Goal: Task Accomplishment & Management: Manage account settings

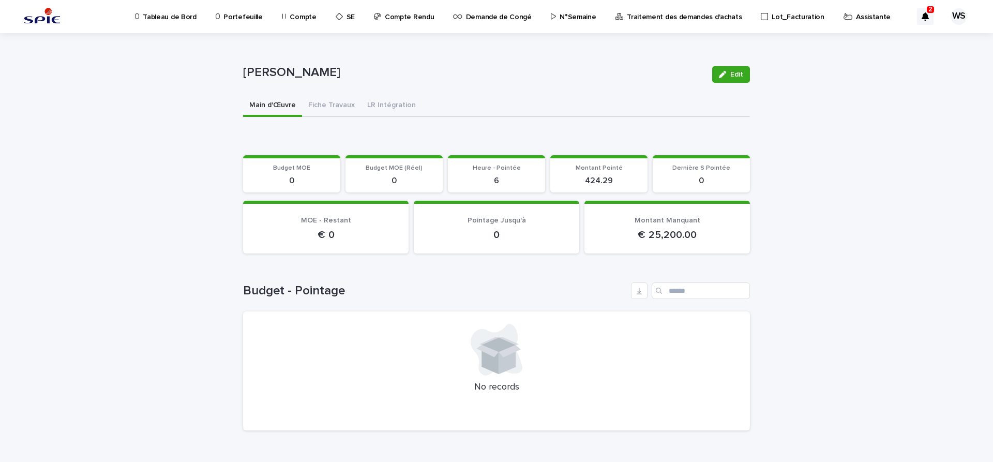
click at [856, 17] on p "Assistante" at bounding box center [873, 11] width 35 height 22
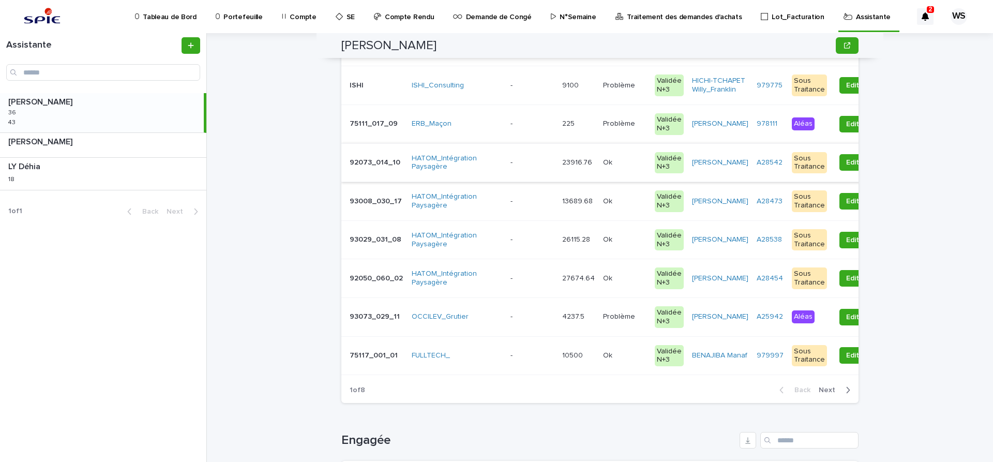
scroll to position [261, 0]
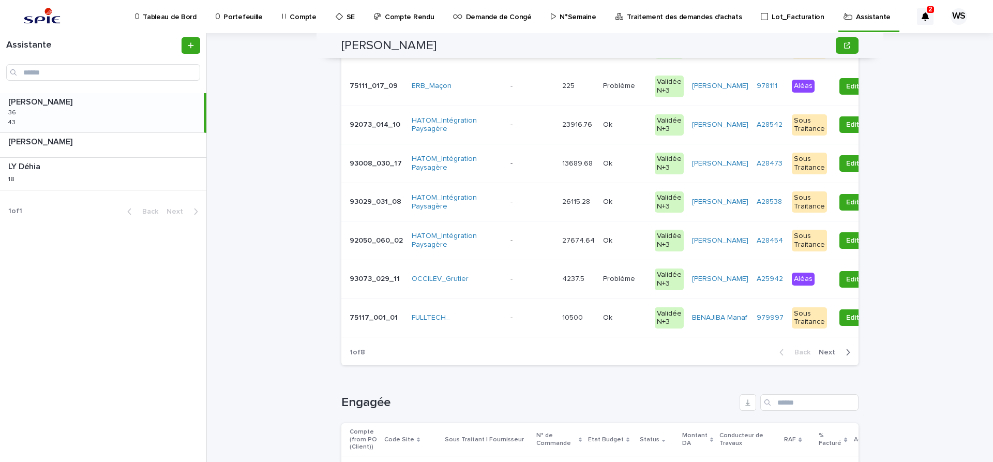
click at [831, 356] on span "Next" at bounding box center [830, 352] width 23 height 7
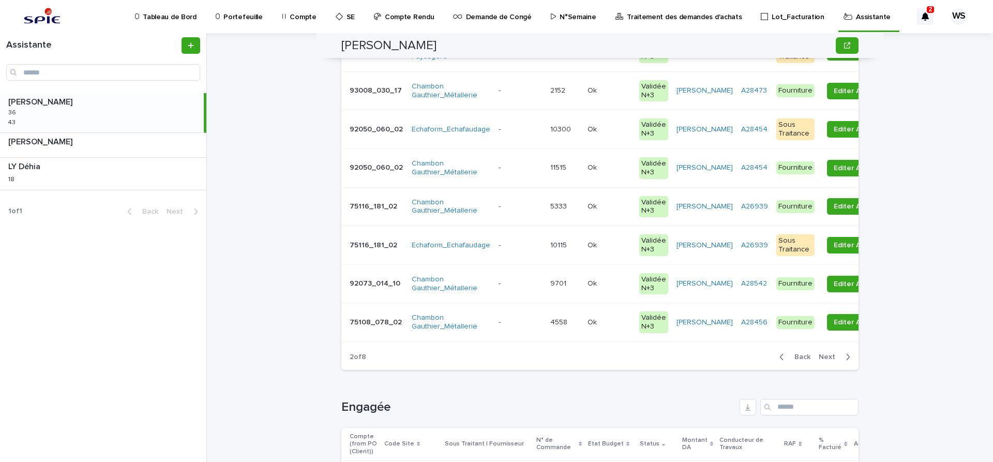
click at [831, 356] on span "Next" at bounding box center [830, 356] width 23 height 7
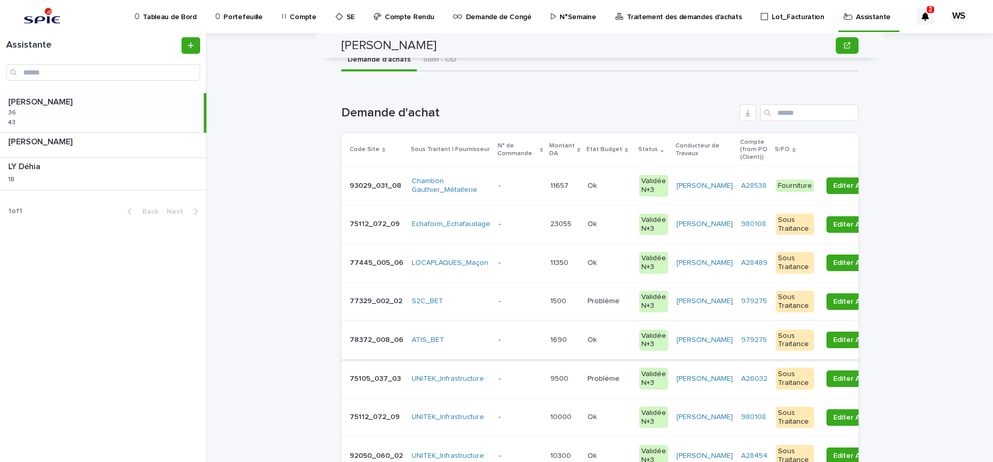
scroll to position [43, 0]
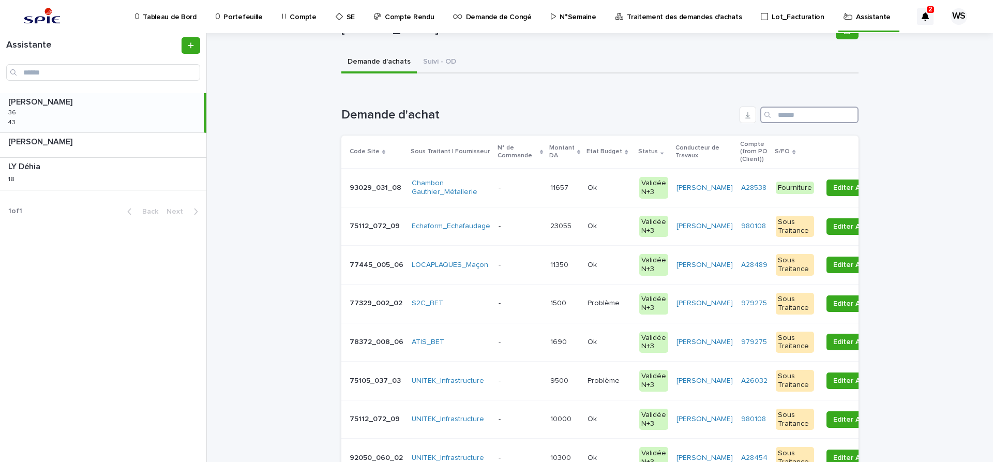
click at [807, 116] on input "Search" at bounding box center [809, 115] width 98 height 17
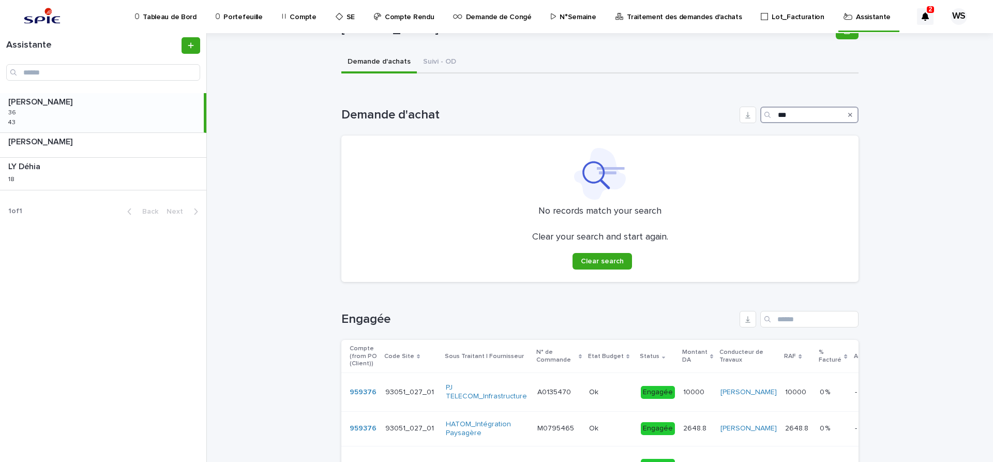
type input "***"
click at [852, 116] on icon "Search" at bounding box center [850, 115] width 4 height 4
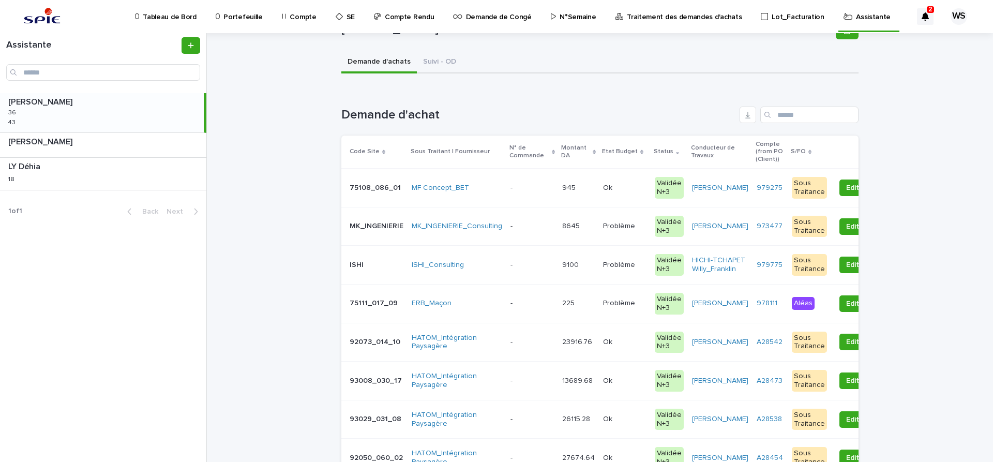
scroll to position [217, 0]
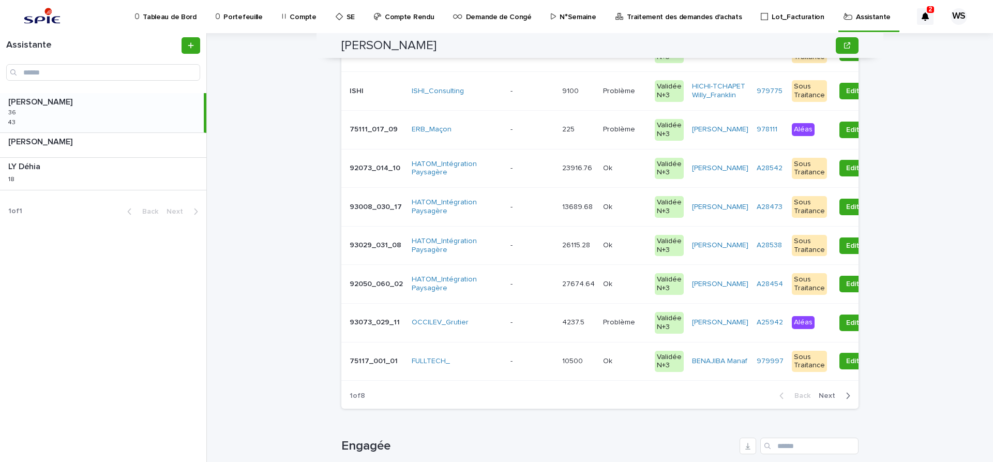
click at [824, 399] on span "Next" at bounding box center [830, 395] width 23 height 7
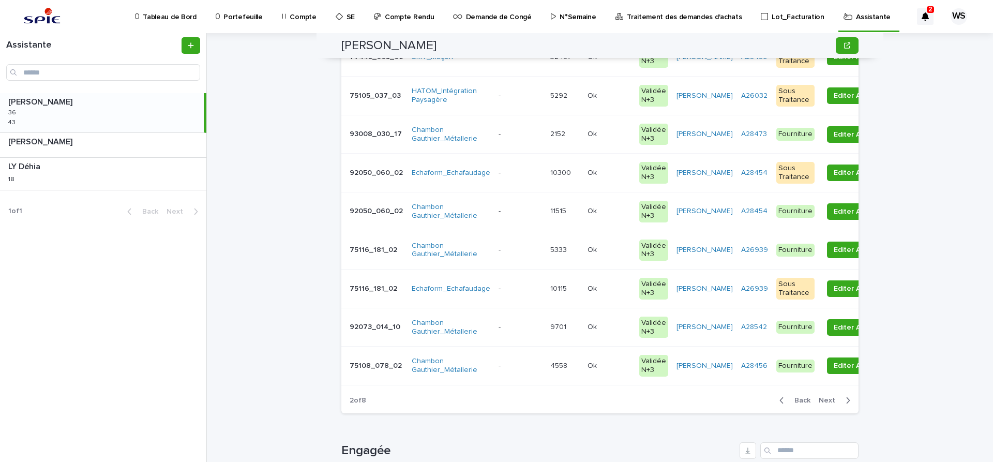
click at [824, 399] on span "Next" at bounding box center [830, 400] width 23 height 7
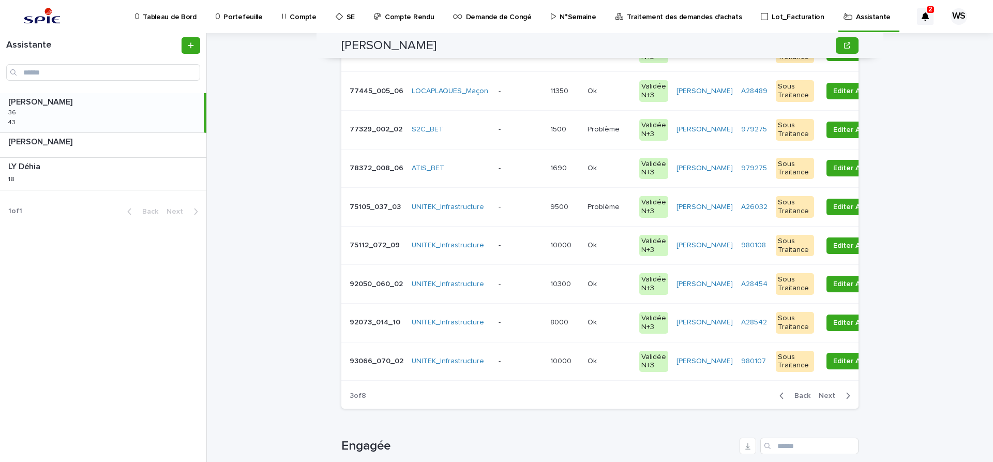
click at [824, 399] on span "Next" at bounding box center [830, 395] width 23 height 7
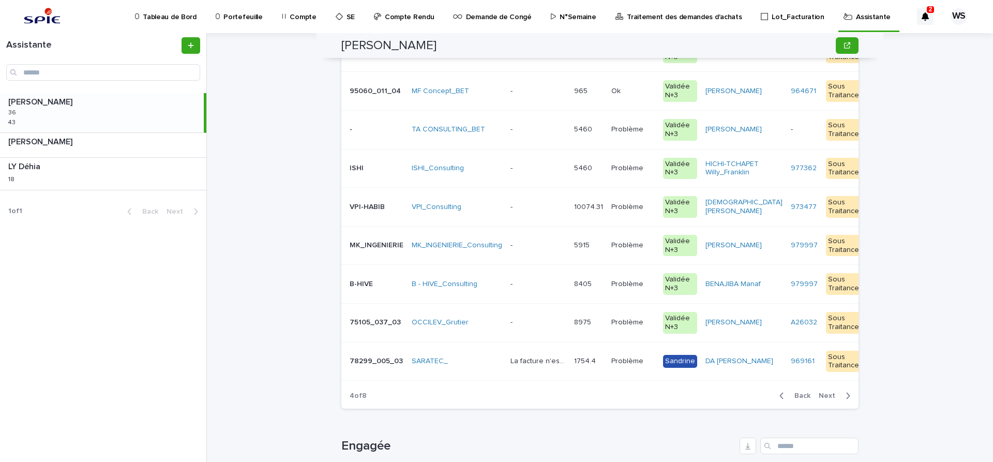
click at [542, 286] on p at bounding box center [537, 284] width 55 height 9
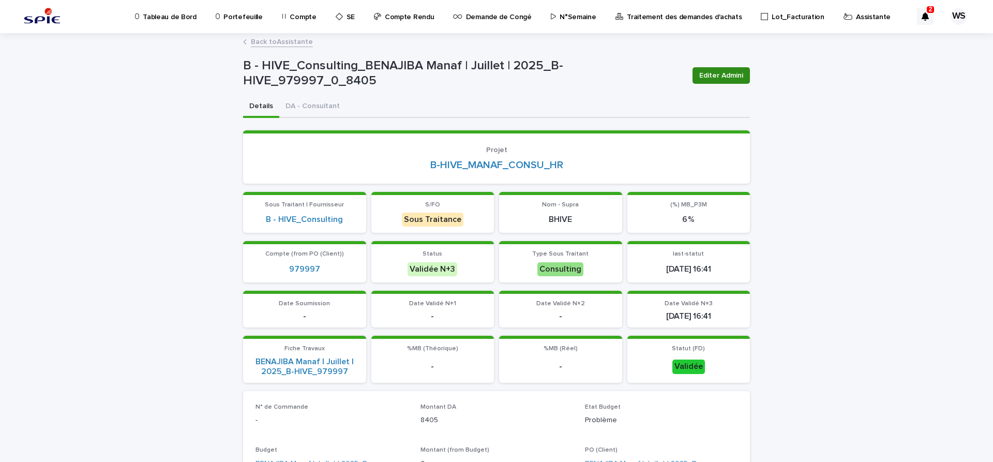
click at [714, 71] on span "Editer Admini" at bounding box center [721, 75] width 44 height 10
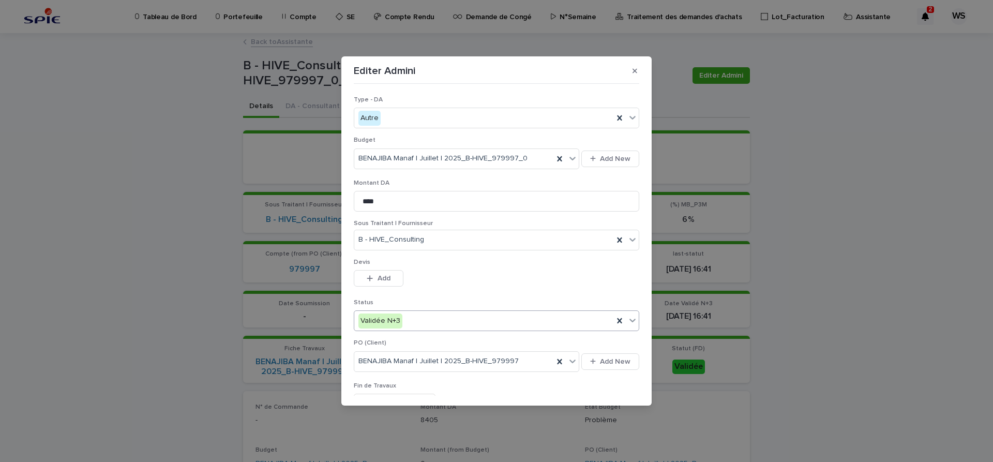
click at [635, 320] on icon at bounding box center [632, 320] width 10 height 10
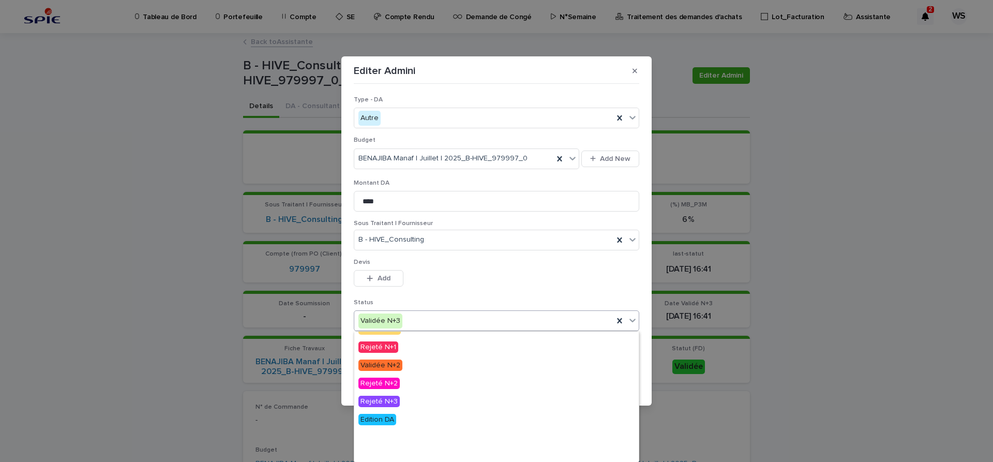
scroll to position [86, 0]
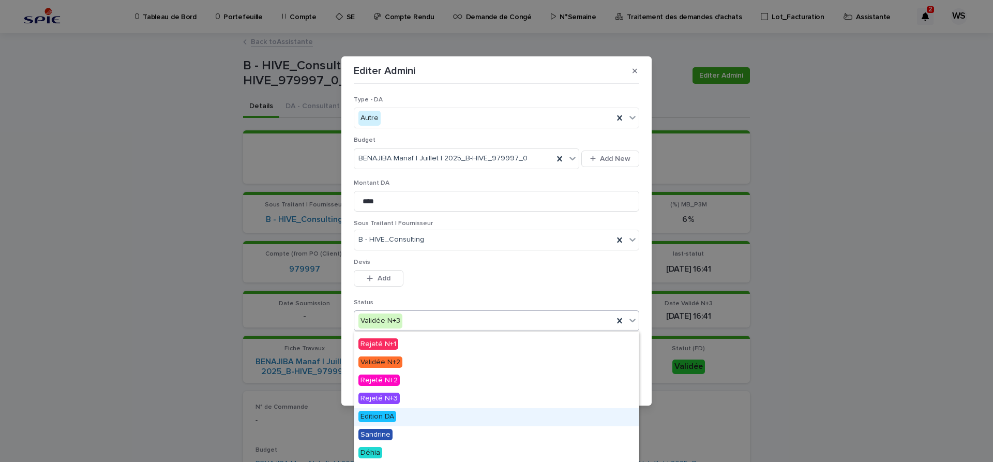
click at [386, 414] on span "Edition DA" at bounding box center [377, 416] width 38 height 11
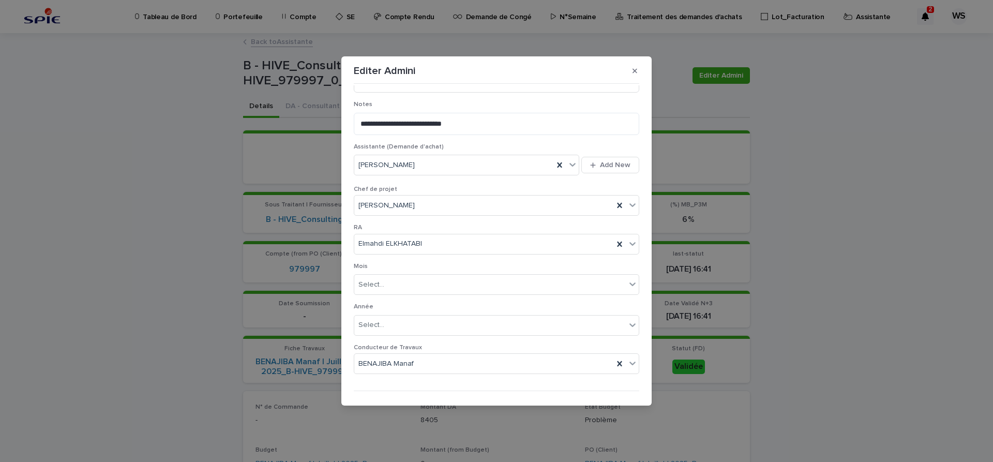
scroll to position [499, 0]
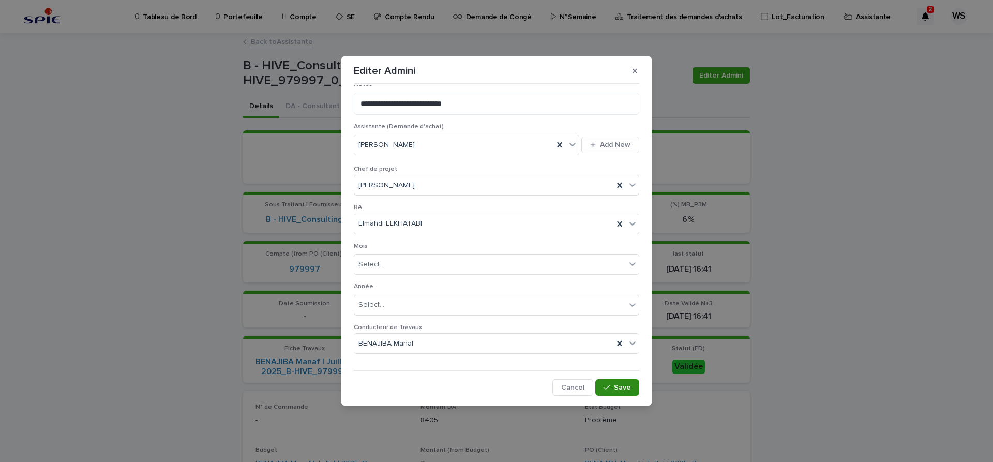
click at [623, 385] on span "Save" at bounding box center [622, 387] width 17 height 7
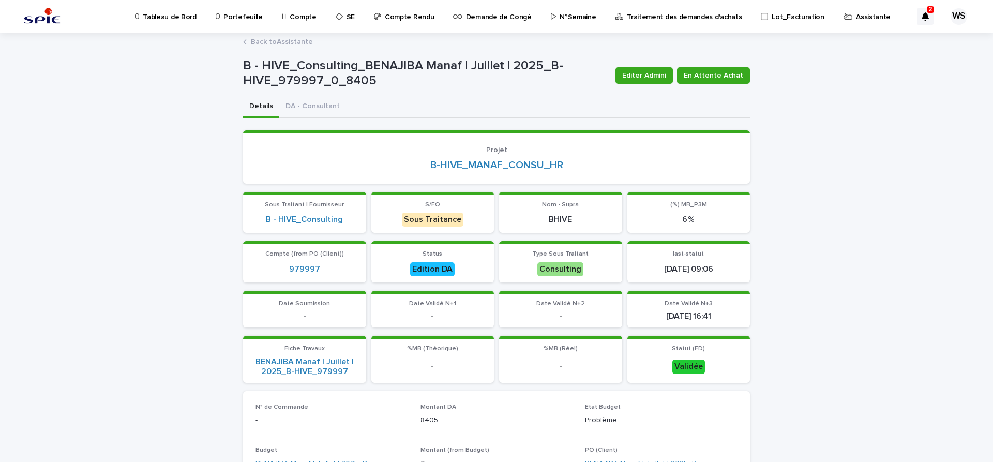
click at [294, 41] on link "Back to Assistante" at bounding box center [282, 41] width 62 height 12
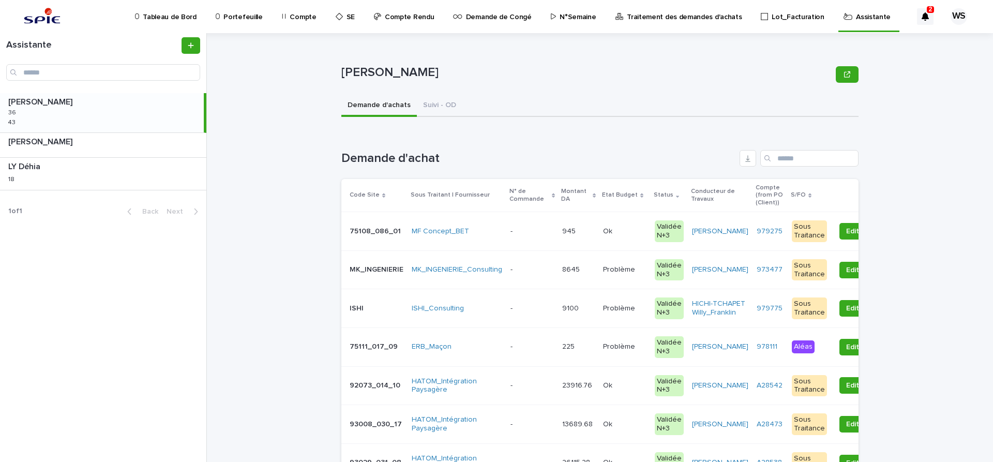
scroll to position [217, 0]
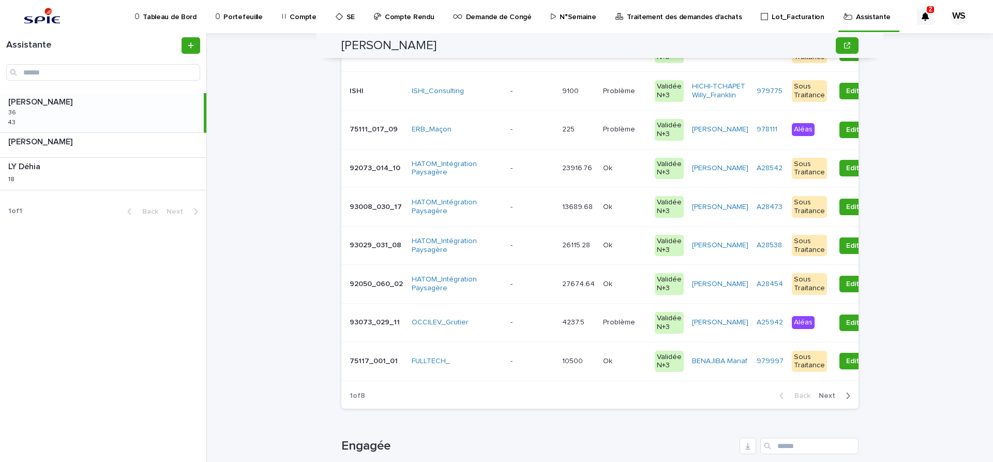
click at [829, 399] on span "Next" at bounding box center [830, 395] width 23 height 7
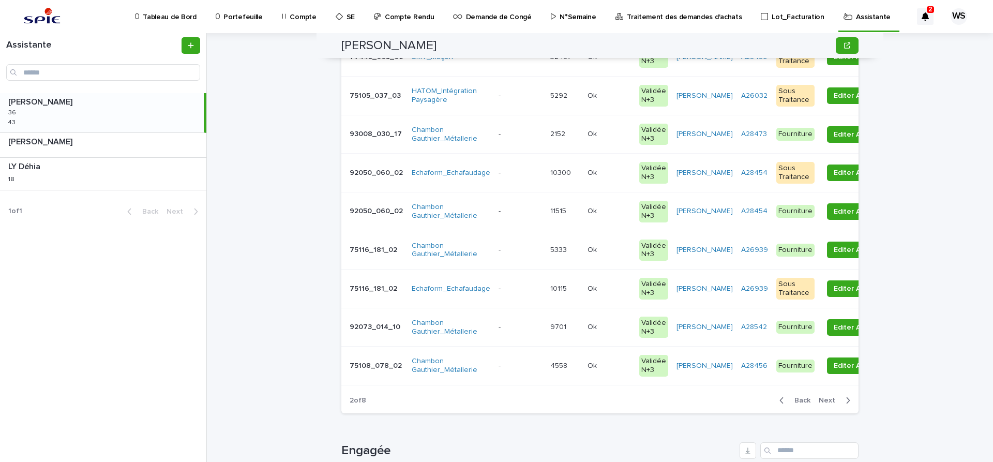
click at [829, 399] on span "Next" at bounding box center [830, 400] width 23 height 7
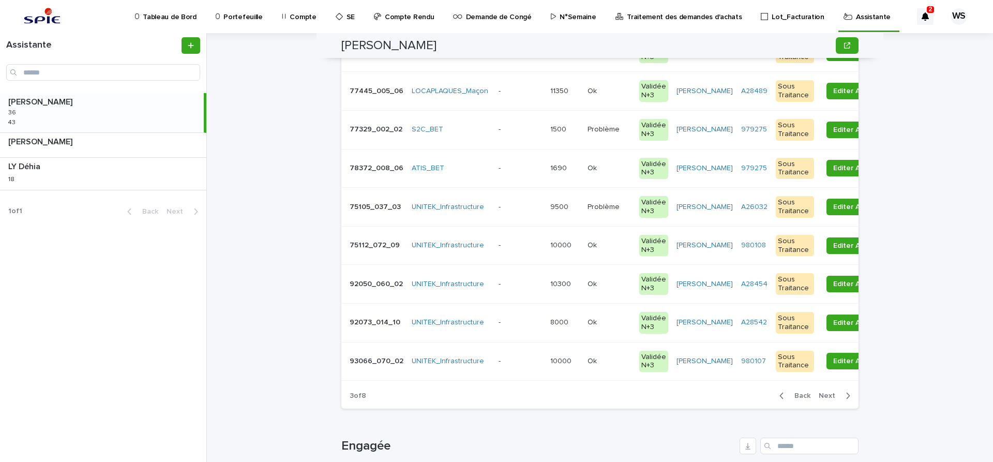
click at [829, 394] on span "Next" at bounding box center [830, 395] width 23 height 7
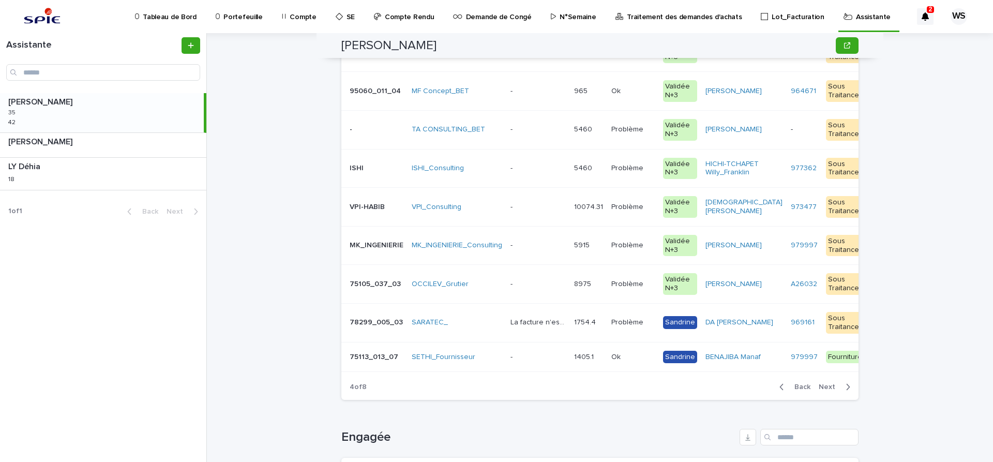
click at [539, 208] on p at bounding box center [537, 207] width 55 height 9
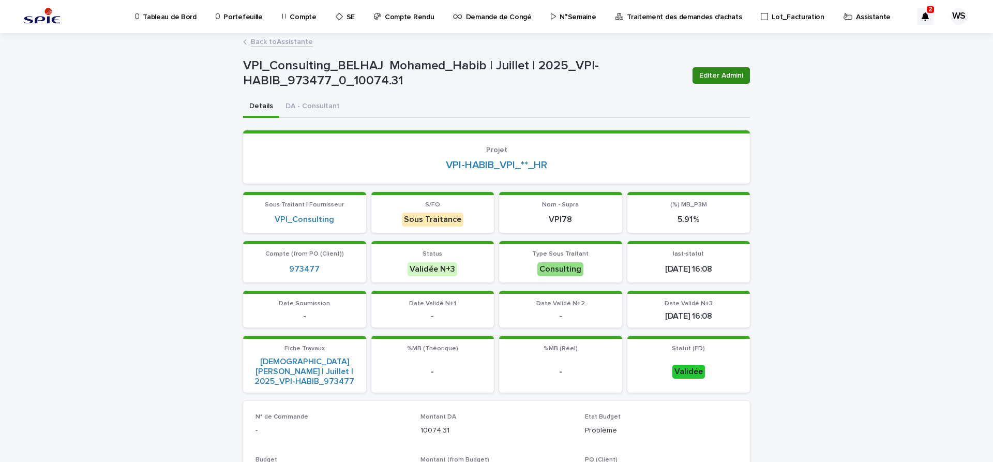
click at [724, 73] on span "Editer Admini" at bounding box center [721, 75] width 44 height 10
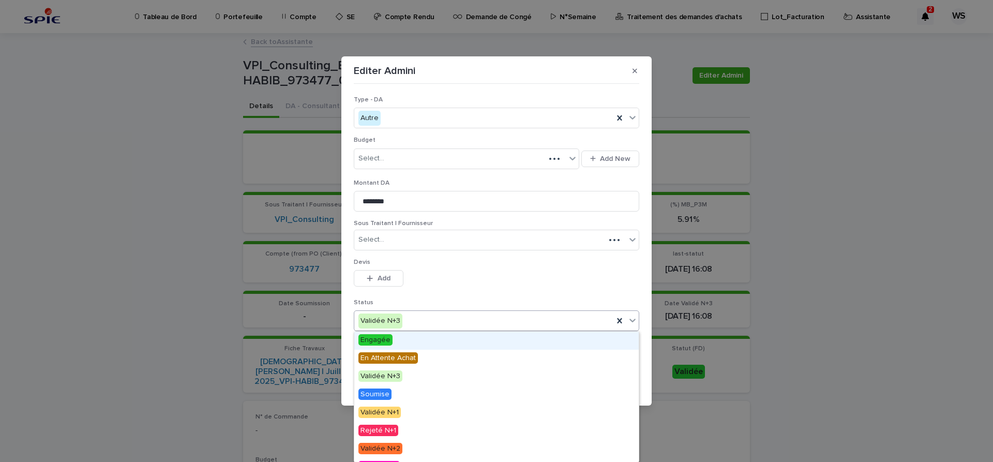
click at [634, 323] on icon at bounding box center [632, 320] width 10 height 10
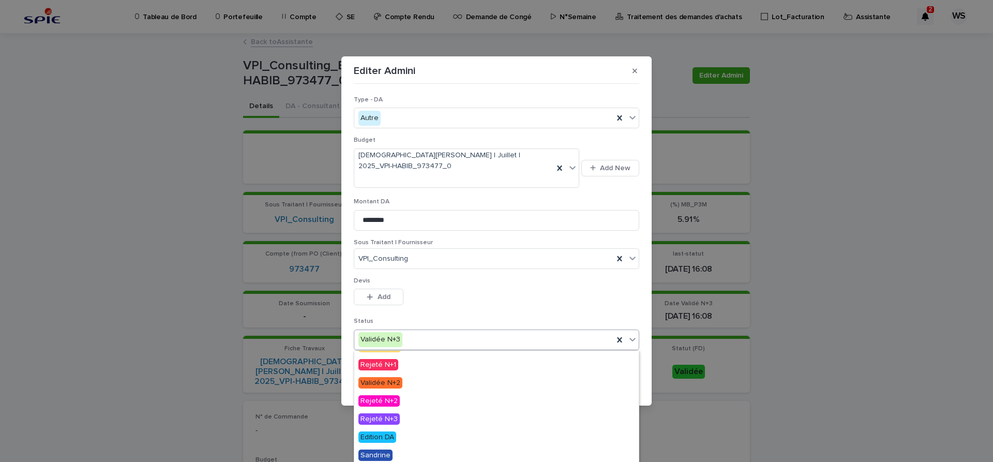
scroll to position [86, 0]
click at [375, 434] on span "Edition DA" at bounding box center [377, 435] width 38 height 11
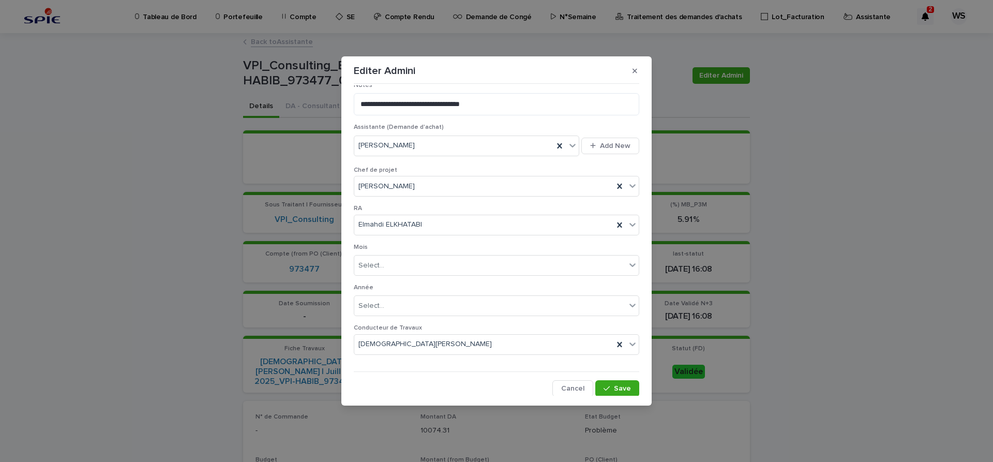
scroll to position [536, 0]
drag, startPoint x: 621, startPoint y: 386, endPoint x: 543, endPoint y: 328, distance: 97.2
click at [620, 386] on span "Save" at bounding box center [622, 387] width 17 height 7
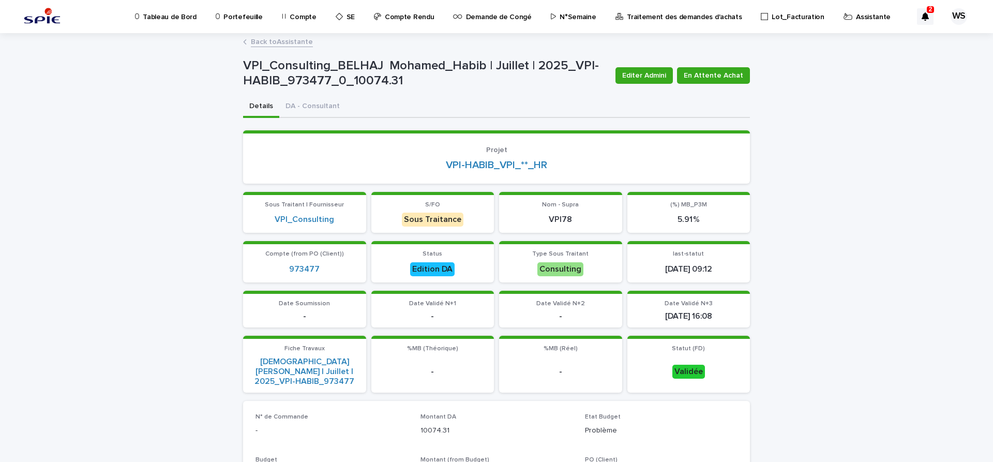
click at [298, 42] on link "Back to Assistante" at bounding box center [282, 41] width 62 height 12
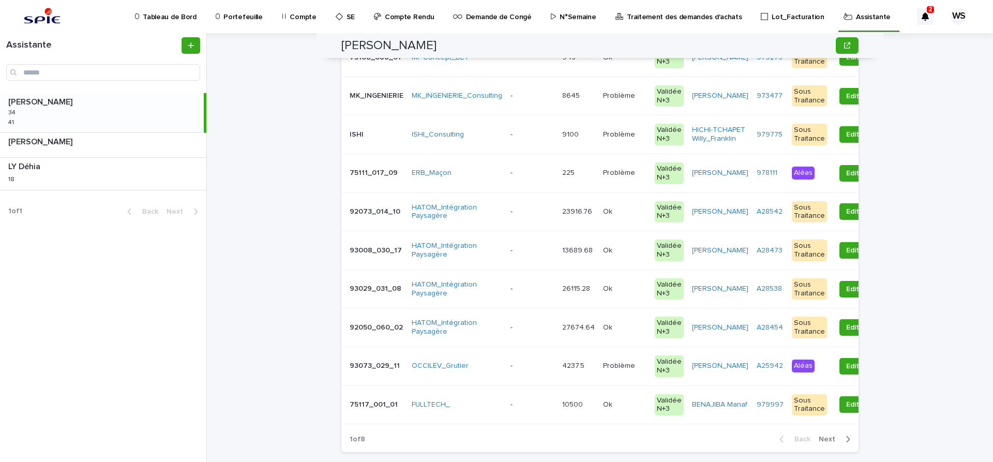
scroll to position [130, 0]
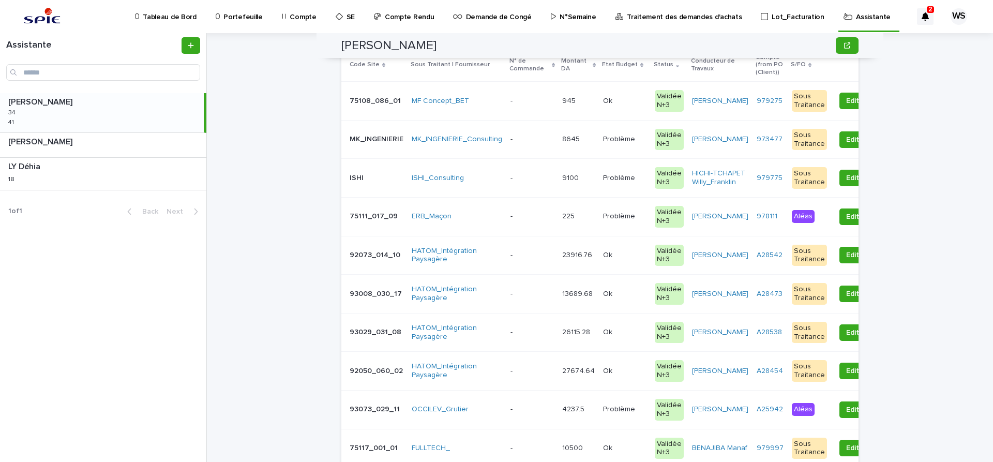
click at [542, 141] on p at bounding box center [531, 139] width 43 height 9
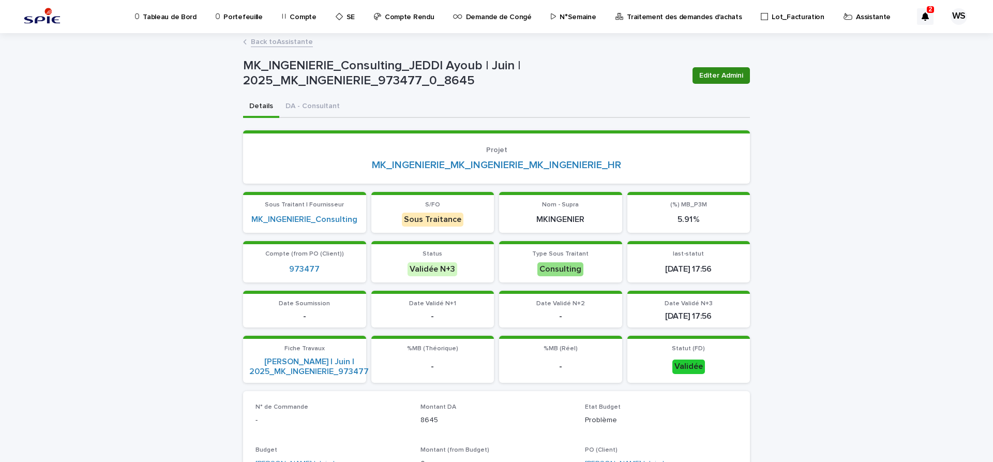
click at [721, 78] on span "Editer Admini" at bounding box center [721, 75] width 44 height 10
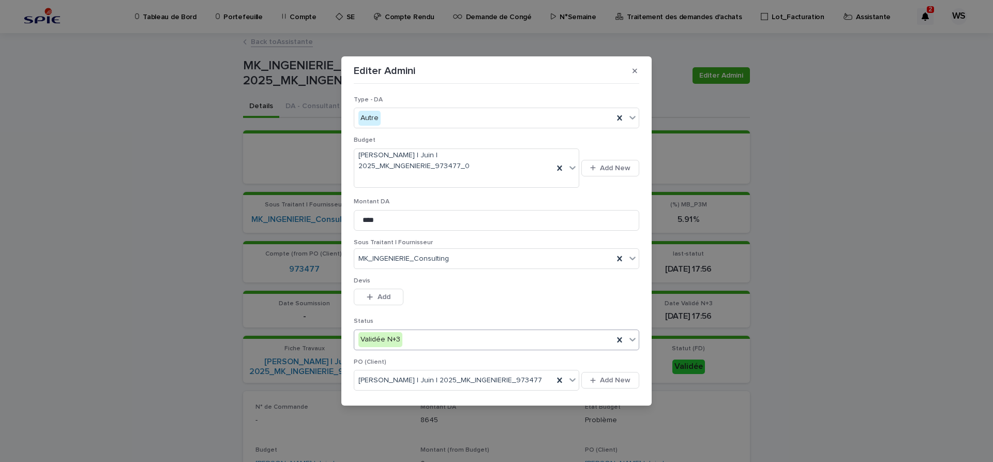
click at [635, 334] on icon at bounding box center [632, 339] width 10 height 10
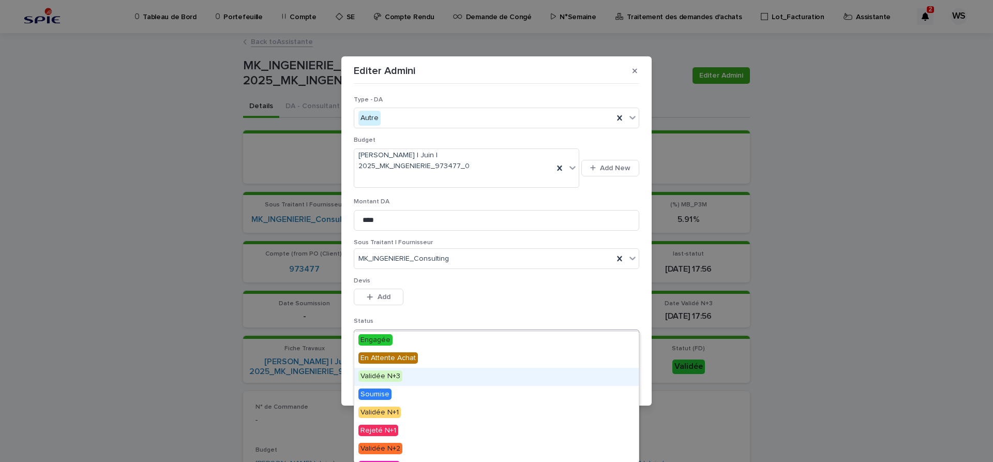
scroll to position [86, 0]
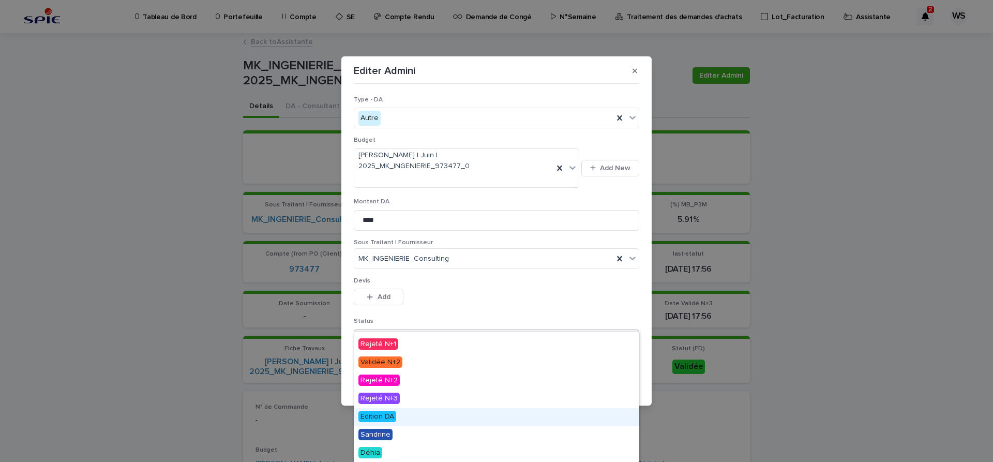
click at [378, 416] on span "Edition DA" at bounding box center [377, 416] width 38 height 11
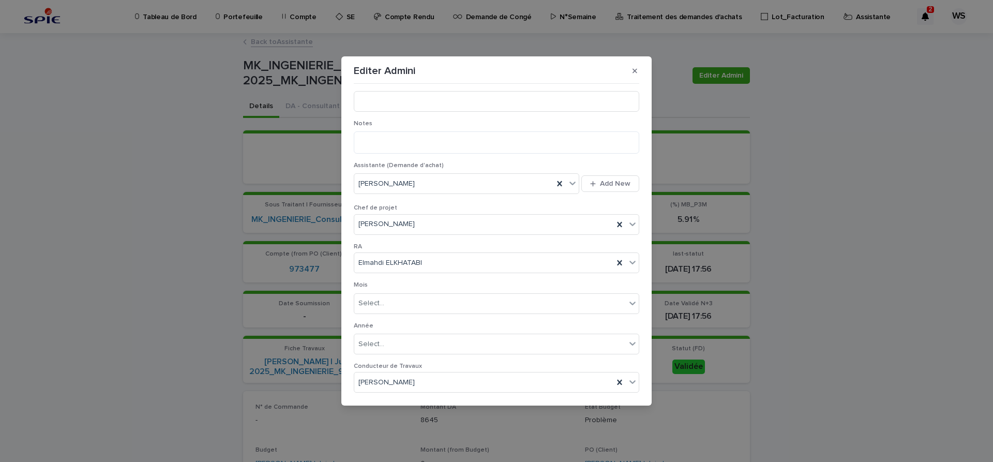
scroll to position [499, 0]
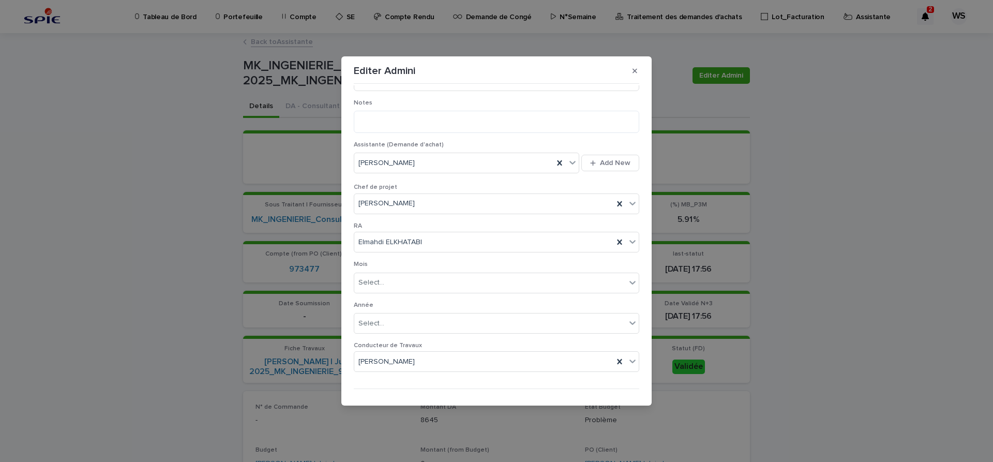
click at [628, 402] on span "Save" at bounding box center [622, 405] width 17 height 7
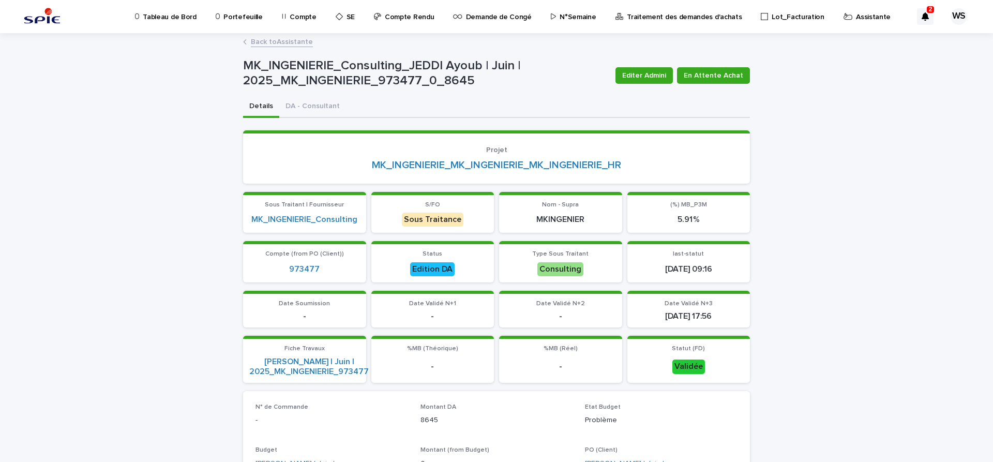
click at [295, 41] on link "Back to Assistante" at bounding box center [282, 41] width 62 height 12
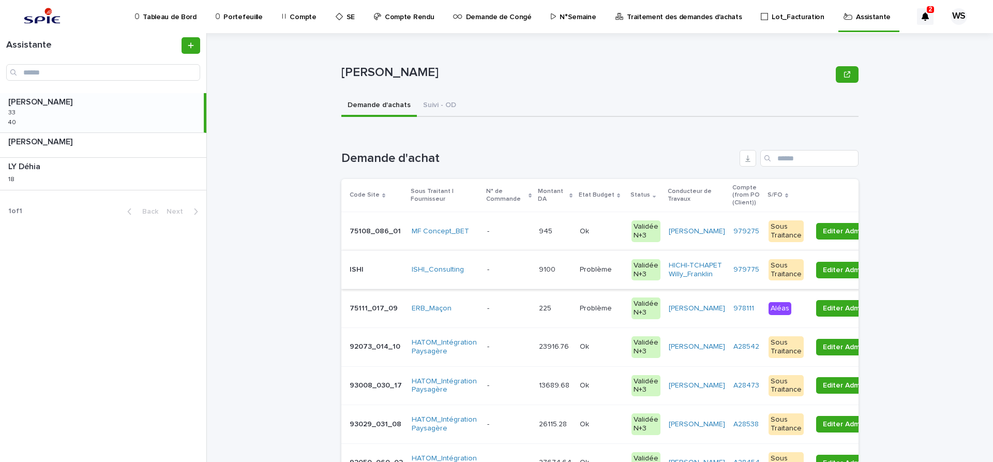
scroll to position [130, 0]
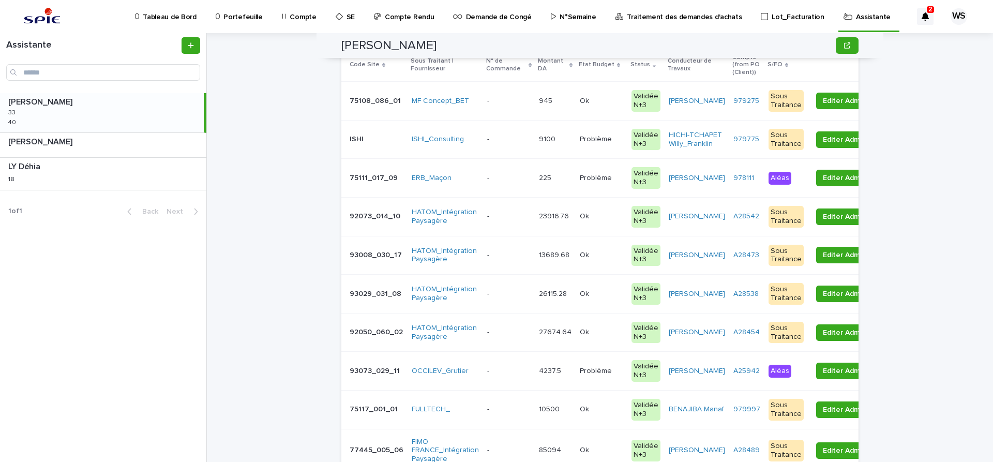
click at [515, 144] on p at bounding box center [508, 139] width 43 height 9
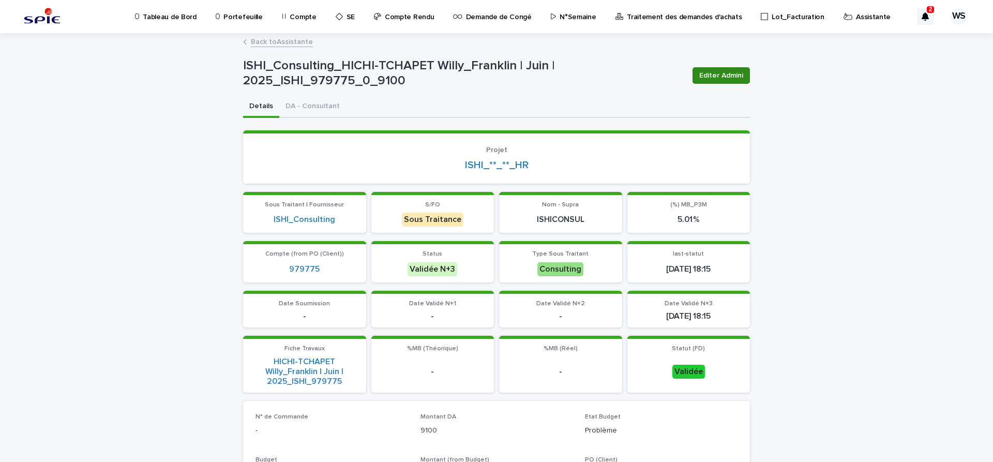
click at [731, 74] on span "Editer Admini" at bounding box center [721, 75] width 44 height 10
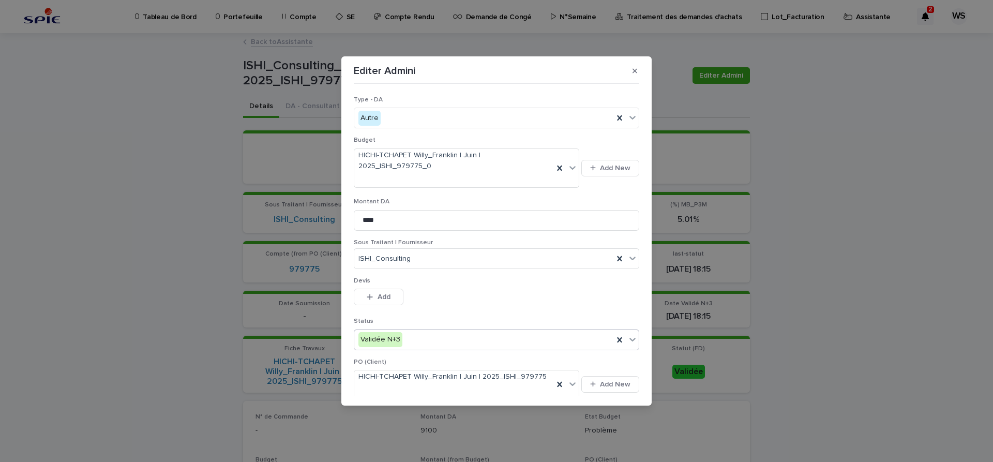
click at [634, 340] on icon at bounding box center [632, 339] width 10 height 10
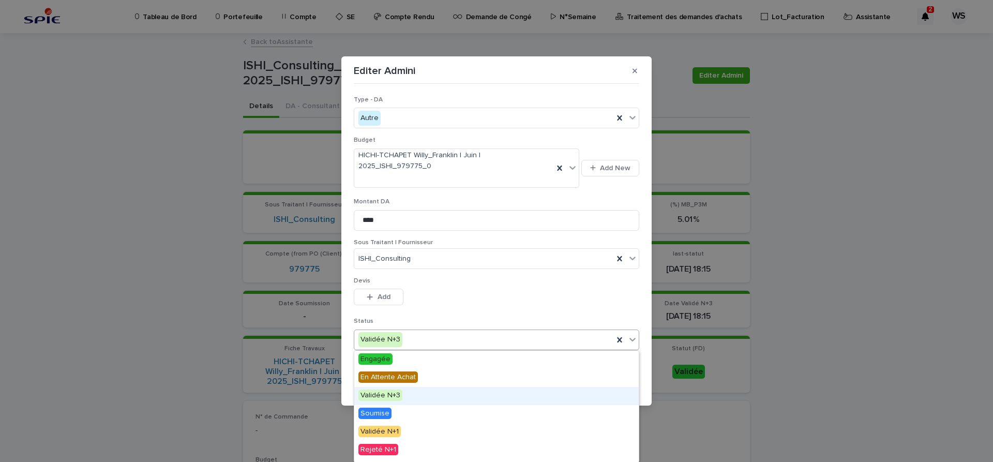
scroll to position [106, 0]
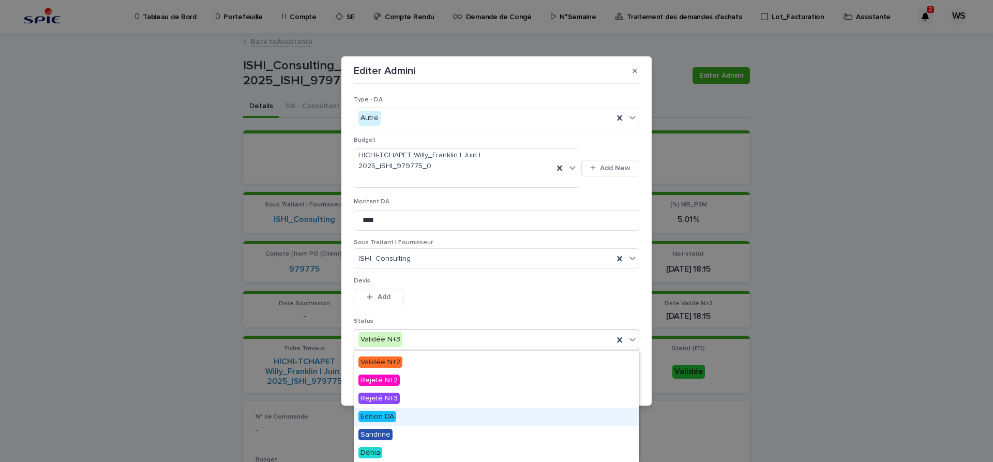
click at [384, 416] on span "Edition DA" at bounding box center [377, 416] width 38 height 11
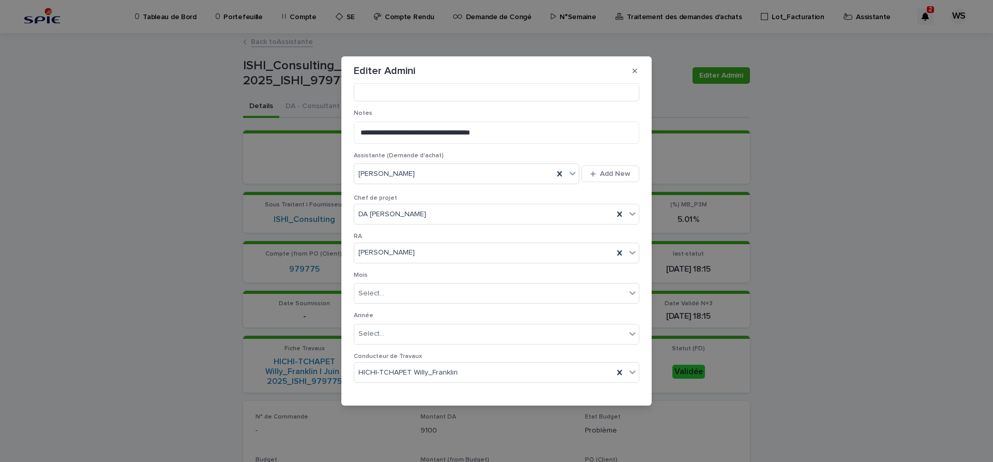
scroll to position [517, 0]
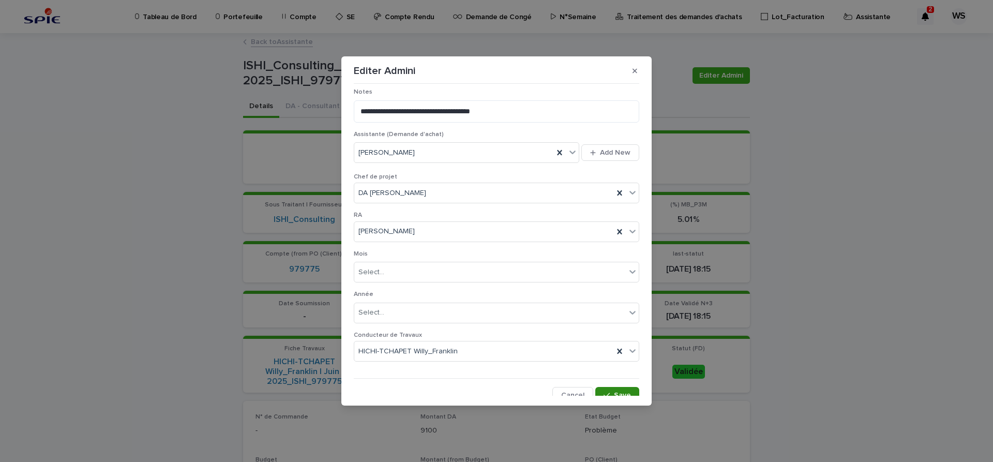
click at [627, 392] on span "Save" at bounding box center [622, 395] width 17 height 7
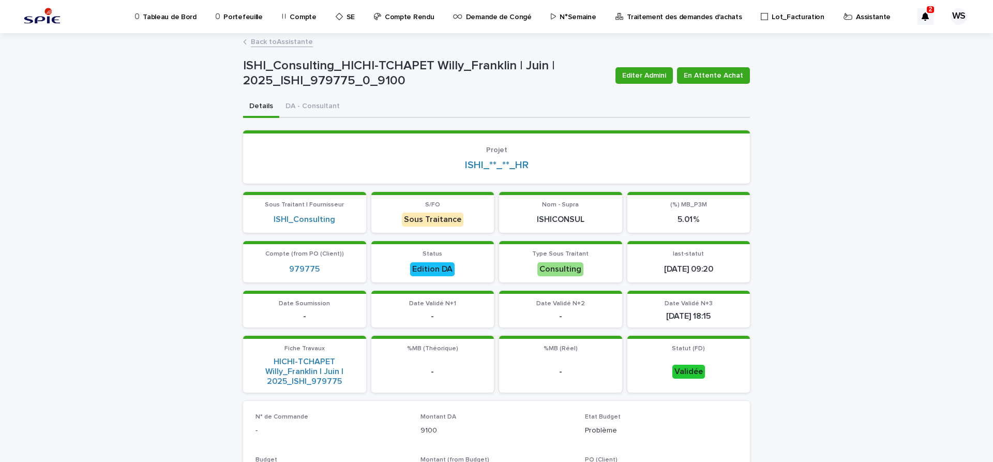
click at [302, 43] on link "Back to Assistante" at bounding box center [282, 41] width 62 height 12
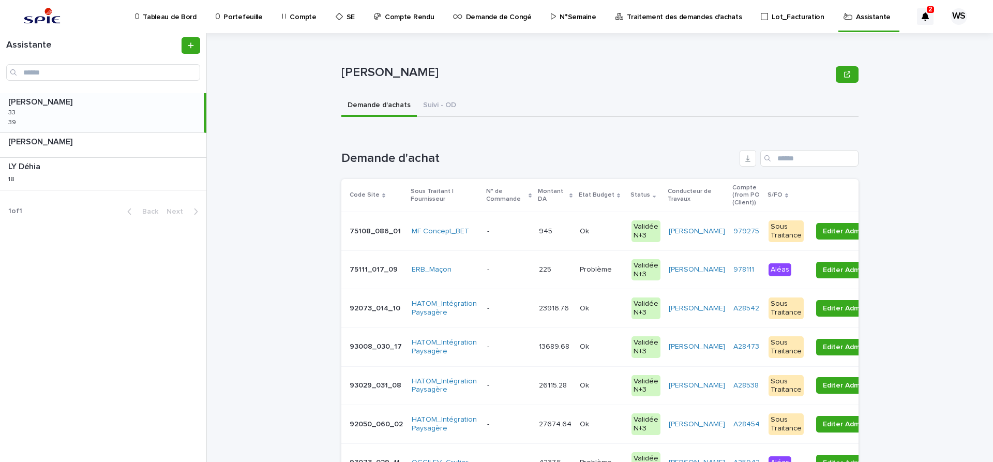
scroll to position [174, 0]
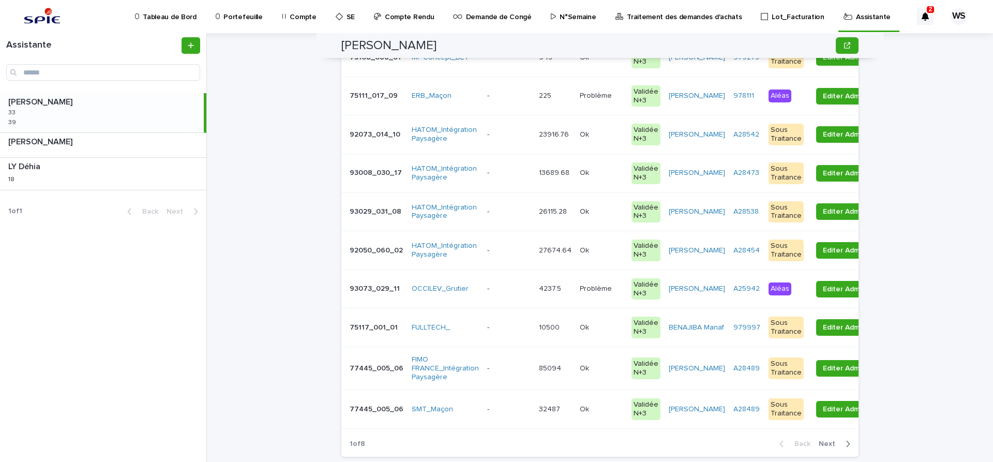
click at [828, 444] on span "Next" at bounding box center [830, 443] width 23 height 7
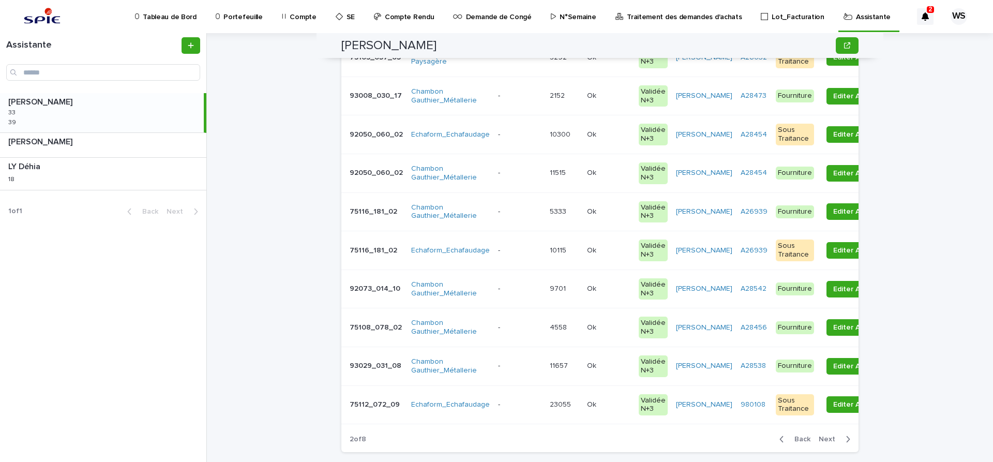
click at [830, 437] on span "Next" at bounding box center [830, 438] width 23 height 7
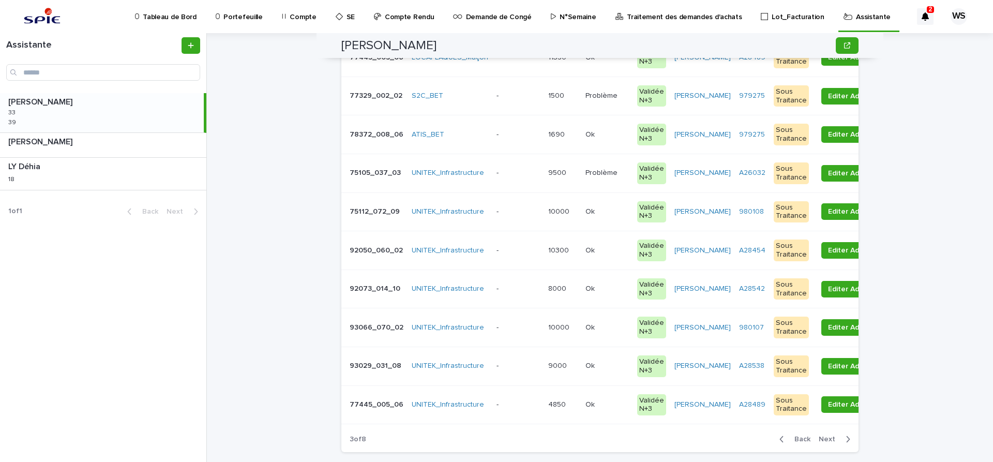
click at [830, 439] on span "Next" at bounding box center [830, 438] width 23 height 7
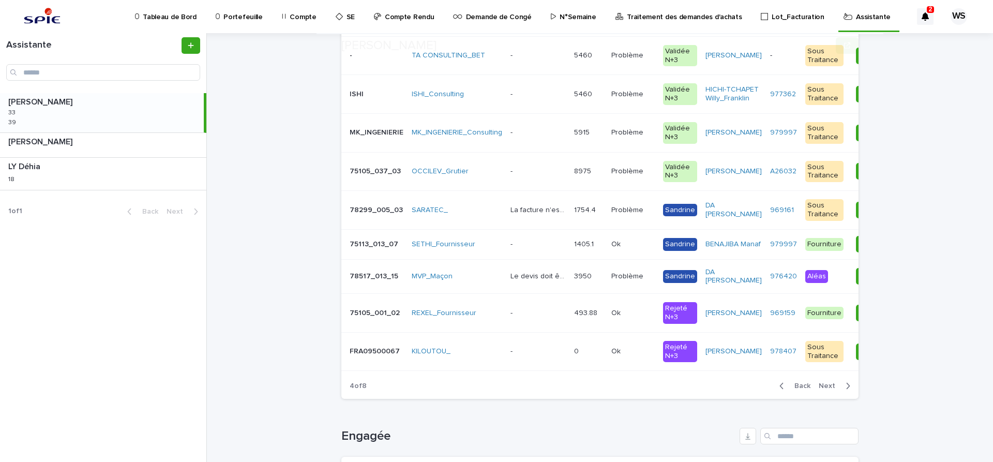
scroll to position [217, 0]
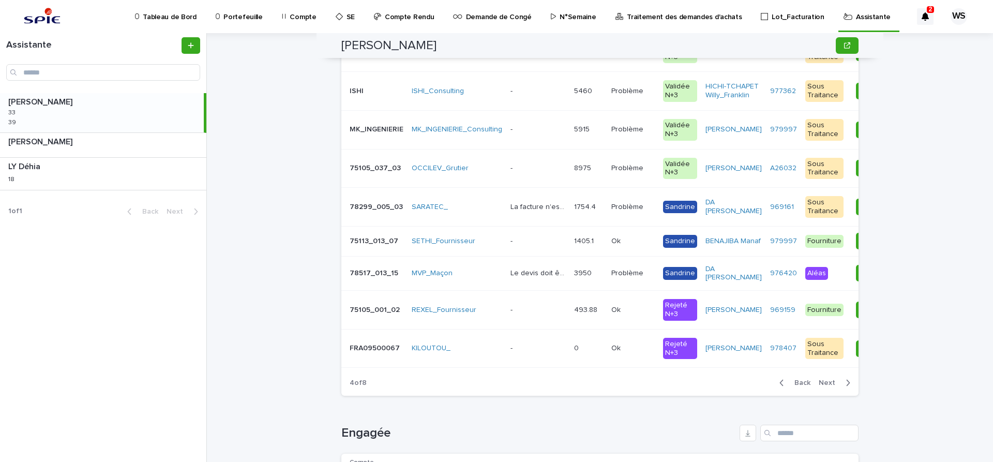
click at [802, 386] on span "Back" at bounding box center [799, 382] width 22 height 7
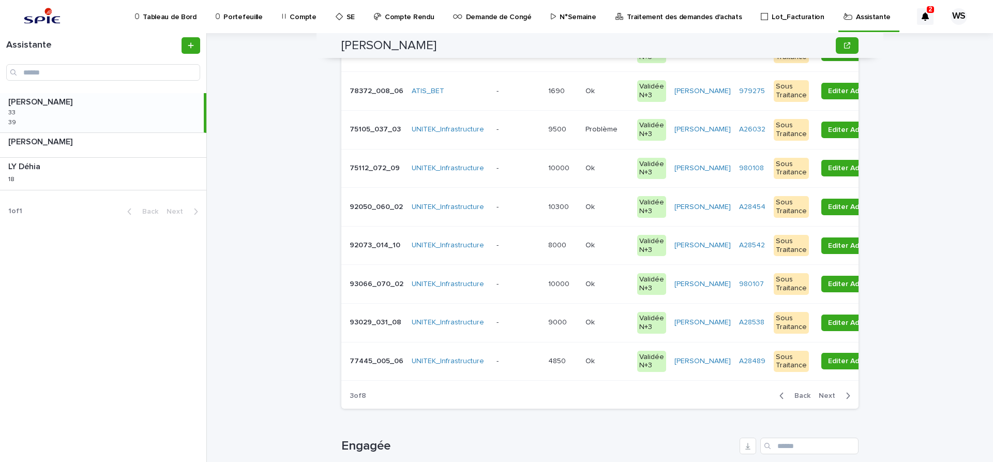
click at [525, 130] on p at bounding box center [518, 129] width 43 height 9
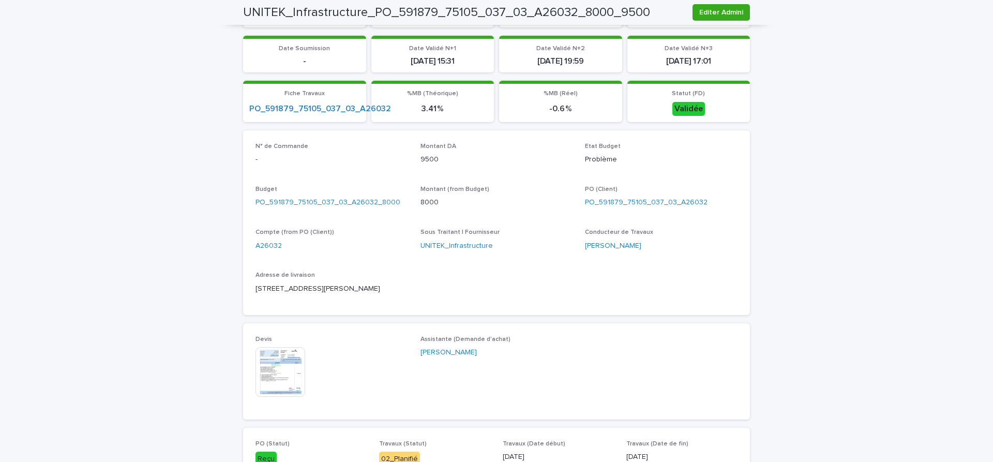
scroll to position [304, 0]
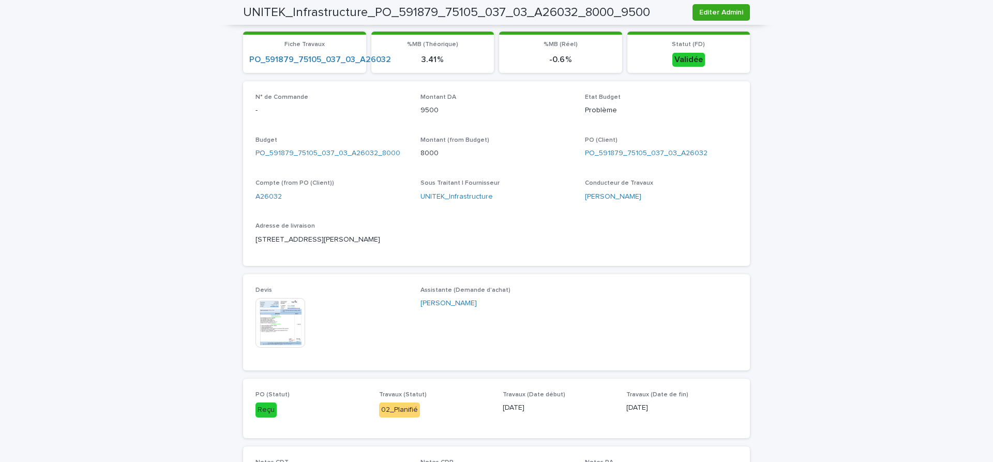
click at [285, 320] on img at bounding box center [280, 323] width 50 height 50
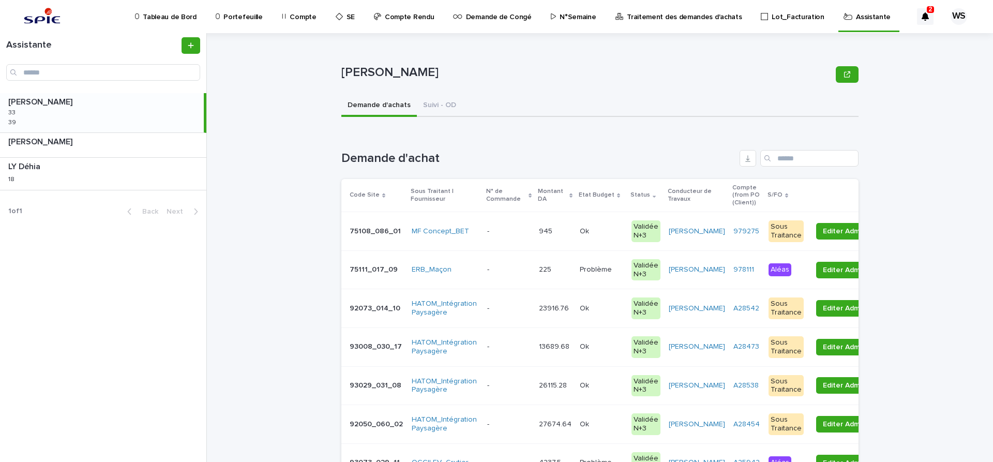
scroll to position [174, 0]
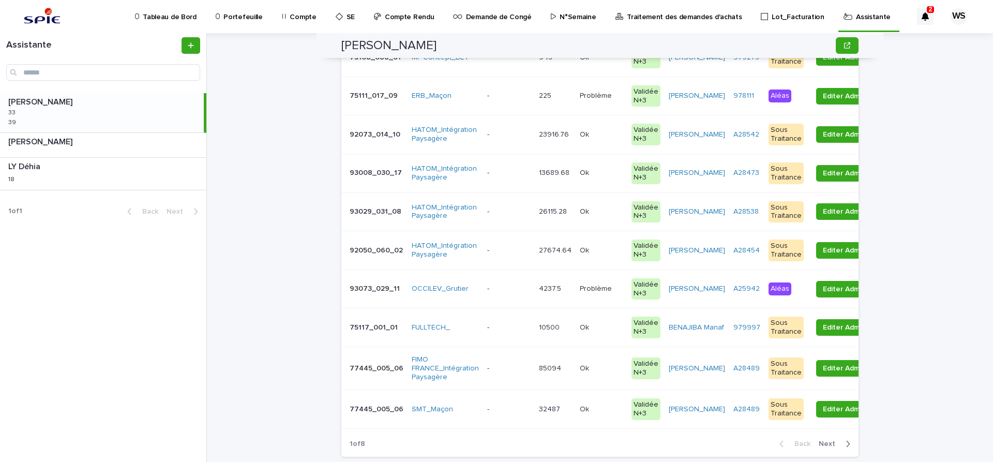
click at [829, 442] on span "Next" at bounding box center [830, 443] width 23 height 7
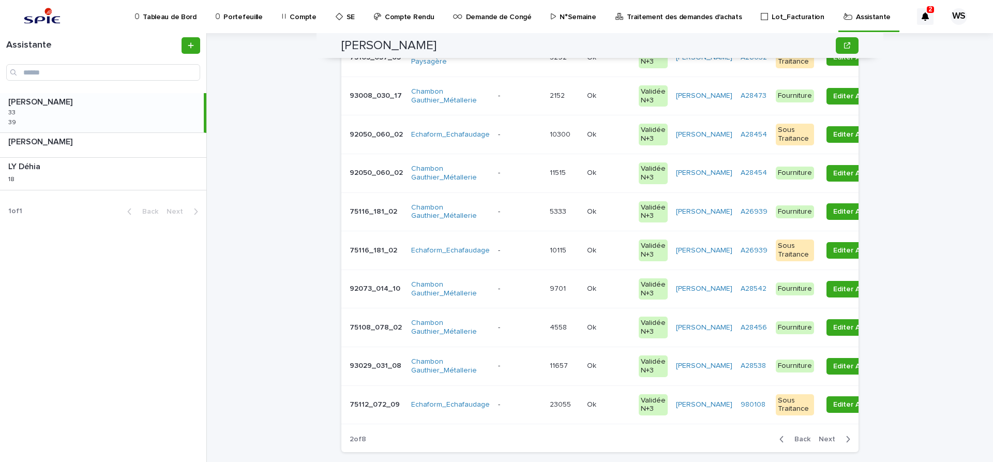
click at [831, 440] on span "Next" at bounding box center [830, 438] width 23 height 7
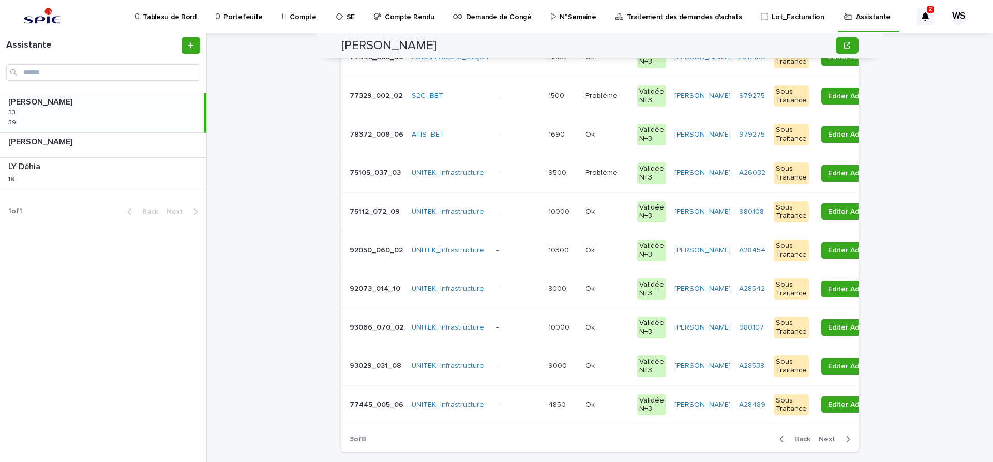
click at [524, 174] on p at bounding box center [518, 173] width 43 height 9
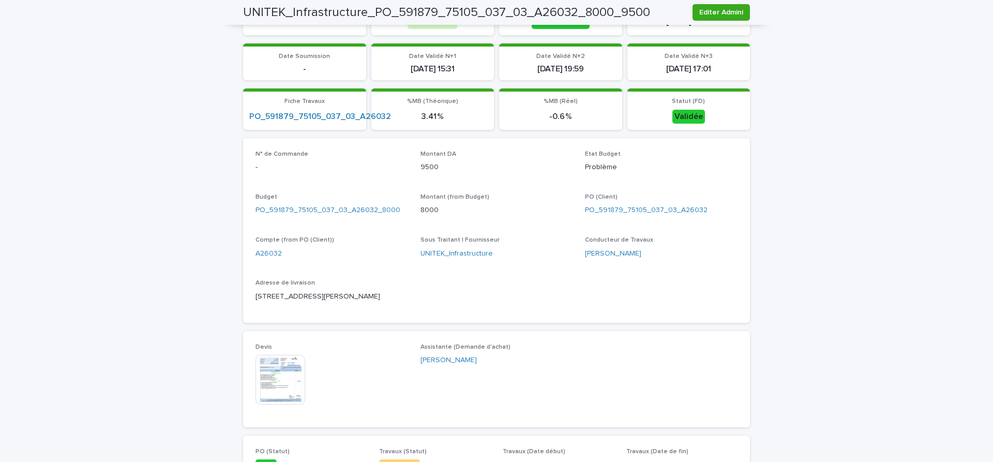
scroll to position [30, 0]
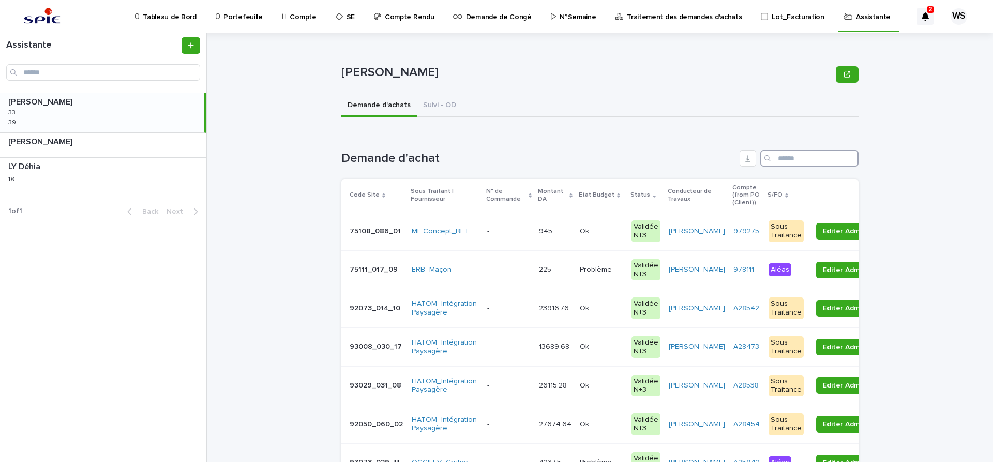
click at [799, 158] on input "Search" at bounding box center [809, 158] width 98 height 17
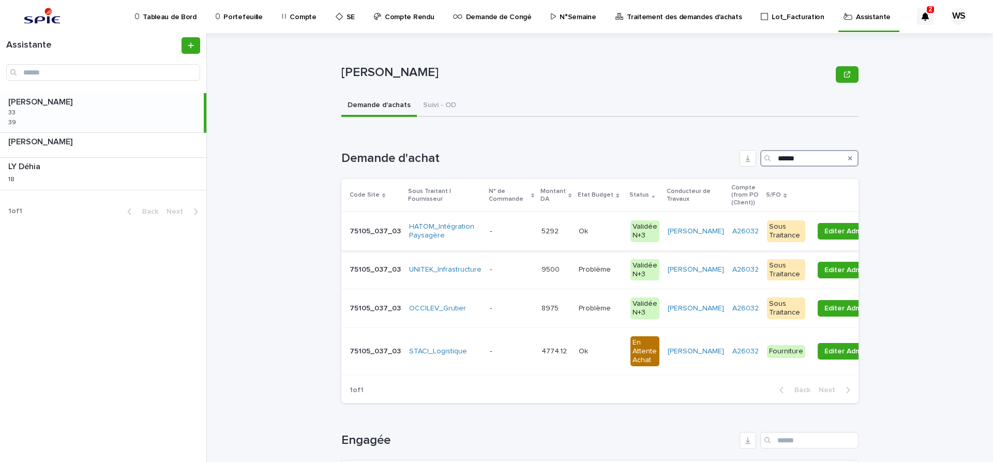
type input "******"
click at [506, 231] on p at bounding box center [511, 231] width 43 height 9
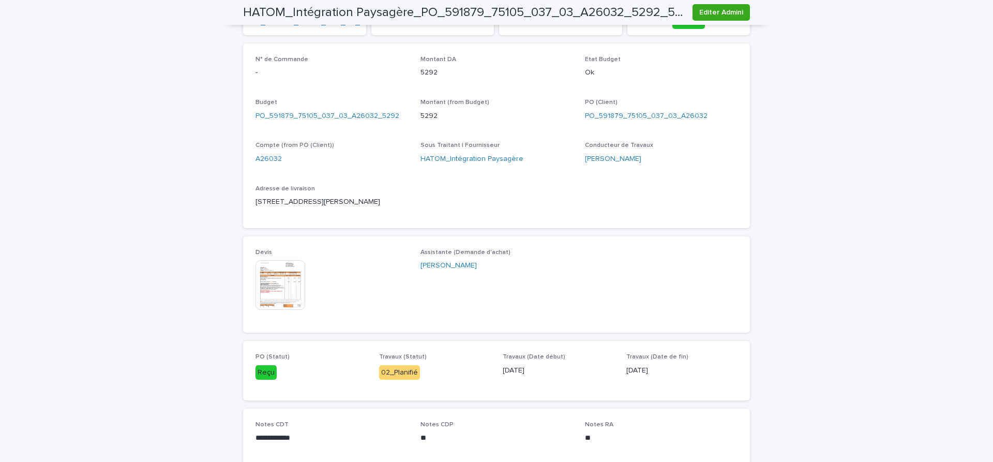
scroll to position [174, 0]
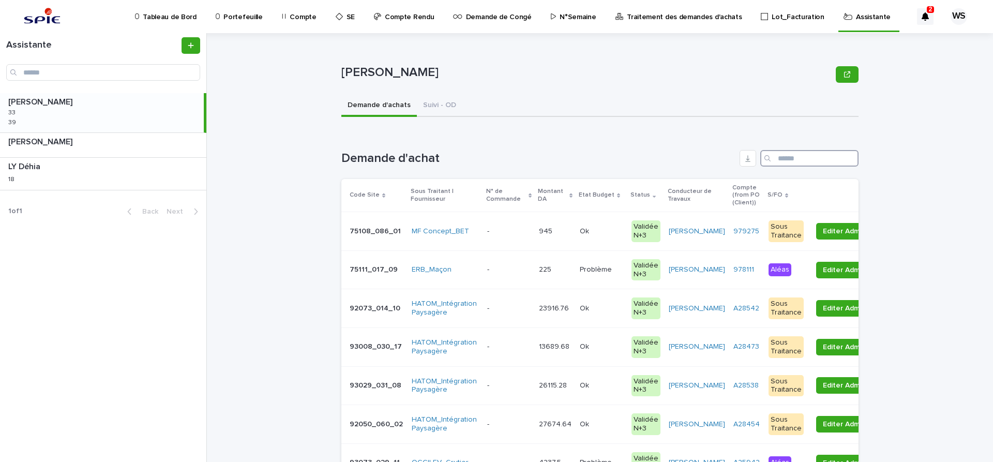
click at [802, 156] on input "Search" at bounding box center [809, 158] width 98 height 17
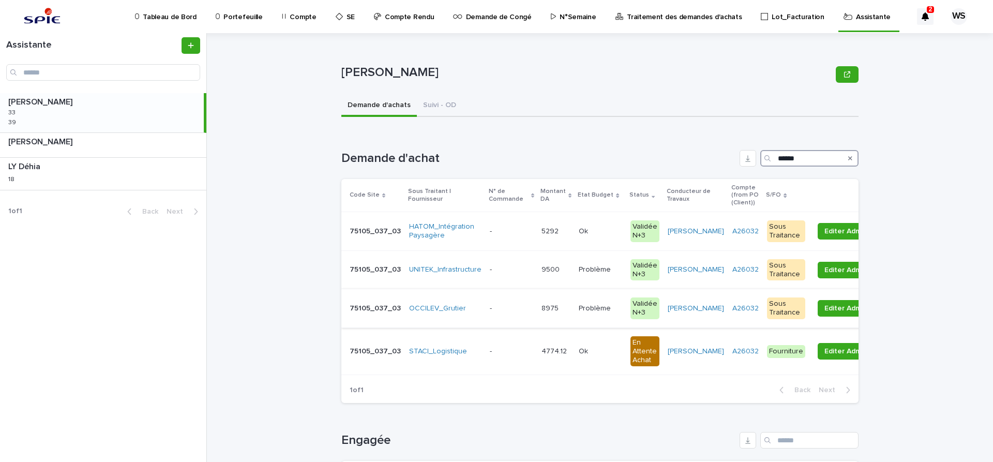
type input "******"
click at [490, 304] on p "-" at bounding box center [492, 307] width 4 height 11
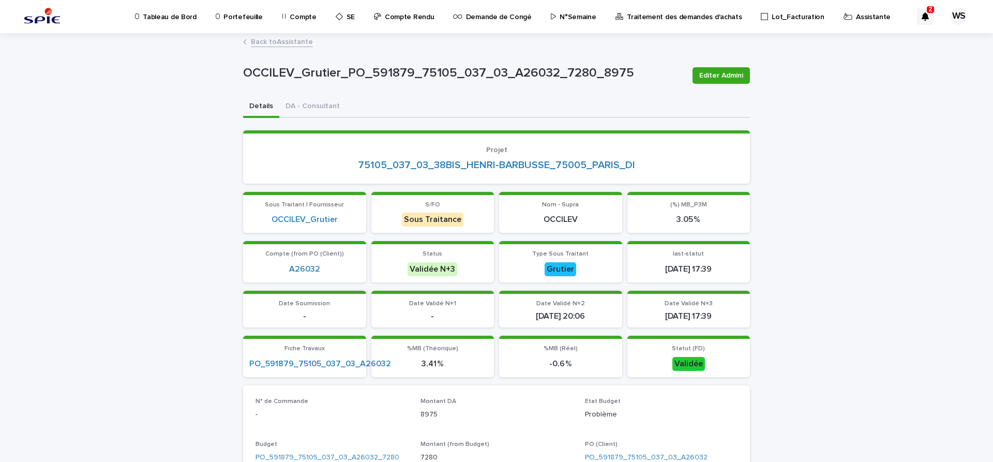
click at [293, 42] on link "Back to Assistante" at bounding box center [282, 41] width 62 height 12
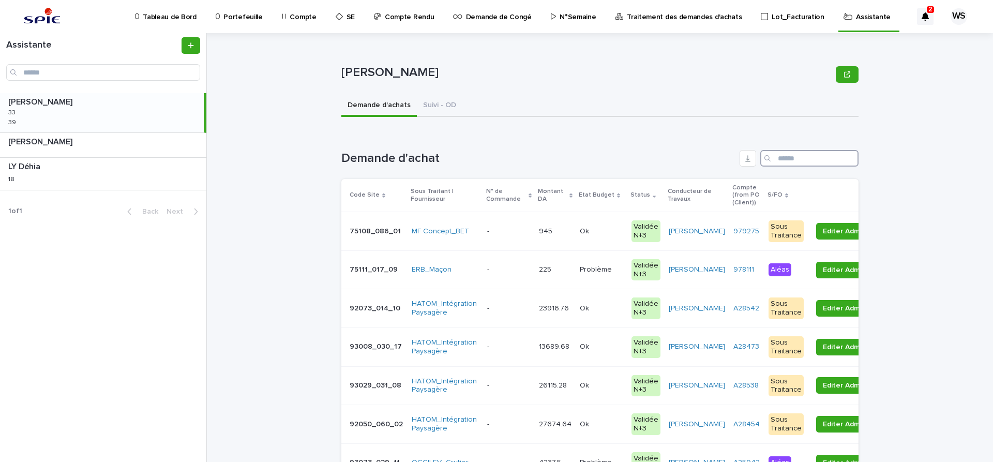
click at [795, 160] on input "Search" at bounding box center [809, 158] width 98 height 17
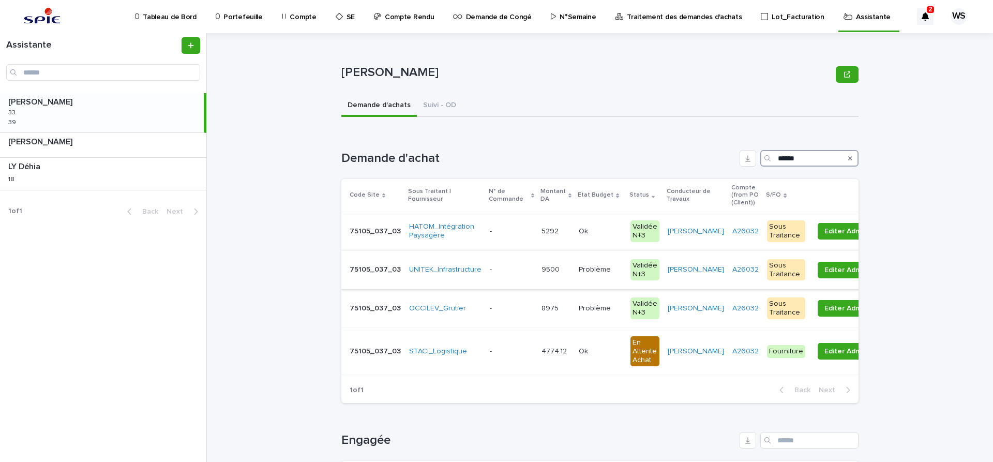
type input "******"
click at [514, 270] on p at bounding box center [511, 269] width 43 height 9
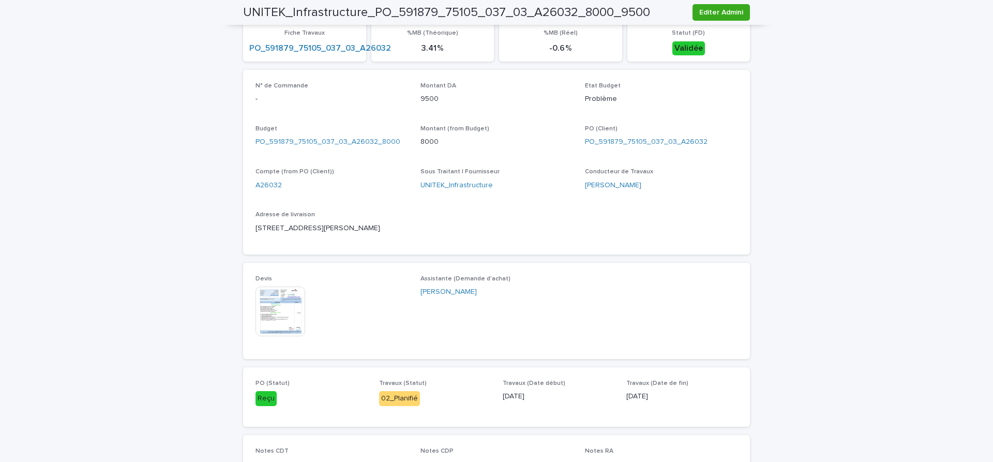
scroll to position [348, 0]
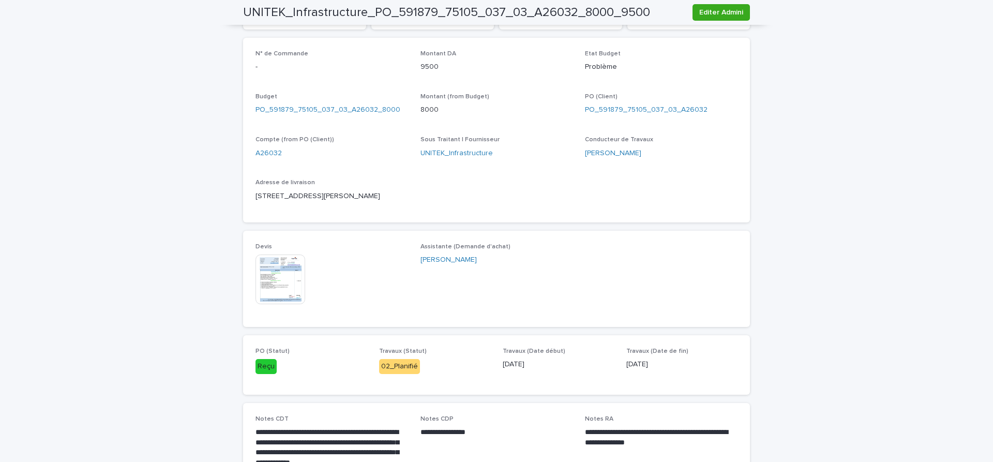
click at [279, 282] on img at bounding box center [280, 279] width 50 height 50
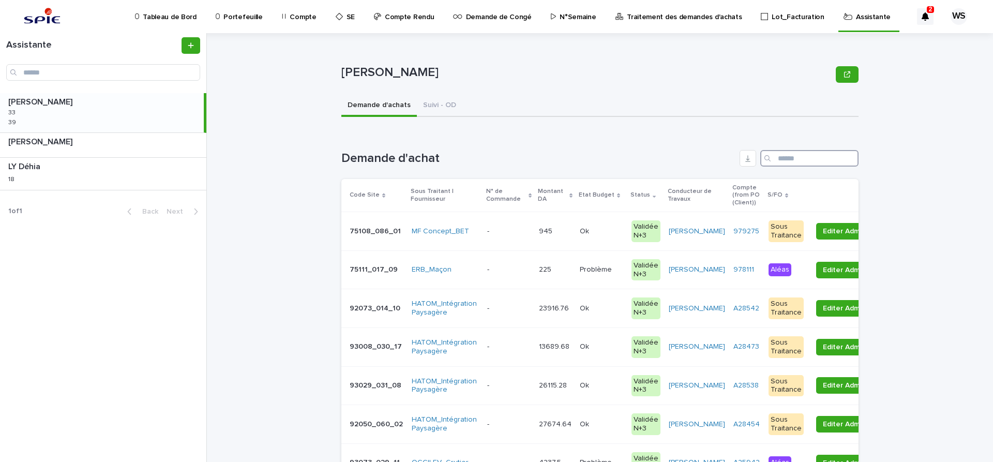
click at [798, 156] on input "Search" at bounding box center [809, 158] width 98 height 17
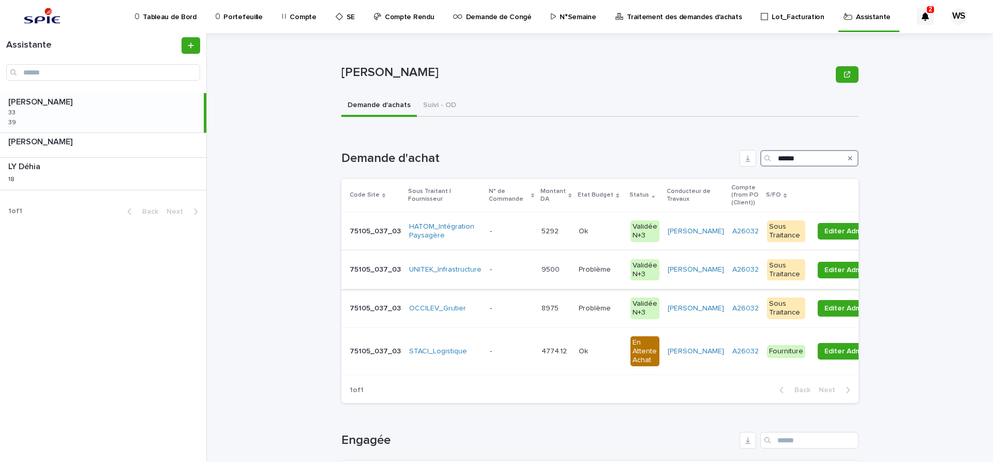
type input "******"
click at [502, 270] on p at bounding box center [511, 269] width 43 height 9
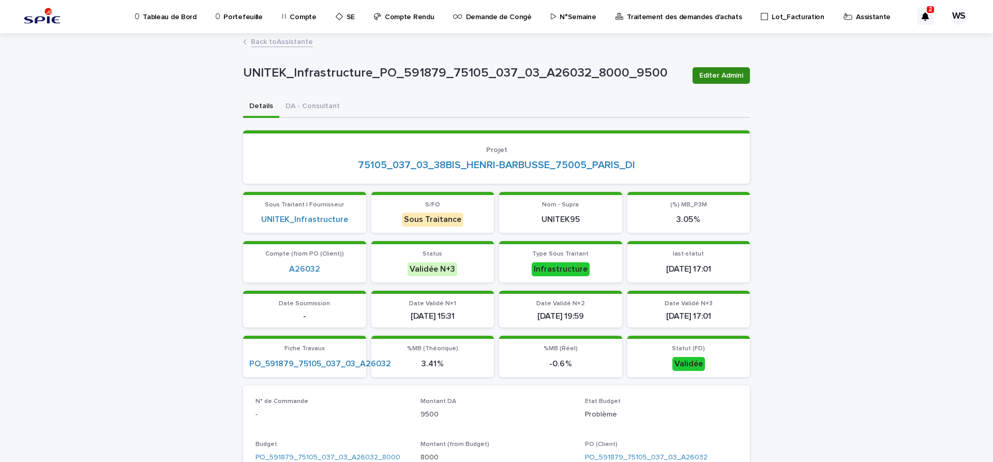
click at [731, 76] on span "Editer Admini" at bounding box center [721, 75] width 44 height 10
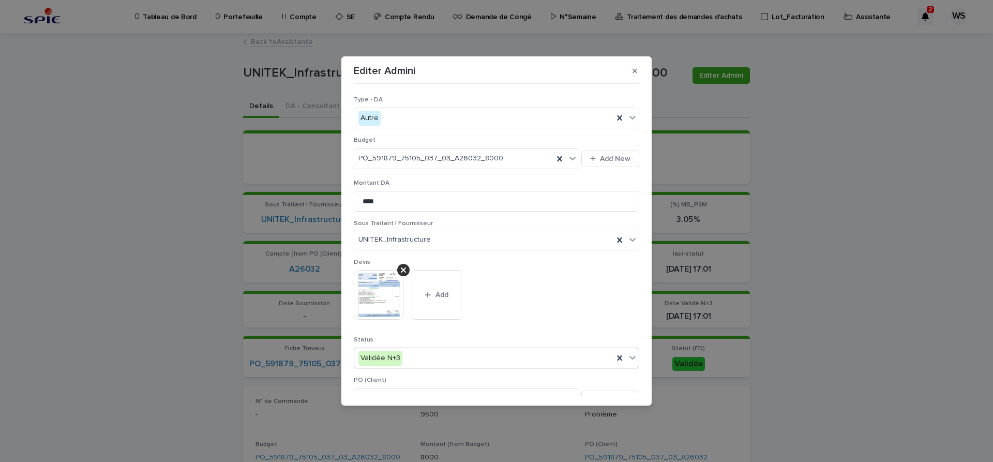
click at [629, 356] on icon at bounding box center [632, 357] width 10 height 10
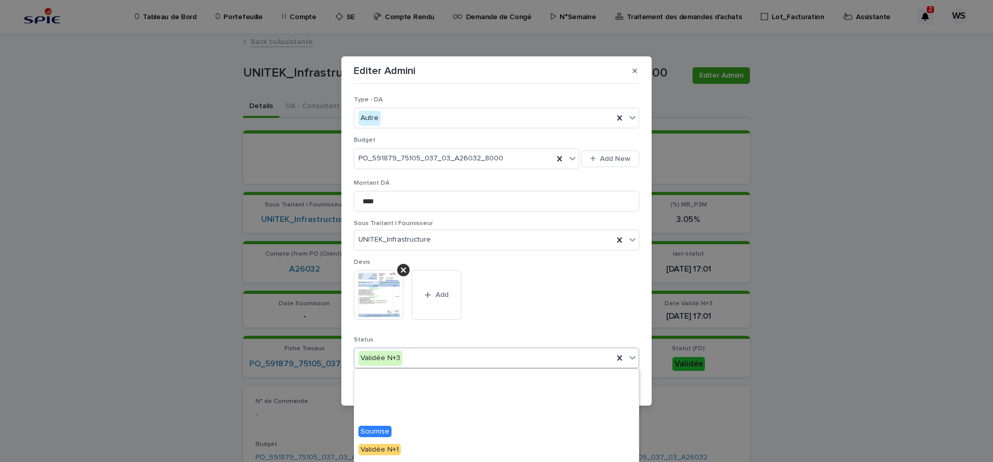
scroll to position [124, 0]
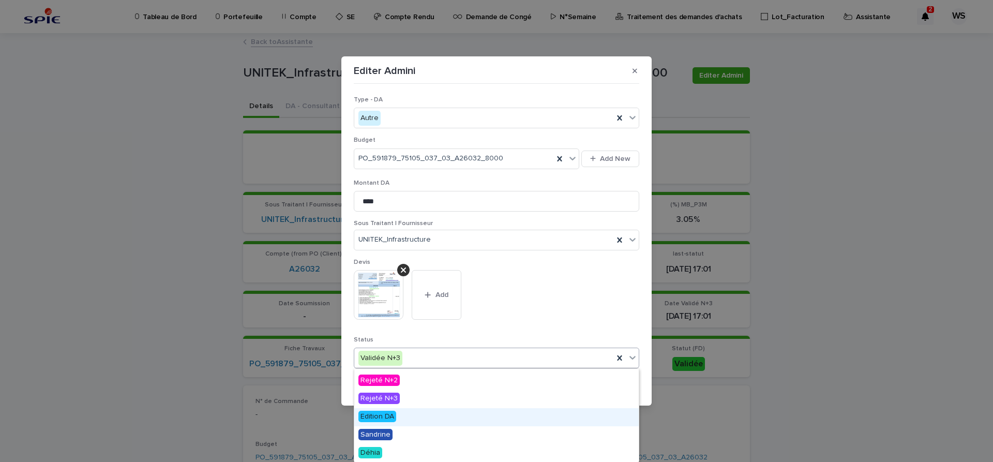
click at [386, 417] on span "Edition DA" at bounding box center [377, 416] width 38 height 11
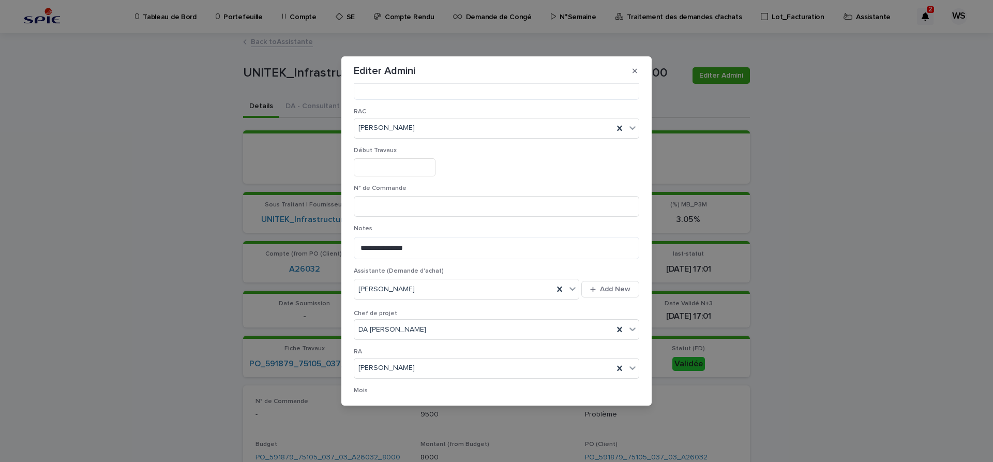
scroll to position [536, 0]
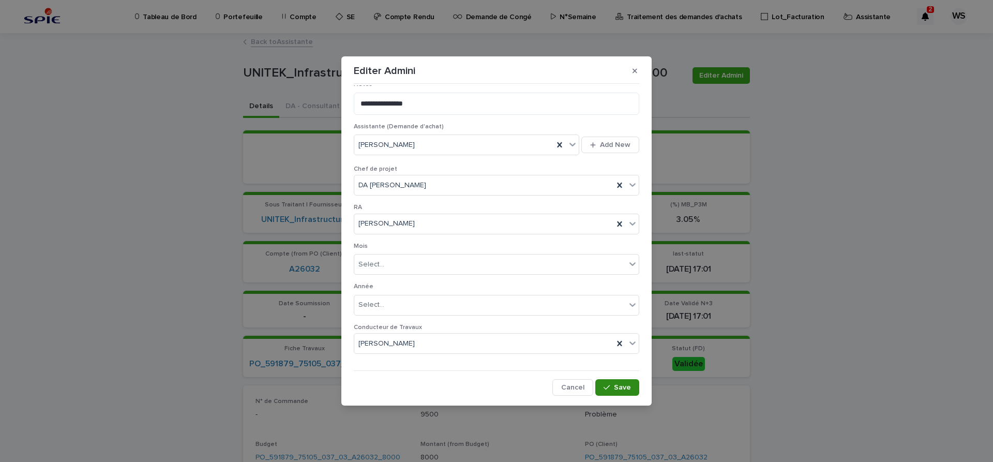
click at [621, 387] on span "Save" at bounding box center [622, 387] width 17 height 7
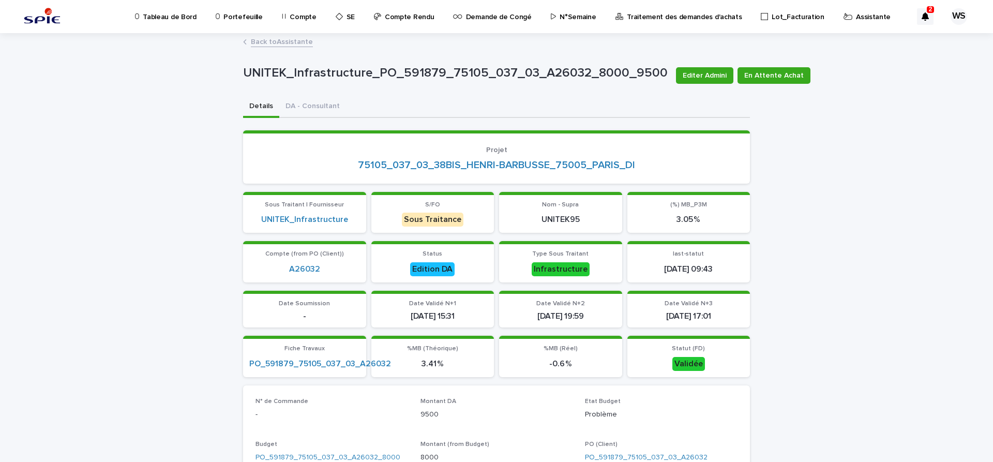
click at [297, 39] on link "Back to Assistante" at bounding box center [282, 41] width 62 height 12
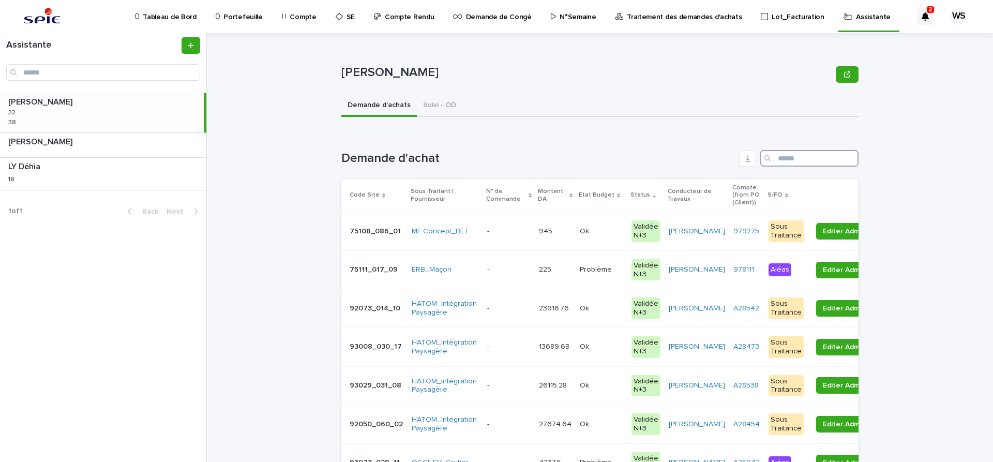
click at [804, 158] on input "Search" at bounding box center [809, 158] width 98 height 17
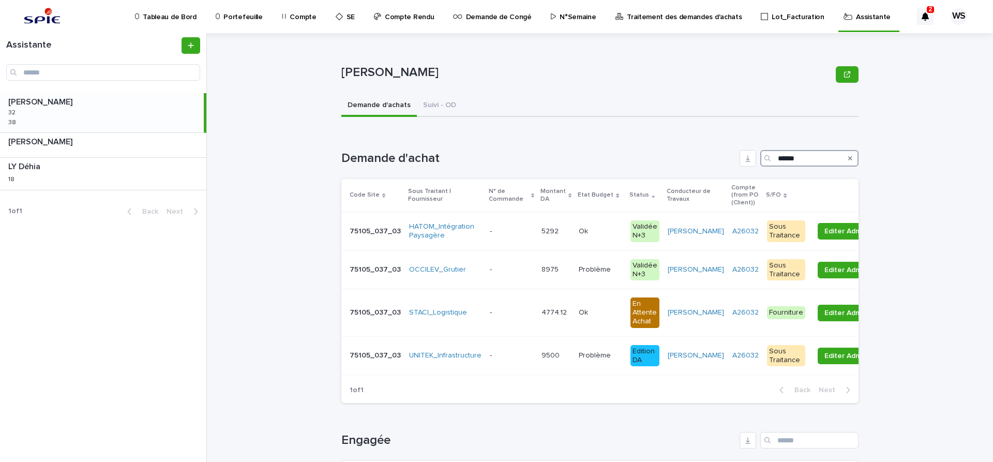
type input "******"
click at [494, 265] on div "- -" at bounding box center [511, 269] width 43 height 17
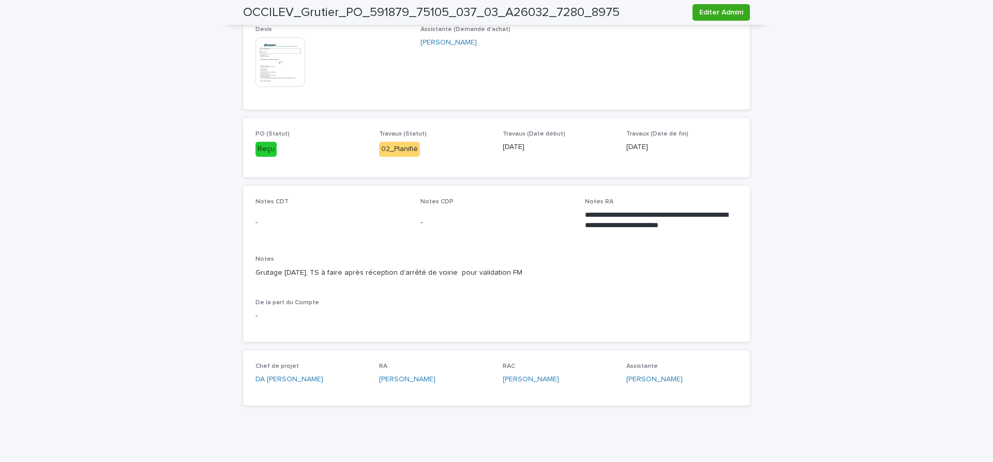
scroll to position [478, 0]
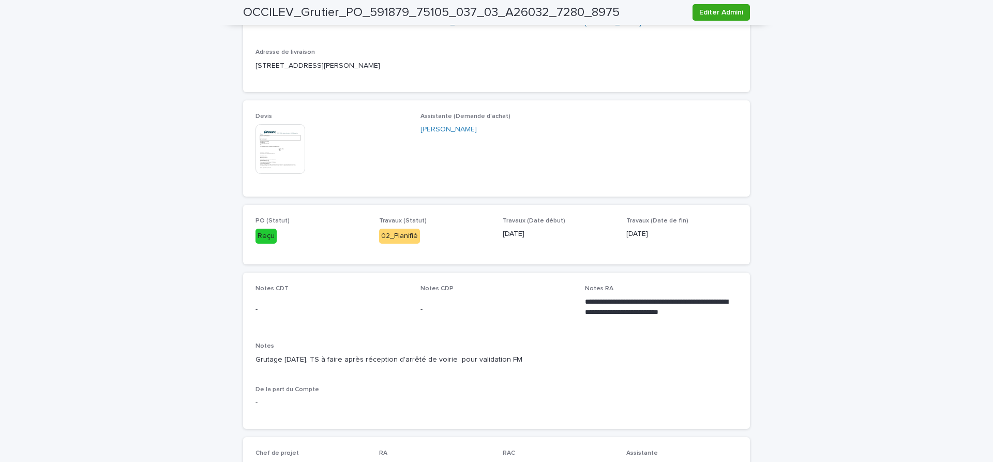
click at [270, 152] on img at bounding box center [280, 149] width 50 height 50
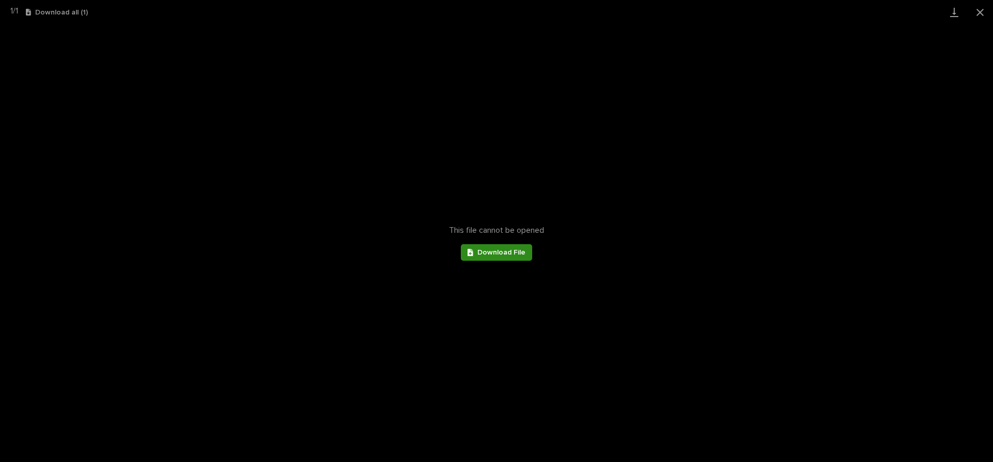
click at [500, 254] on span "Download File" at bounding box center [501, 252] width 48 height 7
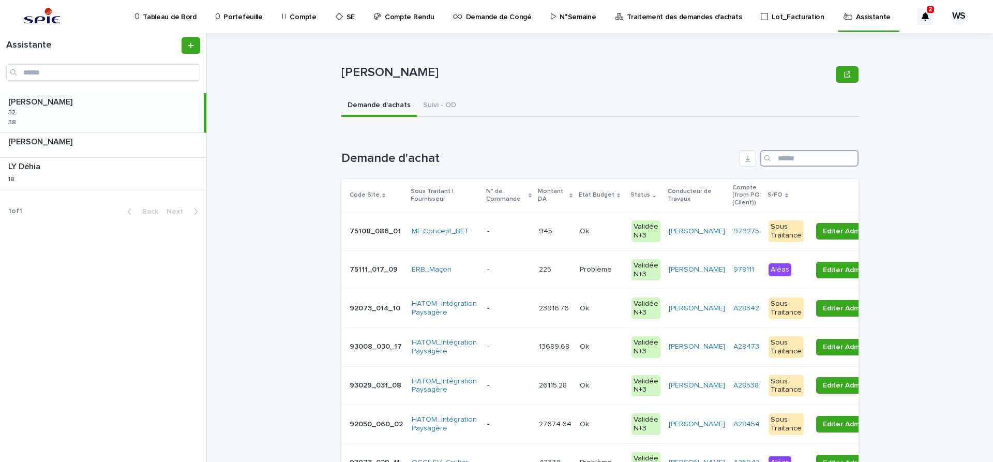
click at [790, 158] on input "Search" at bounding box center [809, 158] width 98 height 17
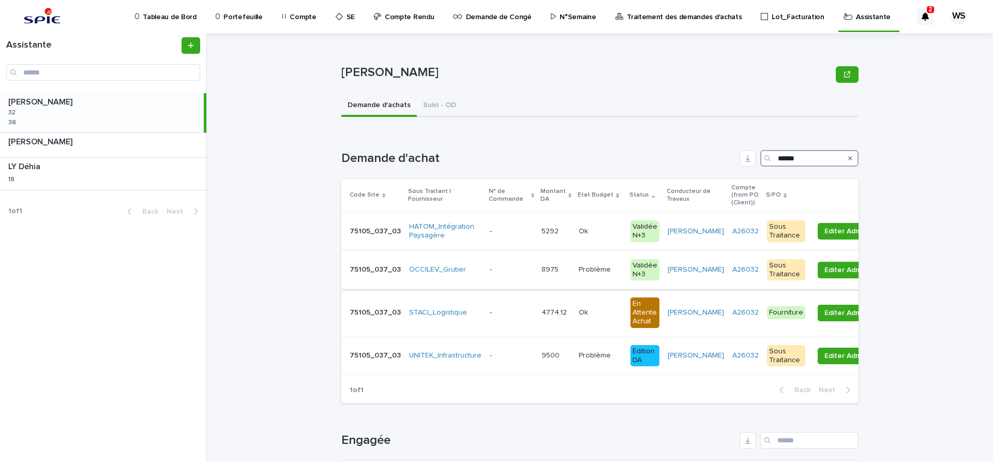
type input "******"
click at [511, 268] on p at bounding box center [511, 269] width 43 height 9
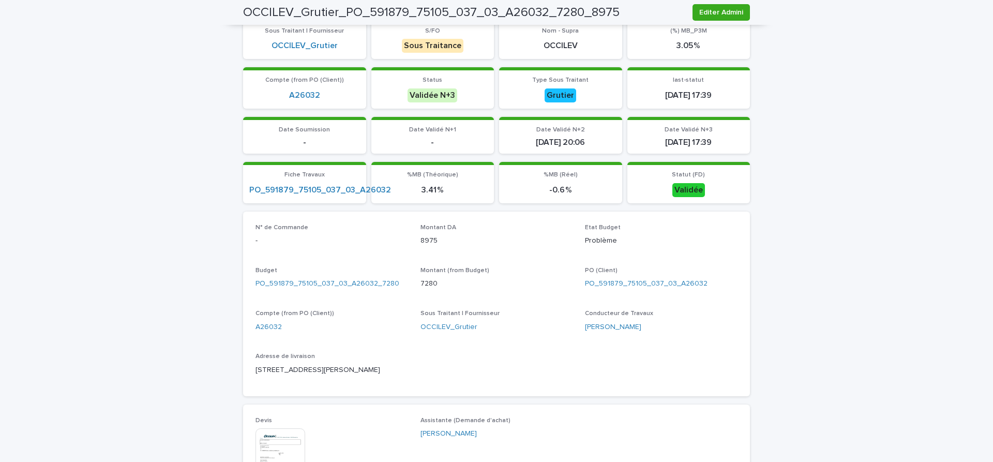
scroll to position [391, 0]
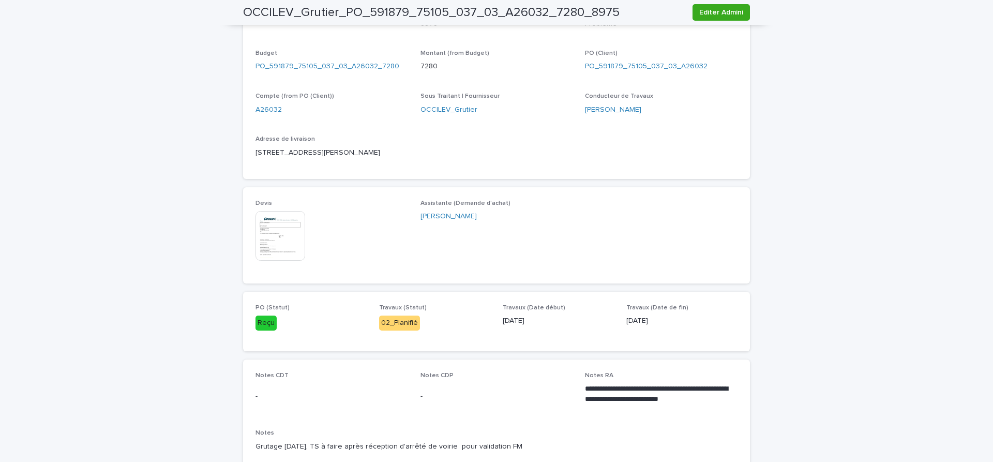
click at [281, 235] on img at bounding box center [280, 236] width 50 height 50
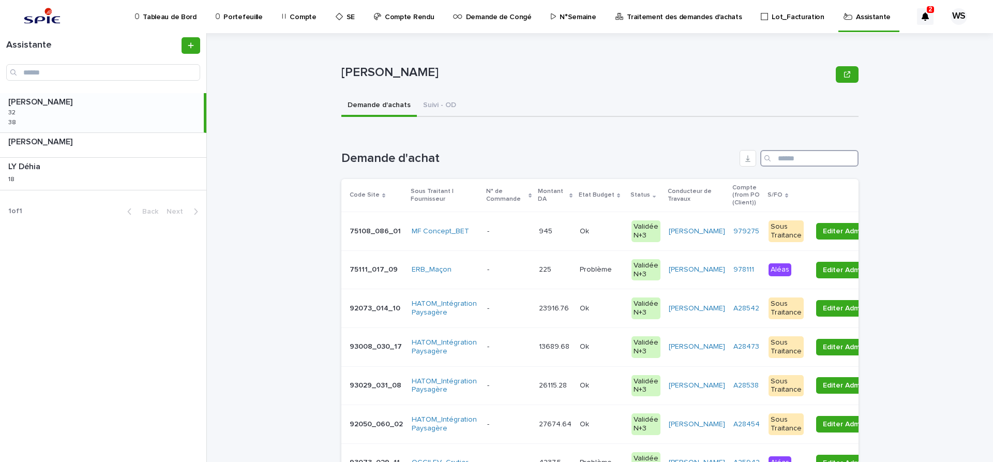
click at [805, 158] on input "Search" at bounding box center [809, 158] width 98 height 17
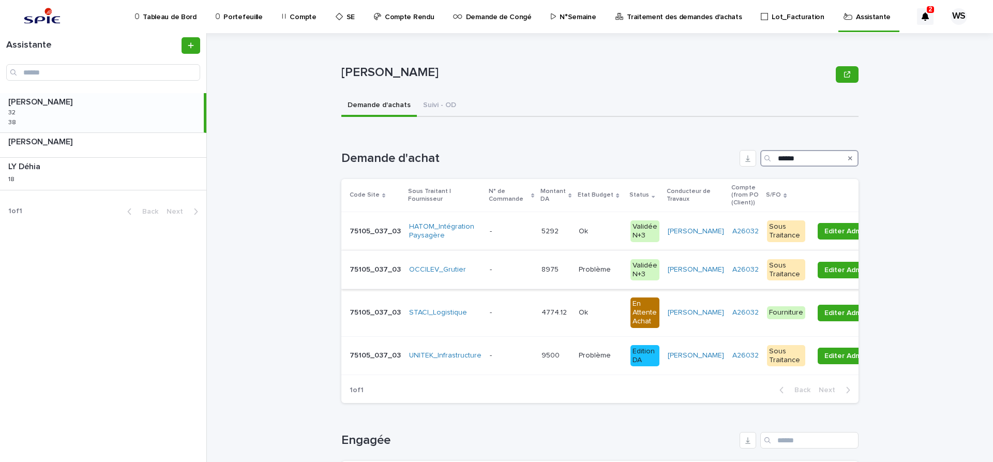
type input "******"
click at [503, 273] on p at bounding box center [511, 269] width 43 height 9
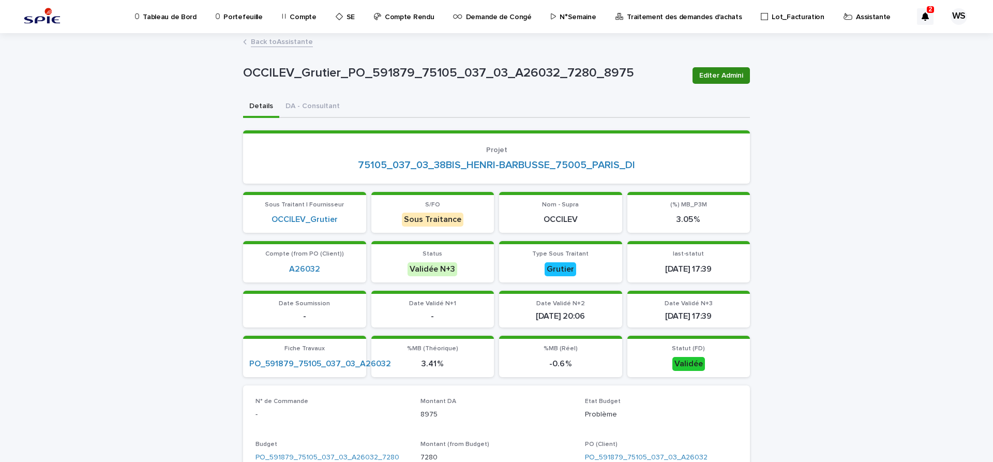
click at [724, 73] on span "Editer Admini" at bounding box center [721, 75] width 44 height 10
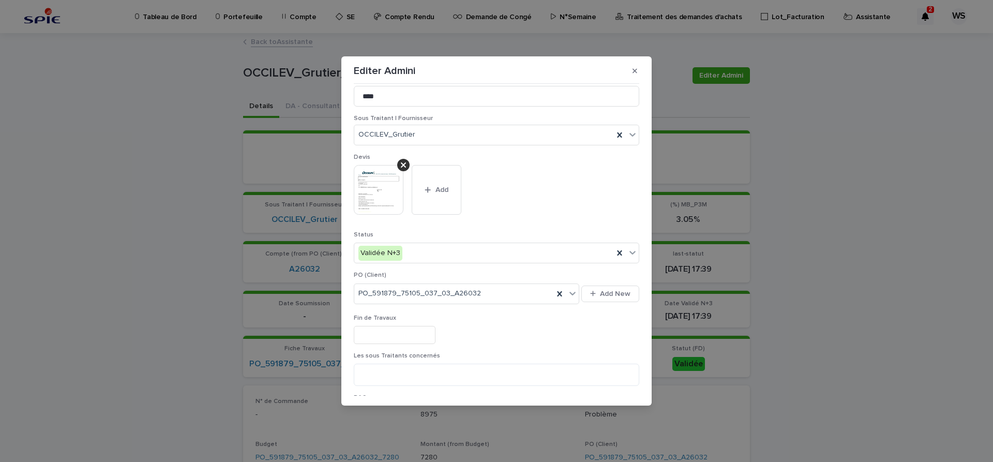
scroll to position [130, 0]
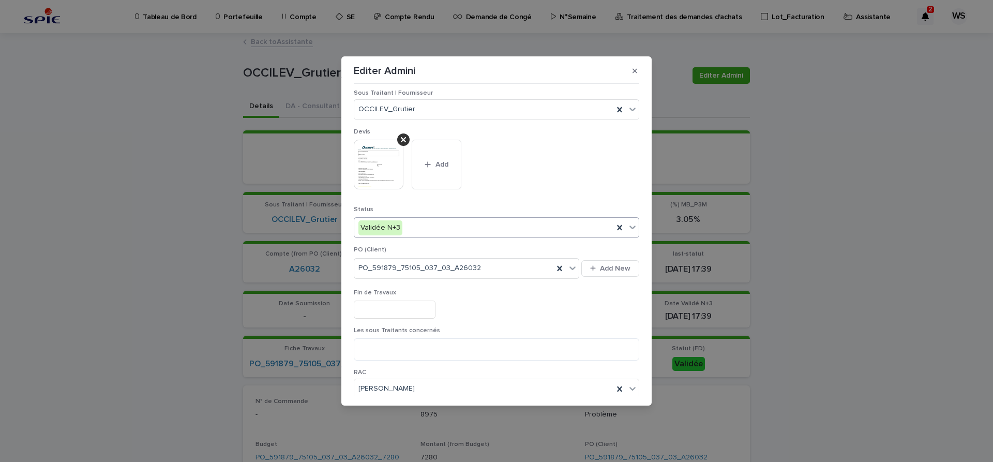
click at [632, 226] on icon at bounding box center [632, 227] width 10 height 10
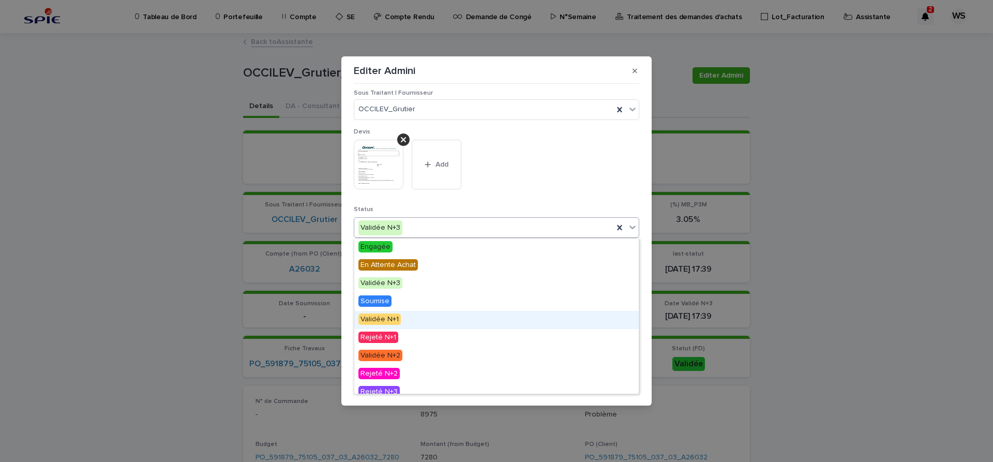
scroll to position [62, 0]
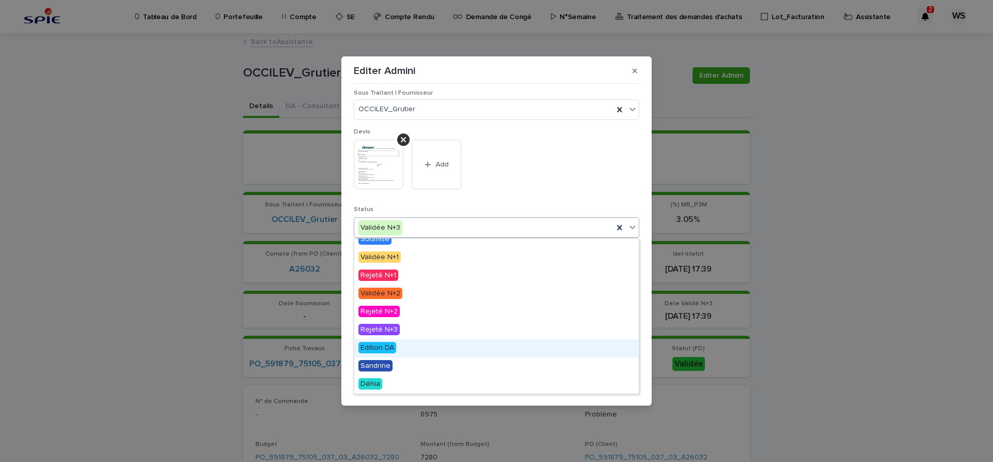
click at [376, 347] on span "Edition DA" at bounding box center [377, 347] width 38 height 11
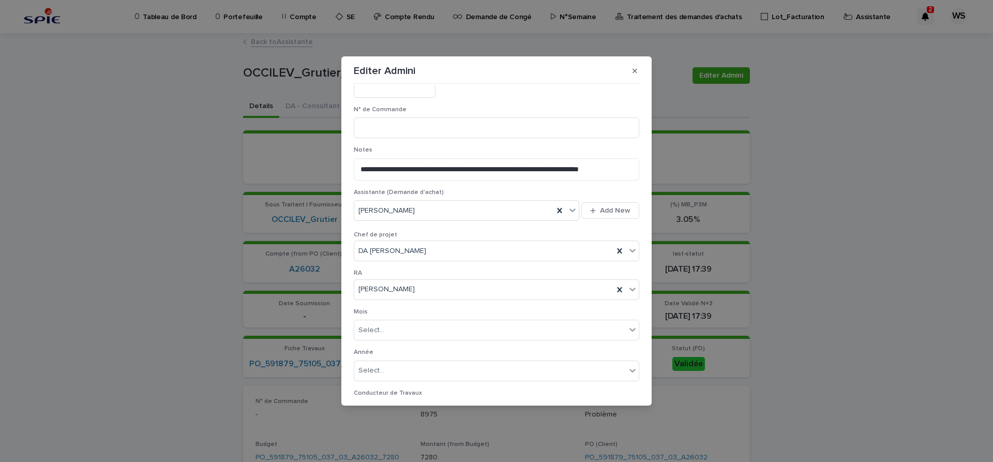
scroll to position [536, 0]
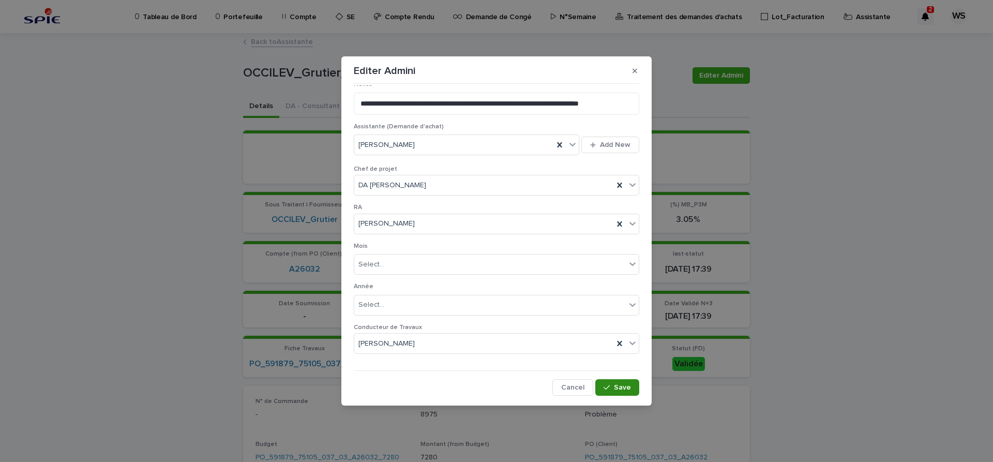
click at [624, 386] on span "Save" at bounding box center [622, 387] width 17 height 7
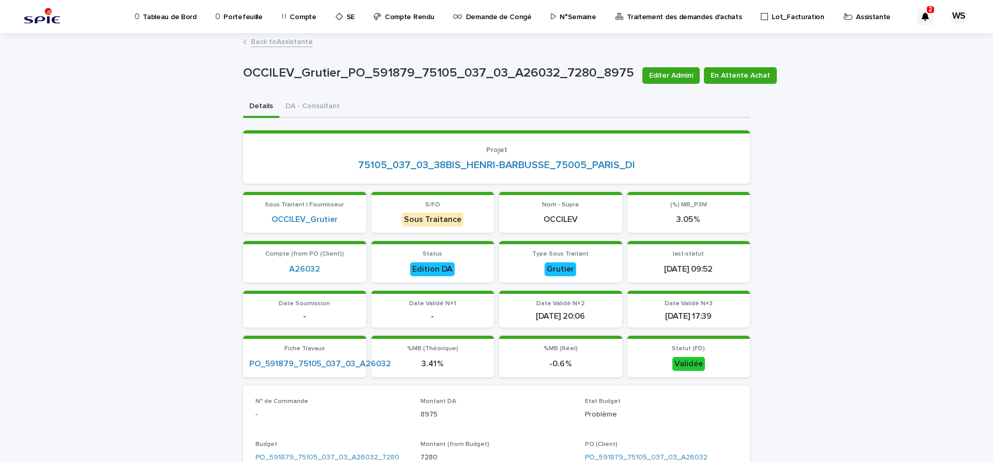
click at [295, 41] on link "Back to Assistante" at bounding box center [282, 41] width 62 height 12
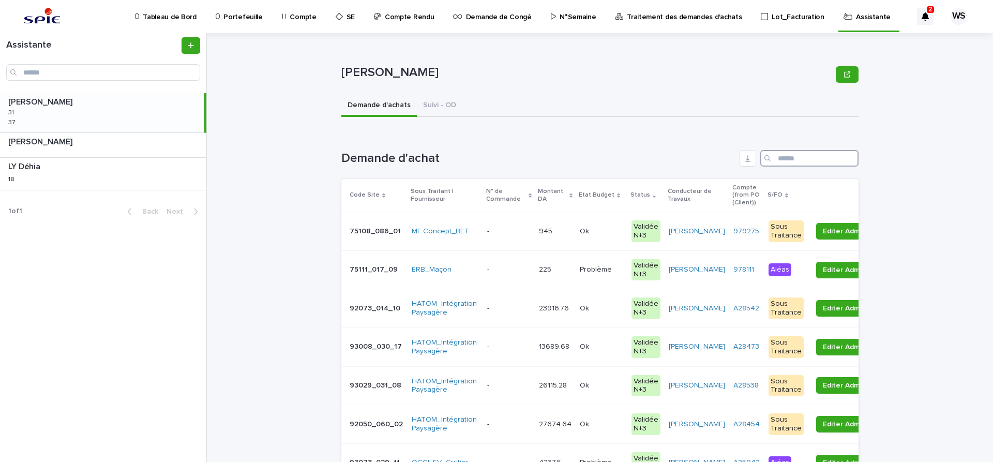
click at [815, 162] on input "Search" at bounding box center [809, 158] width 98 height 17
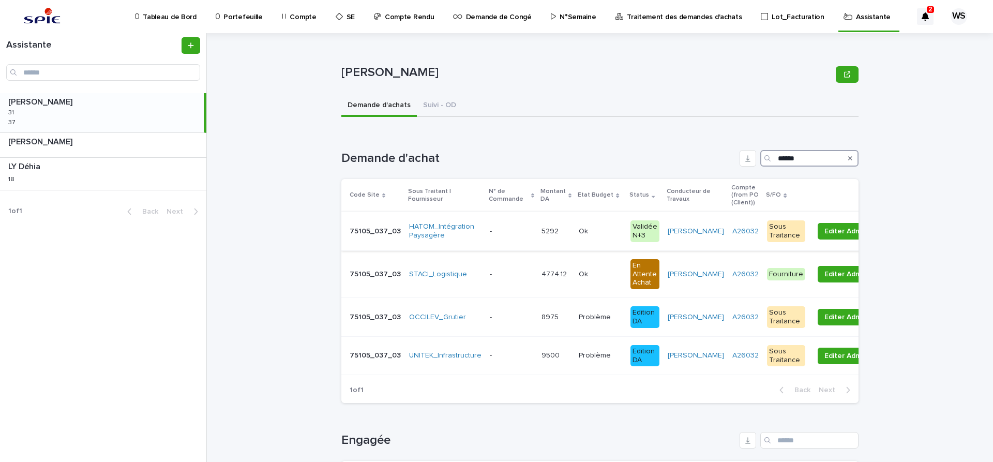
type input "******"
click at [518, 234] on p at bounding box center [511, 231] width 43 height 9
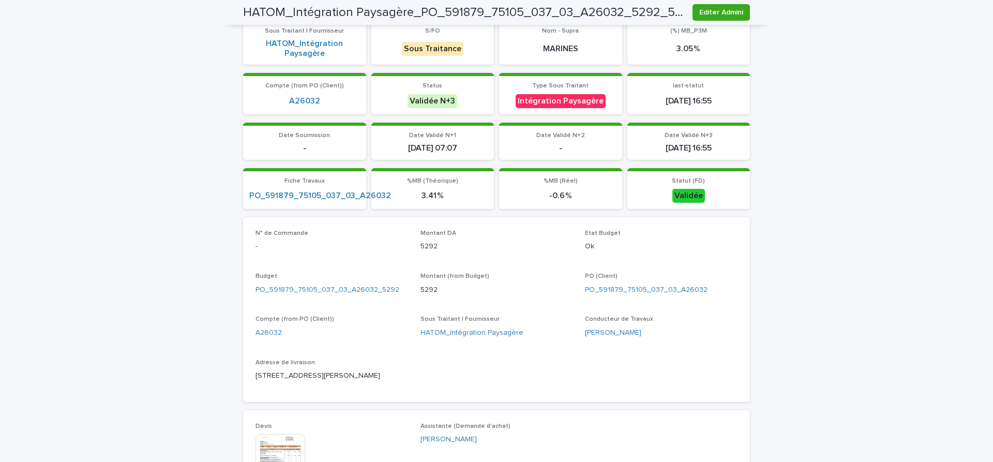
scroll to position [348, 0]
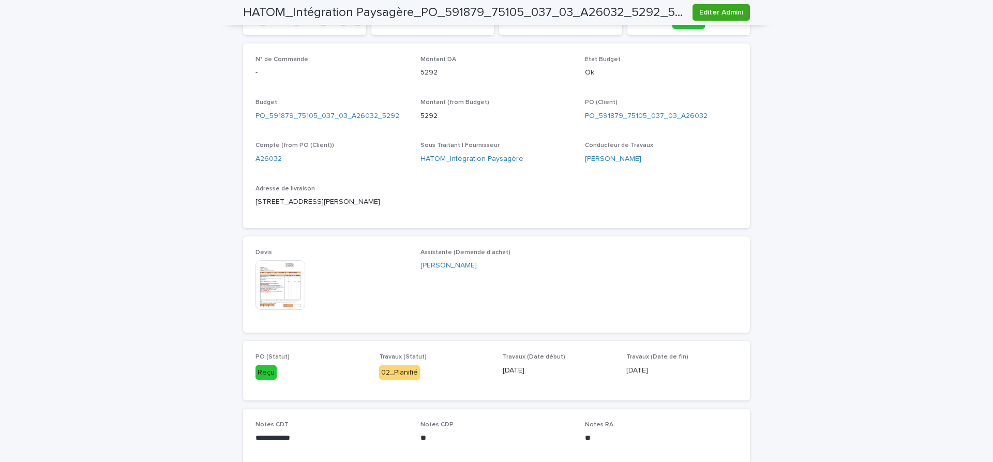
click at [281, 287] on img at bounding box center [280, 285] width 50 height 50
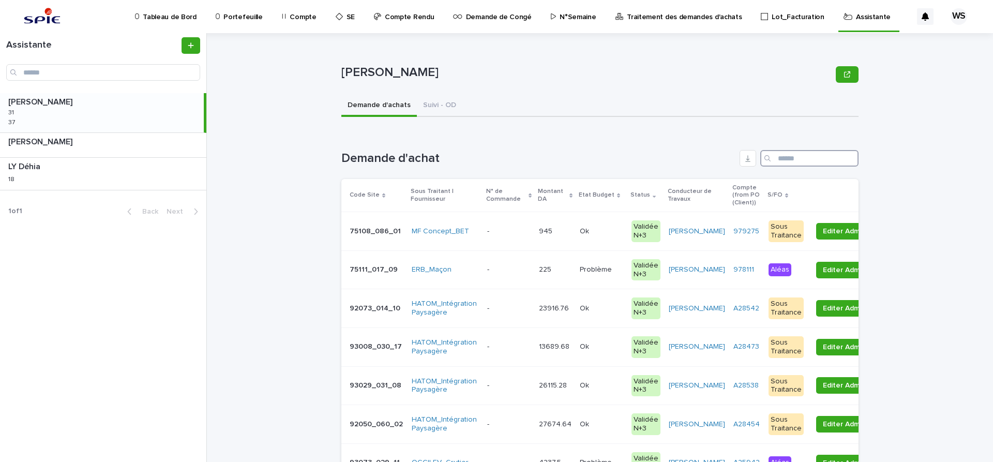
click at [798, 161] on input "Search" at bounding box center [809, 158] width 98 height 17
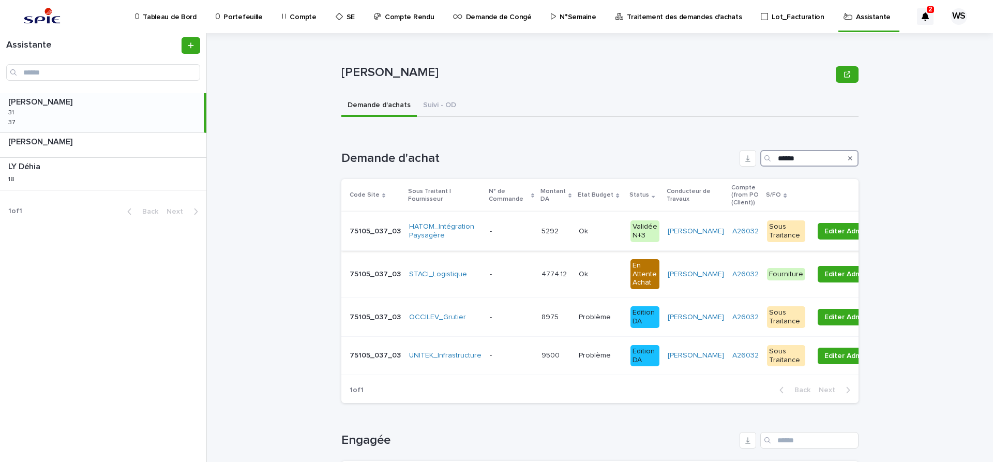
type input "******"
click at [500, 227] on div "- -" at bounding box center [511, 231] width 43 height 17
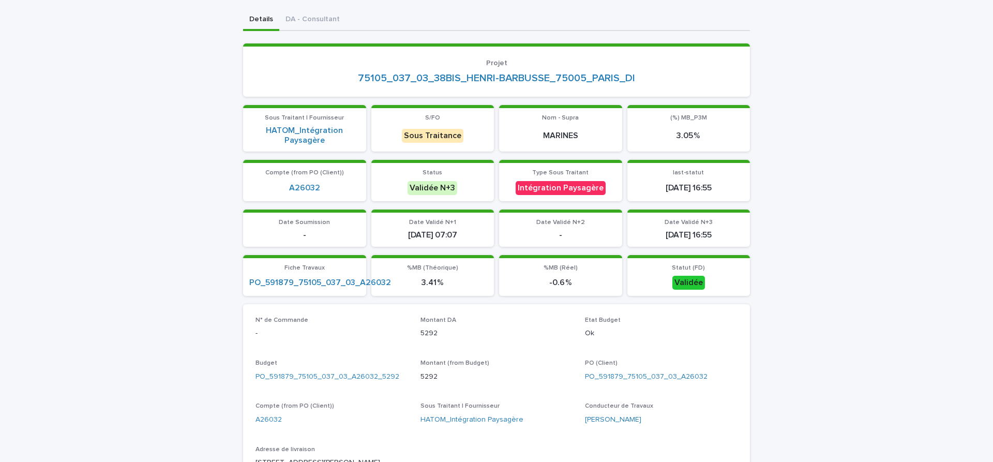
scroll to position [304, 0]
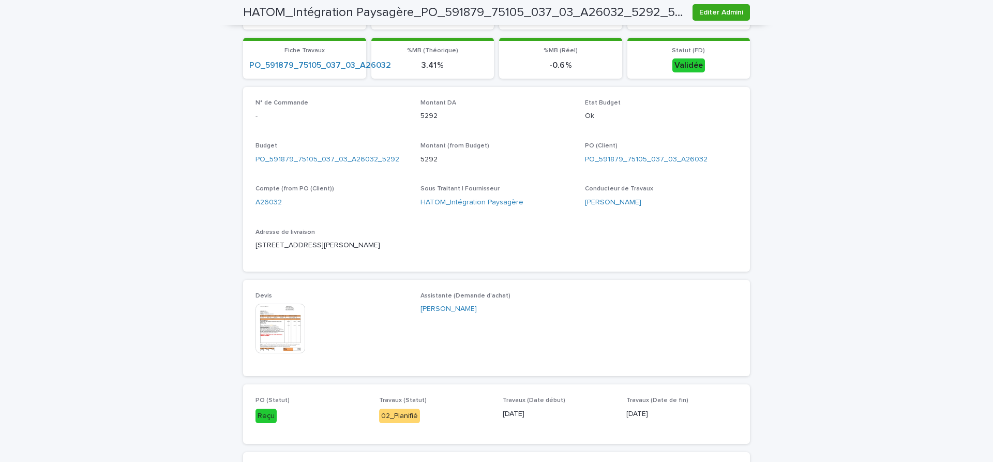
click at [277, 330] on img at bounding box center [280, 329] width 50 height 50
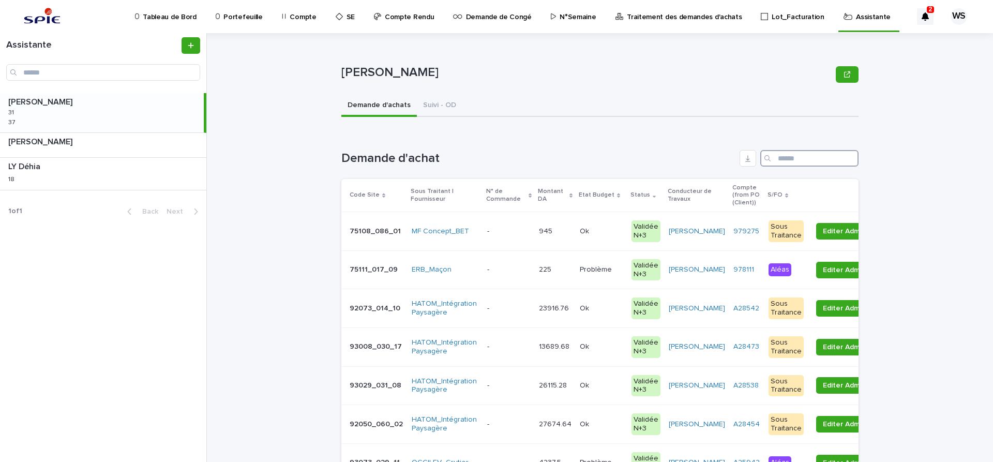
click at [804, 162] on input "Search" at bounding box center [809, 158] width 98 height 17
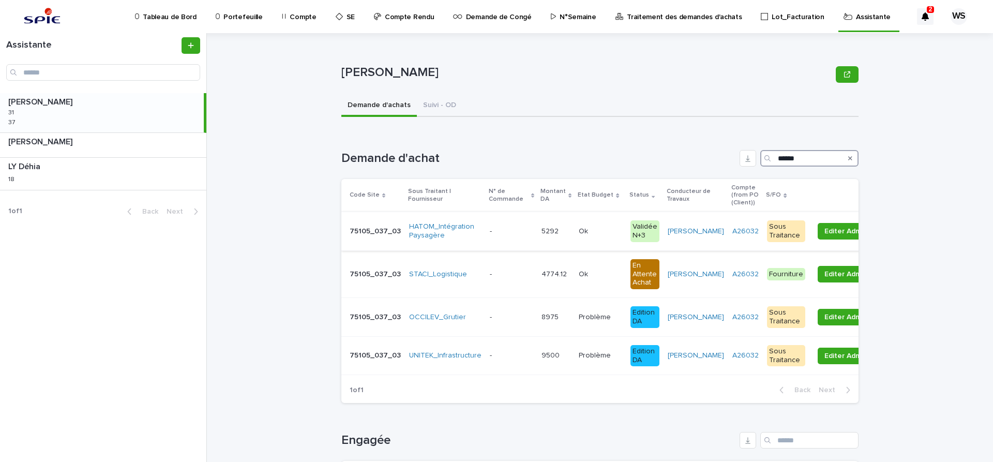
type input "******"
click at [514, 234] on p at bounding box center [511, 231] width 43 height 9
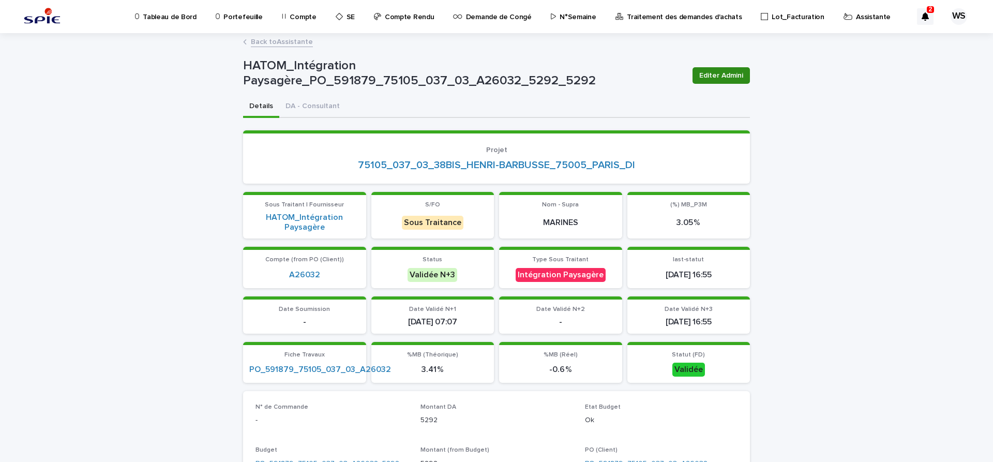
click at [730, 71] on span "Editer Admini" at bounding box center [721, 75] width 44 height 10
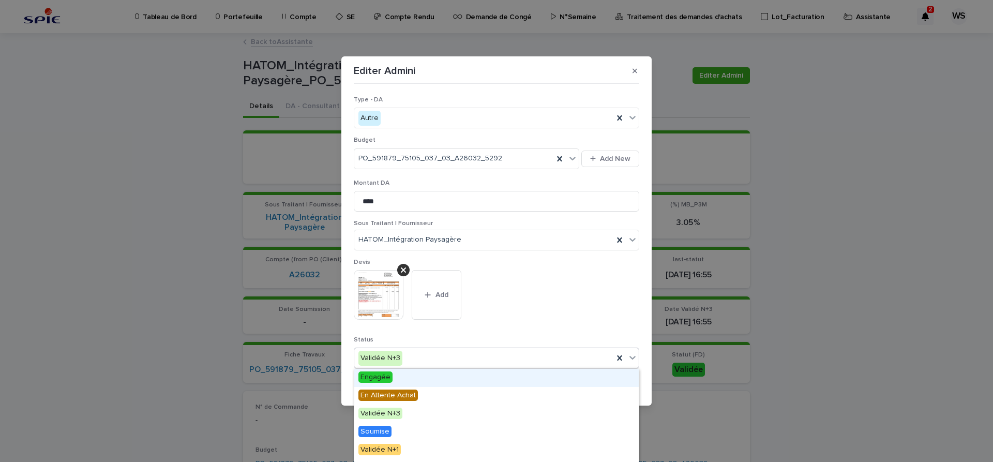
click at [634, 360] on icon at bounding box center [632, 357] width 10 height 10
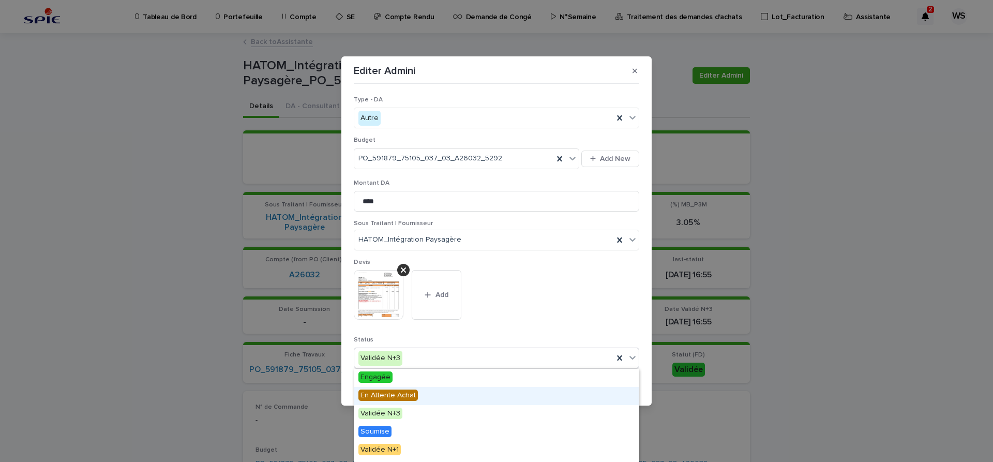
scroll to position [124, 0]
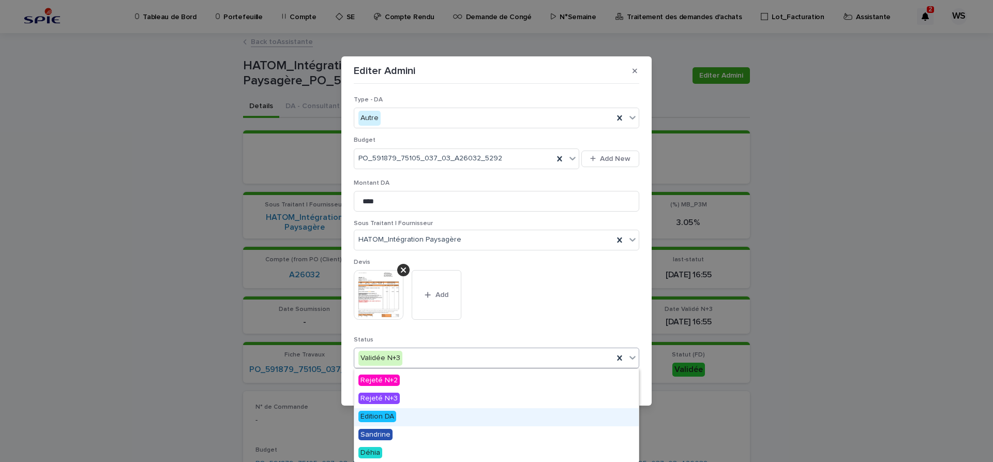
click at [383, 417] on span "Edition DA" at bounding box center [377, 416] width 38 height 11
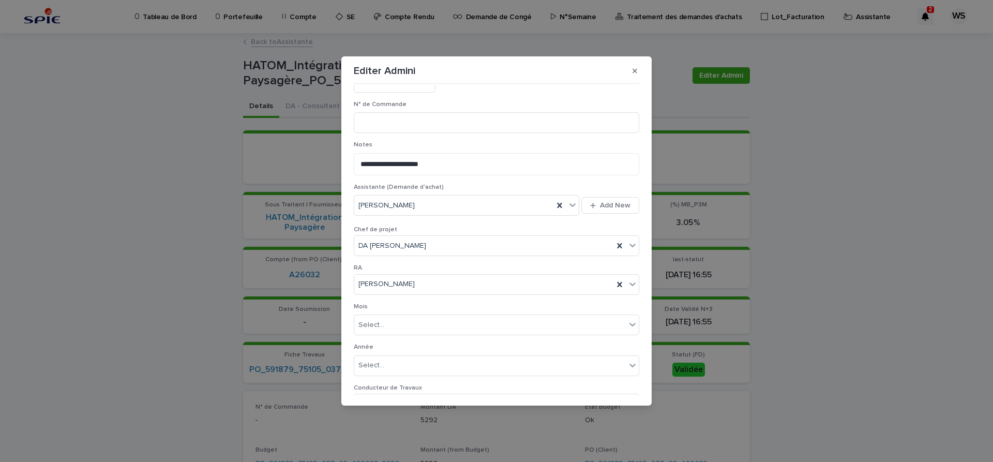
scroll to position [536, 0]
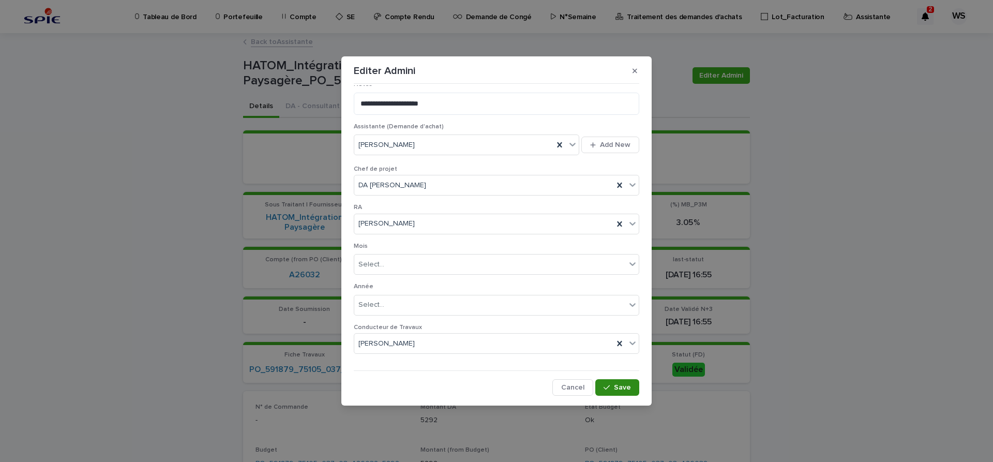
click at [621, 387] on span "Save" at bounding box center [622, 387] width 17 height 7
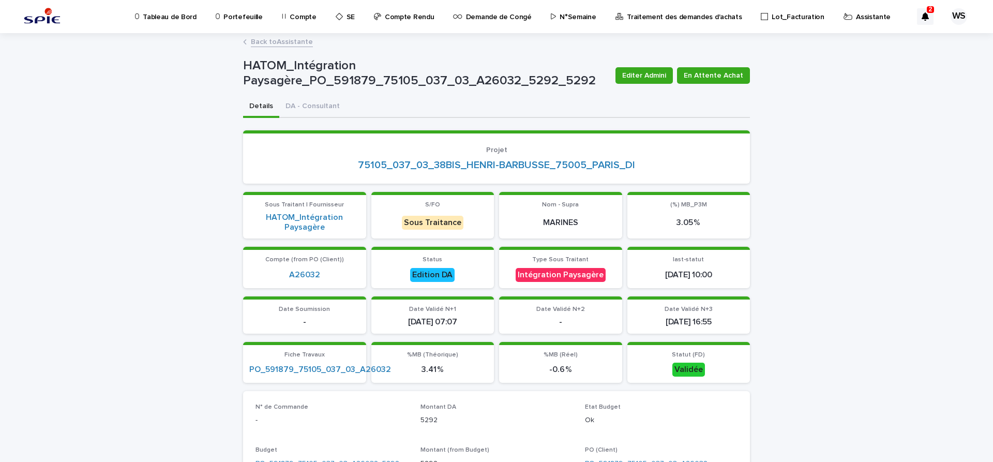
click at [644, 18] on p "Traitement des demandes d'achats" at bounding box center [684, 11] width 115 height 22
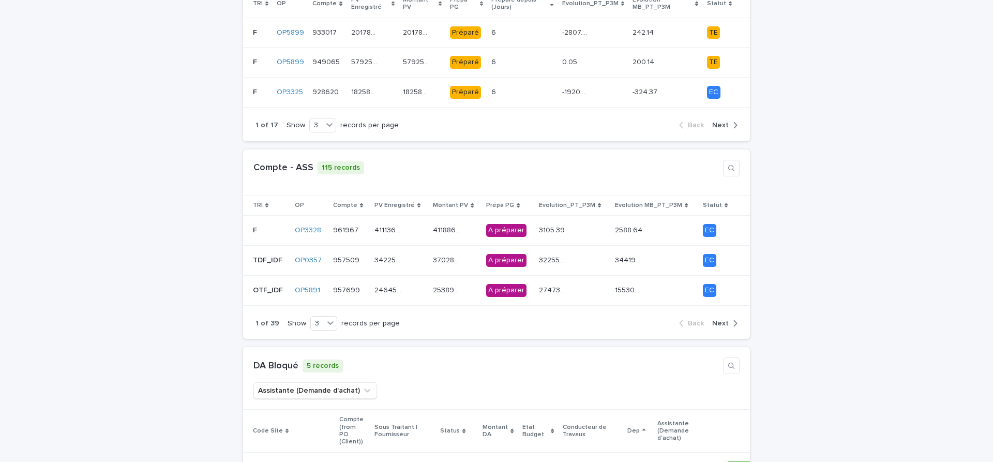
scroll to position [348, 0]
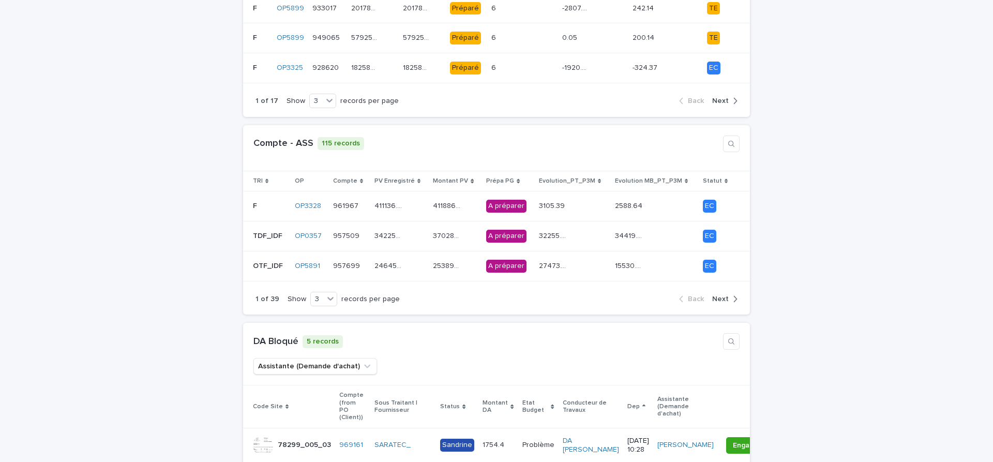
click at [718, 295] on span "Next" at bounding box center [720, 298] width 17 height 7
click at [428, 234] on td "78934.91 78934.91" at bounding box center [399, 236] width 59 height 30
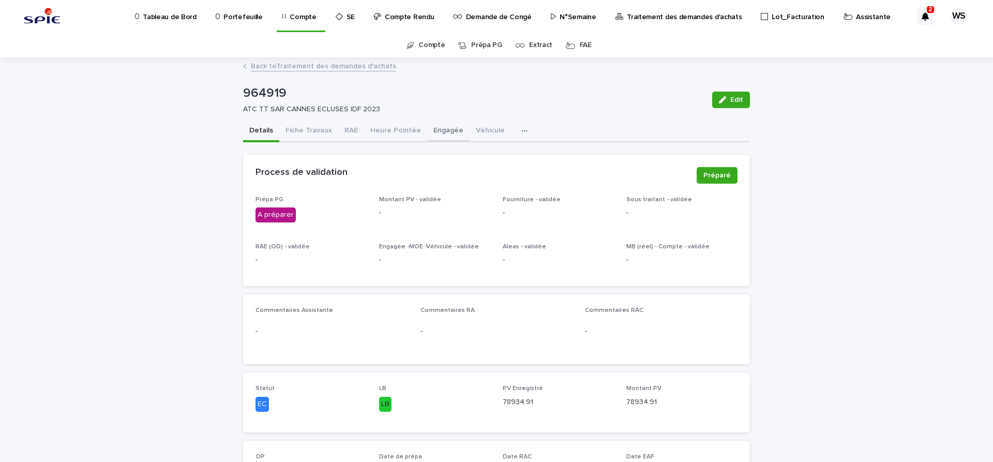
click at [446, 130] on button "Engagée" at bounding box center [448, 132] width 42 height 22
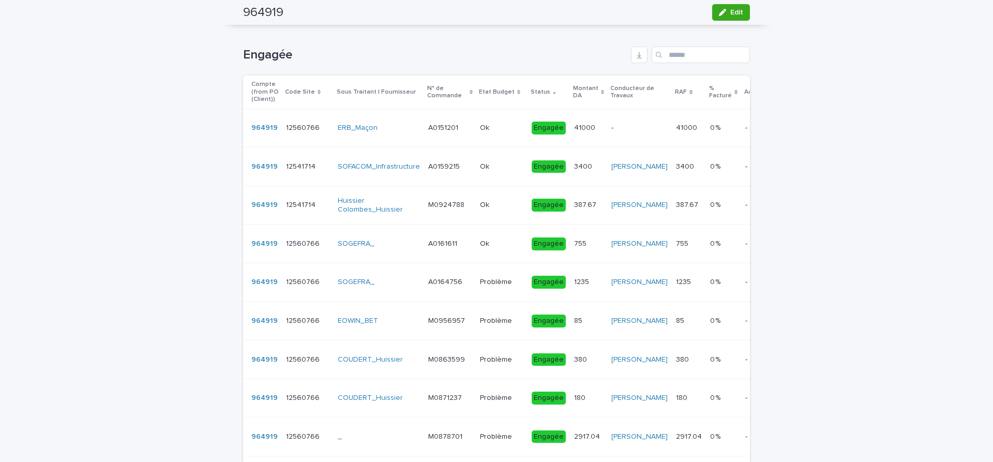
scroll to position [87, 0]
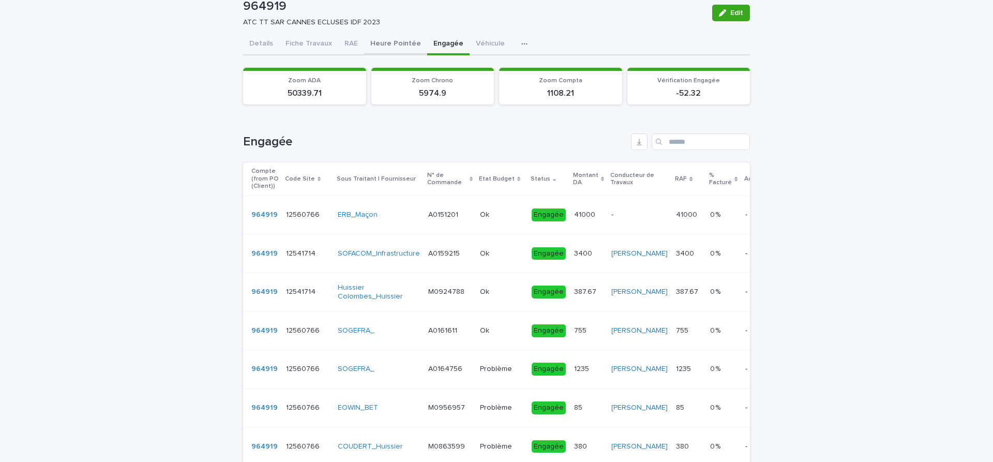
click at [403, 42] on button "Heure Pointée" at bounding box center [395, 45] width 63 height 22
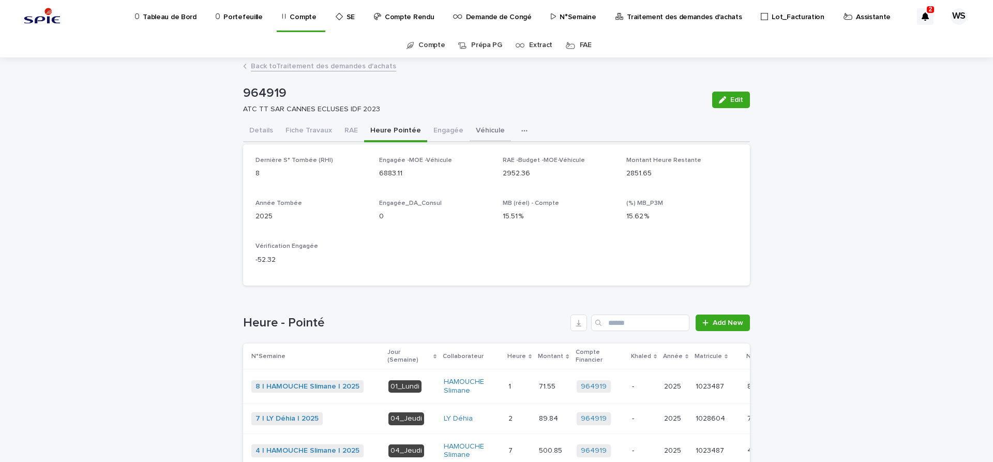
click at [485, 129] on button "Véhicule" at bounding box center [490, 132] width 41 height 22
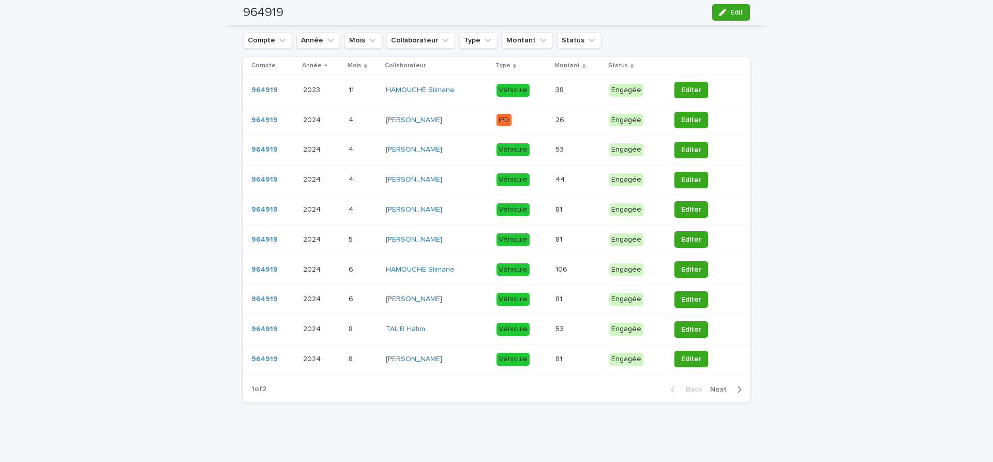
scroll to position [218, 0]
click at [718, 388] on span "Next" at bounding box center [721, 388] width 23 height 7
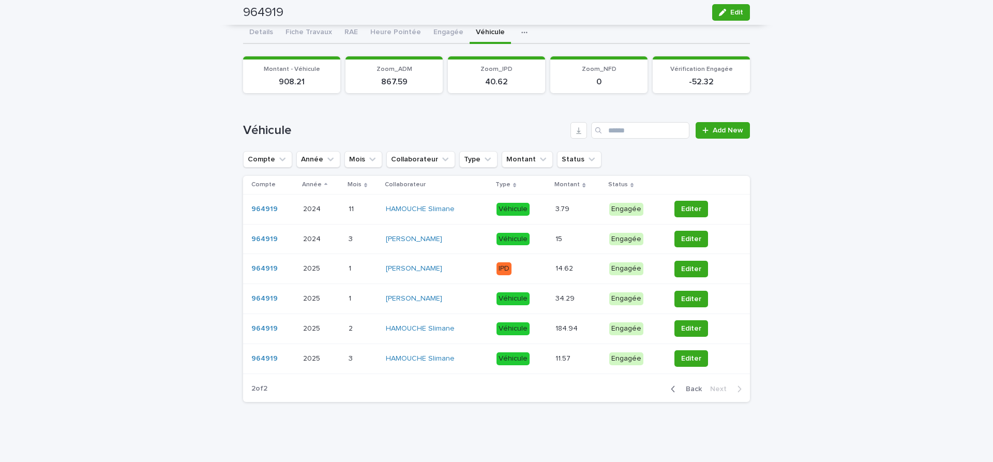
scroll to position [98, 0]
click at [403, 33] on button "Heure Pointée" at bounding box center [395, 33] width 63 height 22
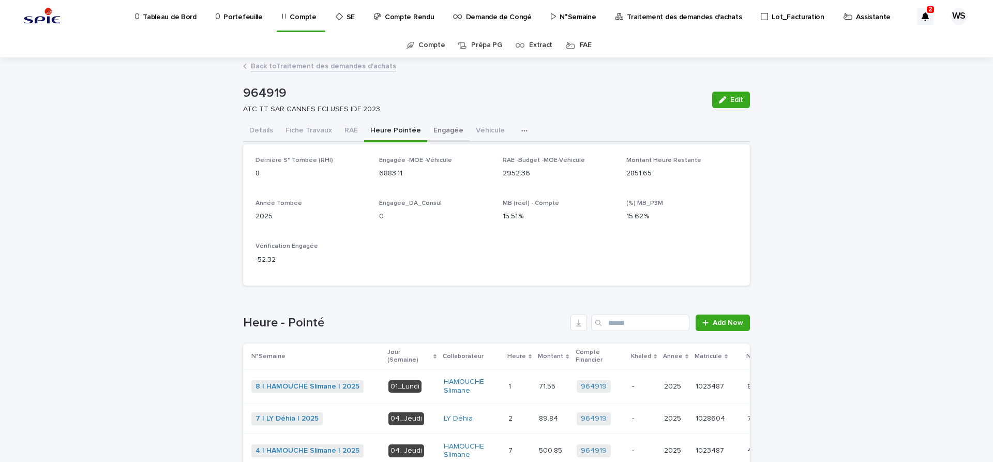
click at [439, 130] on button "Engagée" at bounding box center [448, 132] width 42 height 22
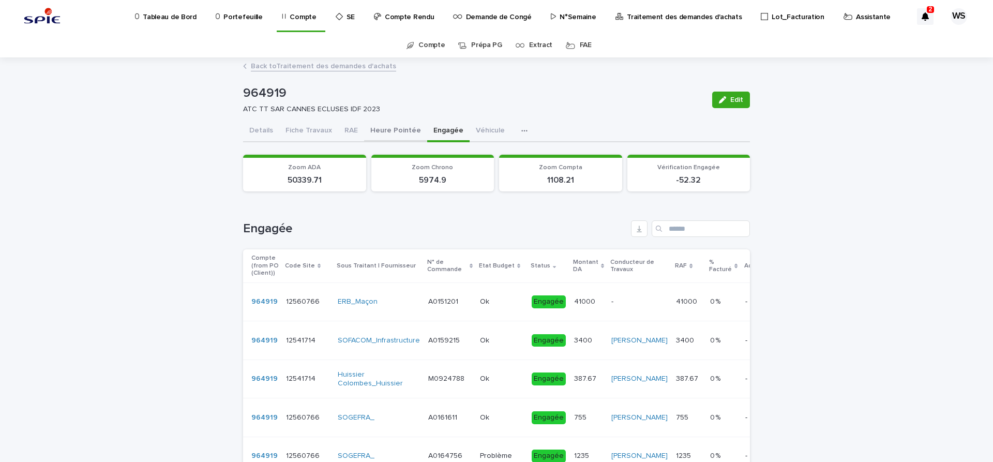
drag, startPoint x: 392, startPoint y: 129, endPoint x: 143, endPoint y: 266, distance: 283.8
click at [391, 129] on button "Heure Pointée" at bounding box center [395, 132] width 63 height 22
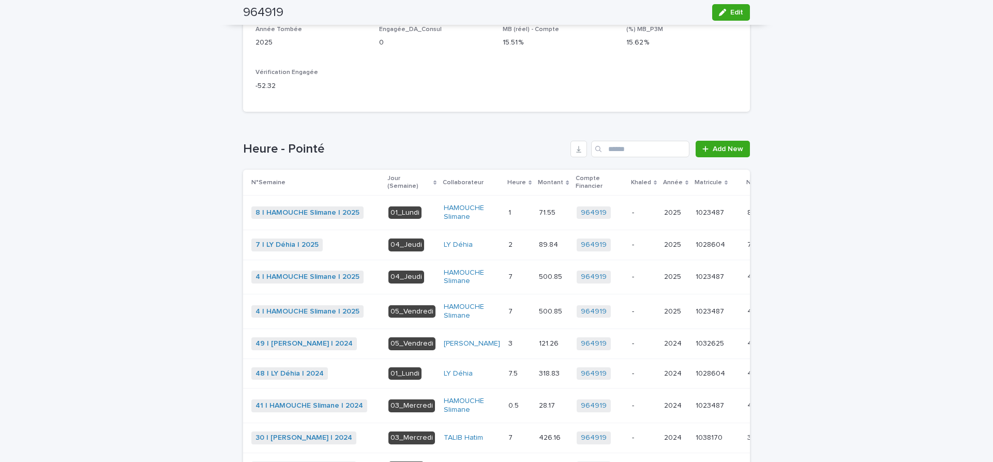
scroll to position [304, 0]
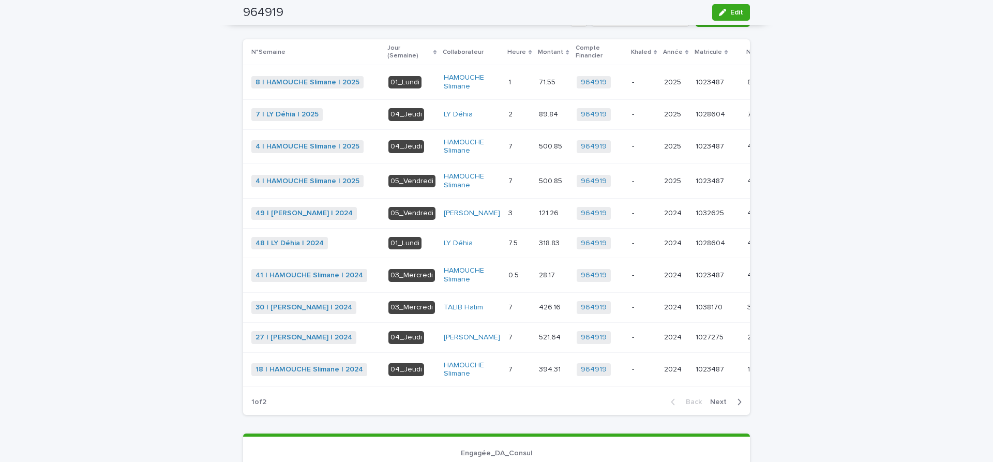
click at [723, 405] on span "Next" at bounding box center [721, 401] width 23 height 7
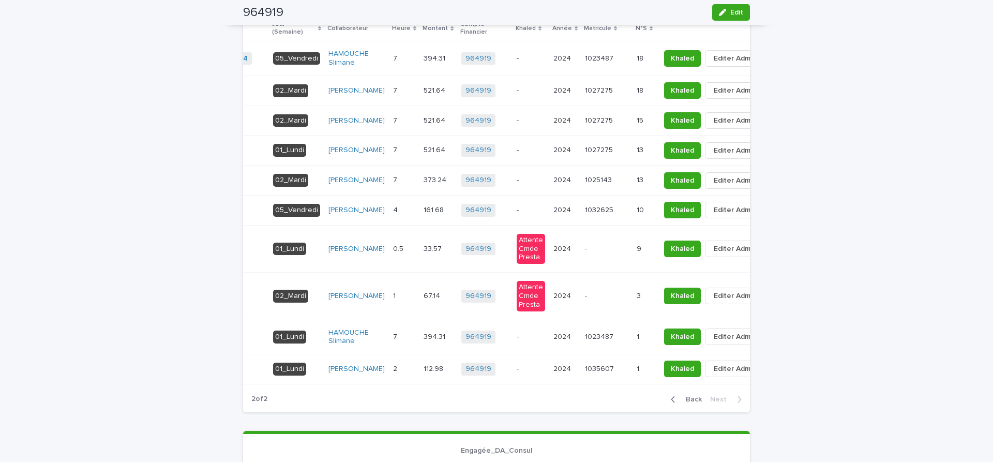
scroll to position [0, 116]
click at [670, 254] on span "Khaled" at bounding box center [681, 249] width 23 height 10
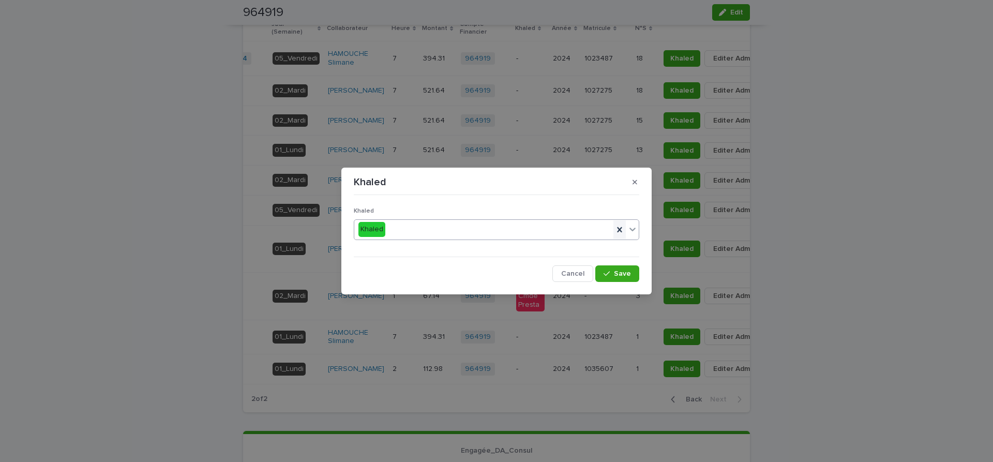
click at [618, 229] on icon at bounding box center [619, 229] width 10 height 10
click at [621, 276] on span "Save" at bounding box center [622, 273] width 17 height 7
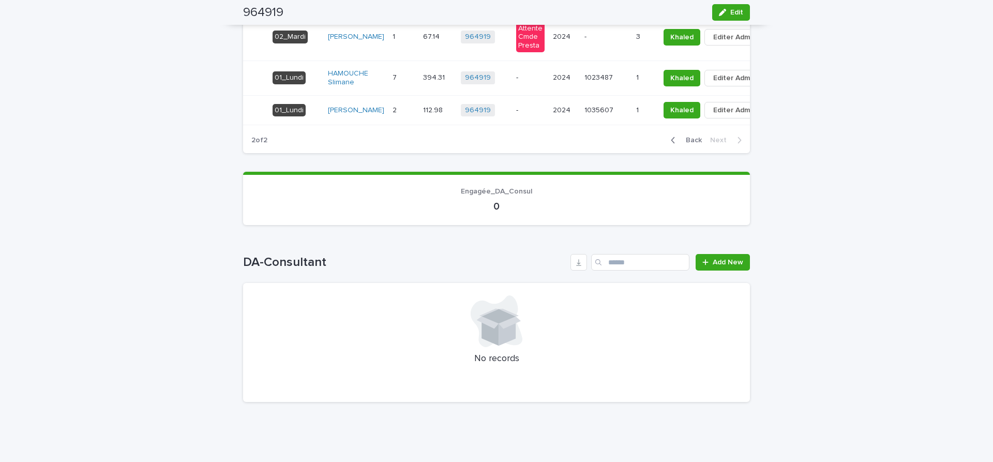
scroll to position [436, 0]
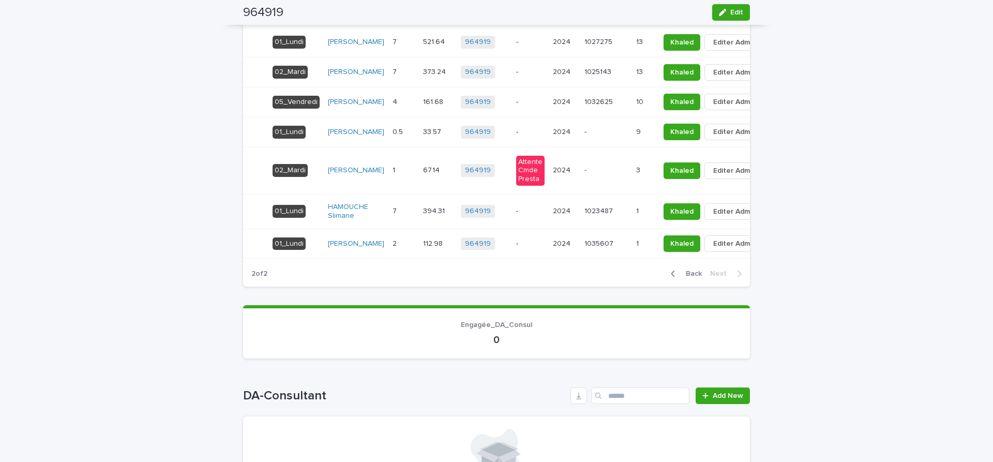
click at [584, 175] on p at bounding box center [605, 170] width 43 height 9
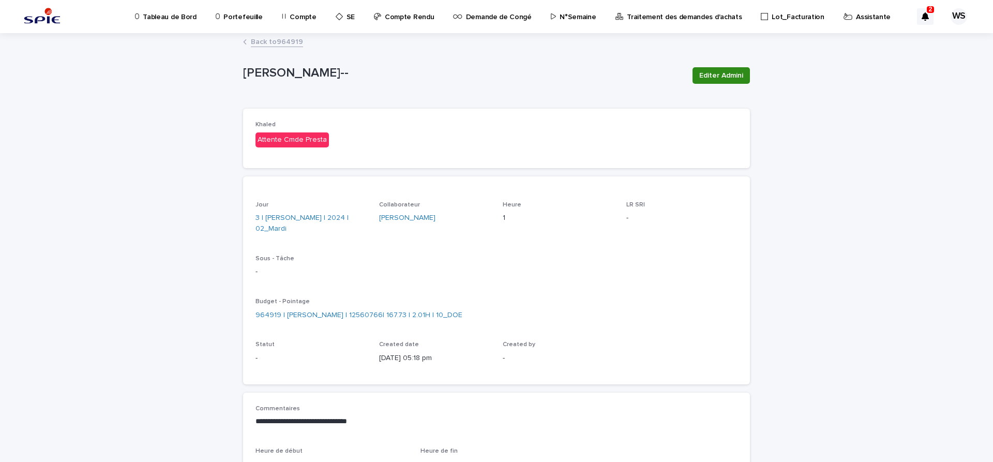
click at [736, 79] on span "Editer Admini" at bounding box center [721, 75] width 44 height 10
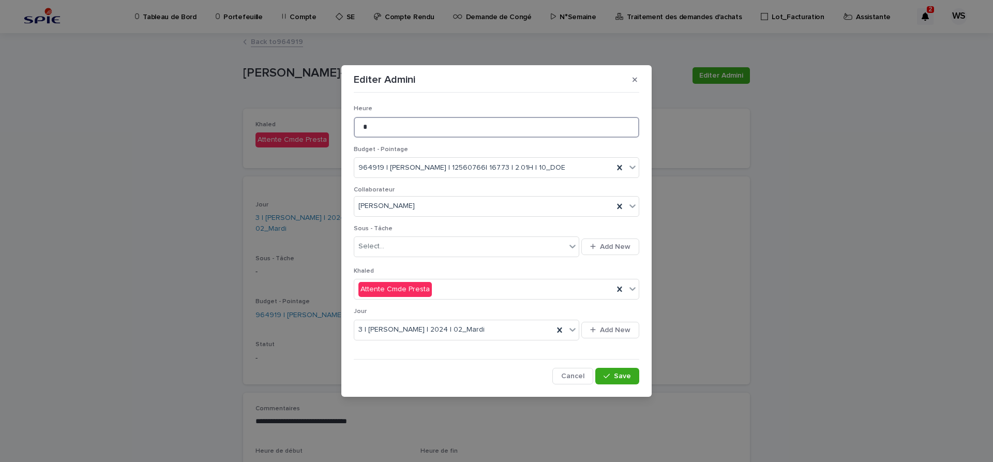
drag, startPoint x: 386, startPoint y: 127, endPoint x: 320, endPoint y: 132, distance: 66.9
click at [354, 132] on input "*" at bounding box center [496, 127] width 285 height 21
type input "****"
click at [619, 377] on span "Save" at bounding box center [622, 375] width 17 height 7
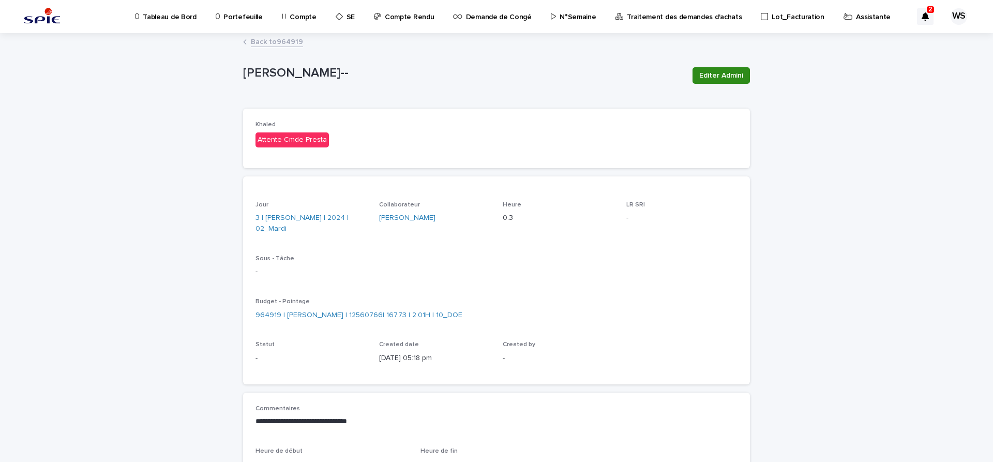
click at [727, 76] on span "Editer Admini" at bounding box center [721, 75] width 44 height 10
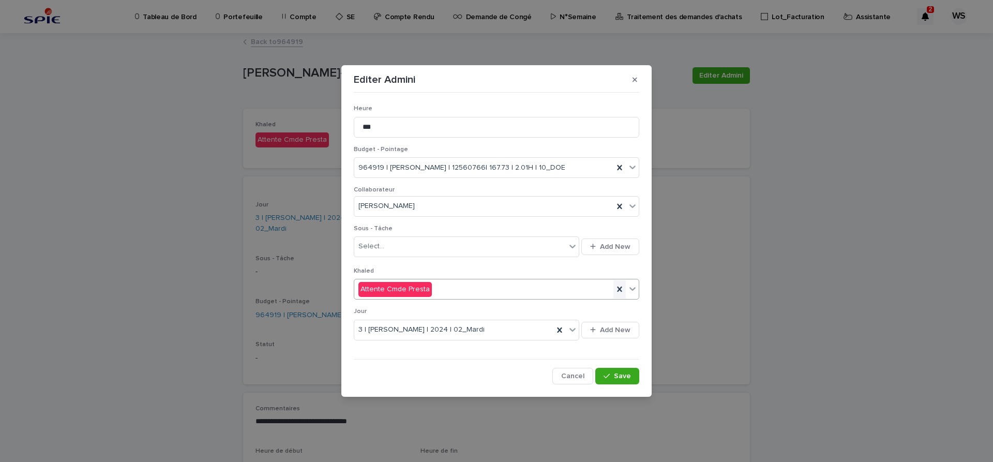
click at [620, 288] on icon at bounding box center [619, 289] width 10 height 10
click at [623, 378] on span "Save" at bounding box center [622, 375] width 17 height 7
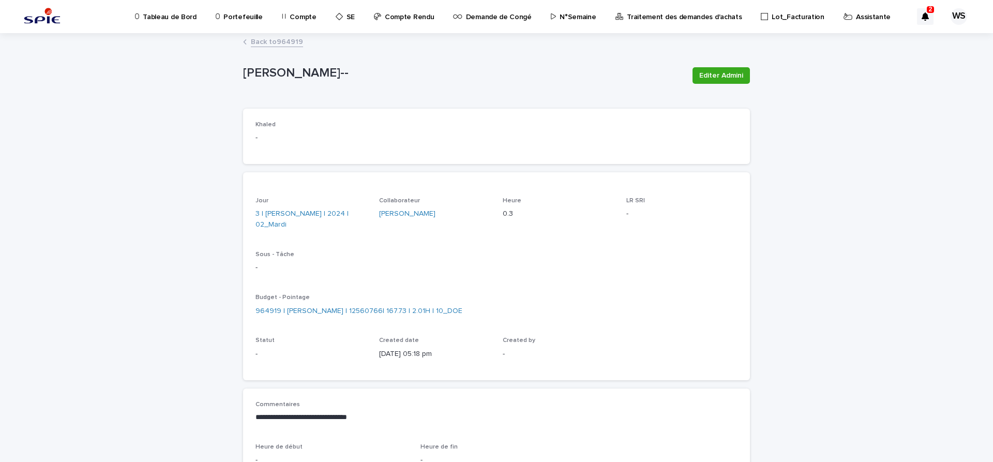
click at [289, 41] on link "Back to 964919" at bounding box center [277, 41] width 52 height 12
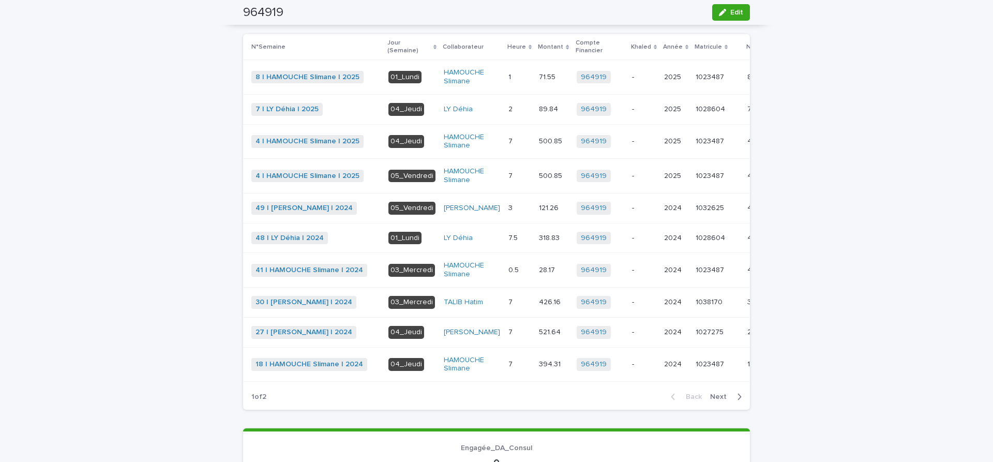
scroll to position [348, 0]
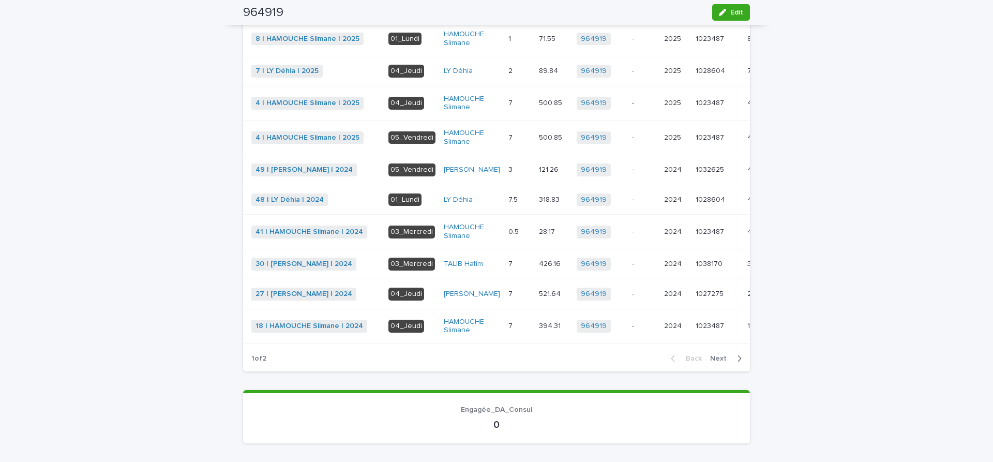
click at [715, 362] on span "Next" at bounding box center [721, 358] width 23 height 7
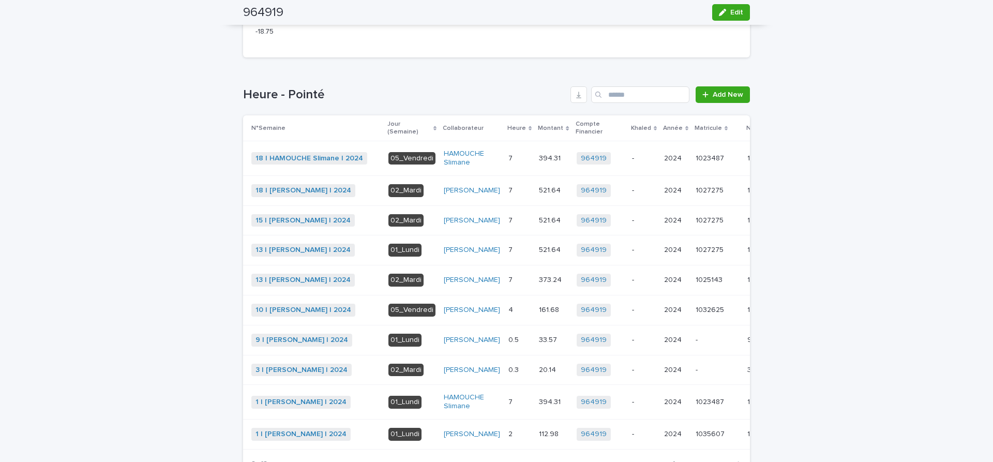
scroll to position [98, 0]
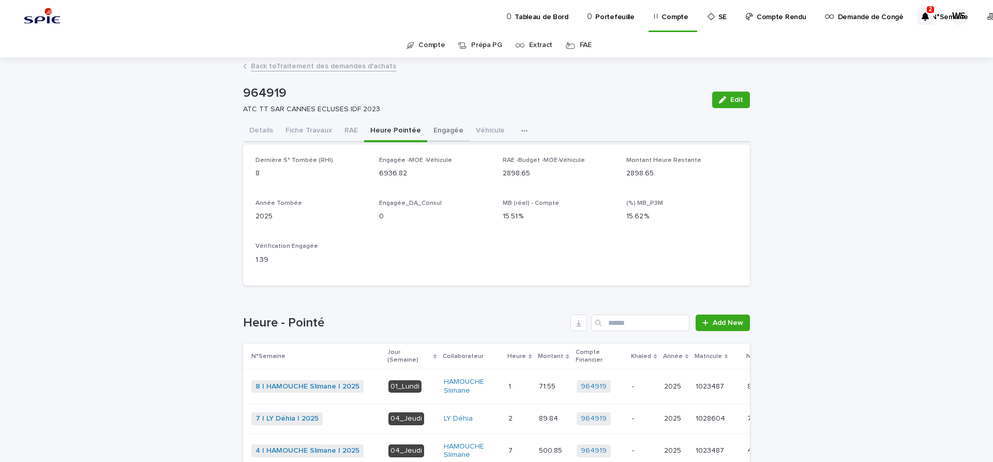
click at [449, 131] on button "Engagée" at bounding box center [448, 132] width 42 height 22
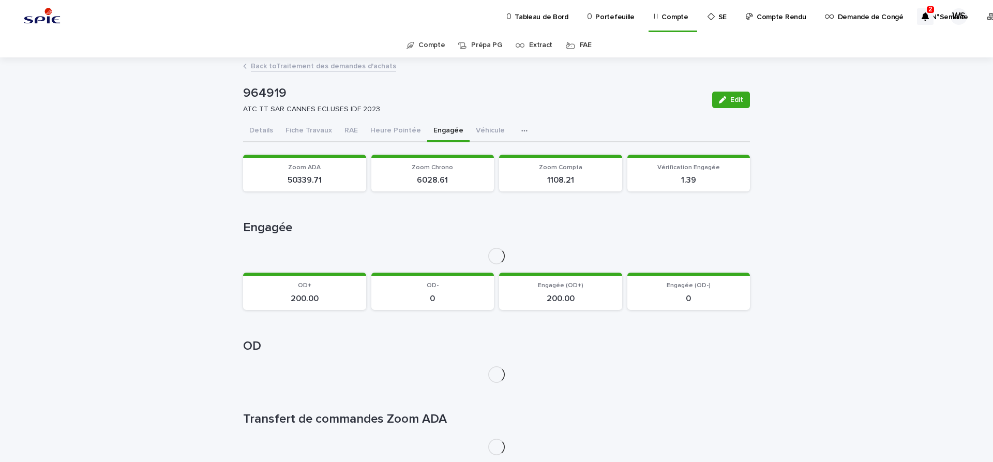
click at [437, 131] on button "Engagée" at bounding box center [448, 132] width 42 height 22
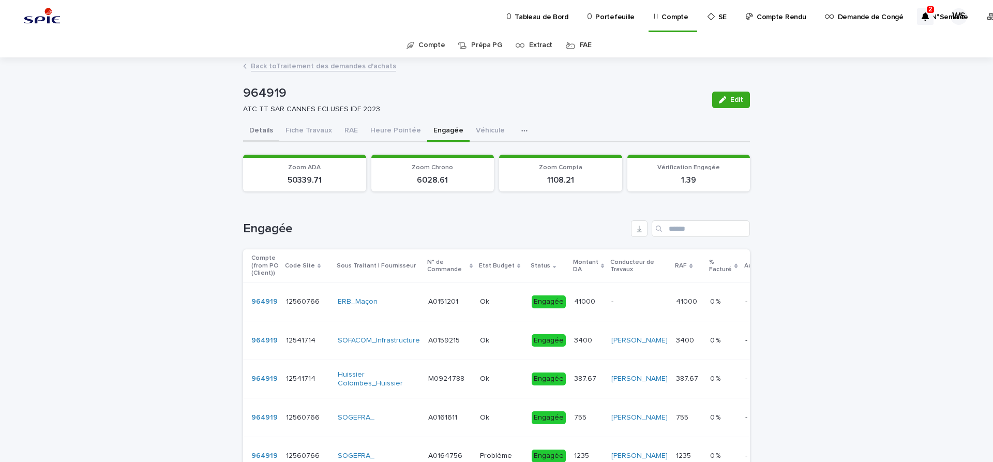
click at [261, 131] on button "Details" at bounding box center [261, 132] width 36 height 22
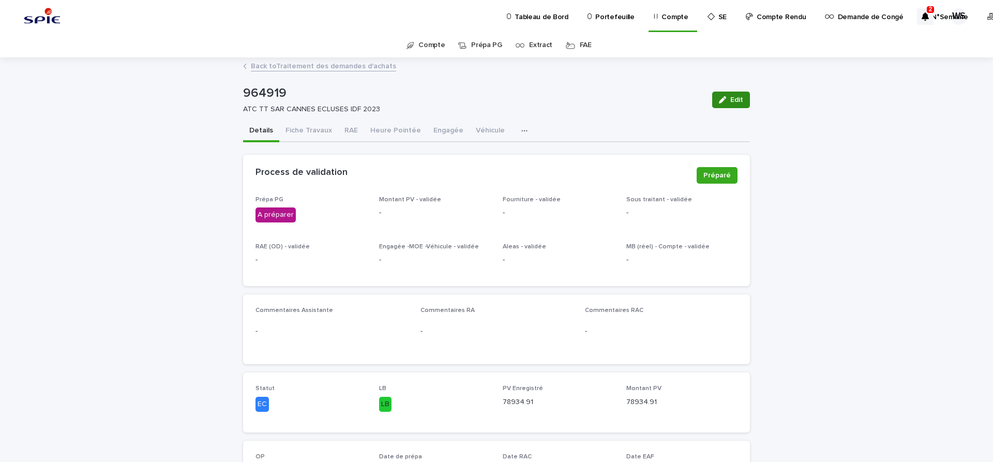
click at [739, 100] on span "Edit" at bounding box center [736, 99] width 13 height 7
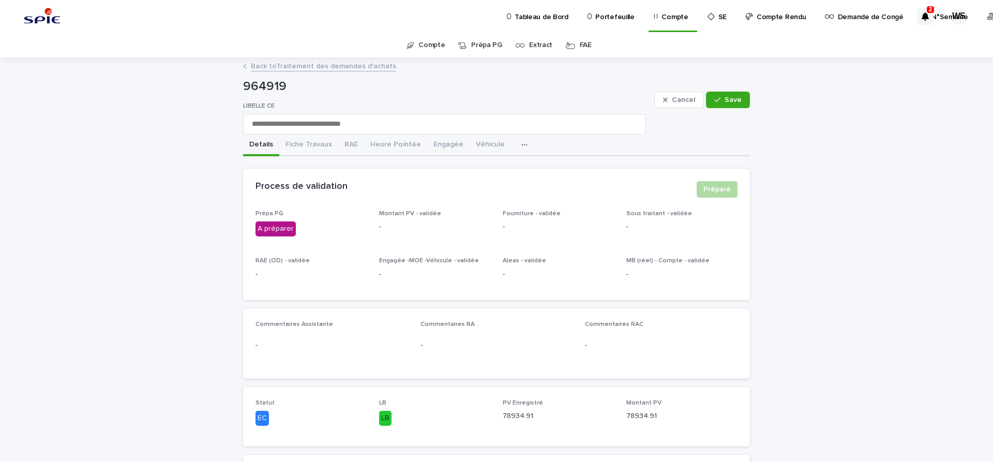
scroll to position [217, 0]
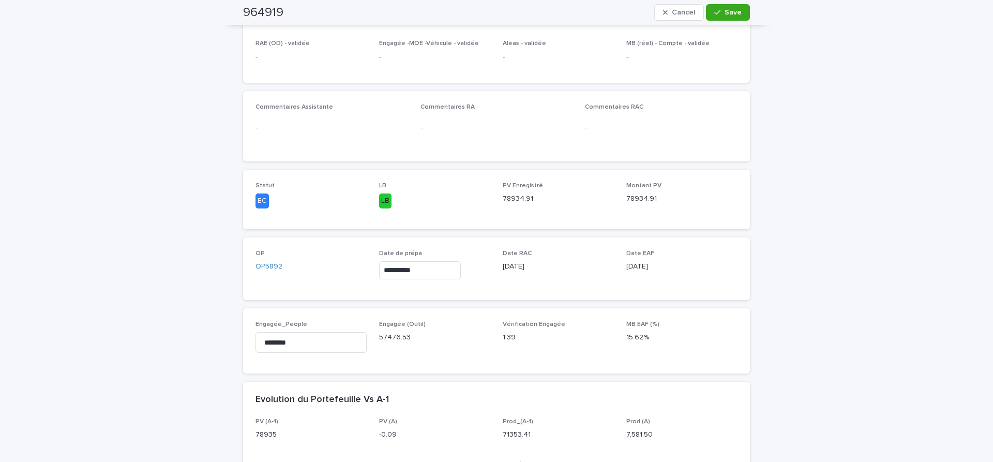
click at [435, 273] on input "**********" at bounding box center [420, 270] width 82 height 18
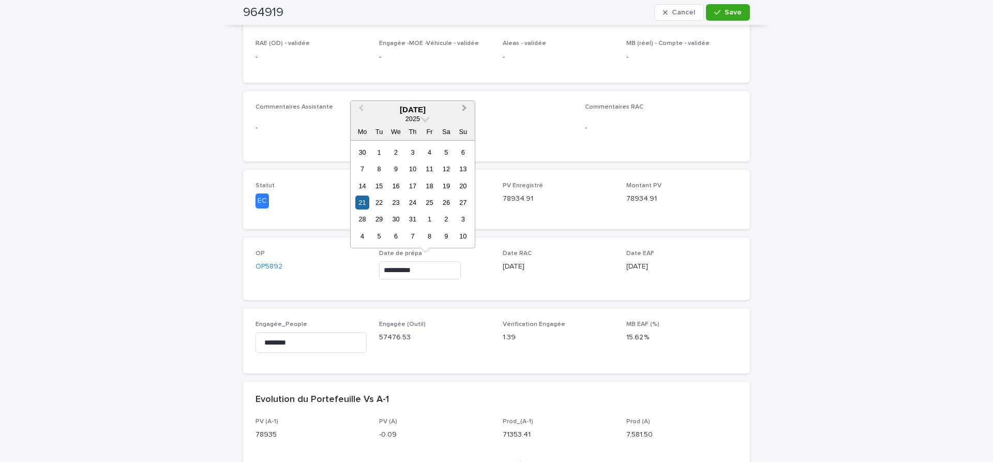
click at [464, 104] on button "Next Month" at bounding box center [465, 110] width 17 height 17
click at [399, 185] on div "13" at bounding box center [396, 186] width 14 height 14
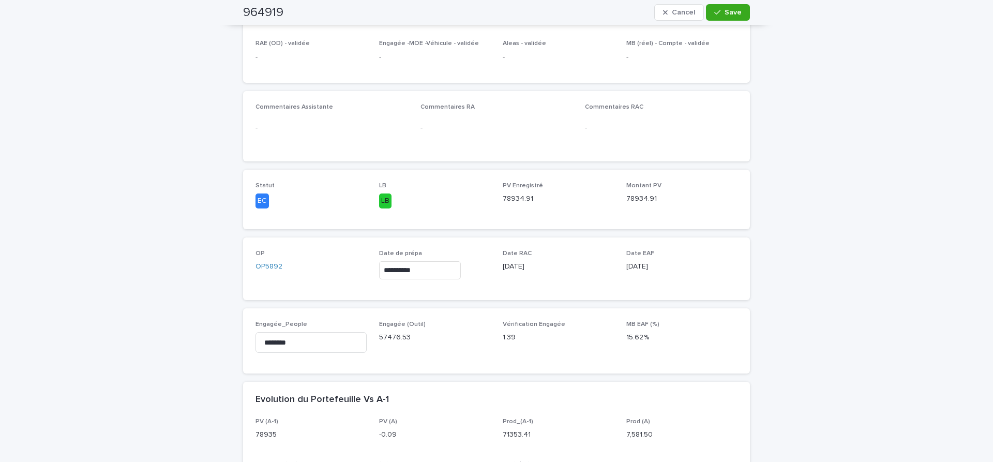
type input "**********"
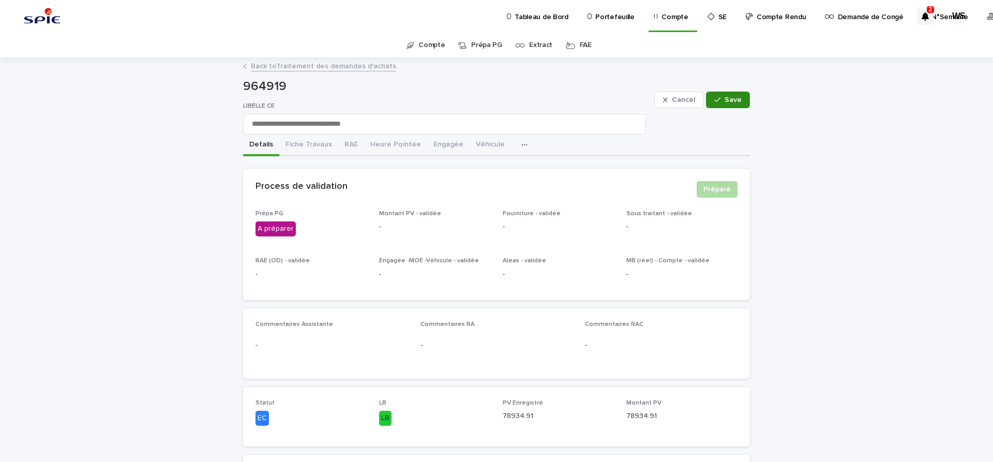
click at [734, 99] on span "Save" at bounding box center [733, 99] width 17 height 7
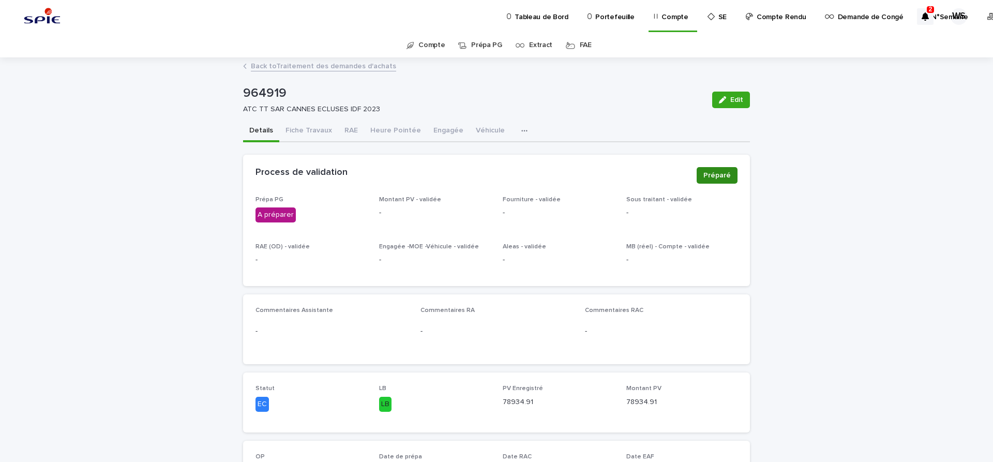
click at [723, 175] on span "Préparé" at bounding box center [716, 175] width 27 height 10
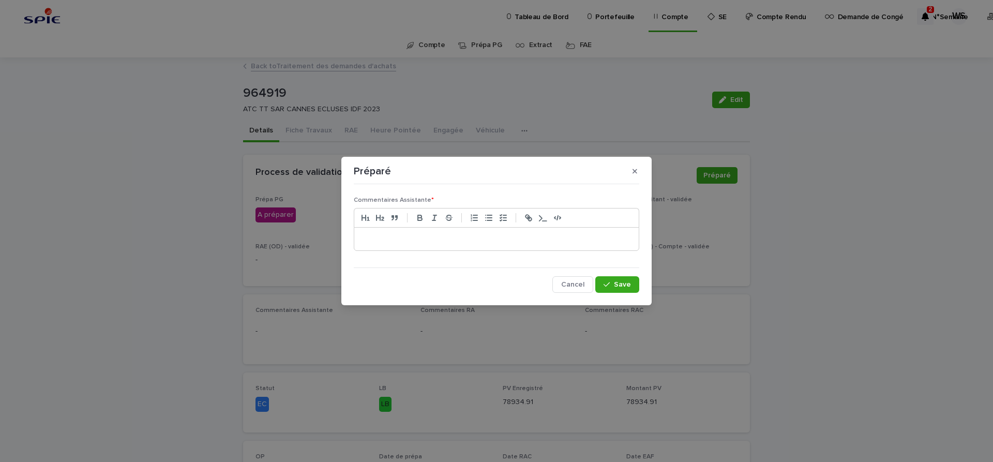
click at [412, 243] on p at bounding box center [496, 239] width 269 height 10
click at [628, 285] on span "Save" at bounding box center [622, 284] width 17 height 7
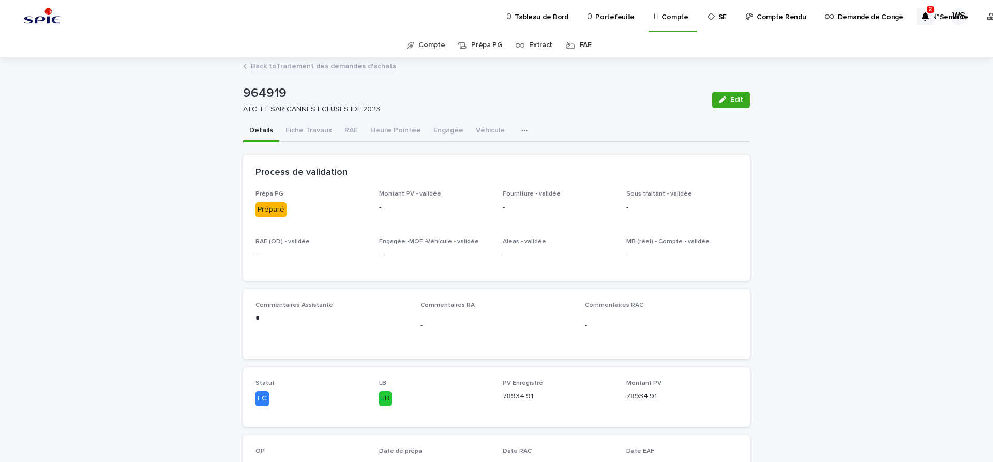
click at [329, 66] on link "Back to Traitement des demandes d'achats" at bounding box center [323, 65] width 145 height 12
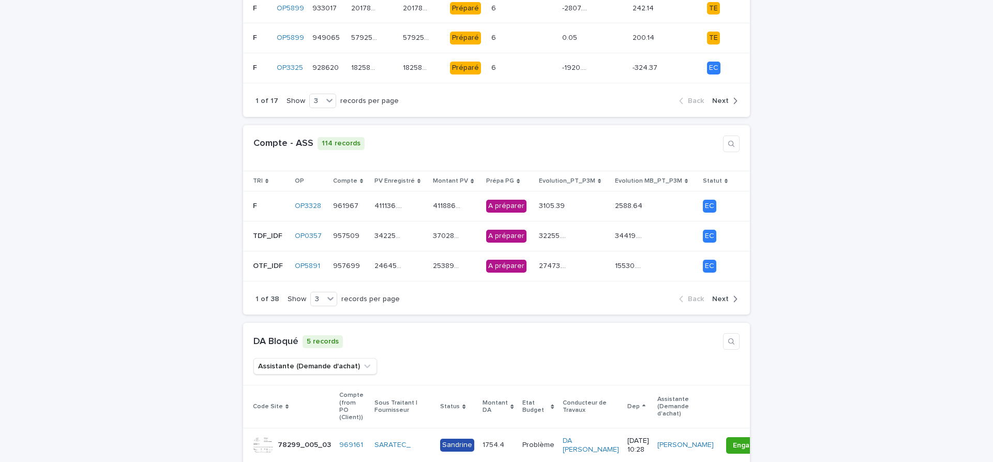
scroll to position [391, 0]
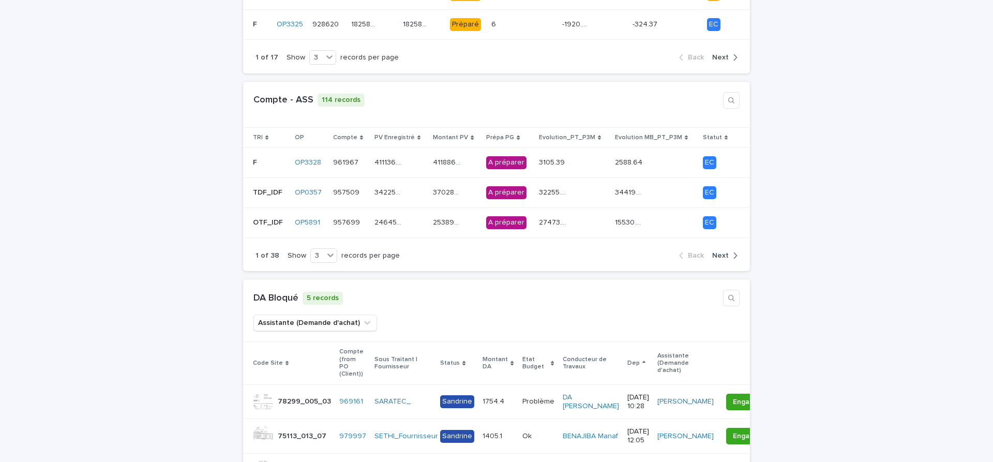
click at [722, 252] on span "Next" at bounding box center [720, 255] width 17 height 7
click at [417, 192] on div "217022.75 217022.75" at bounding box center [399, 192] width 51 height 17
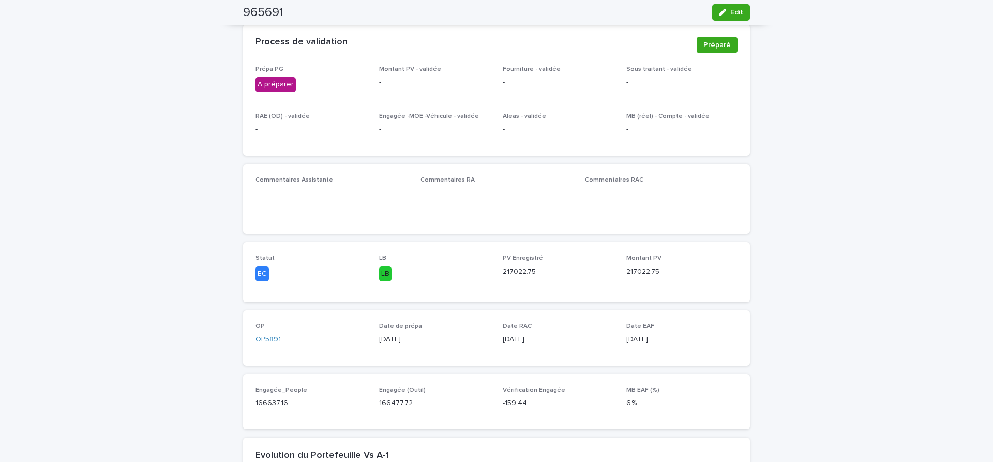
scroll to position [87, 0]
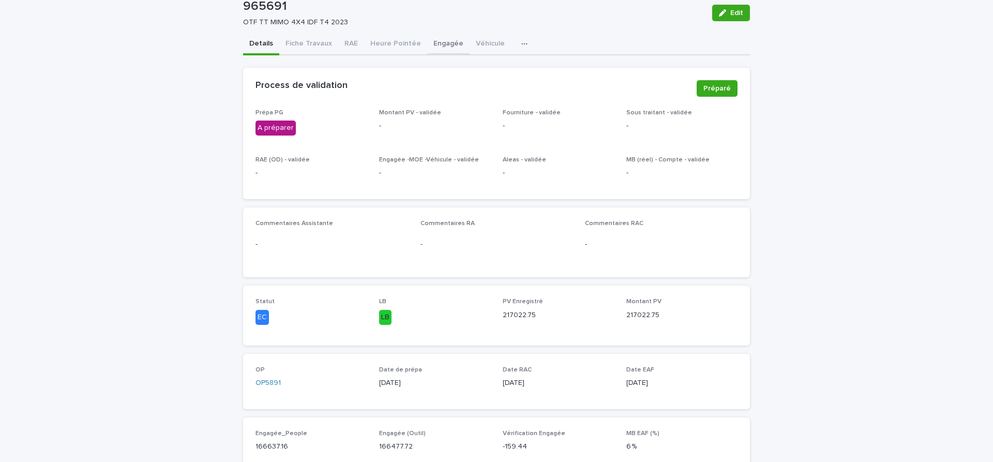
click at [442, 42] on button "Engagée" at bounding box center [448, 45] width 42 height 22
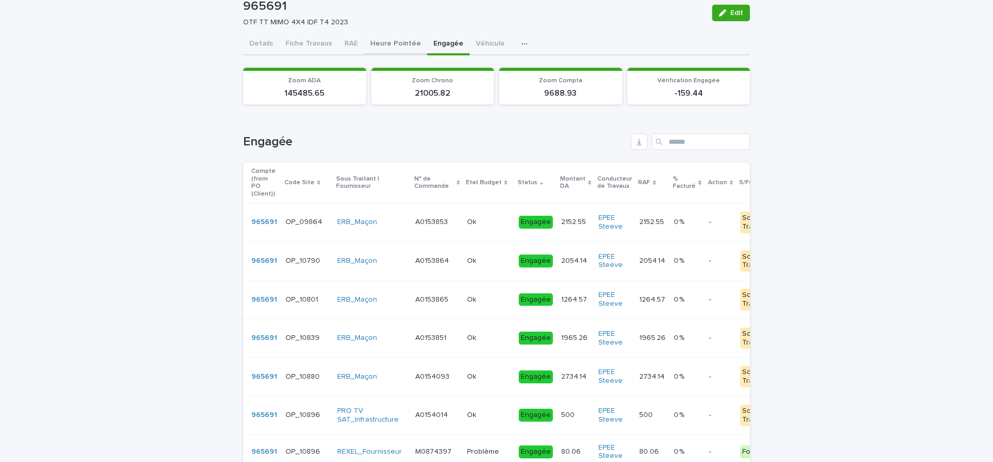
click at [393, 42] on button "Heure Pointée" at bounding box center [395, 45] width 63 height 22
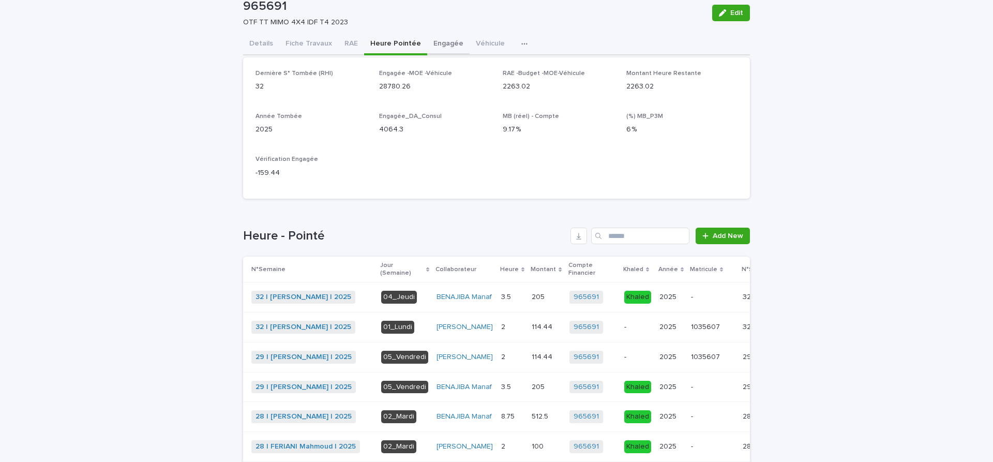
click at [447, 43] on button "Engagée" at bounding box center [448, 45] width 42 height 22
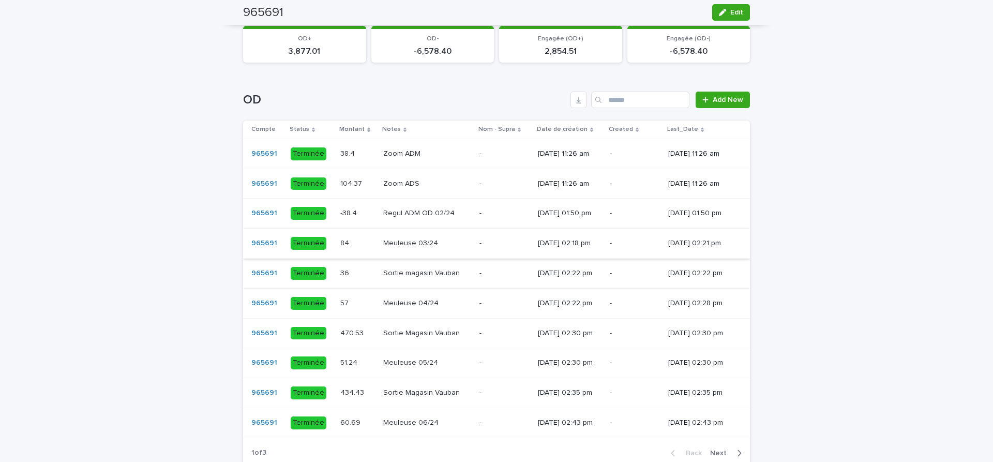
scroll to position [695, 0]
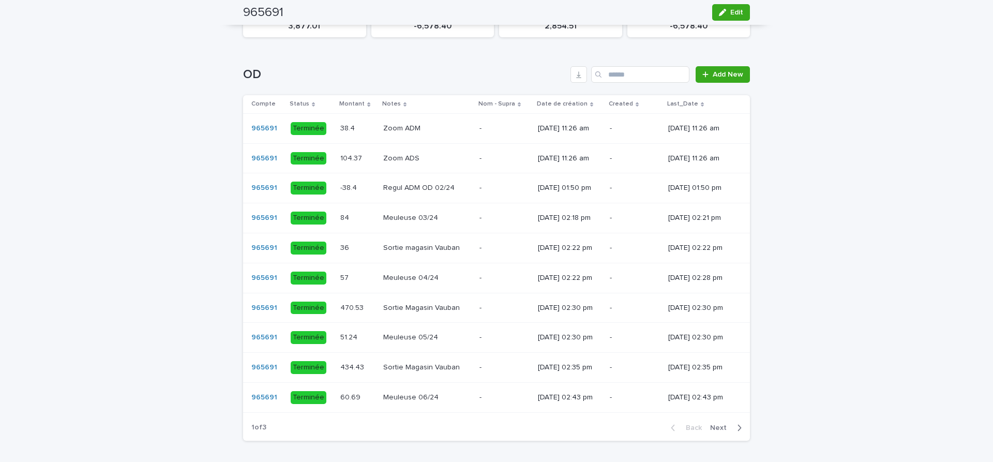
click at [723, 424] on span "Next" at bounding box center [721, 427] width 23 height 7
click at [722, 424] on span "Next" at bounding box center [721, 427] width 23 height 7
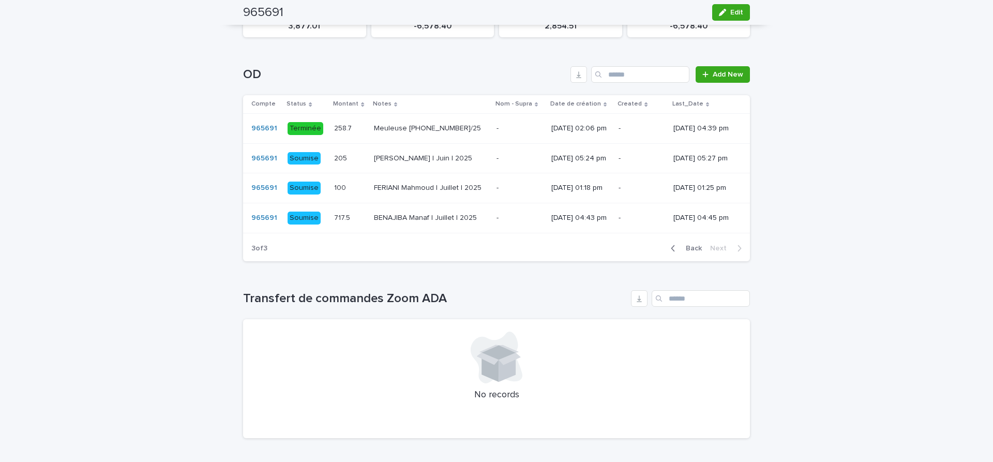
scroll to position [605, 0]
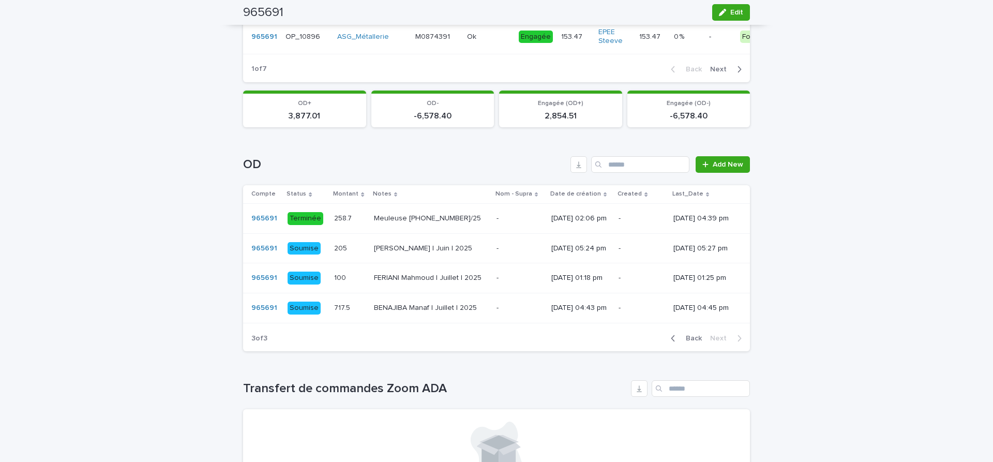
click at [692, 335] on span "Back" at bounding box center [691, 338] width 22 height 7
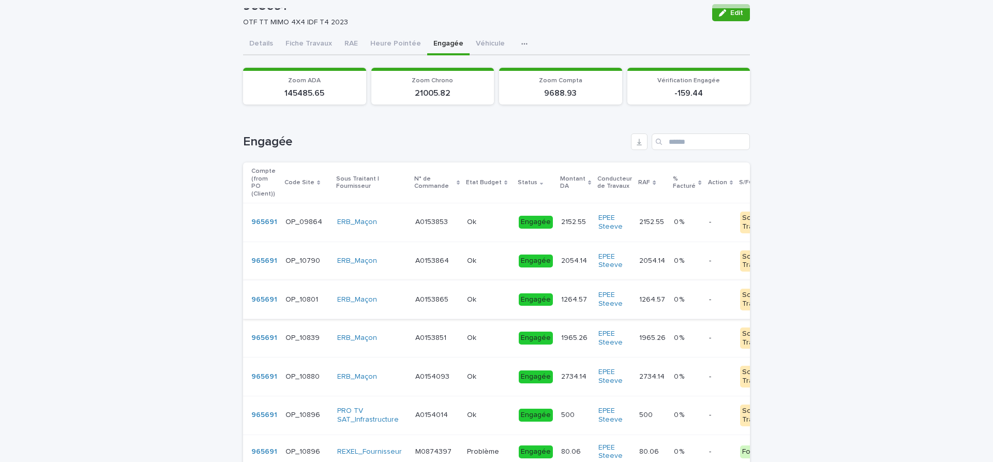
scroll to position [0, 0]
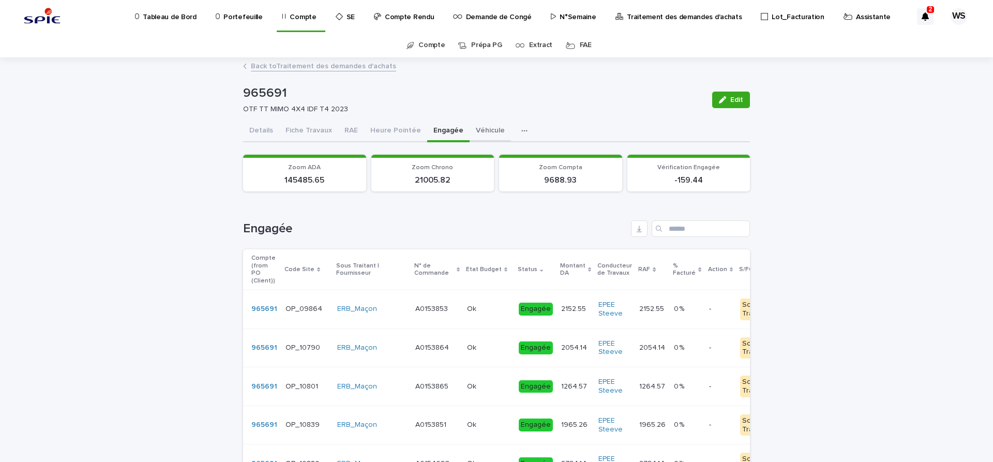
click at [480, 130] on button "Véhicule" at bounding box center [490, 132] width 41 height 22
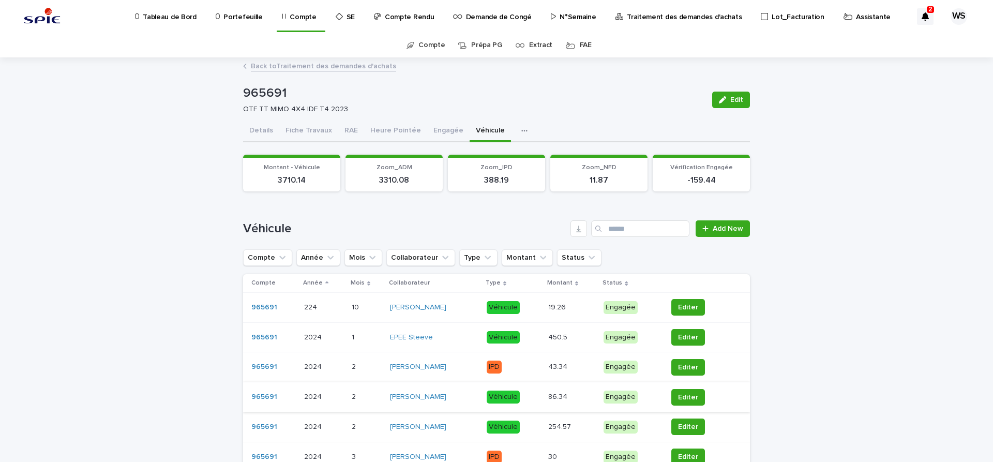
scroll to position [174, 0]
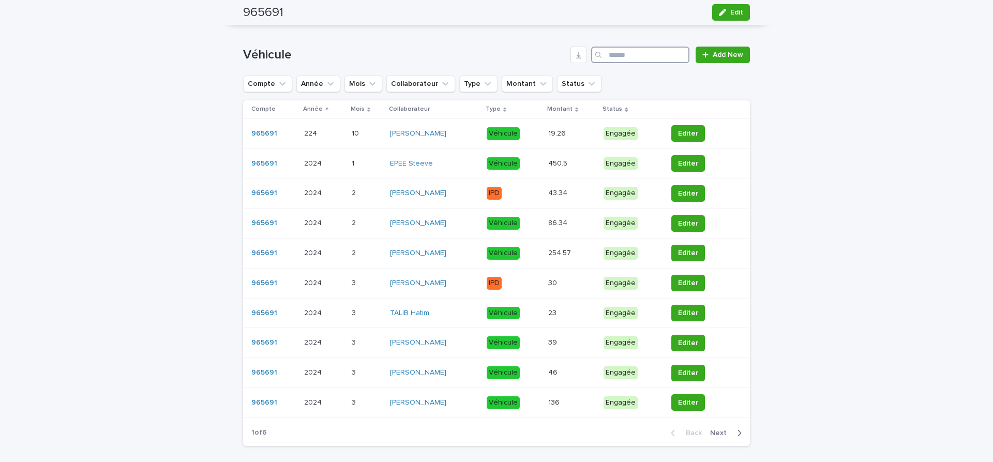
click at [626, 53] on input "Search" at bounding box center [640, 55] width 98 height 17
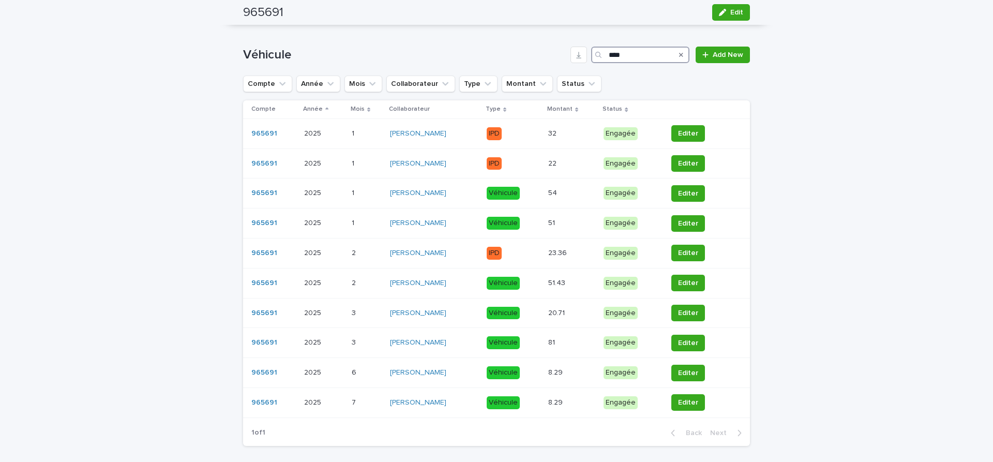
type input "****"
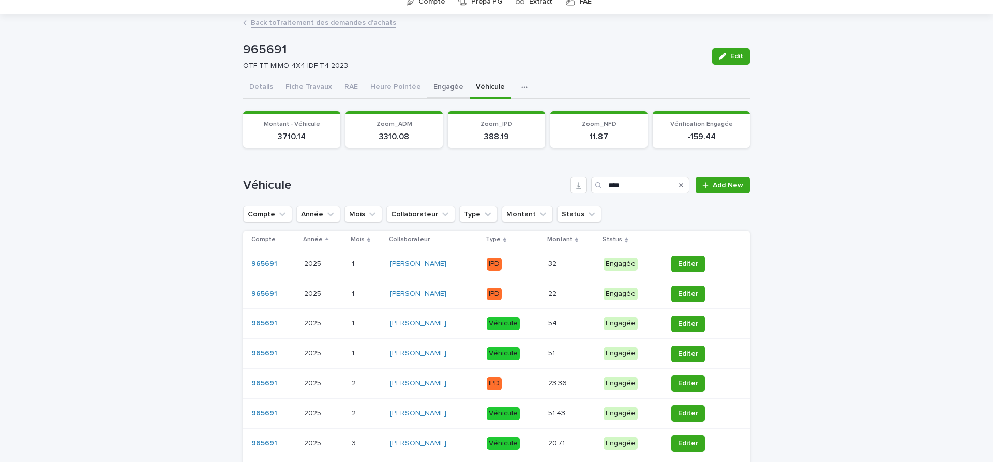
click at [440, 87] on button "Engagée" at bounding box center [448, 88] width 42 height 22
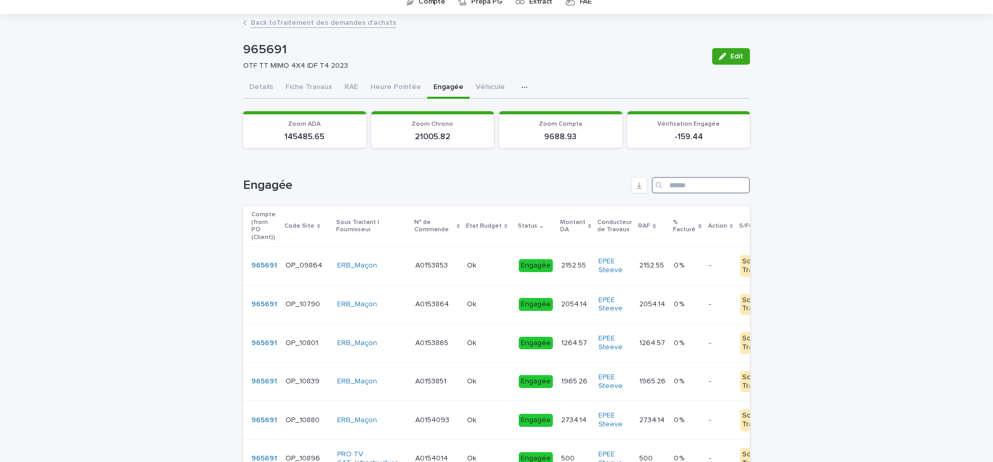
click at [690, 183] on input "Search" at bounding box center [701, 185] width 98 height 17
type input "*"
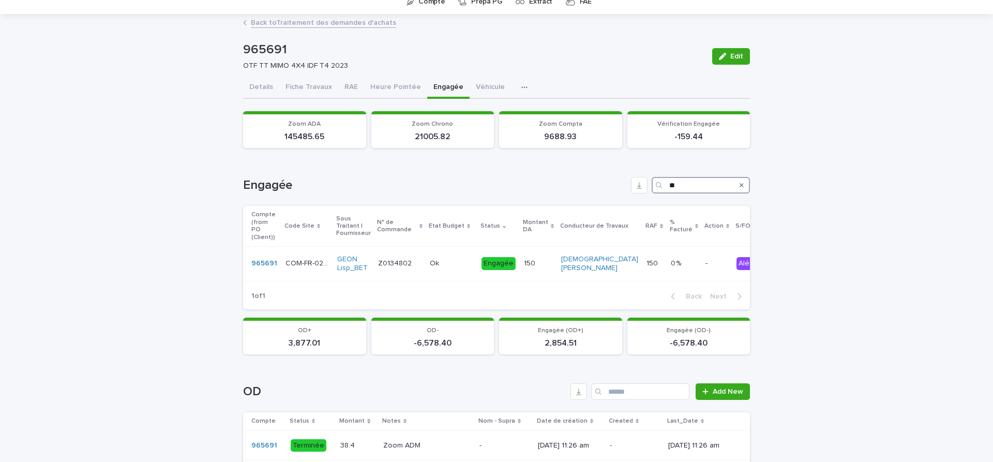
type input "*"
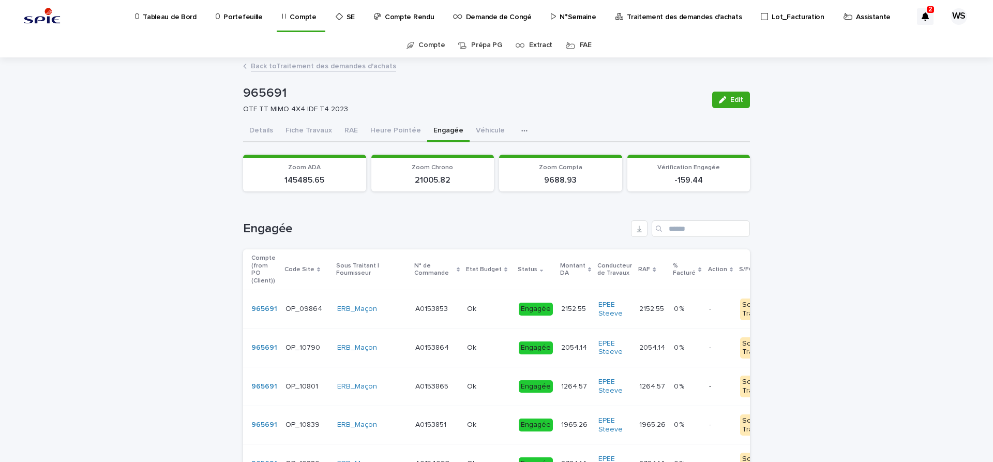
drag, startPoint x: 391, startPoint y: 130, endPoint x: 146, endPoint y: 171, distance: 247.9
click at [389, 130] on button "Heure Pointée" at bounding box center [395, 132] width 63 height 22
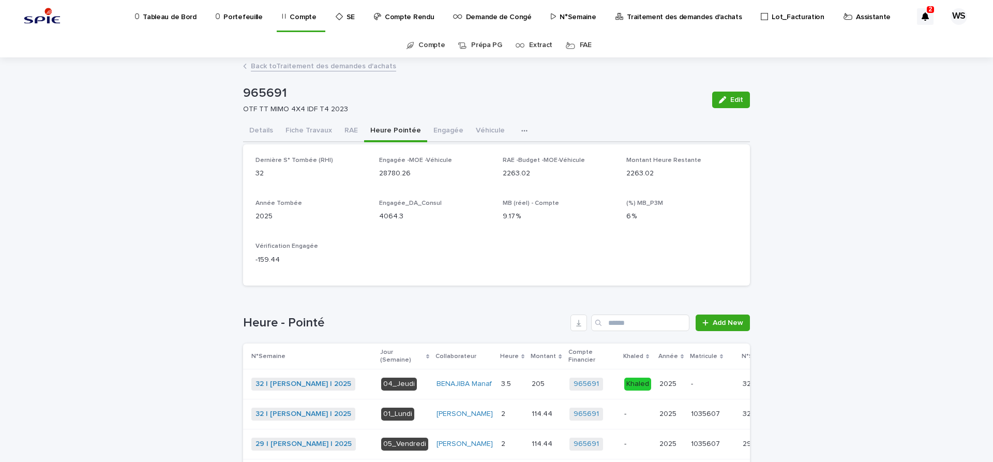
click at [856, 16] on p "Assistante" at bounding box center [873, 11] width 35 height 22
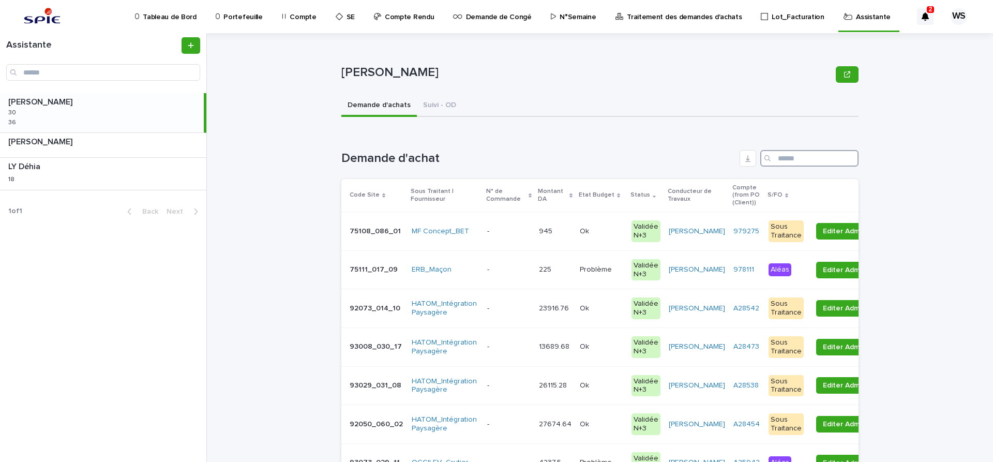
click at [808, 159] on input "Search" at bounding box center [809, 158] width 98 height 17
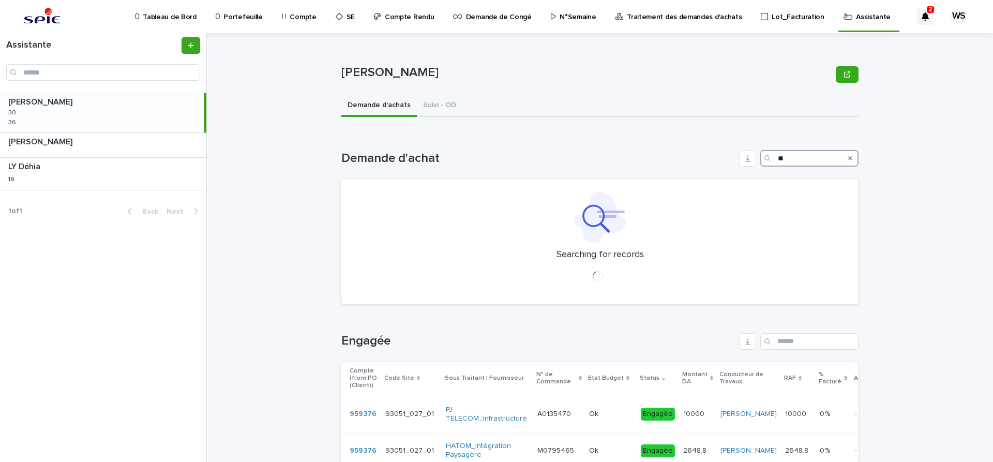
type input "*"
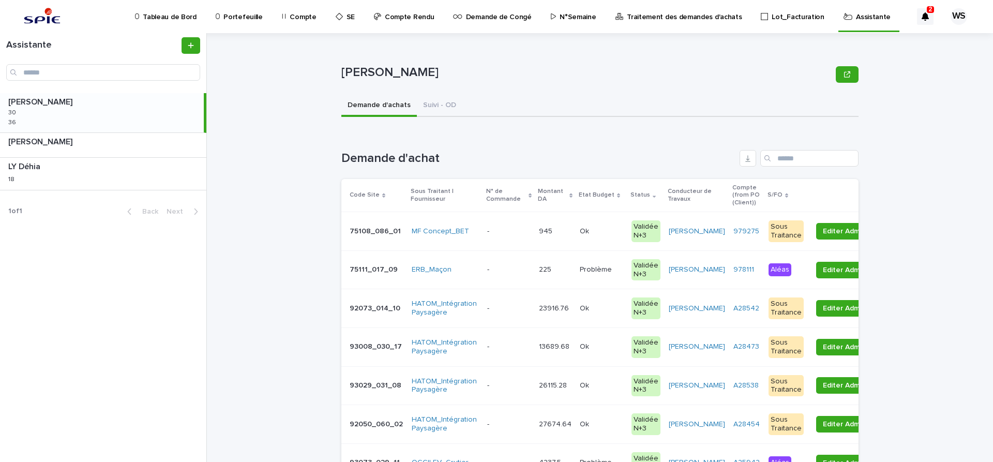
click at [640, 18] on p "Traitement des demandes d'achats" at bounding box center [684, 11] width 115 height 22
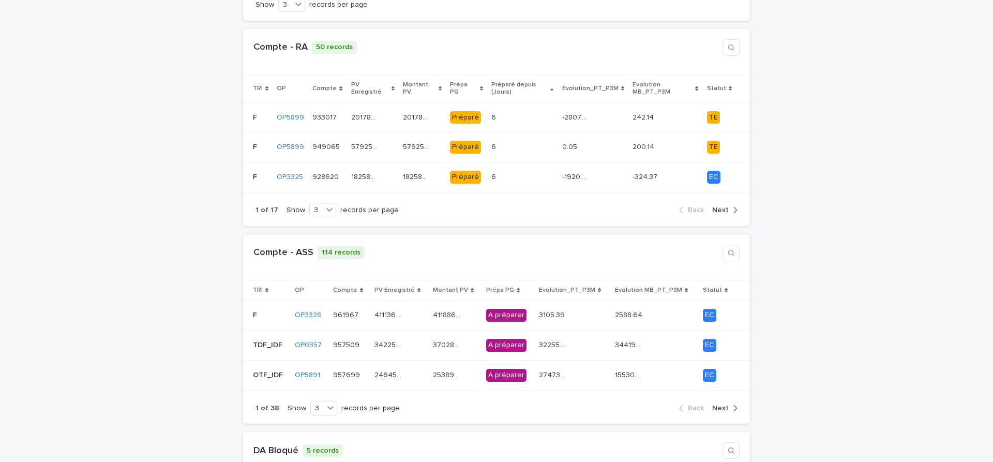
scroll to position [261, 0]
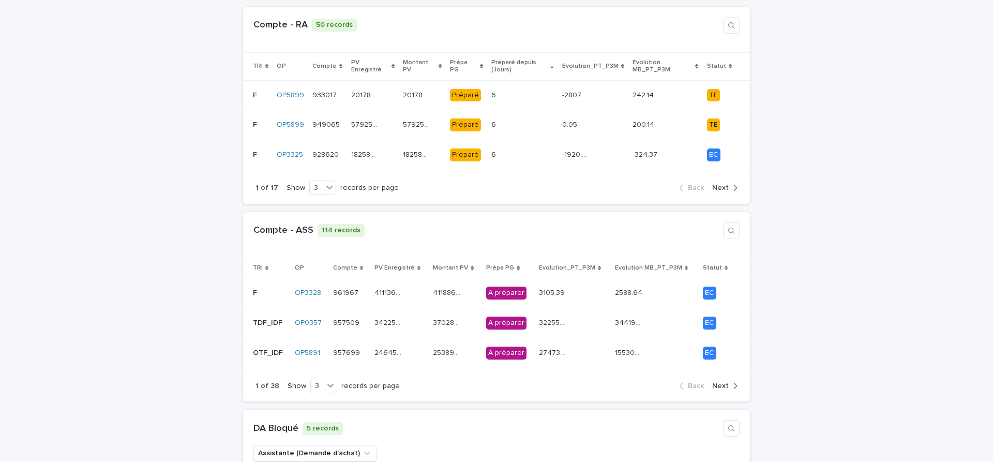
click at [724, 382] on span "Next" at bounding box center [720, 385] width 17 height 7
click at [418, 317] on div "217022.75 217022.75" at bounding box center [399, 322] width 51 height 17
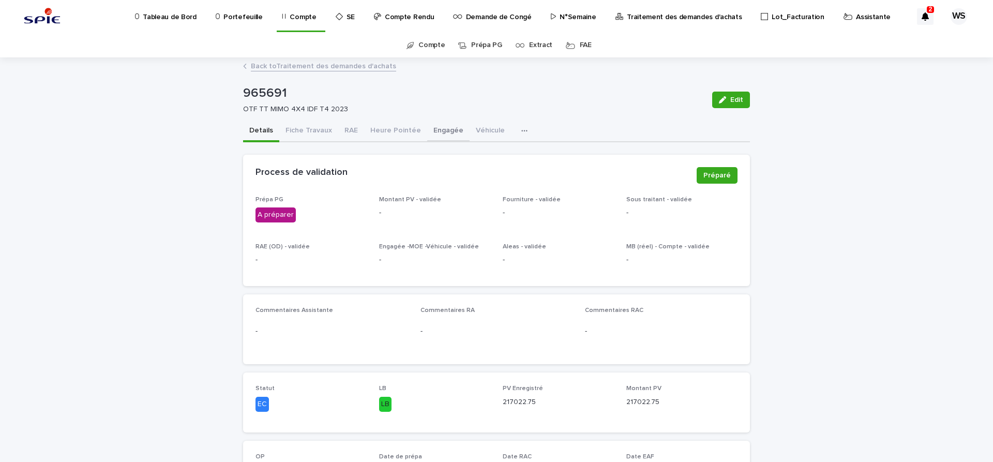
click at [438, 129] on button "Engagée" at bounding box center [448, 132] width 42 height 22
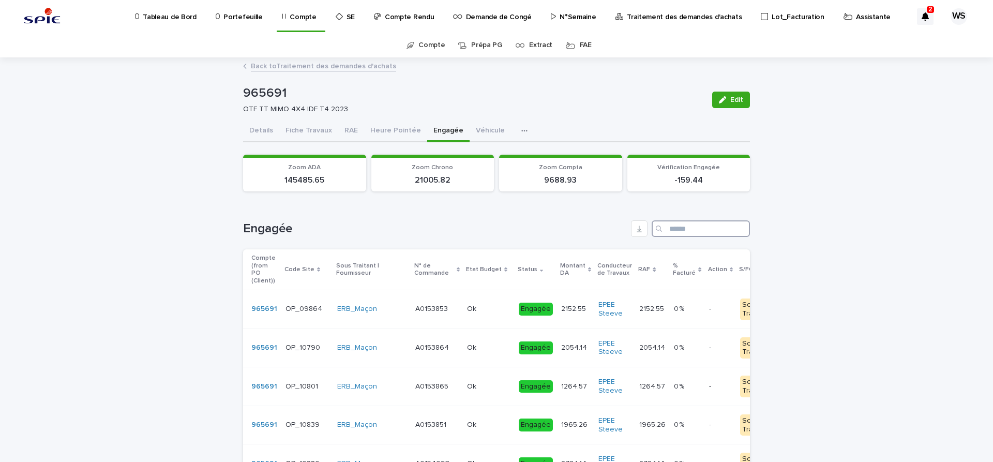
click at [709, 230] on input "Search" at bounding box center [701, 228] width 98 height 17
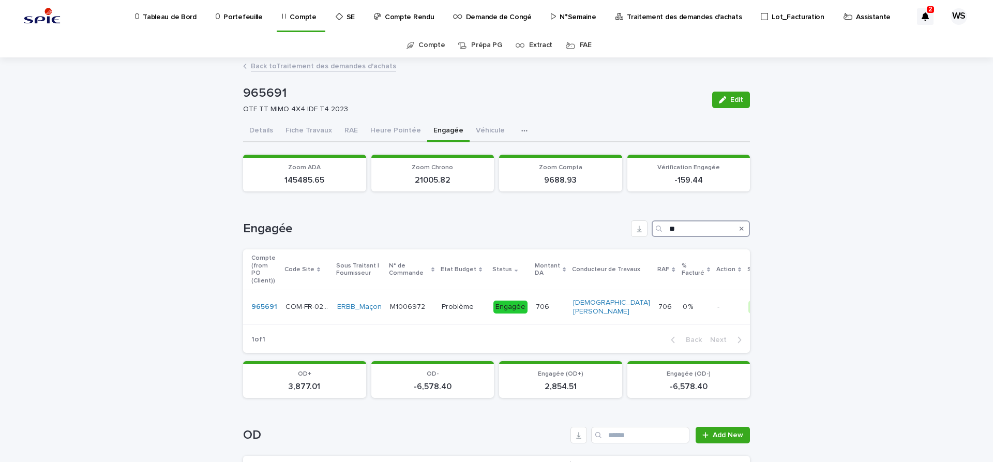
type input "*"
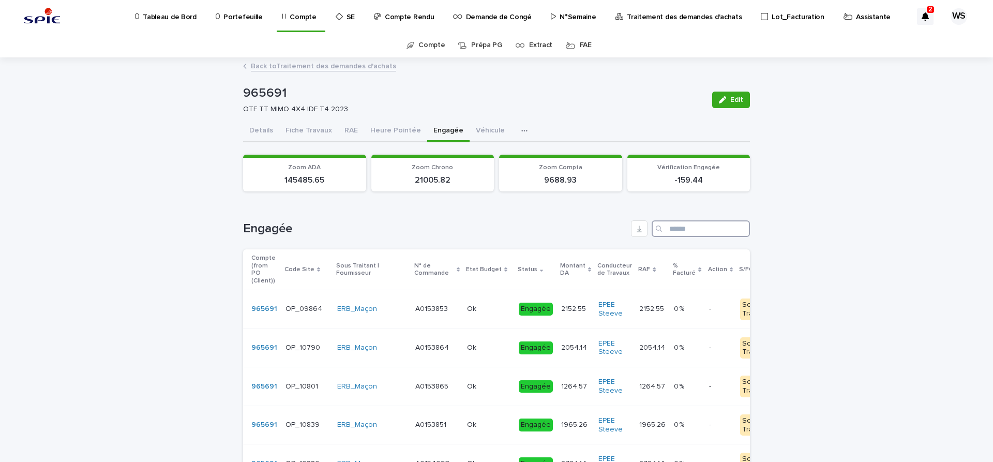
drag, startPoint x: 688, startPoint y: 229, endPoint x: 683, endPoint y: 220, distance: 10.6
click at [688, 228] on input "Search" at bounding box center [701, 228] width 98 height 17
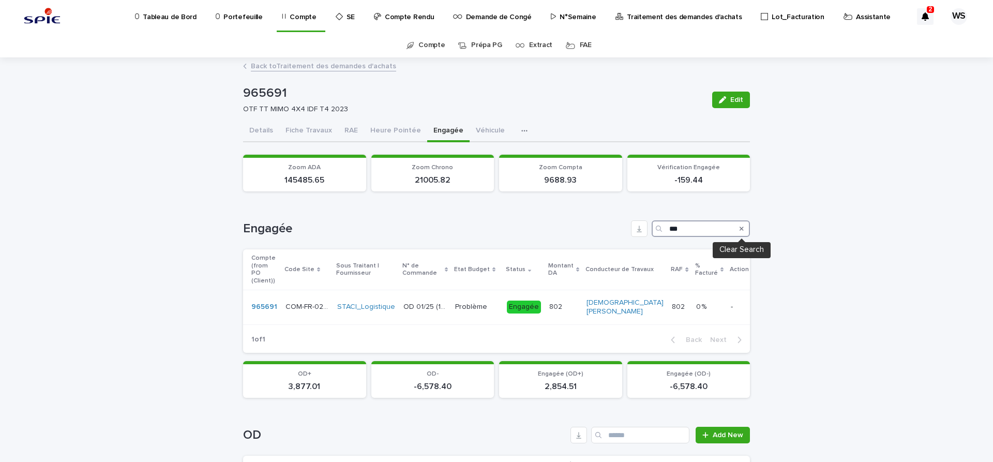
type input "**"
click at [743, 228] on icon "Search" at bounding box center [742, 229] width 4 height 6
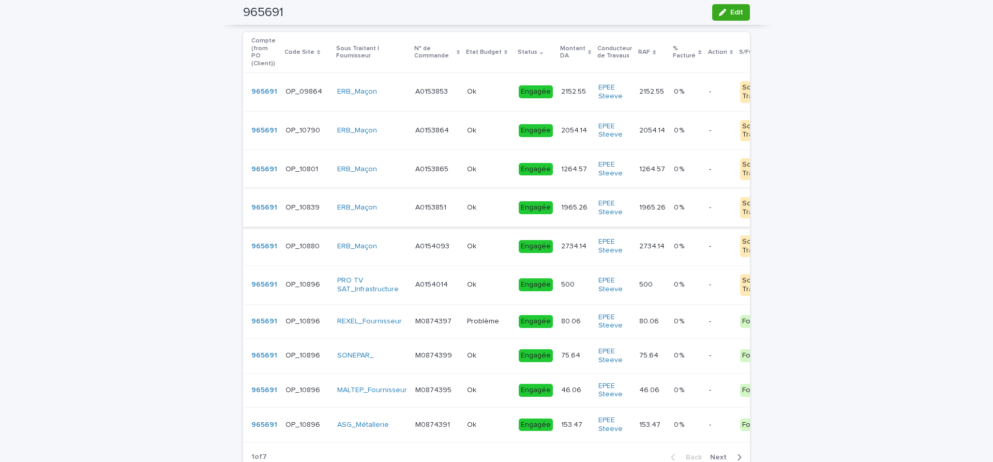
scroll to position [43, 0]
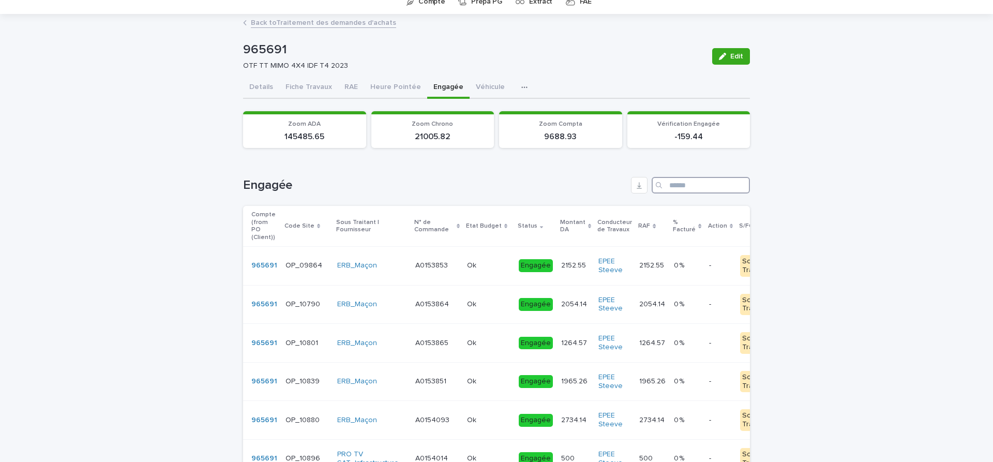
click at [694, 185] on input "Search" at bounding box center [701, 185] width 98 height 17
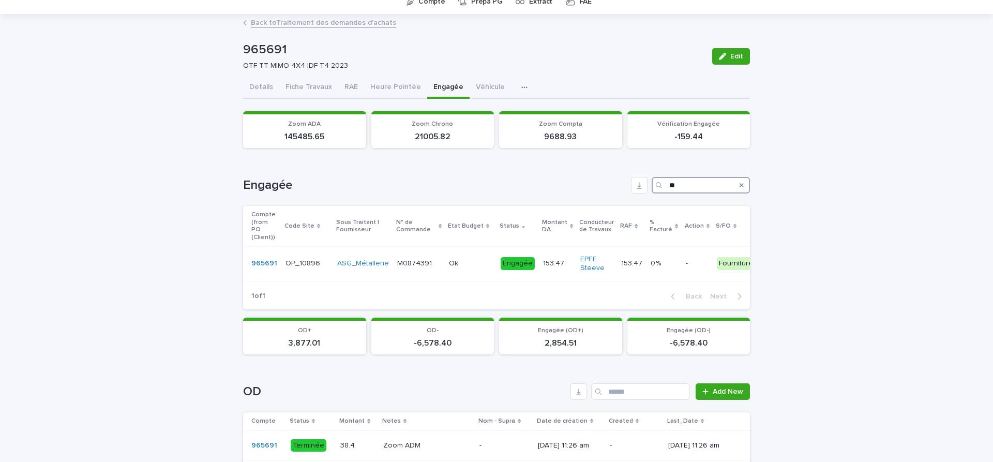
type input "*"
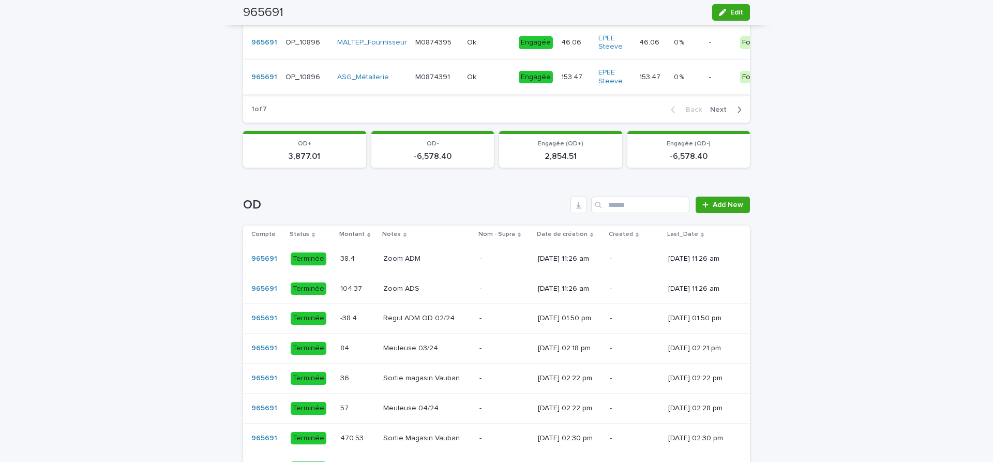
scroll to position [695, 0]
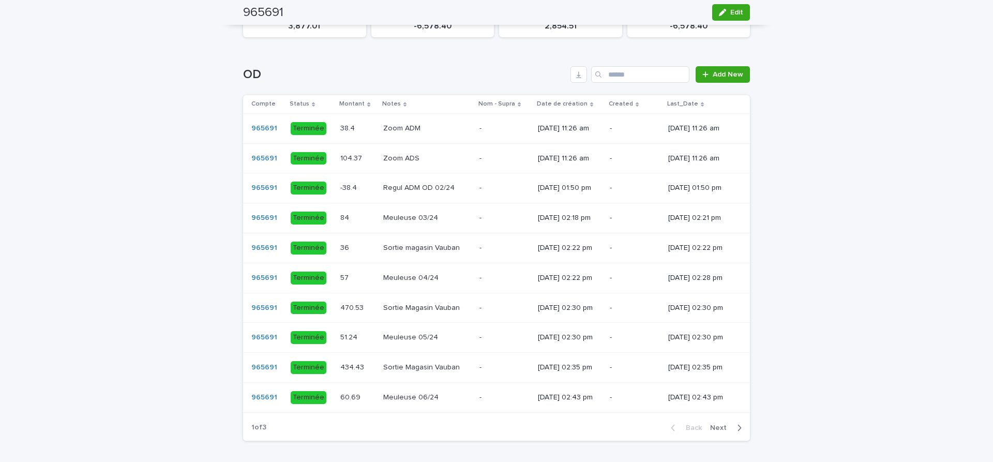
click at [716, 424] on span "Next" at bounding box center [721, 427] width 23 height 7
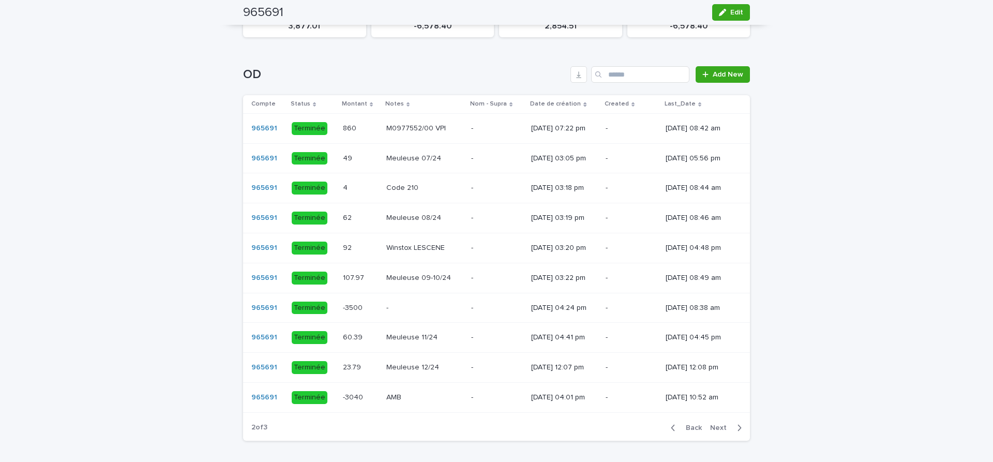
click at [716, 424] on span "Next" at bounding box center [721, 427] width 23 height 7
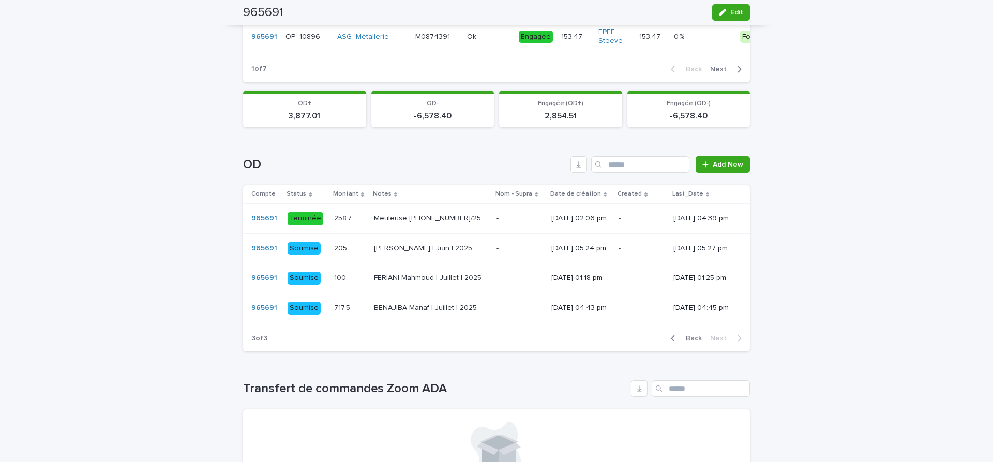
click at [694, 335] on span "Back" at bounding box center [691, 338] width 22 height 7
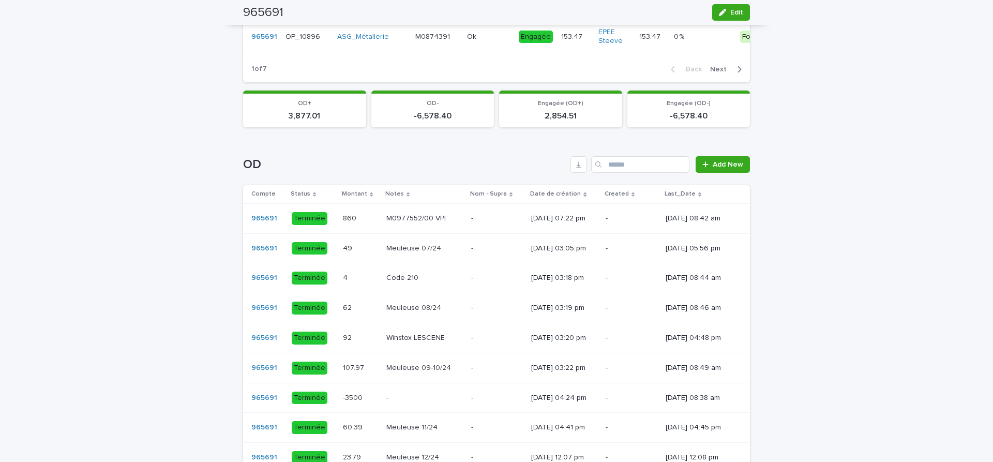
scroll to position [695, 0]
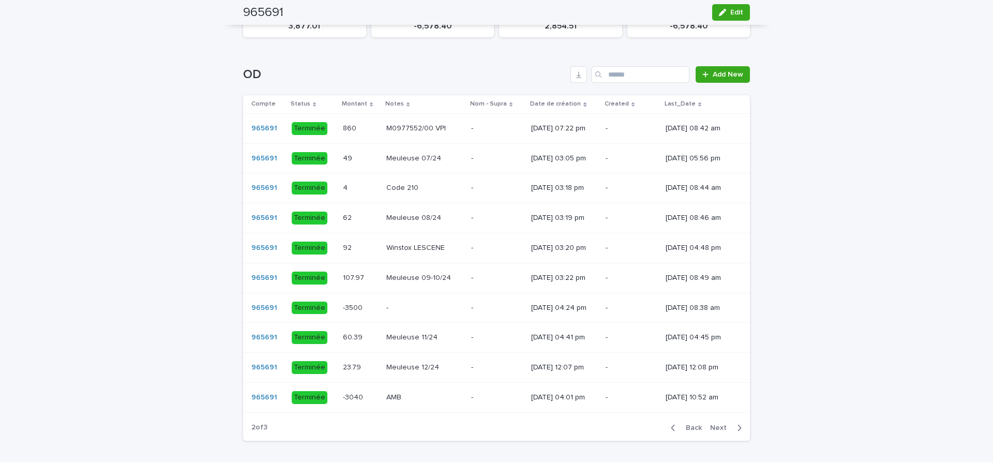
click at [407, 307] on div "- -" at bounding box center [424, 307] width 77 height 17
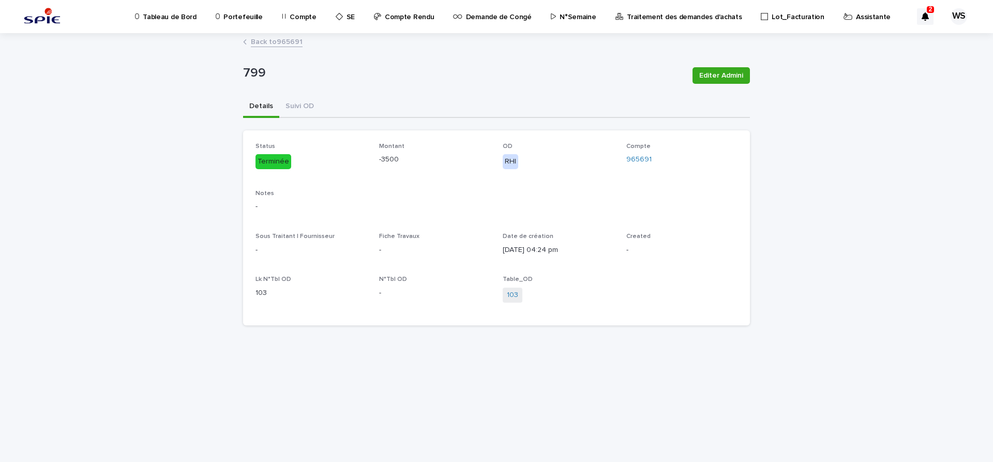
click at [291, 41] on link "Back to 965691" at bounding box center [277, 41] width 52 height 12
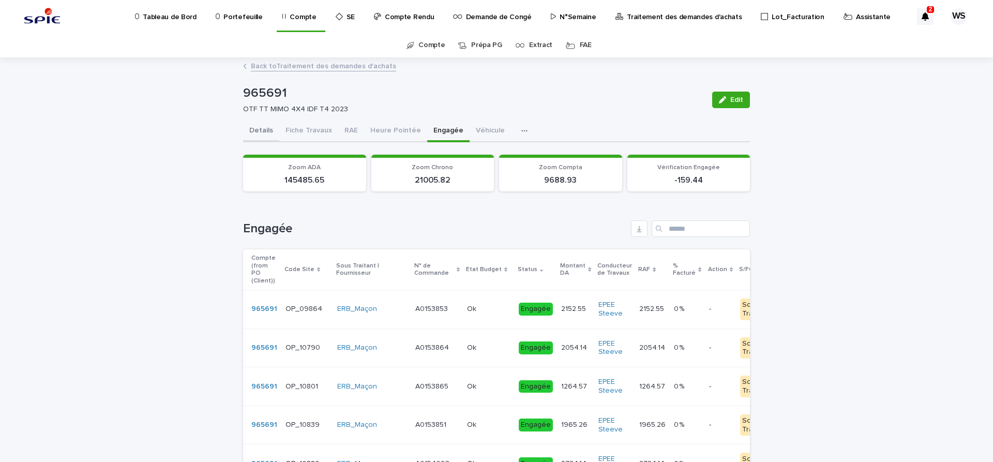
click at [259, 132] on button "Details" at bounding box center [261, 132] width 36 height 22
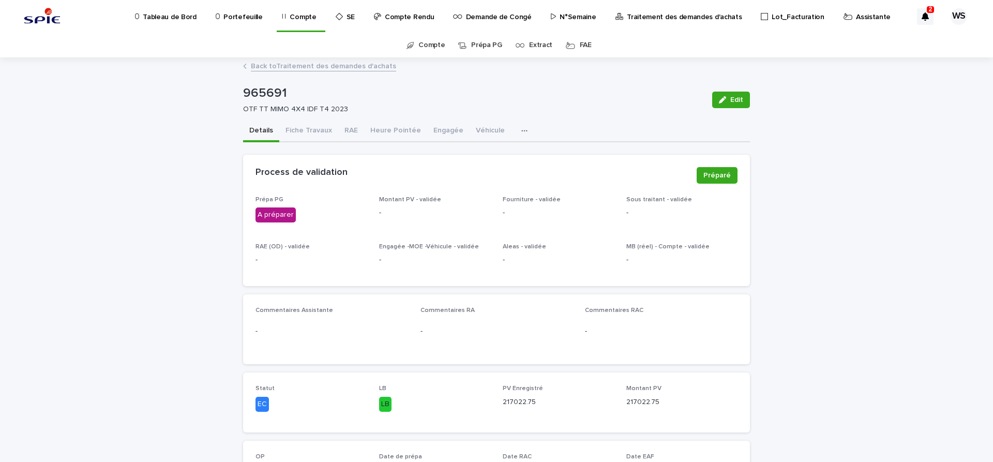
click at [483, 128] on button "Véhicule" at bounding box center [490, 132] width 41 height 22
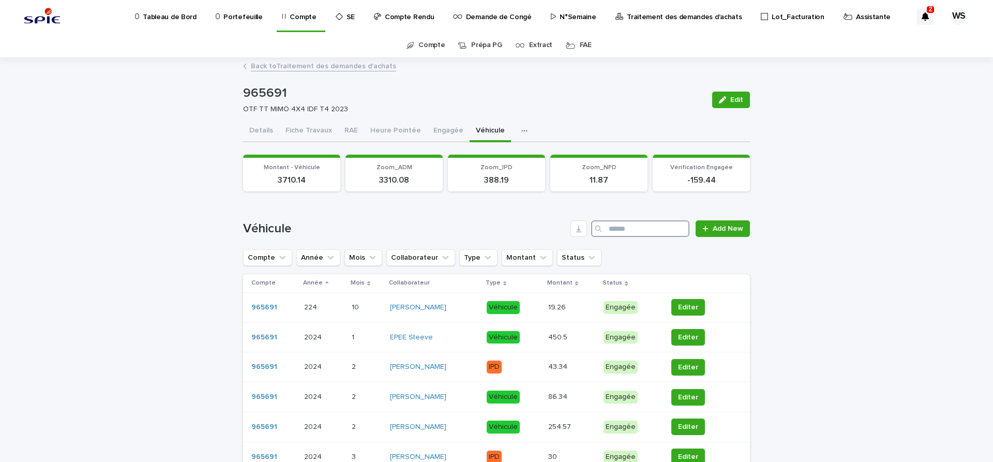
click at [621, 230] on input "Search" at bounding box center [640, 228] width 98 height 17
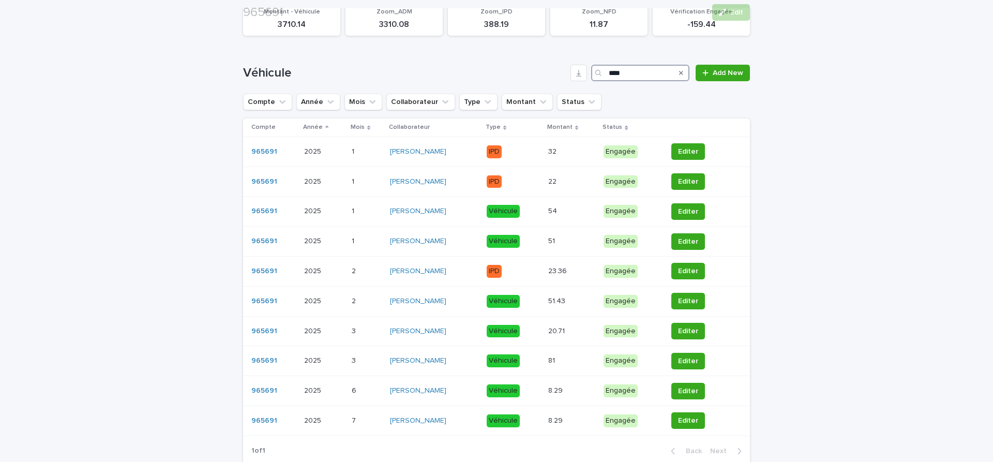
scroll to position [174, 0]
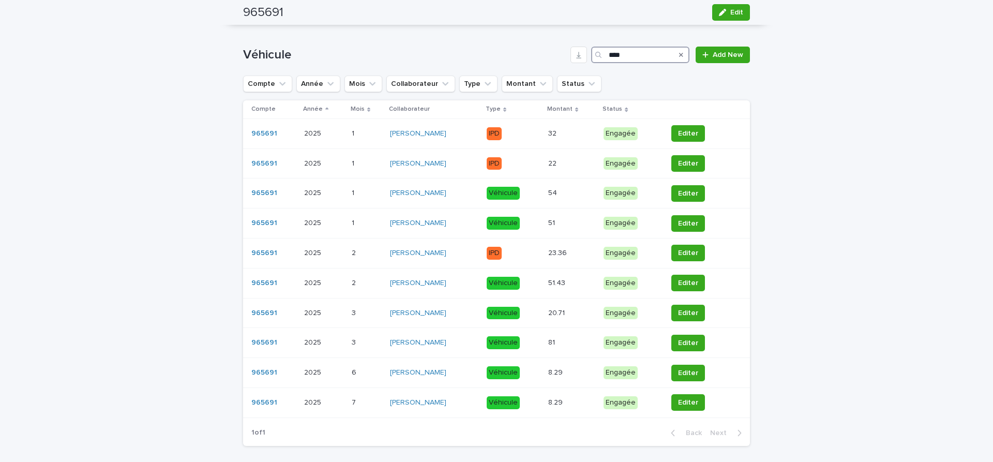
type input "****"
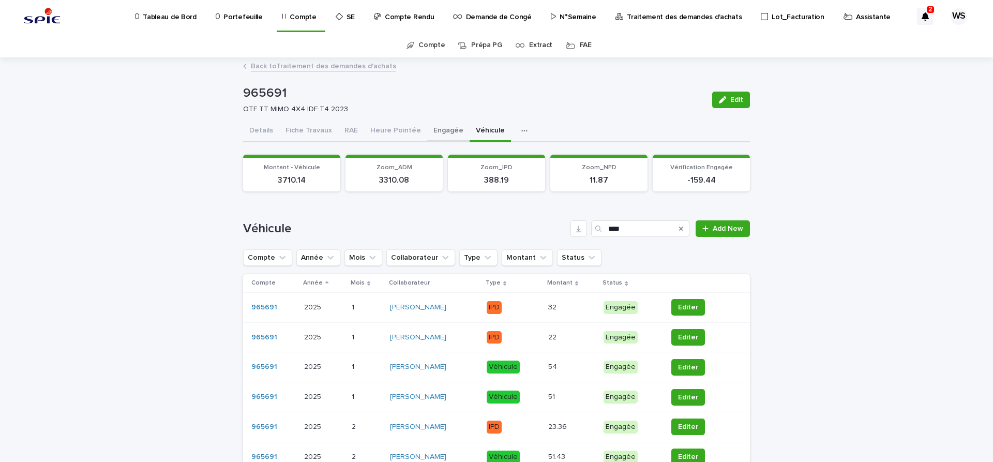
click at [443, 129] on button "Engagée" at bounding box center [448, 132] width 42 height 22
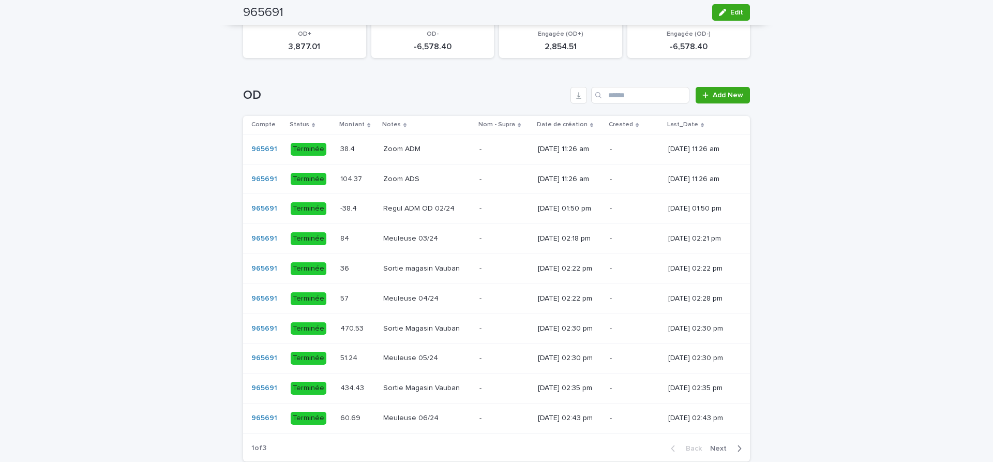
scroll to position [739, 0]
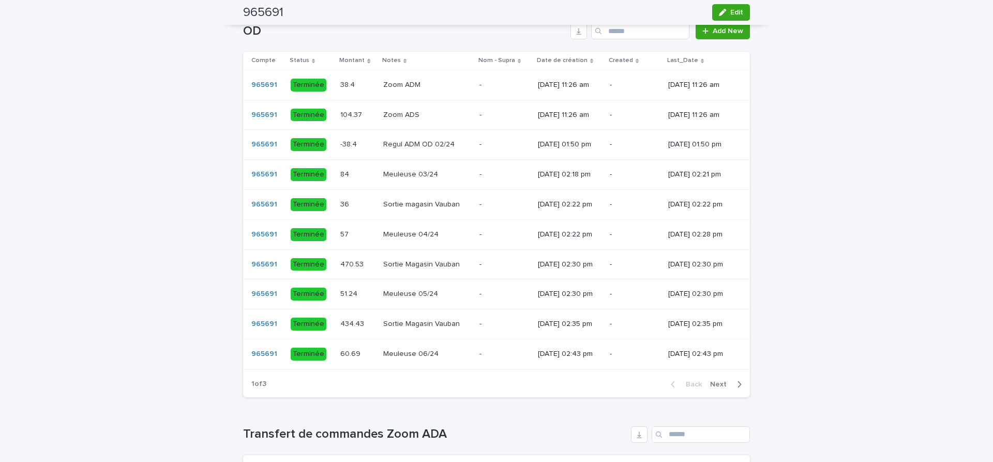
click at [718, 381] on span "Next" at bounding box center [721, 384] width 23 height 7
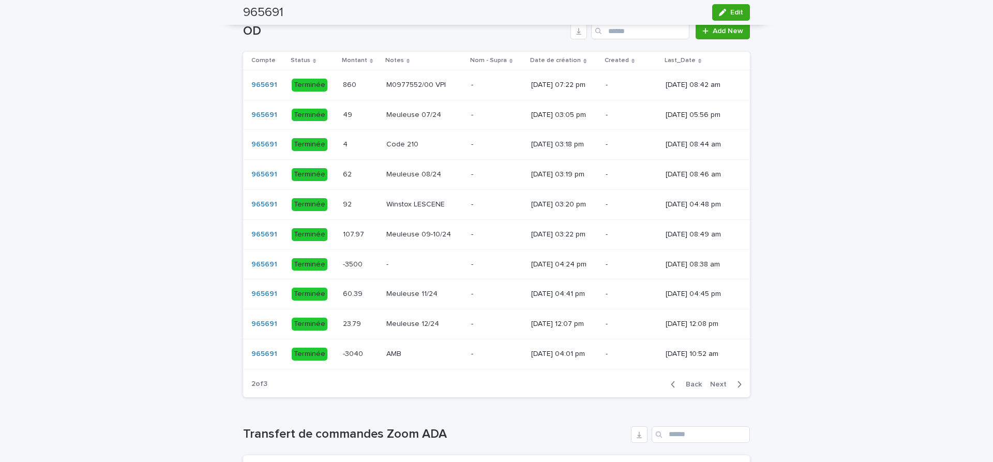
click at [718, 381] on span "Next" at bounding box center [721, 384] width 23 height 7
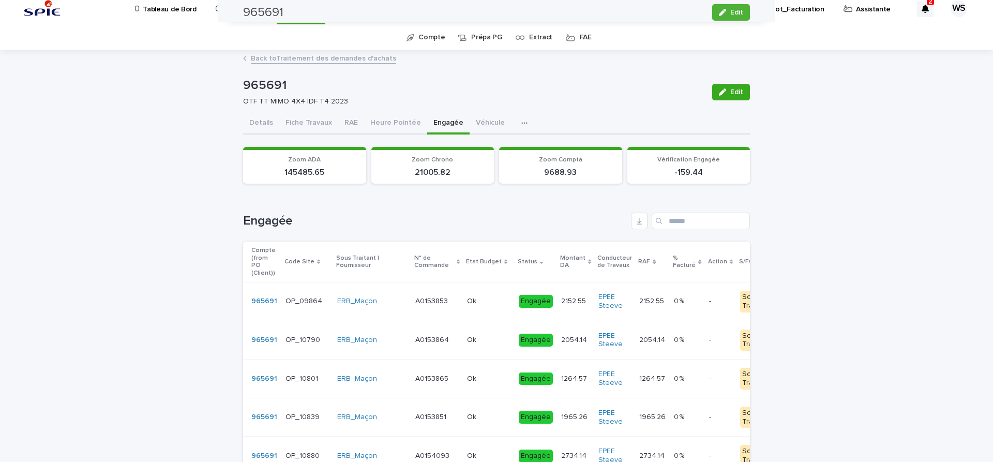
scroll to position [0, 0]
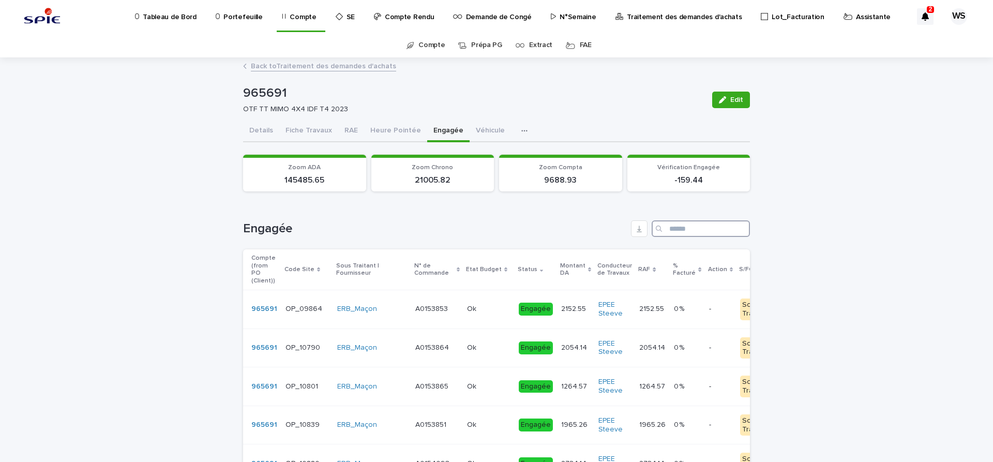
click at [688, 225] on input "Search" at bounding box center [701, 228] width 98 height 17
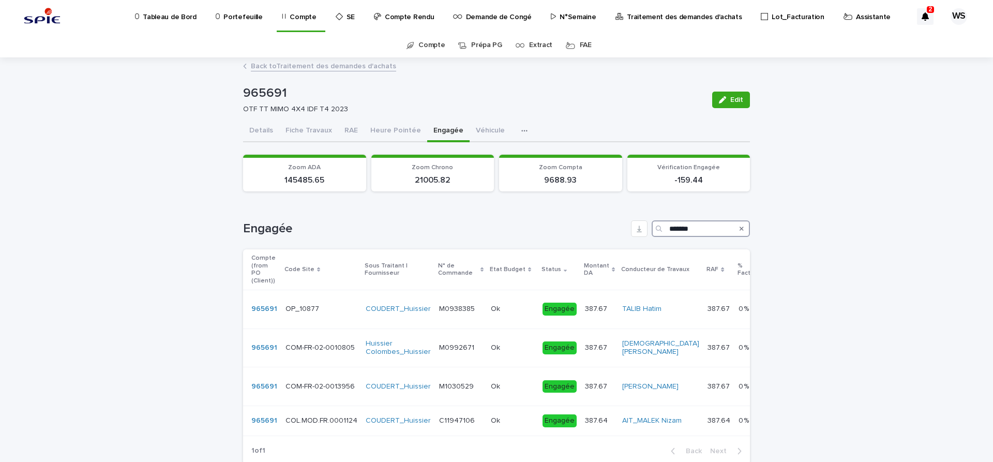
type input "*******"
click at [265, 130] on button "Details" at bounding box center [261, 132] width 36 height 22
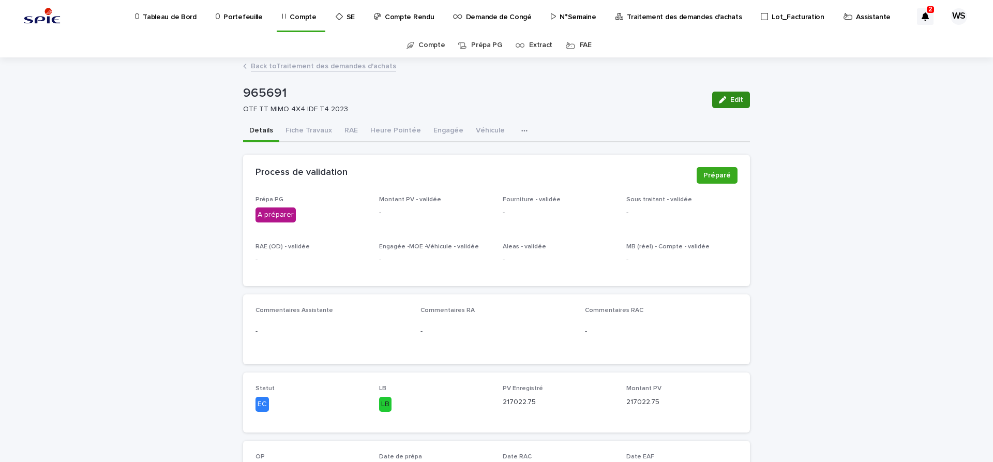
click at [738, 101] on span "Edit" at bounding box center [736, 99] width 13 height 7
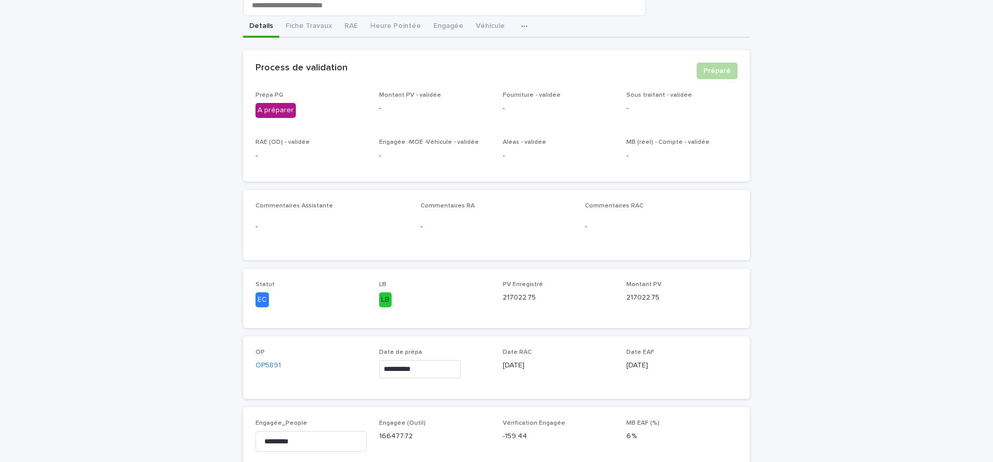
scroll to position [174, 0]
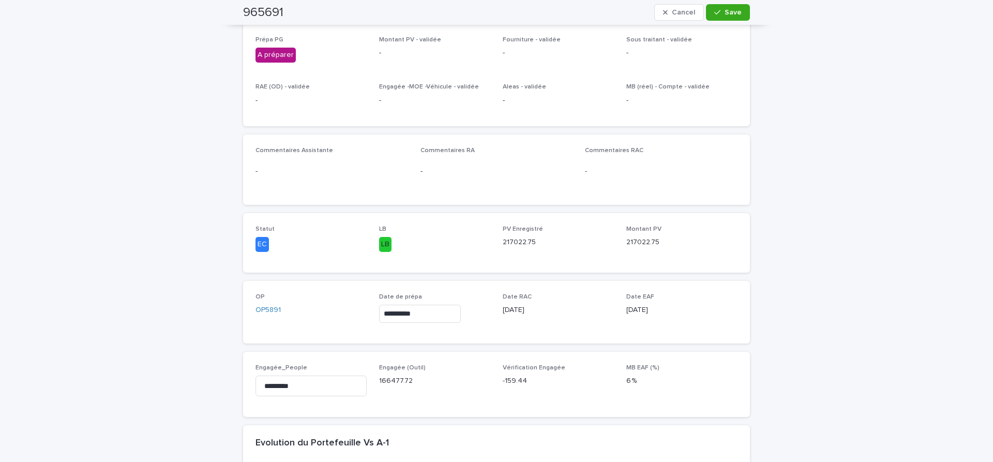
click at [442, 315] on input "**********" at bounding box center [420, 314] width 82 height 18
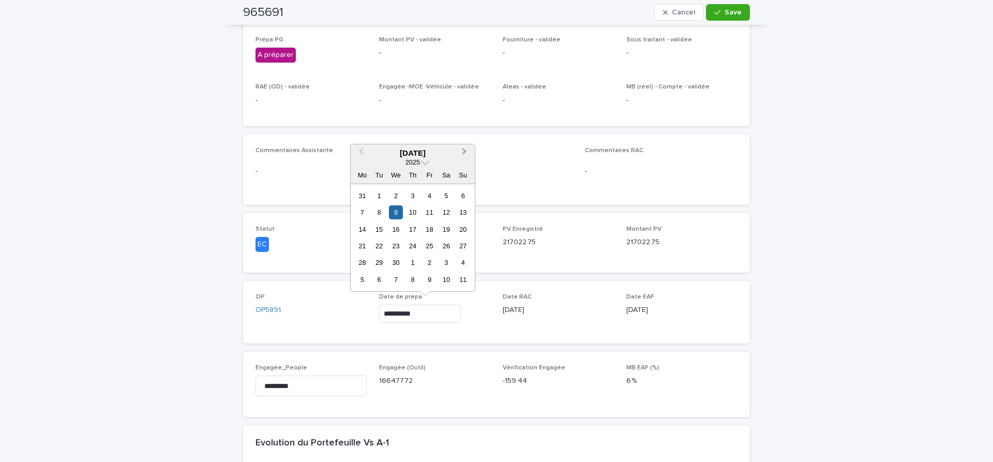
click at [464, 149] on span "Next Month" at bounding box center [464, 153] width 0 height 14
click at [398, 228] on div "13" at bounding box center [396, 229] width 14 height 14
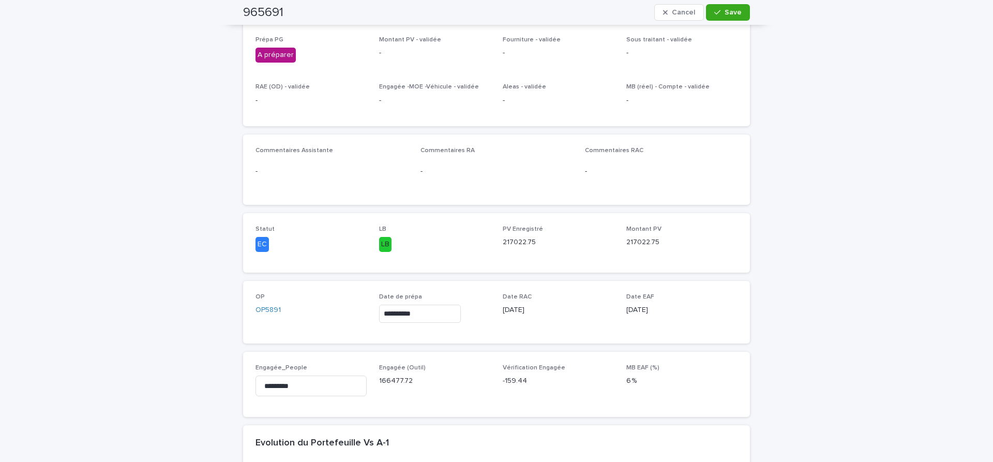
type input "**********"
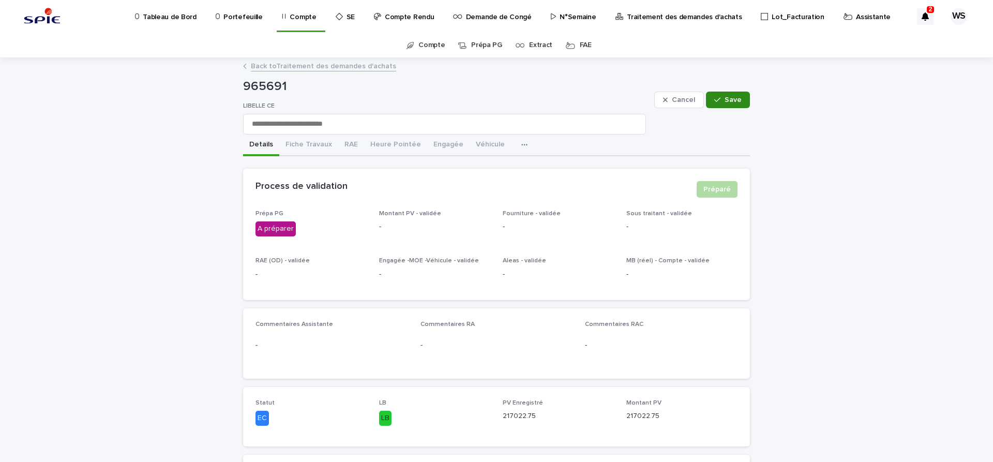
click at [744, 103] on button "Save" at bounding box center [728, 100] width 44 height 17
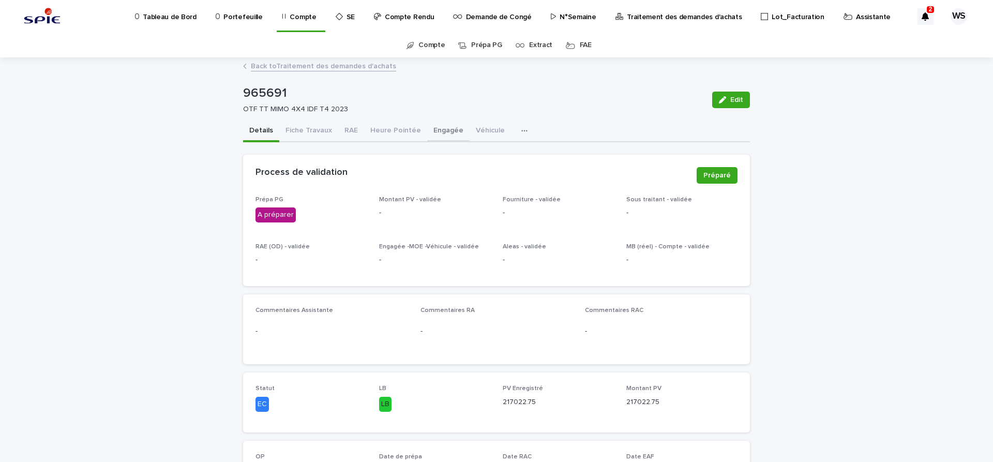
click at [439, 131] on button "Engagée" at bounding box center [448, 132] width 42 height 22
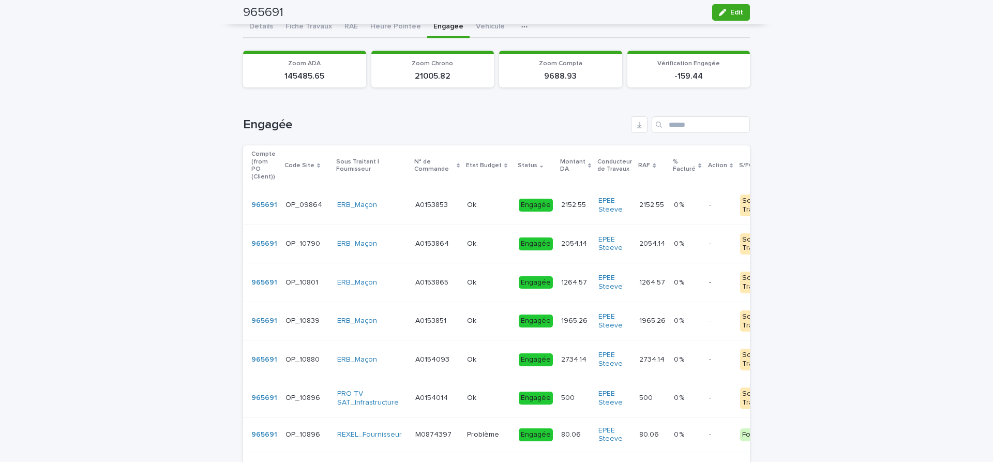
scroll to position [87, 0]
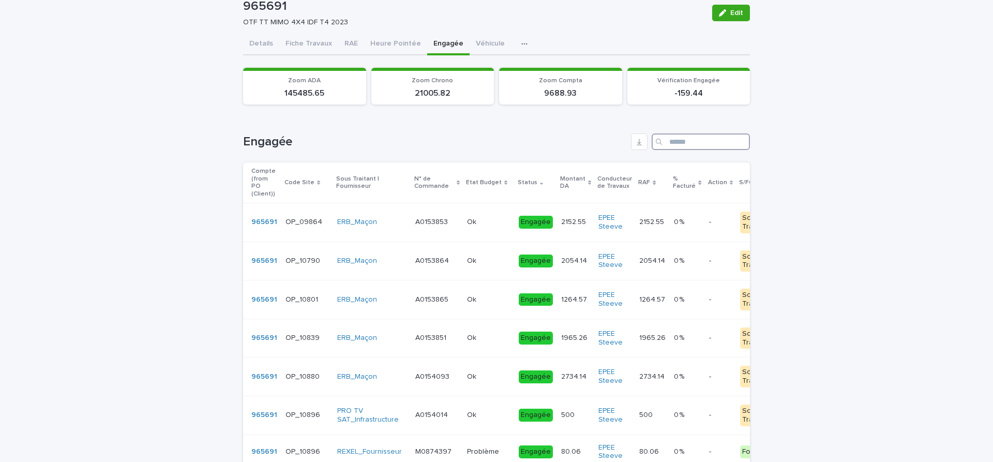
click at [696, 143] on input "Search" at bounding box center [701, 141] width 98 height 17
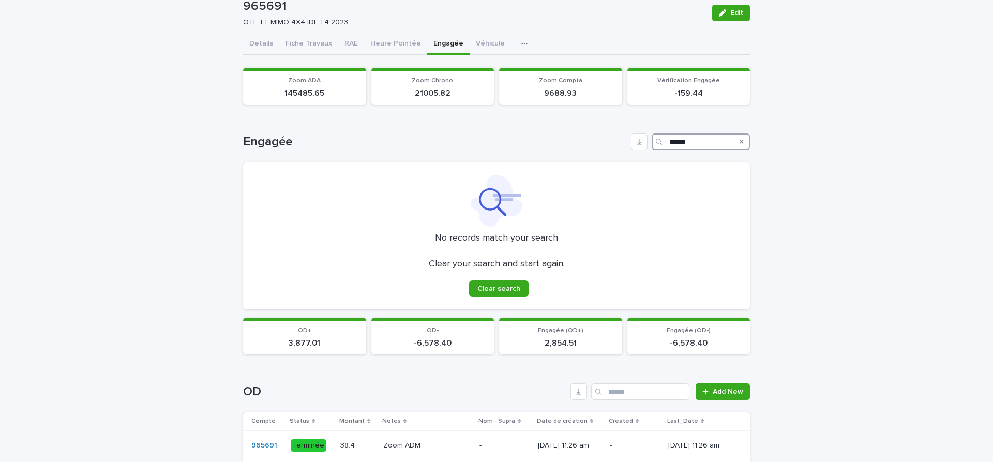
type input "******"
click at [741, 143] on icon "Search" at bounding box center [742, 142] width 4 height 6
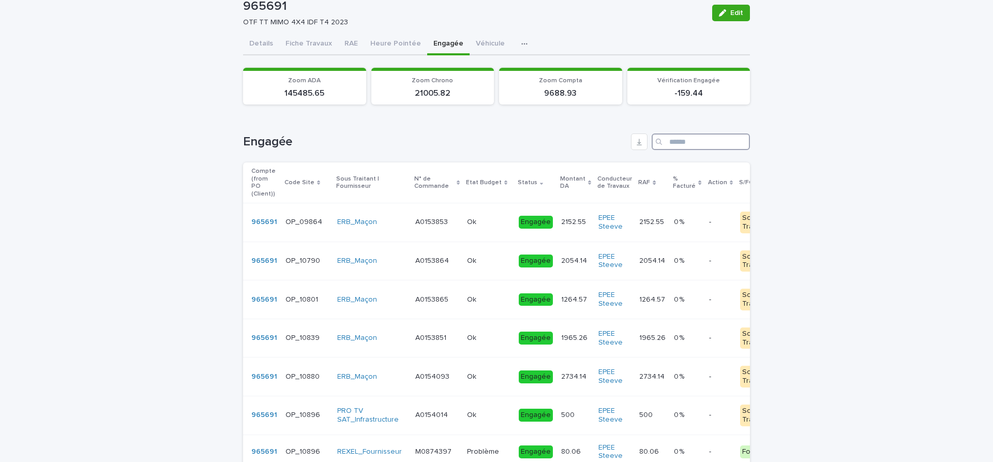
click at [683, 139] on input "Search" at bounding box center [701, 141] width 98 height 17
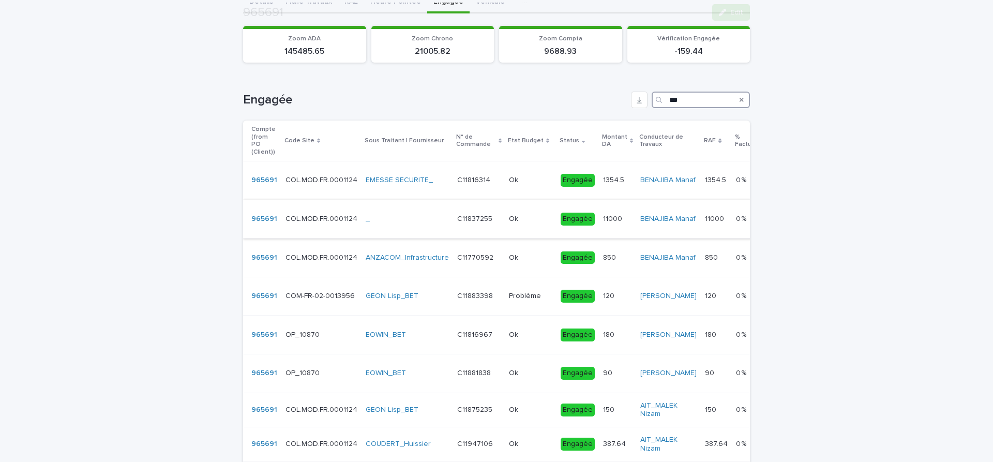
scroll to position [174, 0]
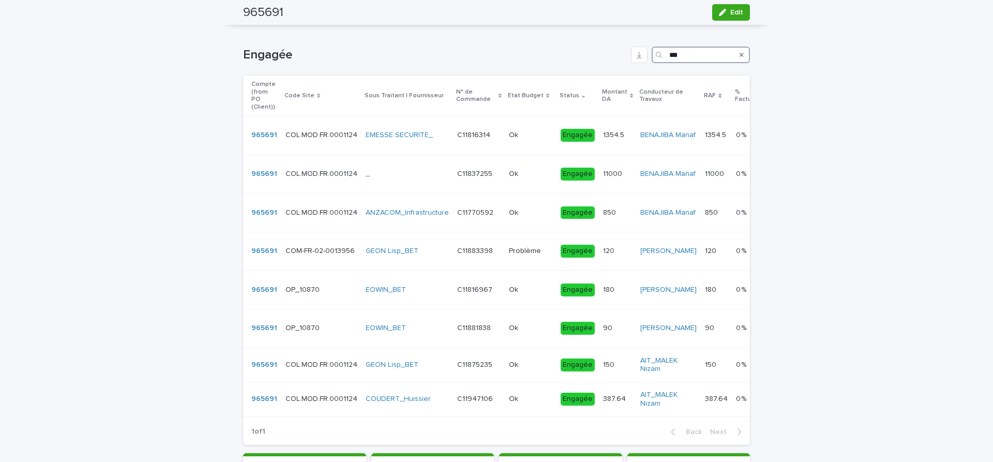
type input "***"
click at [536, 395] on p at bounding box center [530, 399] width 43 height 9
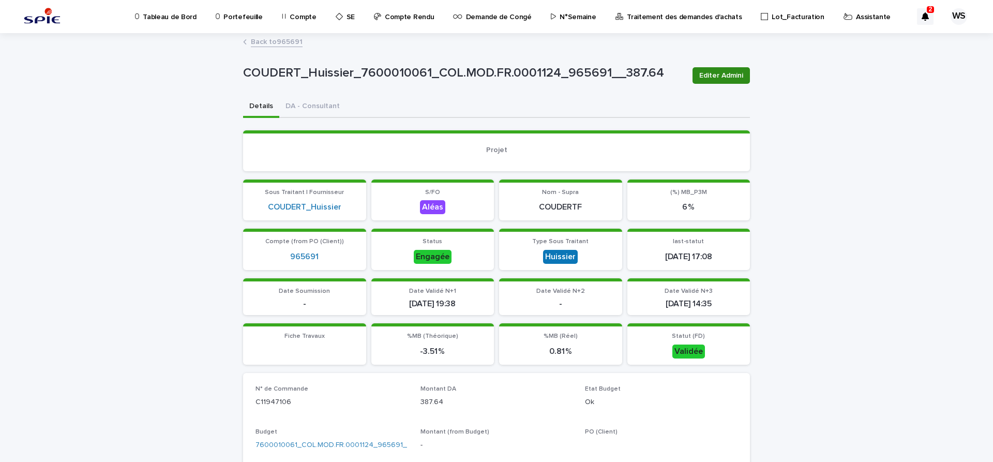
click at [740, 75] on span "Editer Admini" at bounding box center [721, 75] width 44 height 10
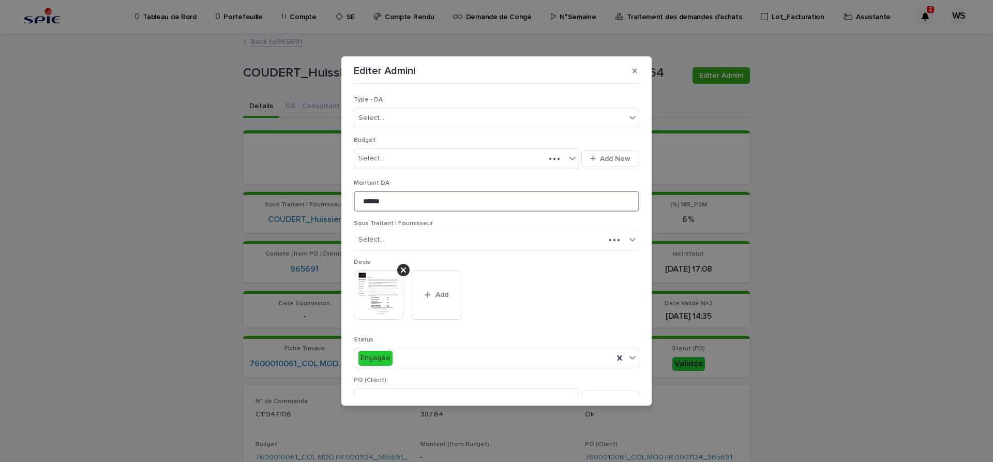
click at [402, 199] on input "******" at bounding box center [496, 201] width 285 height 21
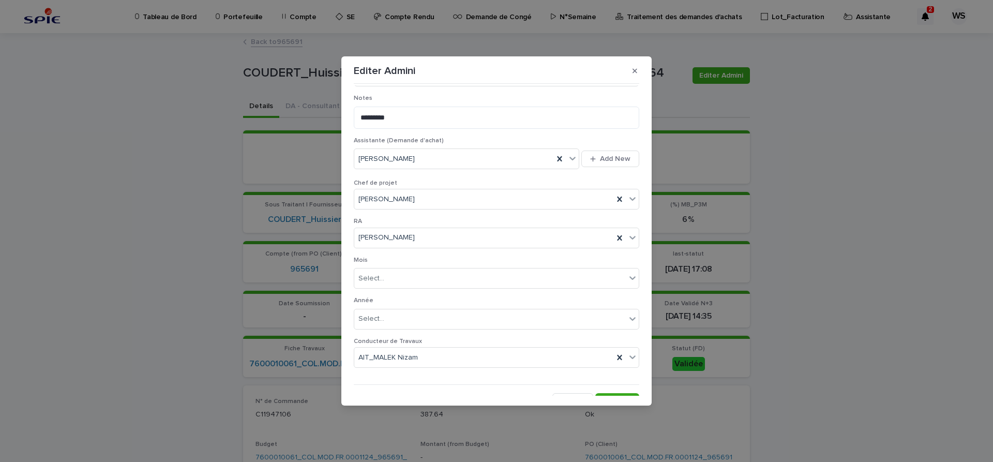
scroll to position [536, 0]
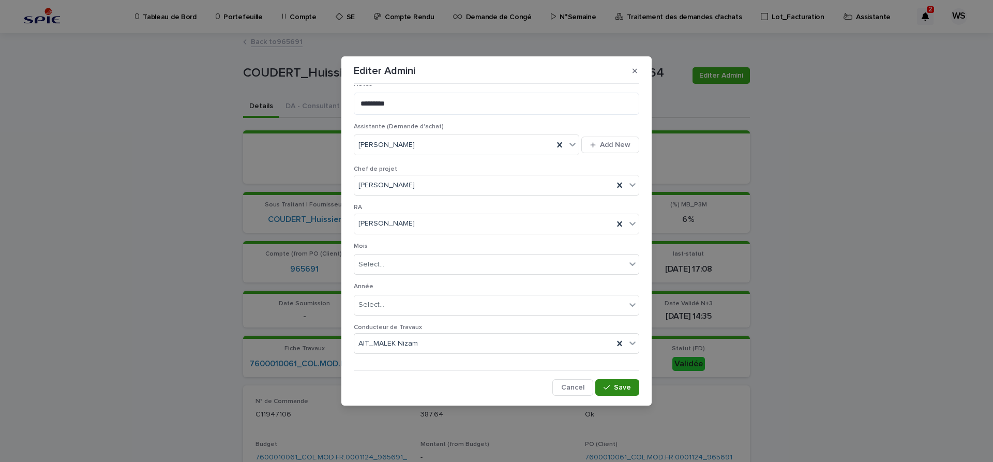
type input "******"
click at [620, 387] on span "Save" at bounding box center [622, 387] width 17 height 7
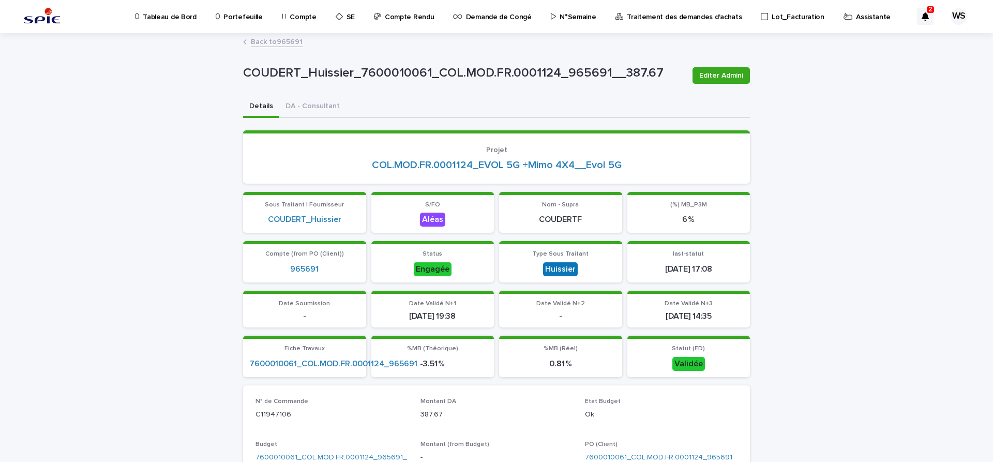
click at [296, 41] on link "Back to 965691" at bounding box center [277, 41] width 52 height 12
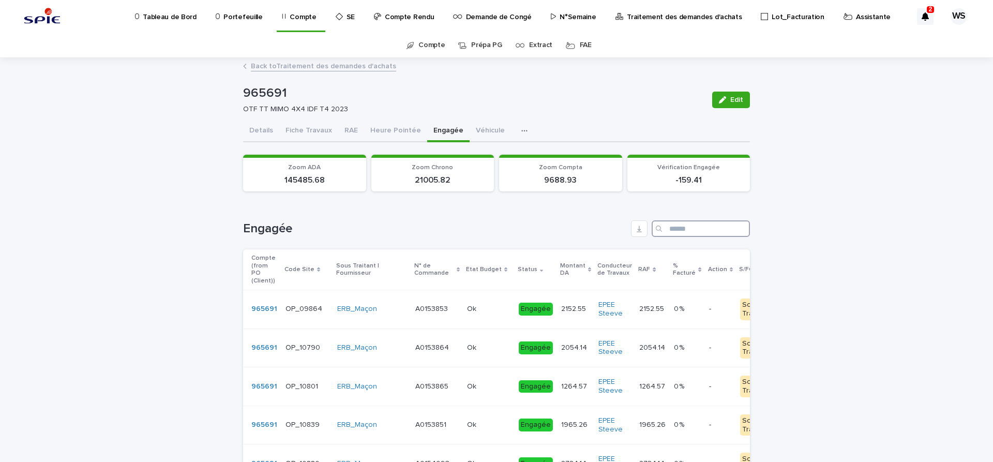
click at [694, 229] on input "Search" at bounding box center [701, 228] width 98 height 17
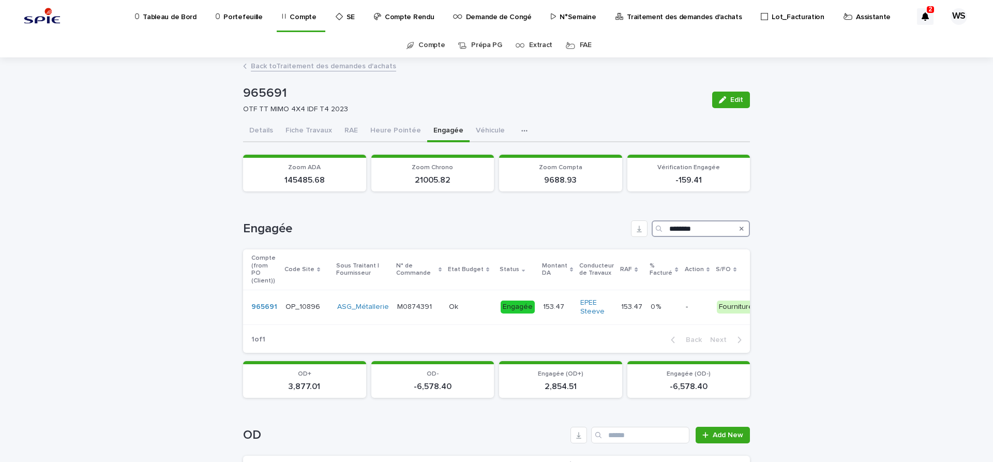
drag, startPoint x: 715, startPoint y: 228, endPoint x: 538, endPoint y: 228, distance: 176.4
click at [652, 228] on input "********" at bounding box center [701, 228] width 98 height 17
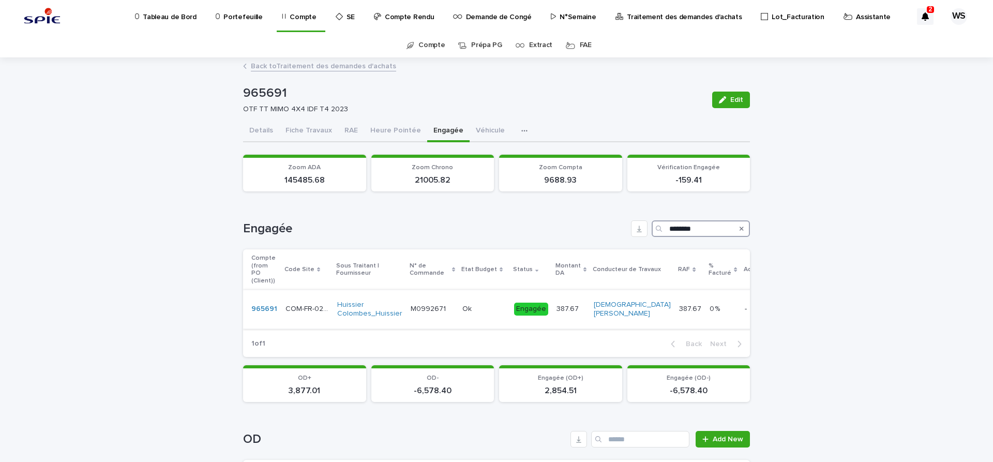
type input "********"
click at [500, 305] on p at bounding box center [483, 309] width 43 height 9
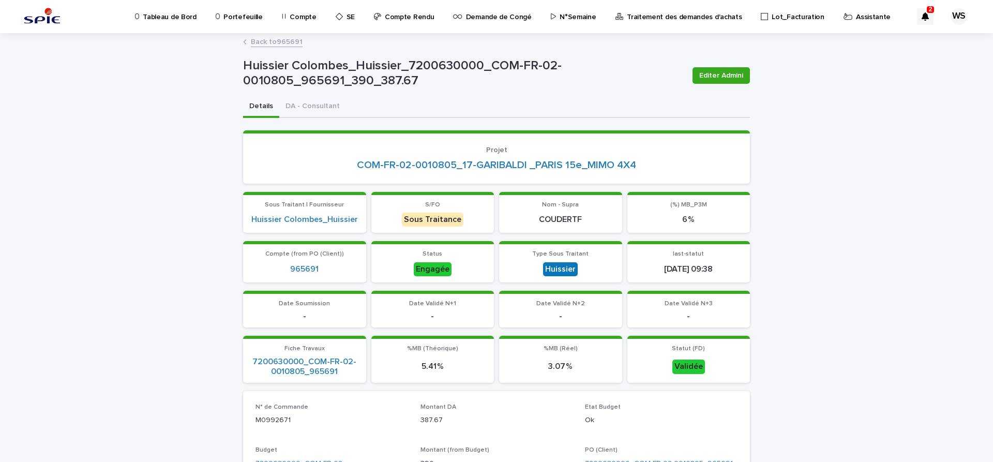
click at [292, 40] on link "Back to 965691" at bounding box center [277, 41] width 52 height 12
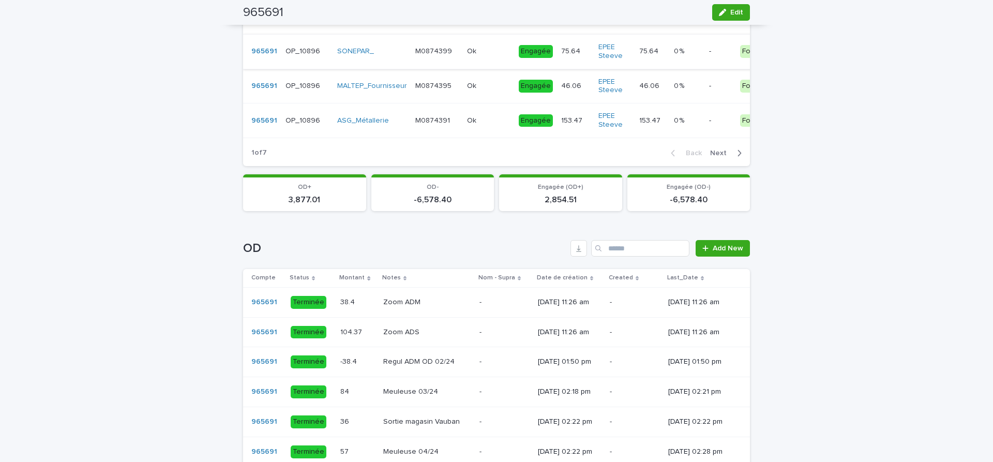
scroll to position [695, 0]
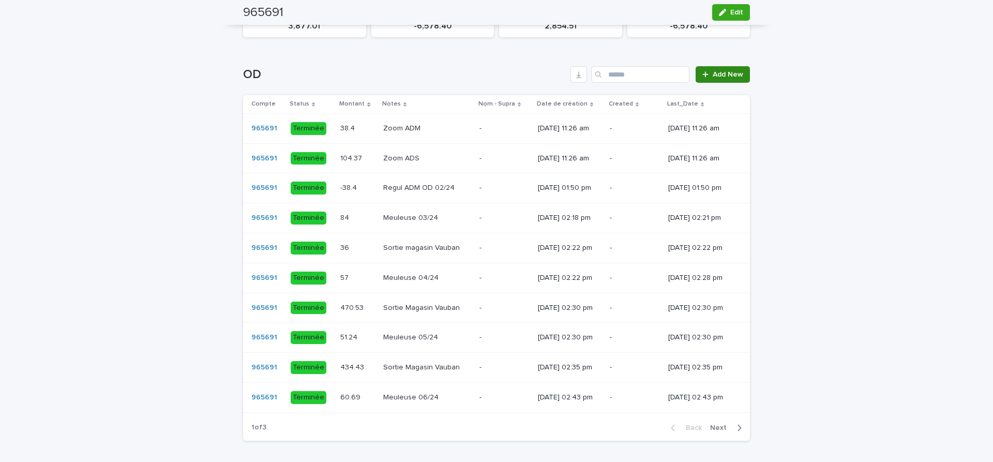
click at [735, 71] on span "Add New" at bounding box center [728, 74] width 31 height 7
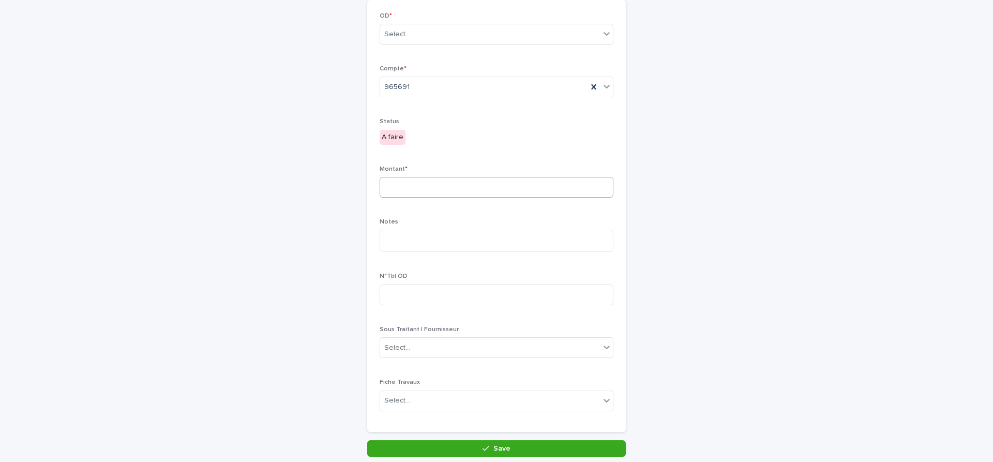
scroll to position [50, 0]
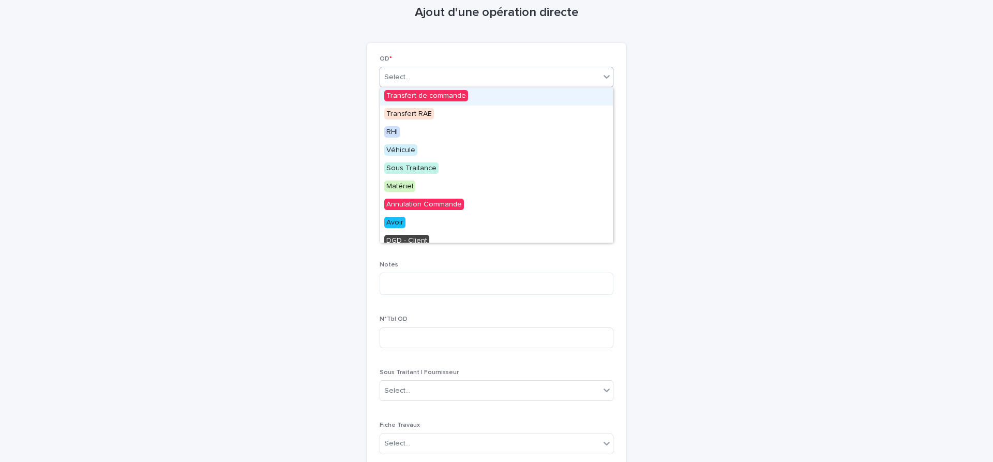
click at [399, 79] on div "Select..." at bounding box center [397, 77] width 26 height 11
click at [415, 169] on span "Sous Traitance" at bounding box center [411, 167] width 54 height 11
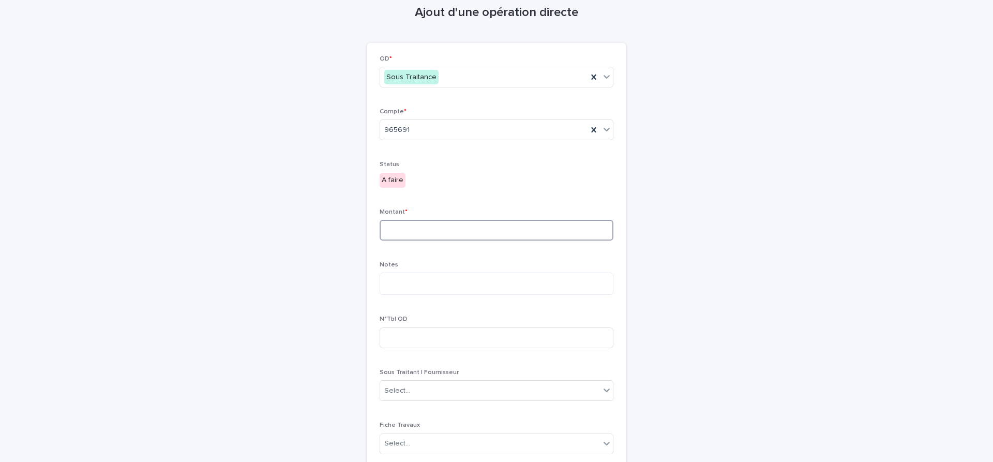
click at [437, 233] on input at bounding box center [497, 230] width 234 height 21
type input "***"
click at [497, 288] on textarea at bounding box center [497, 284] width 234 height 22
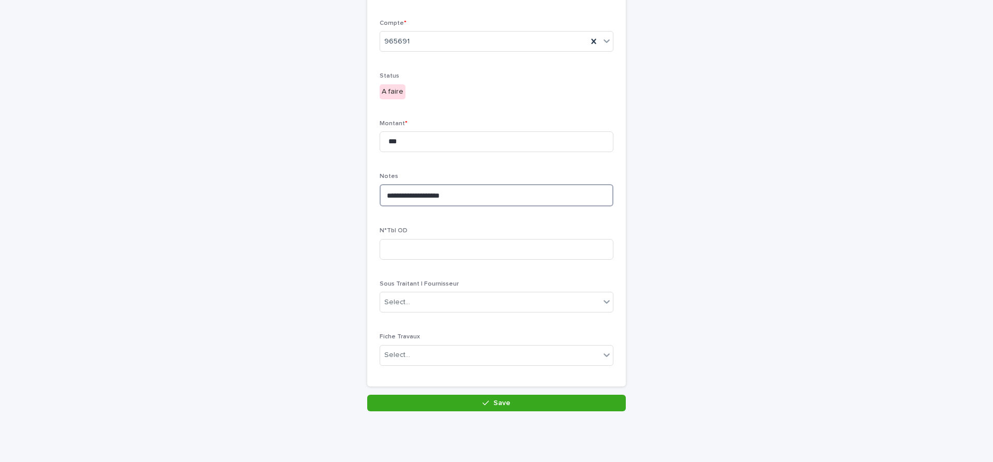
scroll to position [139, 0]
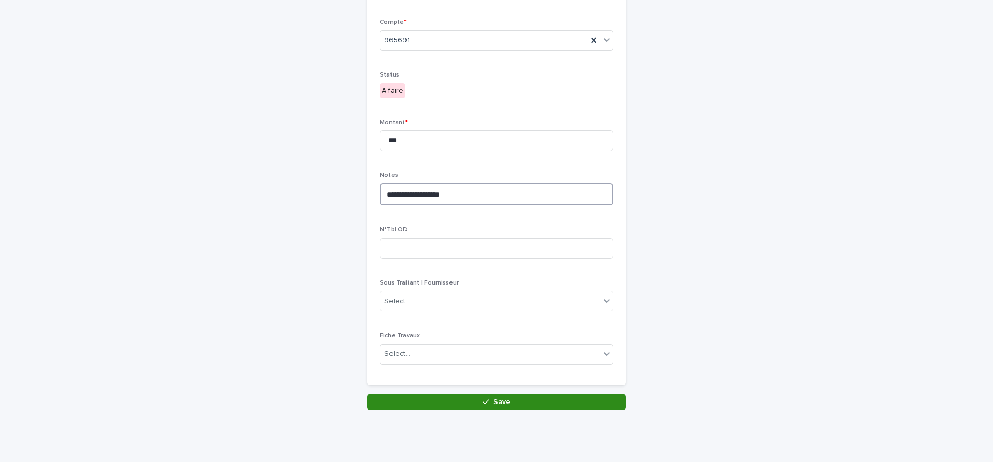
type textarea "**********"
click at [515, 407] on button "Save" at bounding box center [496, 402] width 259 height 17
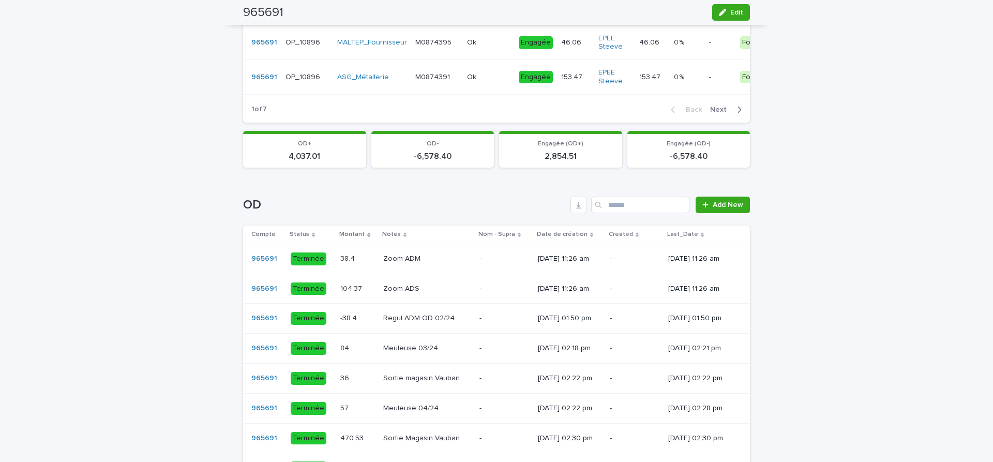
scroll to position [695, 0]
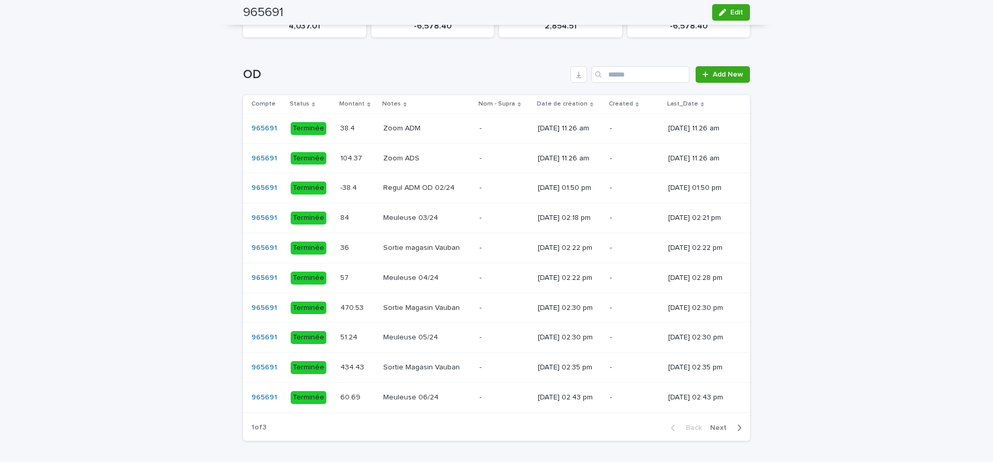
click at [718, 424] on span "Next" at bounding box center [721, 427] width 23 height 7
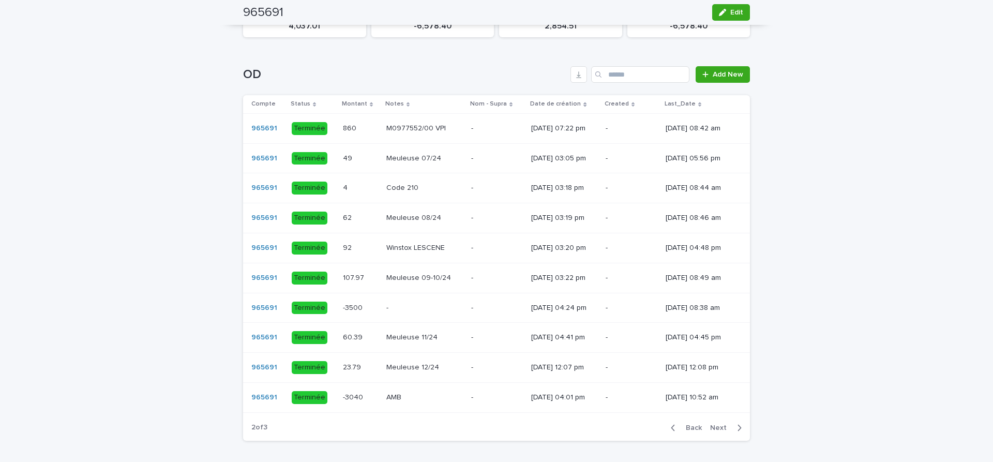
click at [718, 424] on span "Next" at bounding box center [721, 427] width 23 height 7
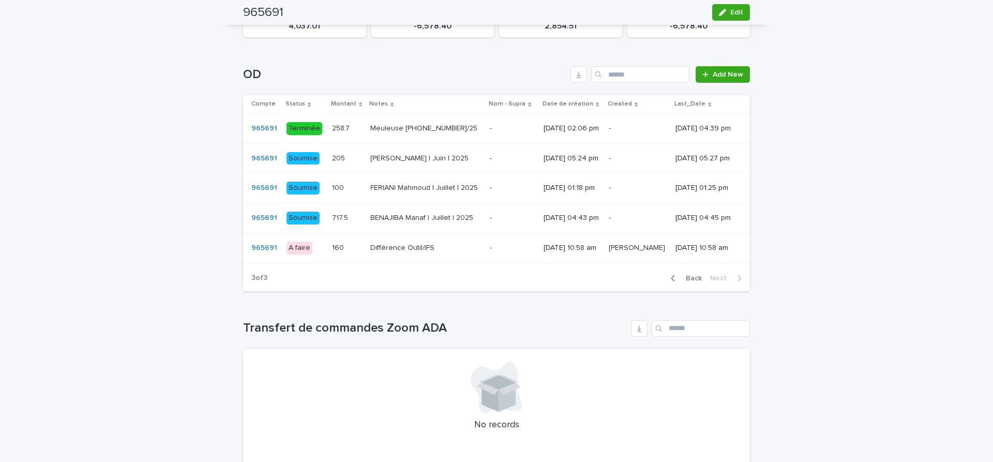
click at [443, 249] on p at bounding box center [425, 248] width 111 height 9
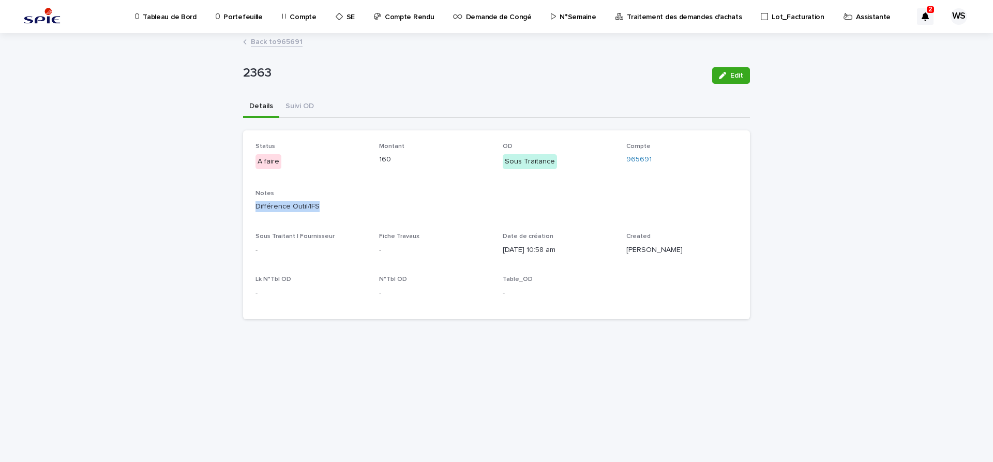
drag, startPoint x: 318, startPoint y: 210, endPoint x: 250, endPoint y: 211, distance: 68.3
click at [255, 211] on div "Différence Outil/IFS" at bounding box center [496, 205] width 482 height 13
copy p "Différence Outil/IFS"
click at [298, 104] on button "Suivi OD" at bounding box center [299, 107] width 41 height 22
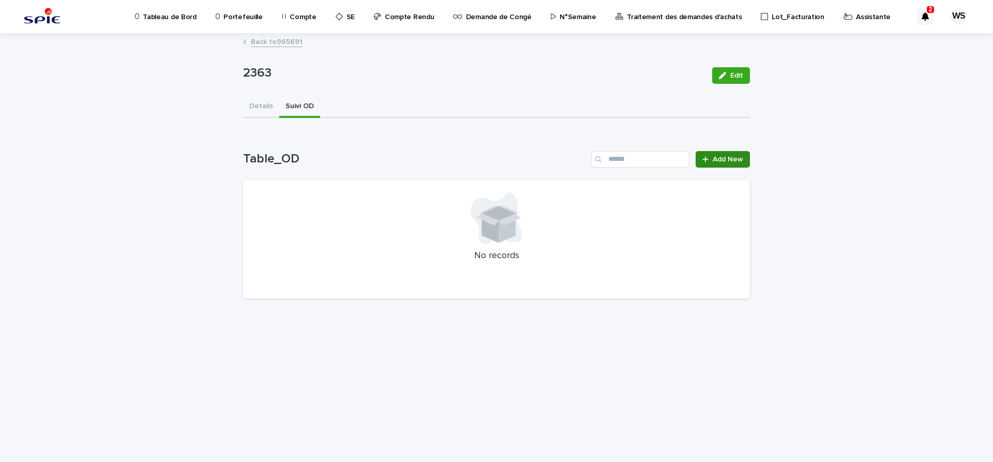
click at [739, 163] on link "Add New" at bounding box center [723, 159] width 54 height 17
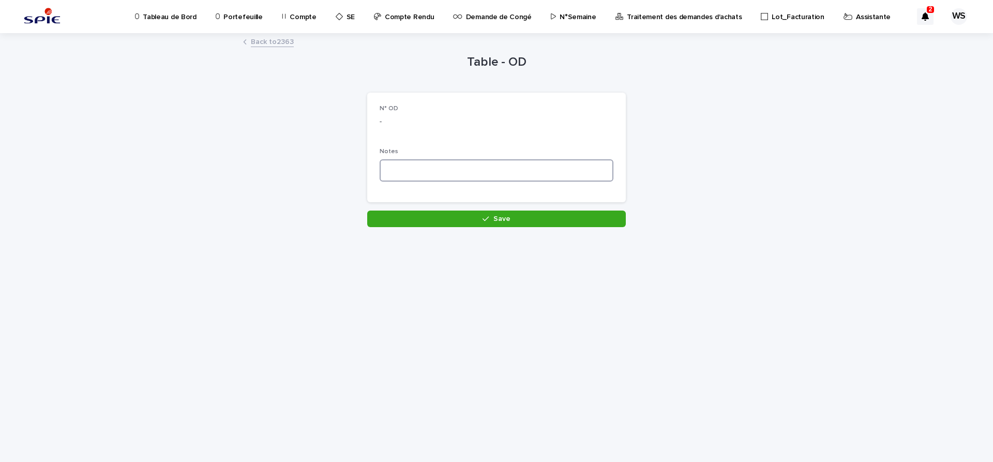
click at [431, 162] on textarea at bounding box center [497, 170] width 234 height 22
paste textarea "**********"
type textarea "**********"
click at [497, 222] on span "Save" at bounding box center [501, 218] width 17 height 7
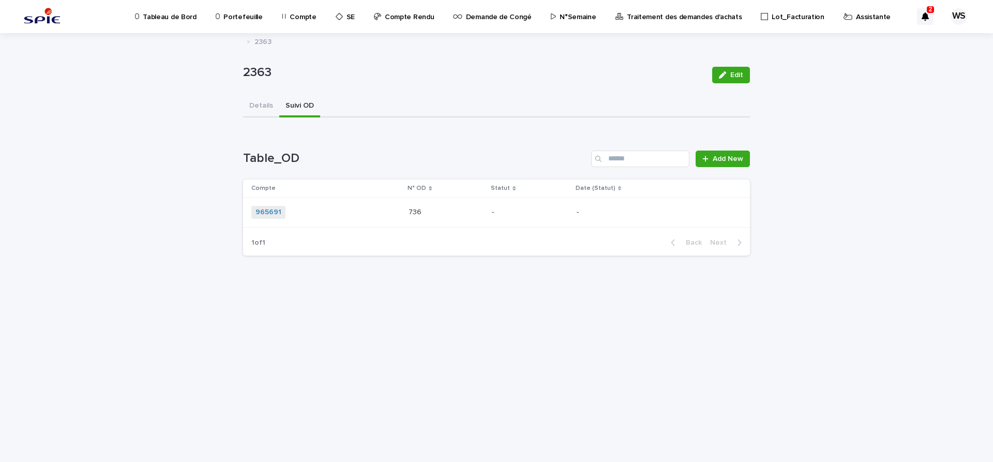
click at [385, 210] on div "965691 + 0" at bounding box center [325, 212] width 149 height 13
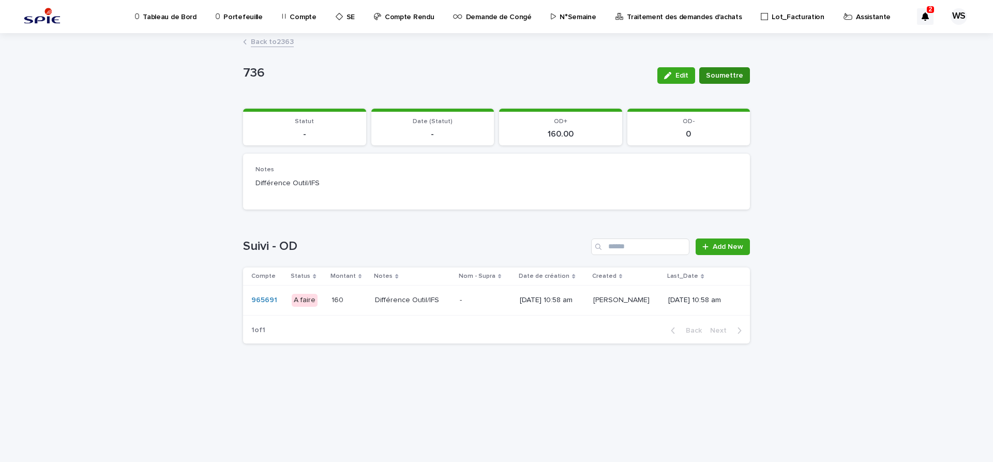
click at [728, 78] on span "Soumettre" at bounding box center [724, 75] width 37 height 10
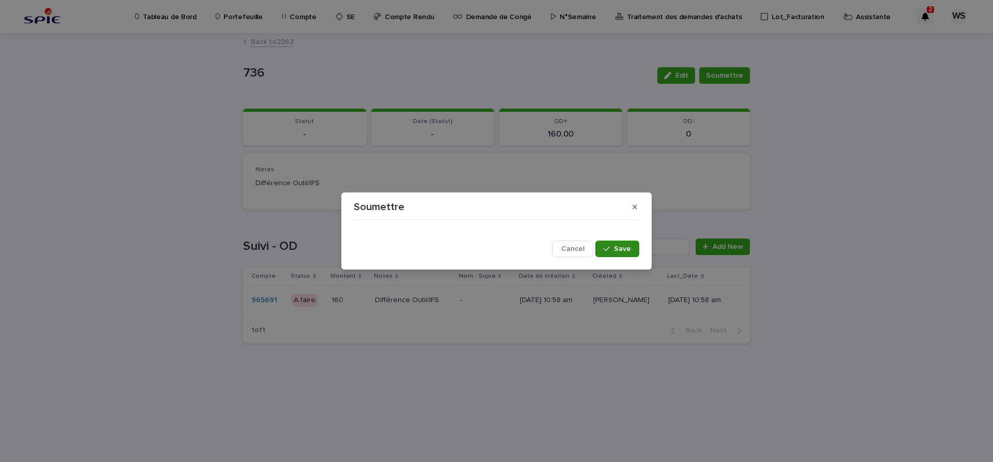
click at [618, 249] on span "Save" at bounding box center [622, 248] width 17 height 7
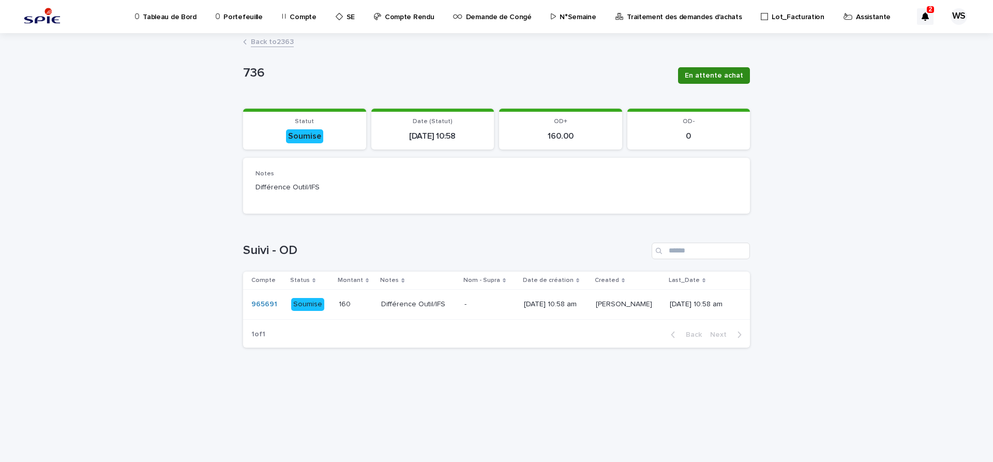
click at [721, 69] on button "En attente achat" at bounding box center [714, 75] width 72 height 17
click at [732, 78] on span "Terminée" at bounding box center [727, 75] width 32 height 10
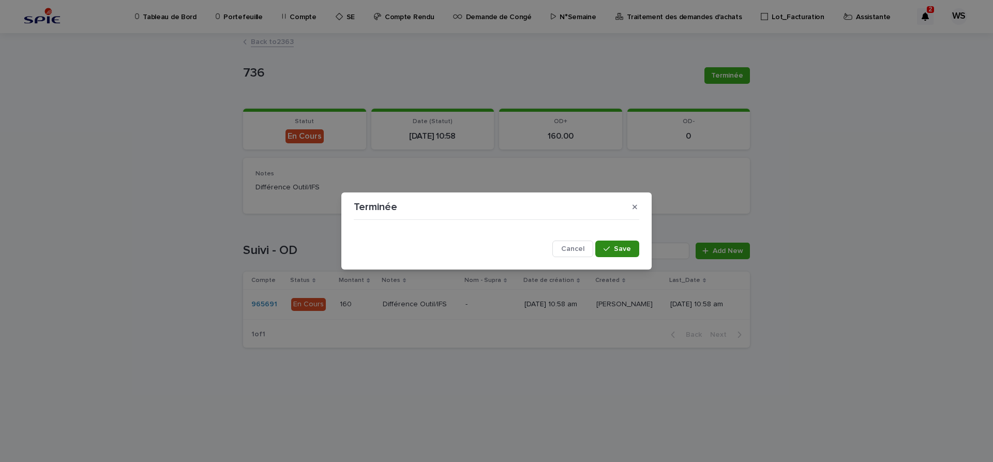
click at [625, 246] on span "Save" at bounding box center [622, 248] width 17 height 7
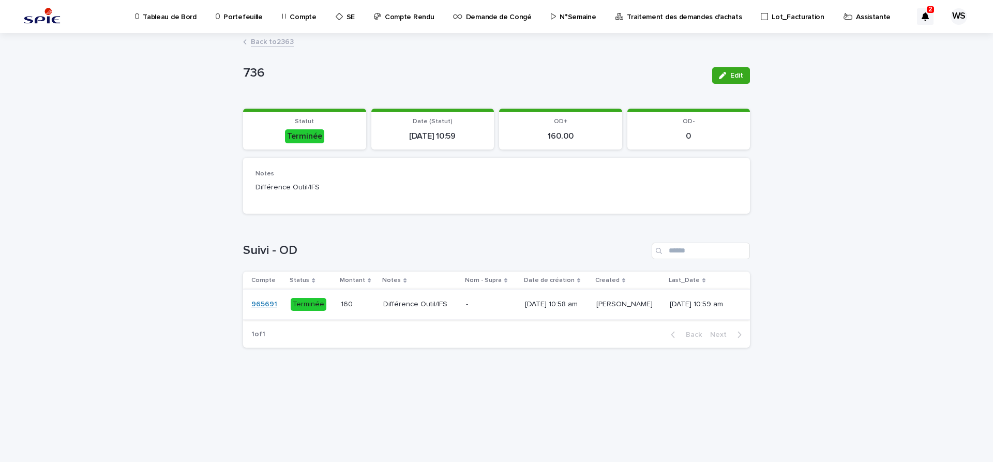
click at [265, 302] on link "965691" at bounding box center [264, 304] width 26 height 9
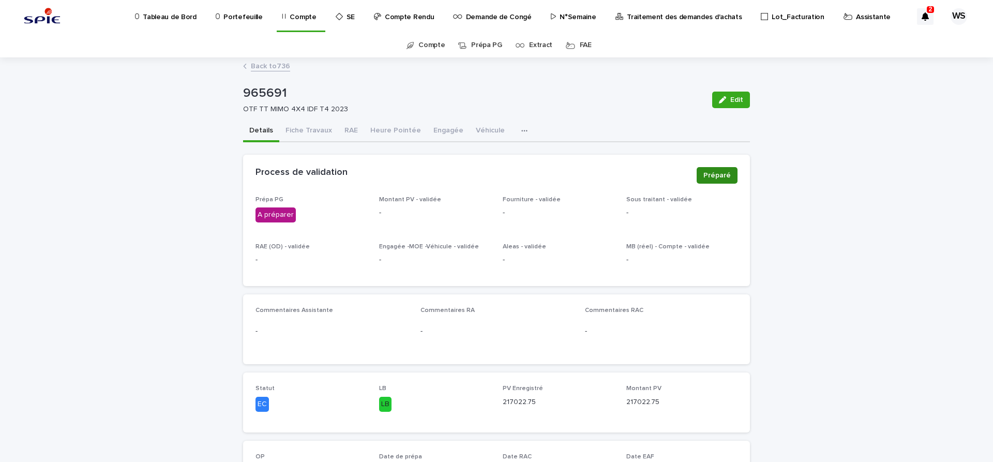
click at [726, 175] on span "Préparé" at bounding box center [716, 175] width 27 height 10
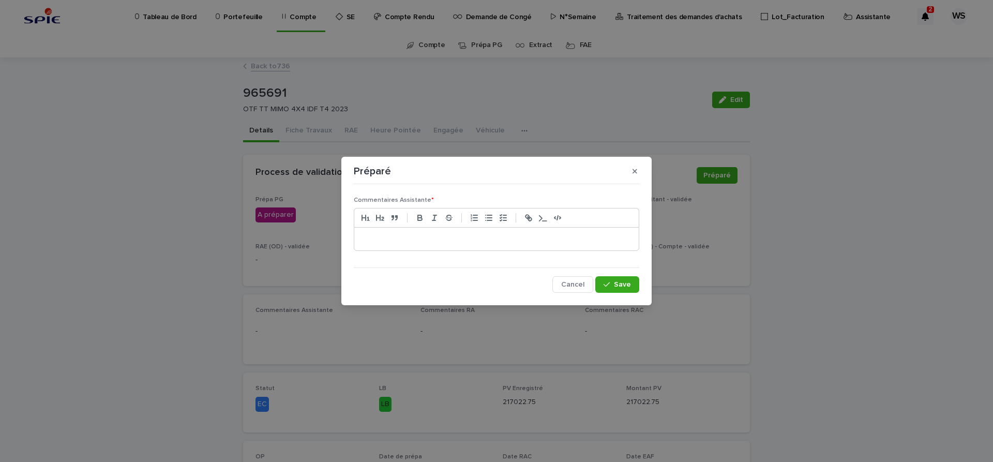
click at [377, 237] on p at bounding box center [496, 239] width 269 height 10
click at [623, 283] on span "Save" at bounding box center [622, 284] width 17 height 7
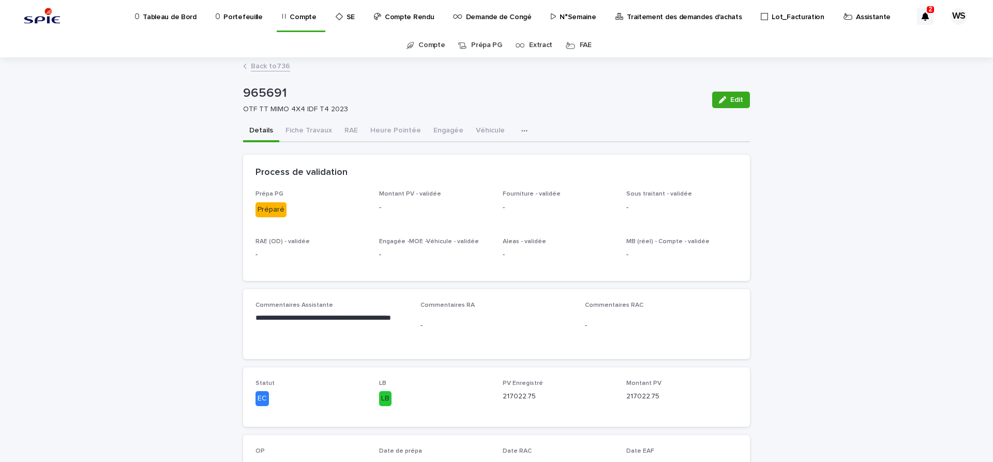
click at [658, 16] on p "Traitement des demandes d'achats" at bounding box center [684, 11] width 115 height 22
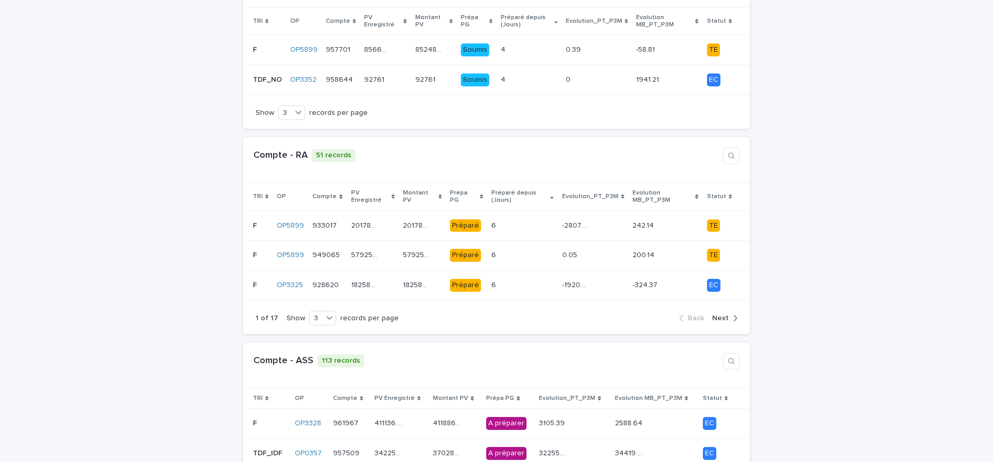
scroll to position [261, 0]
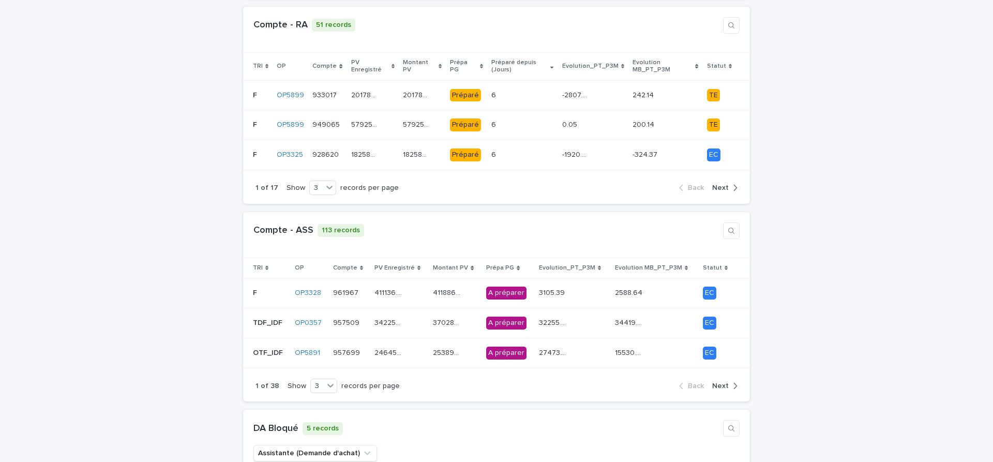
click at [721, 382] on span "Next" at bounding box center [720, 385] width 17 height 7
click at [424, 318] on div "243999.16 243999.16" at bounding box center [399, 322] width 51 height 17
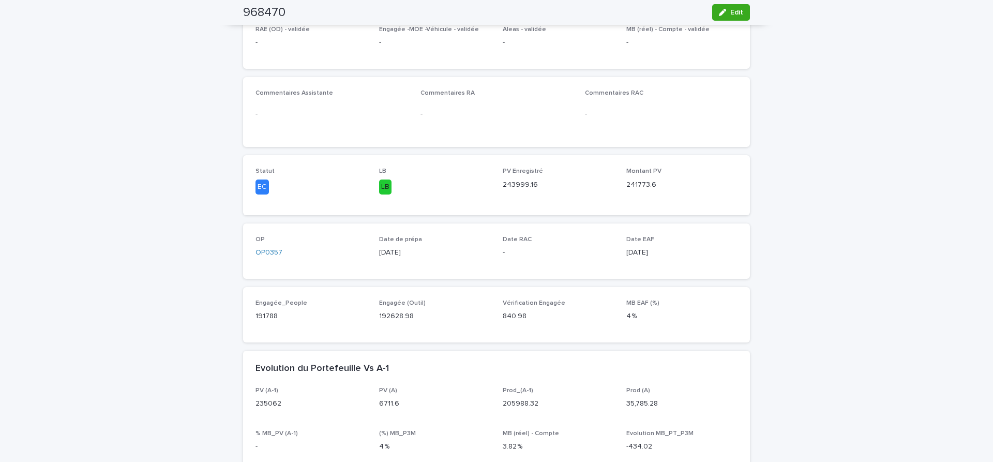
scroll to position [87, 0]
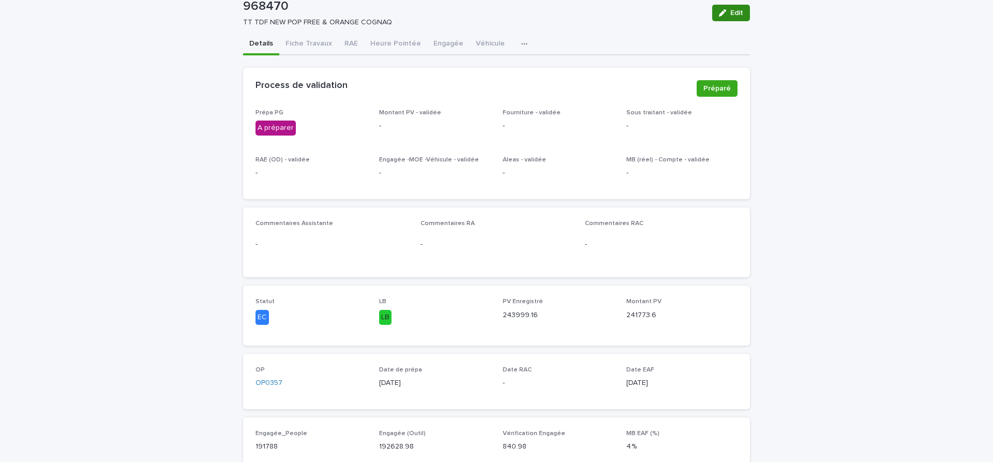
click at [738, 13] on span "Edit" at bounding box center [736, 12] width 13 height 7
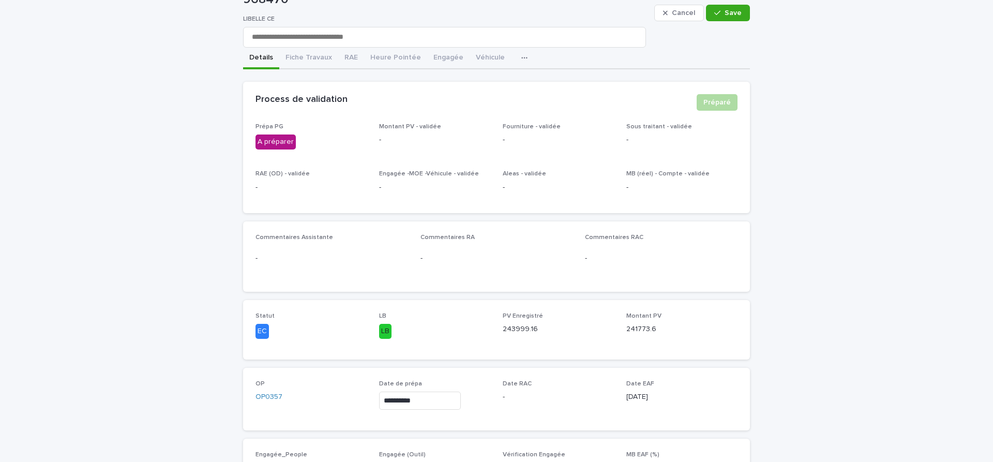
scroll to position [217, 0]
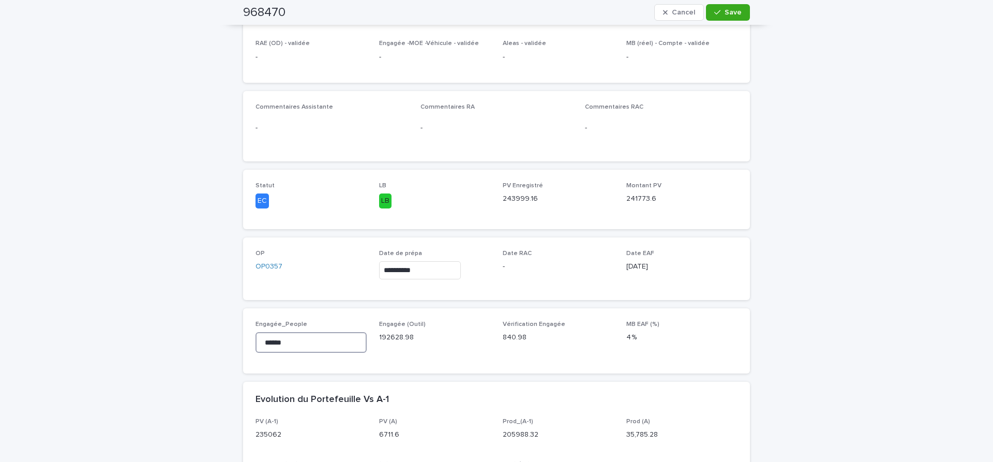
drag, startPoint x: 292, startPoint y: 348, endPoint x: 169, endPoint y: 331, distance: 123.7
click at [255, 332] on input "******" at bounding box center [310, 342] width 111 height 21
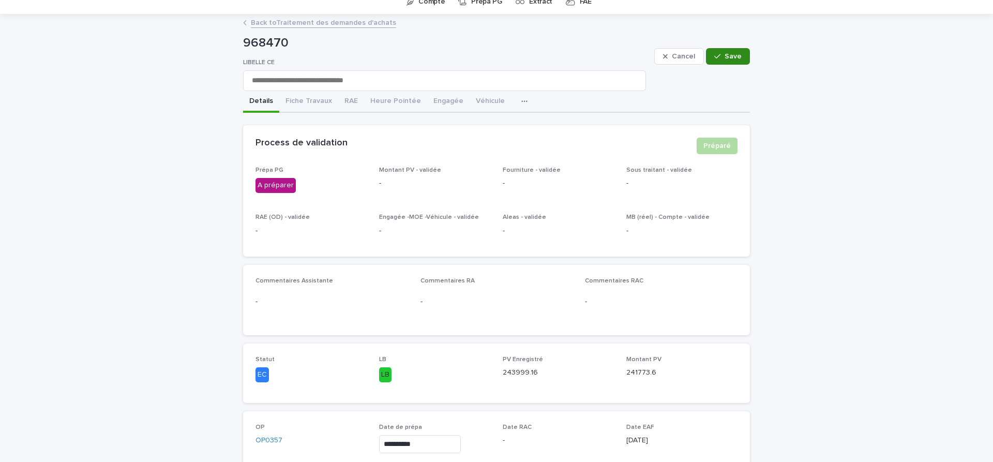
type input "*********"
click at [740, 57] on span "Save" at bounding box center [733, 56] width 17 height 7
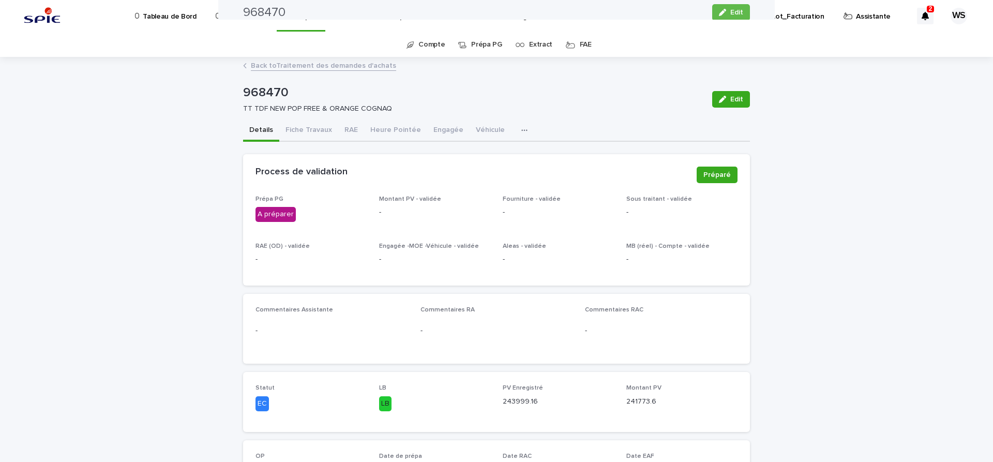
scroll to position [0, 0]
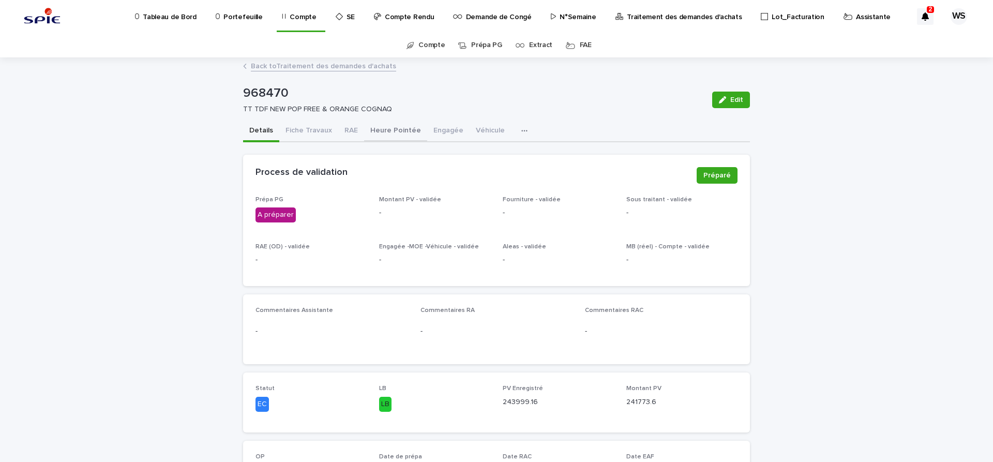
click at [395, 130] on button "Heure Pointée" at bounding box center [395, 132] width 63 height 22
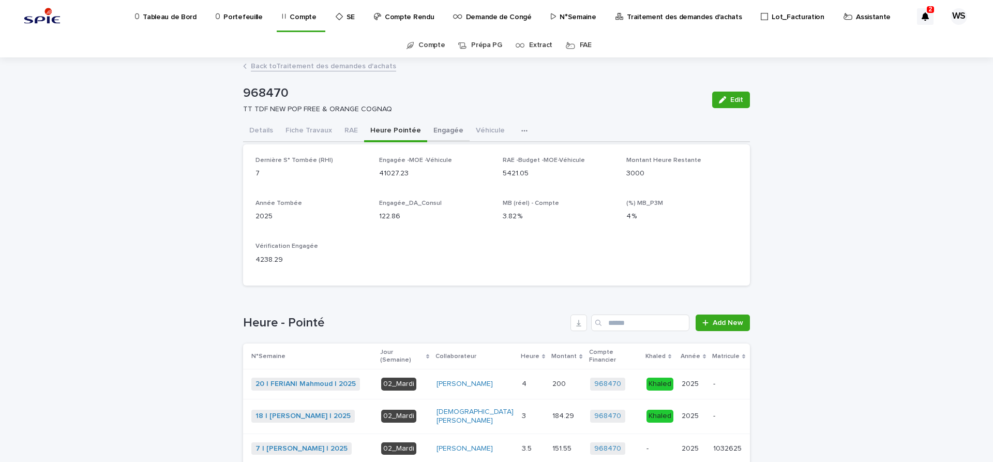
click at [441, 129] on button "Engagée" at bounding box center [448, 132] width 42 height 22
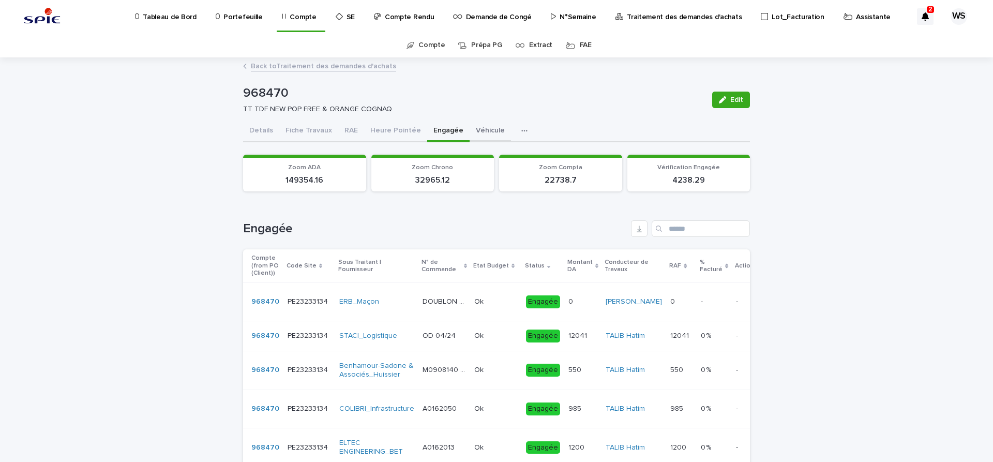
drag, startPoint x: 480, startPoint y: 129, endPoint x: 148, endPoint y: 229, distance: 347.2
click at [480, 130] on button "Véhicule" at bounding box center [490, 132] width 41 height 22
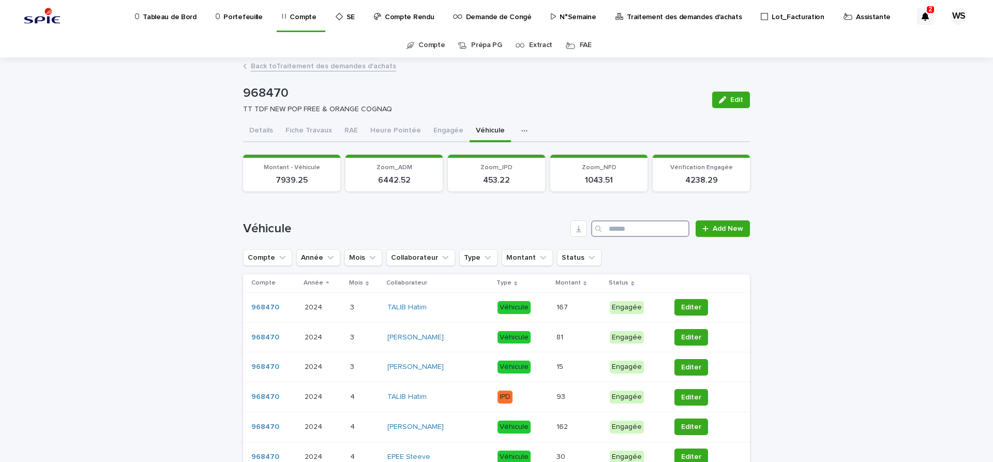
drag, startPoint x: 635, startPoint y: 233, endPoint x: 617, endPoint y: 227, distance: 19.1
click at [635, 233] on input "Search" at bounding box center [640, 228] width 98 height 17
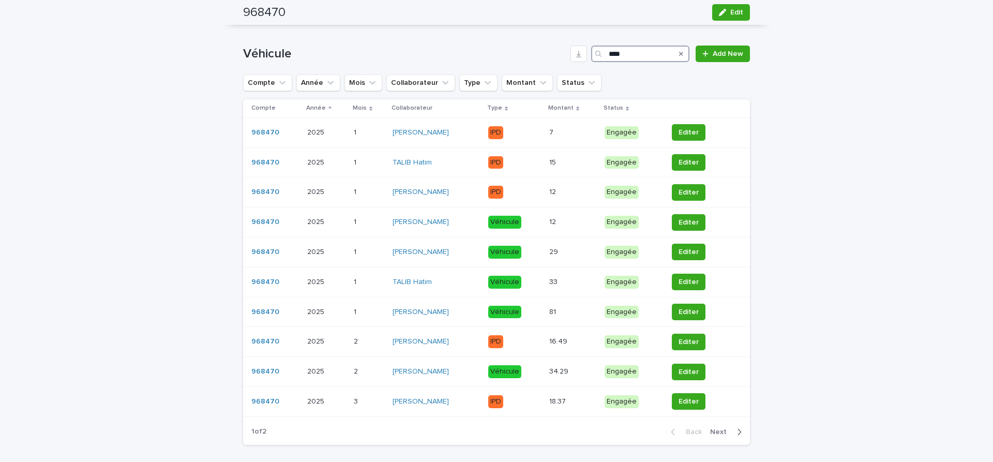
scroll to position [174, 0]
type input "****"
click at [719, 433] on span "Next" at bounding box center [721, 432] width 23 height 7
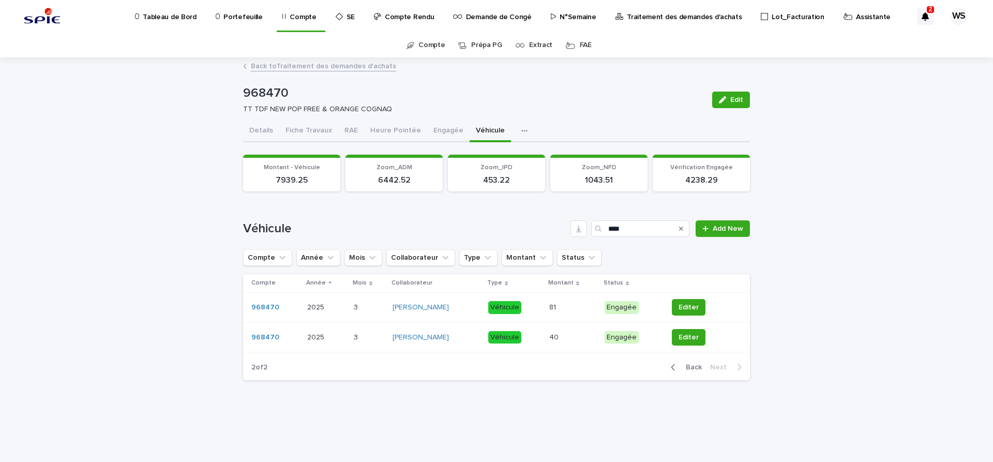
click at [695, 365] on span "Back" at bounding box center [691, 367] width 22 height 7
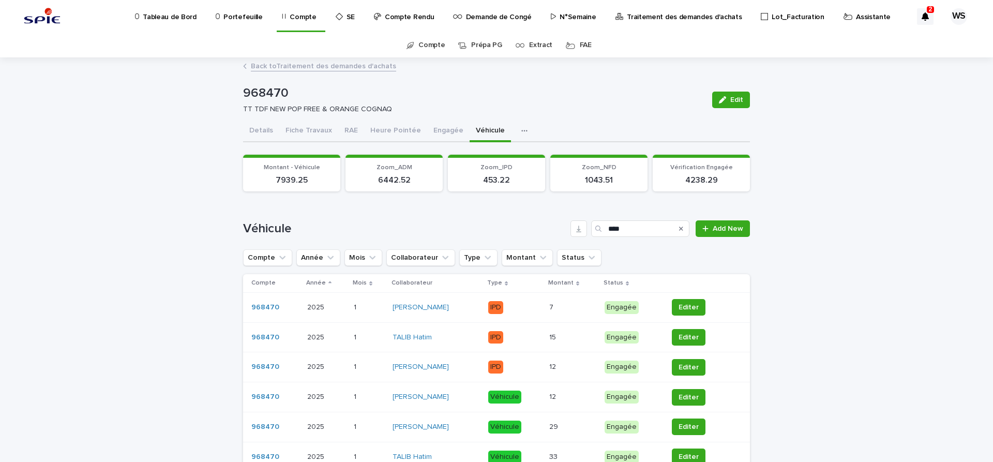
click at [566, 312] on div "7 7" at bounding box center [572, 307] width 47 height 17
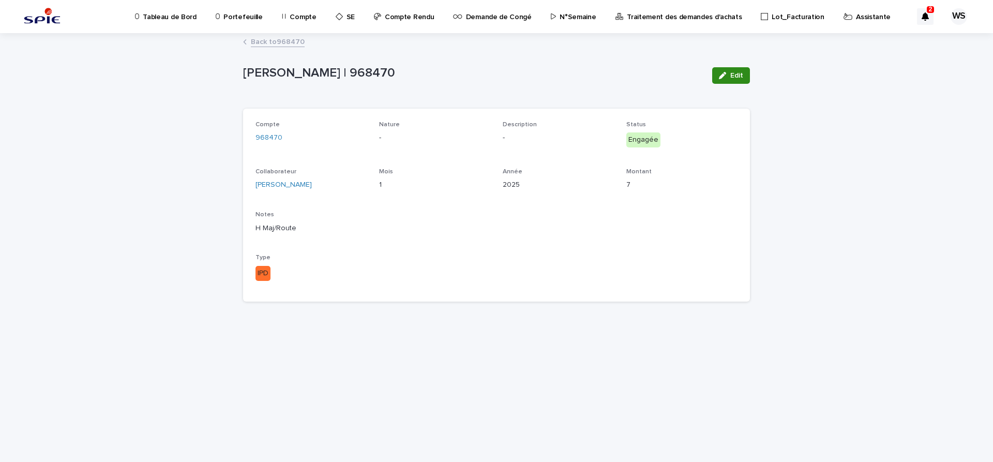
click at [745, 79] on button "Edit" at bounding box center [731, 75] width 38 height 17
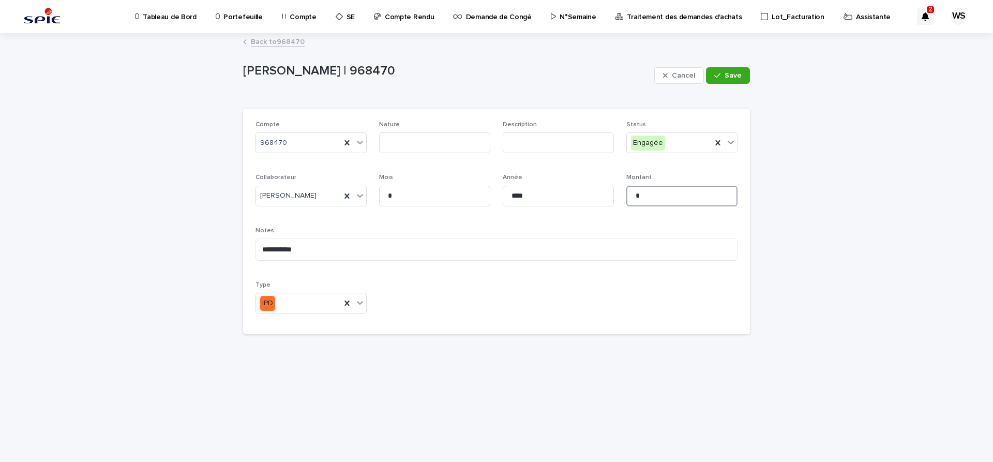
click at [665, 198] on input "*" at bounding box center [681, 196] width 111 height 21
type input "****"
click at [733, 72] on span "Save" at bounding box center [733, 75] width 17 height 7
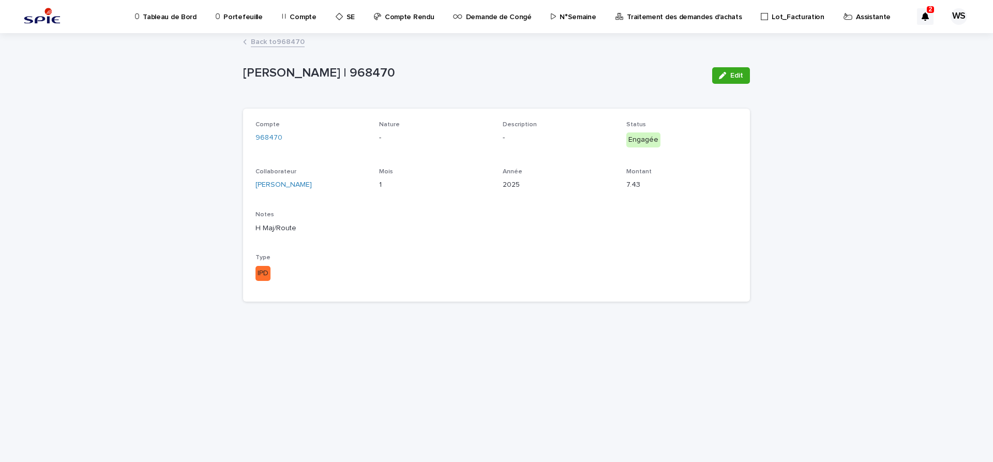
click at [292, 40] on link "Back to 968470" at bounding box center [278, 41] width 54 height 12
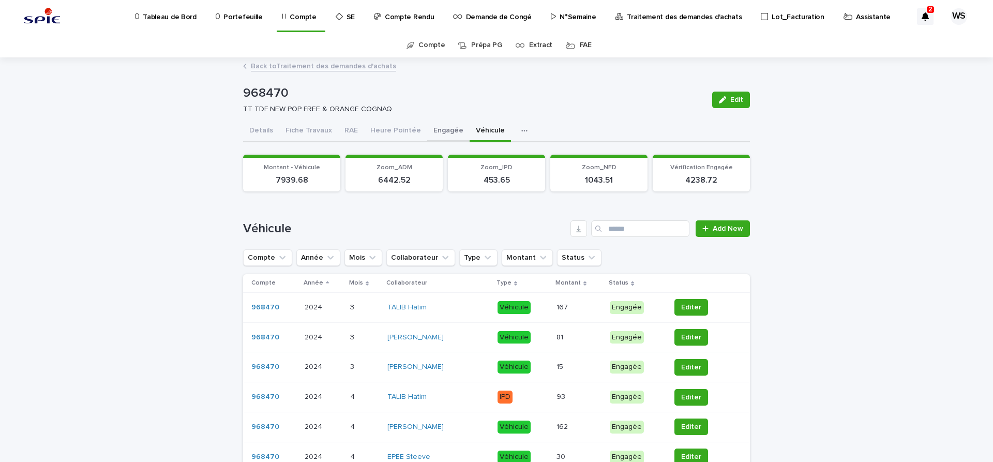
click at [441, 130] on button "Engagée" at bounding box center [448, 132] width 42 height 22
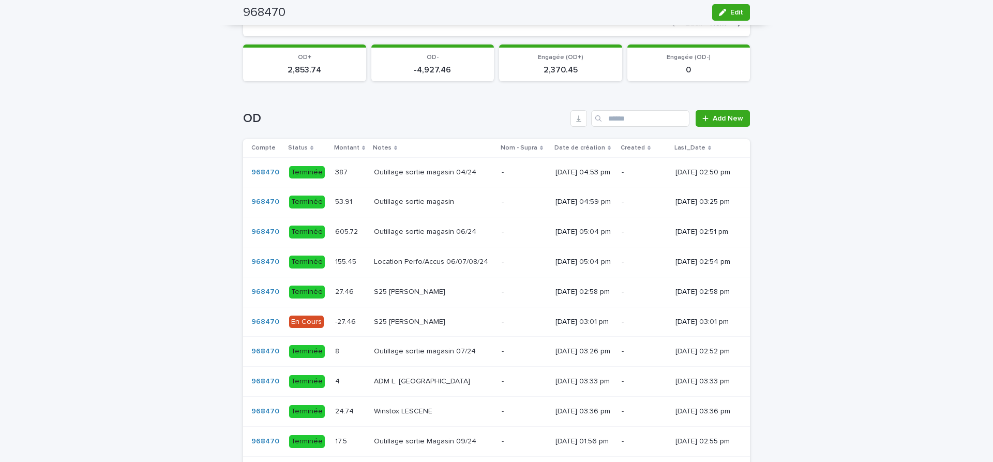
scroll to position [782, 0]
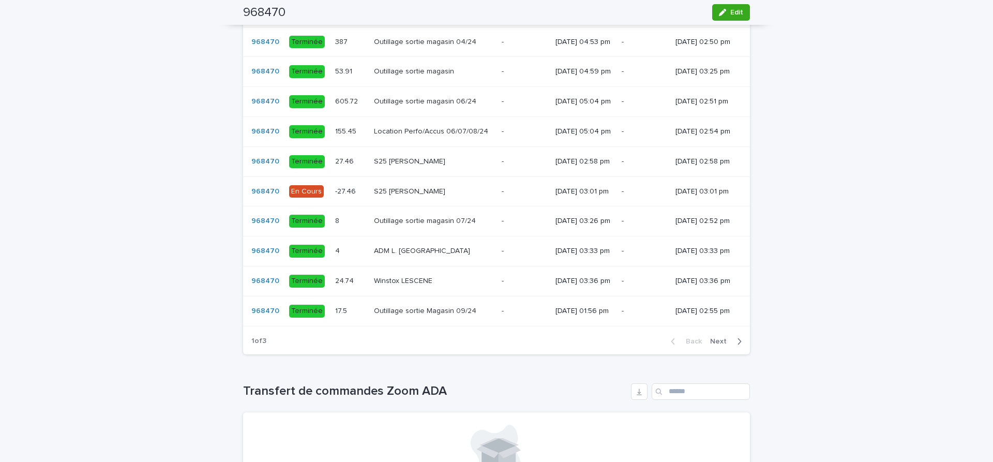
click at [720, 345] on span "Next" at bounding box center [721, 341] width 23 height 7
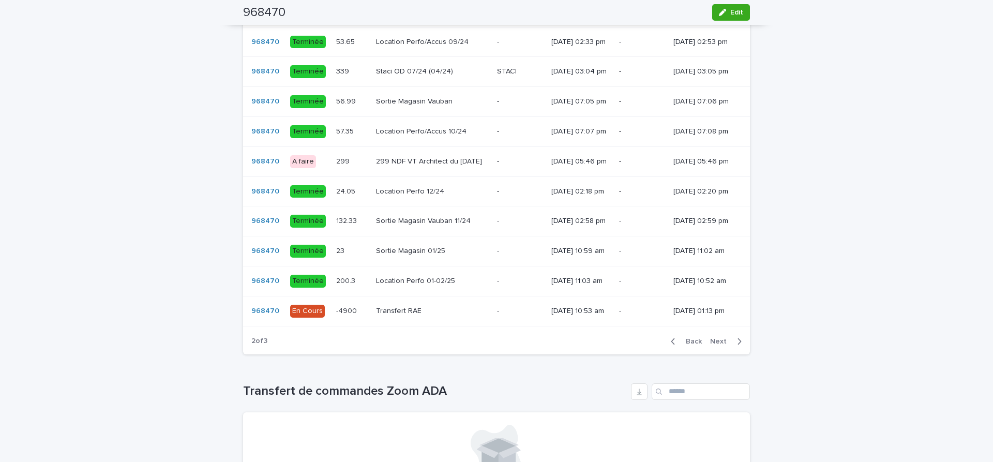
click at [447, 320] on div "Transfert RAE Transfert RAE" at bounding box center [432, 311] width 113 height 17
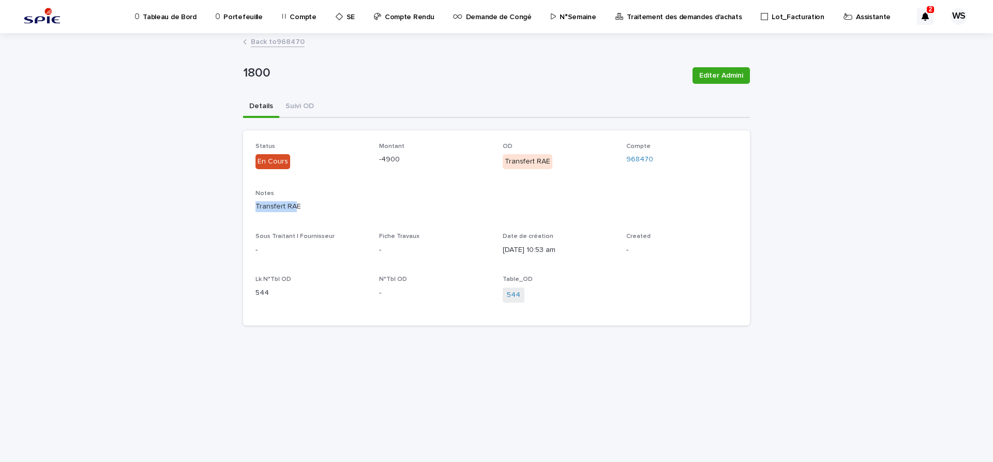
drag, startPoint x: 296, startPoint y: 205, endPoint x: 275, endPoint y: 209, distance: 21.6
click at [255, 205] on div "Transfert RAE" at bounding box center [496, 205] width 482 height 13
drag, startPoint x: 302, startPoint y: 208, endPoint x: 249, endPoint y: 212, distance: 53.4
click at [255, 212] on div "Transfert RAE" at bounding box center [496, 205] width 482 height 13
copy p "Transfert RAE"
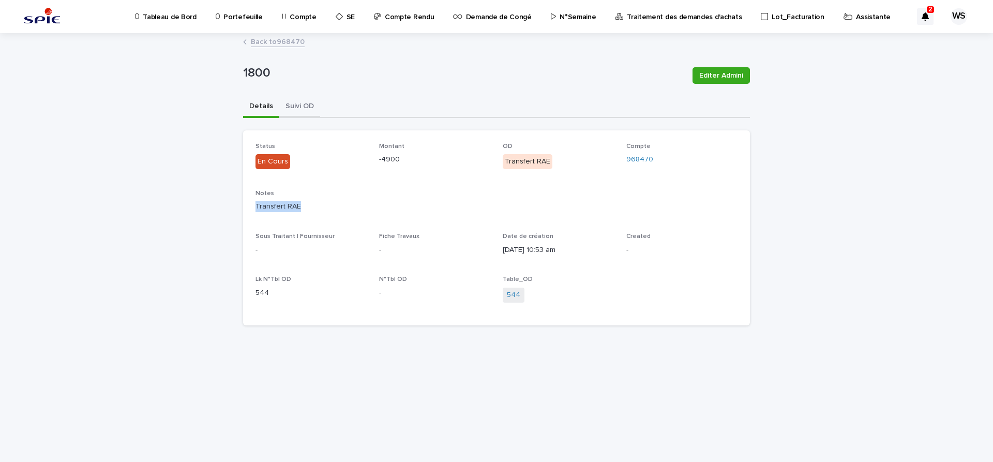
click at [301, 107] on button "Suivi OD" at bounding box center [299, 107] width 41 height 22
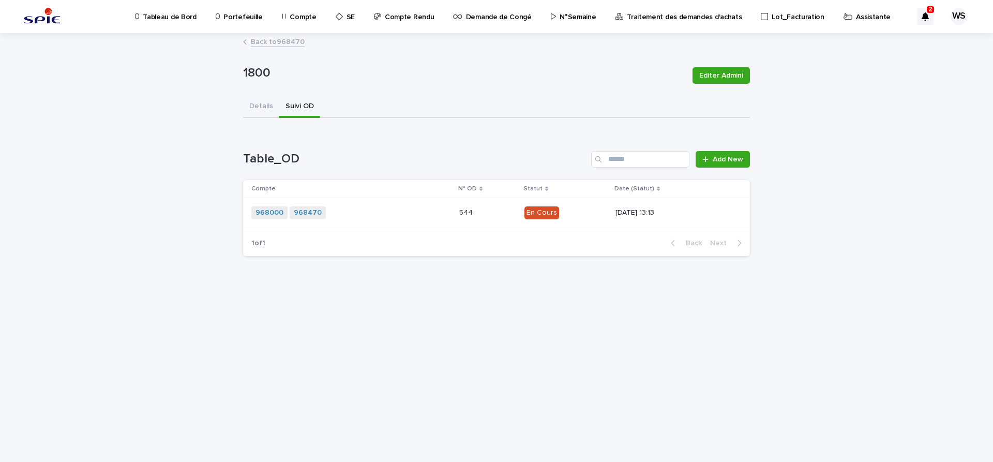
click at [363, 217] on div "968000 968470 + 0" at bounding box center [341, 212] width 181 height 13
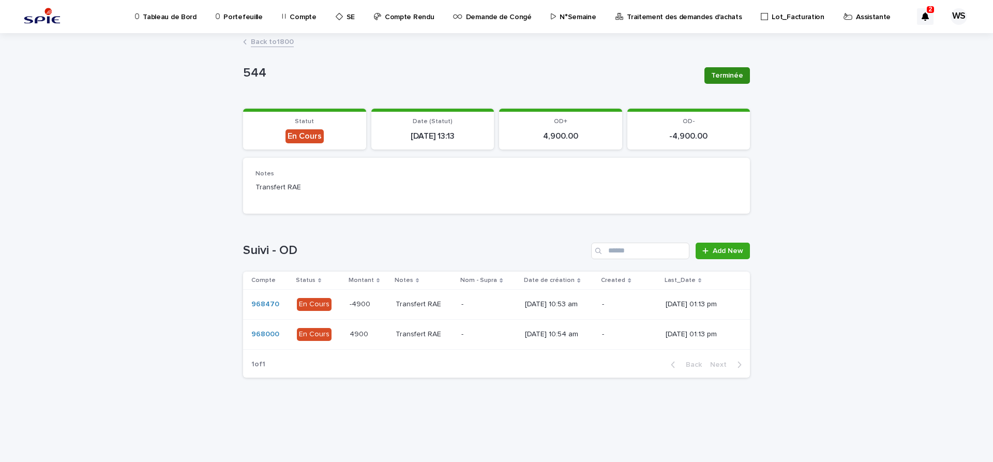
click at [739, 76] on span "Terminée" at bounding box center [727, 75] width 32 height 10
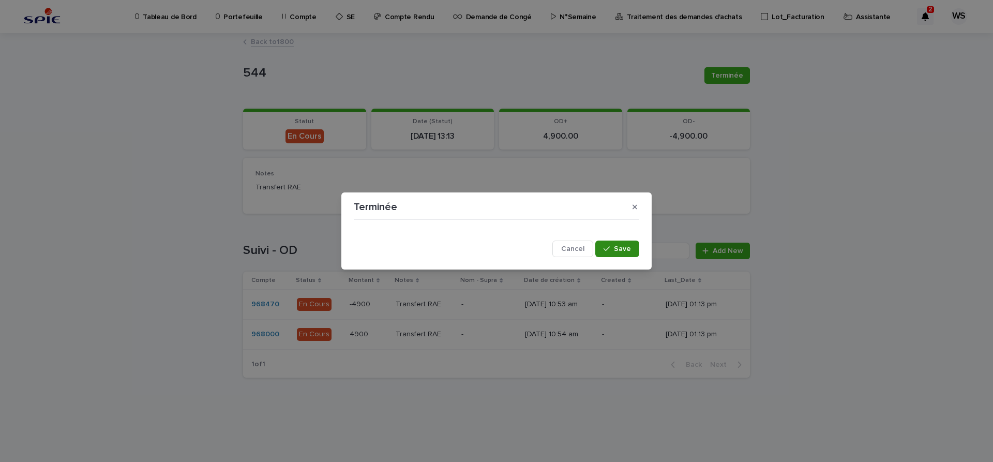
click at [630, 250] on span "Save" at bounding box center [622, 248] width 17 height 7
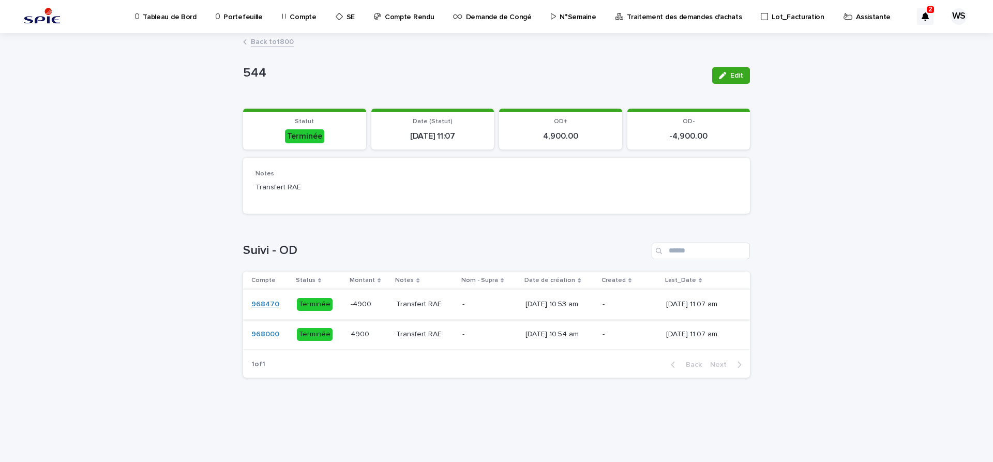
click at [268, 305] on link "968470" at bounding box center [265, 304] width 28 height 9
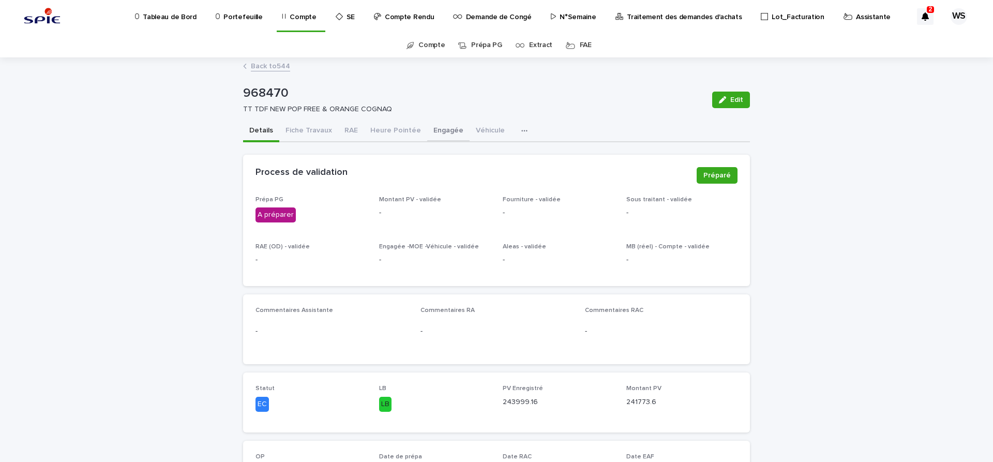
click at [447, 129] on button "Engagée" at bounding box center [448, 132] width 42 height 22
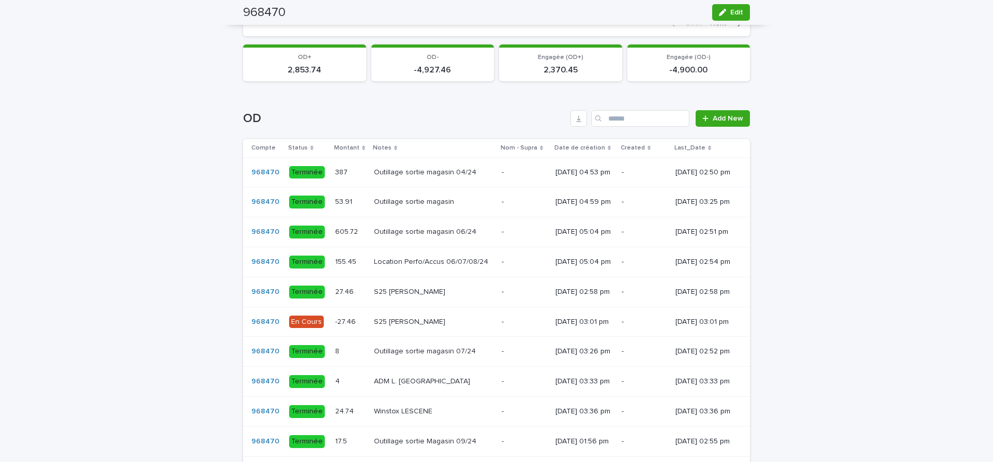
scroll to position [739, 0]
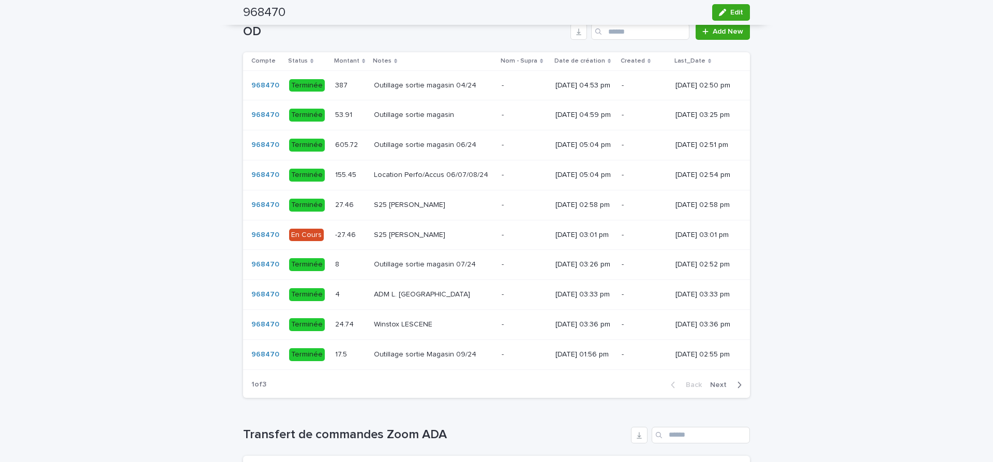
click at [719, 388] on span "Next" at bounding box center [721, 384] width 23 height 7
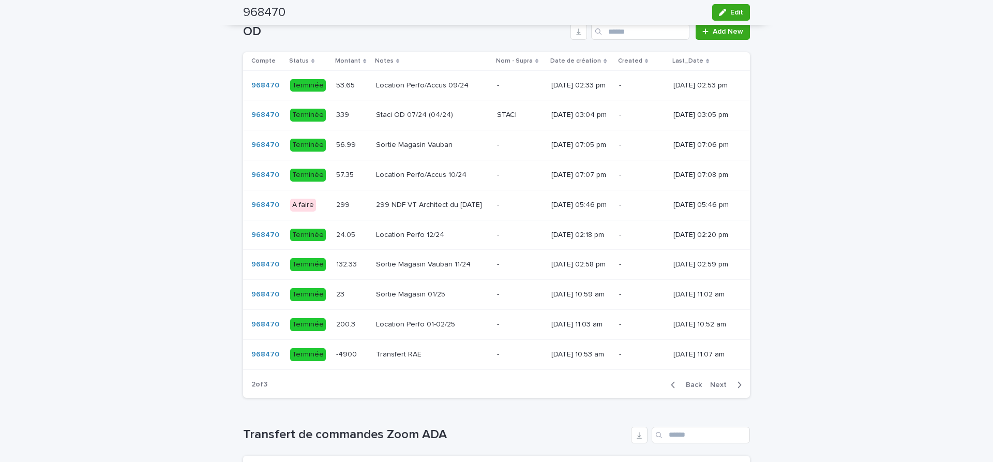
click at [718, 388] on span "Next" at bounding box center [721, 384] width 23 height 7
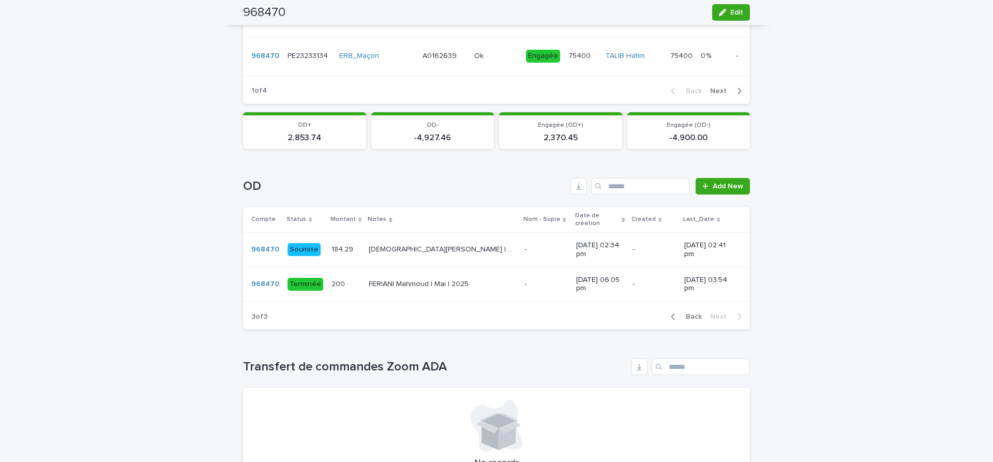
scroll to position [608, 0]
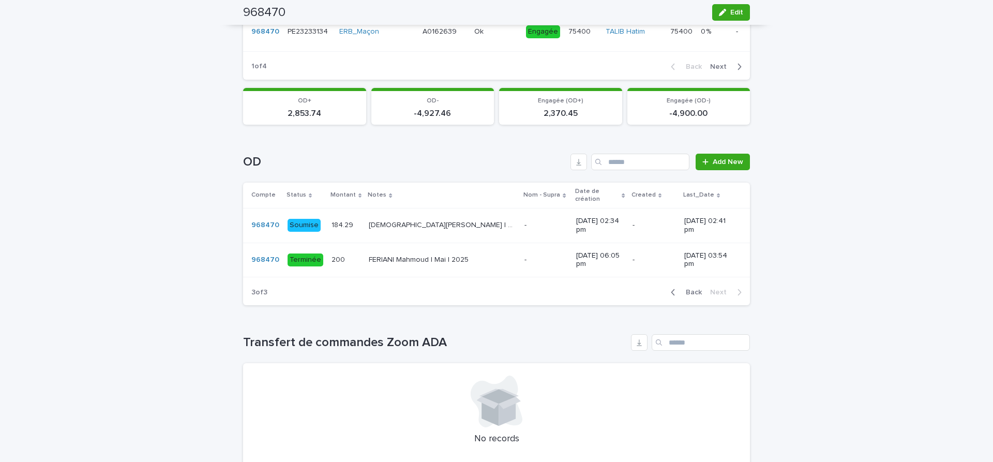
click at [698, 290] on span "Back" at bounding box center [691, 292] width 22 height 7
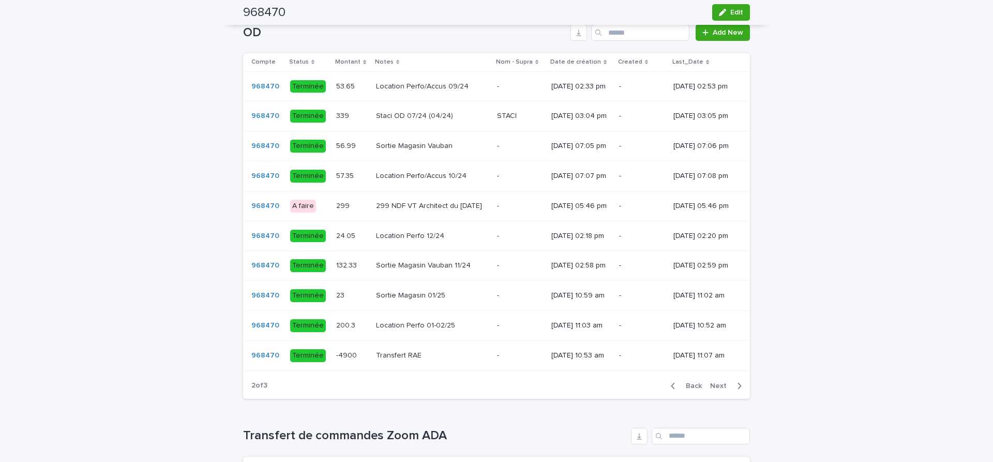
scroll to position [739, 0]
click at [696, 388] on span "Back" at bounding box center [691, 384] width 22 height 7
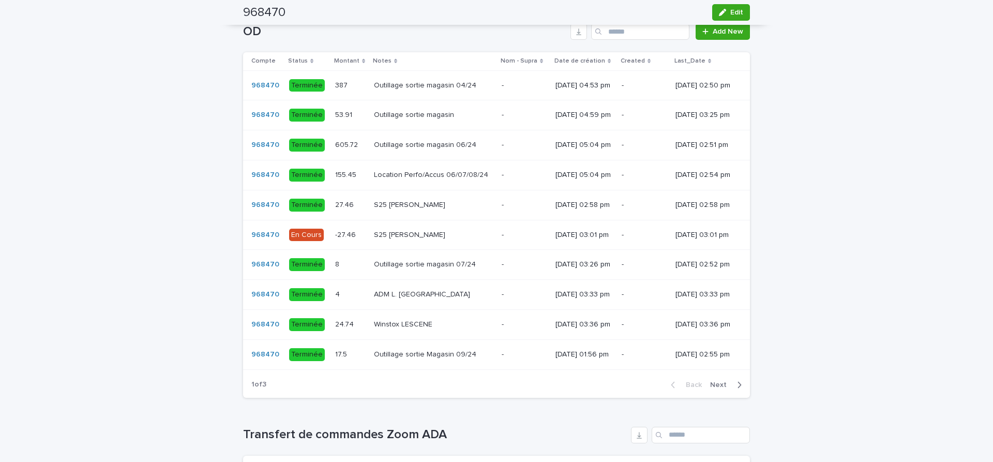
click at [456, 239] on p at bounding box center [433, 235] width 119 height 9
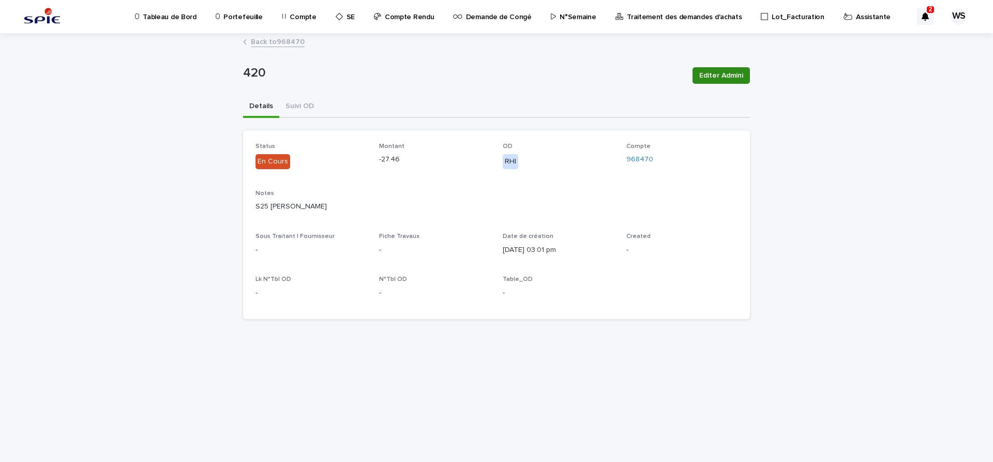
click at [725, 77] on span "Editer Admini" at bounding box center [721, 75] width 44 height 10
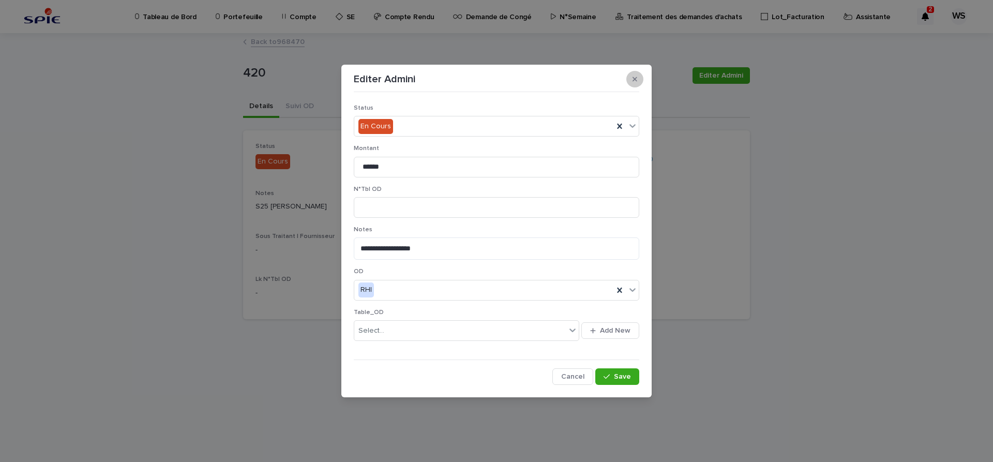
click at [636, 78] on icon "button" at bounding box center [635, 79] width 5 height 5
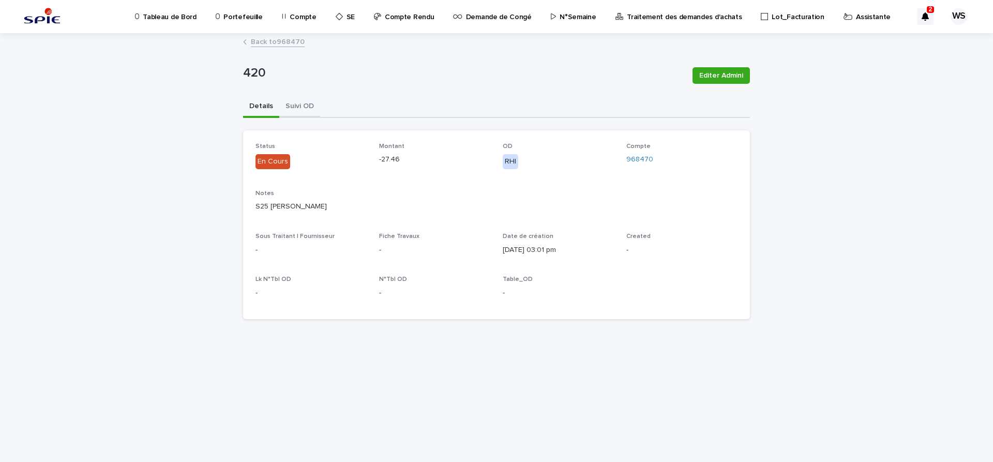
click at [306, 106] on button "Suivi OD" at bounding box center [299, 107] width 41 height 22
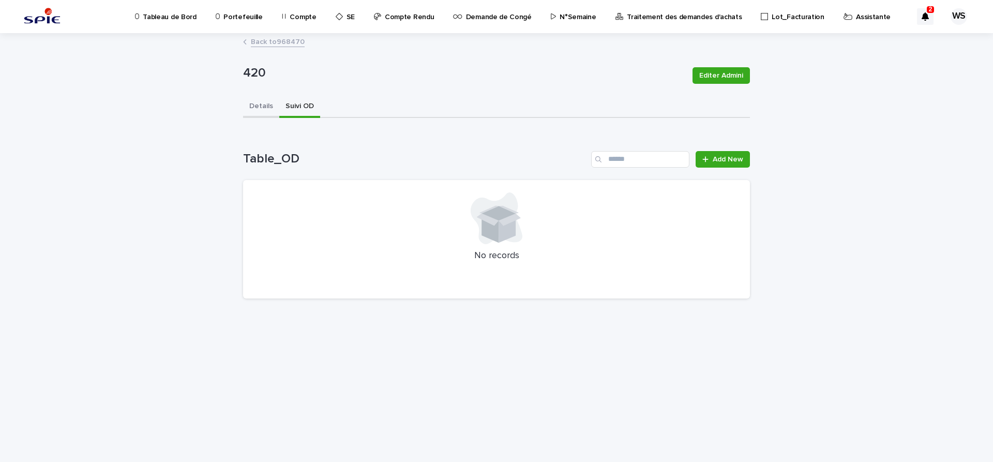
click at [258, 106] on button "Details" at bounding box center [261, 107] width 36 height 22
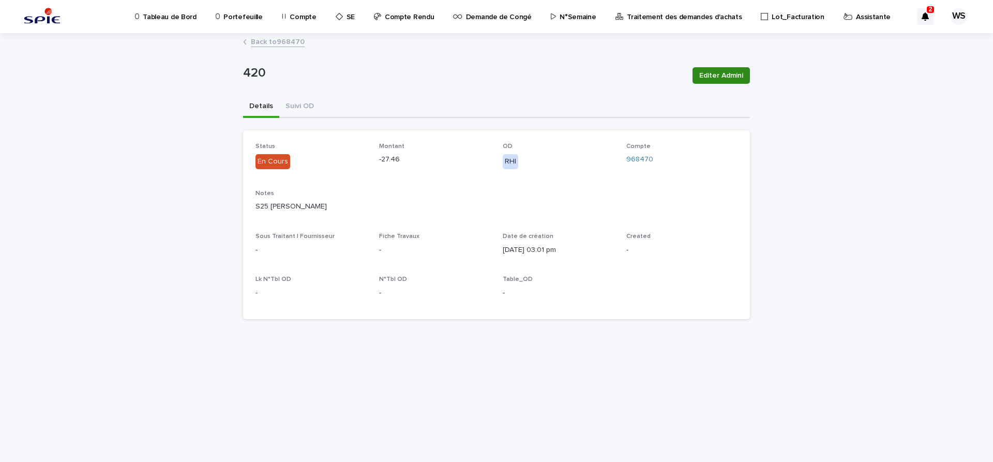
click at [729, 74] on span "Editer Admini" at bounding box center [721, 75] width 44 height 10
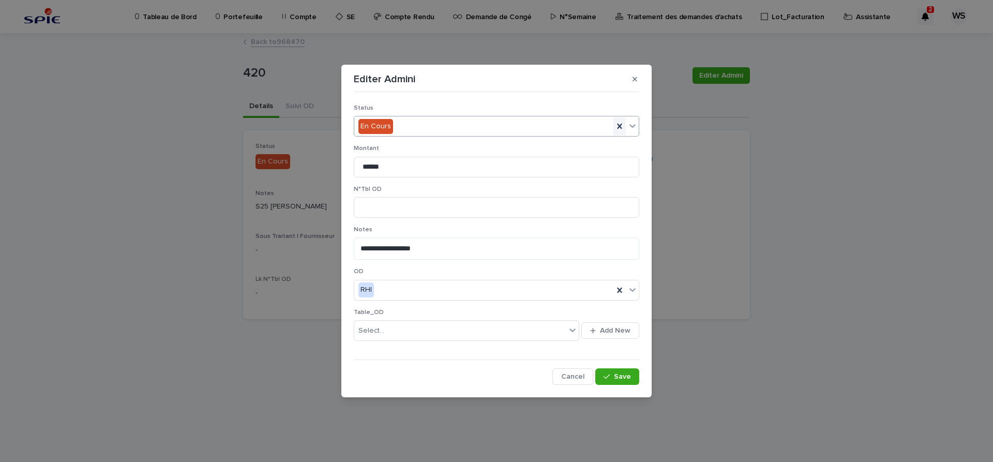
click at [620, 125] on icon at bounding box center [619, 126] width 5 height 5
drag, startPoint x: 397, startPoint y: 167, endPoint x: 242, endPoint y: 148, distance: 155.8
click at [354, 157] on input "******" at bounding box center [496, 167] width 285 height 21
drag, startPoint x: 440, startPoint y: 245, endPoint x: 188, endPoint y: 235, distance: 252.1
click at [354, 237] on textarea "**********" at bounding box center [496, 248] width 285 height 22
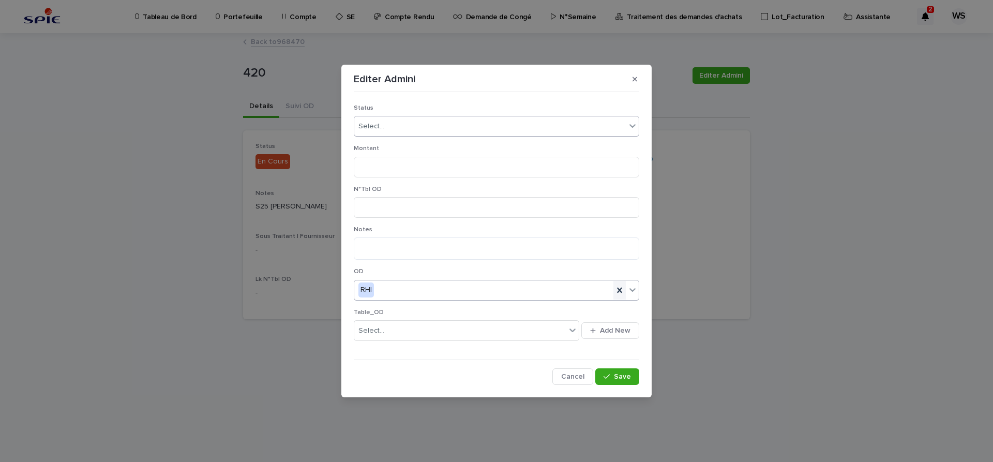
click at [621, 289] on icon at bounding box center [619, 290] width 5 height 5
click at [617, 378] on span "Save" at bounding box center [622, 376] width 17 height 7
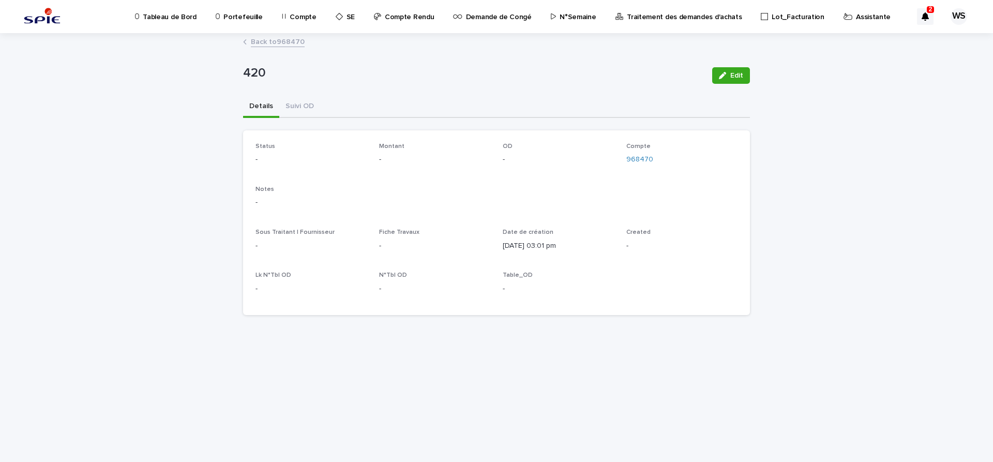
click at [294, 40] on link "Back to 968470" at bounding box center [278, 41] width 54 height 12
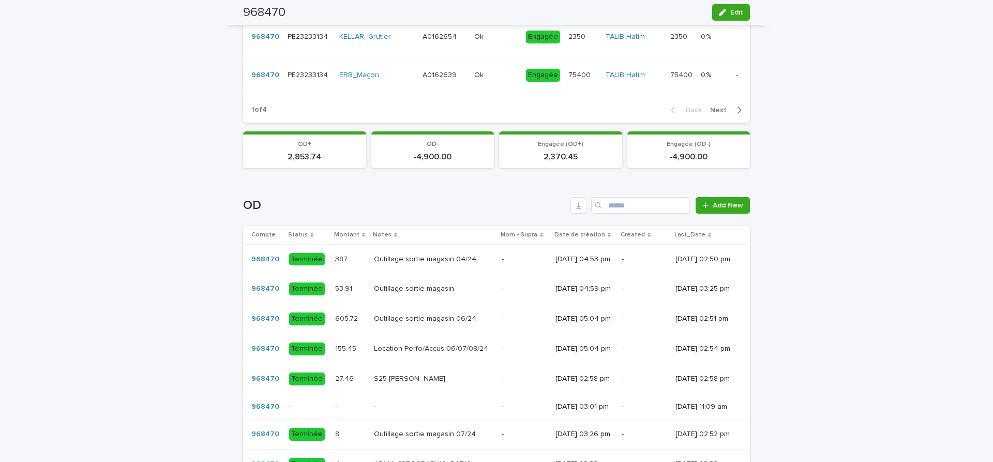
scroll to position [739, 0]
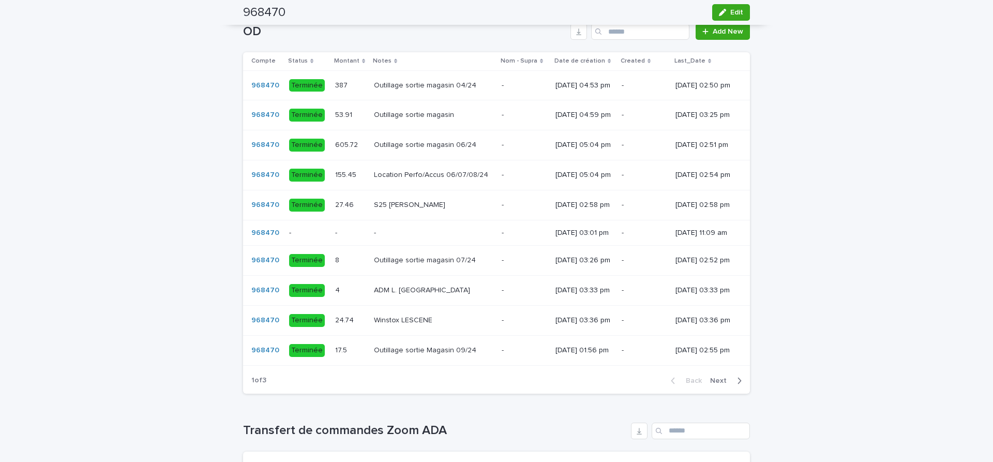
click at [443, 229] on div "- -" at bounding box center [433, 232] width 119 height 17
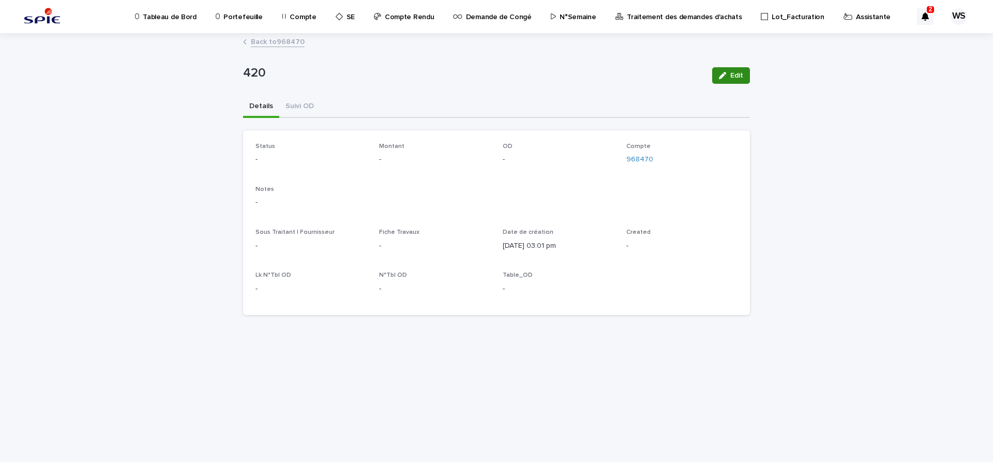
click at [735, 75] on span "Edit" at bounding box center [736, 75] width 13 height 7
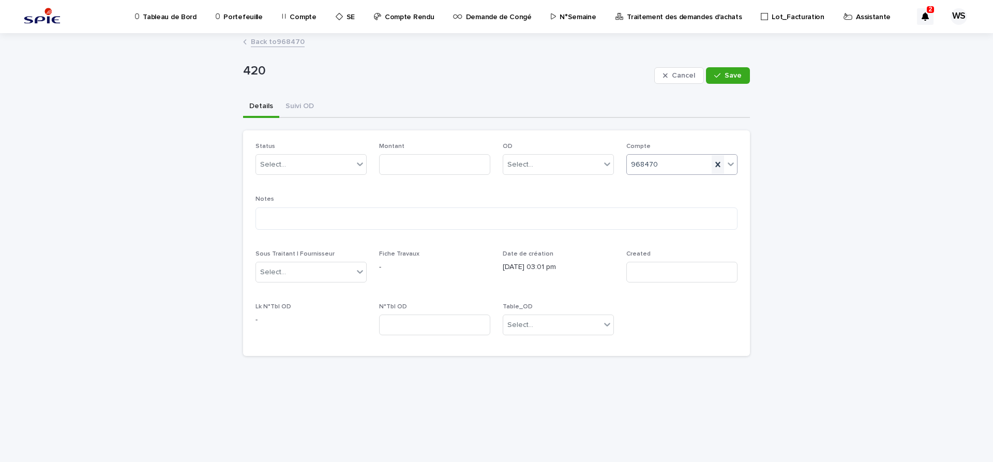
click at [717, 163] on icon at bounding box center [717, 164] width 5 height 5
click at [736, 76] on span "Save" at bounding box center [733, 75] width 17 height 7
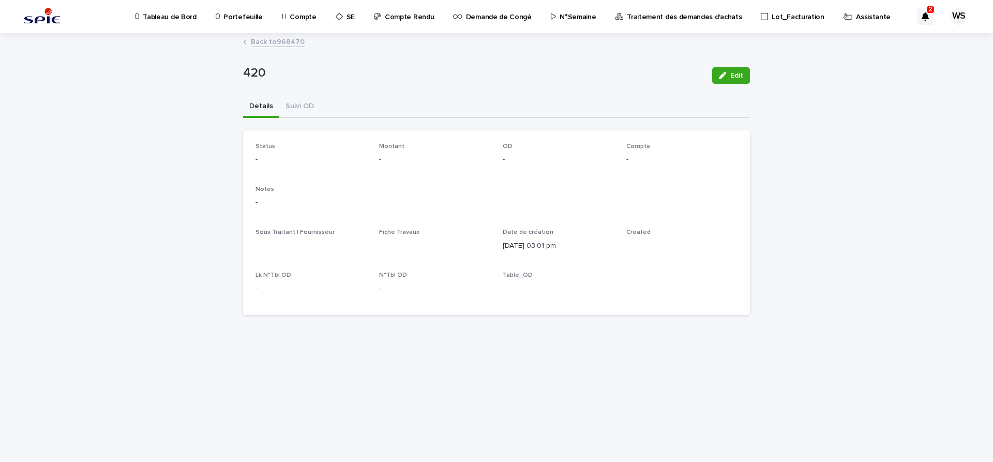
click at [290, 40] on link "Back to 968470" at bounding box center [278, 41] width 54 height 12
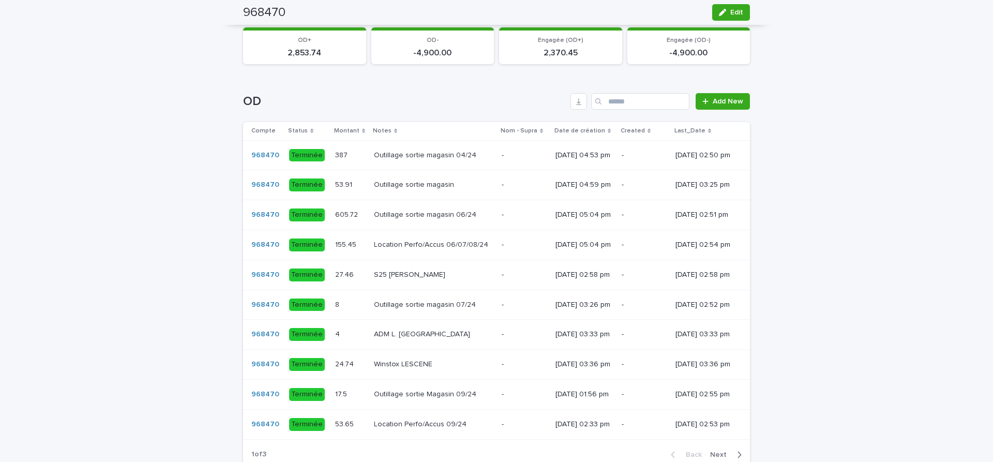
scroll to position [695, 0]
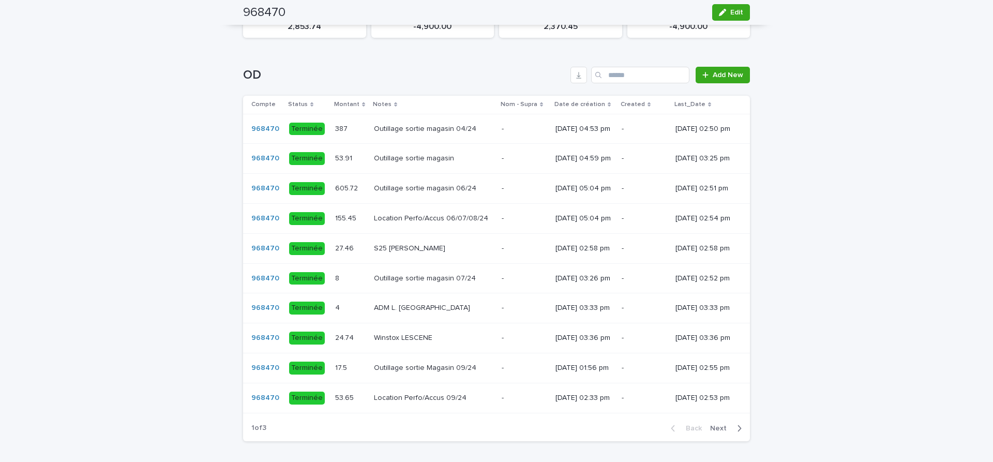
click at [721, 432] on span "Next" at bounding box center [721, 428] width 23 height 7
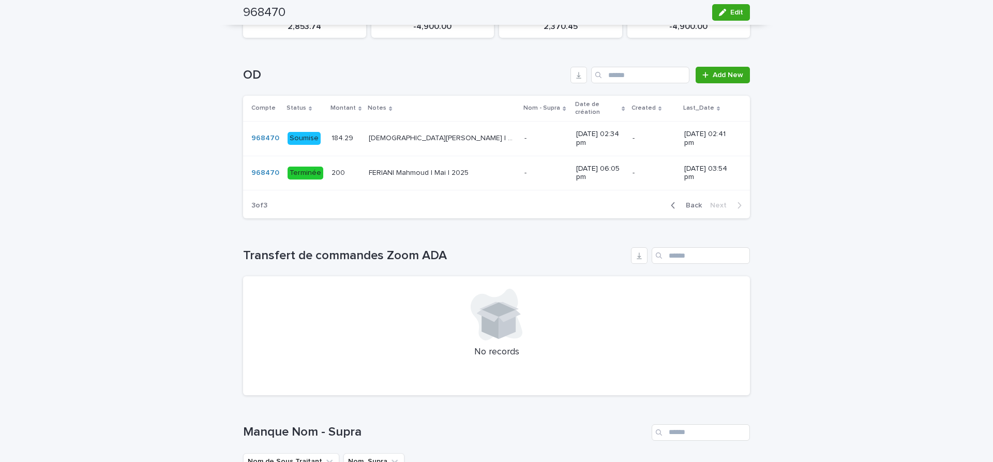
click at [691, 204] on span "Back" at bounding box center [691, 205] width 22 height 7
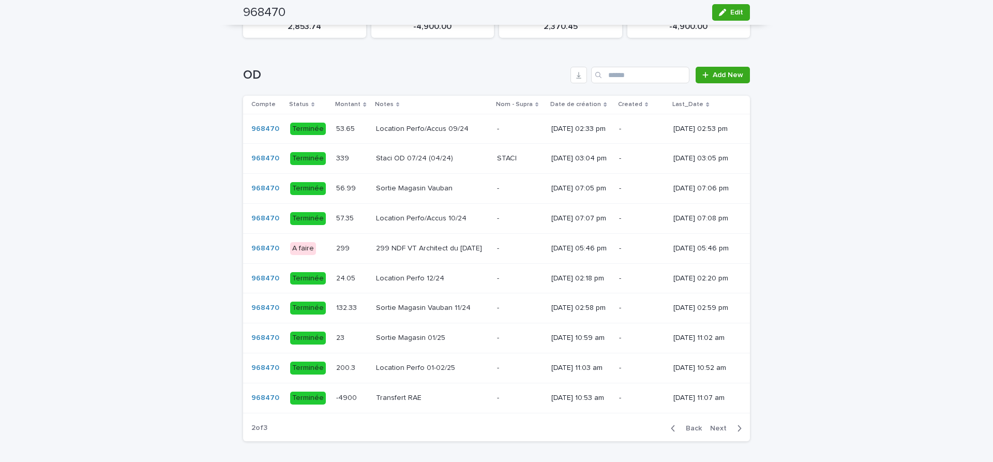
click at [448, 372] on p at bounding box center [432, 368] width 113 height 9
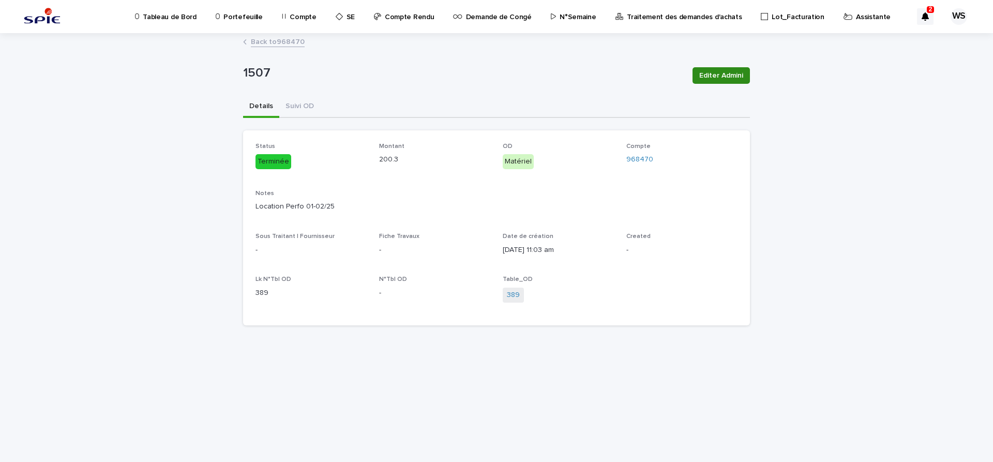
click at [730, 73] on span "Editer Admini" at bounding box center [721, 75] width 44 height 10
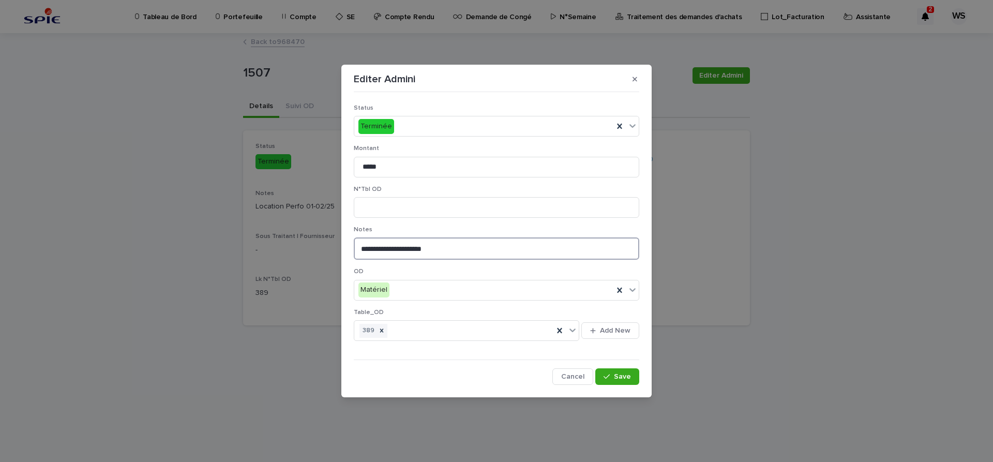
click at [426, 251] on textarea "**********" at bounding box center [496, 248] width 285 height 22
type textarea "**********"
drag, startPoint x: 389, startPoint y: 164, endPoint x: 318, endPoint y: 160, distance: 71.5
click at [354, 160] on input "*****" at bounding box center [496, 167] width 285 height 21
type input "******"
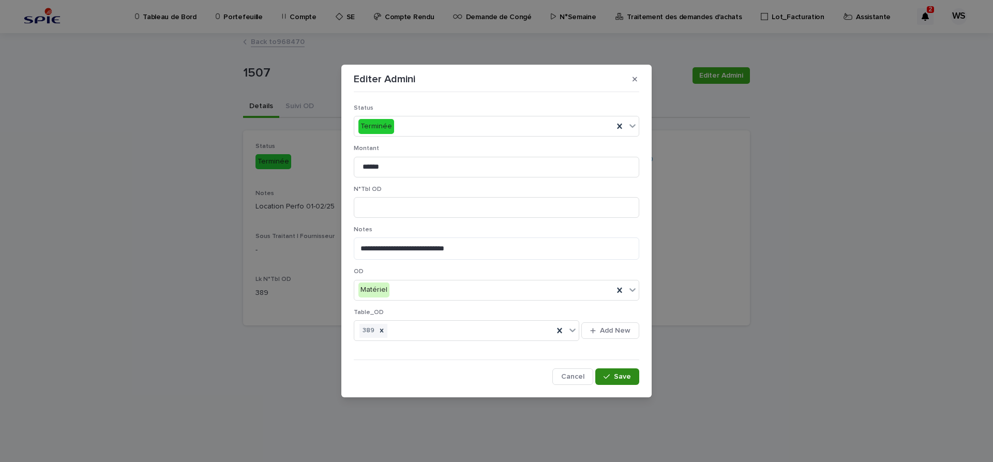
click at [625, 374] on span "Save" at bounding box center [622, 376] width 17 height 7
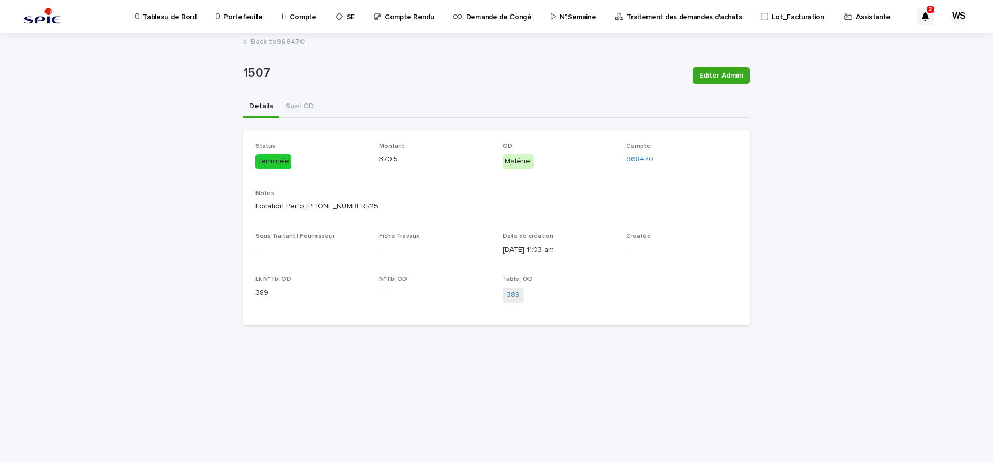
click at [297, 40] on link "Back to 968470" at bounding box center [278, 41] width 54 height 12
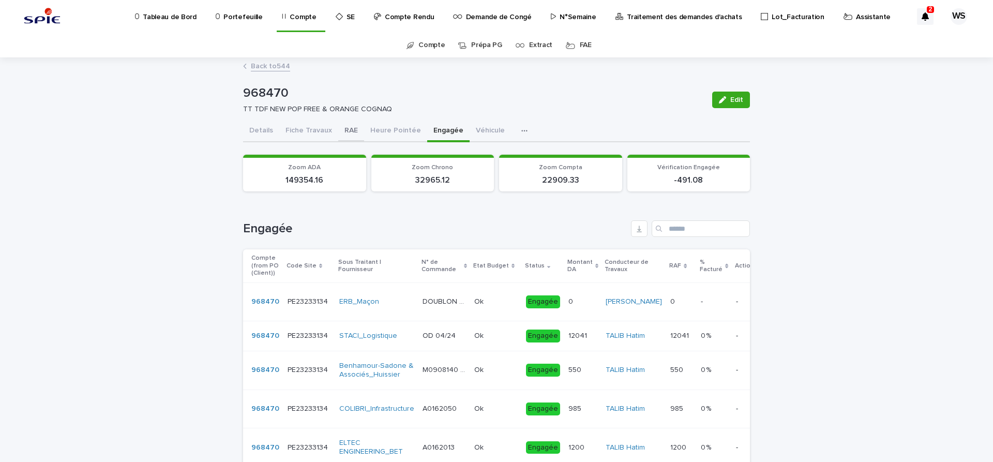
click at [347, 129] on button "RAE" at bounding box center [351, 132] width 26 height 22
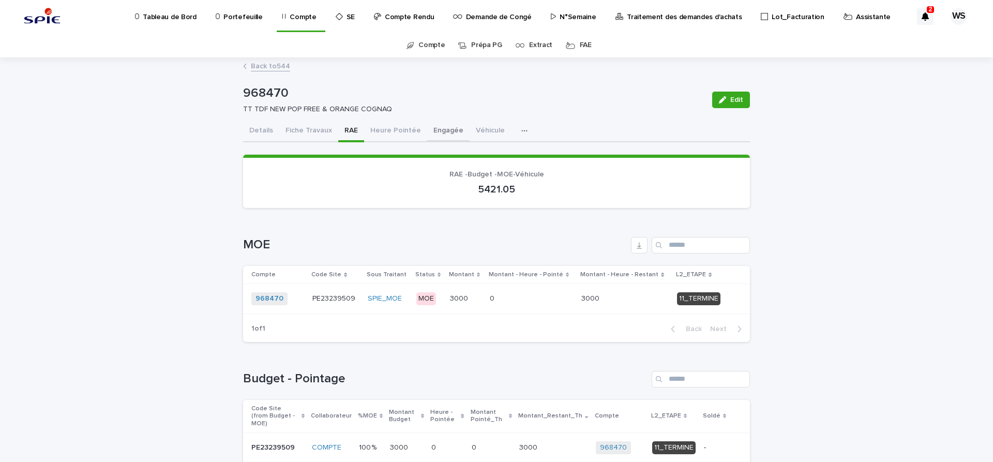
click at [438, 129] on button "Engagée" at bounding box center [448, 132] width 42 height 22
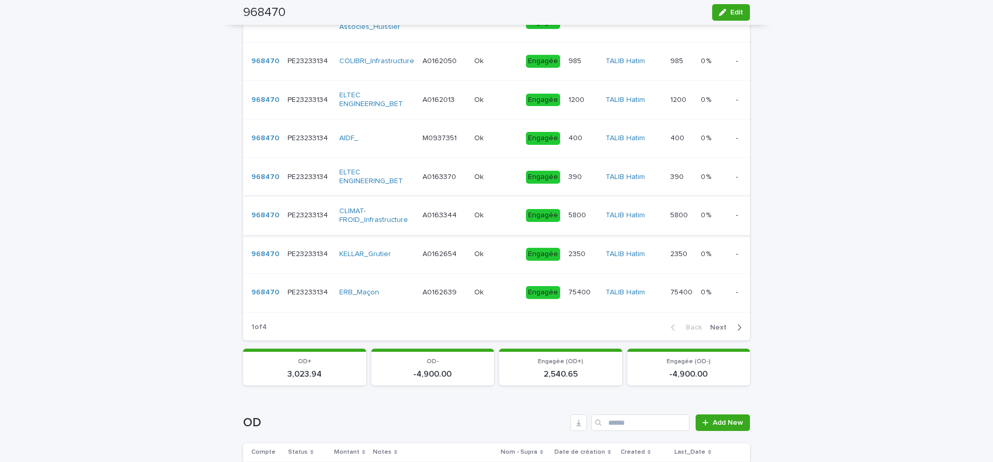
scroll to position [478, 0]
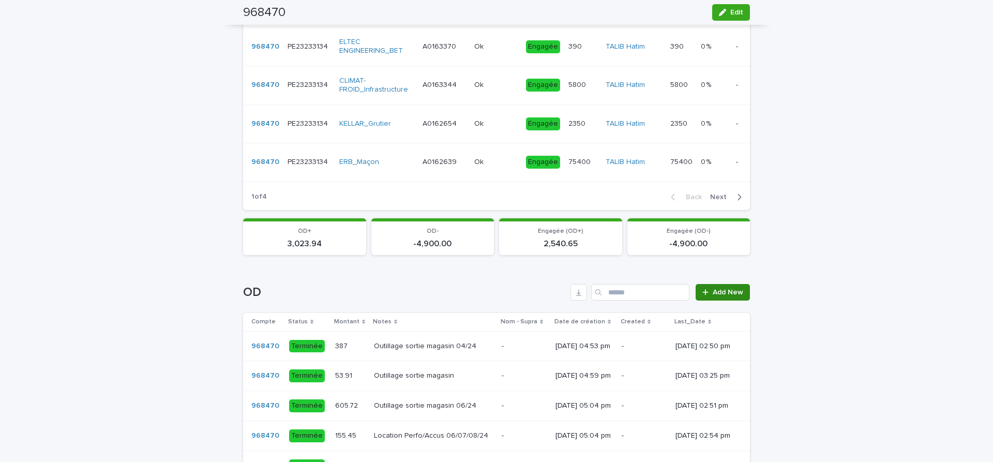
click at [729, 296] on span "Add New" at bounding box center [728, 292] width 31 height 7
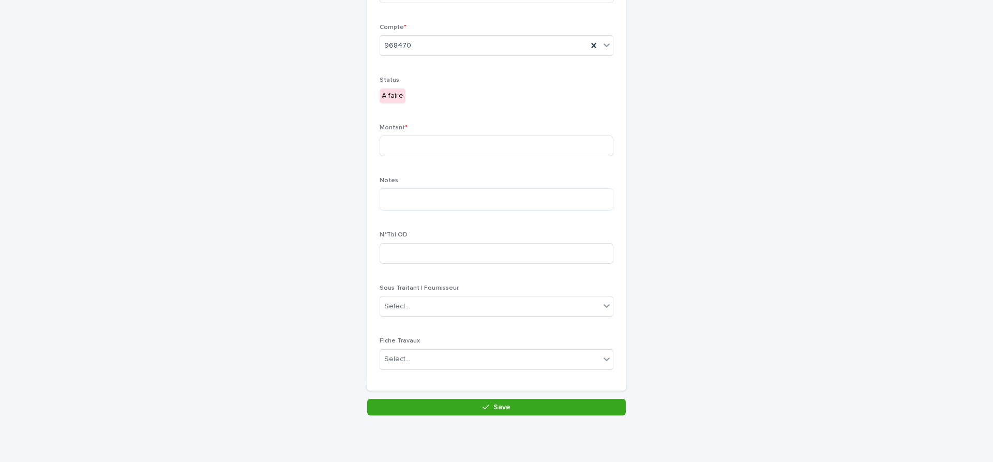
scroll to position [4, 0]
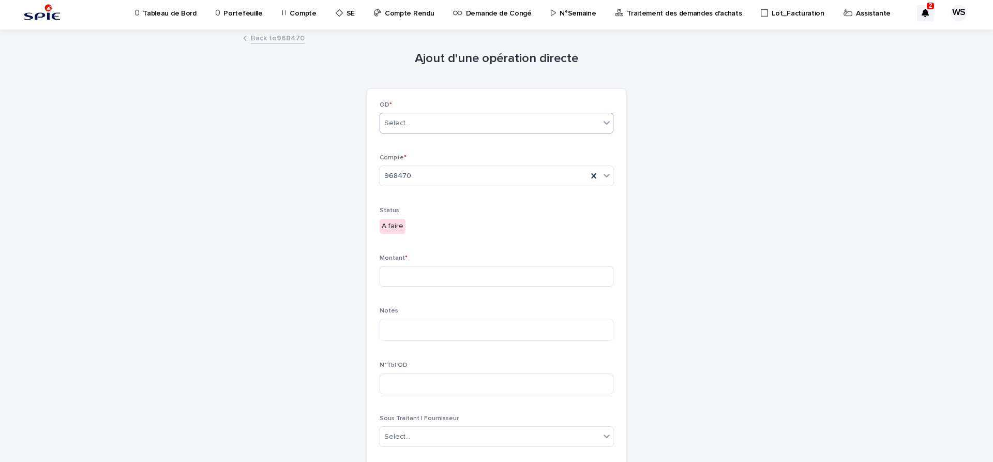
click at [408, 124] on div "Select..." at bounding box center [397, 123] width 26 height 11
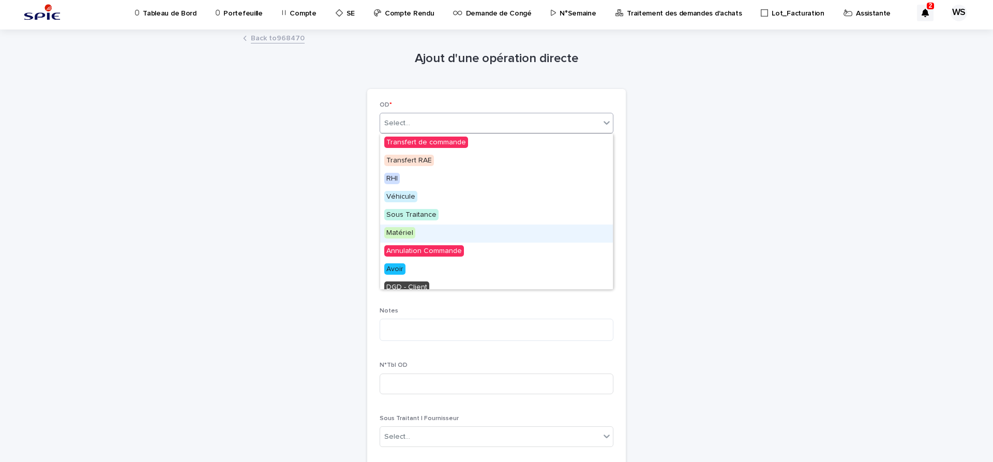
click at [399, 230] on span "Matériel" at bounding box center [399, 232] width 31 height 11
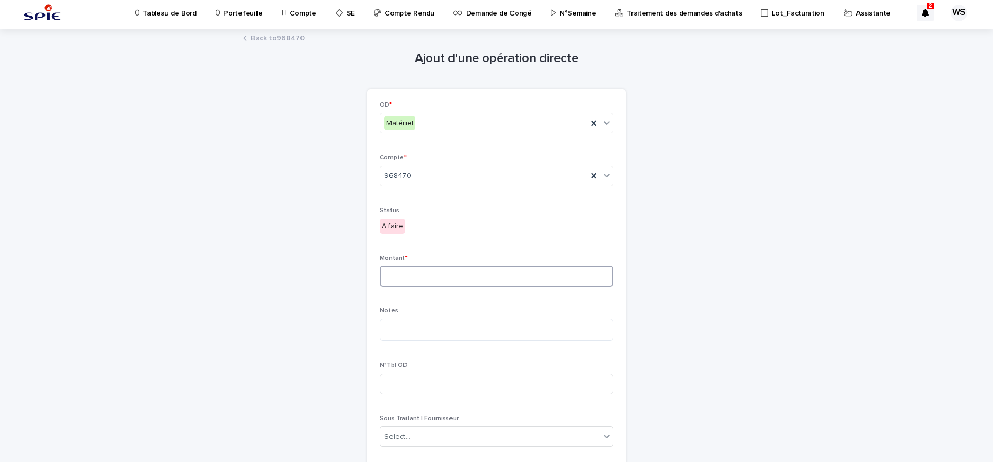
click at [429, 274] on input at bounding box center [497, 276] width 234 height 21
type input "******"
click at [431, 330] on textarea at bounding box center [497, 330] width 234 height 22
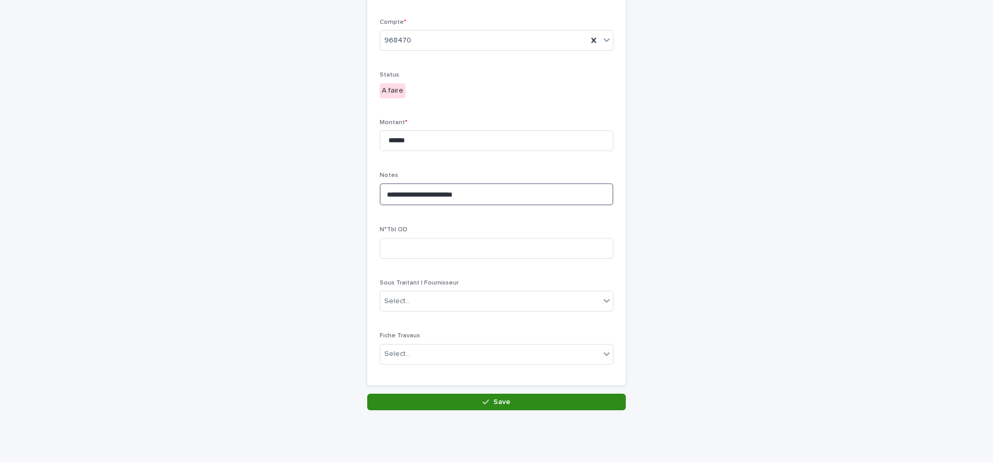
type textarea "**********"
click at [525, 401] on button "Save" at bounding box center [496, 402] width 259 height 17
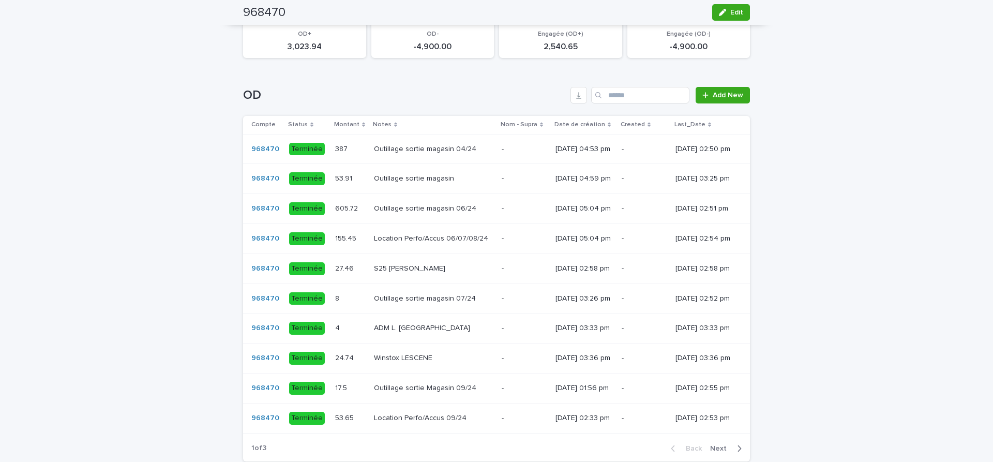
scroll to position [695, 0]
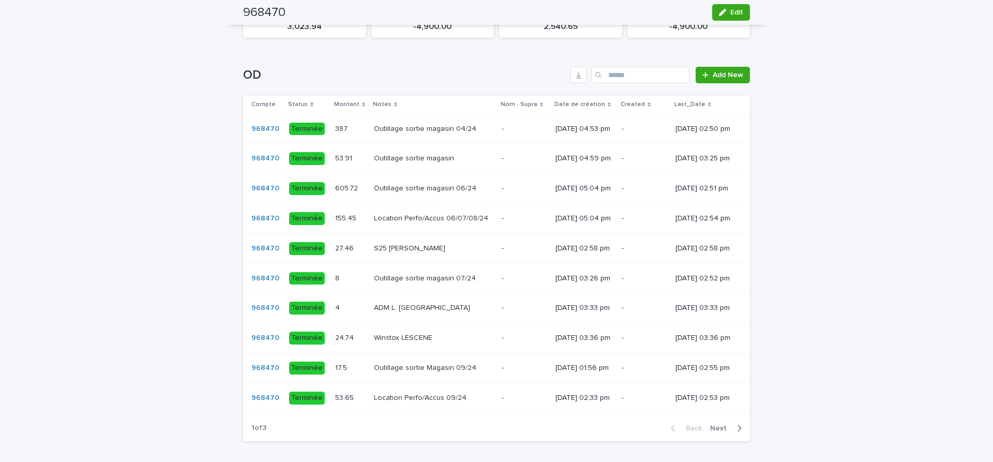
click at [719, 432] on span "Next" at bounding box center [721, 428] width 23 height 7
click at [718, 433] on section "Compte Status Montant Notes Nom - Supra Date de création Created Last_Date 9684…" at bounding box center [496, 268] width 507 height 345
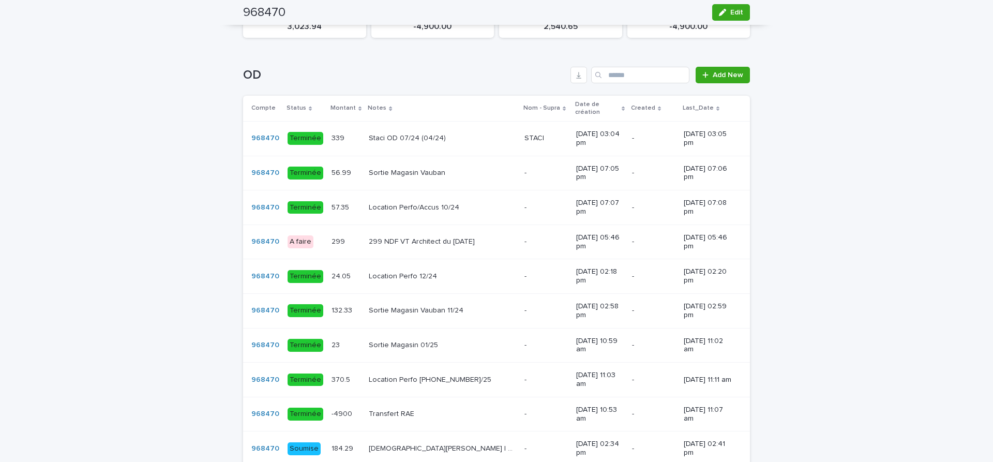
scroll to position [825, 0]
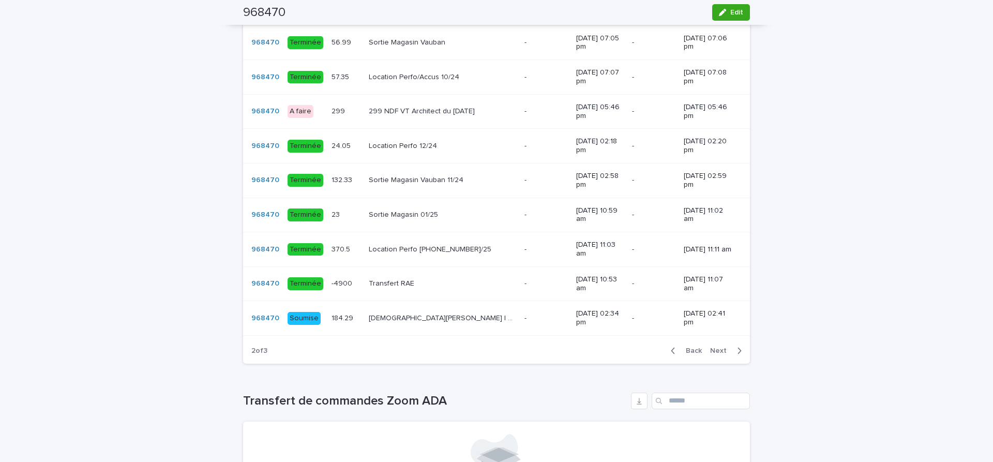
click at [721, 347] on span "Next" at bounding box center [721, 350] width 23 height 7
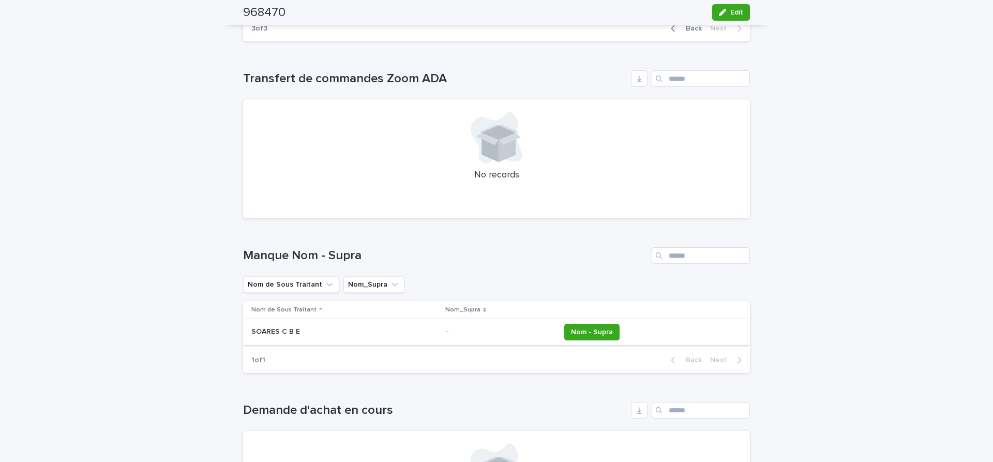
scroll to position [695, 0]
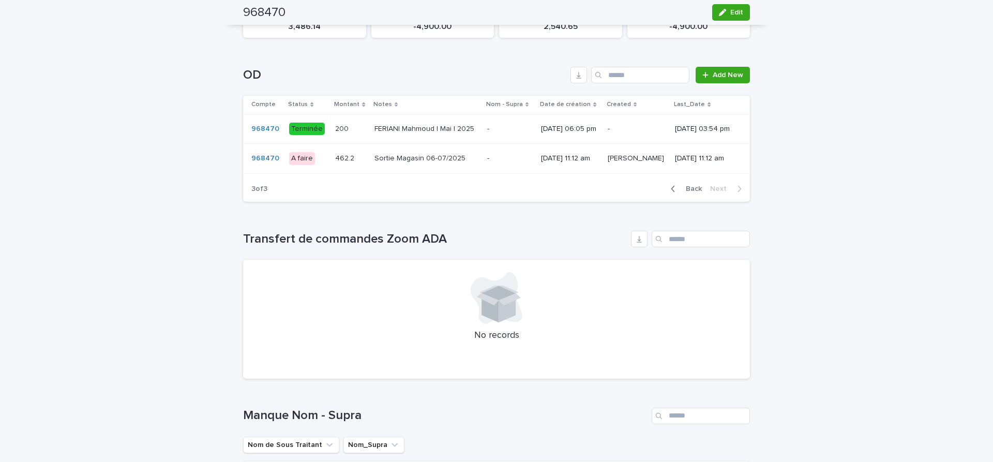
click at [499, 163] on p at bounding box center [510, 158] width 46 height 9
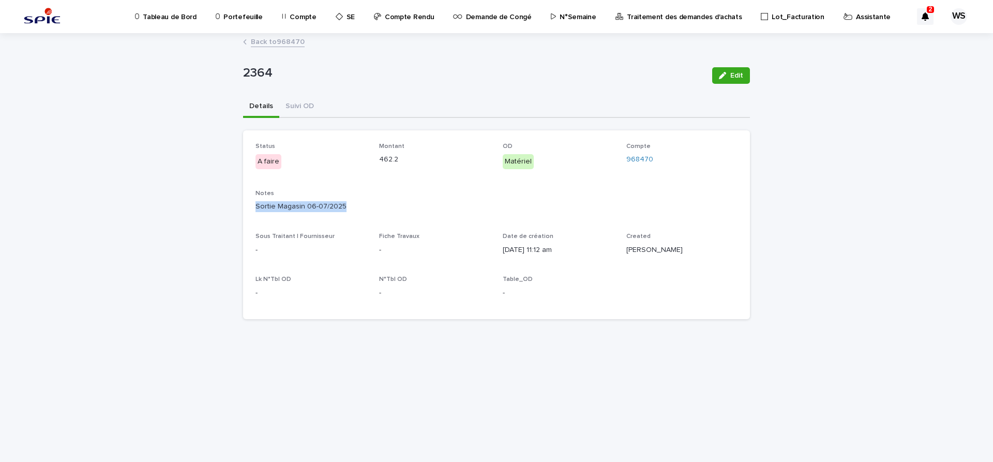
drag, startPoint x: 341, startPoint y: 205, endPoint x: 222, endPoint y: 202, distance: 119.0
click at [255, 202] on div "Sortie Magasin 06-07/2025" at bounding box center [496, 205] width 482 height 13
copy p "Sortie Magasin 06-07/2025"
click at [299, 104] on button "Suivi OD" at bounding box center [299, 107] width 41 height 22
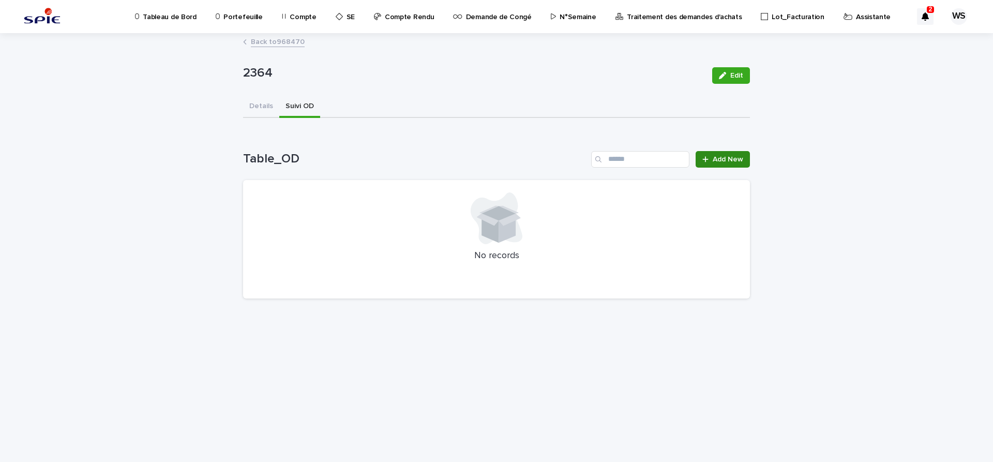
click at [727, 162] on span "Add New" at bounding box center [728, 159] width 31 height 7
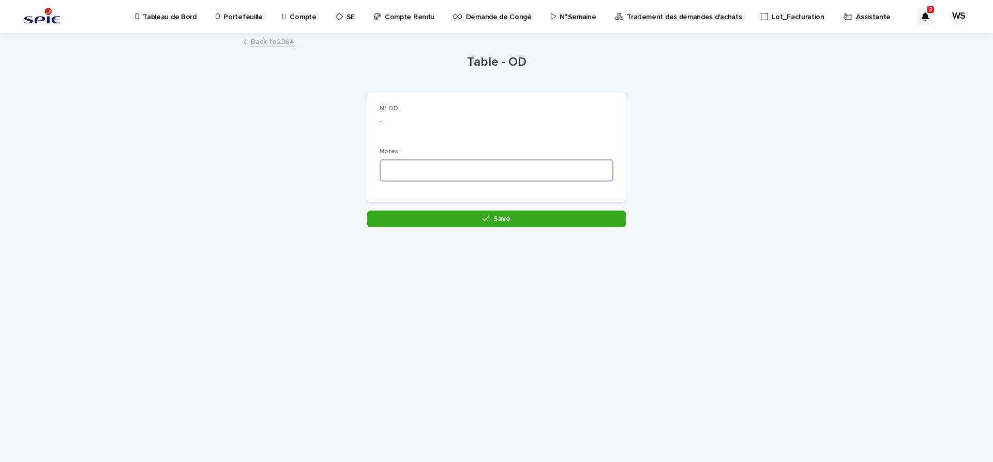
click at [469, 173] on textarea at bounding box center [497, 170] width 234 height 22
paste textarea "**********"
type textarea "**********"
click at [491, 217] on div "button" at bounding box center [488, 218] width 10 height 7
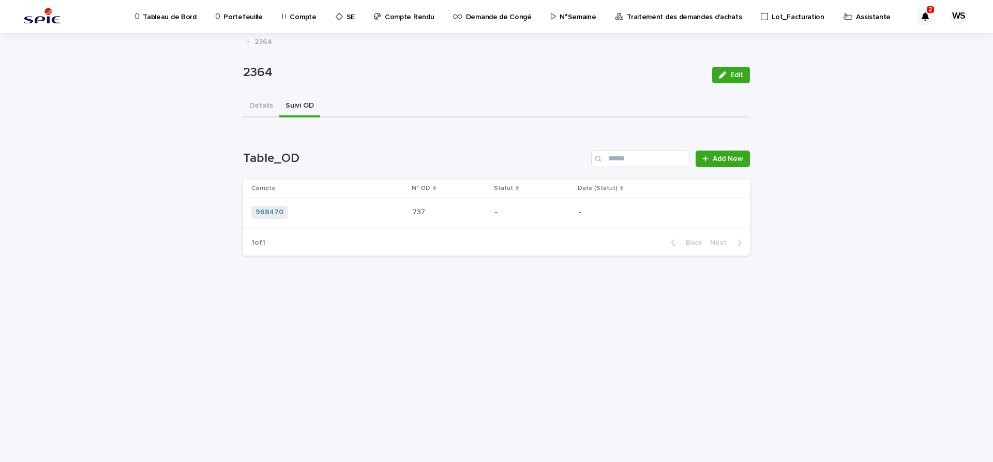
click at [367, 217] on div "968470 + 0" at bounding box center [327, 212] width 153 height 13
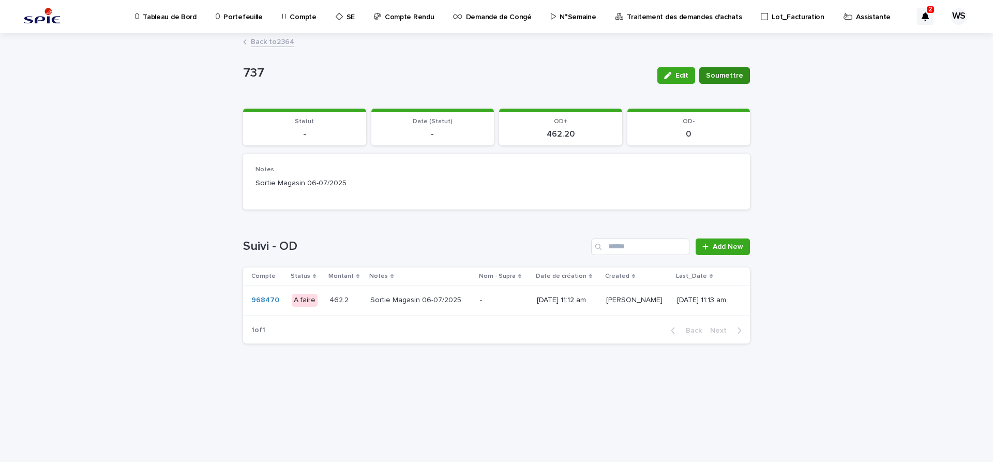
click at [730, 76] on span "Soumettre" at bounding box center [724, 75] width 37 height 10
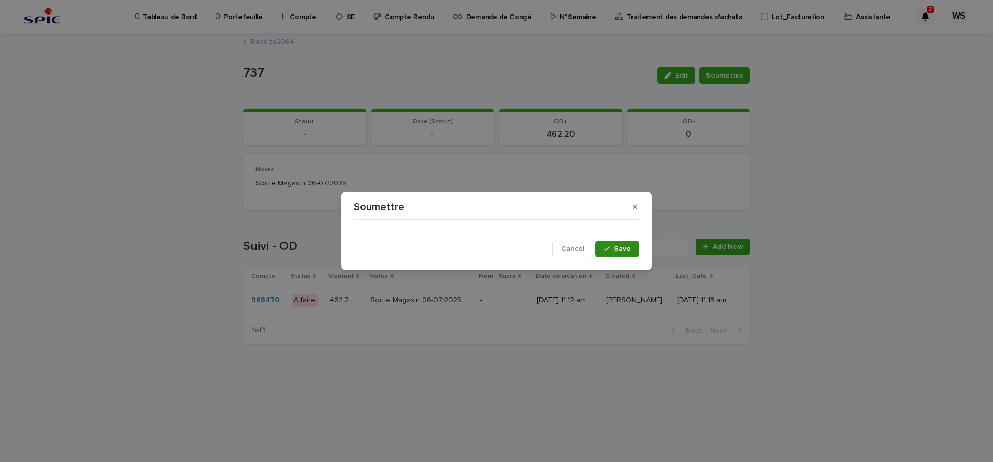
click at [623, 249] on span "Save" at bounding box center [622, 248] width 17 height 7
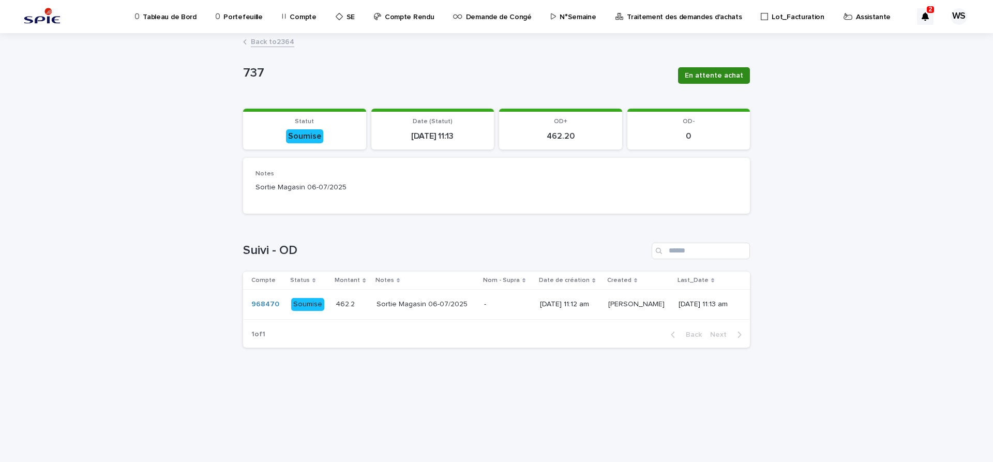
click at [721, 76] on span "En attente achat" at bounding box center [714, 75] width 58 height 10
click at [733, 74] on span "Terminée" at bounding box center [727, 75] width 32 height 10
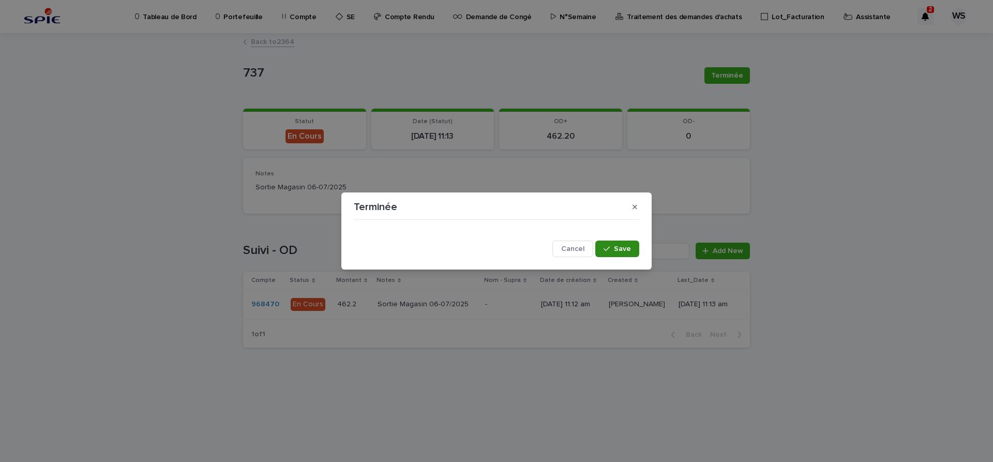
click at [621, 246] on span "Save" at bounding box center [622, 248] width 17 height 7
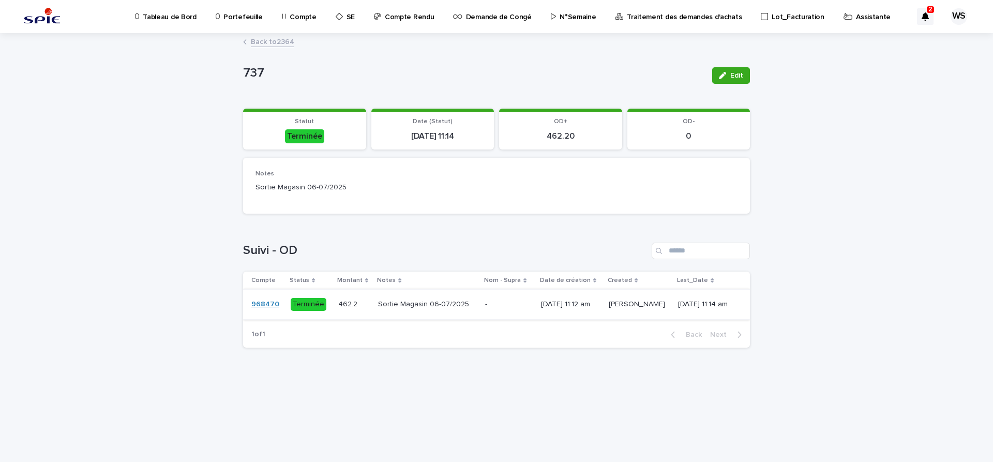
click at [270, 304] on link "968470" at bounding box center [265, 304] width 28 height 9
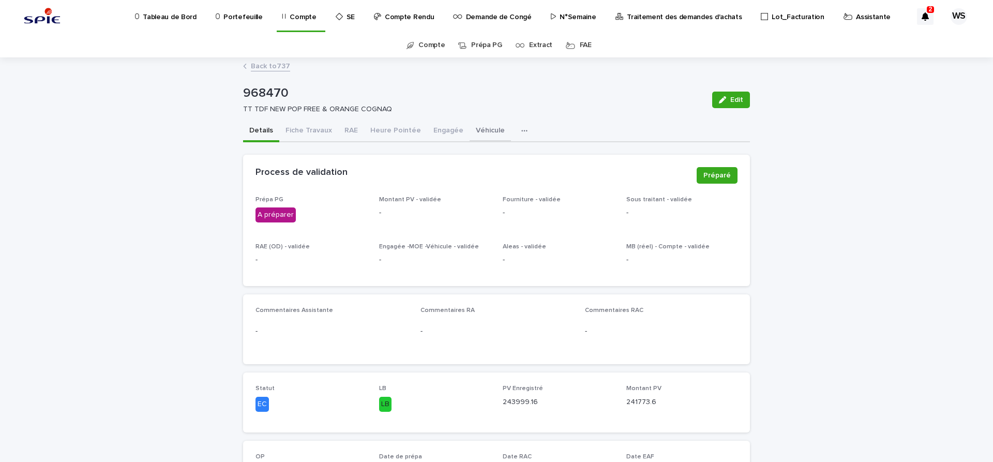
click at [480, 130] on button "Véhicule" at bounding box center [490, 132] width 41 height 22
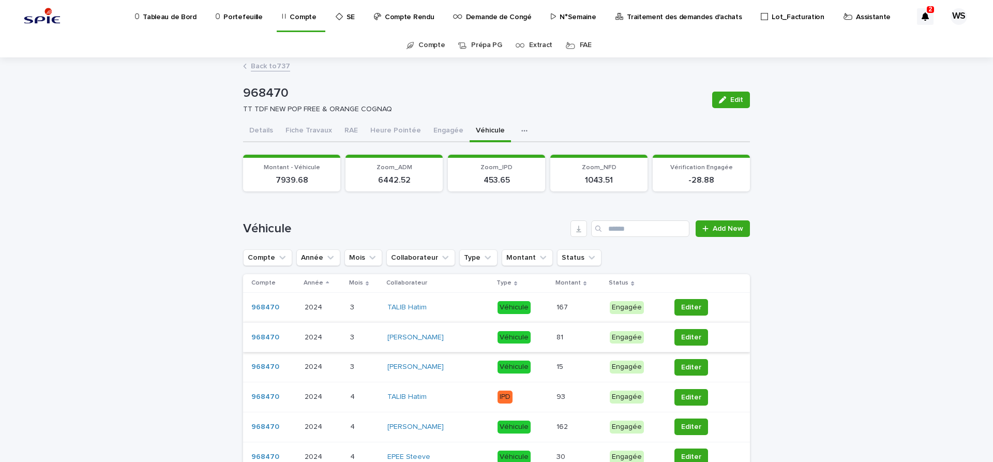
scroll to position [174, 0]
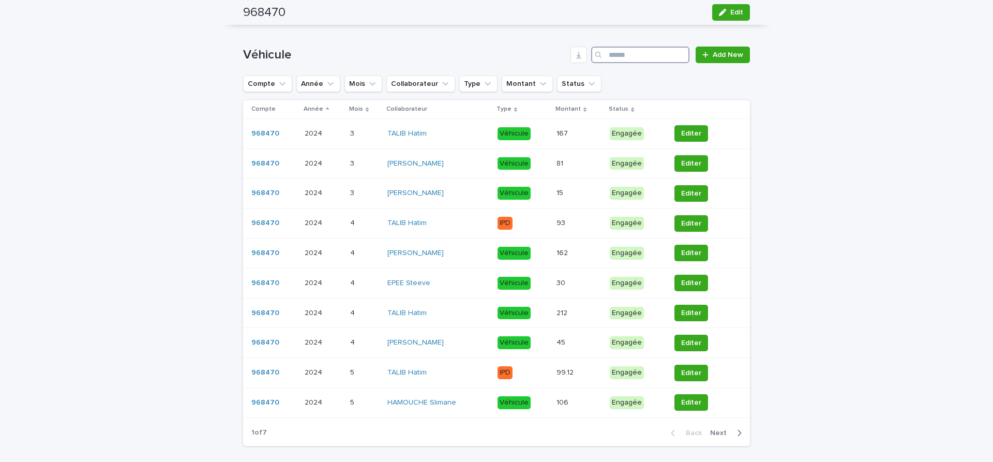
click at [630, 58] on input "Search" at bounding box center [640, 55] width 98 height 17
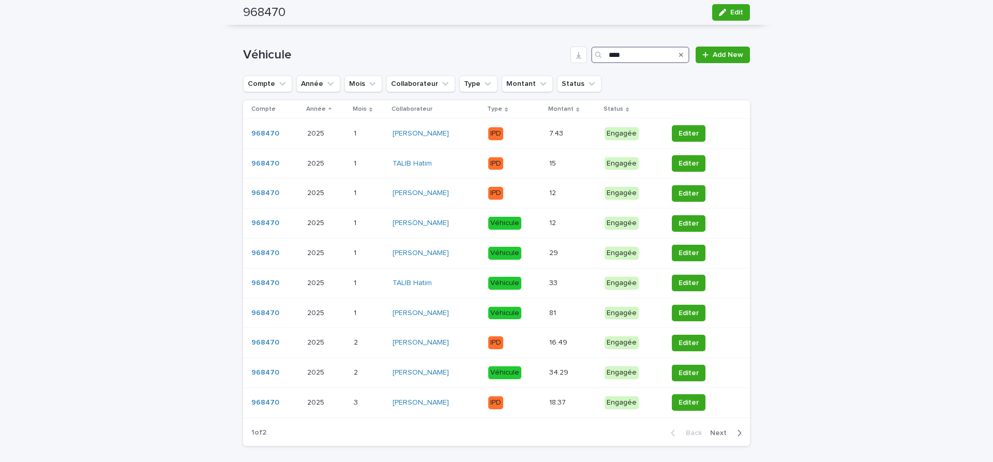
type input "****"
click at [719, 435] on span "Next" at bounding box center [721, 432] width 23 height 7
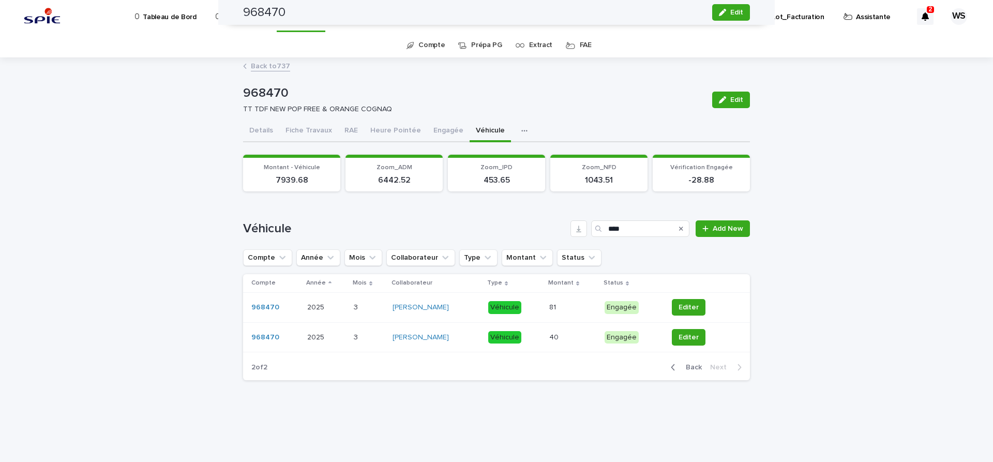
scroll to position [0, 0]
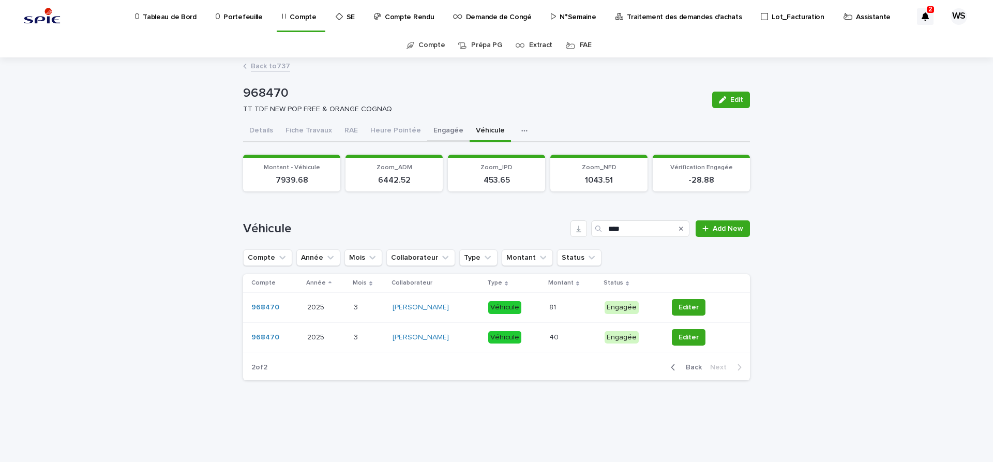
click at [442, 131] on button "Engagée" at bounding box center [448, 132] width 42 height 22
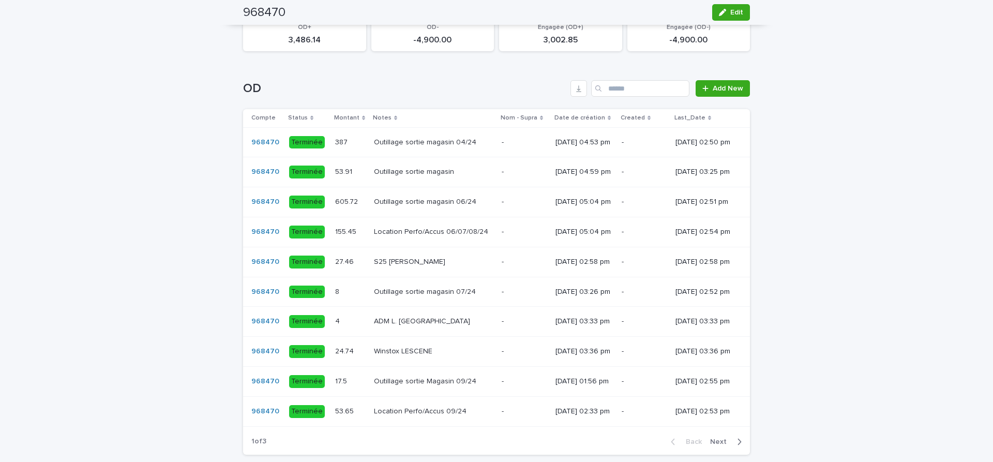
scroll to position [695, 0]
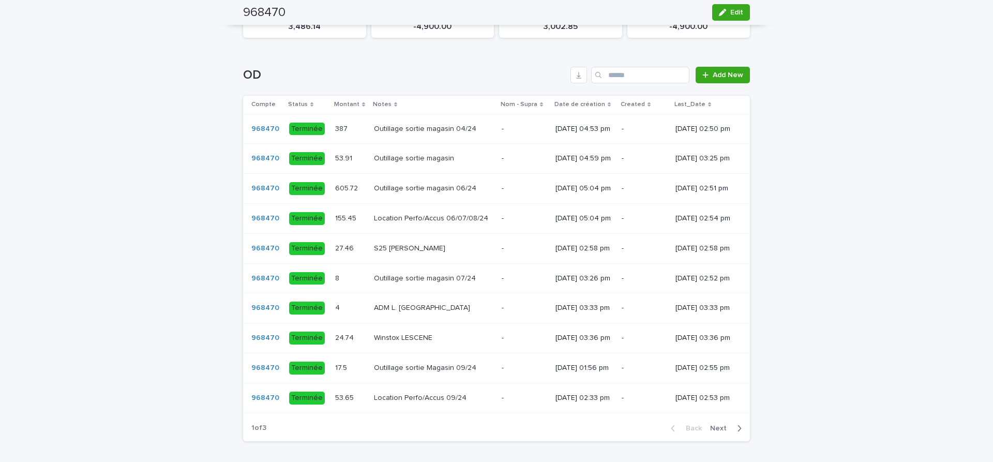
click at [456, 158] on div "Outillage sortie magasin Outillage sortie magasin" at bounding box center [433, 158] width 119 height 17
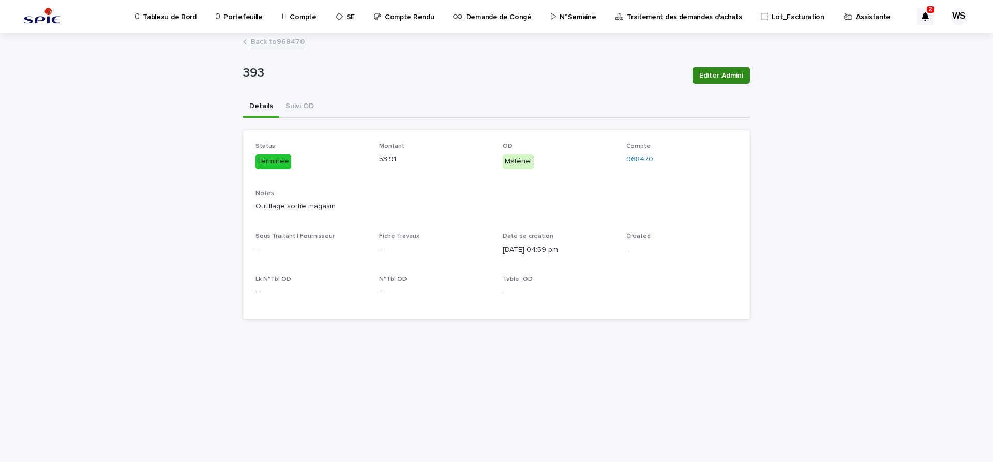
click at [734, 73] on span "Editer Admini" at bounding box center [721, 75] width 44 height 10
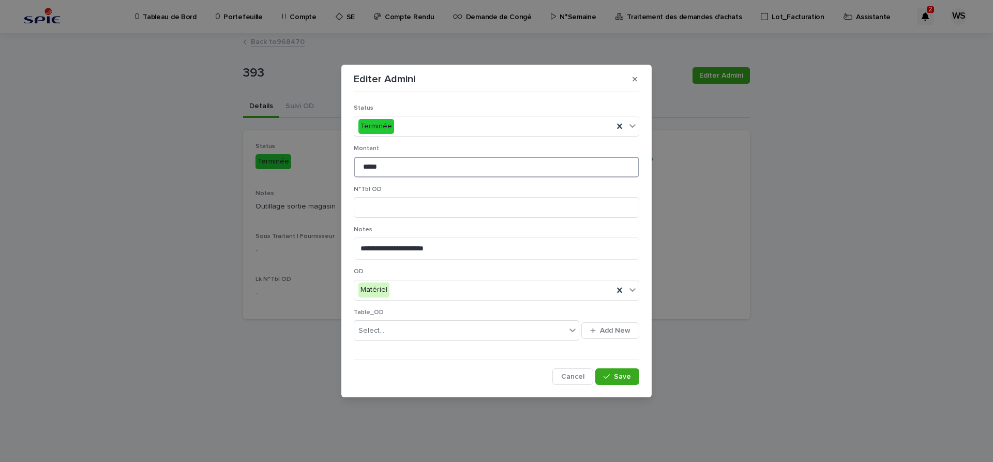
click at [366, 166] on input "*****" at bounding box center [496, 167] width 285 height 21
type input "*****"
click at [618, 376] on span "Save" at bounding box center [622, 376] width 17 height 7
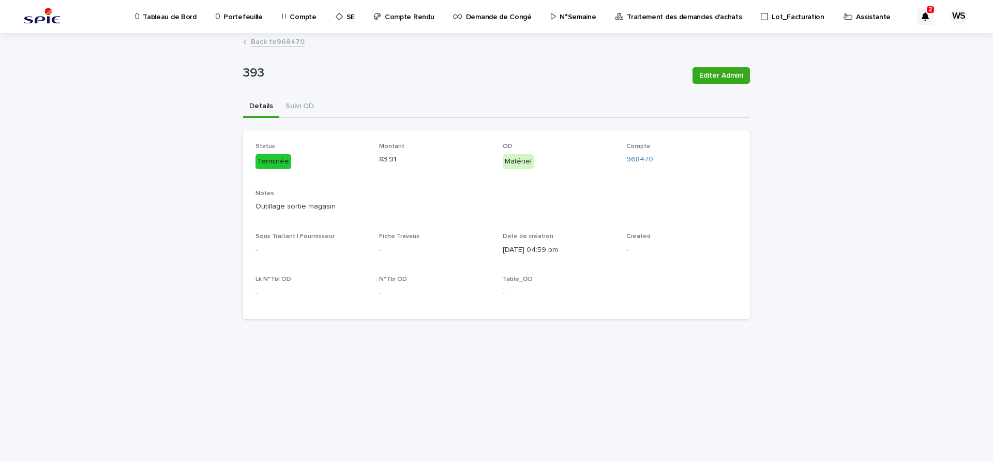
click at [296, 40] on link "Back to 968470" at bounding box center [278, 41] width 54 height 12
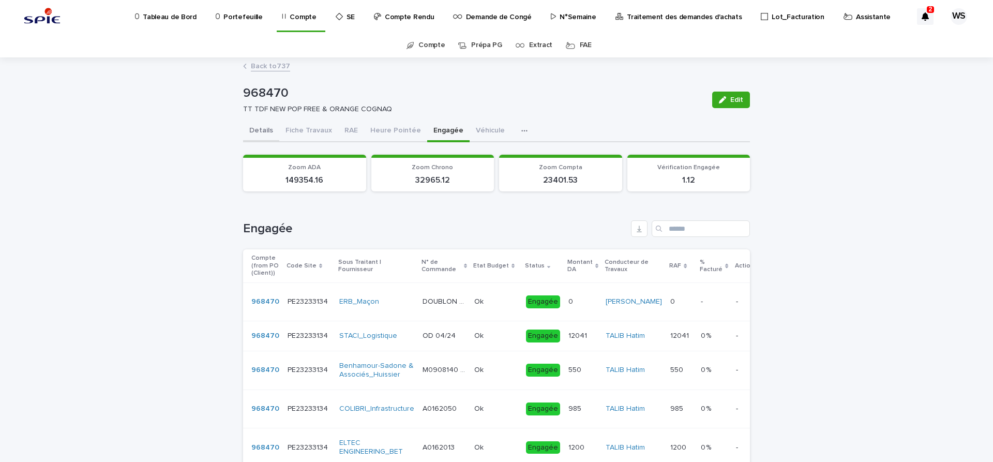
click at [261, 131] on button "Details" at bounding box center [261, 132] width 36 height 22
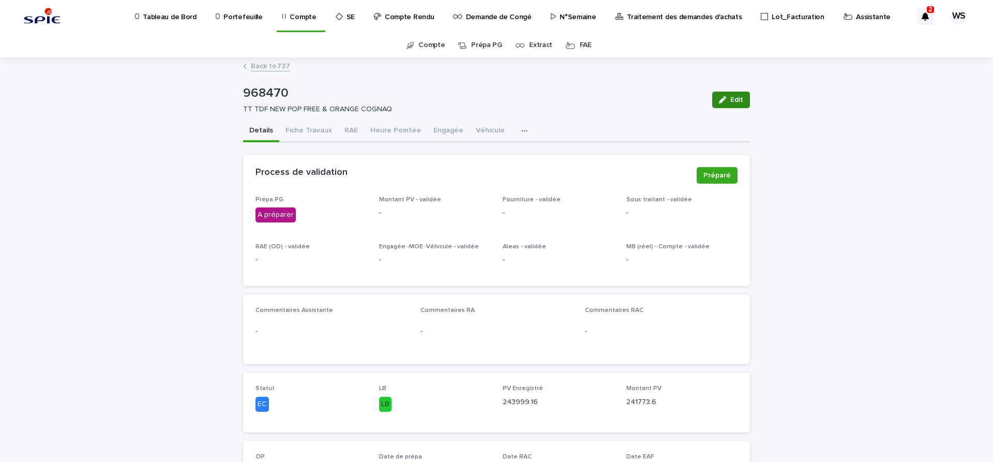
click at [740, 99] on span "Edit" at bounding box center [736, 99] width 13 height 7
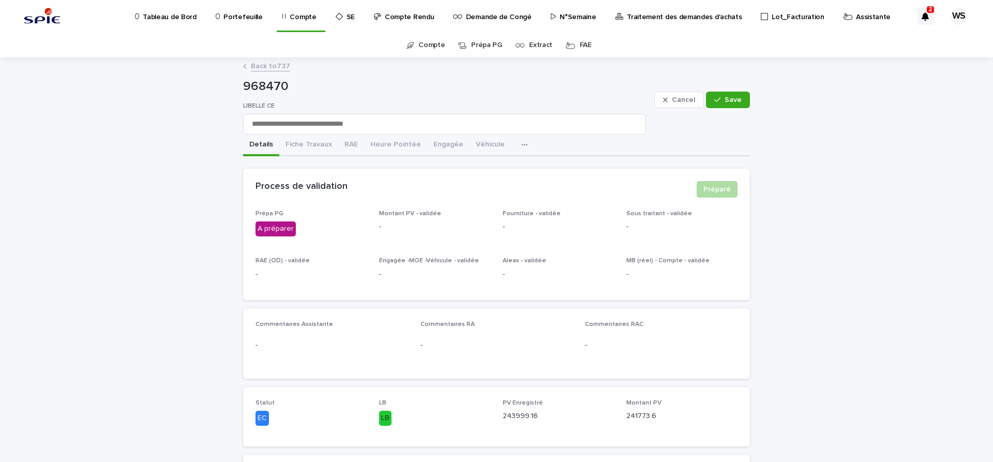
scroll to position [174, 0]
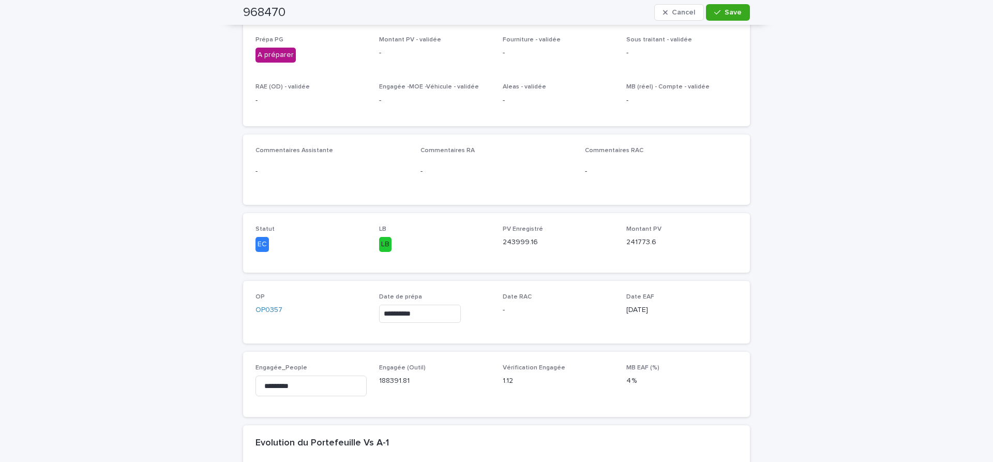
click at [442, 318] on input "**********" at bounding box center [420, 314] width 82 height 18
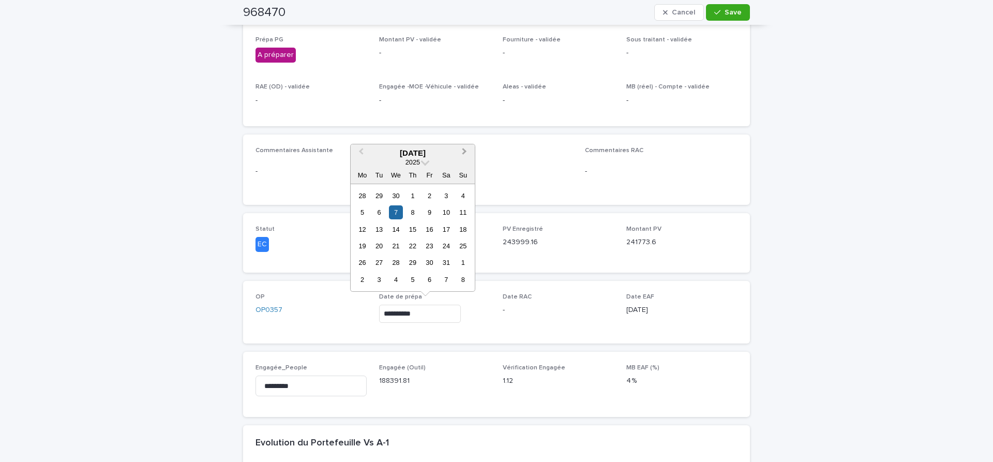
click at [467, 149] on button "Next Month" at bounding box center [465, 153] width 17 height 17
click at [399, 226] on div "13" at bounding box center [396, 229] width 14 height 14
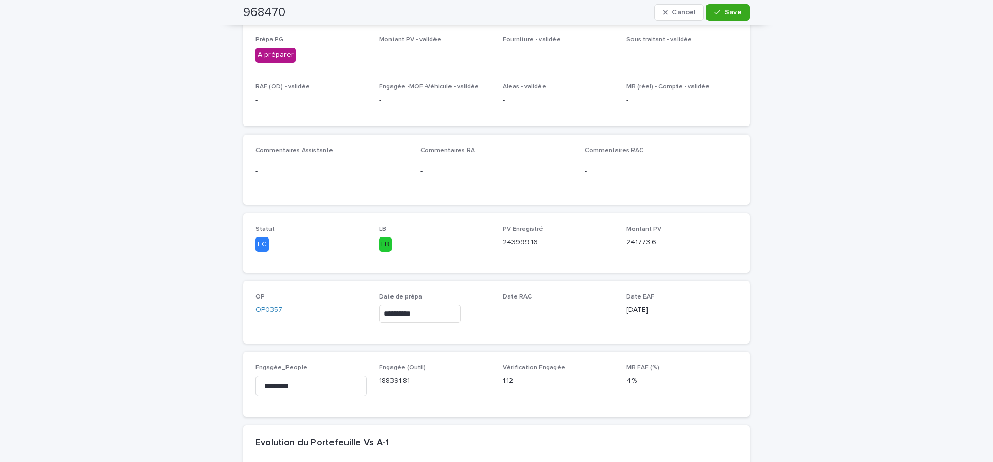
type input "**********"
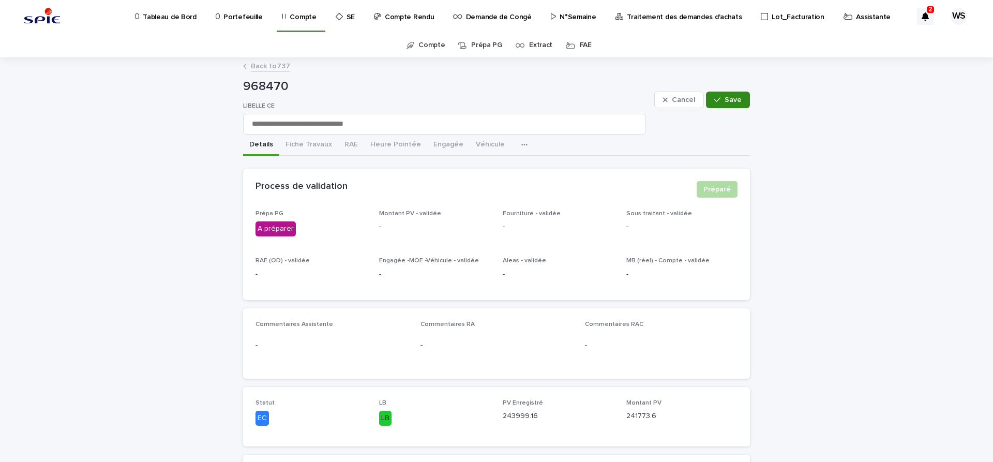
click at [735, 99] on span "Save" at bounding box center [733, 99] width 17 height 7
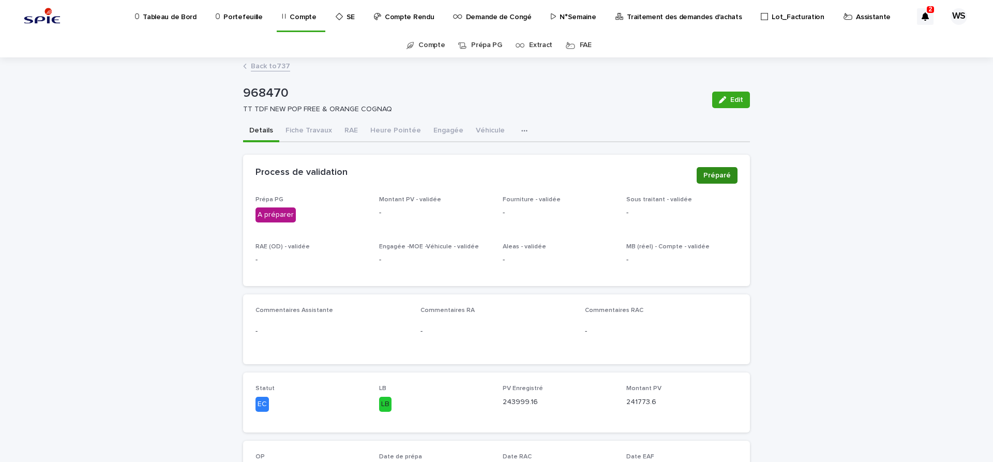
click at [722, 175] on span "Préparé" at bounding box center [716, 175] width 27 height 10
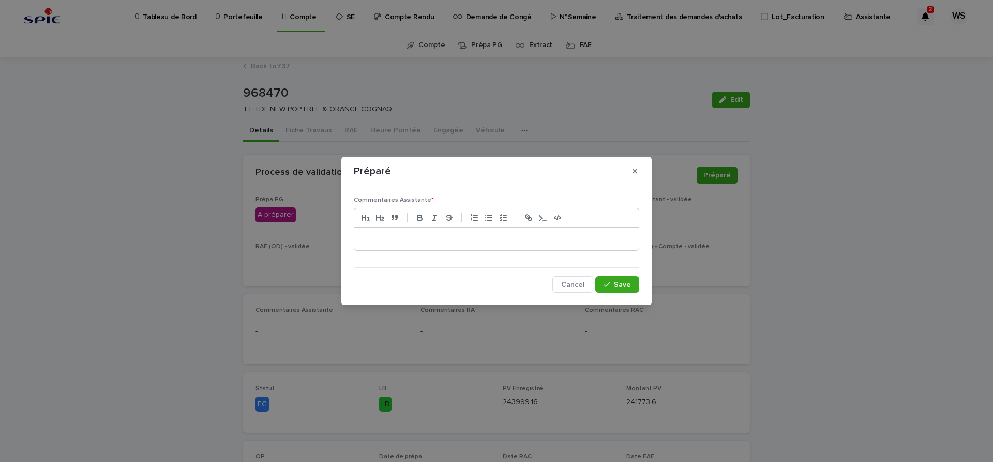
click at [488, 243] on p at bounding box center [496, 239] width 269 height 10
click at [624, 287] on span "Save" at bounding box center [622, 284] width 17 height 7
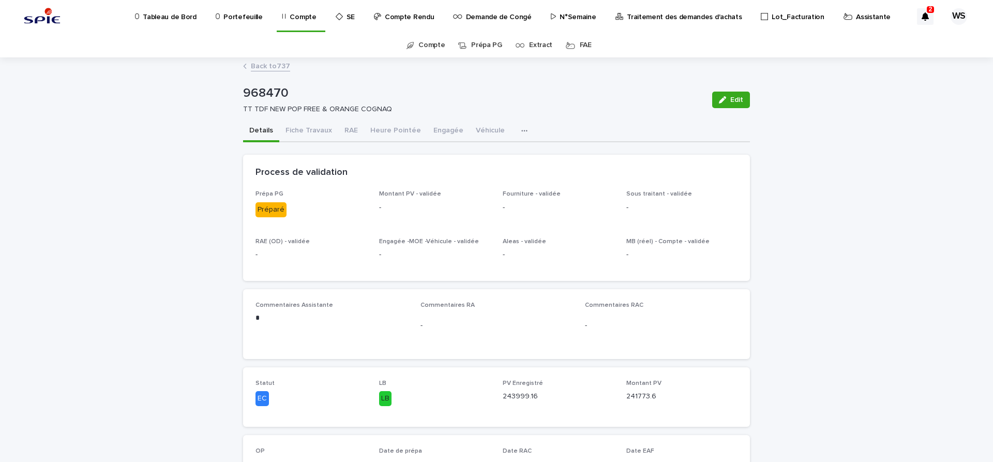
click at [670, 15] on p "Traitement des demandes d'achats" at bounding box center [684, 11] width 115 height 22
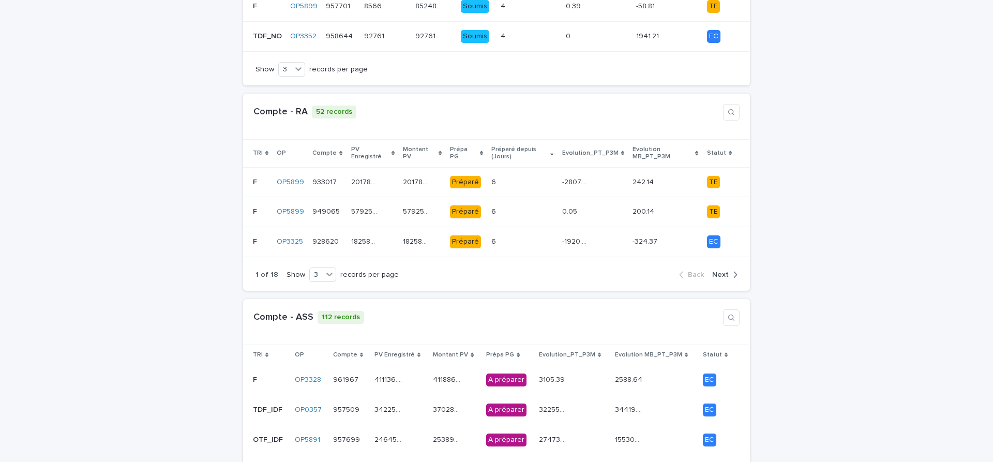
scroll to position [304, 0]
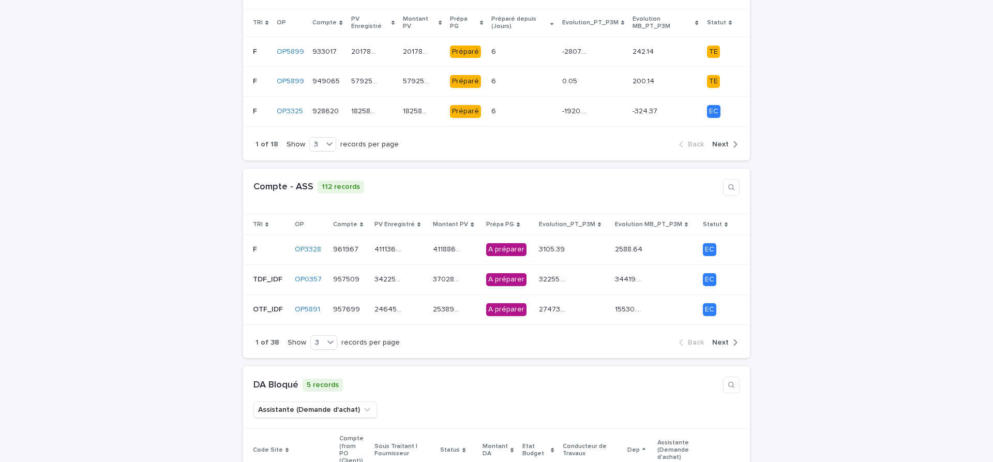
click at [725, 339] on span "Next" at bounding box center [720, 342] width 17 height 7
click at [415, 301] on div "447739.55 447739.55" at bounding box center [399, 309] width 51 height 17
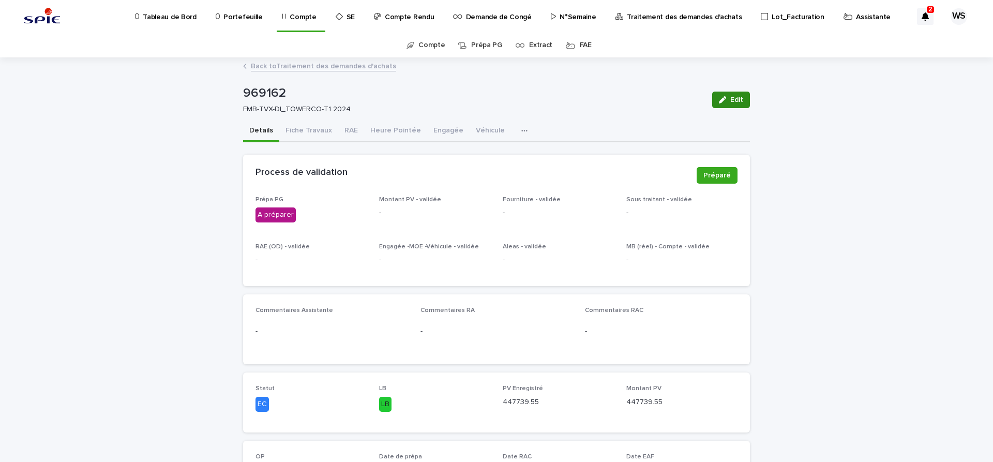
click at [734, 97] on span "Edit" at bounding box center [736, 99] width 13 height 7
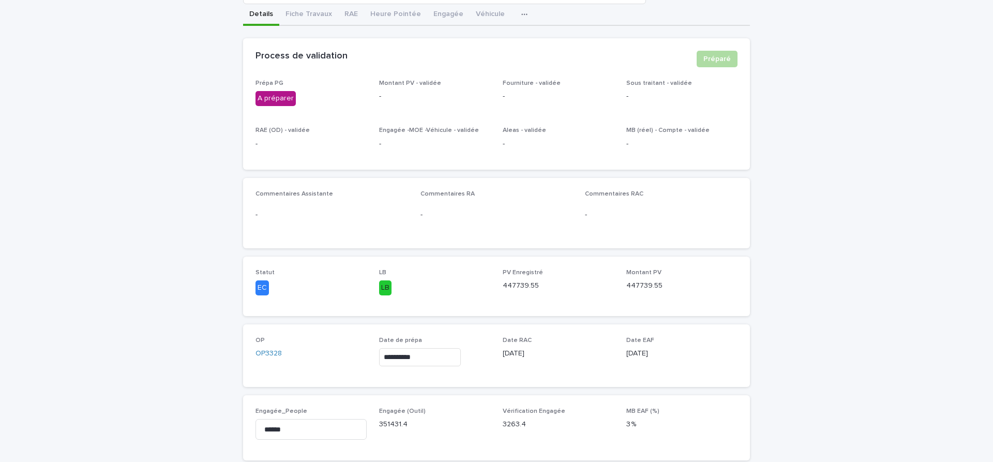
scroll to position [304, 0]
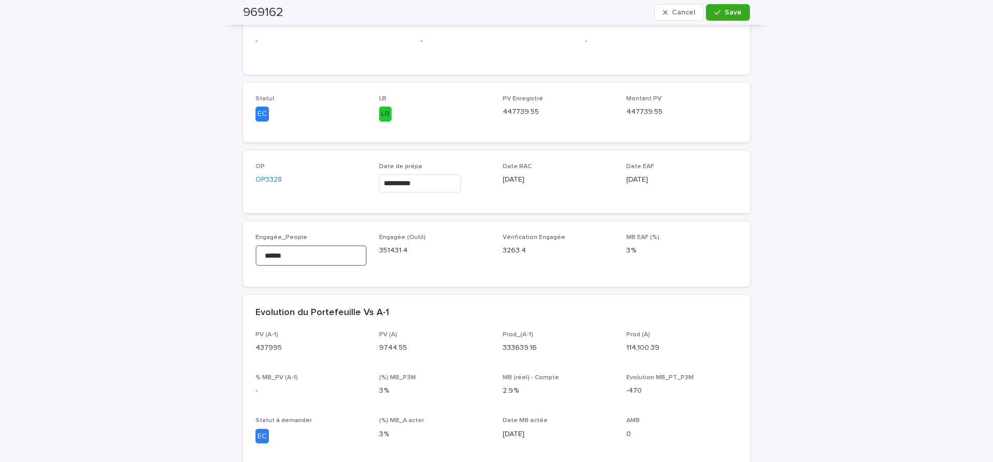
drag, startPoint x: 300, startPoint y: 252, endPoint x: 134, endPoint y: 244, distance: 166.2
click at [255, 245] on input "******" at bounding box center [310, 255] width 111 height 21
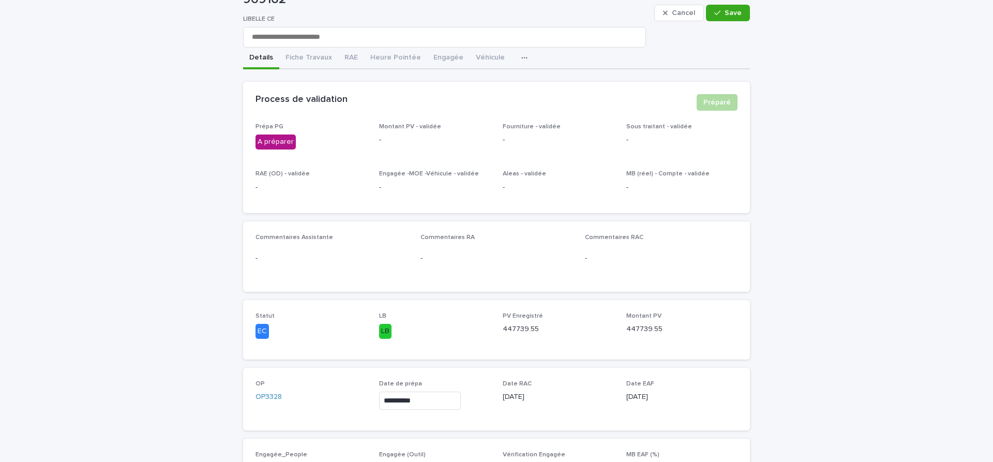
scroll to position [0, 0]
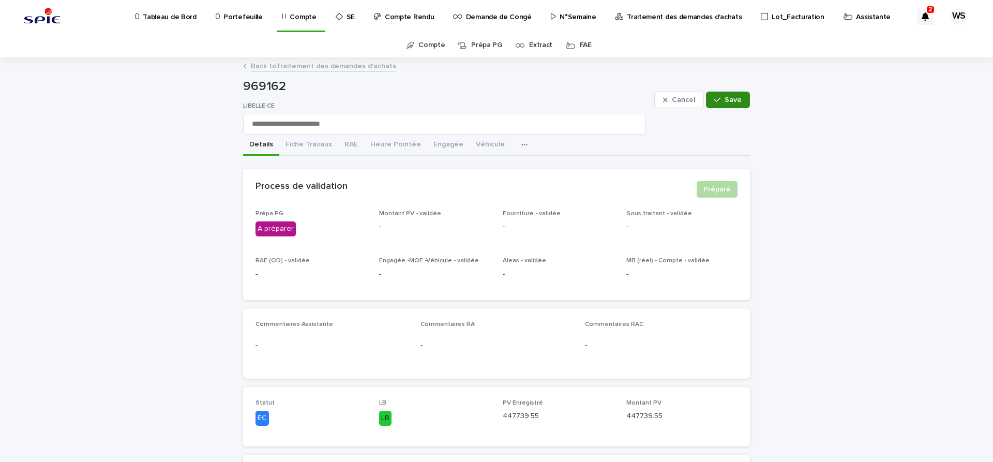
type input "*********"
click at [731, 100] on span "Save" at bounding box center [733, 99] width 17 height 7
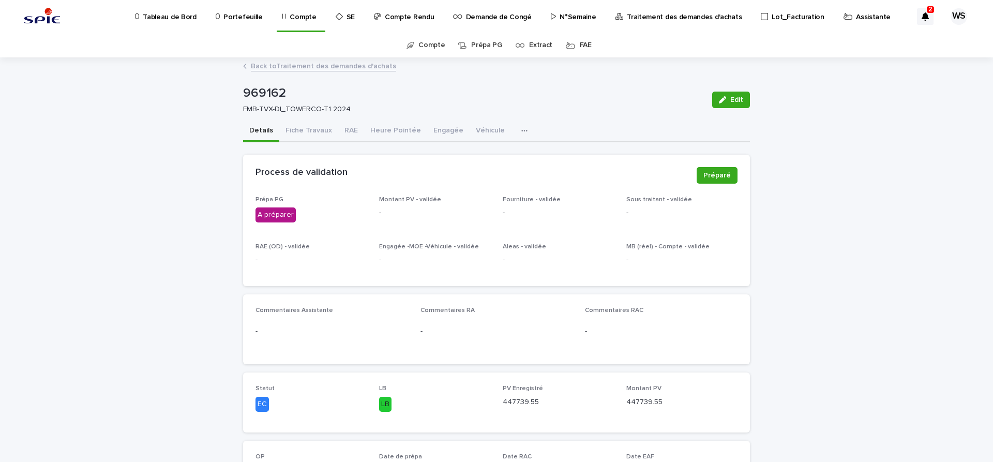
click at [386, 128] on button "Heure Pointée" at bounding box center [395, 132] width 63 height 22
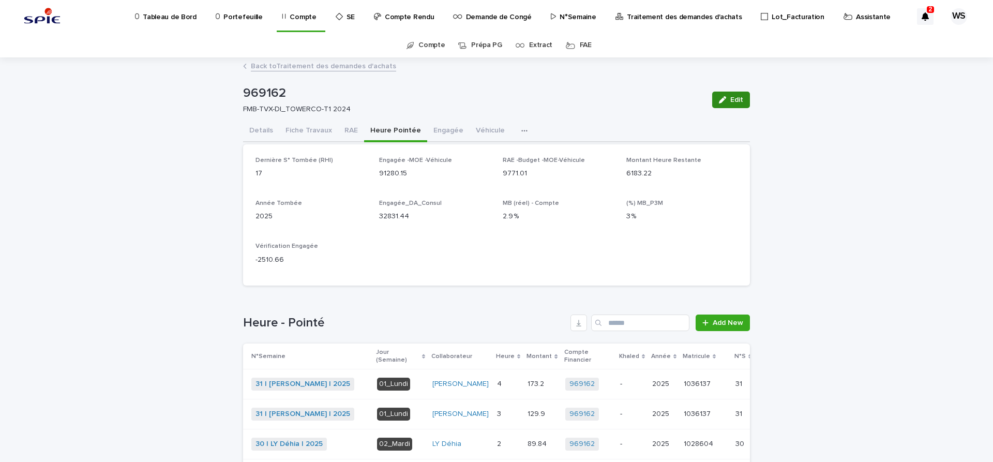
click at [738, 102] on span "Edit" at bounding box center [736, 99] width 13 height 7
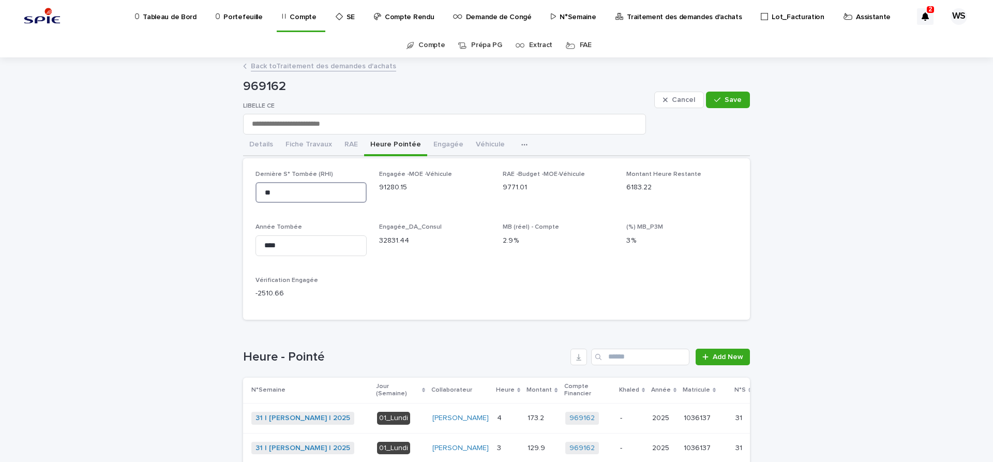
drag, startPoint x: 283, startPoint y: 197, endPoint x: 193, endPoint y: 183, distance: 90.6
click at [255, 184] on input "**" at bounding box center [310, 192] width 111 height 21
type input "**"
click at [735, 97] on span "Save" at bounding box center [733, 99] width 17 height 7
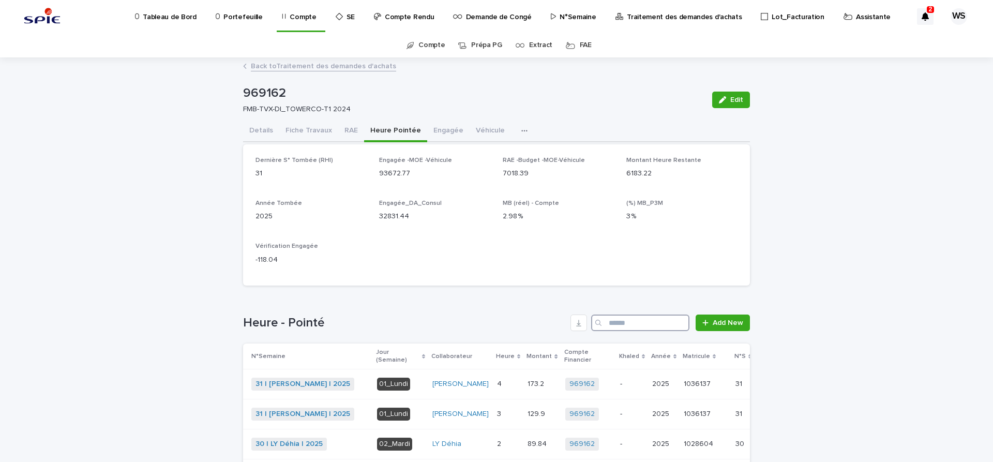
click at [636, 326] on input "Search" at bounding box center [640, 322] width 98 height 17
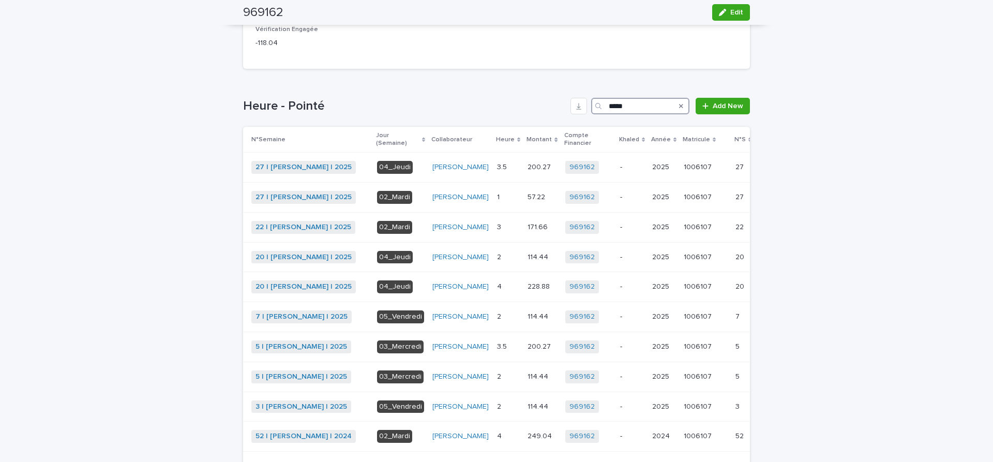
scroll to position [217, 0]
click at [770, 262] on span "Khaled" at bounding box center [781, 256] width 23 height 10
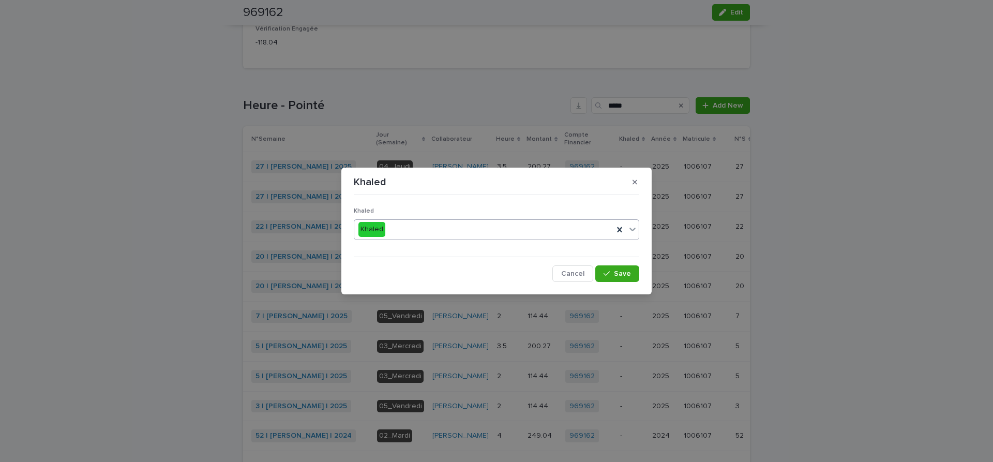
click at [633, 227] on icon at bounding box center [632, 229] width 10 height 10
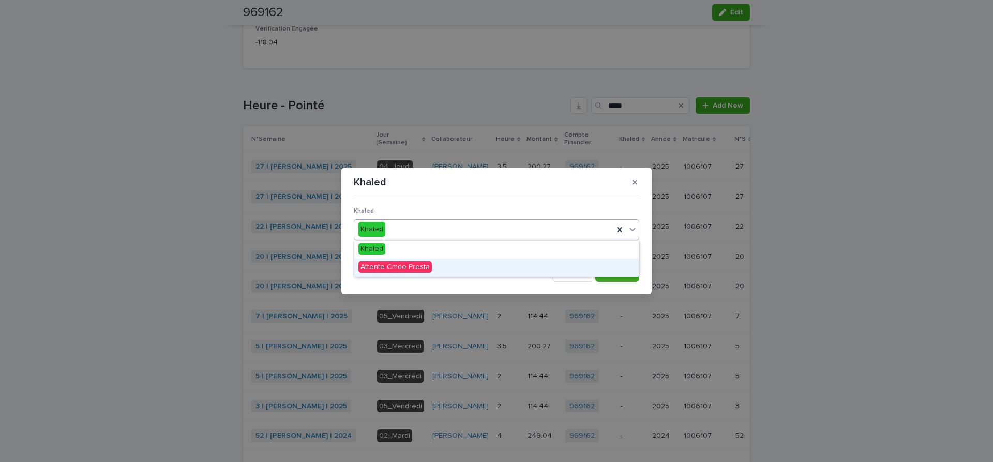
click at [410, 263] on span "Attente Cmde Presta" at bounding box center [394, 266] width 73 height 11
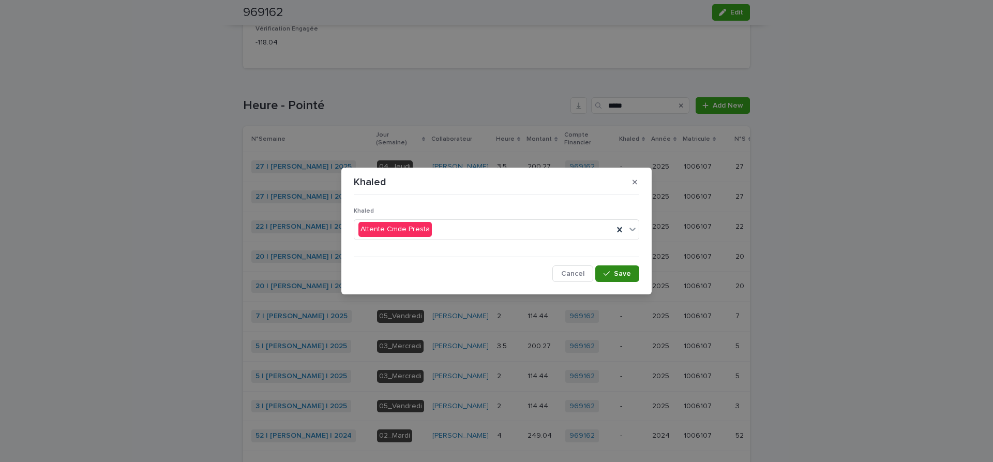
click at [620, 277] on button "Save" at bounding box center [617, 273] width 44 height 17
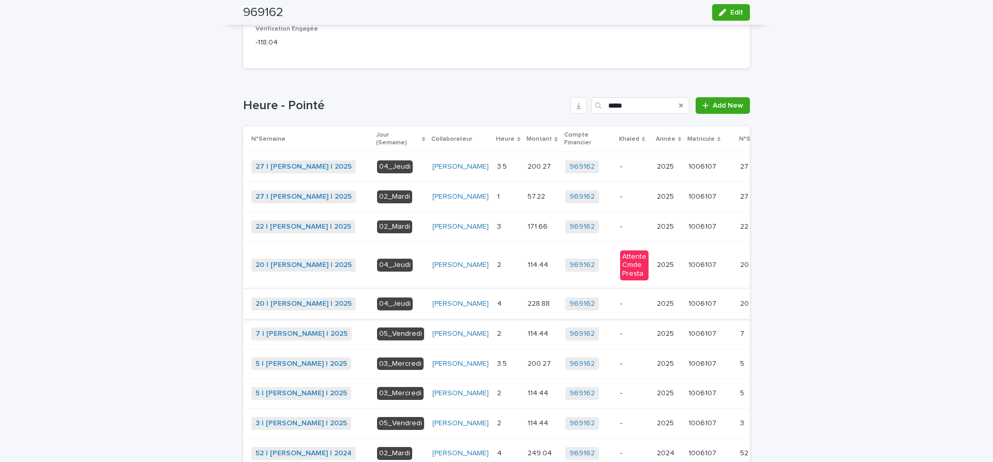
click at [774, 309] on span "Khaled" at bounding box center [785, 303] width 23 height 10
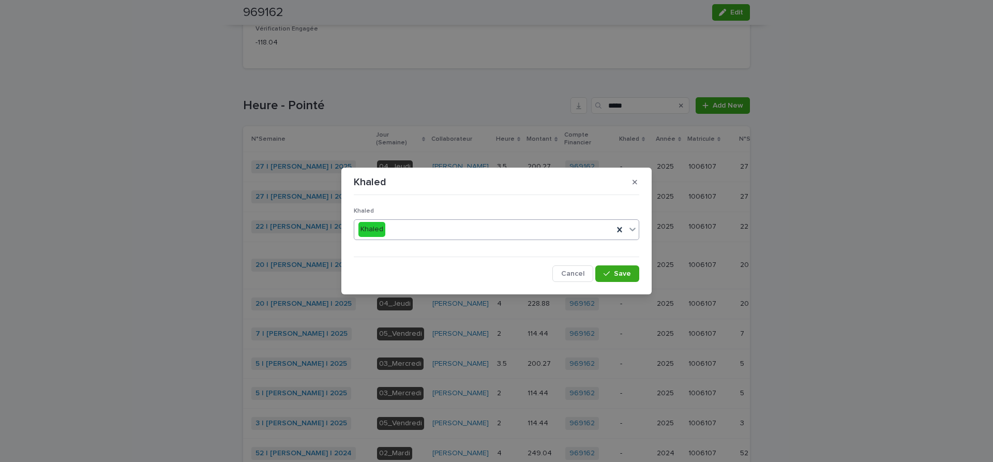
click at [632, 229] on icon at bounding box center [632, 229] width 10 height 10
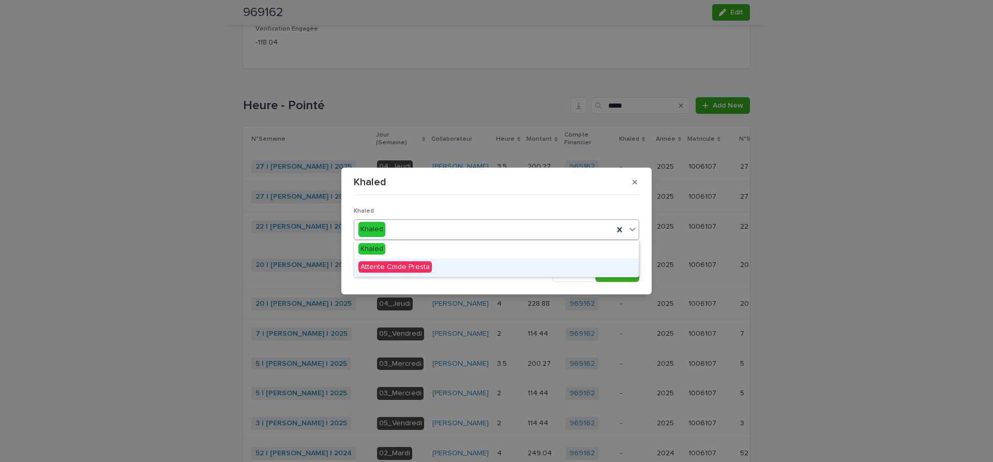
click at [396, 263] on span "Attente Cmde Presta" at bounding box center [394, 266] width 73 height 11
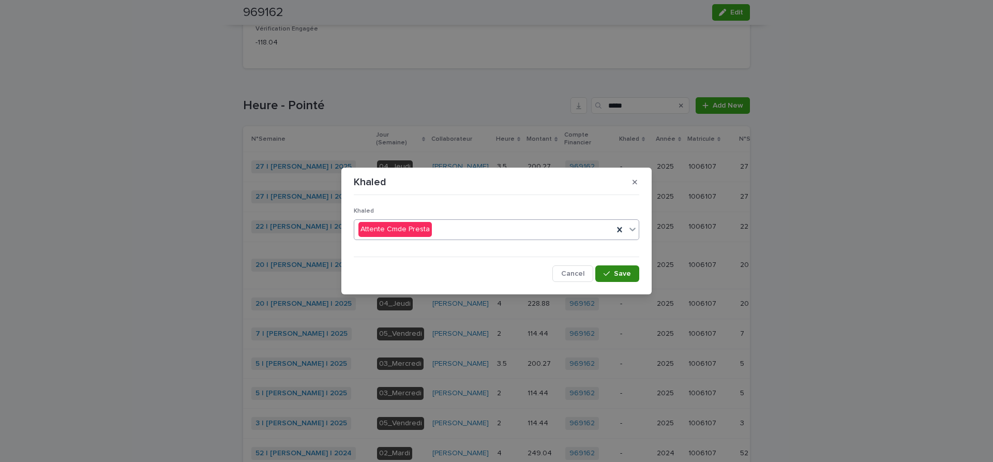
click at [627, 274] on span "Save" at bounding box center [622, 273] width 17 height 7
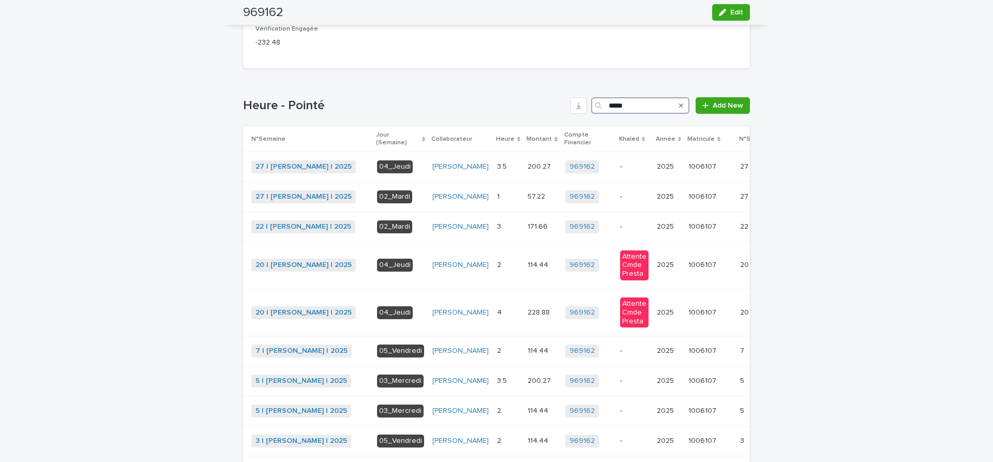
drag, startPoint x: 644, startPoint y: 106, endPoint x: 469, endPoint y: 105, distance: 174.8
click at [591, 105] on input "*****" at bounding box center [640, 105] width 98 height 17
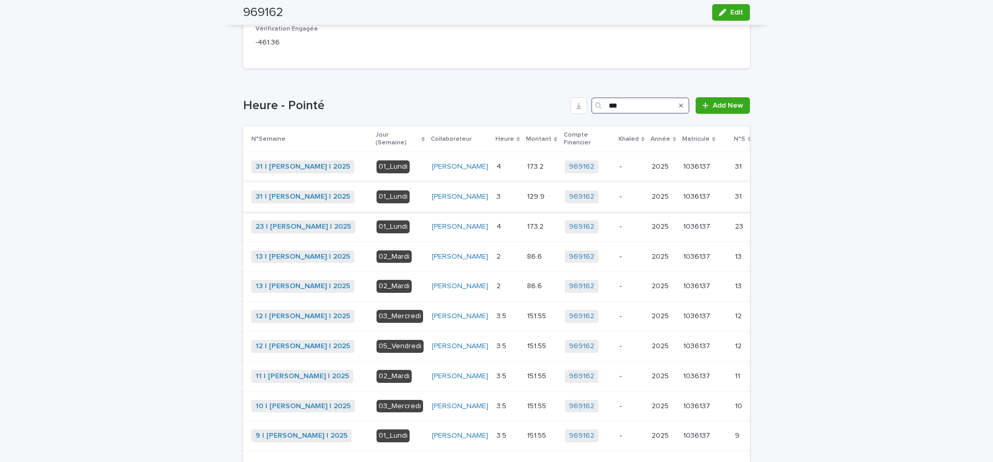
type input "***"
click at [497, 201] on p at bounding box center [508, 196] width 22 height 9
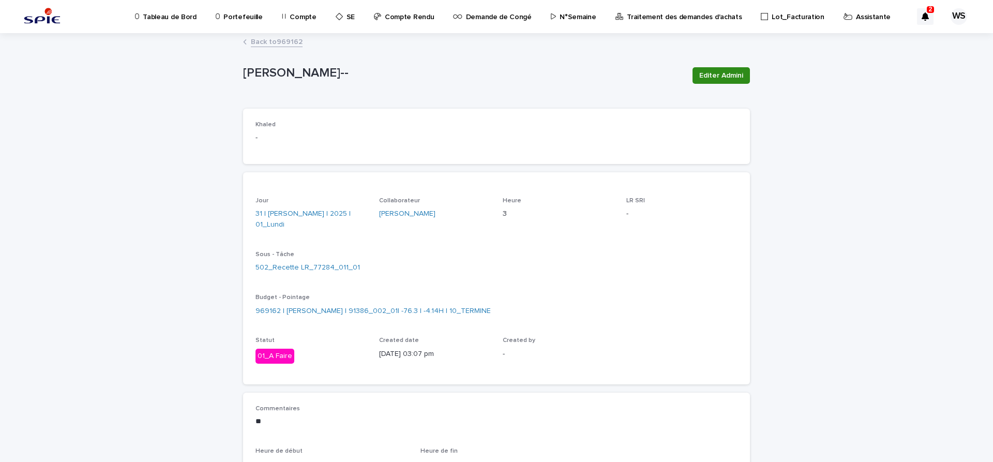
click at [737, 73] on span "Editer Admini" at bounding box center [721, 75] width 44 height 10
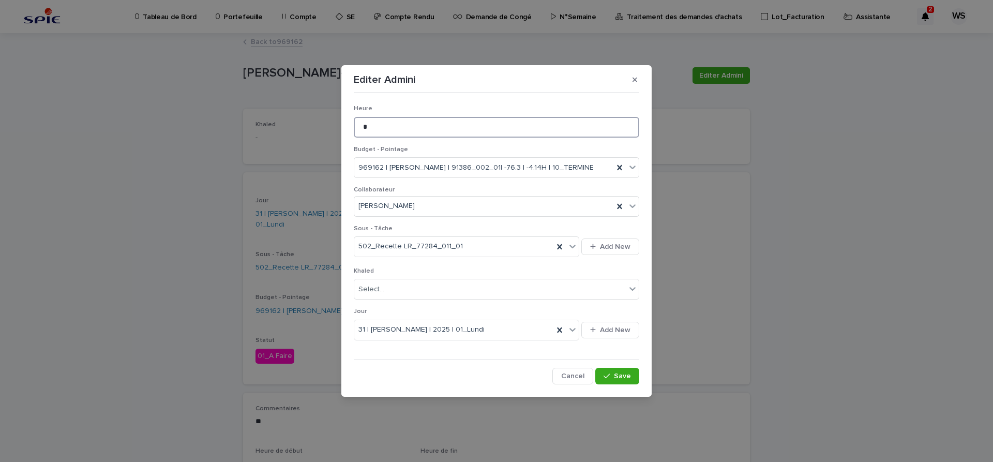
drag, startPoint x: 380, startPoint y: 126, endPoint x: 298, endPoint y: 117, distance: 81.7
click at [354, 117] on input "*" at bounding box center [496, 127] width 285 height 21
type input "*"
click at [622, 374] on span "Save" at bounding box center [622, 375] width 17 height 7
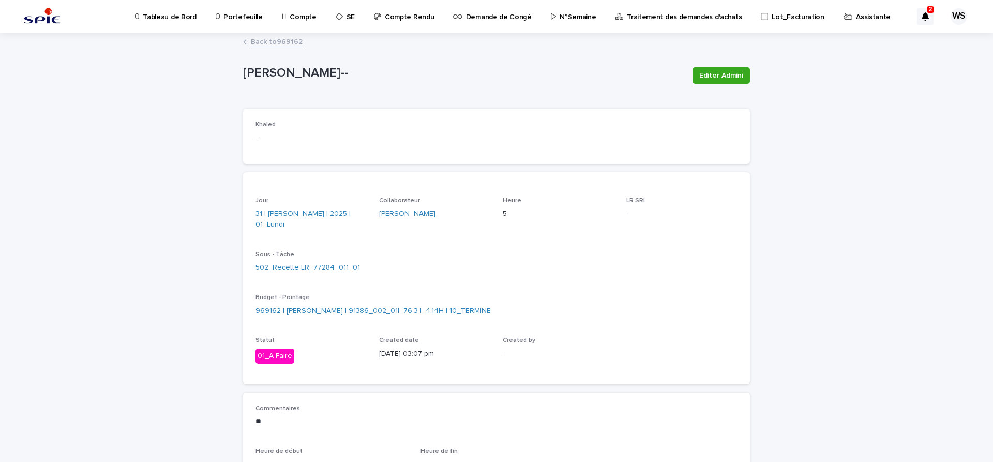
click at [293, 41] on link "Back to 969162" at bounding box center [277, 41] width 52 height 12
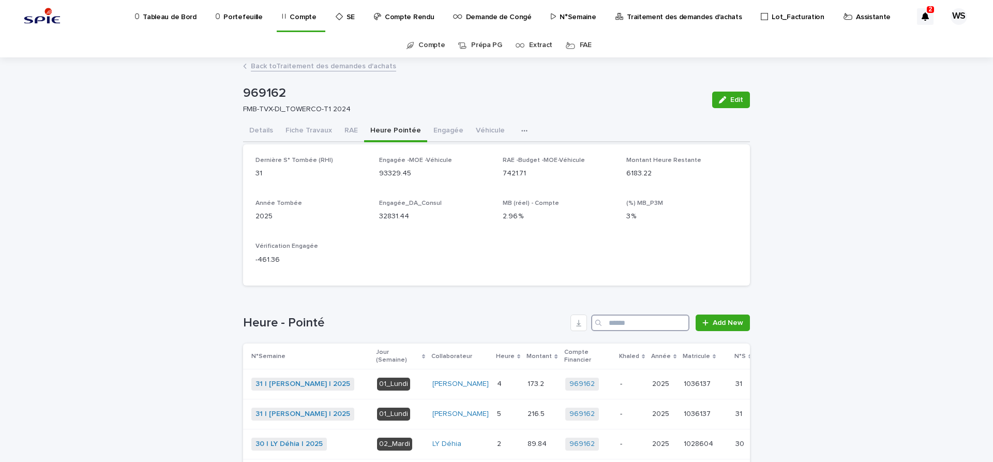
click at [636, 322] on input "Search" at bounding box center [640, 322] width 98 height 17
type input "***"
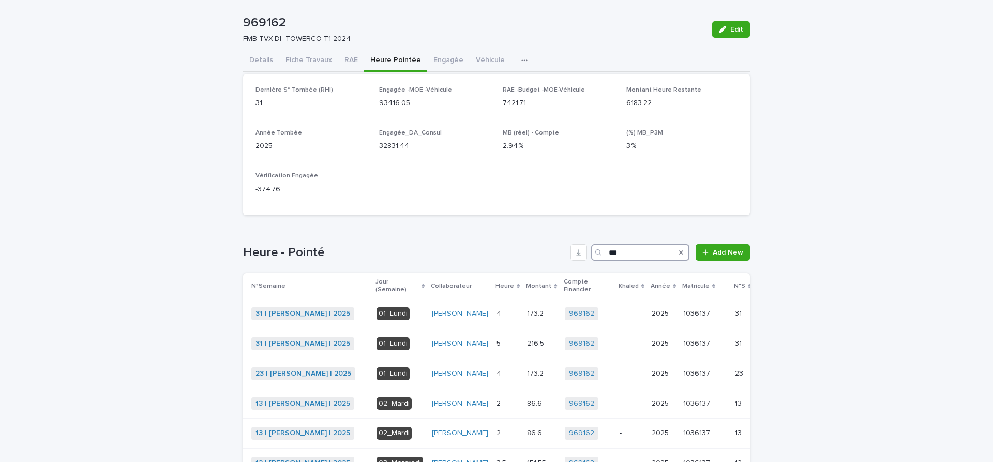
scroll to position [130, 0]
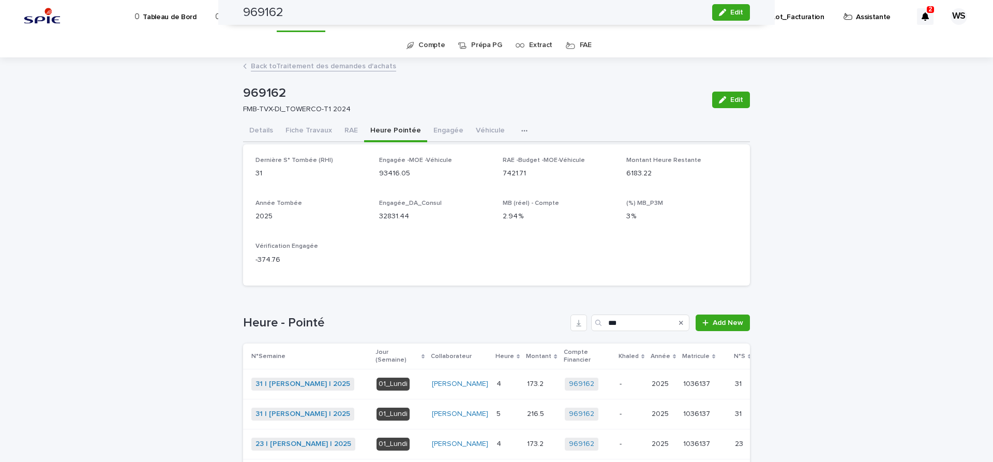
scroll to position [130, 0]
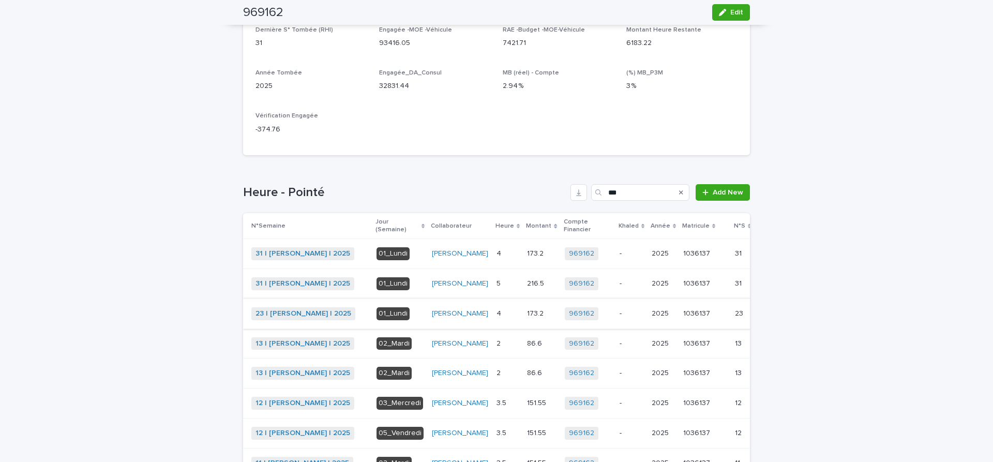
type input "***"
click at [497, 318] on p at bounding box center [508, 313] width 22 height 9
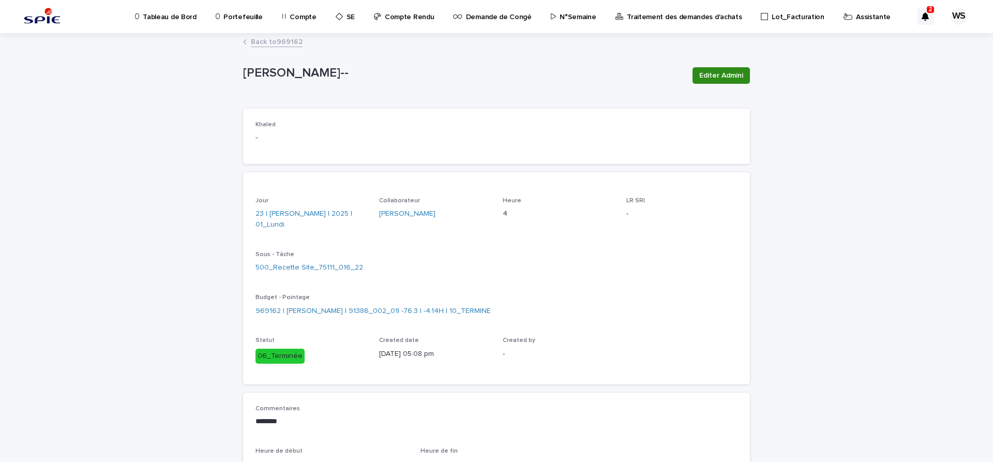
click at [732, 77] on span "Editer Admini" at bounding box center [721, 75] width 44 height 10
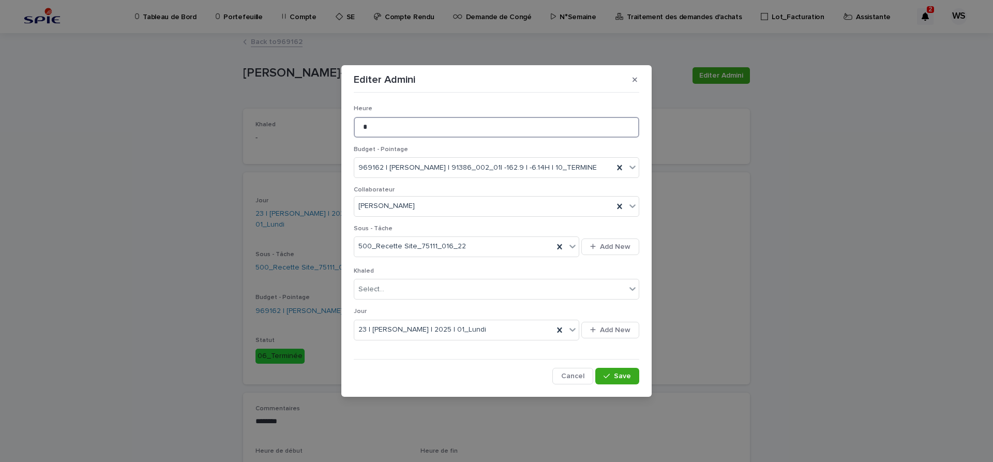
drag, startPoint x: 372, startPoint y: 131, endPoint x: 326, endPoint y: 127, distance: 45.7
click at [354, 127] on input "*" at bounding box center [496, 127] width 285 height 21
type input "*"
click at [627, 373] on span "Save" at bounding box center [622, 375] width 17 height 7
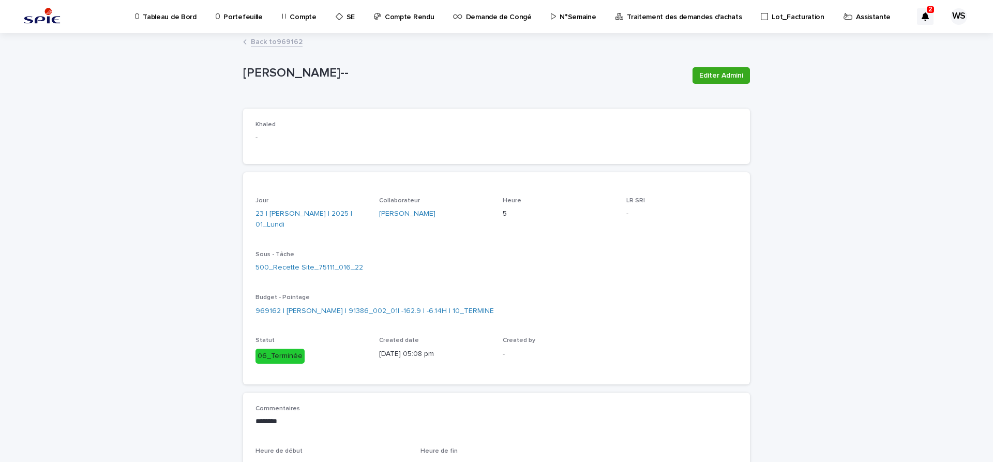
click at [288, 41] on link "Back to 969162" at bounding box center [277, 41] width 52 height 12
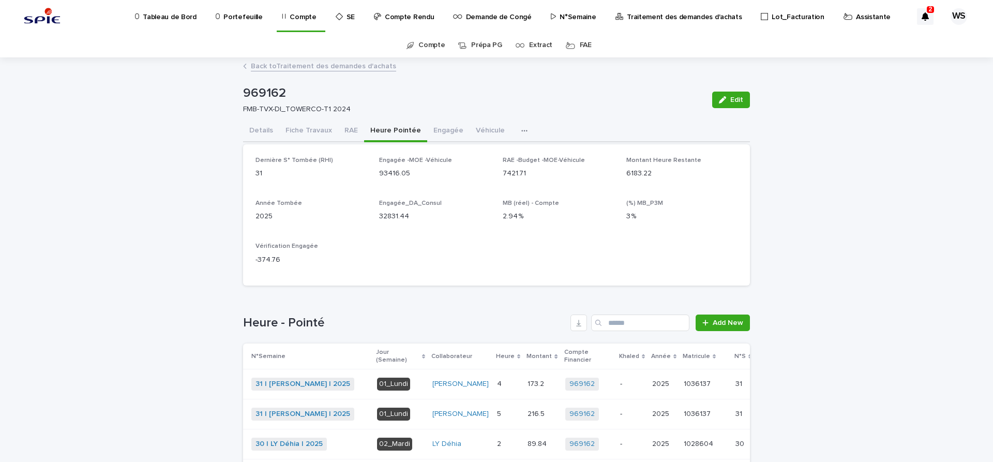
click at [497, 386] on p at bounding box center [508, 384] width 22 height 9
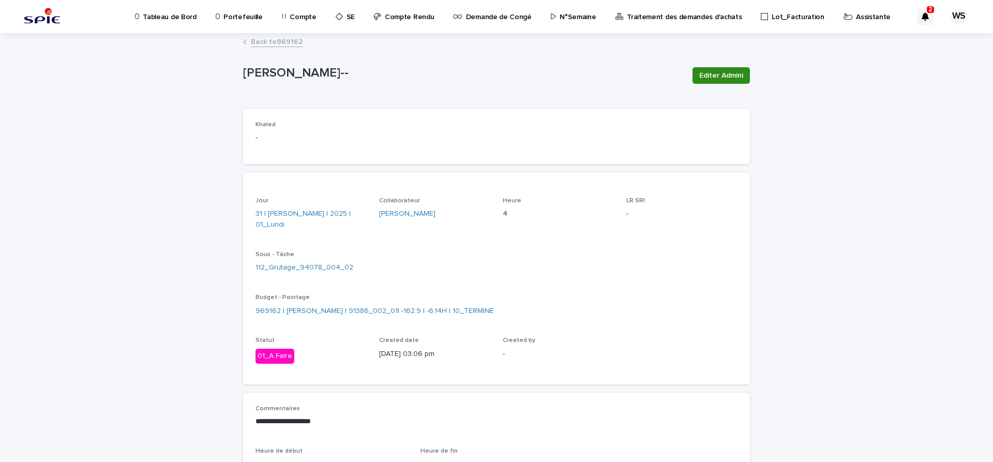
click at [721, 73] on span "Editer Admini" at bounding box center [721, 75] width 44 height 10
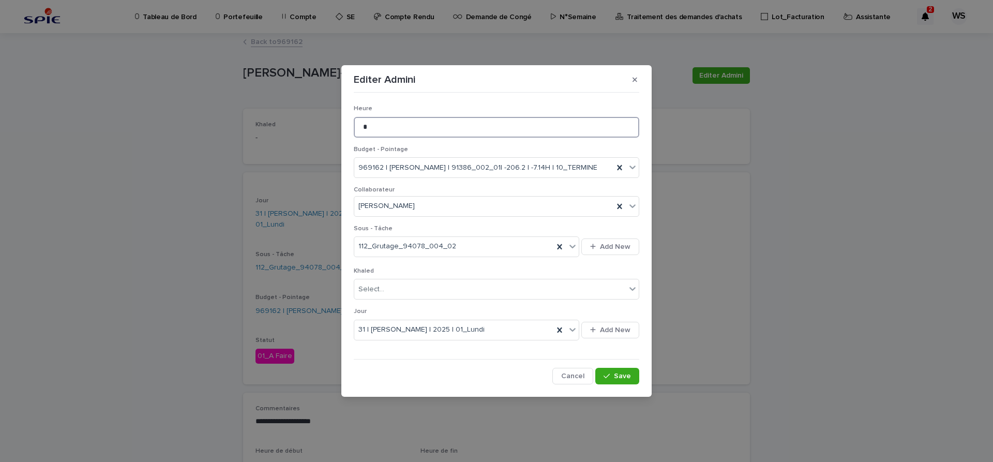
drag, startPoint x: 375, startPoint y: 123, endPoint x: 305, endPoint y: 118, distance: 71.0
click at [354, 118] on input "*" at bounding box center [496, 127] width 285 height 21
type input "*"
click at [624, 375] on span "Save" at bounding box center [622, 375] width 17 height 7
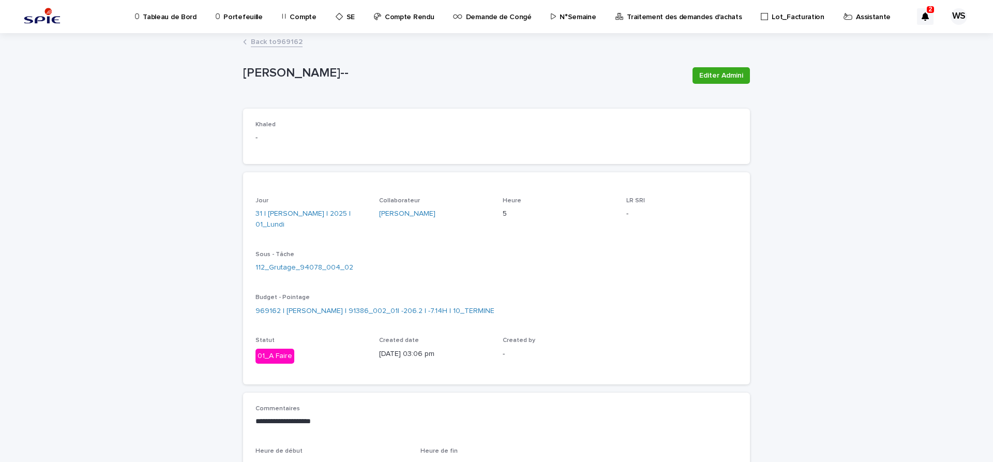
click at [294, 40] on link "Back to 969162" at bounding box center [277, 41] width 52 height 12
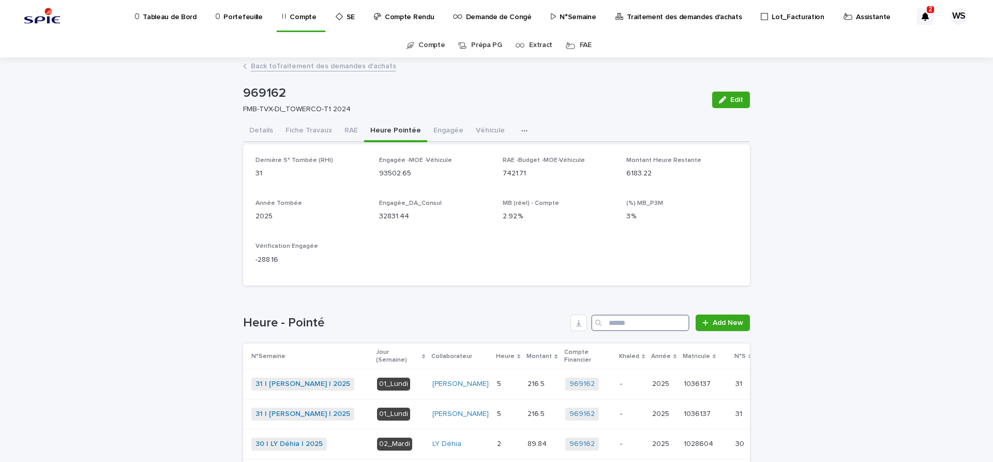
click at [627, 321] on input "Search" at bounding box center [640, 322] width 98 height 17
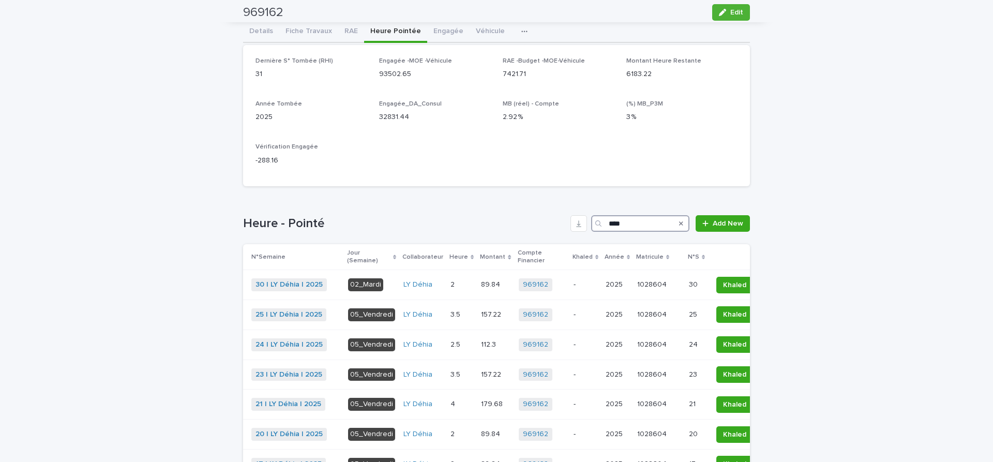
scroll to position [87, 0]
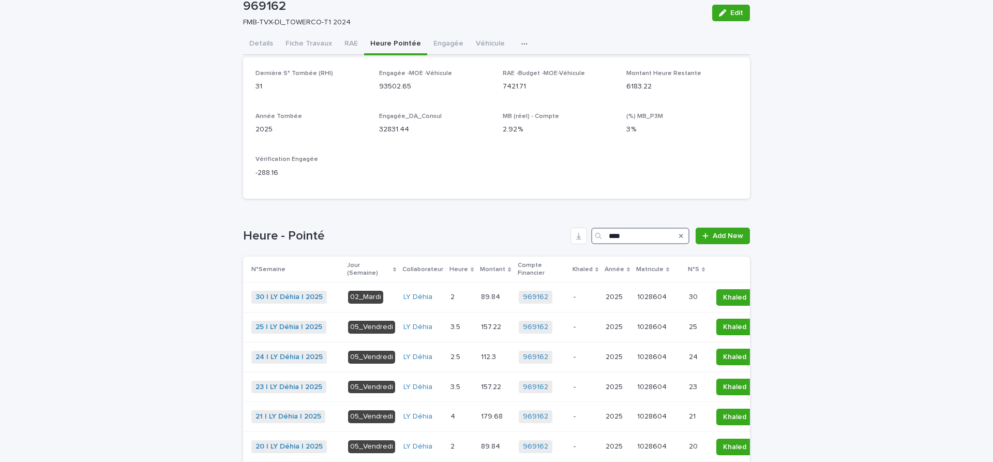
drag, startPoint x: 637, startPoint y: 233, endPoint x: 512, endPoint y: 230, distance: 125.2
click at [591, 230] on input "****" at bounding box center [640, 236] width 98 height 17
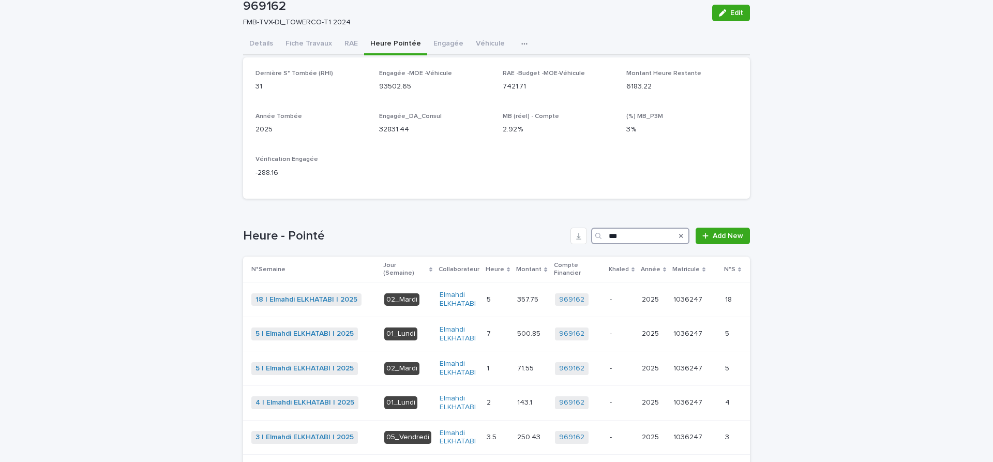
type input "***"
click at [683, 236] on icon "Search" at bounding box center [681, 236] width 4 height 6
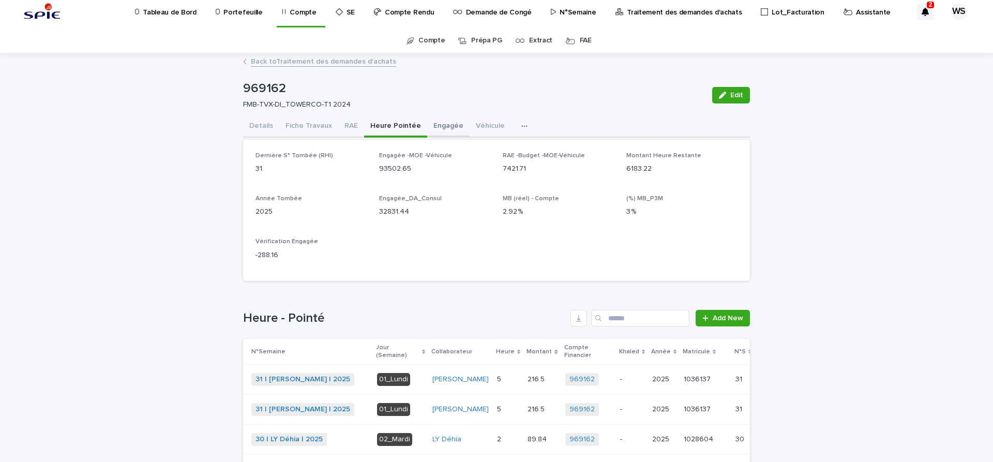
scroll to position [0, 0]
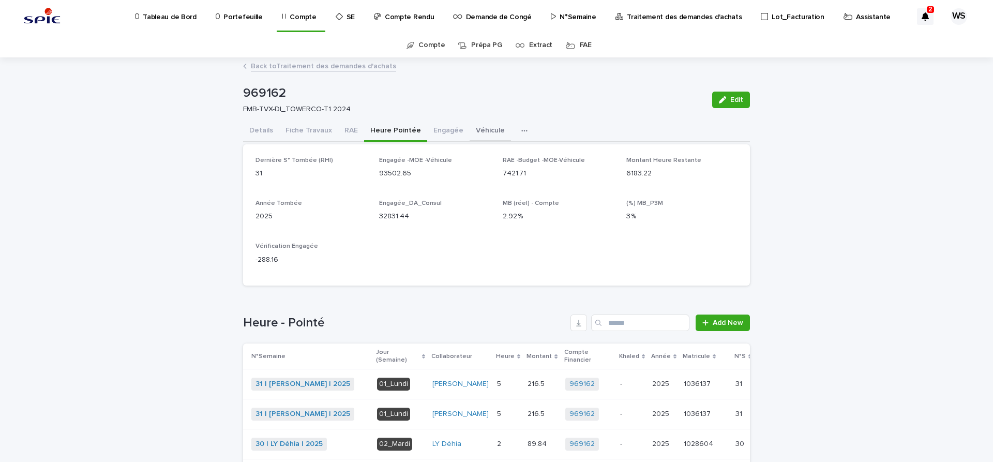
click at [477, 130] on button "Véhicule" at bounding box center [490, 132] width 41 height 22
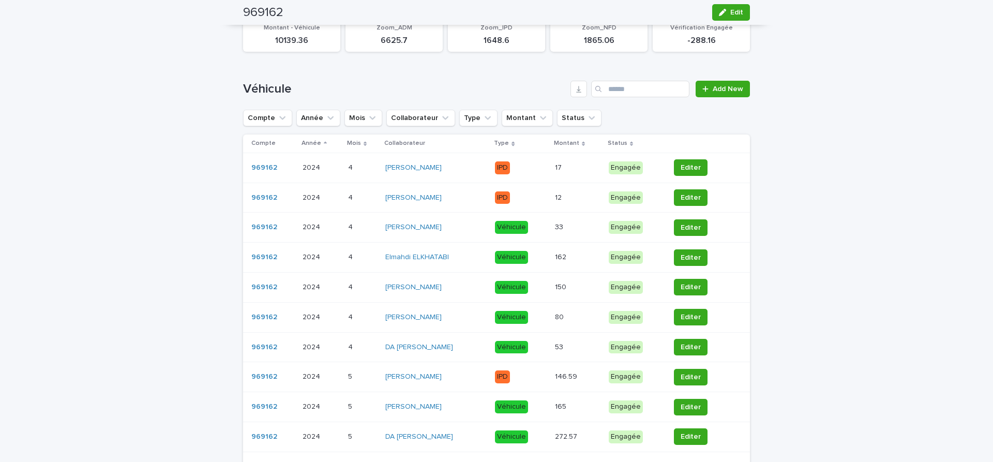
scroll to position [130, 0]
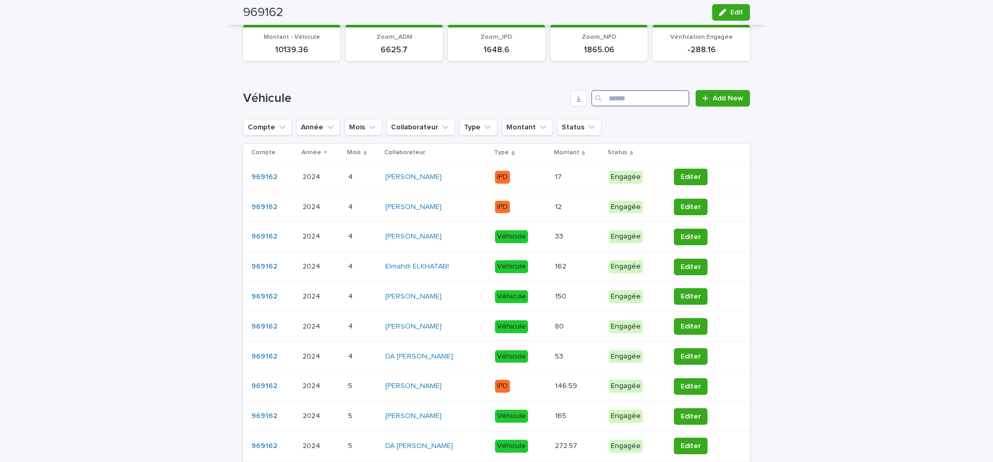
click at [623, 96] on input "Search" at bounding box center [640, 98] width 98 height 17
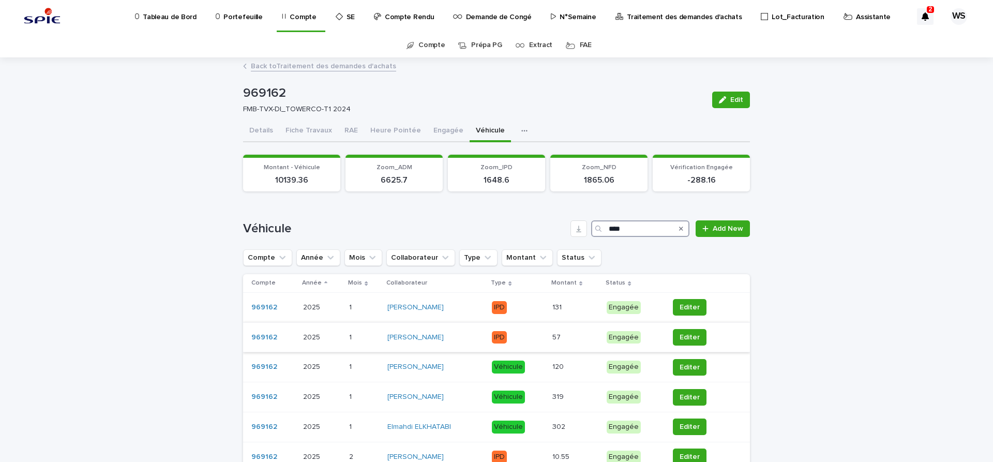
scroll to position [174, 0]
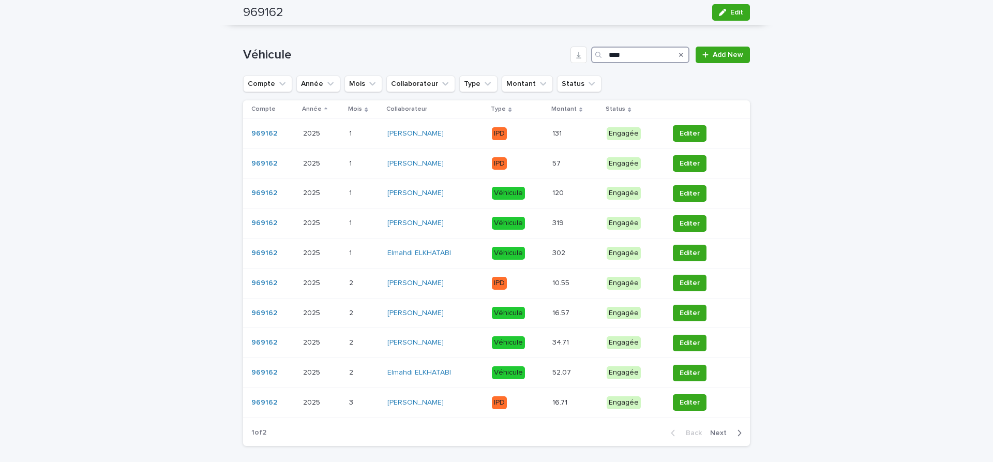
type input "****"
click at [719, 433] on span "Next" at bounding box center [721, 432] width 23 height 7
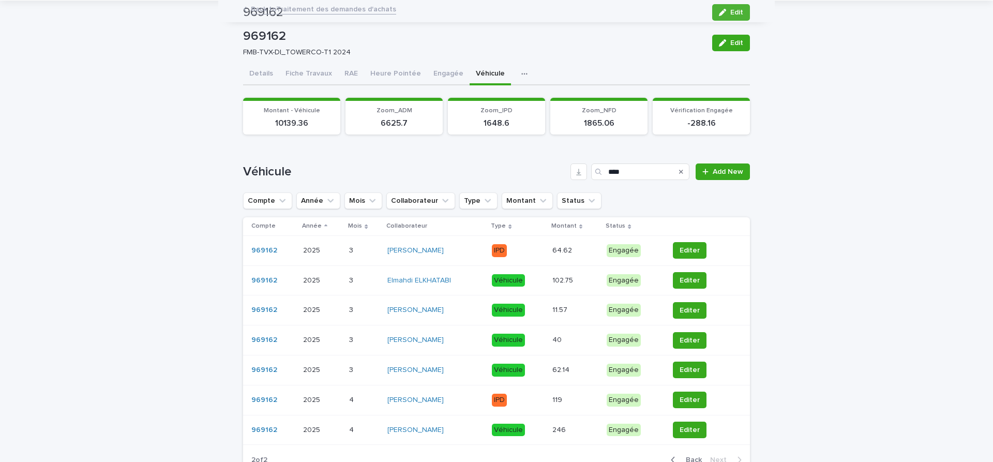
scroll to position [41, 0]
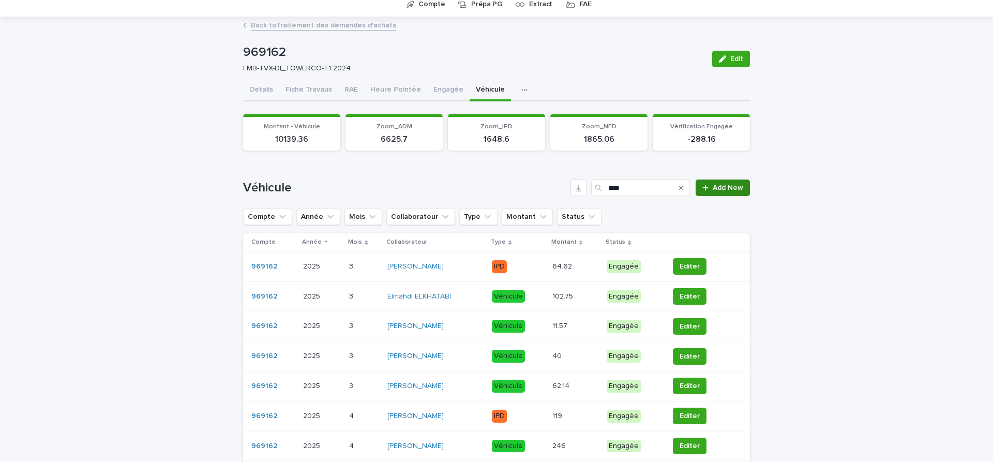
click at [724, 187] on span "Add New" at bounding box center [728, 187] width 31 height 7
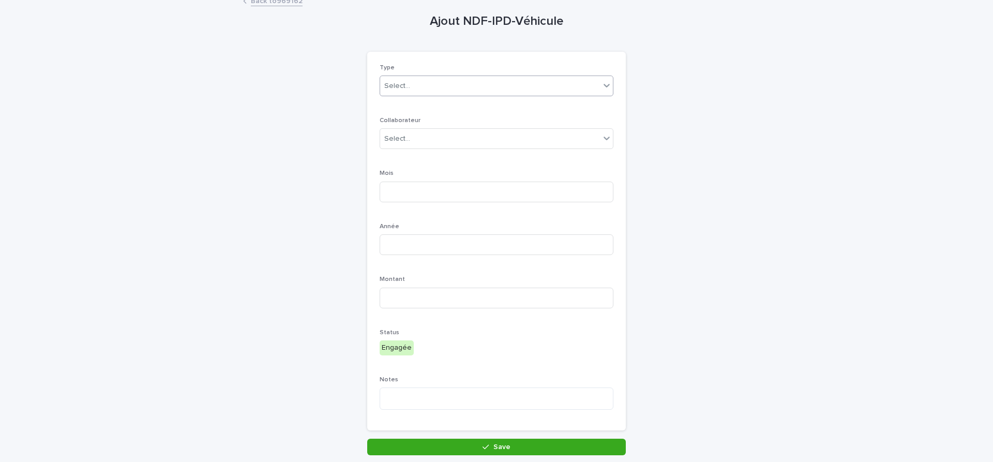
click at [415, 87] on div "Select..." at bounding box center [490, 86] width 220 height 17
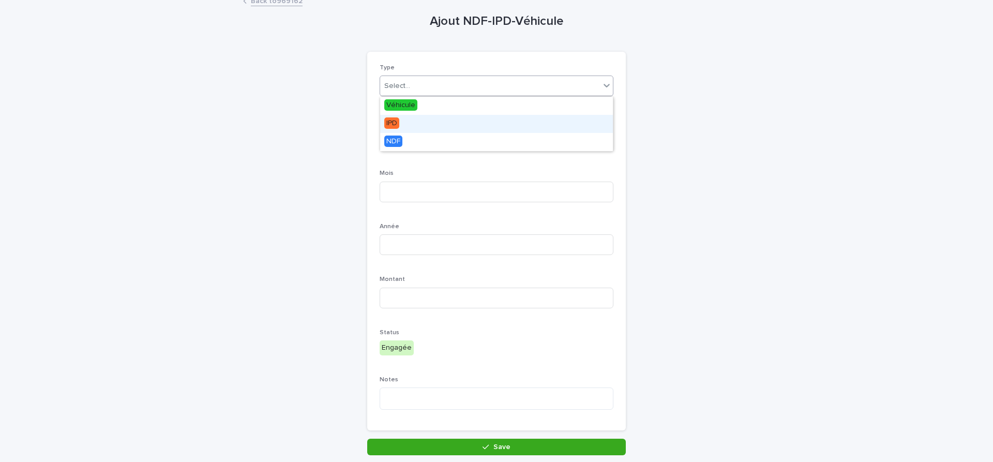
click at [386, 120] on span "IPD" at bounding box center [391, 122] width 15 height 11
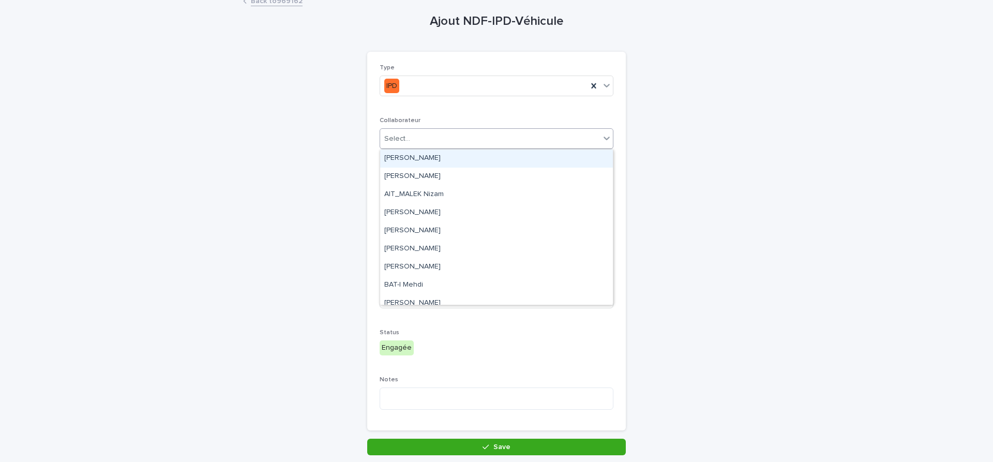
click at [413, 148] on div "Select..." at bounding box center [497, 138] width 234 height 21
type input "***"
click at [401, 159] on div "[PERSON_NAME]" at bounding box center [496, 158] width 233 height 18
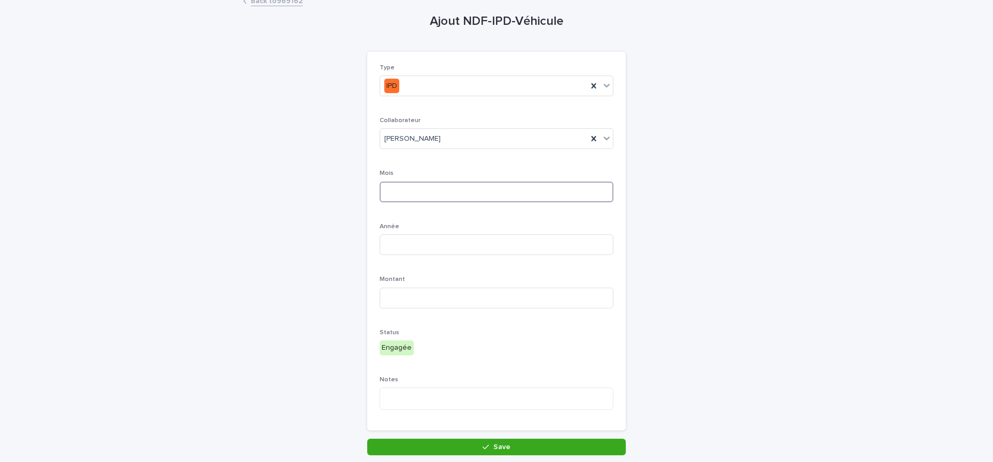
click at [429, 190] on input at bounding box center [497, 192] width 234 height 21
type input "*"
type input "****"
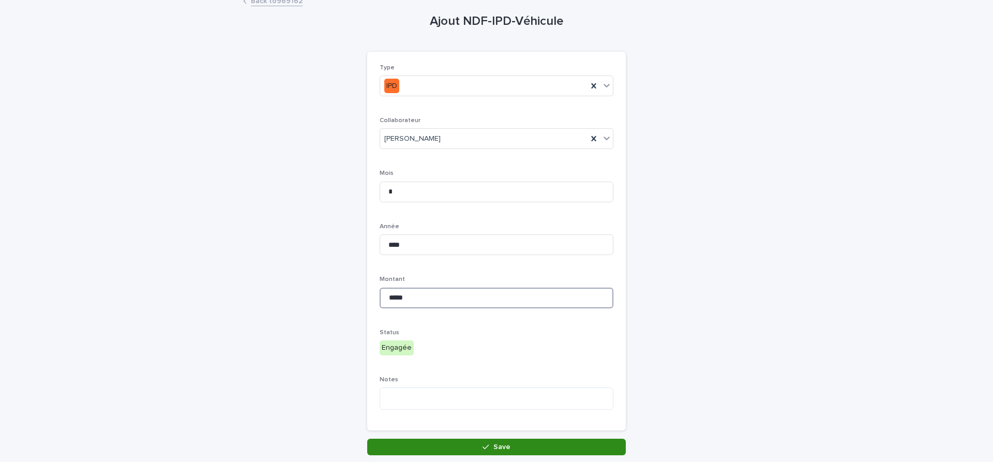
type input "*****"
click at [510, 444] on button "Save" at bounding box center [496, 447] width 259 height 17
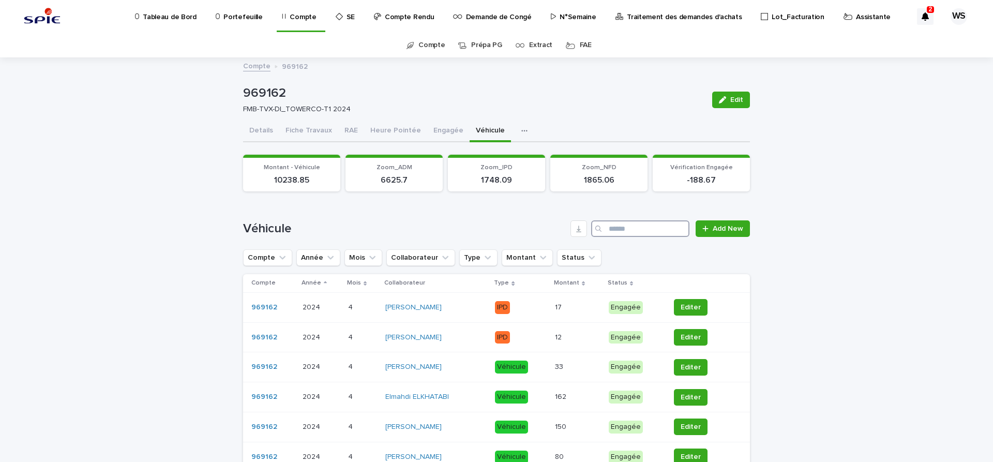
click at [630, 229] on input "Search" at bounding box center [640, 228] width 98 height 17
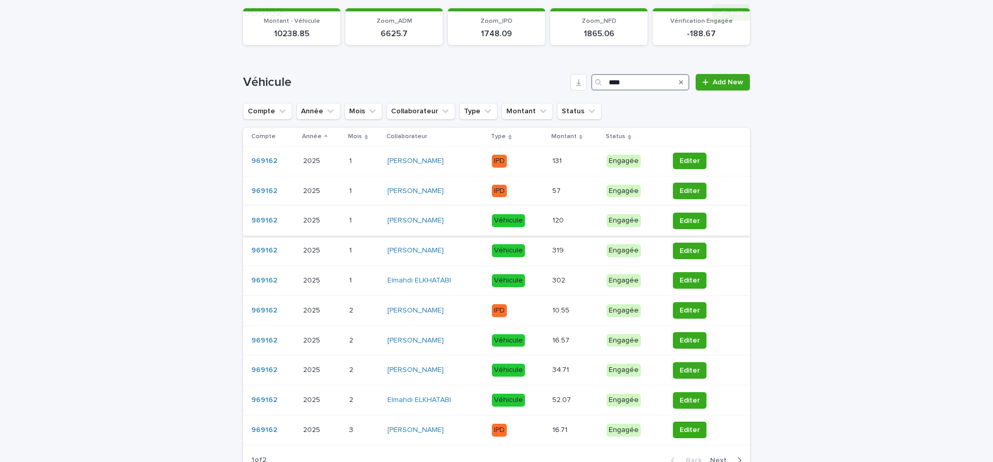
scroll to position [174, 0]
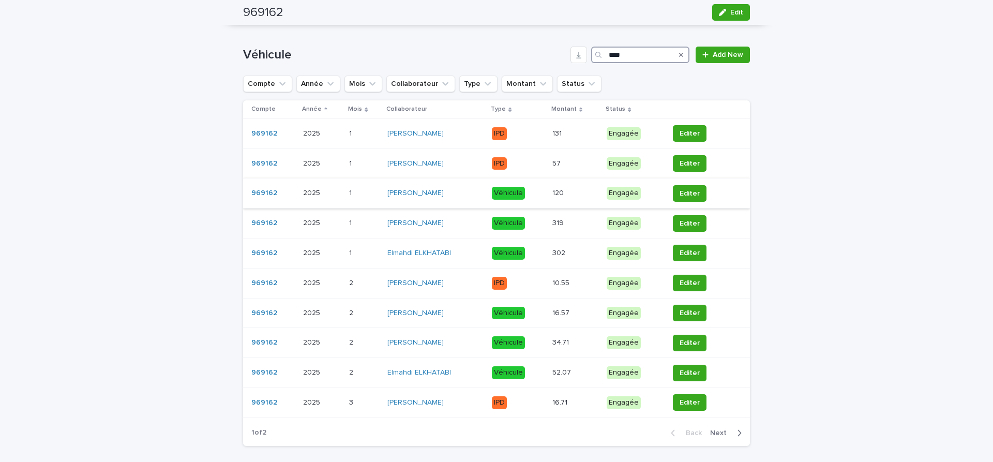
type input "****"
click at [723, 430] on span "Next" at bounding box center [721, 432] width 23 height 7
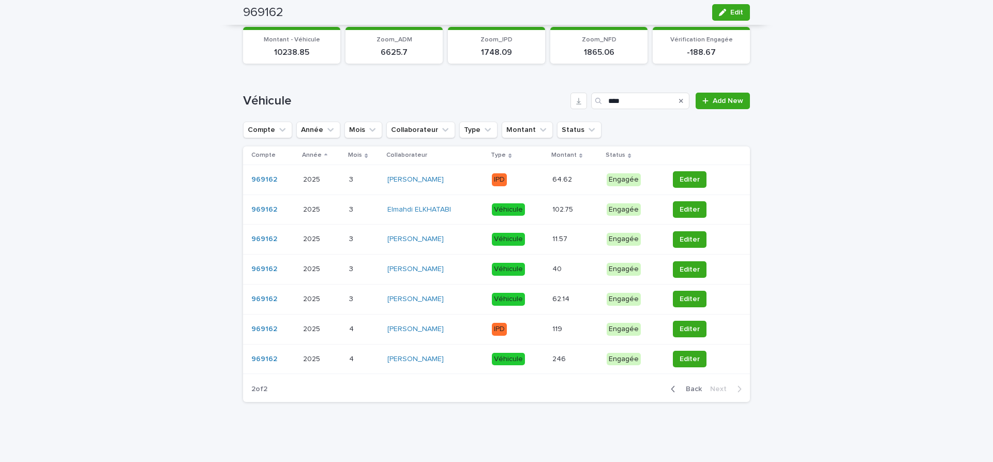
scroll to position [128, 0]
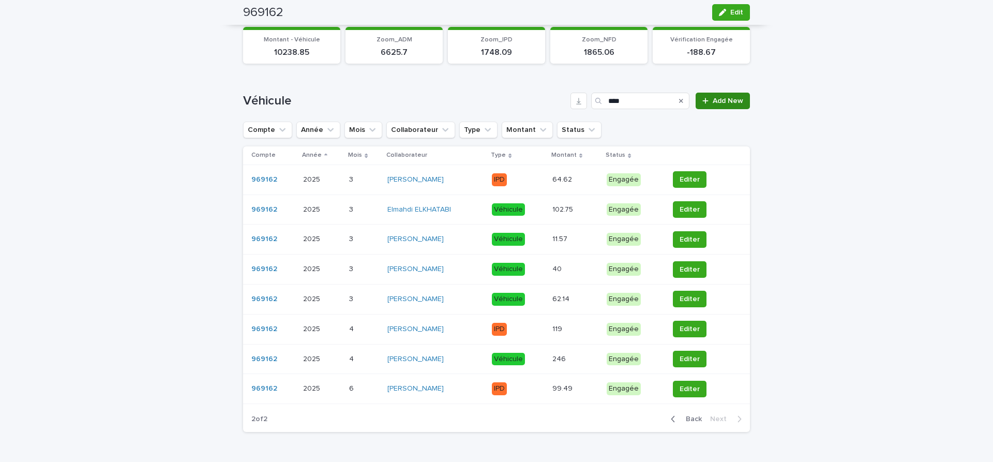
click at [737, 100] on span "Add New" at bounding box center [728, 100] width 31 height 7
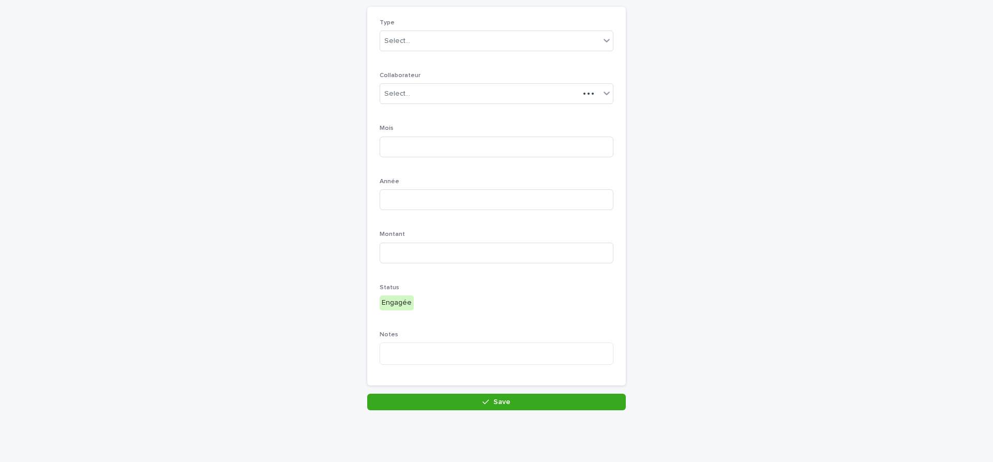
scroll to position [81, 0]
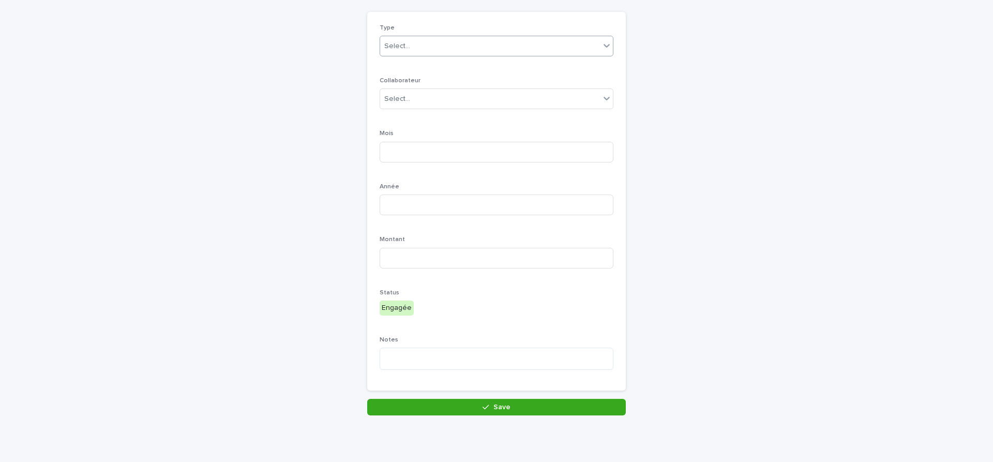
click at [407, 47] on div "Select..." at bounding box center [397, 46] width 26 height 11
click at [398, 68] on span "Véhicule" at bounding box center [400, 64] width 33 height 11
click at [430, 103] on div "Select..." at bounding box center [490, 99] width 220 height 17
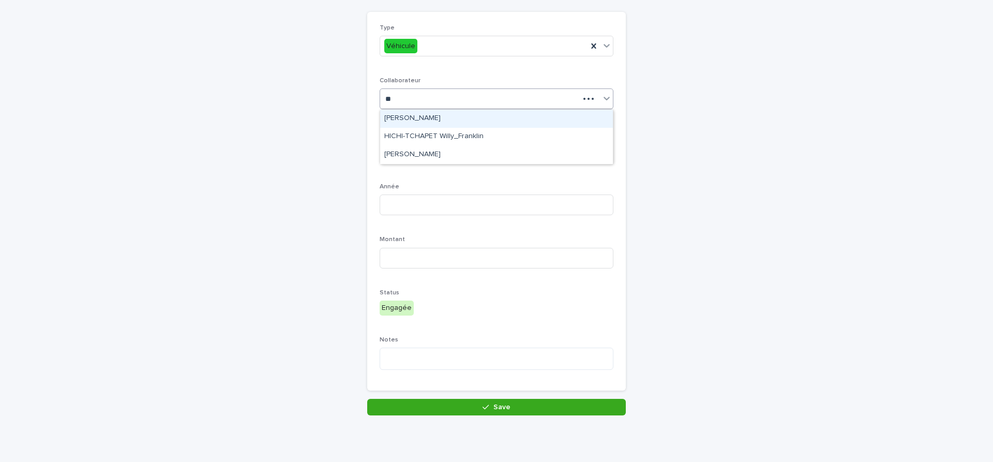
type input "***"
click at [422, 121] on div "[PERSON_NAME]" at bounding box center [496, 119] width 233 height 18
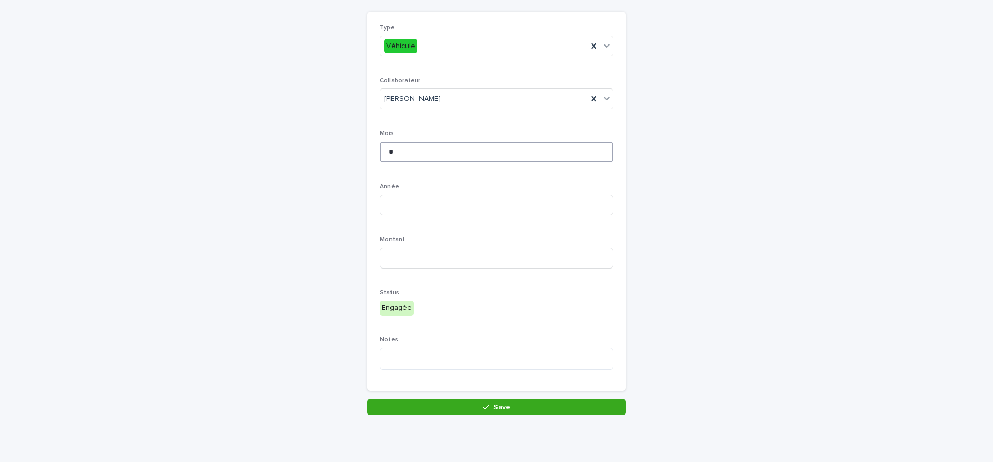
type input "*"
type input "****"
type input "*****"
type textarea "*********"
click at [513, 409] on button "Save" at bounding box center [496, 407] width 259 height 17
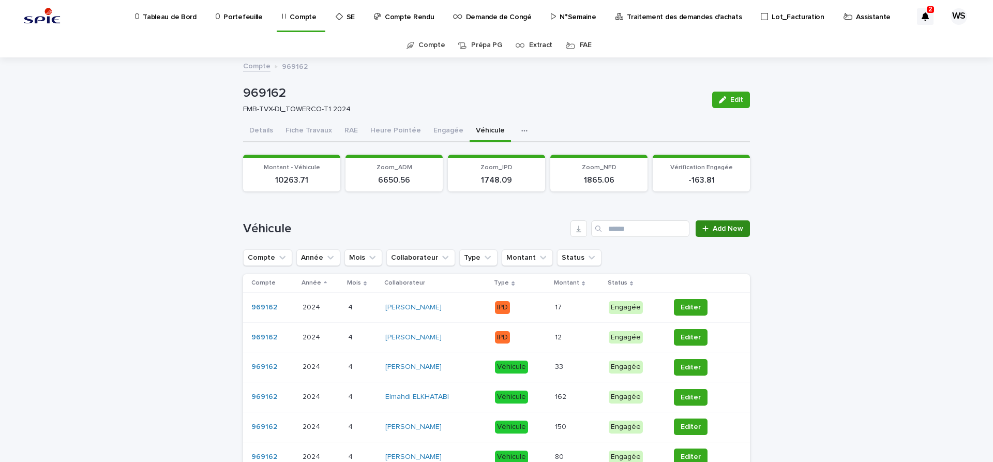
click at [729, 228] on span "Add New" at bounding box center [728, 228] width 31 height 7
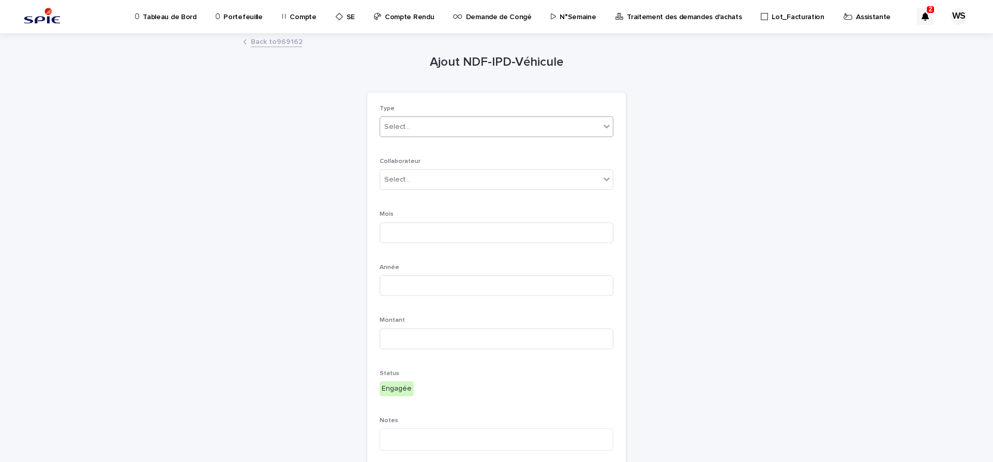
click at [425, 124] on div "Select..." at bounding box center [490, 126] width 220 height 17
click at [399, 144] on span "Véhicule" at bounding box center [400, 145] width 33 height 11
click at [424, 182] on div "Select..." at bounding box center [490, 179] width 220 height 17
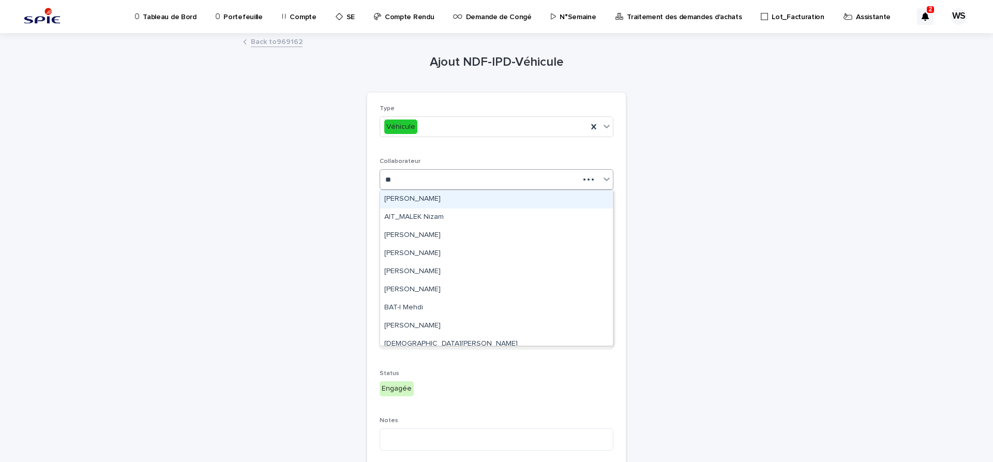
type input "***"
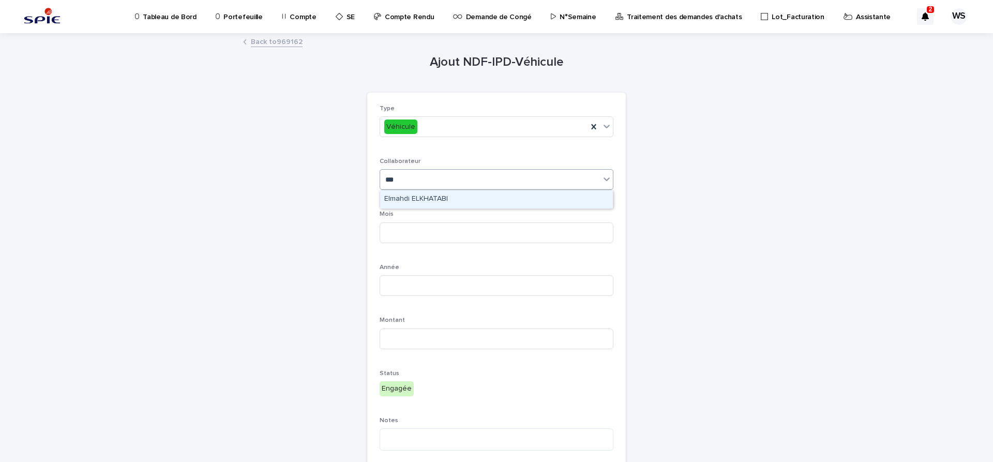
click at [419, 197] on div "Elmahdi ELKHATABI" at bounding box center [496, 199] width 233 height 18
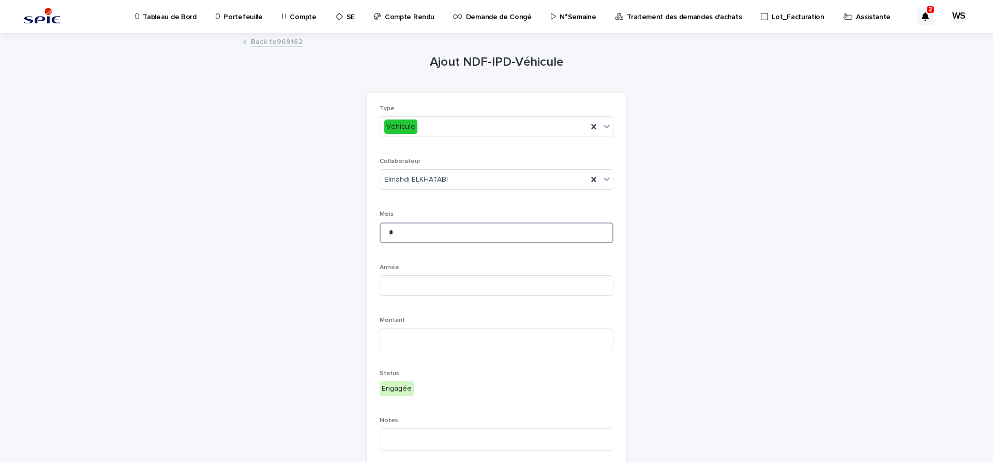
type input "*"
type input "****"
type input "*****"
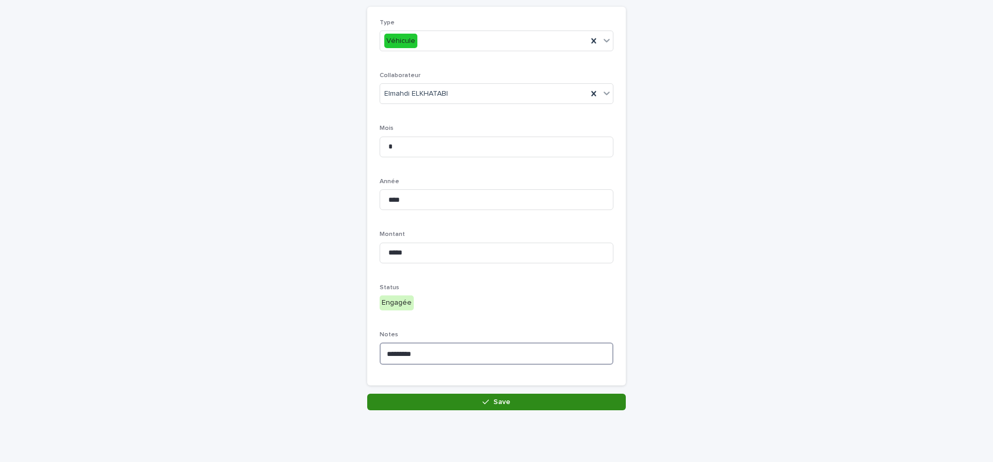
type textarea "*********"
click at [526, 403] on button "Save" at bounding box center [496, 402] width 259 height 17
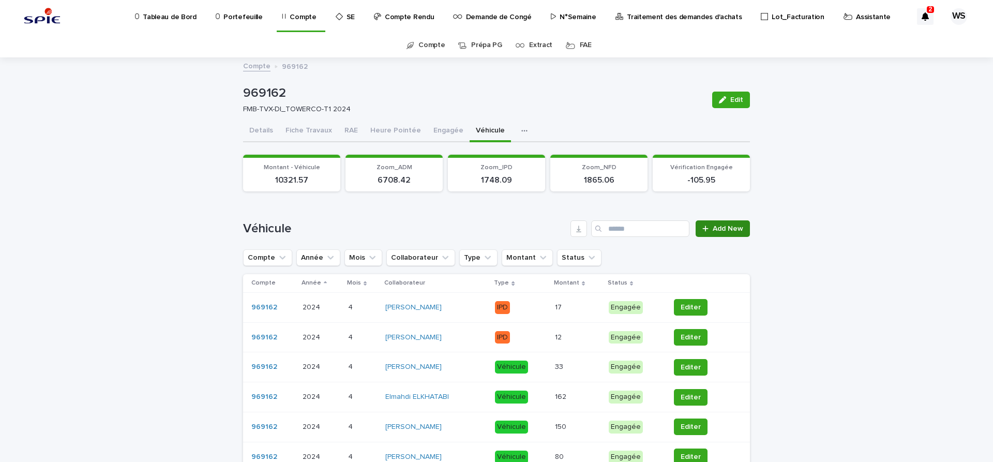
click at [731, 229] on span "Add New" at bounding box center [728, 228] width 31 height 7
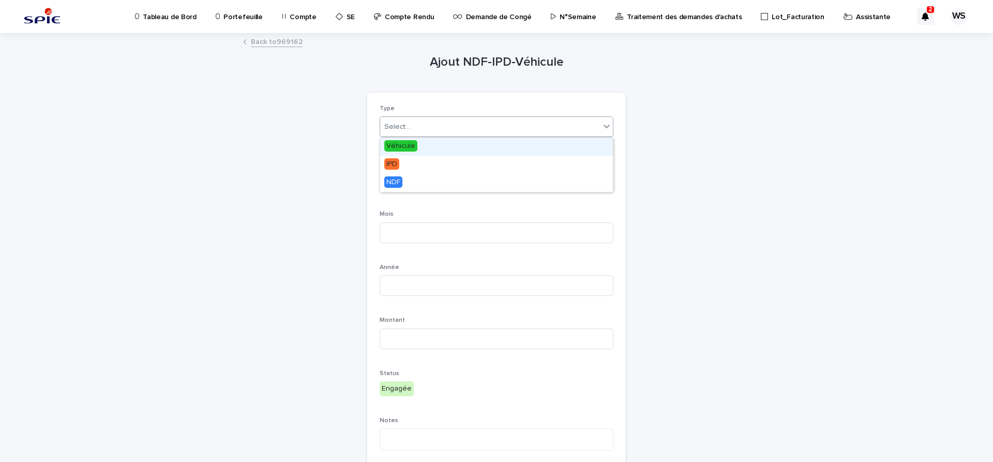
click at [414, 131] on div "Select..." at bounding box center [490, 126] width 220 height 17
click at [399, 145] on span "Véhicule" at bounding box center [400, 145] width 33 height 11
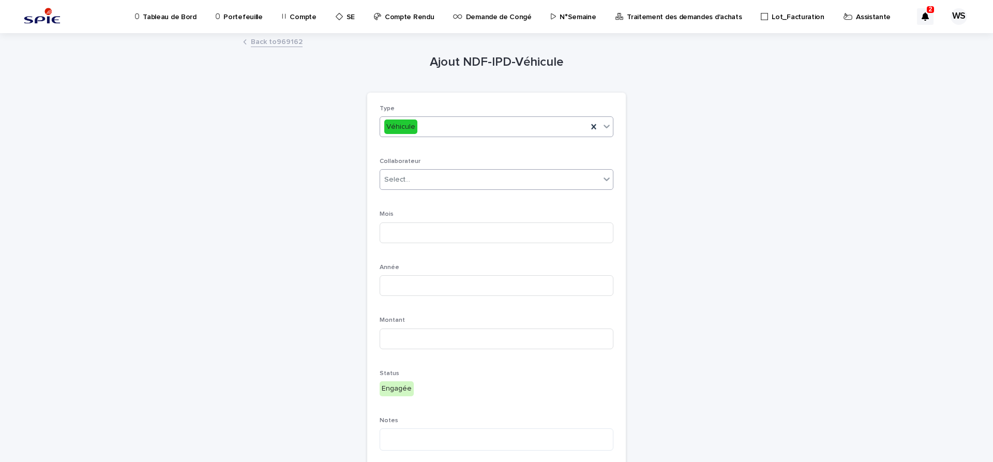
click at [414, 182] on div "Select..." at bounding box center [490, 179] width 220 height 17
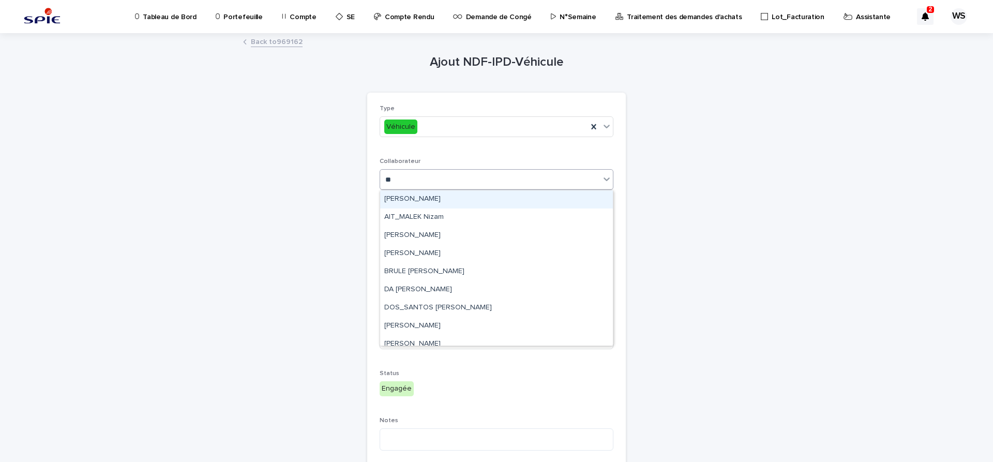
type input "***"
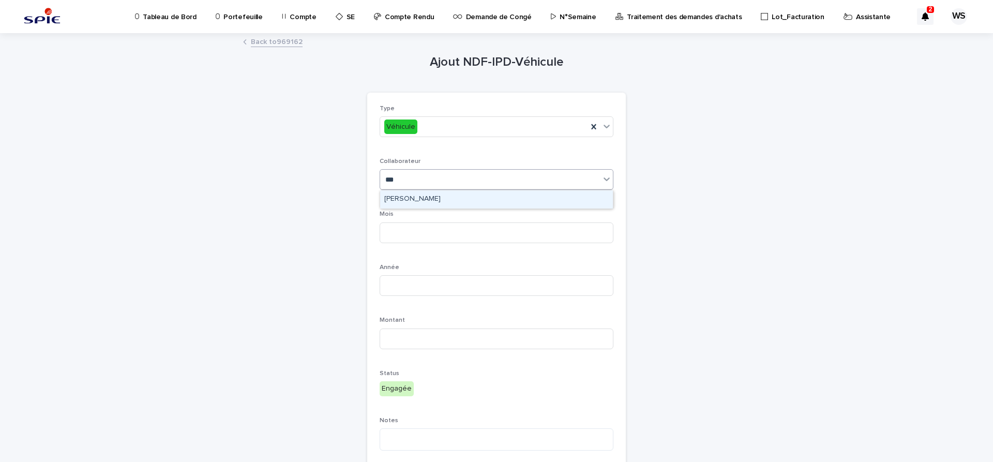
click at [419, 200] on div "[PERSON_NAME]" at bounding box center [496, 199] width 233 height 18
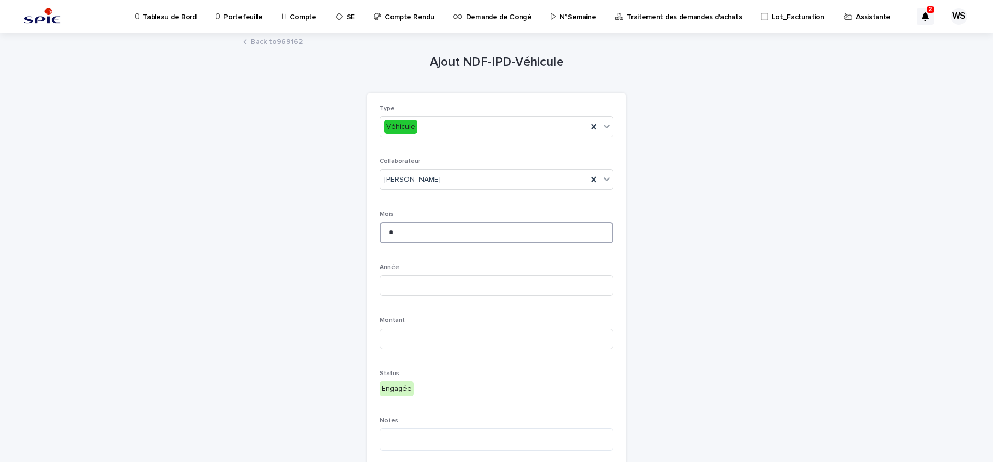
type input "*"
type input "****"
type input "*****"
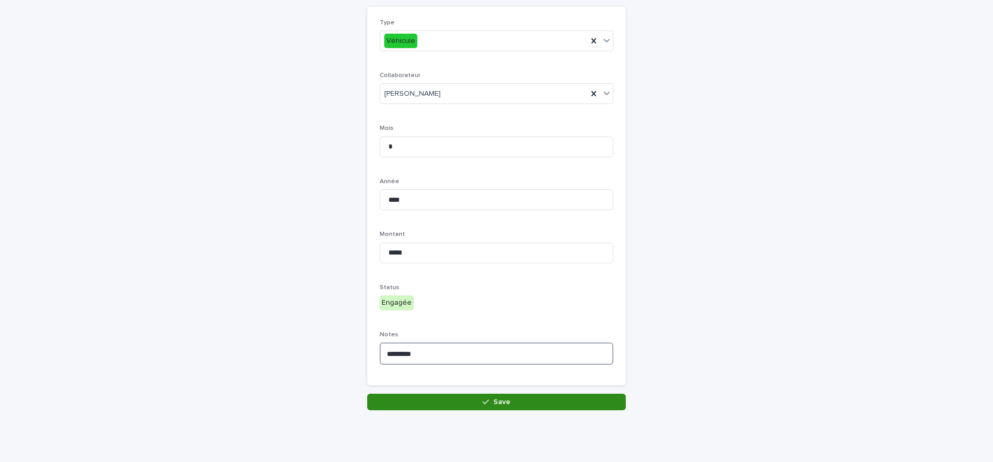
type textarea "*********"
click at [516, 403] on button "Save" at bounding box center [496, 402] width 259 height 17
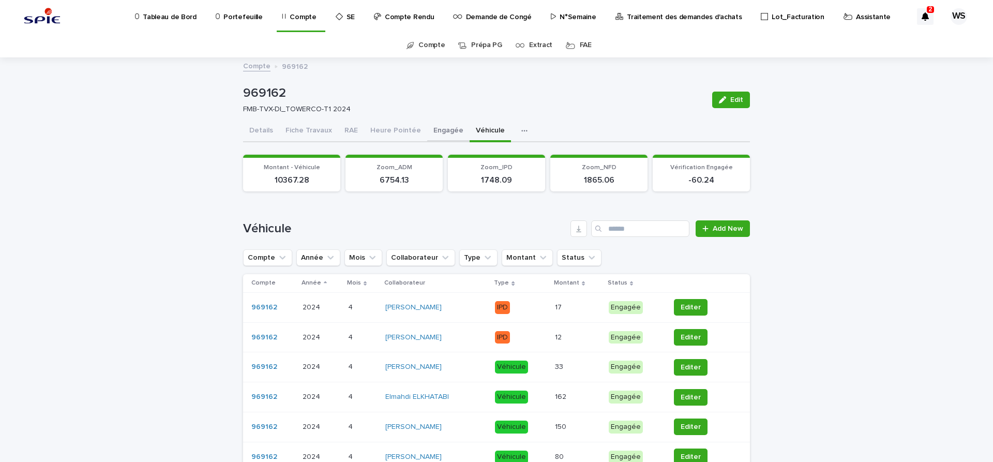
click at [434, 128] on button "Engagée" at bounding box center [448, 132] width 42 height 22
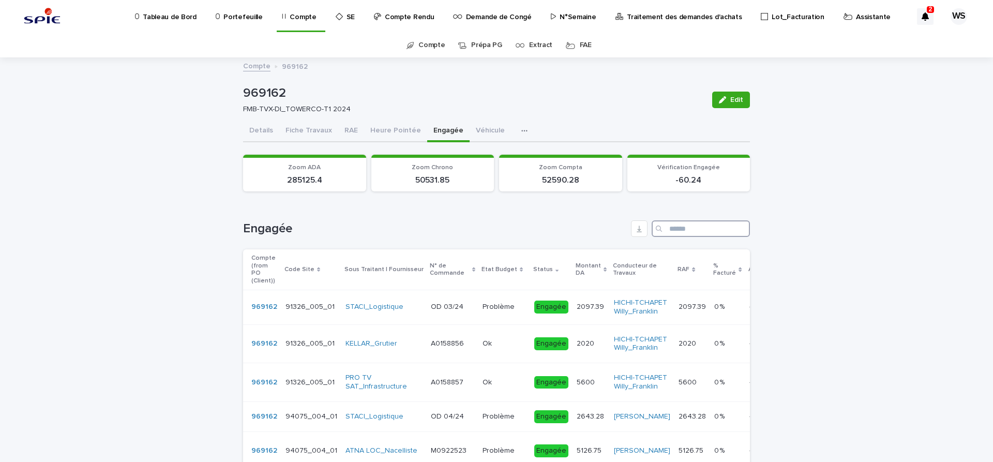
click at [702, 229] on input "Search" at bounding box center [701, 228] width 98 height 17
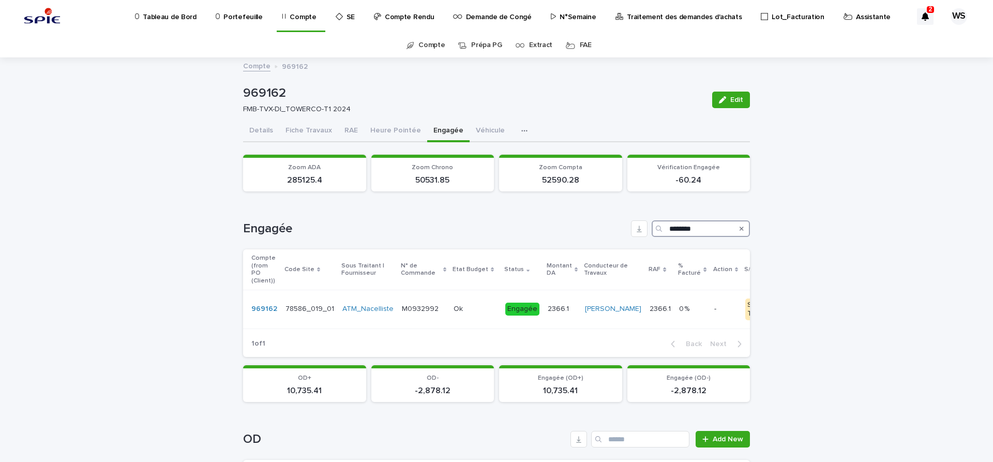
type input "********"
click at [742, 228] on icon "Search" at bounding box center [742, 229] width 4 height 4
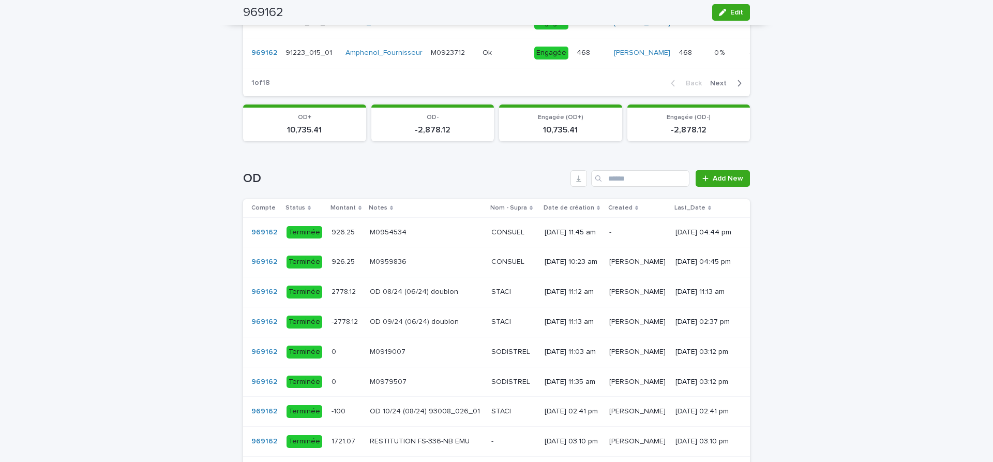
scroll to position [739, 0]
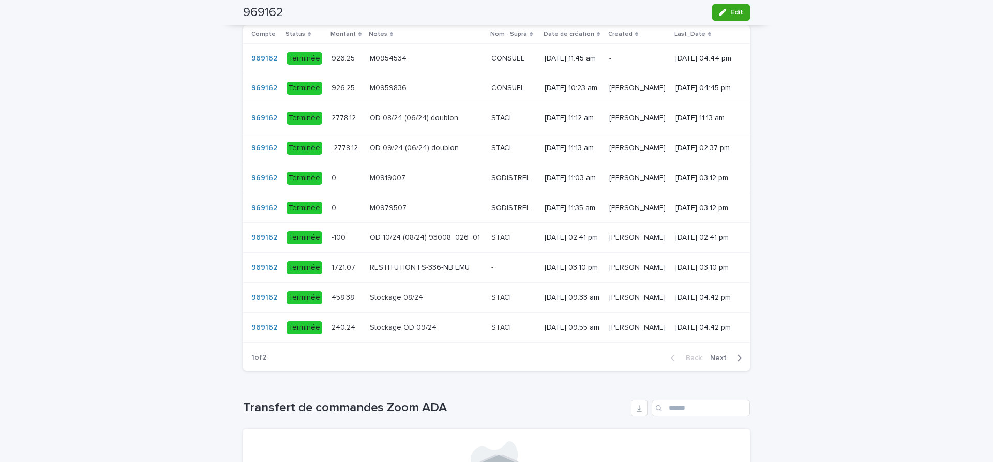
click at [717, 362] on span "Next" at bounding box center [721, 357] width 23 height 7
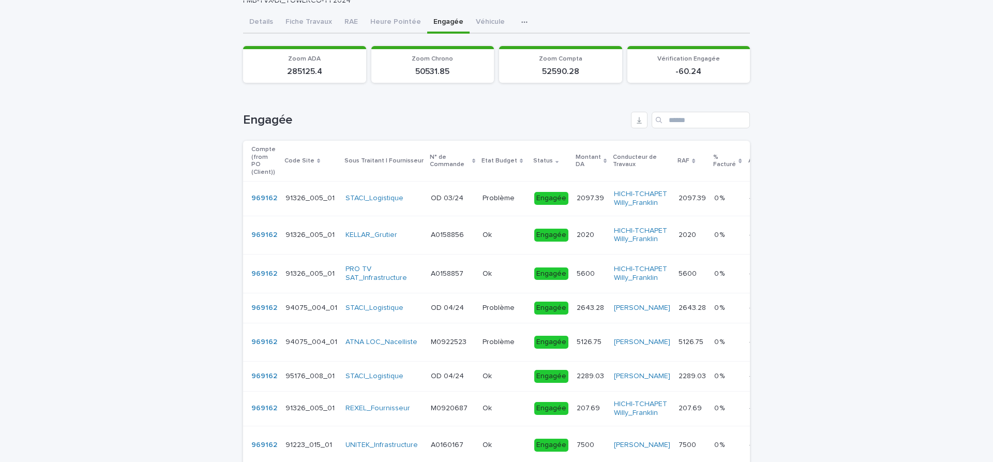
scroll to position [22, 0]
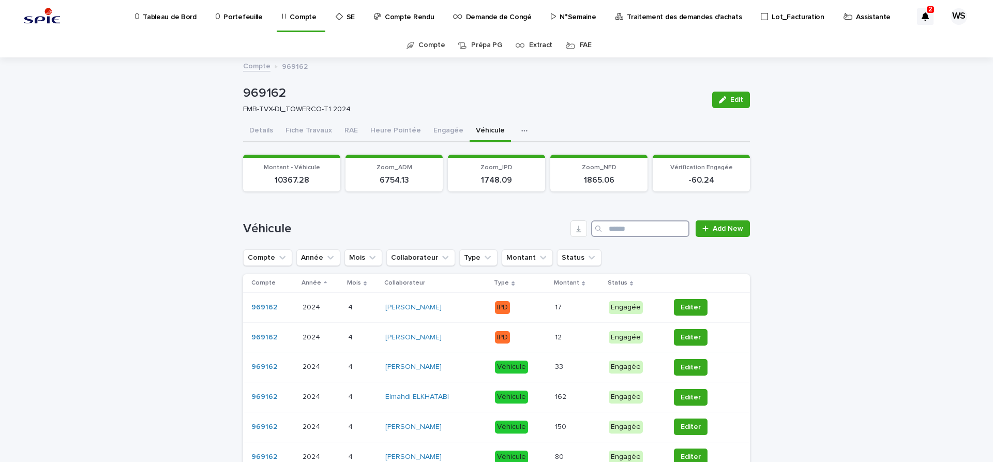
click at [641, 232] on input "Search" at bounding box center [640, 228] width 98 height 17
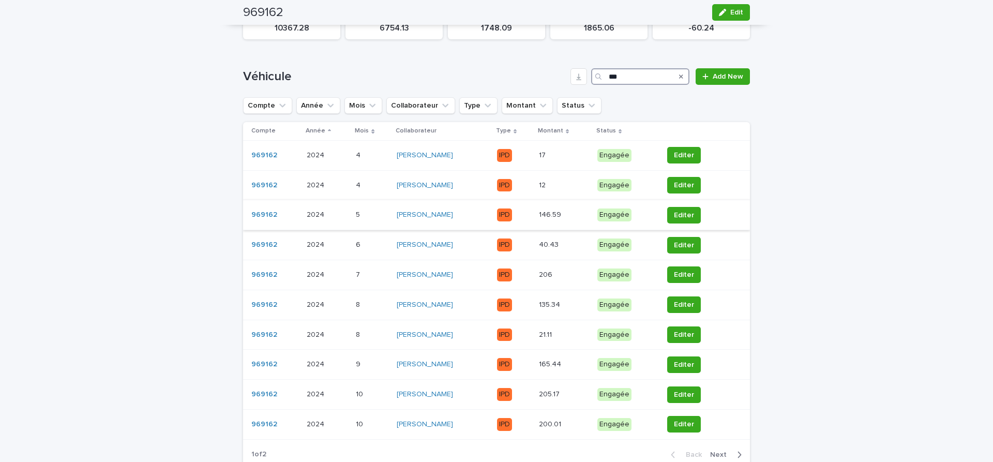
scroll to position [174, 0]
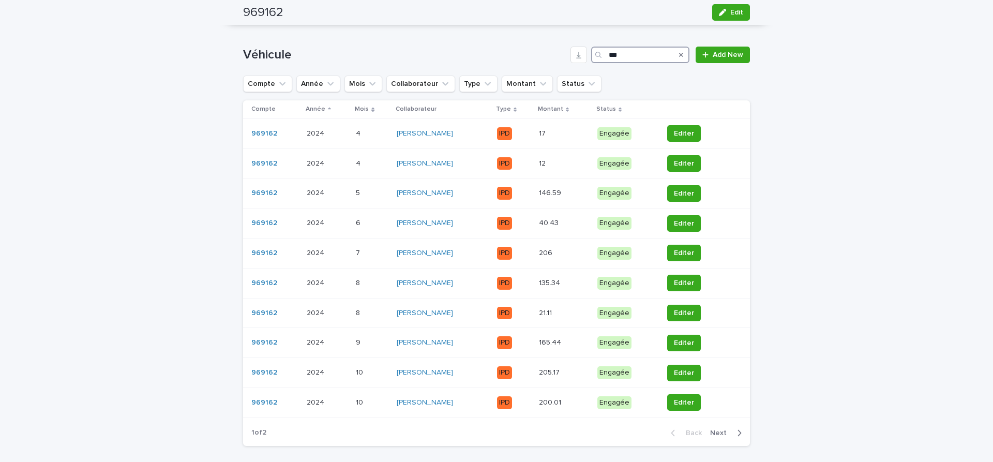
type input "***"
click at [721, 432] on span "Next" at bounding box center [721, 432] width 23 height 7
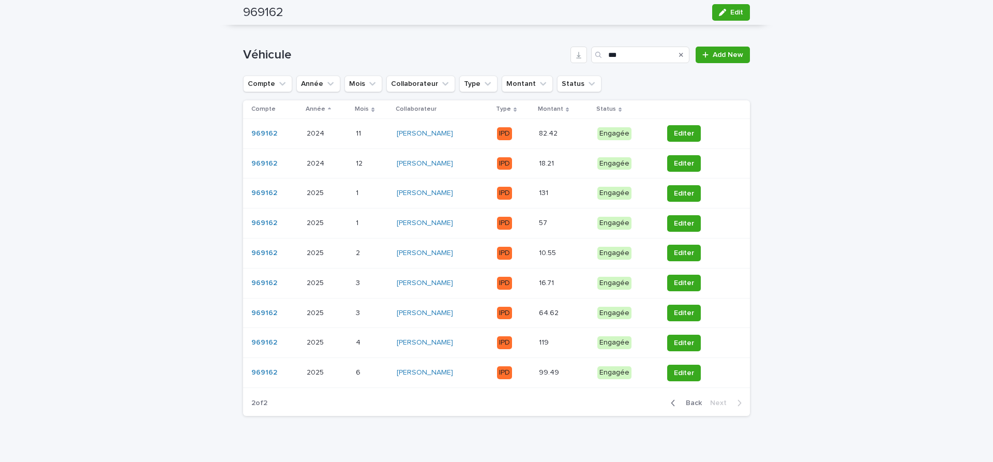
click at [521, 221] on p "IPD" at bounding box center [514, 223] width 34 height 13
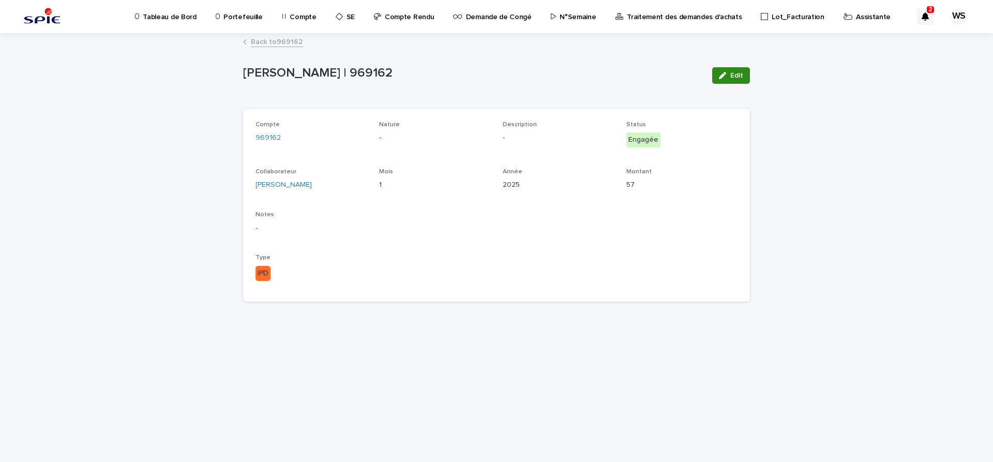
click at [736, 76] on span "Edit" at bounding box center [736, 75] width 13 height 7
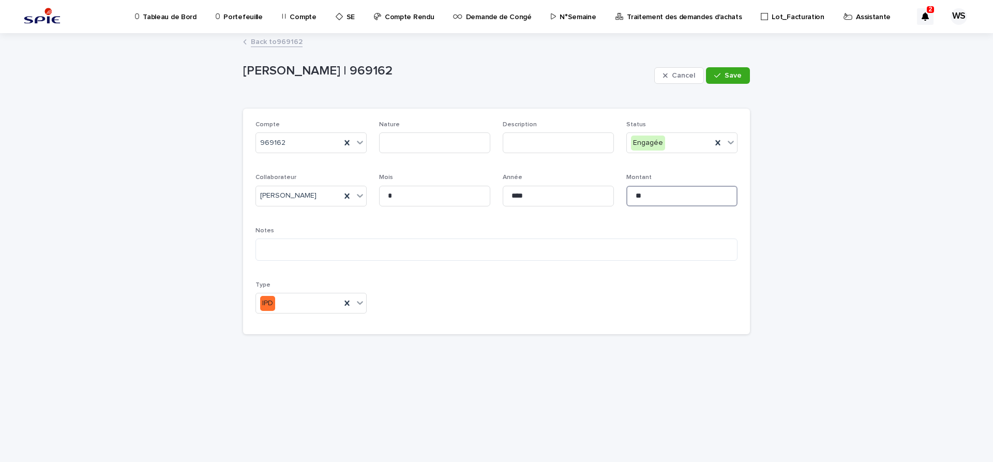
click at [663, 199] on input "**" at bounding box center [681, 196] width 111 height 21
type input "*****"
click at [734, 79] on span "Save" at bounding box center [733, 75] width 17 height 7
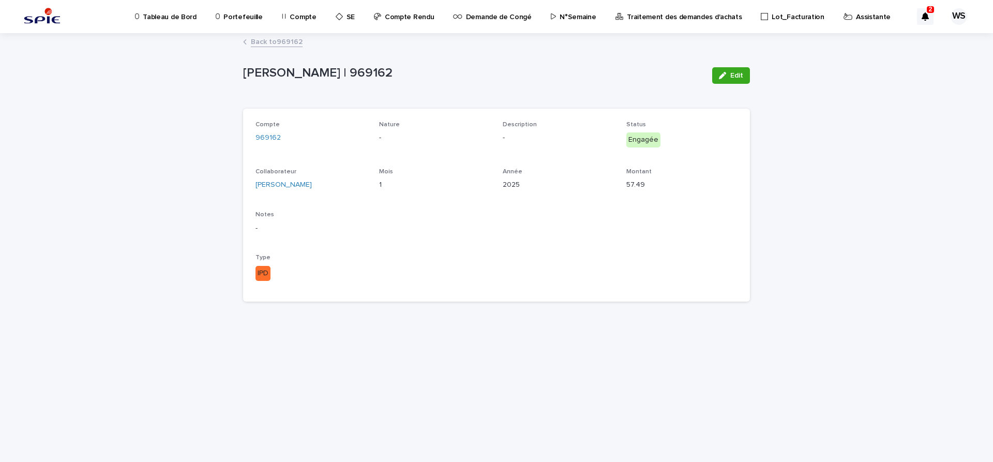
click at [289, 40] on link "Back to 969162" at bounding box center [277, 41] width 52 height 12
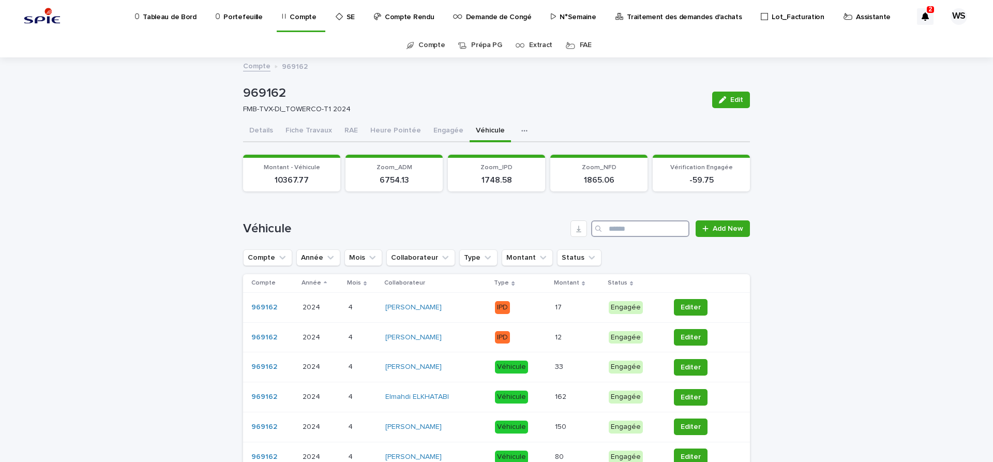
click at [659, 230] on input "Search" at bounding box center [640, 228] width 98 height 17
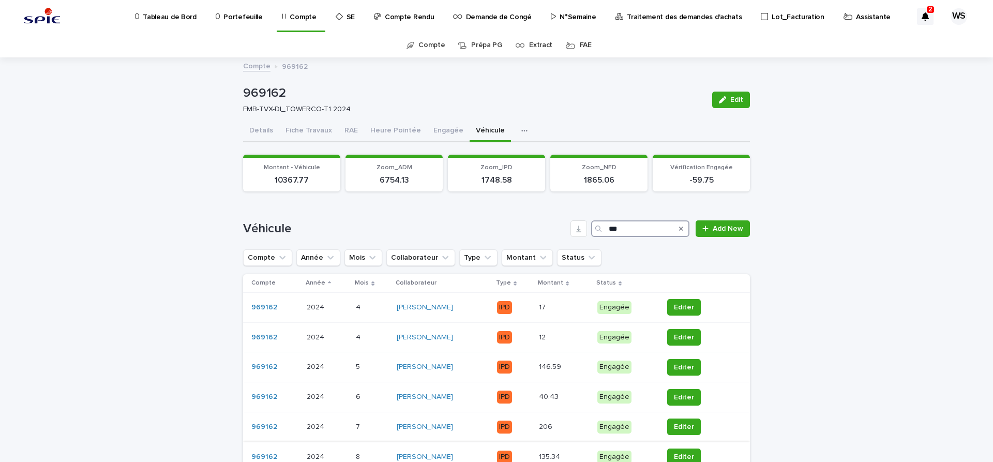
scroll to position [174, 0]
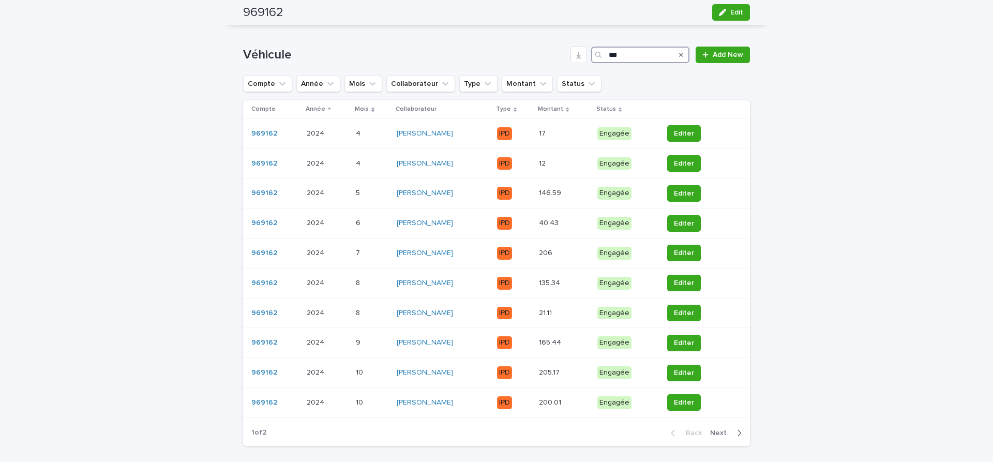
type input "***"
click at [721, 431] on span "Next" at bounding box center [721, 432] width 23 height 7
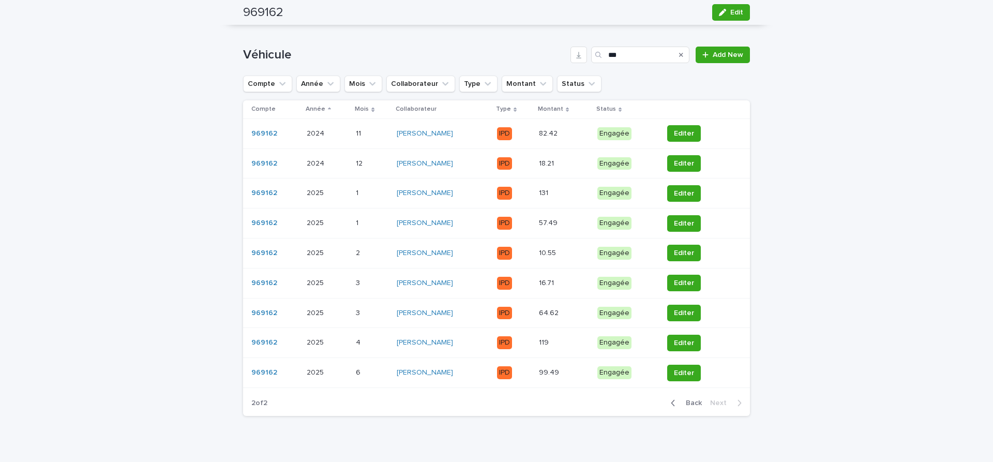
click at [564, 338] on div "119 119" at bounding box center [564, 342] width 50 height 17
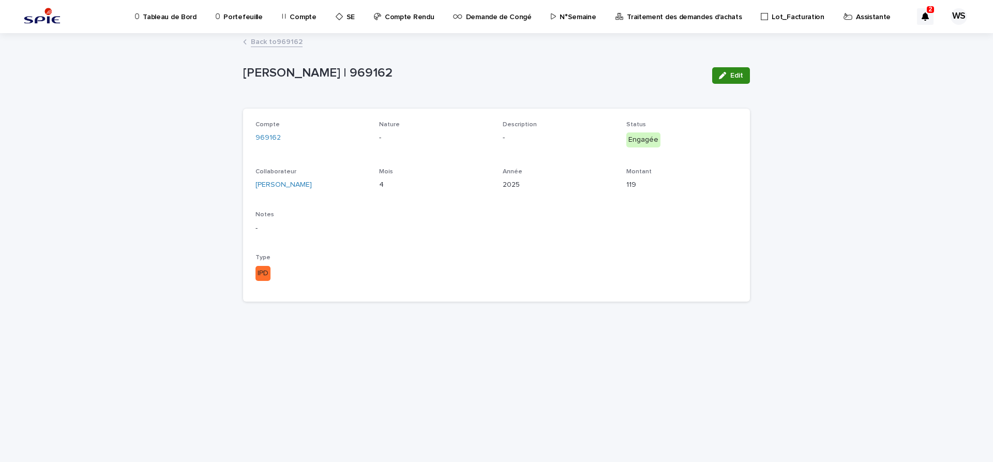
click at [738, 78] on span "Edit" at bounding box center [736, 75] width 13 height 7
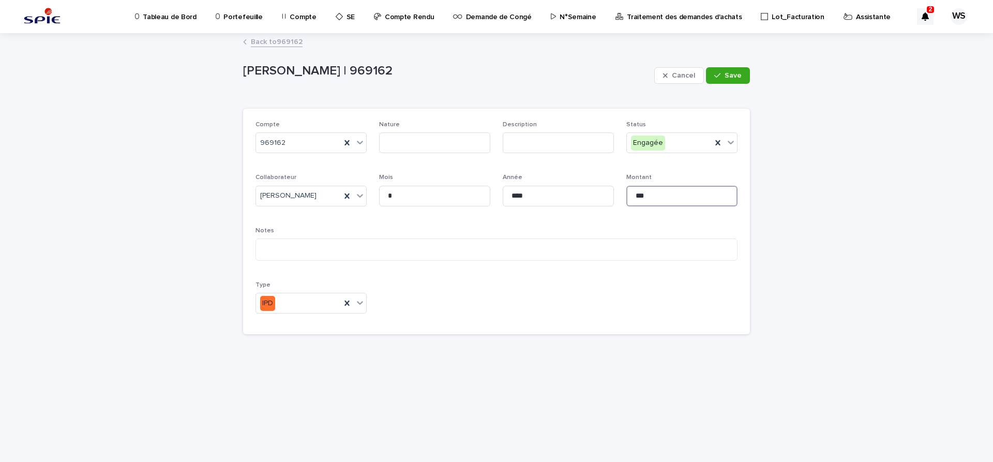
click at [690, 200] on input "***" at bounding box center [681, 196] width 111 height 21
type input "******"
click at [742, 72] on button "Save" at bounding box center [728, 75] width 44 height 17
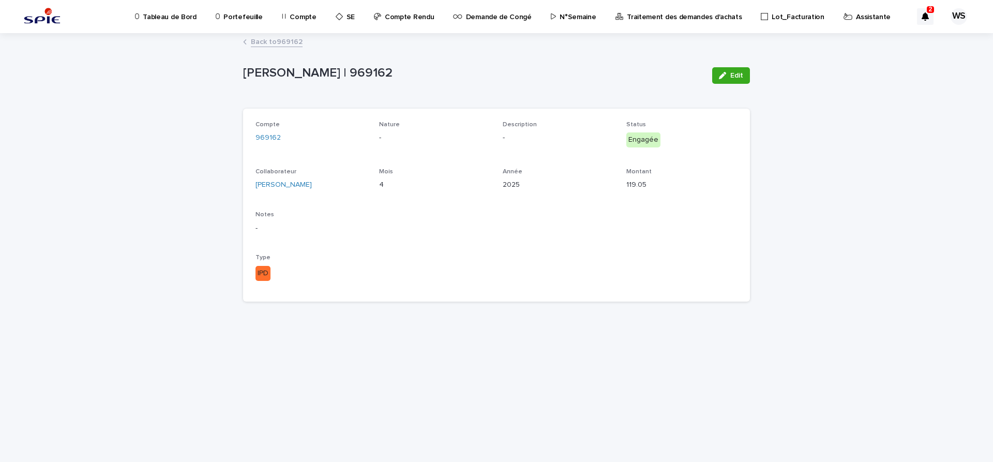
click at [291, 42] on link "Back to 969162" at bounding box center [277, 41] width 52 height 12
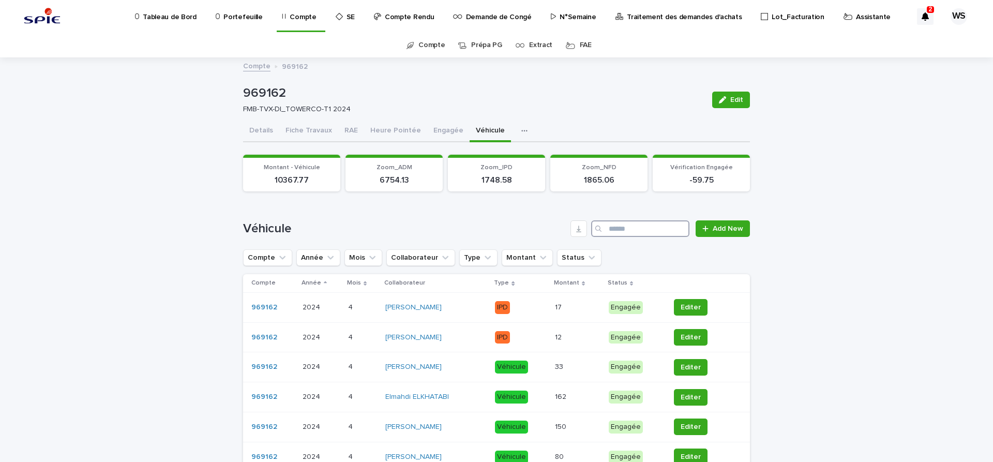
click at [624, 226] on input "Search" at bounding box center [640, 228] width 98 height 17
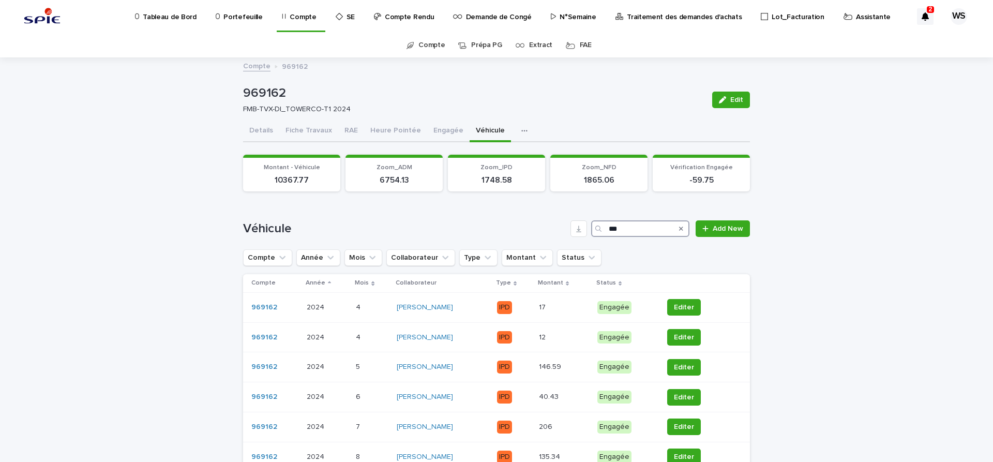
scroll to position [217, 0]
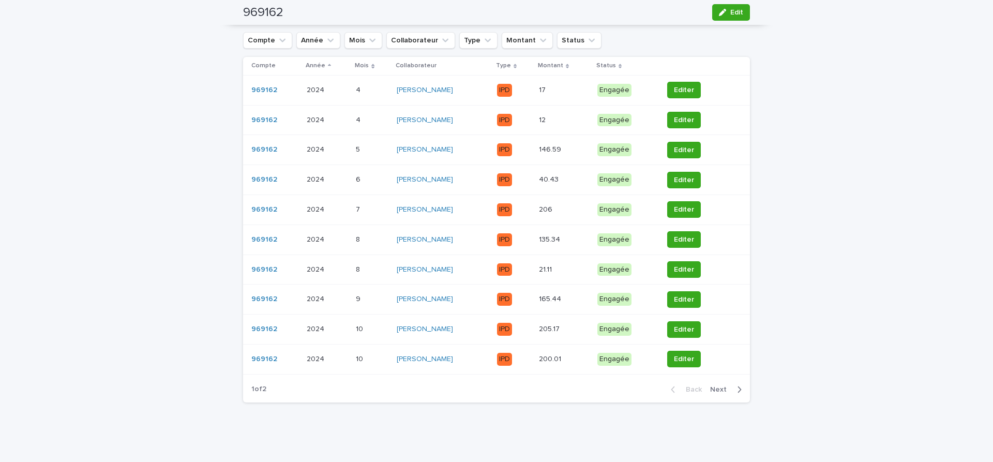
type input "***"
click at [721, 388] on span "Next" at bounding box center [721, 389] width 23 height 7
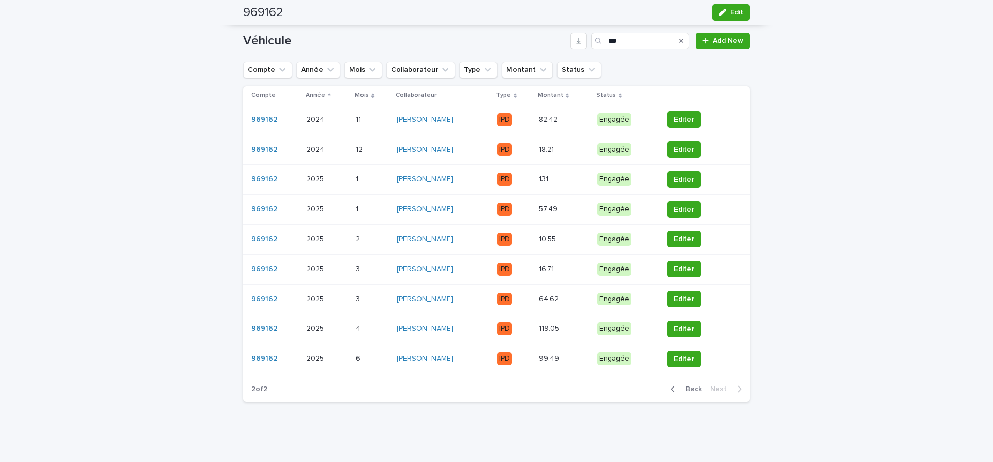
scroll to position [14, 0]
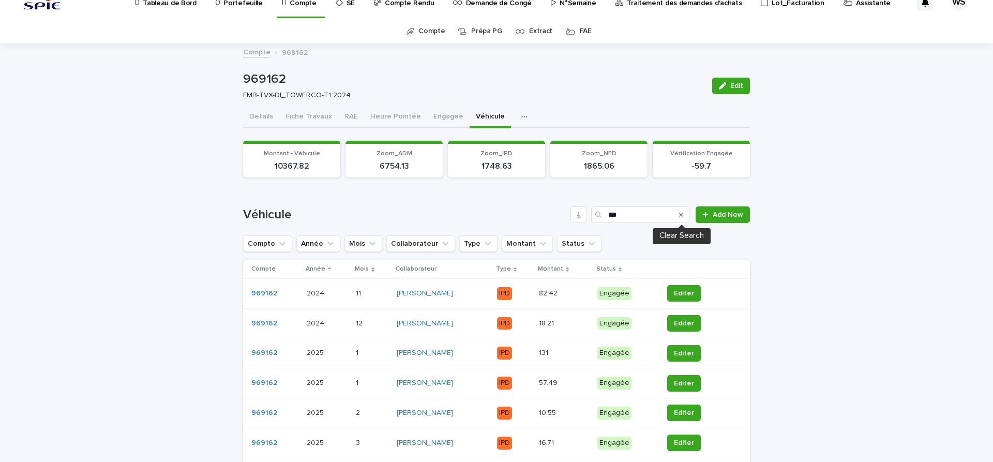
click at [681, 214] on icon "Search" at bounding box center [681, 215] width 4 height 6
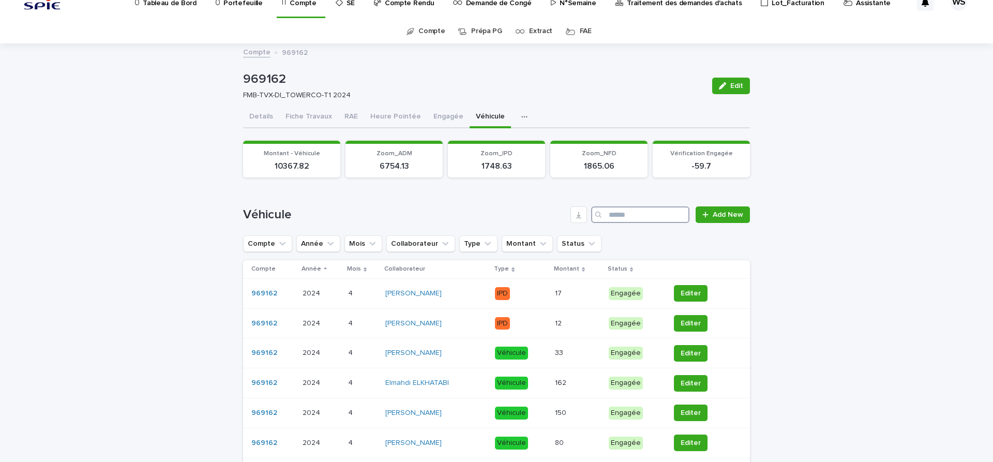
click at [621, 216] on input "Search" at bounding box center [640, 214] width 98 height 17
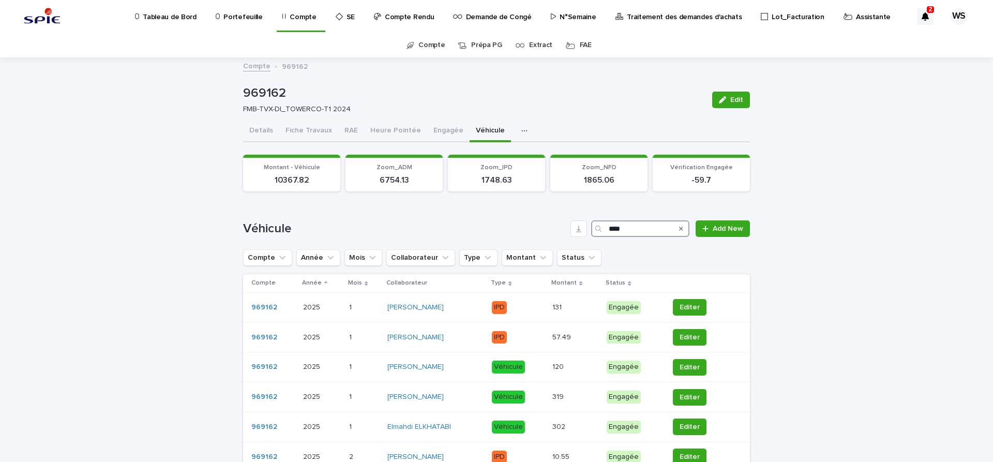
scroll to position [174, 0]
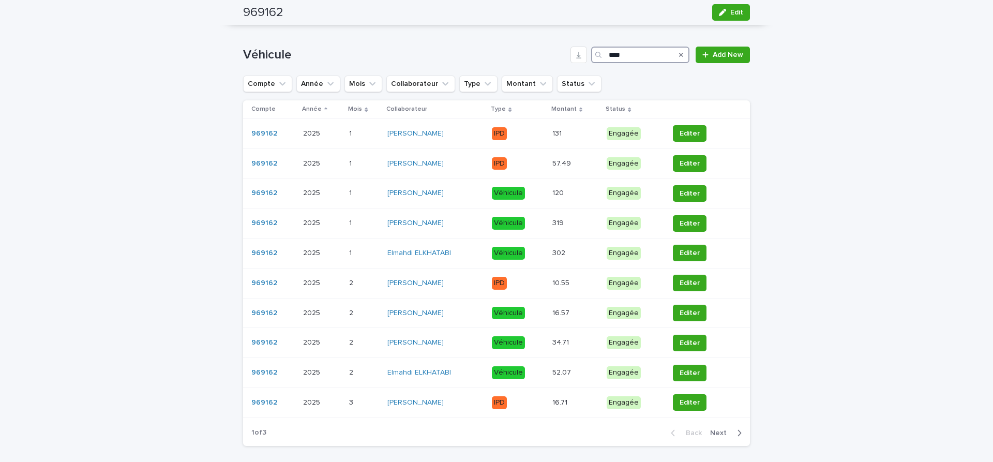
type input "****"
click at [717, 434] on span "Next" at bounding box center [721, 432] width 23 height 7
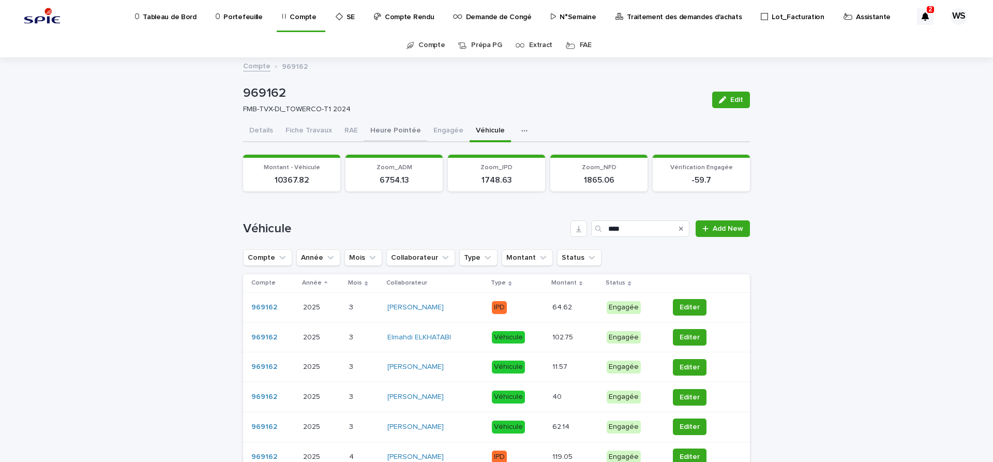
click at [388, 130] on button "Heure Pointée" at bounding box center [395, 132] width 63 height 22
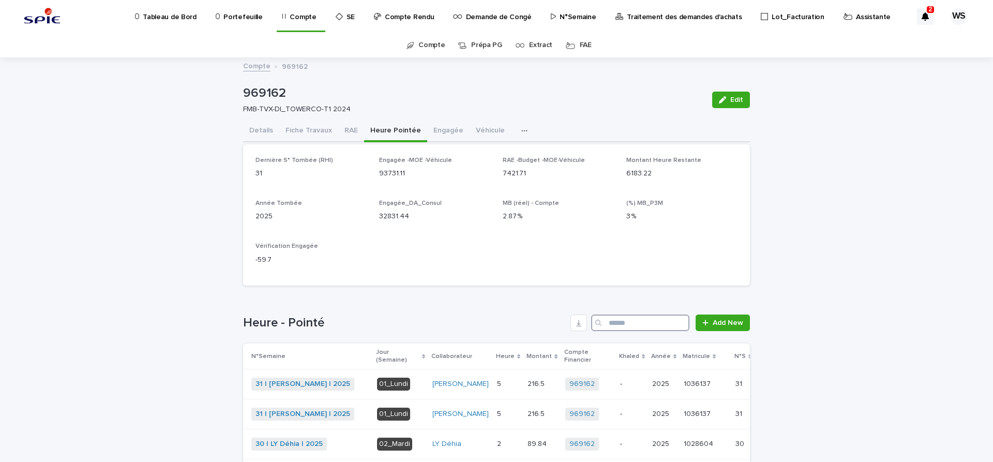
click at [623, 321] on input "Search" at bounding box center [640, 322] width 98 height 17
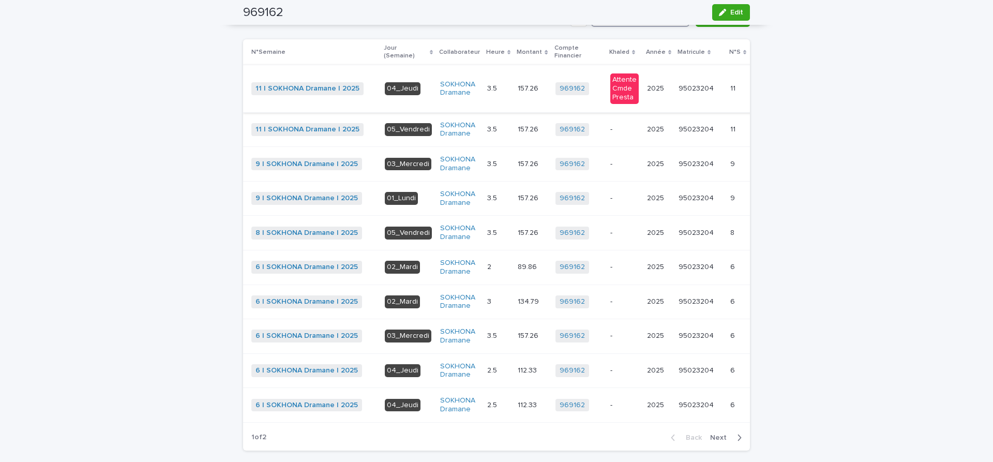
scroll to position [174, 0]
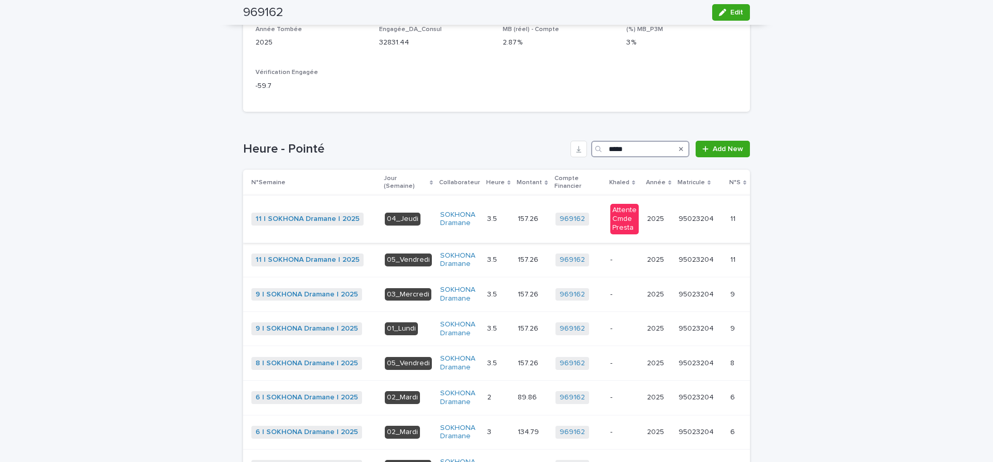
type input "*****"
click at [581, 221] on div "969162 + 0" at bounding box center [578, 219] width 47 height 13
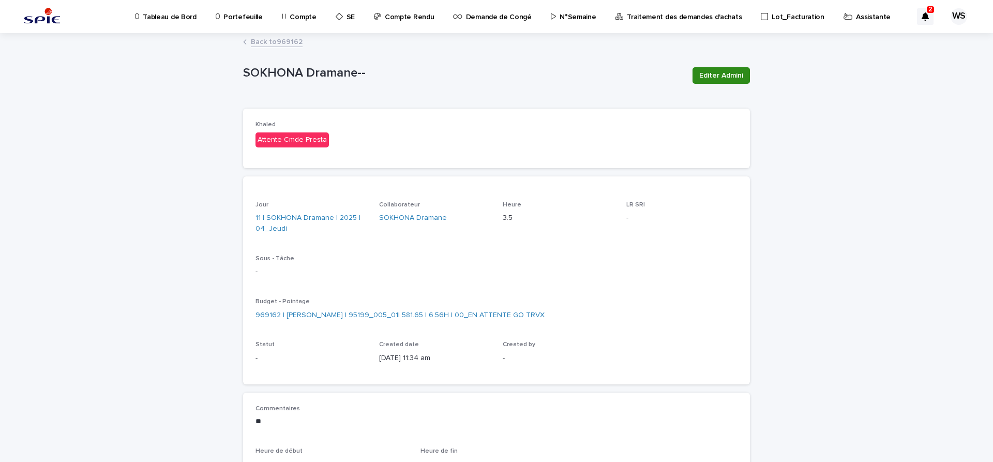
click at [738, 76] on span "Editer Admini" at bounding box center [721, 75] width 44 height 10
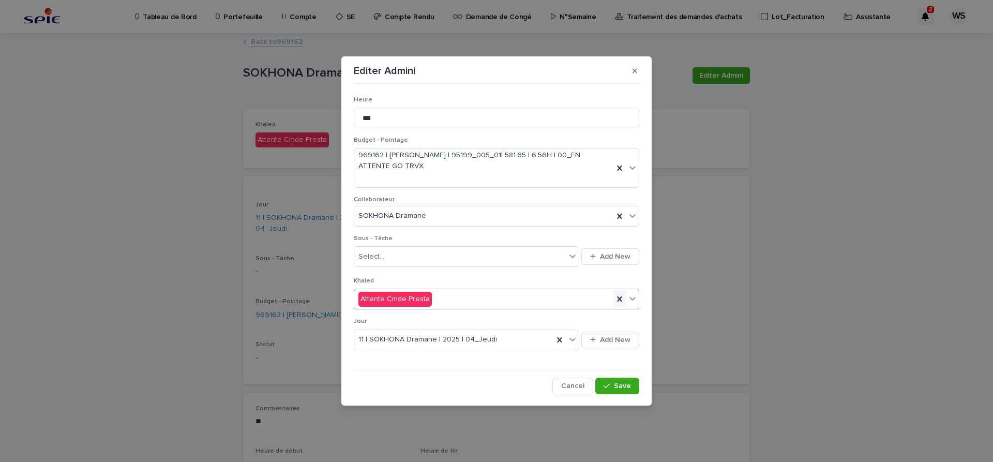
click at [619, 298] on icon at bounding box center [619, 298] width 5 height 5
drag, startPoint x: 389, startPoint y: 117, endPoint x: 247, endPoint y: 102, distance: 143.0
click at [354, 108] on input "***" at bounding box center [496, 118] width 285 height 21
type input "***"
click at [631, 388] on button "Save" at bounding box center [617, 386] width 44 height 17
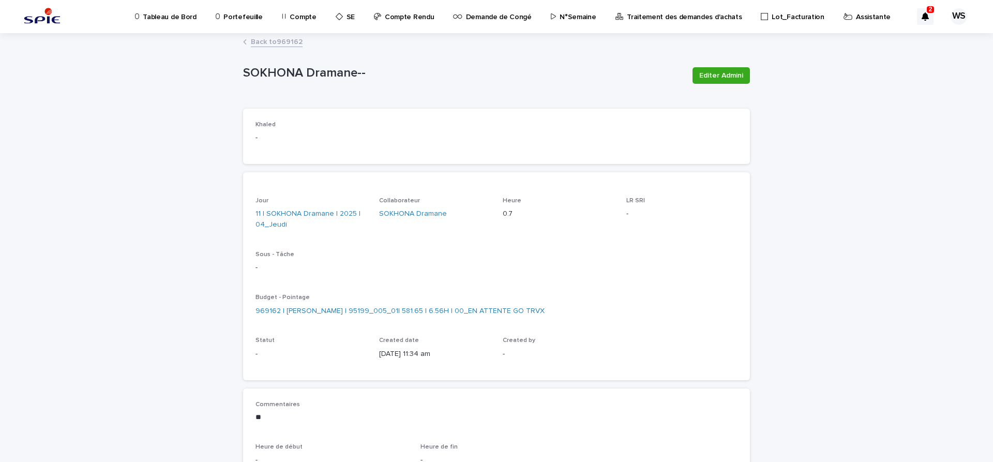
click at [296, 41] on link "Back to 969162" at bounding box center [277, 41] width 52 height 12
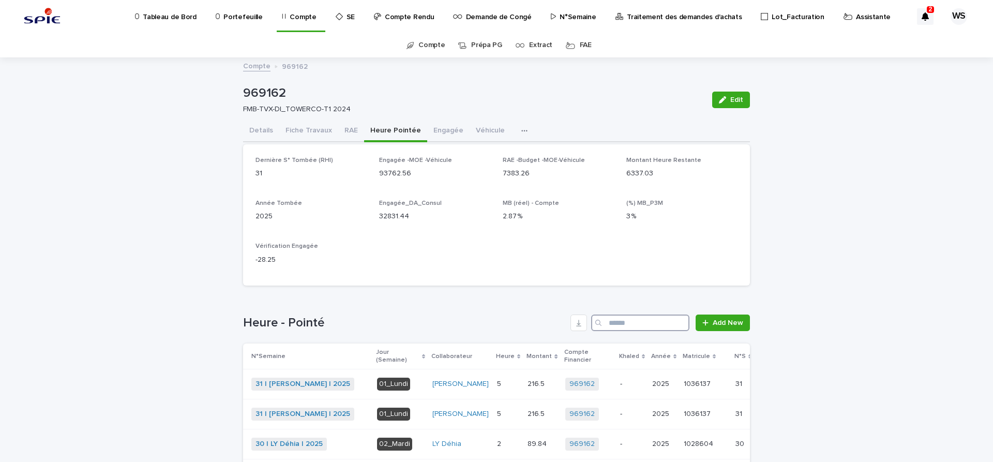
click at [637, 328] on input "Search" at bounding box center [640, 322] width 98 height 17
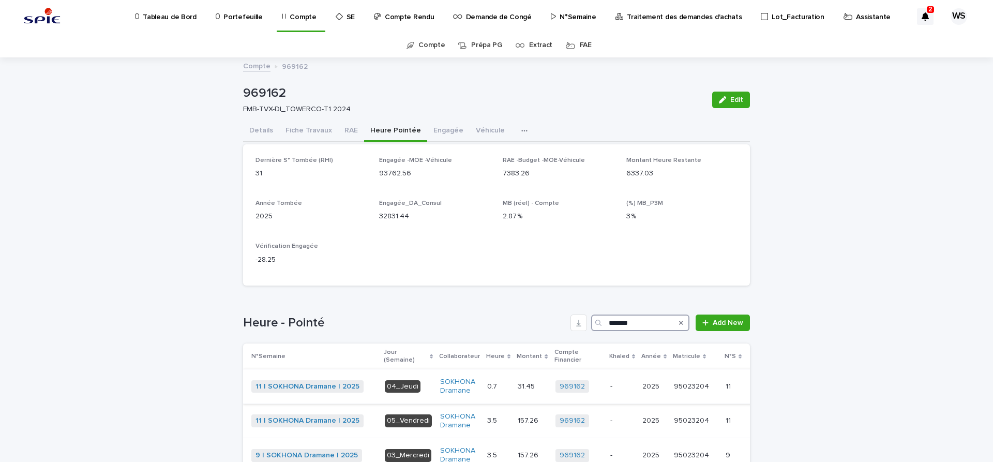
type input "*******"
click at [533, 391] on div "31.45 31.45" at bounding box center [532, 386] width 29 height 17
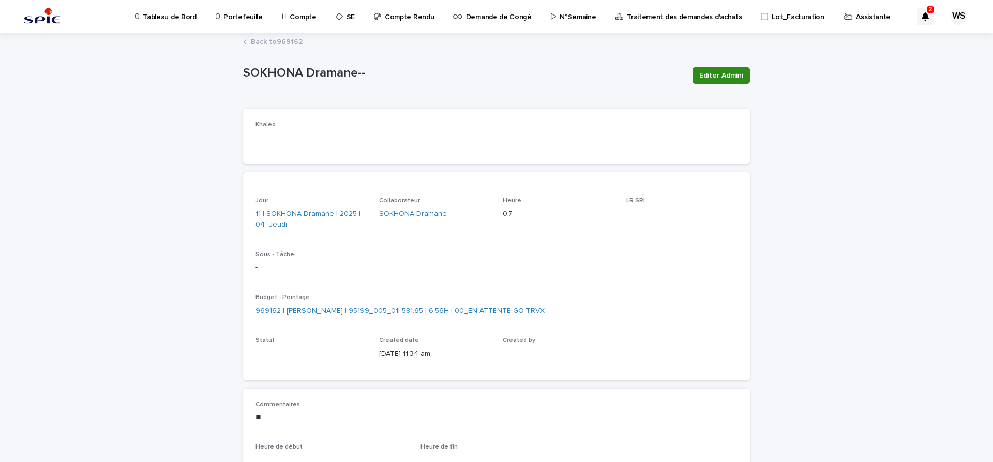
click at [726, 77] on span "Editer Admini" at bounding box center [721, 75] width 44 height 10
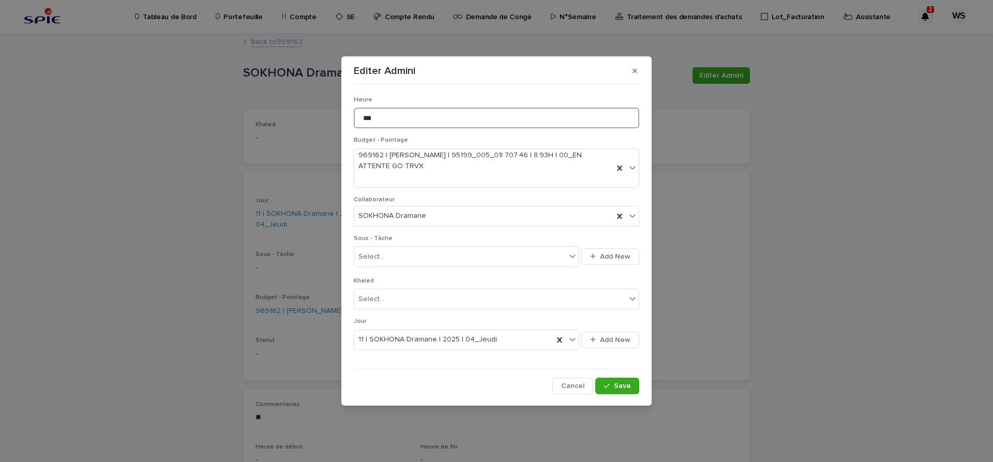
drag, startPoint x: 385, startPoint y: 117, endPoint x: 222, endPoint y: 103, distance: 163.5
click at [354, 108] on input "***" at bounding box center [496, 118] width 285 height 21
type input "***"
click at [629, 388] on span "Save" at bounding box center [622, 385] width 17 height 7
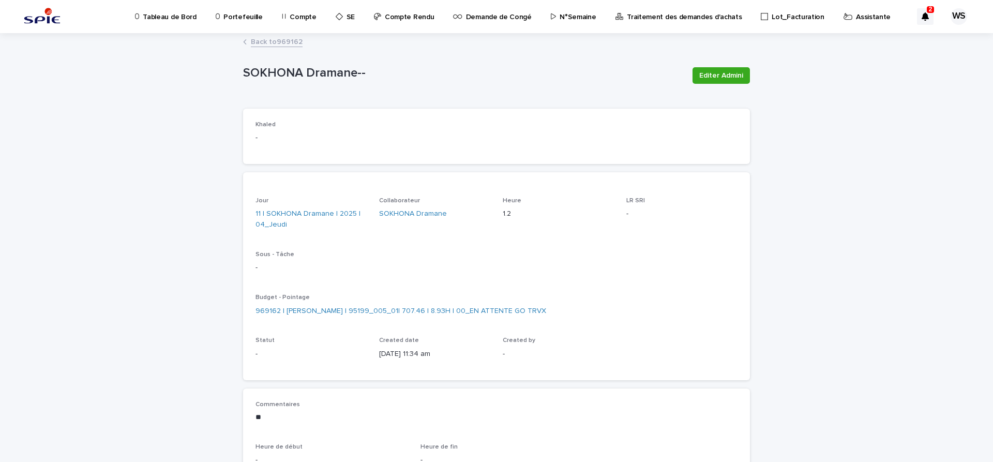
click at [290, 40] on link "Back to 969162" at bounding box center [277, 41] width 52 height 12
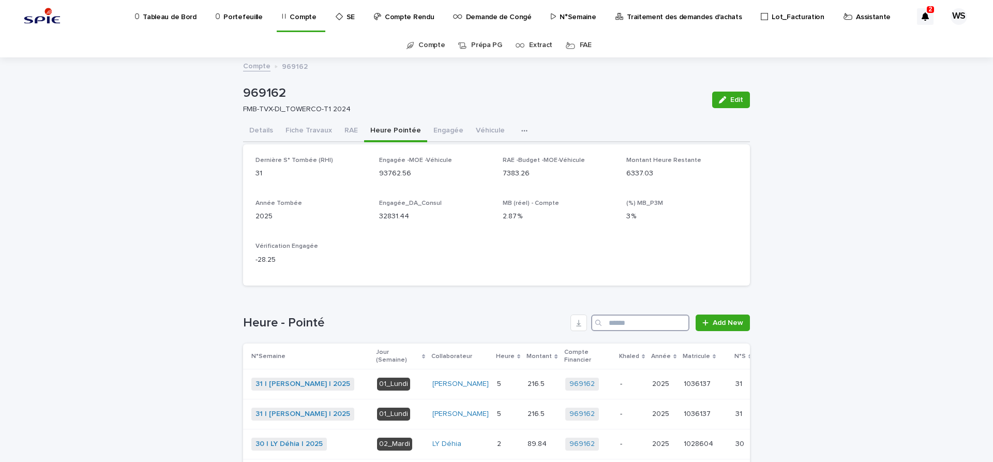
click at [618, 321] on input "Search" at bounding box center [640, 322] width 98 height 17
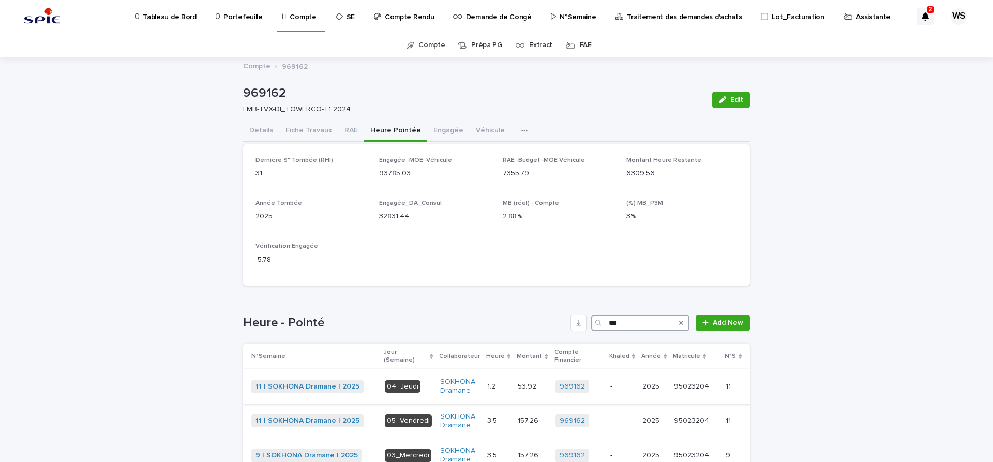
type input "***"
click at [495, 384] on p at bounding box center [498, 386] width 22 height 9
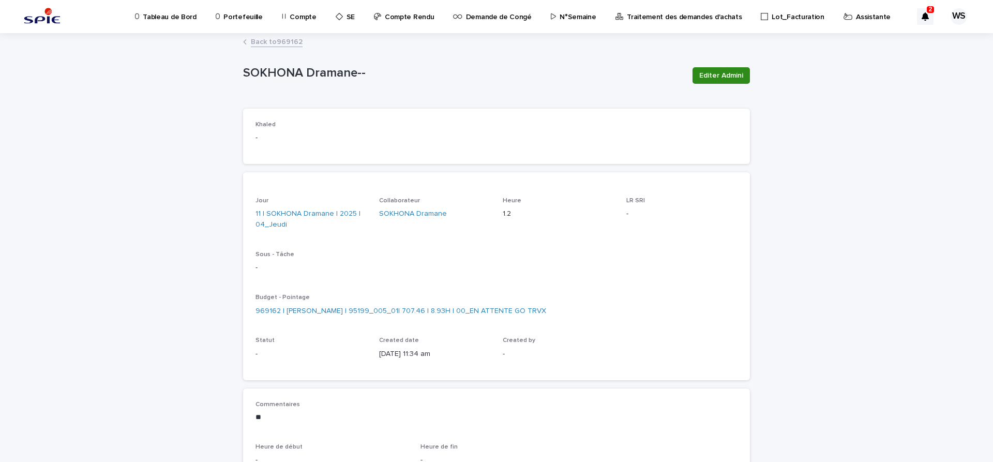
click at [732, 74] on span "Editer Admini" at bounding box center [721, 75] width 44 height 10
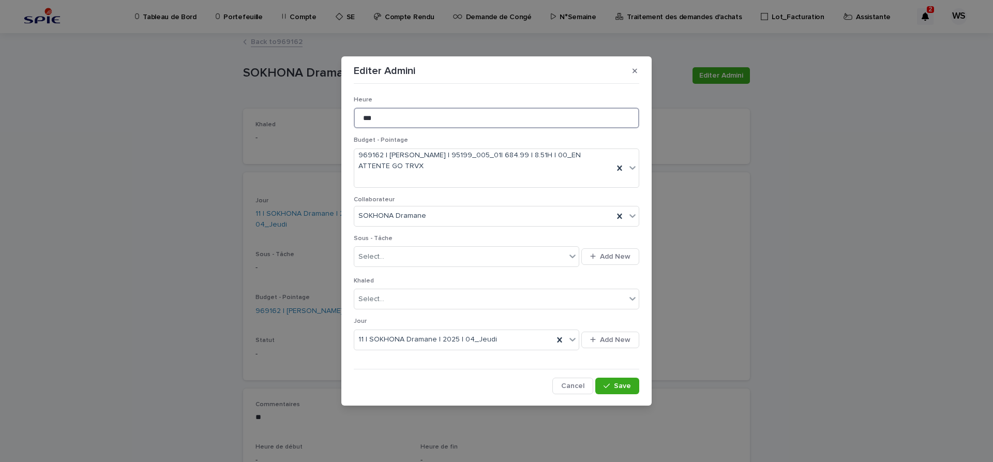
click at [396, 116] on input "***" at bounding box center [496, 118] width 285 height 21
type input "***"
click at [619, 383] on span "Save" at bounding box center [622, 385] width 17 height 7
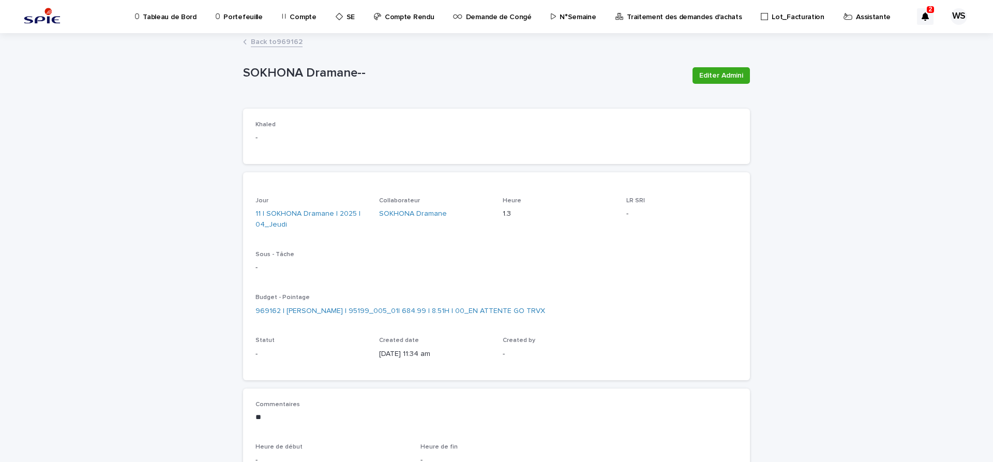
click at [283, 41] on link "Back to 969162" at bounding box center [277, 41] width 52 height 12
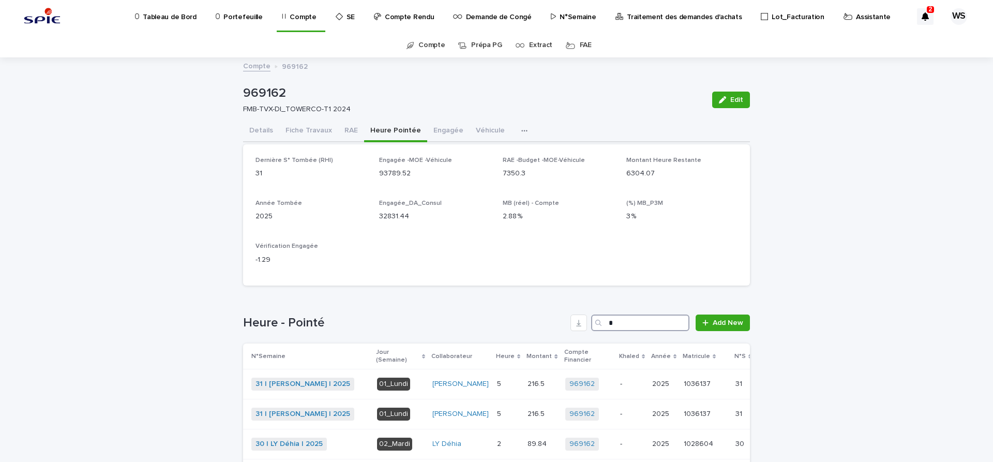
click at [629, 322] on input "*" at bounding box center [640, 322] width 98 height 17
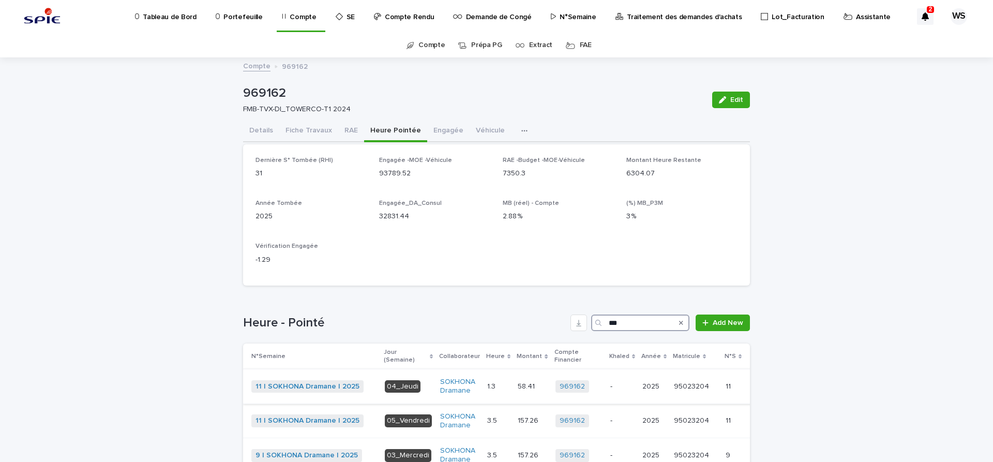
type input "***"
click at [499, 386] on p at bounding box center [498, 386] width 22 height 9
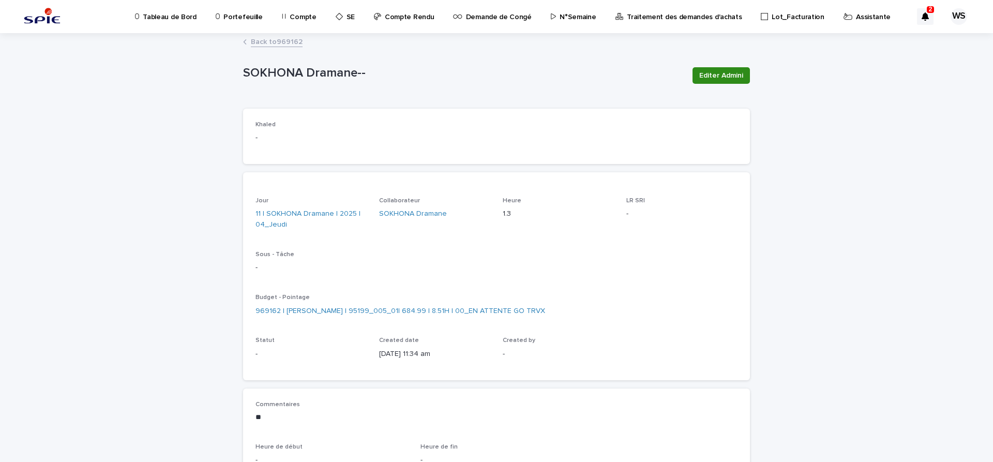
click at [738, 77] on span "Editer Admini" at bounding box center [721, 75] width 44 height 10
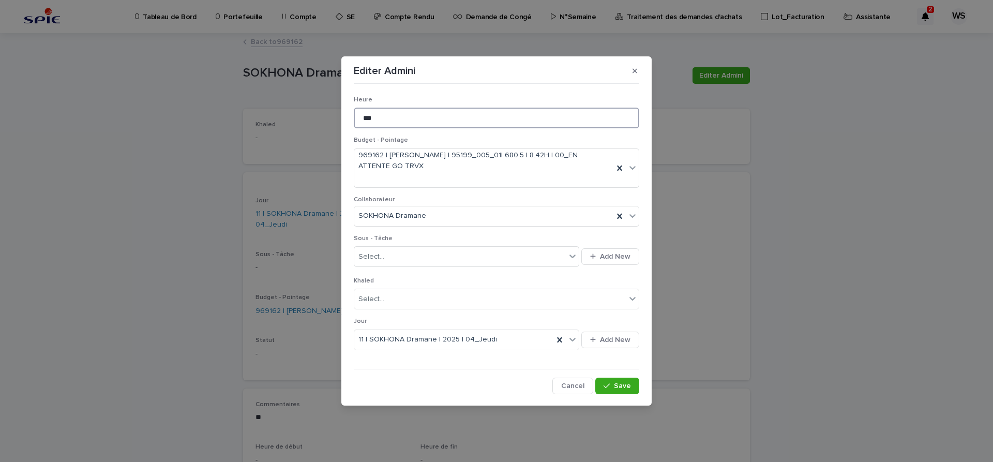
drag, startPoint x: 377, startPoint y: 118, endPoint x: 258, endPoint y: 111, distance: 119.2
click at [354, 111] on input "***" at bounding box center [496, 118] width 285 height 21
type input "***"
click at [630, 384] on span "Save" at bounding box center [622, 385] width 17 height 7
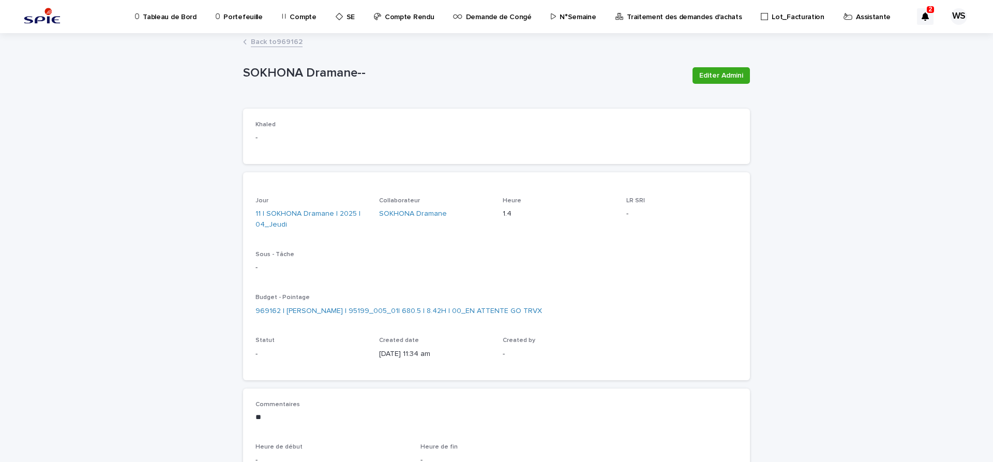
click at [292, 40] on link "Back to 969162" at bounding box center [277, 41] width 52 height 12
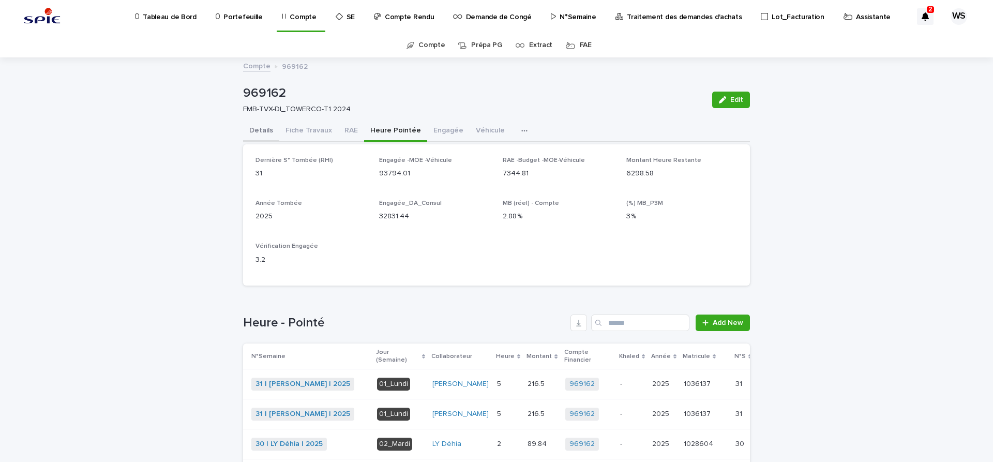
click at [258, 128] on button "Details" at bounding box center [261, 132] width 36 height 22
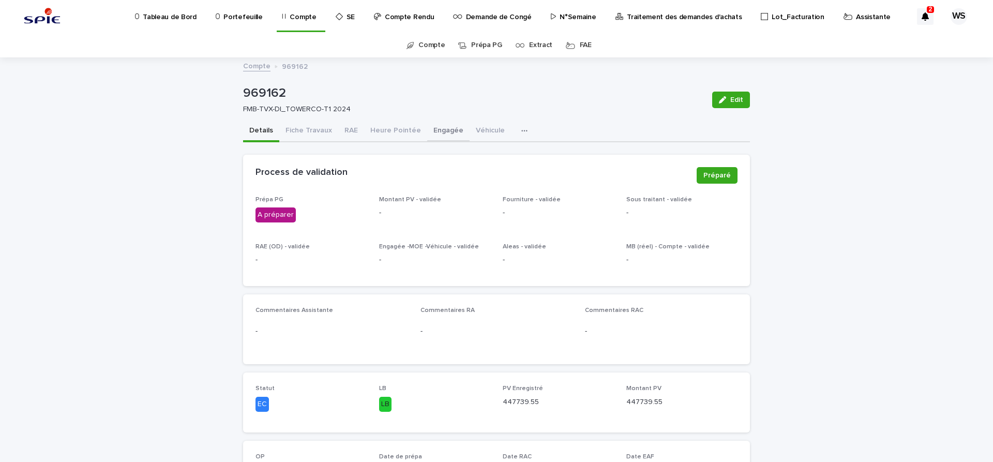
click at [433, 128] on button "Engagée" at bounding box center [448, 132] width 42 height 22
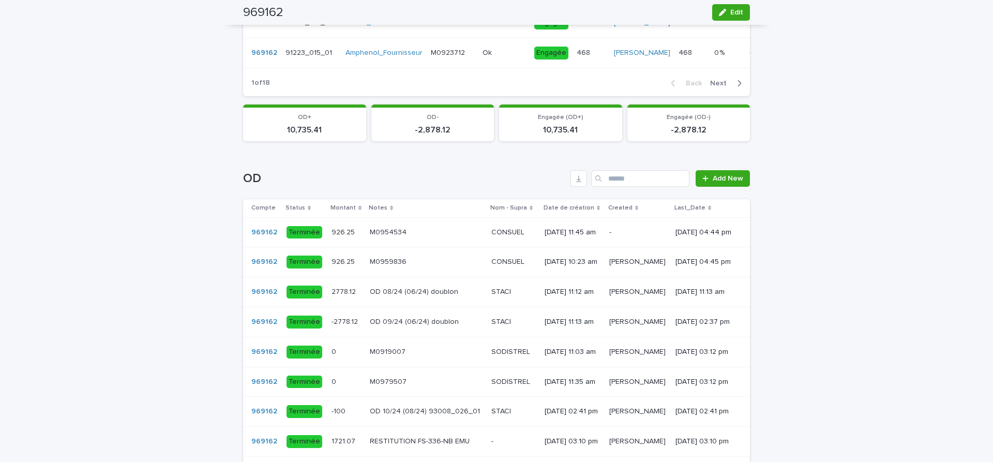
scroll to position [739, 0]
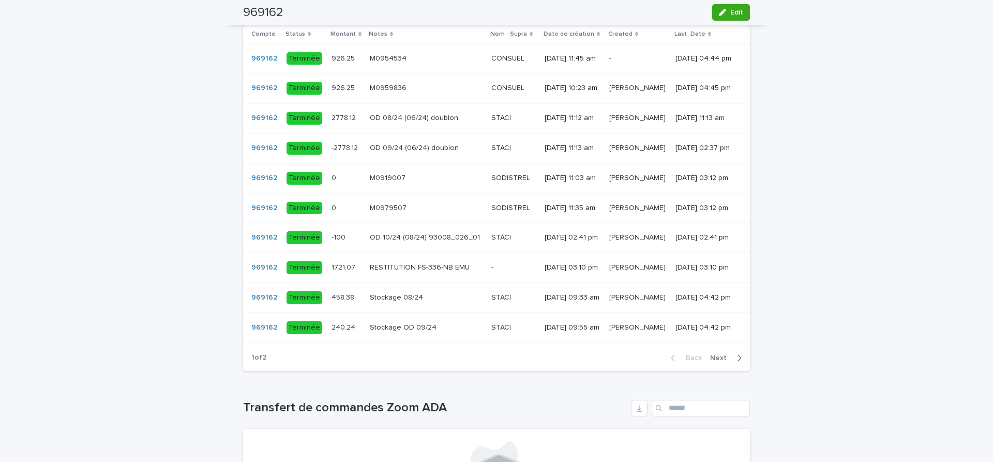
click at [721, 362] on span "Next" at bounding box center [721, 357] width 23 height 7
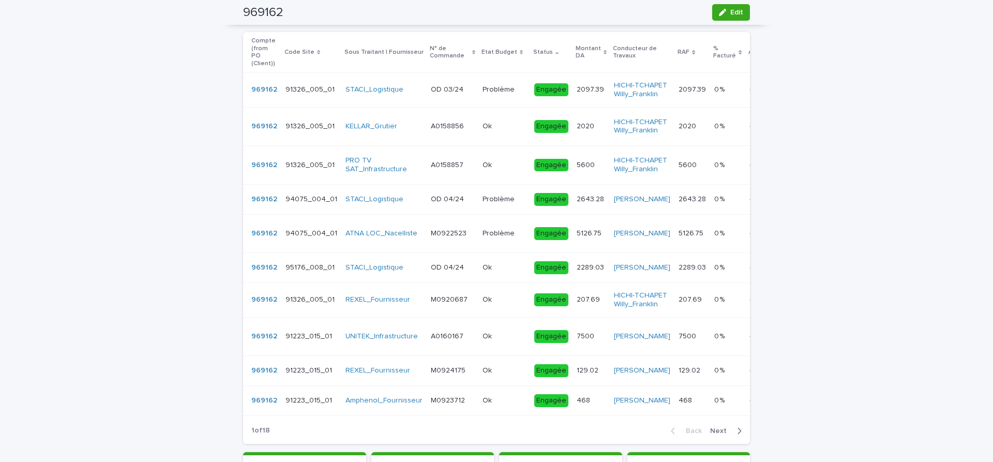
scroll to position [43, 0]
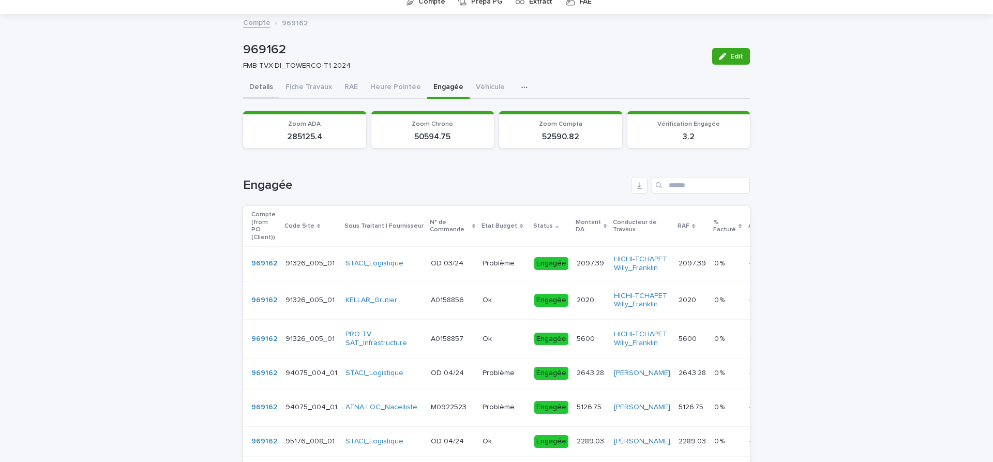
click at [259, 86] on button "Details" at bounding box center [261, 88] width 36 height 22
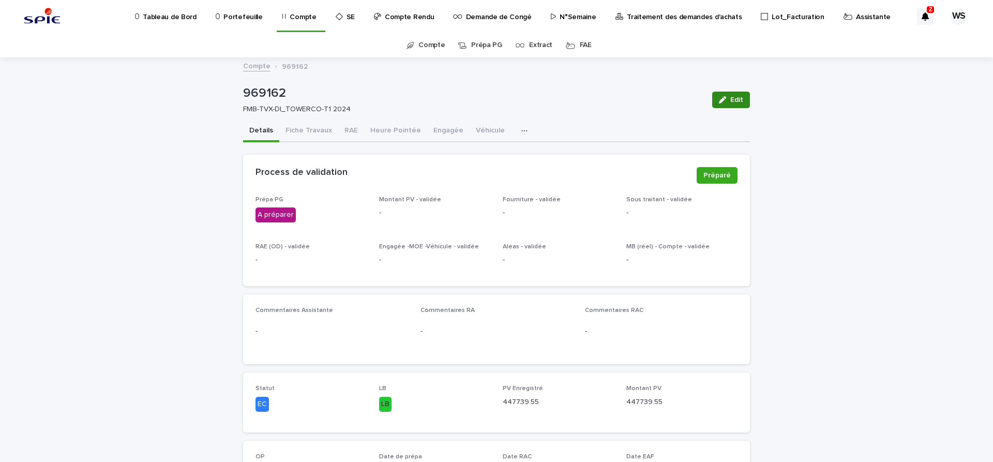
click at [736, 97] on span "Edit" at bounding box center [736, 99] width 13 height 7
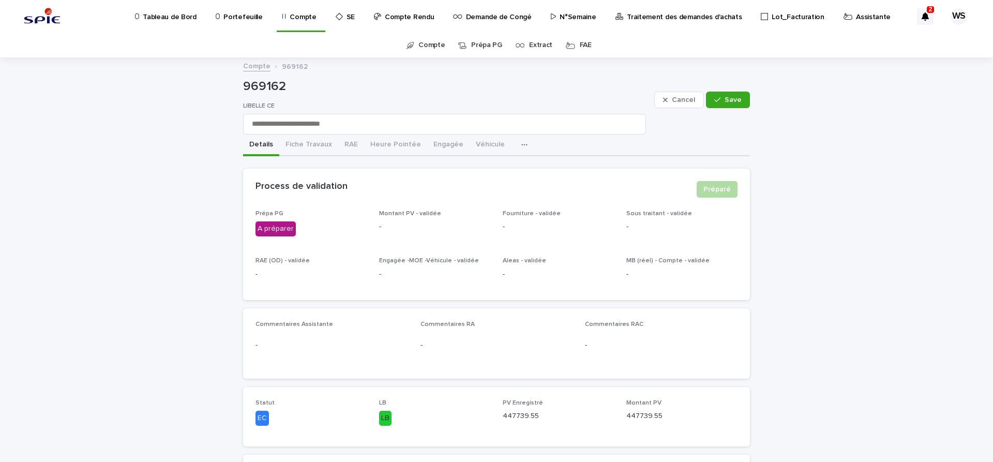
scroll to position [174, 0]
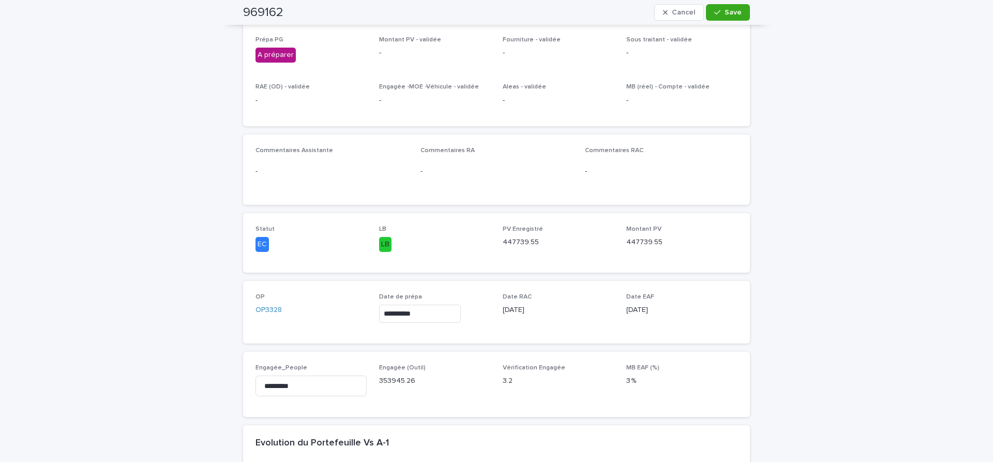
click at [438, 313] on input "**********" at bounding box center [420, 314] width 82 height 18
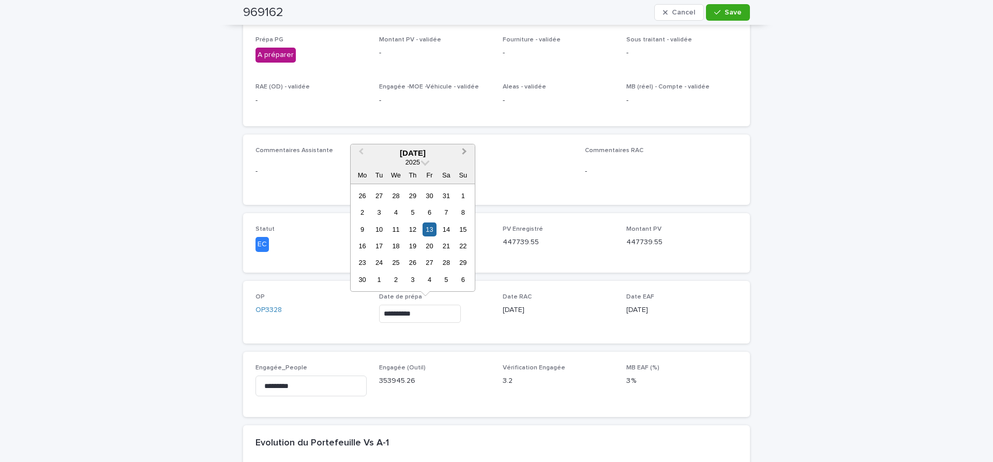
click at [467, 153] on button "Next Month" at bounding box center [465, 153] width 17 height 17
click at [397, 228] on div "13" at bounding box center [396, 229] width 14 height 14
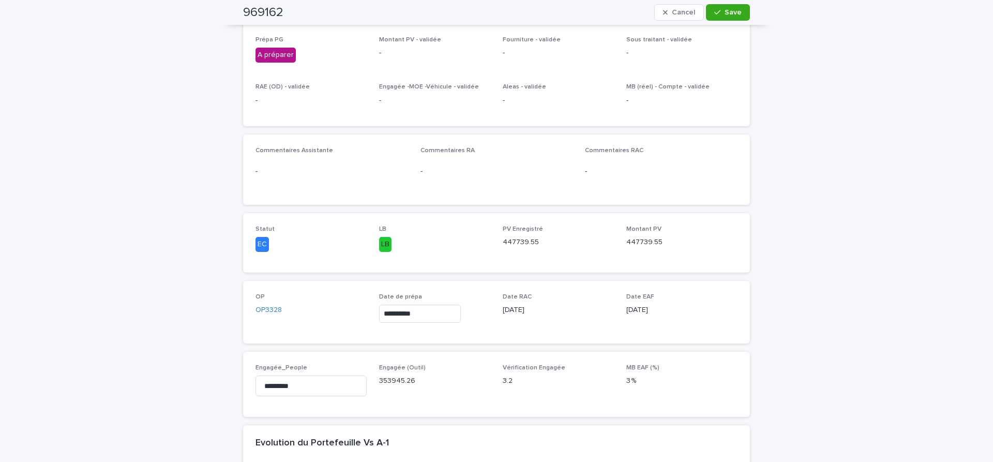
type input "**********"
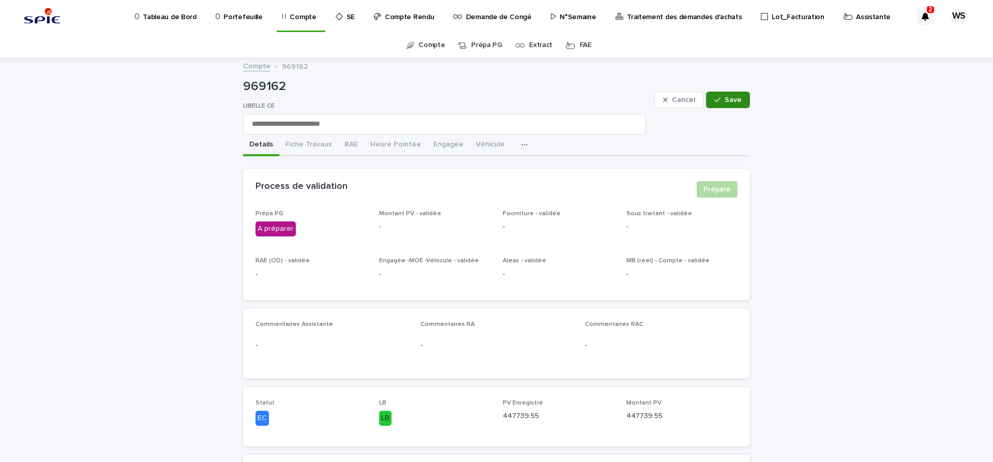
click at [735, 99] on span "Save" at bounding box center [733, 99] width 17 height 7
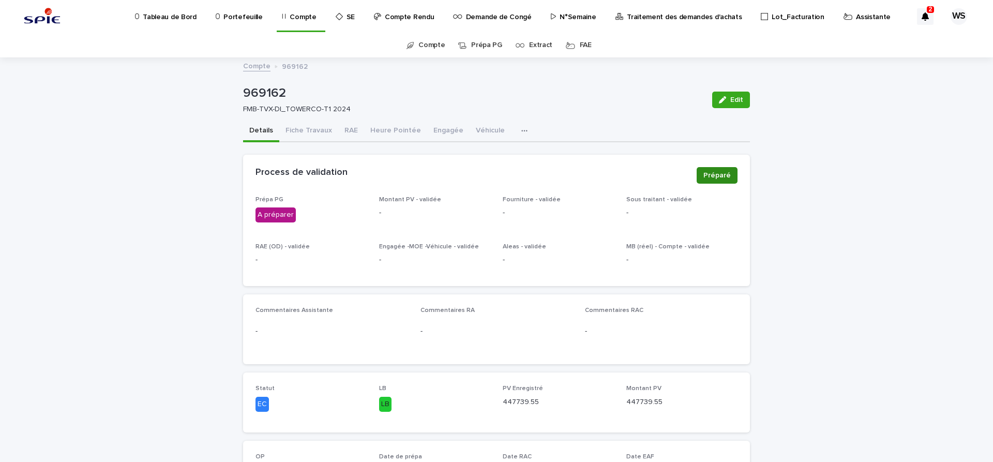
click at [724, 176] on span "Préparé" at bounding box center [716, 175] width 27 height 10
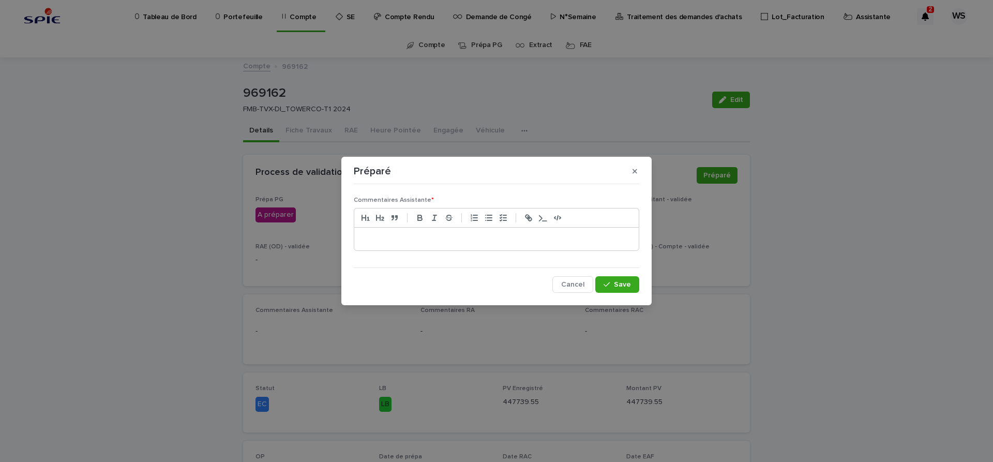
click at [478, 242] on p at bounding box center [496, 239] width 269 height 10
click at [632, 285] on button "Save" at bounding box center [617, 284] width 44 height 17
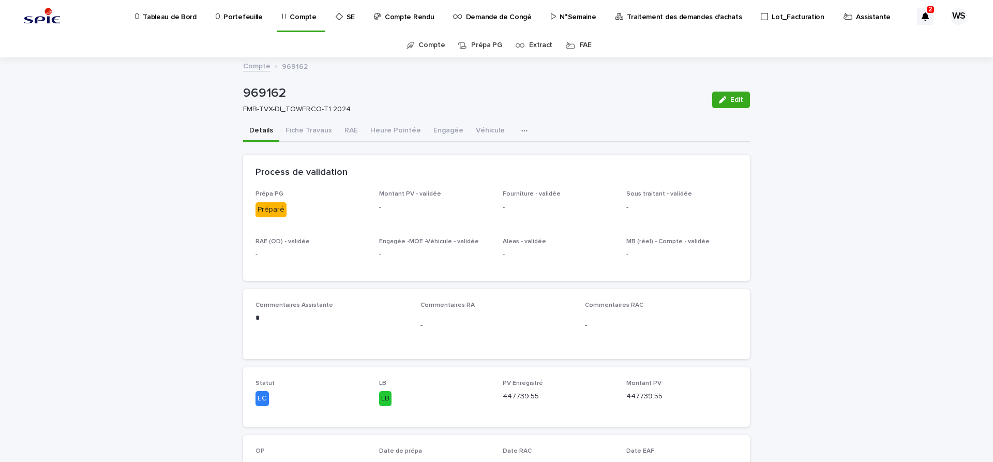
click at [670, 17] on p "Traitement des demandes d'achats" at bounding box center [684, 11] width 115 height 22
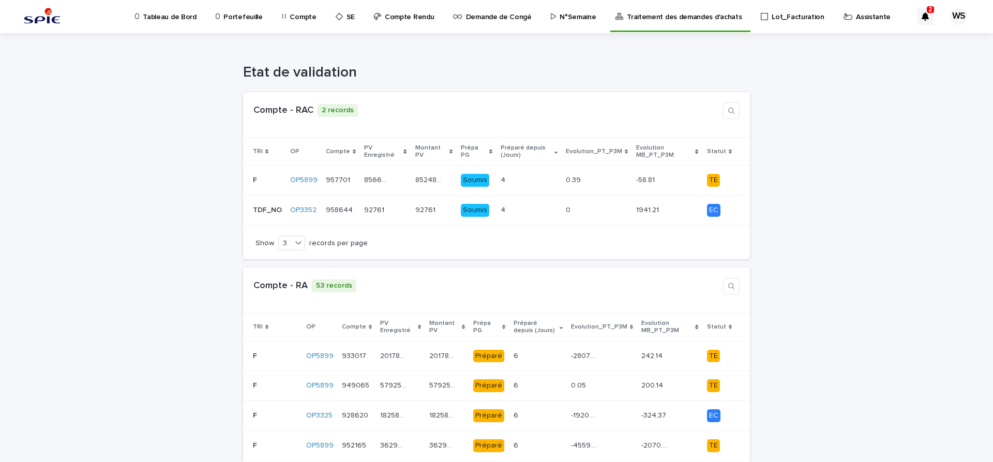
scroll to position [348, 0]
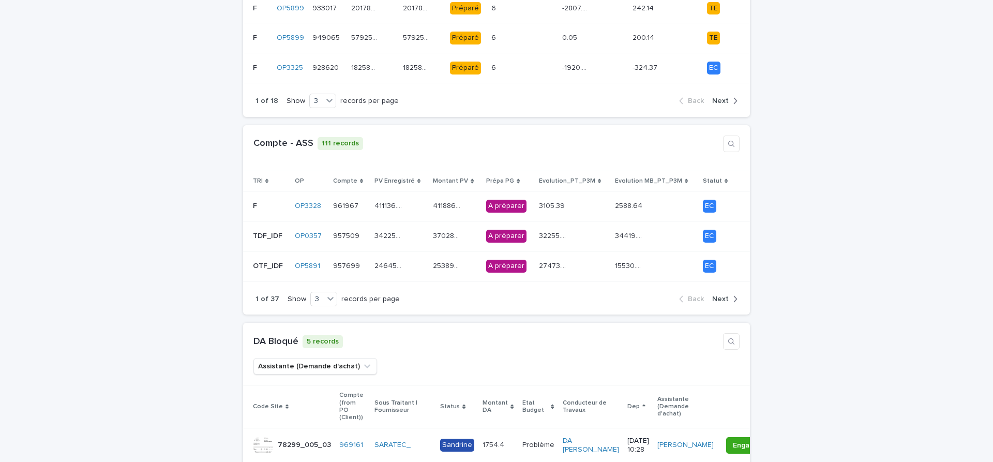
click at [725, 295] on span "Next" at bounding box center [720, 298] width 17 height 7
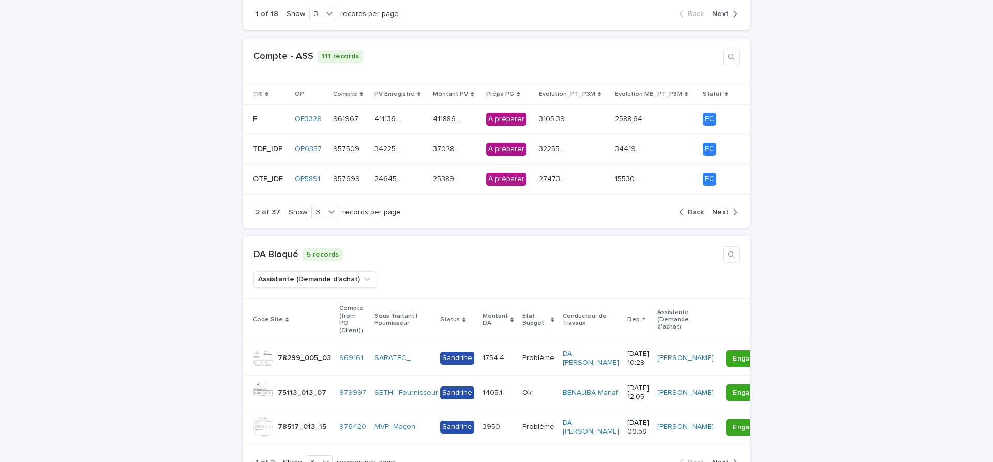
click at [725, 208] on span "Next" at bounding box center [720, 211] width 17 height 7
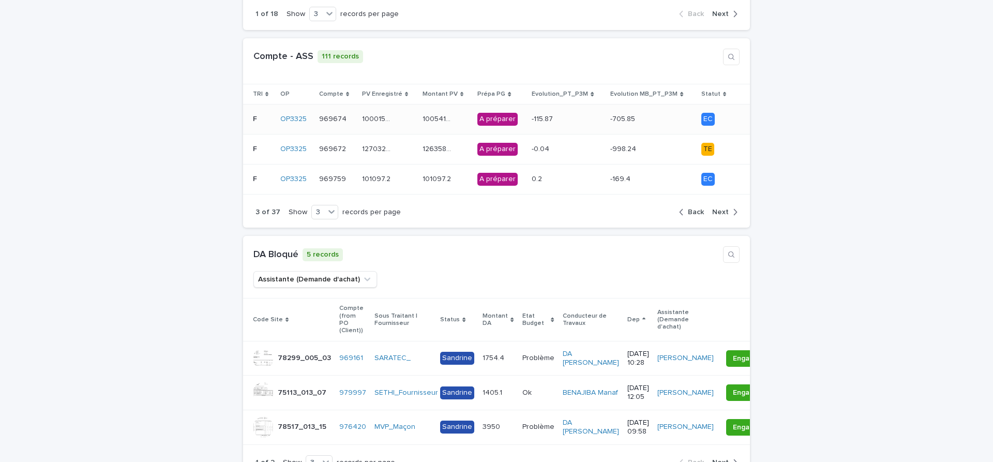
click at [414, 114] on div "100015.14 100015.14" at bounding box center [388, 119] width 52 height 17
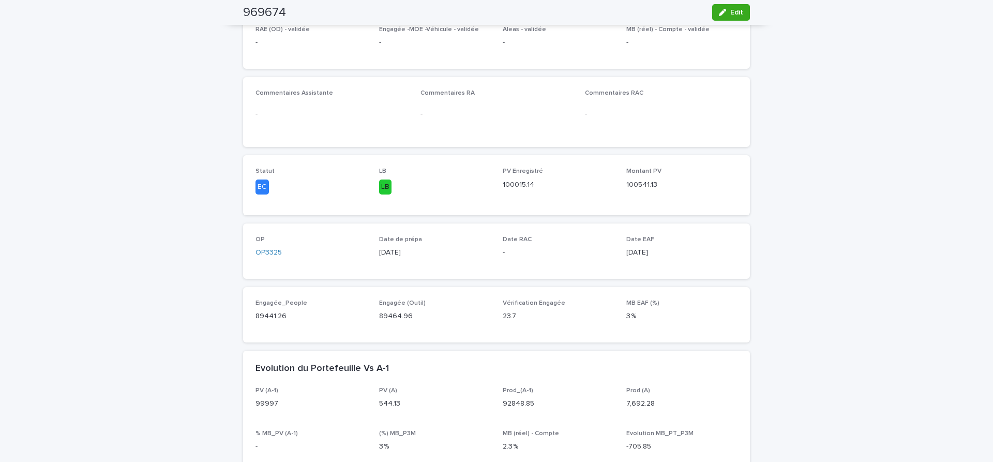
scroll to position [43, 0]
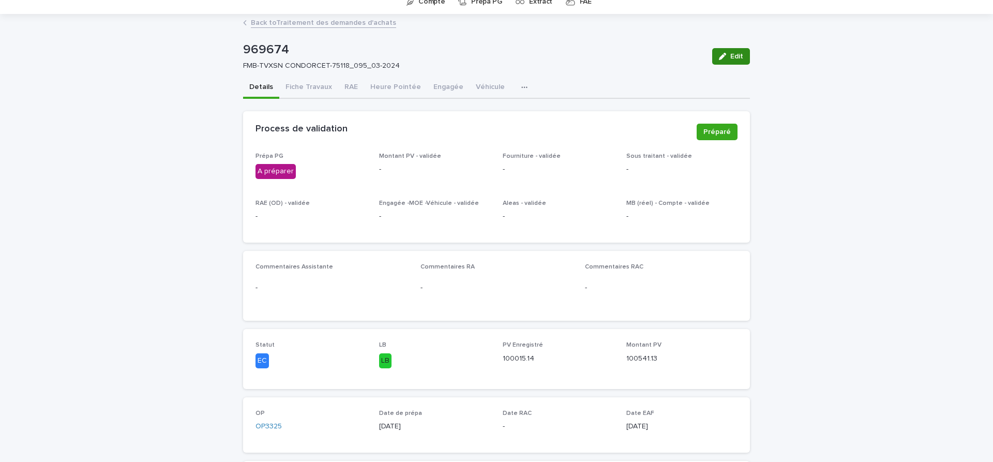
click at [740, 56] on span "Edit" at bounding box center [736, 56] width 13 height 7
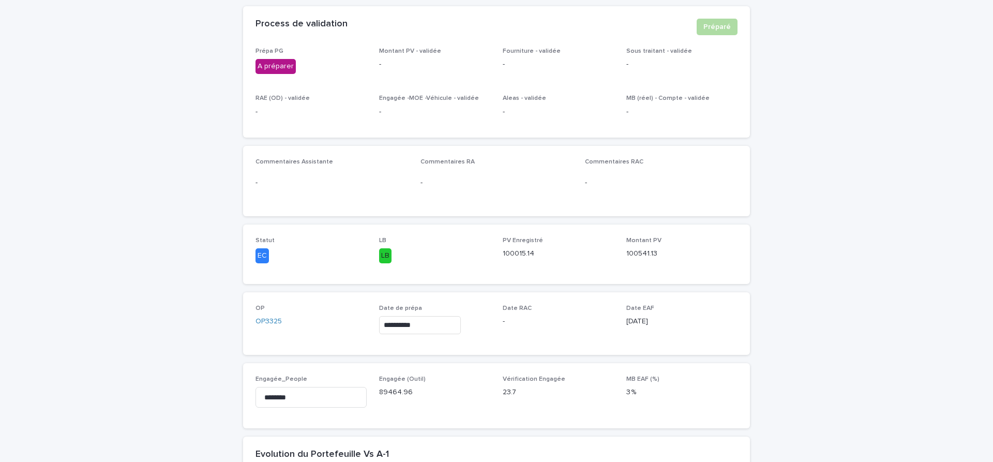
scroll to position [217, 0]
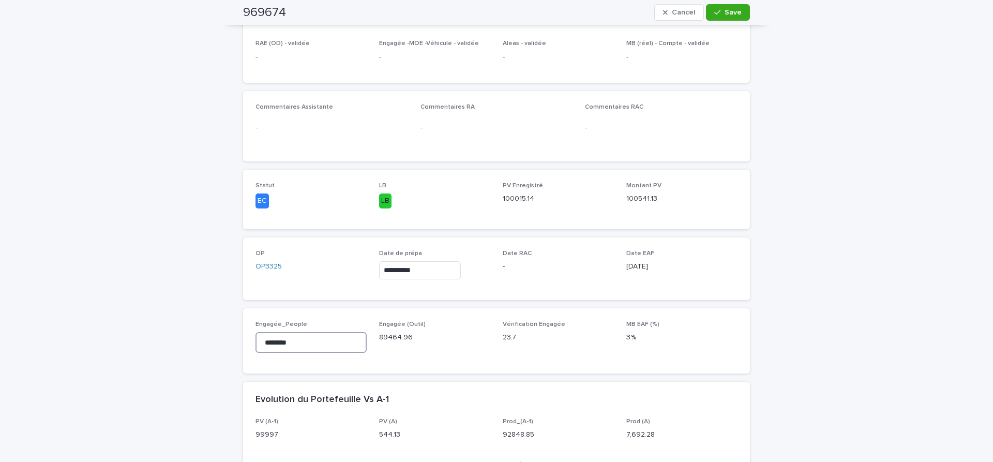
drag, startPoint x: 181, startPoint y: 342, endPoint x: 124, endPoint y: 332, distance: 58.2
click at [255, 332] on input "********" at bounding box center [310, 342] width 111 height 21
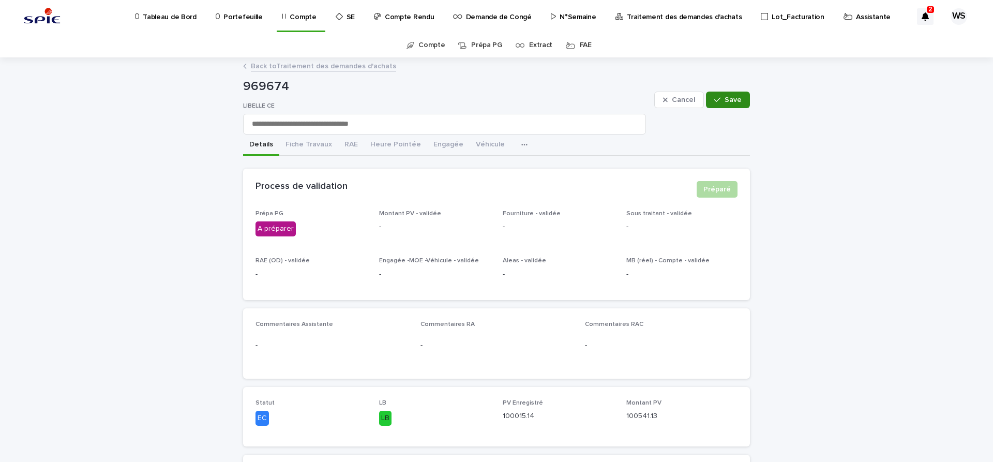
type input "********"
click at [728, 97] on span "Save" at bounding box center [733, 99] width 17 height 7
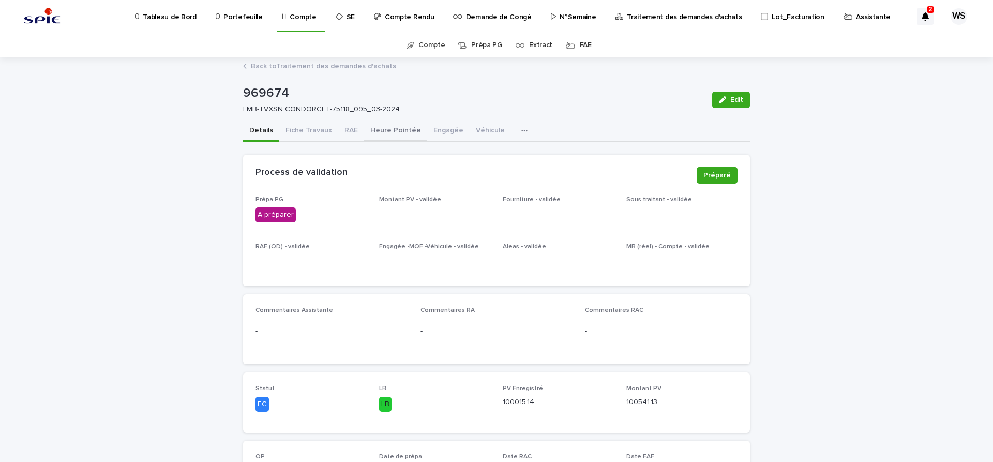
click at [393, 129] on button "Heure Pointée" at bounding box center [395, 132] width 63 height 22
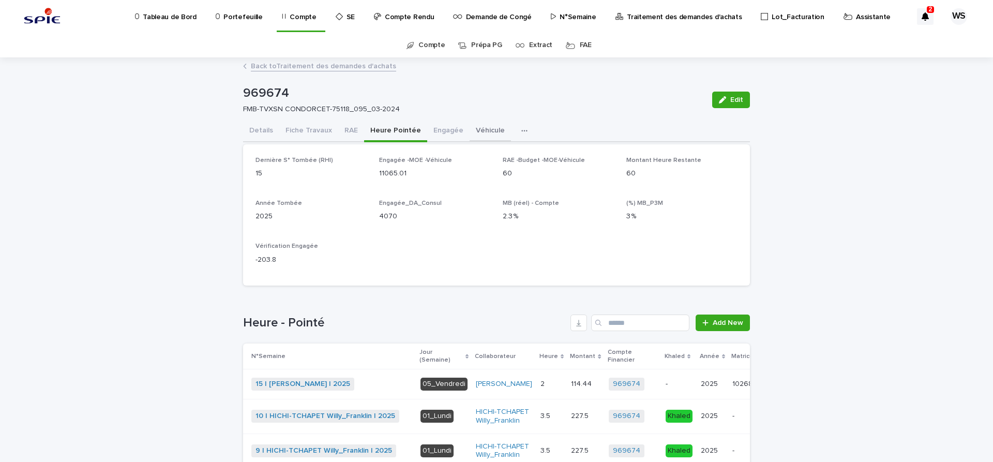
click at [476, 130] on button "Véhicule" at bounding box center [490, 132] width 41 height 22
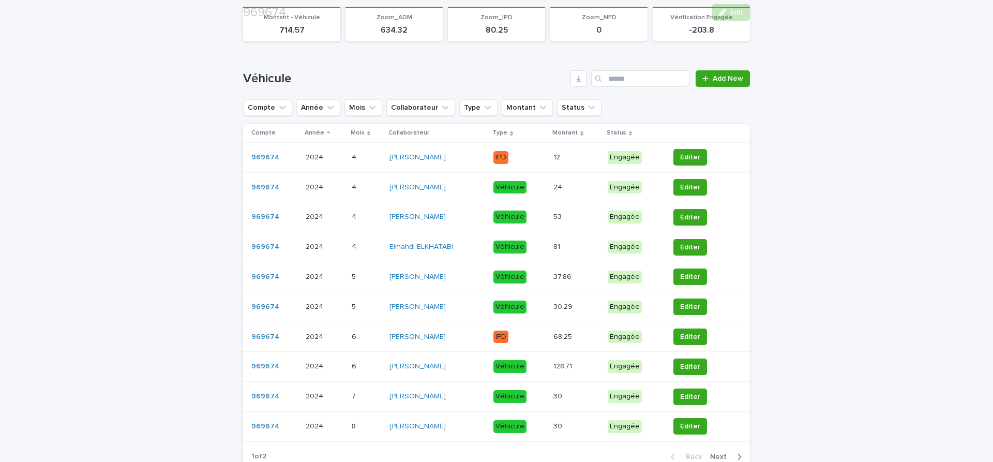
scroll to position [174, 0]
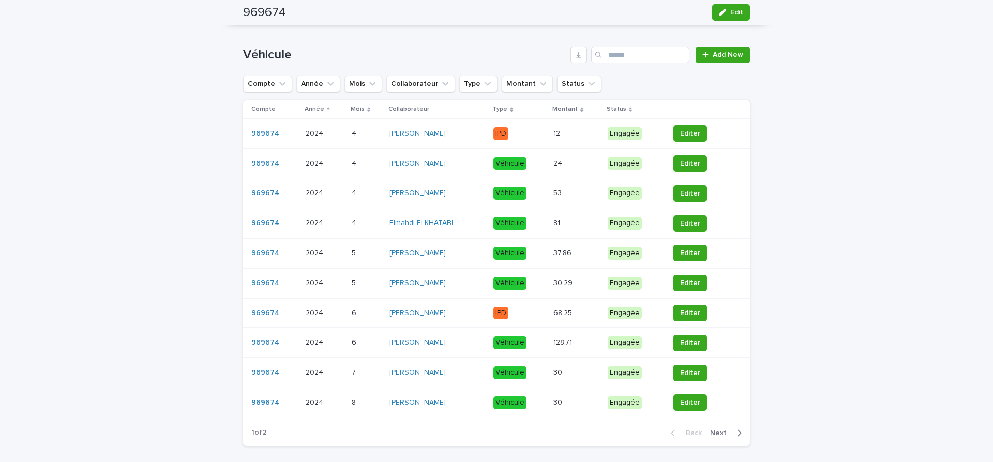
click at [717, 432] on span "Next" at bounding box center [721, 432] width 23 height 7
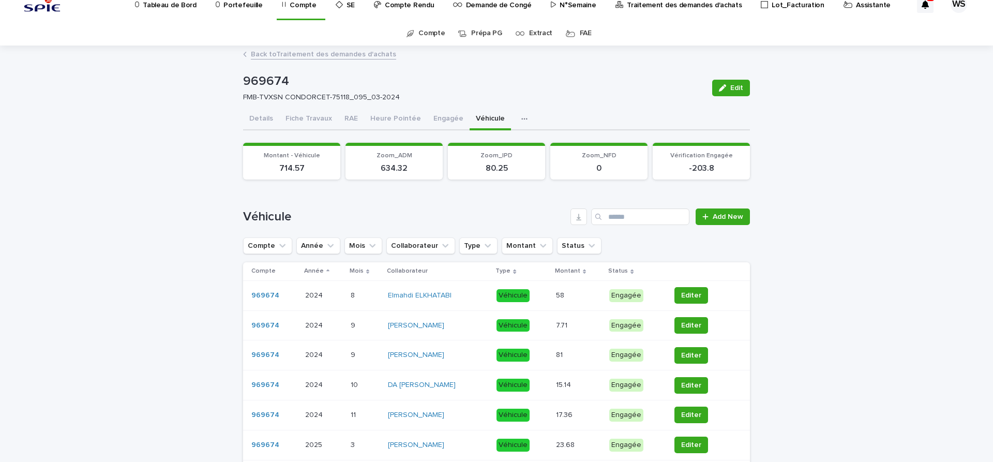
scroll to position [0, 0]
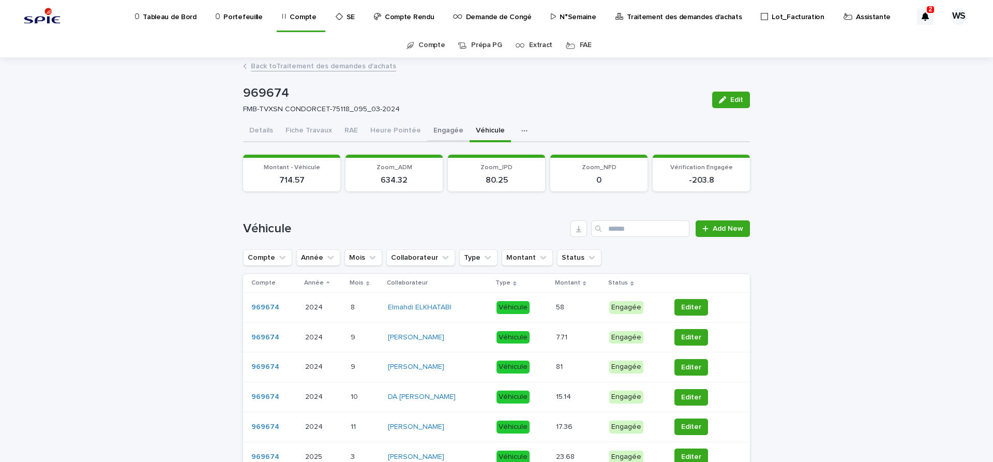
click at [446, 129] on button "Engagée" at bounding box center [448, 132] width 42 height 22
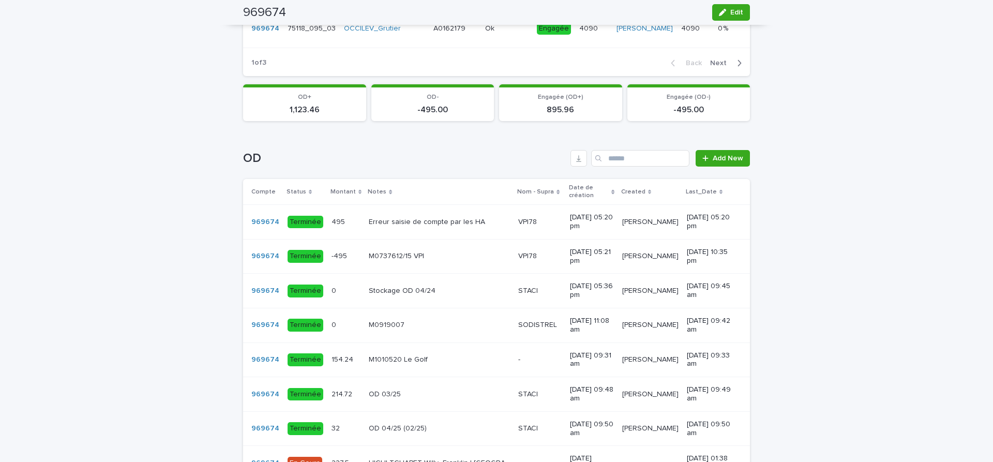
scroll to position [652, 0]
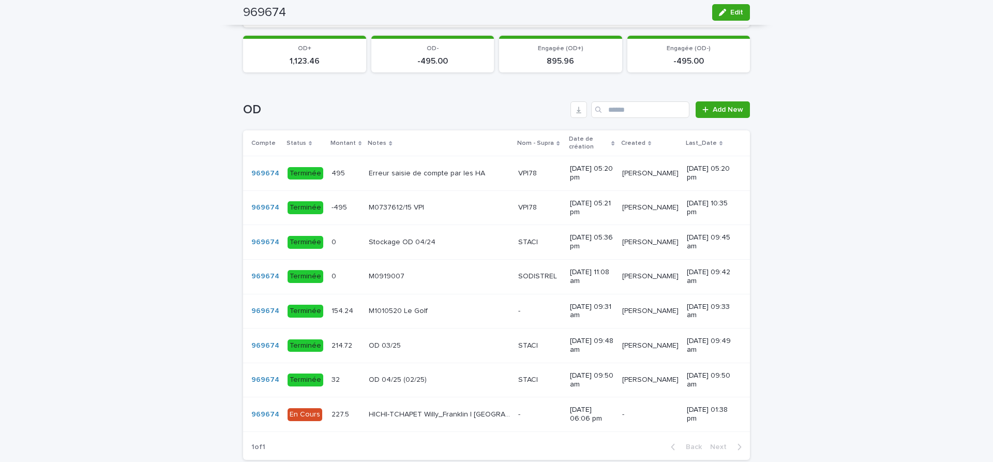
click at [518, 416] on p at bounding box center [539, 414] width 43 height 9
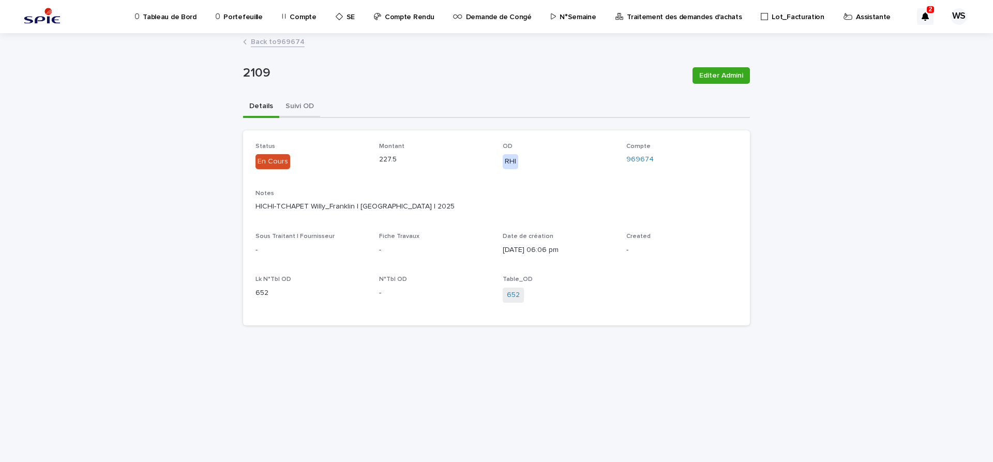
click at [295, 102] on button "Suivi OD" at bounding box center [299, 107] width 41 height 22
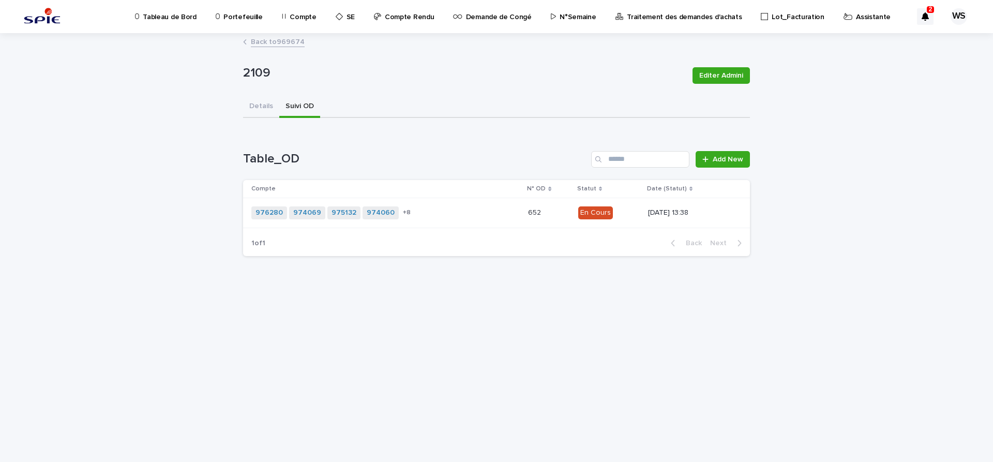
click at [449, 209] on div "976280 974069 975132 974060 969674 + 8" at bounding box center [385, 212] width 268 height 21
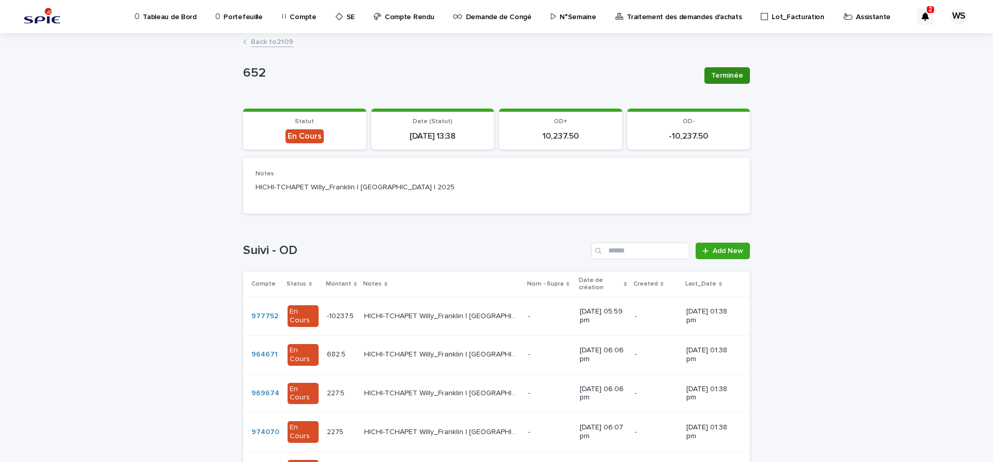
click at [730, 76] on span "Terminée" at bounding box center [727, 75] width 32 height 10
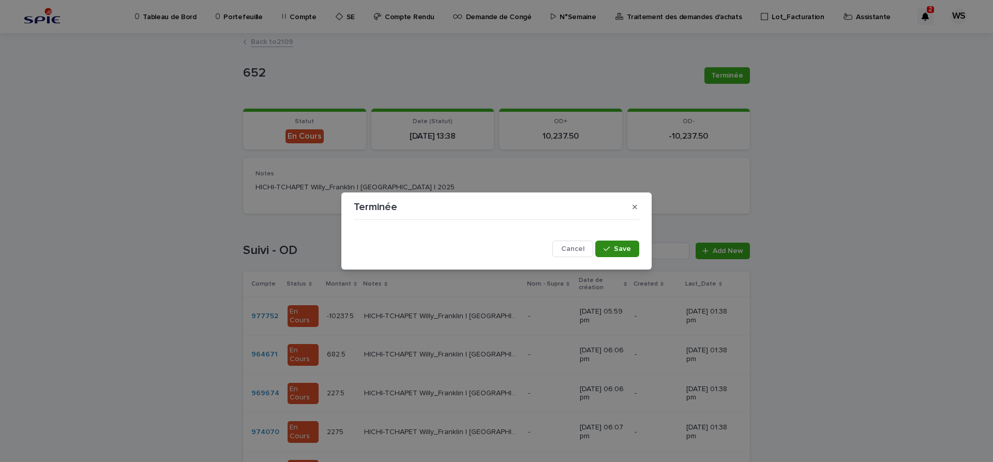
click at [628, 248] on span "Save" at bounding box center [622, 248] width 17 height 7
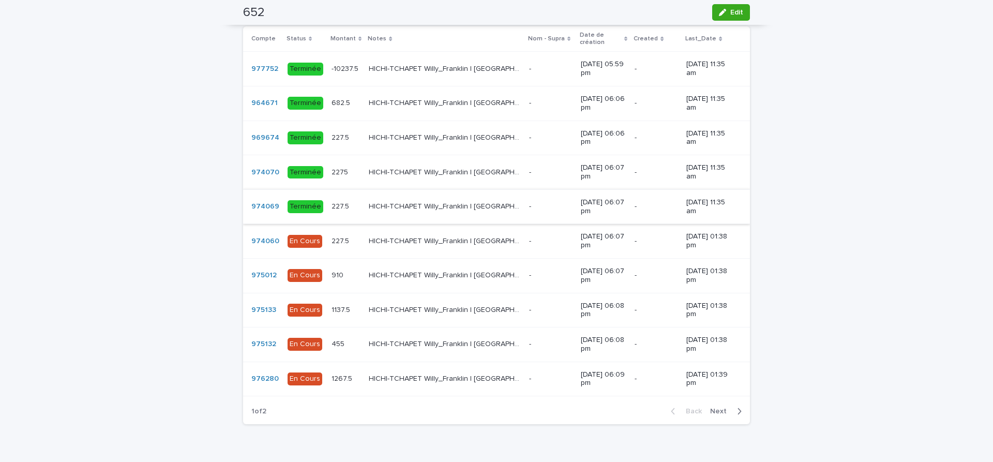
scroll to position [260, 0]
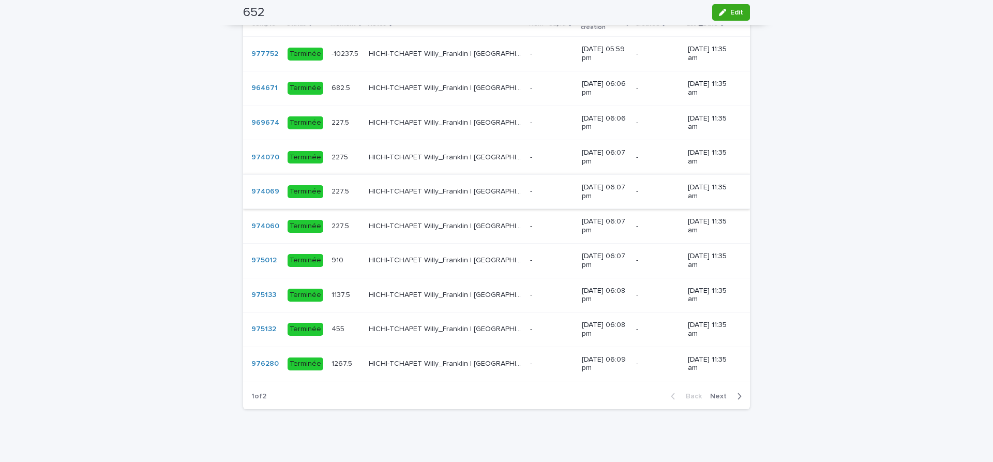
click at [719, 393] on span "Next" at bounding box center [721, 396] width 23 height 7
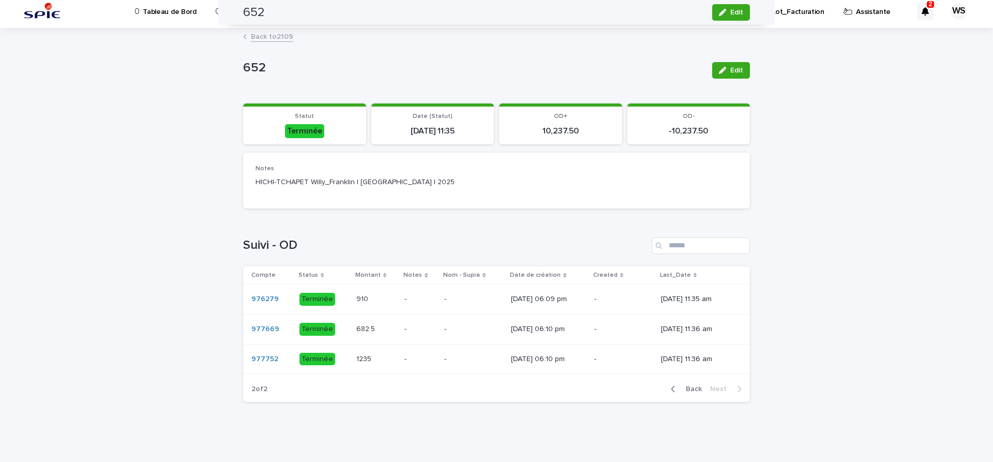
scroll to position [5, 0]
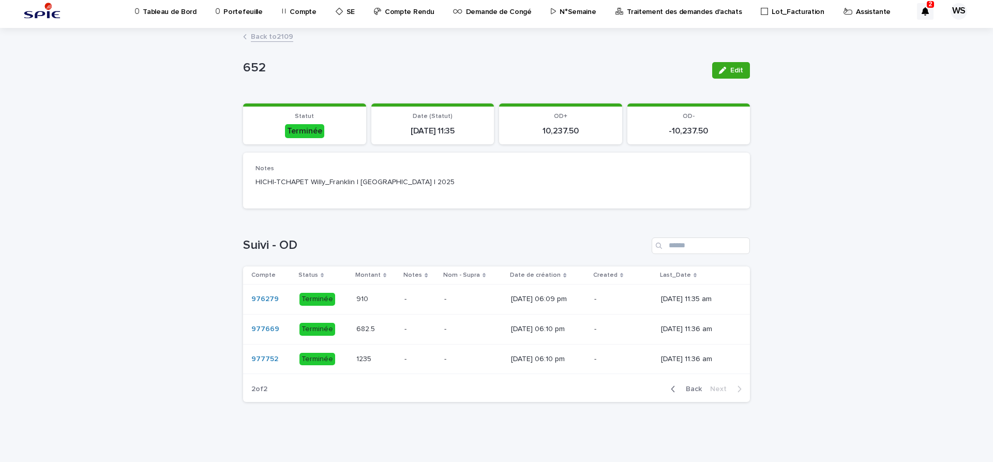
click at [696, 388] on span "Back" at bounding box center [691, 388] width 22 height 7
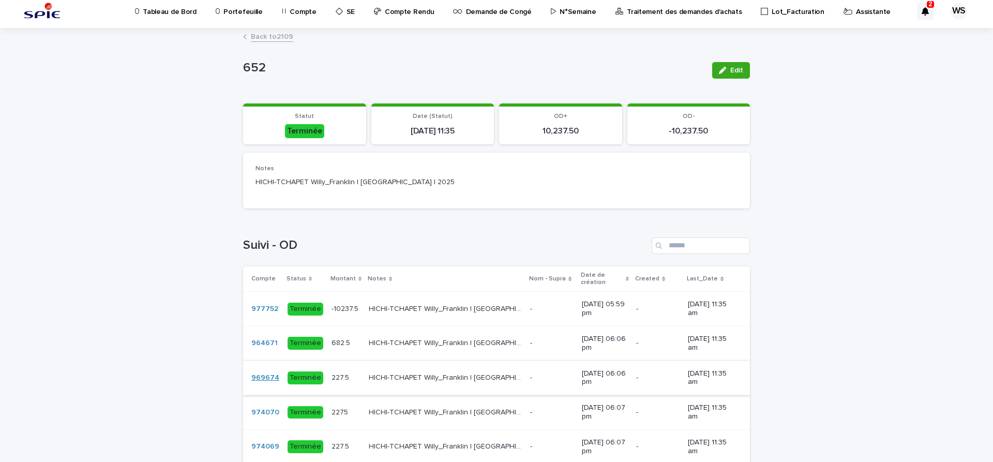
click at [260, 373] on link "969674" at bounding box center [265, 377] width 28 height 9
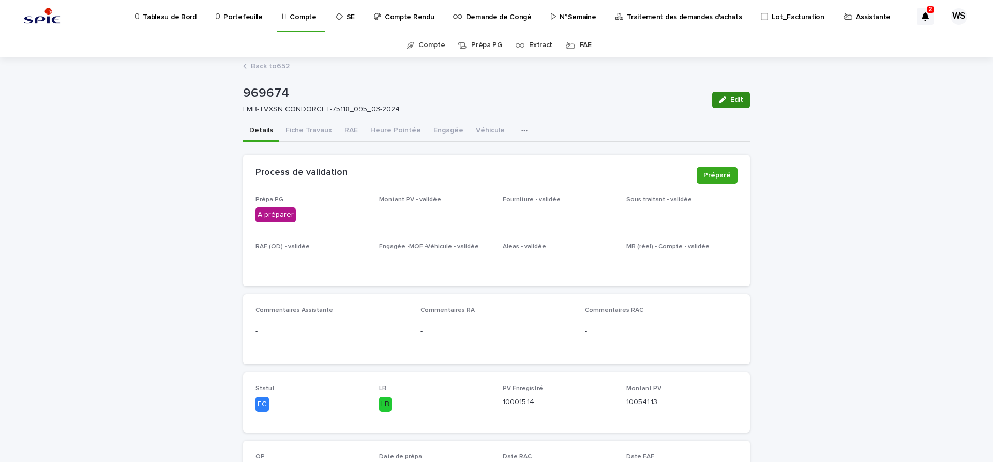
click at [740, 100] on span "Edit" at bounding box center [736, 99] width 13 height 7
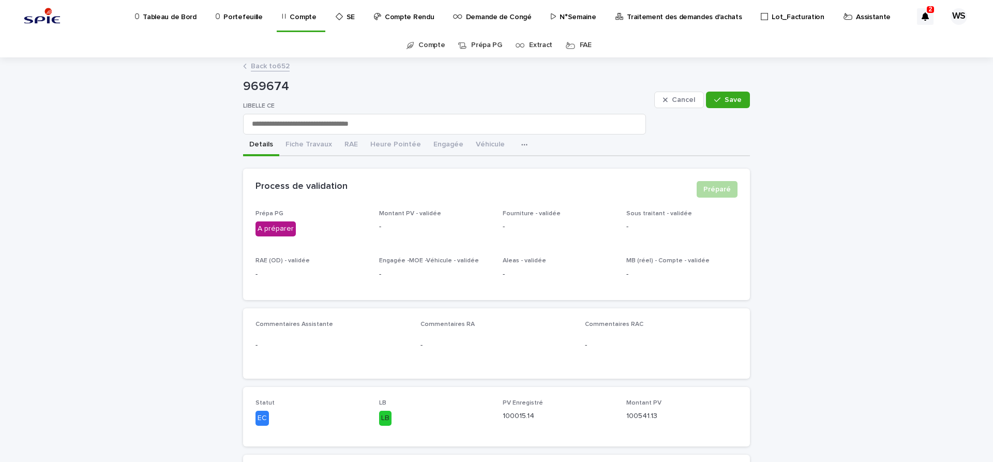
scroll to position [130, 0]
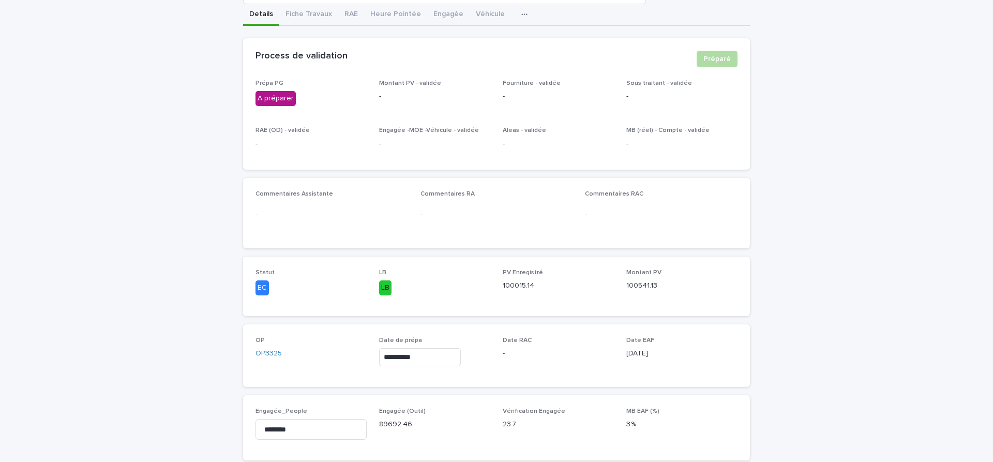
click at [456, 362] on input "**********" at bounding box center [420, 357] width 82 height 18
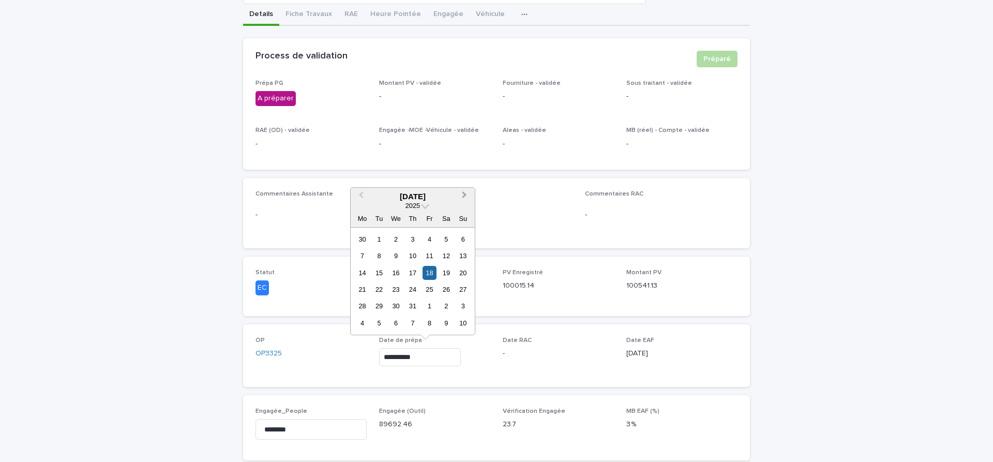
click at [464, 194] on span "Next Month" at bounding box center [464, 196] width 0 height 14
click at [397, 269] on div "13" at bounding box center [396, 273] width 14 height 14
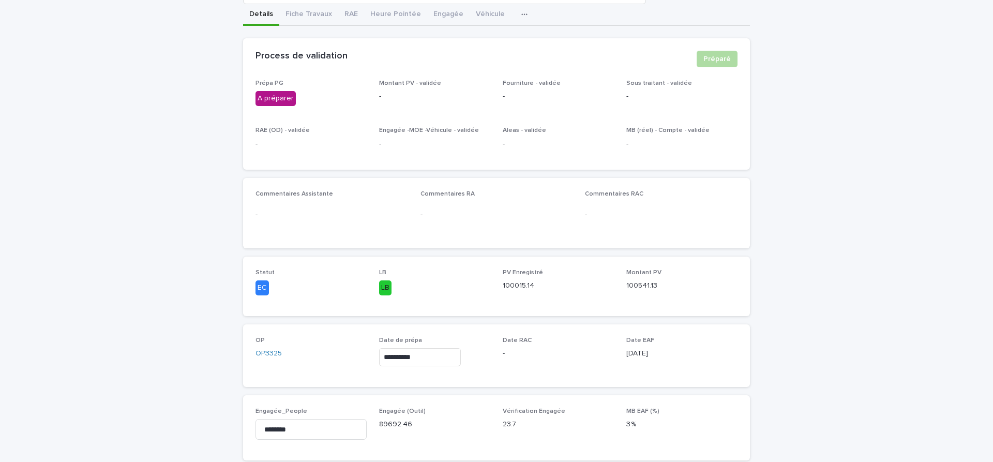
type input "**********"
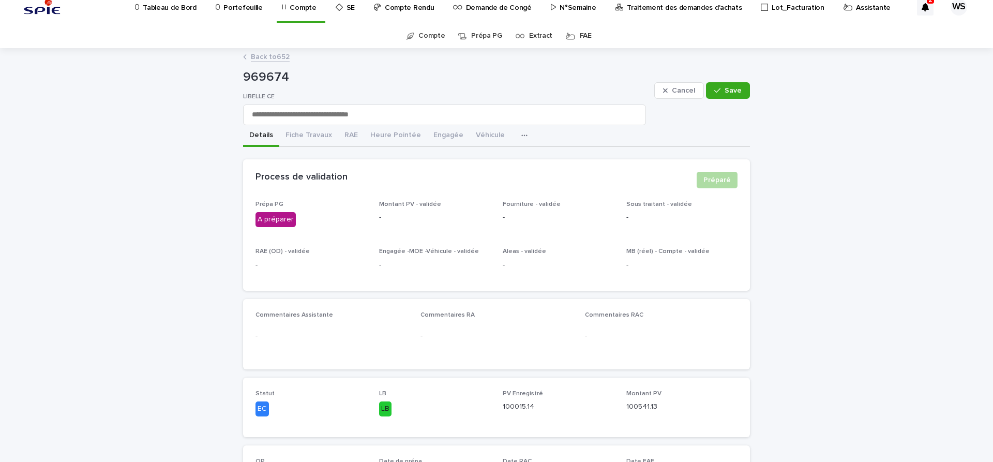
scroll to position [0, 0]
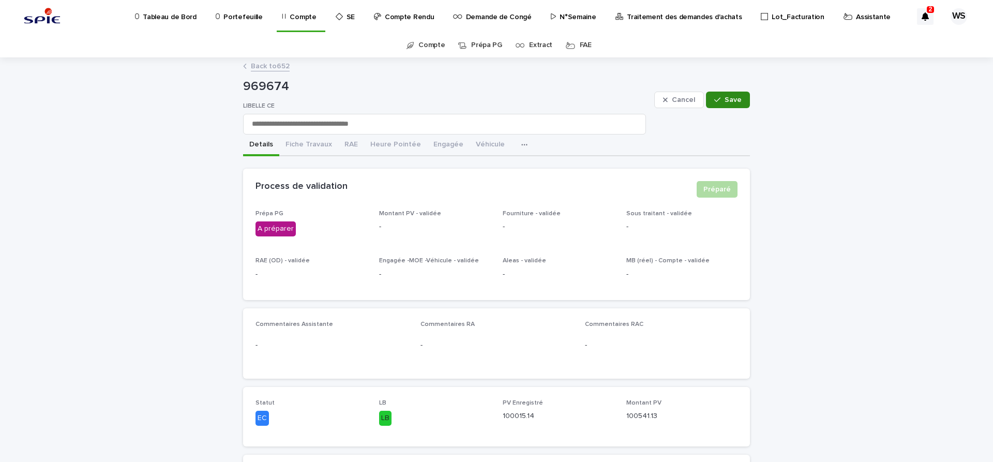
click at [731, 99] on span "Save" at bounding box center [733, 99] width 17 height 7
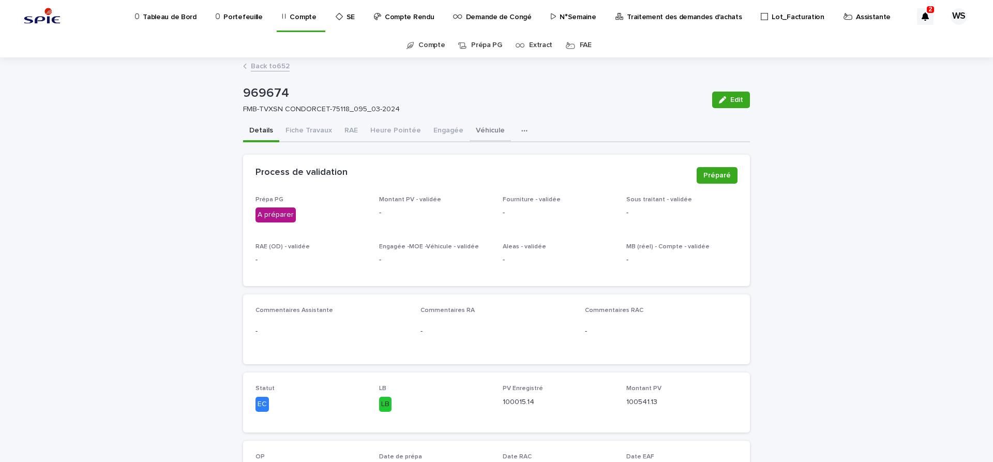
click at [480, 129] on button "Véhicule" at bounding box center [490, 132] width 41 height 22
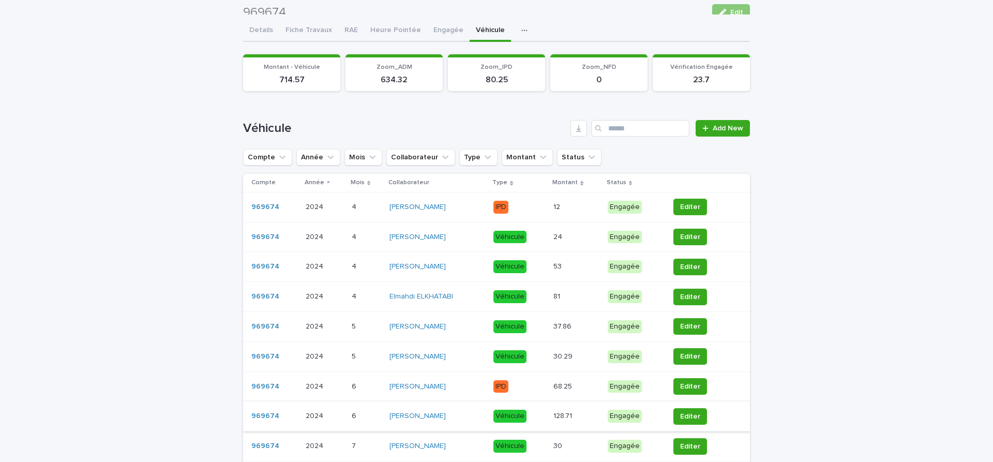
scroll to position [87, 0]
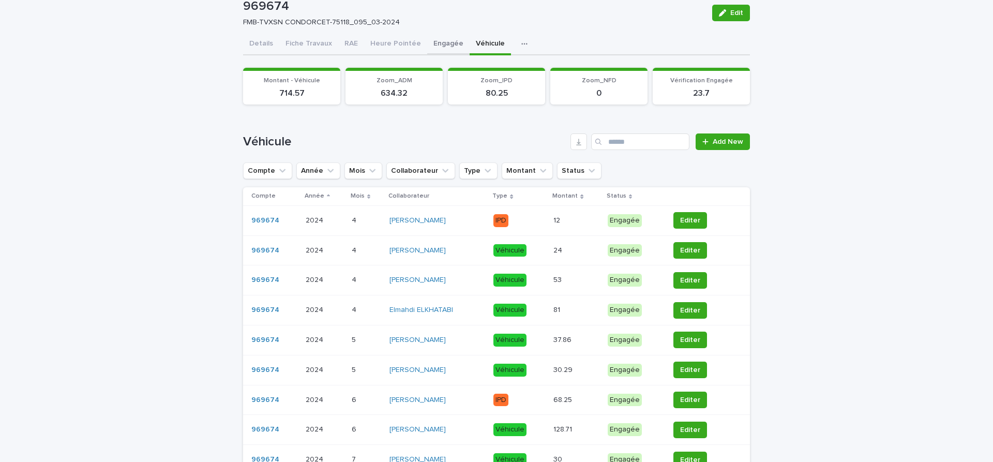
click at [449, 43] on button "Engagée" at bounding box center [448, 45] width 42 height 22
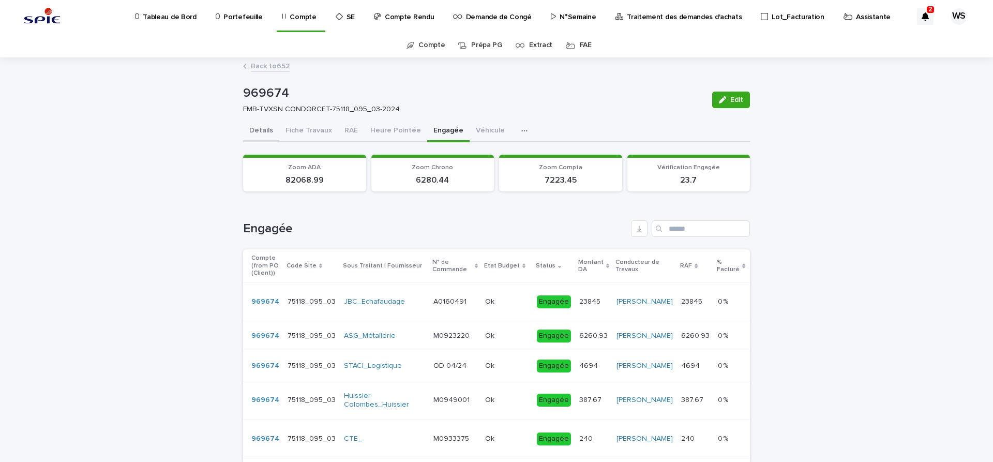
click at [260, 128] on button "Details" at bounding box center [261, 132] width 36 height 22
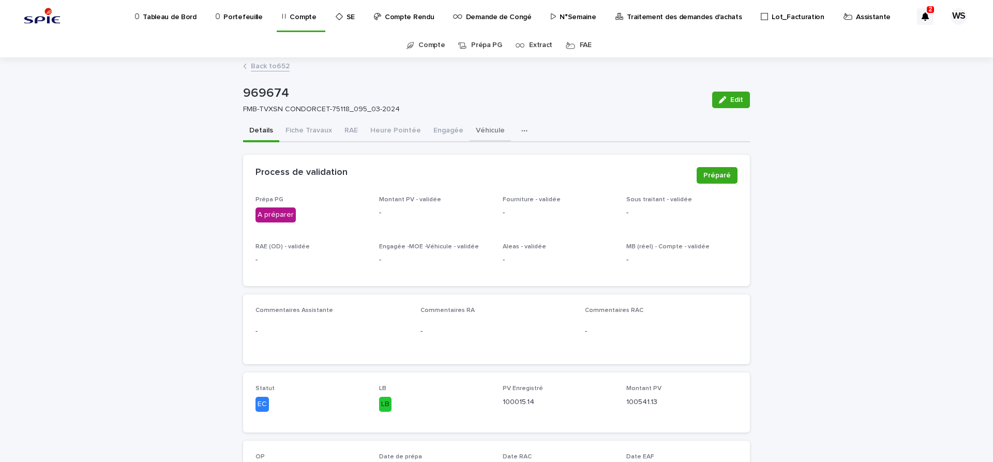
click at [484, 130] on button "Véhicule" at bounding box center [490, 132] width 41 height 22
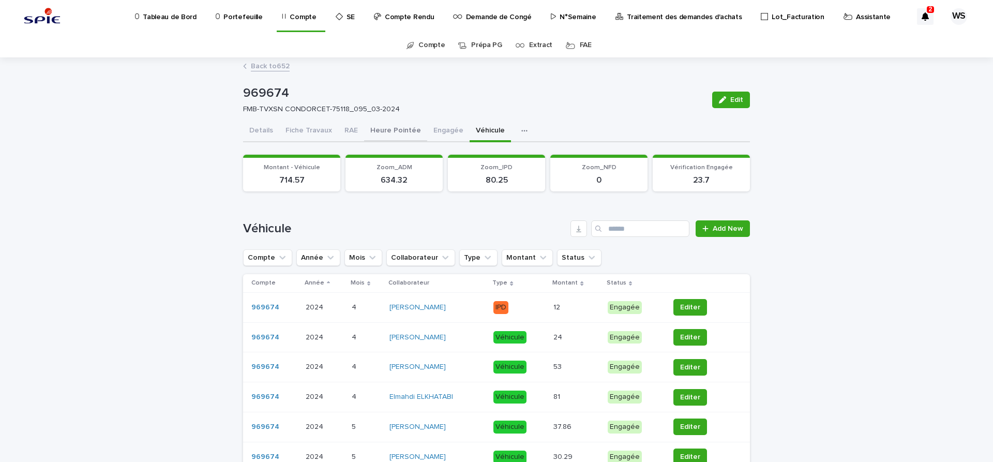
click at [398, 129] on button "Heure Pointée" at bounding box center [395, 132] width 63 height 22
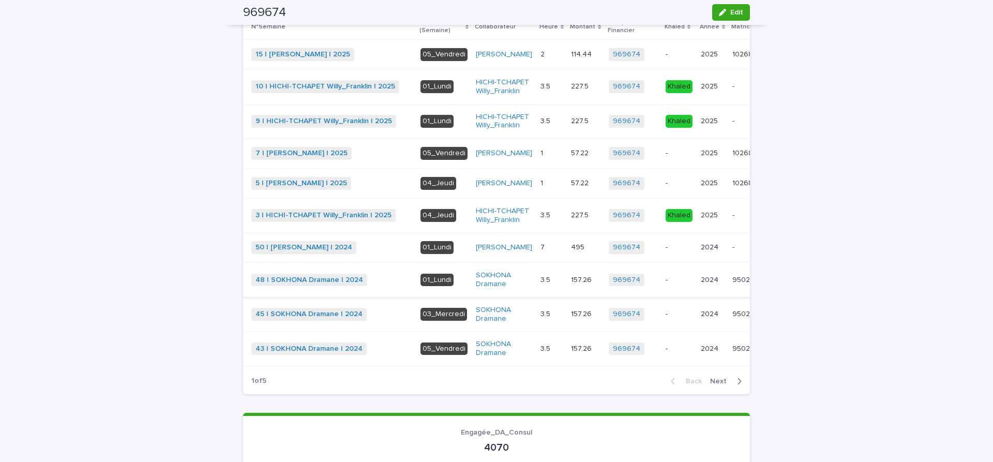
scroll to position [348, 0]
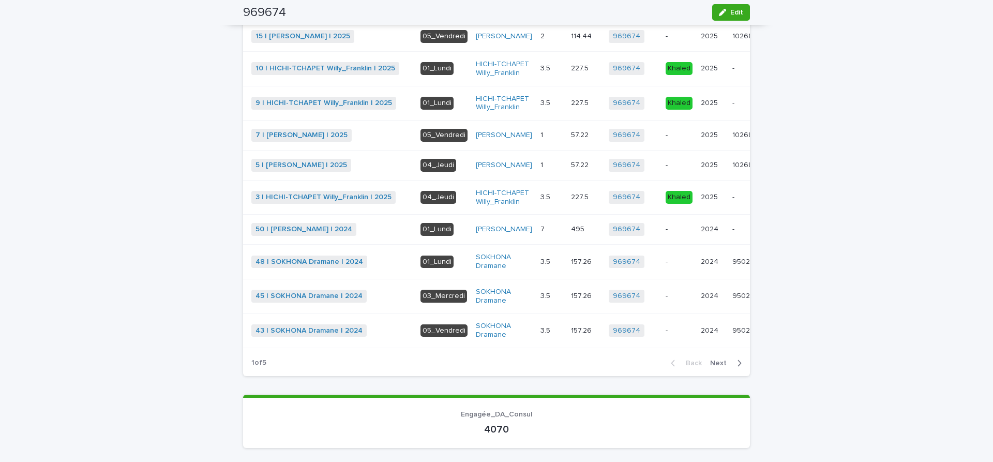
click at [720, 367] on span "Next" at bounding box center [721, 362] width 23 height 7
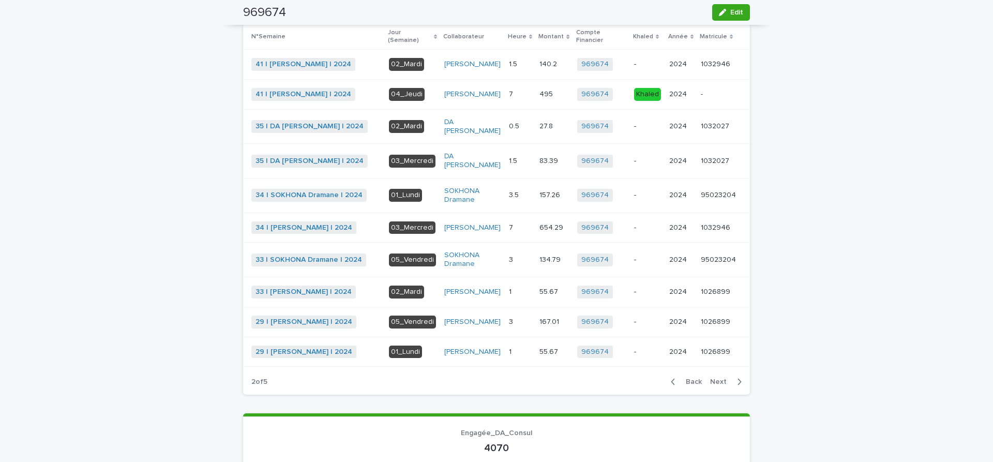
scroll to position [304, 0]
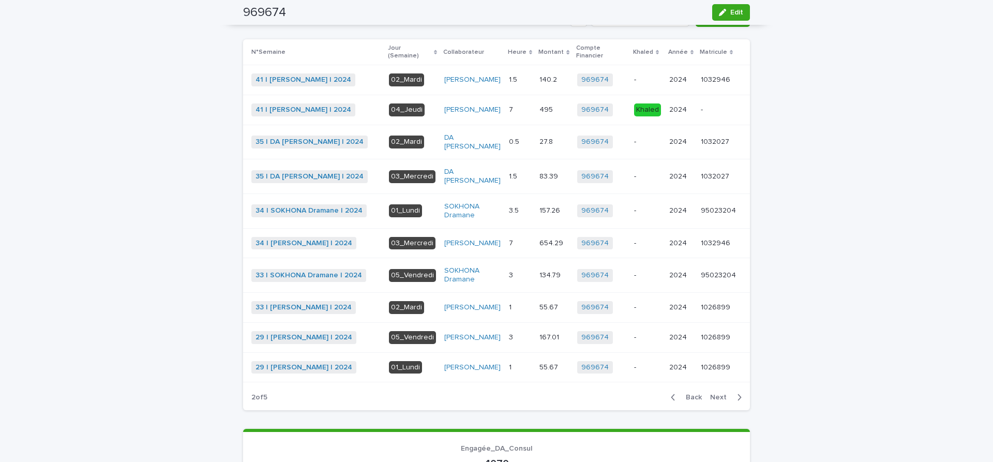
click at [724, 401] on span "Next" at bounding box center [721, 397] width 23 height 7
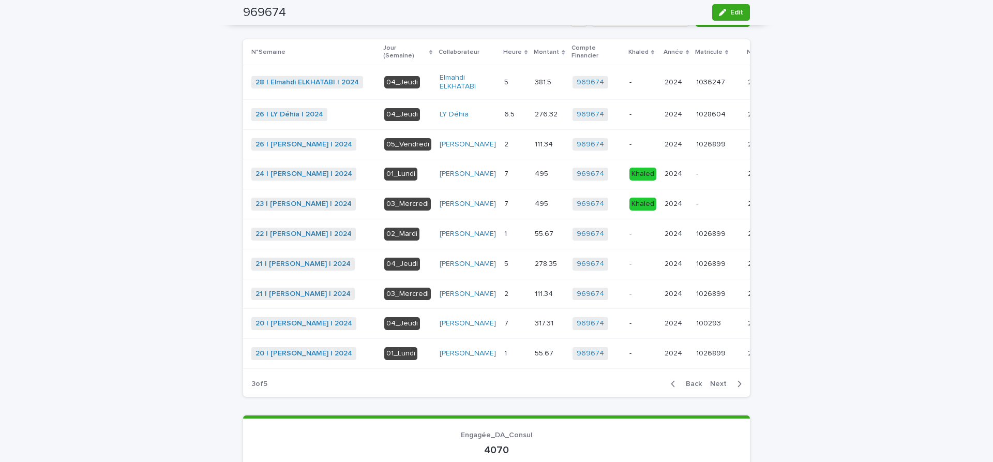
click at [720, 387] on span "Next" at bounding box center [721, 383] width 23 height 7
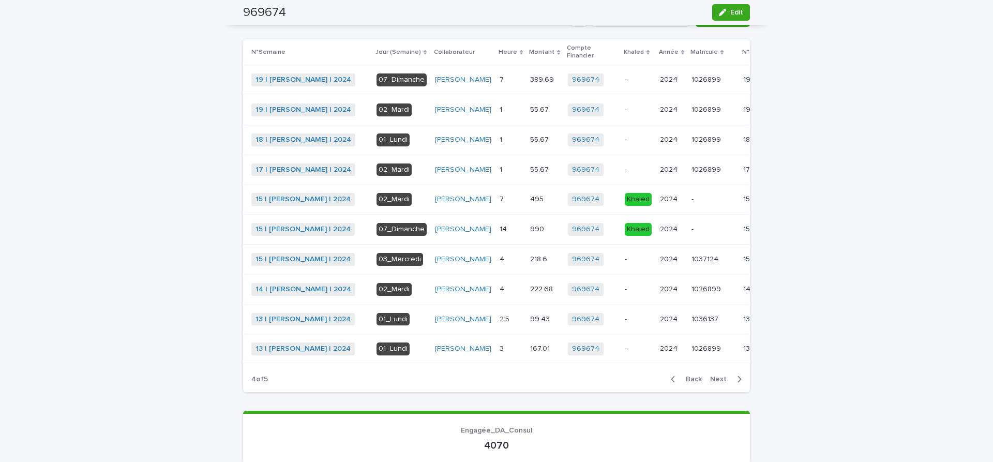
click at [717, 383] on span "Next" at bounding box center [721, 378] width 23 height 7
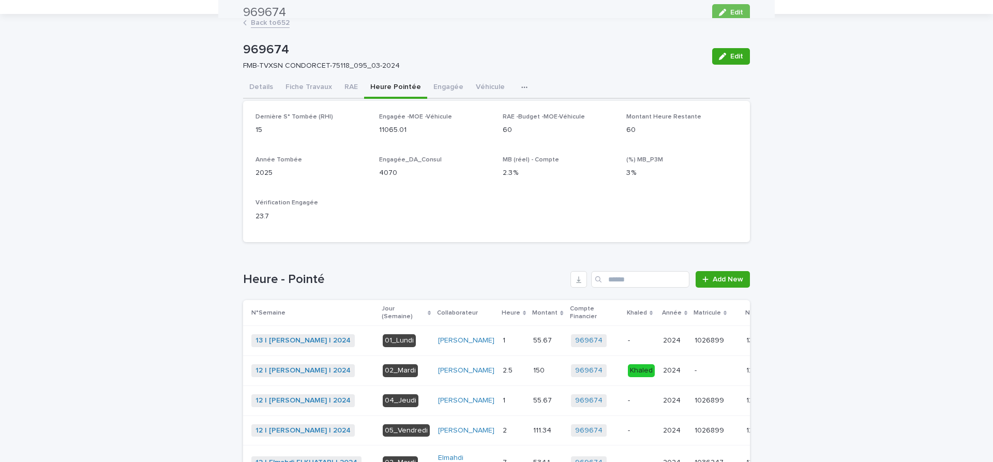
scroll to position [0, 0]
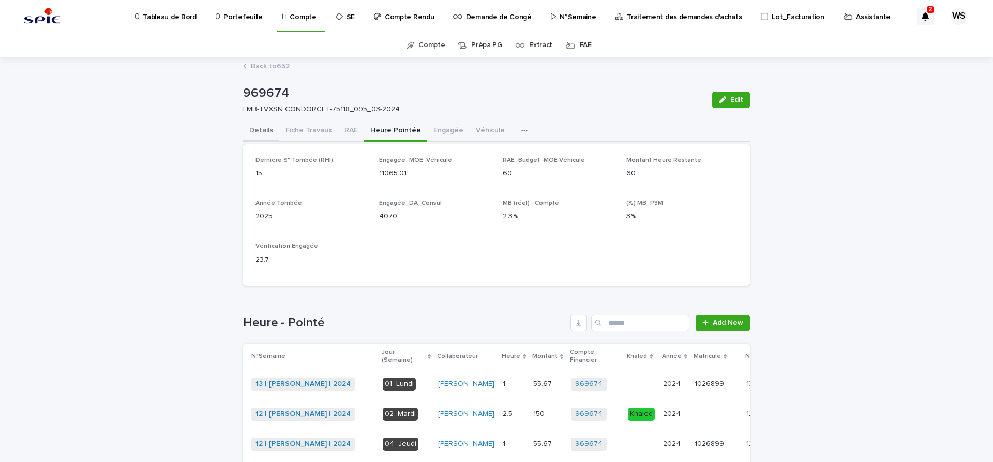
click at [260, 130] on button "Details" at bounding box center [261, 132] width 36 height 22
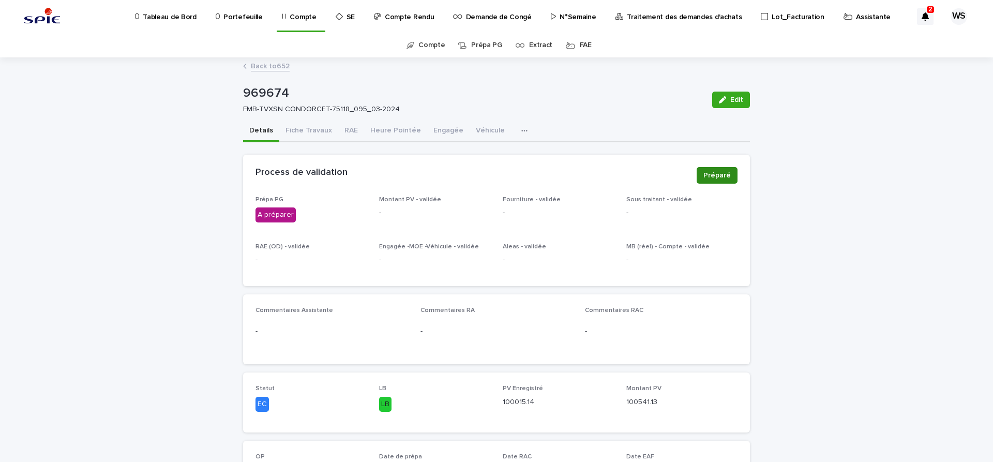
click at [721, 174] on span "Préparé" at bounding box center [716, 175] width 27 height 10
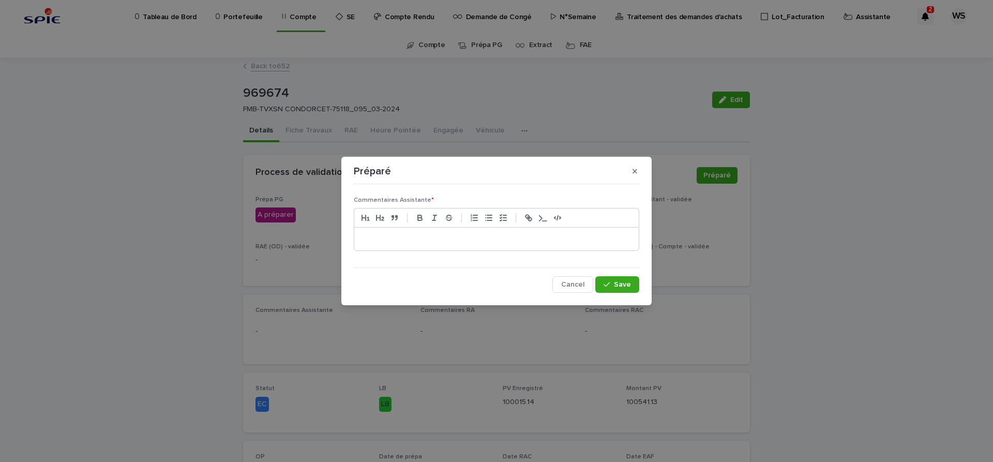
click at [474, 240] on p at bounding box center [496, 239] width 269 height 10
click at [628, 286] on span "Save" at bounding box center [622, 284] width 17 height 7
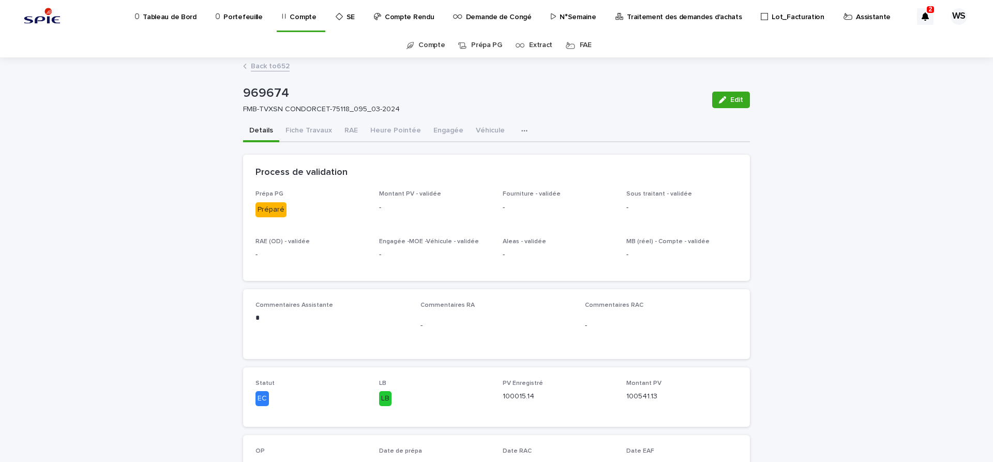
click at [678, 14] on p "Traitement des demandes d'achats" at bounding box center [684, 11] width 115 height 22
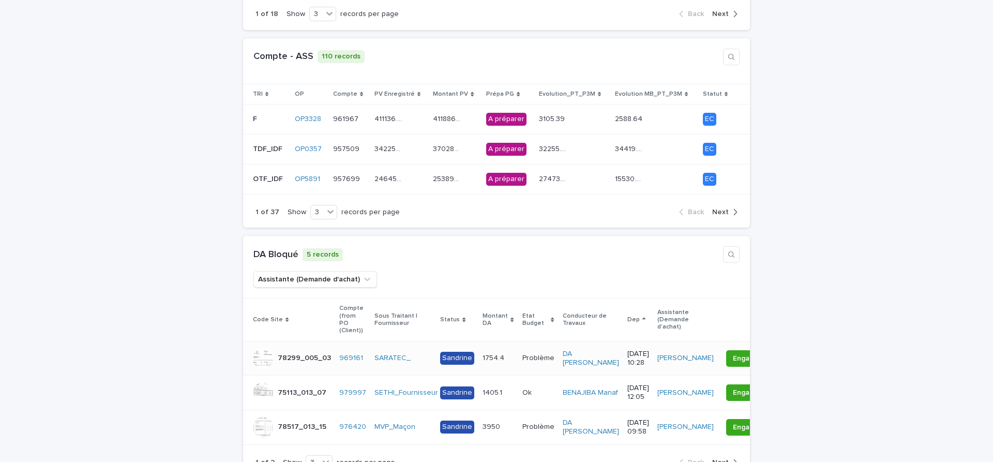
scroll to position [391, 0]
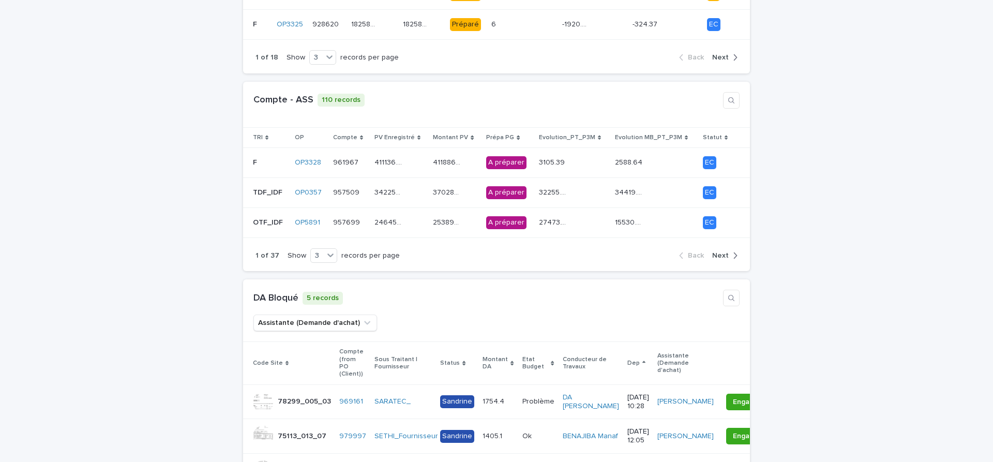
click at [724, 252] on span "Next" at bounding box center [720, 255] width 17 height 7
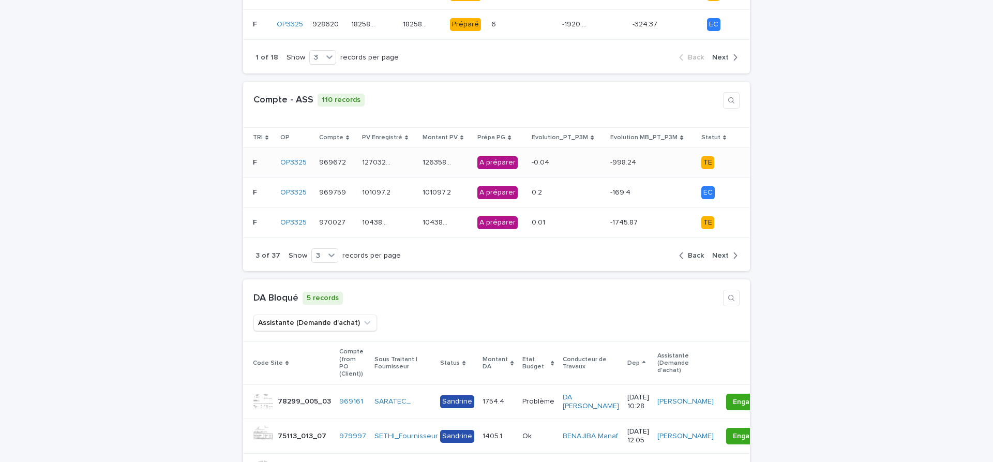
click at [408, 155] on div "127032.71 127032.71" at bounding box center [388, 162] width 52 height 17
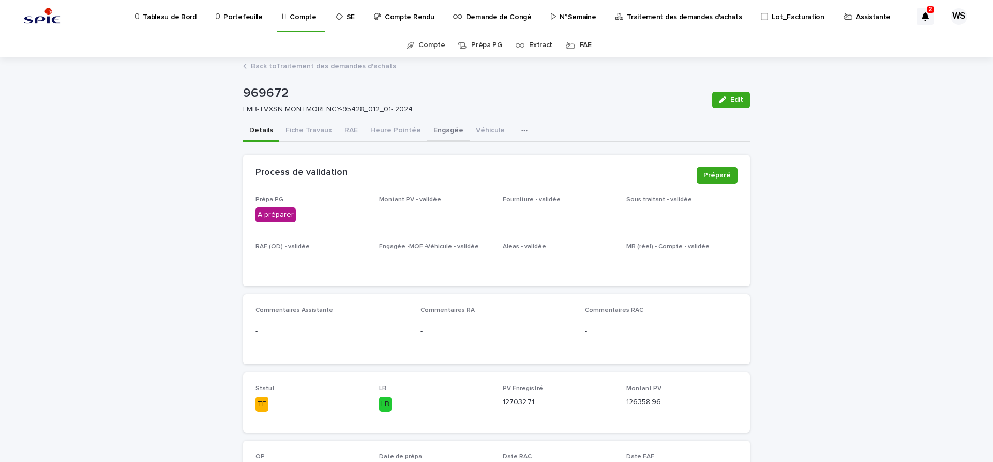
click at [447, 130] on button "Engagée" at bounding box center [448, 132] width 42 height 22
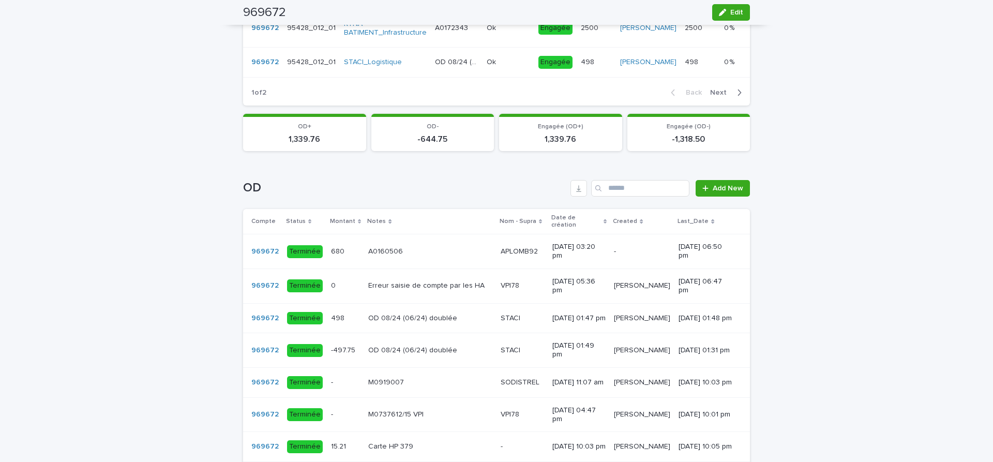
scroll to position [695, 0]
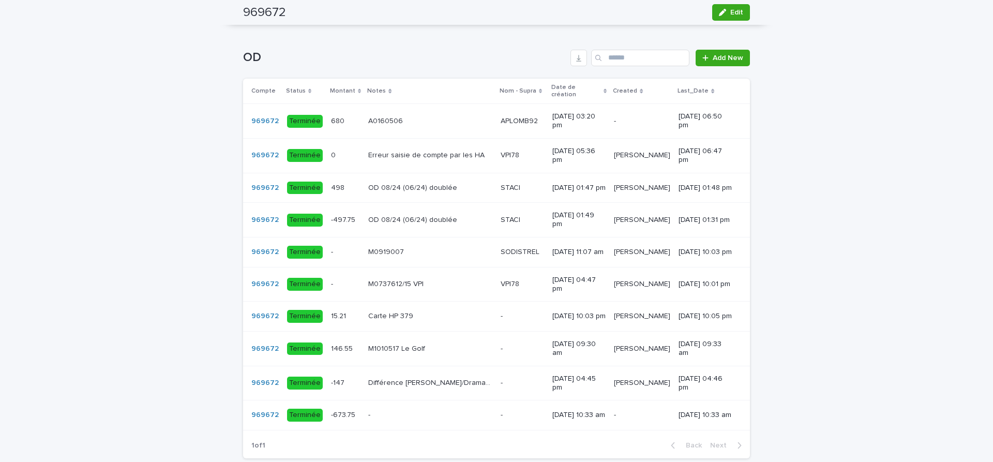
click at [447, 417] on p at bounding box center [430, 415] width 124 height 9
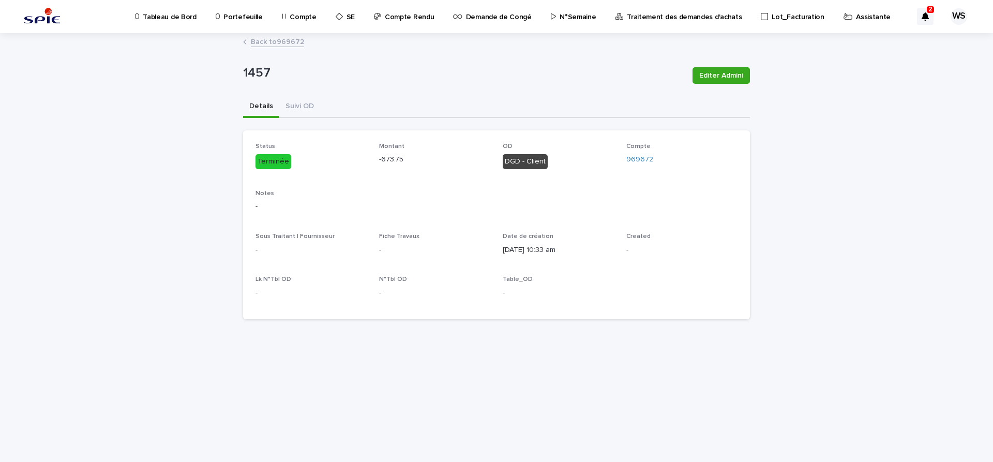
click at [282, 44] on link "Back to 969672" at bounding box center [277, 41] width 53 height 12
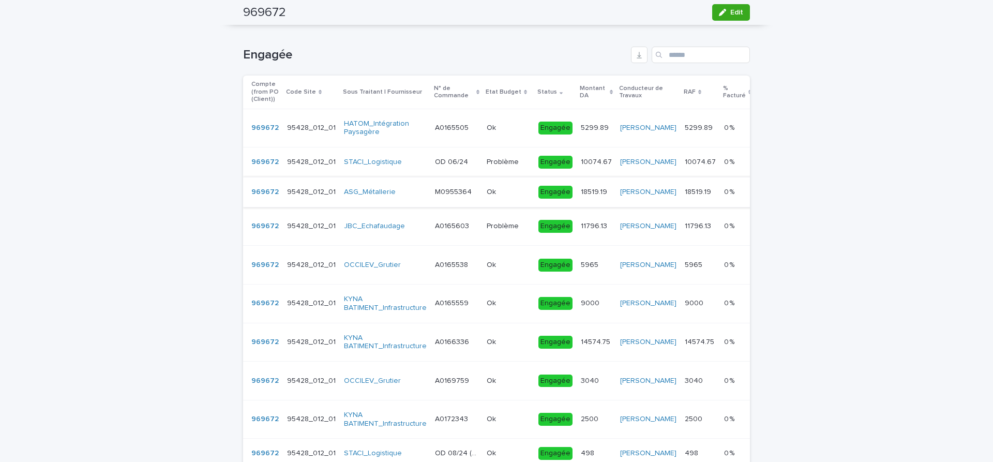
scroll to position [304, 0]
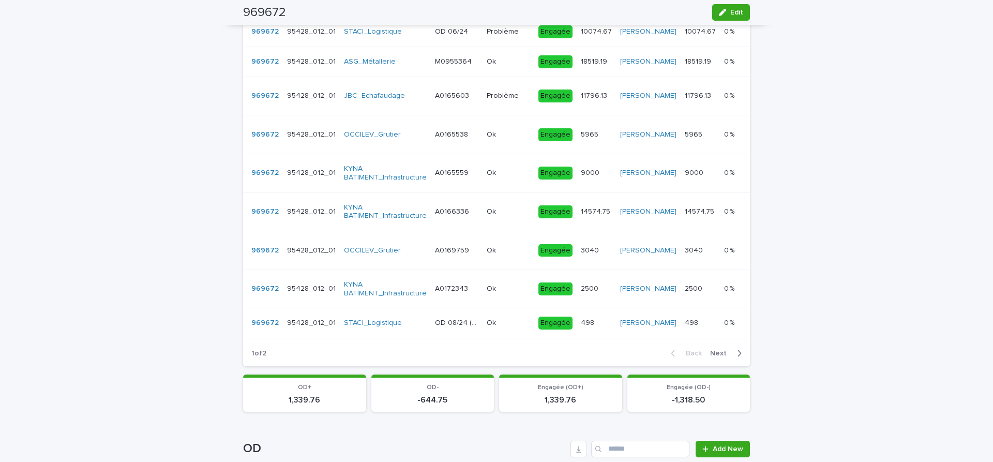
click at [718, 357] on span "Next" at bounding box center [721, 353] width 23 height 7
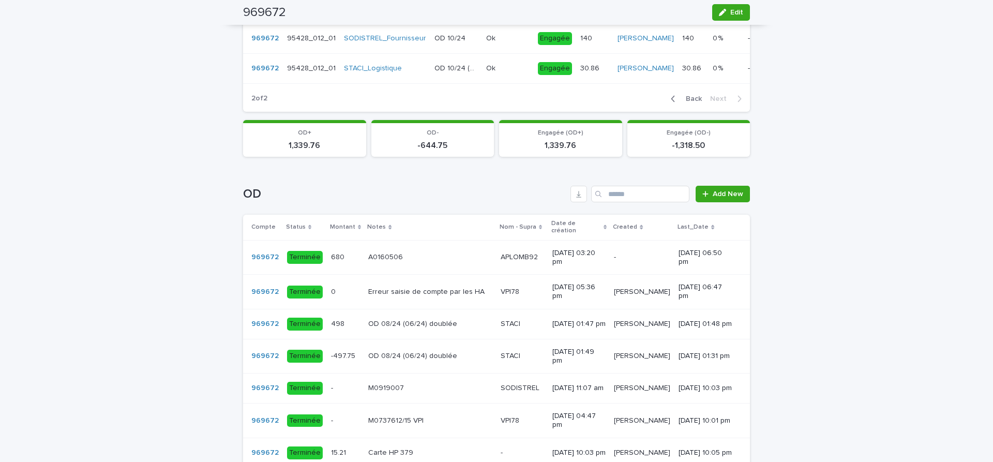
scroll to position [565, 0]
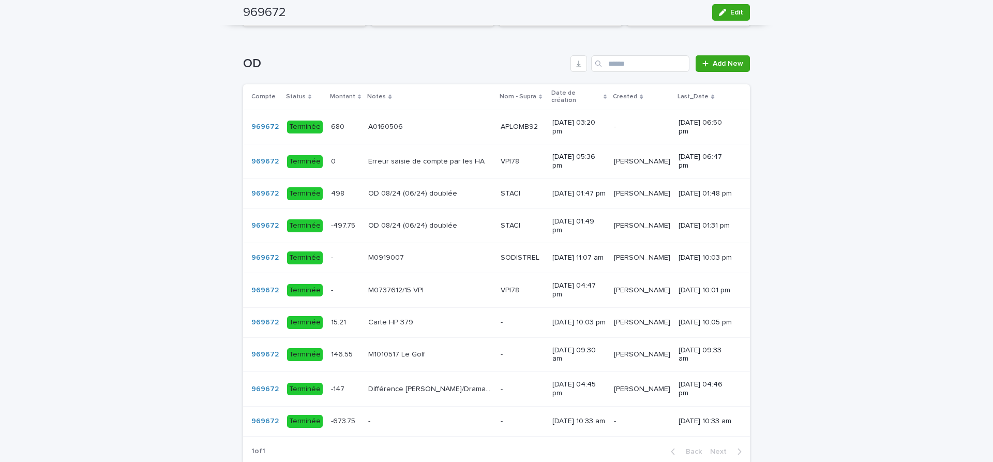
click at [501, 391] on p at bounding box center [522, 389] width 43 height 9
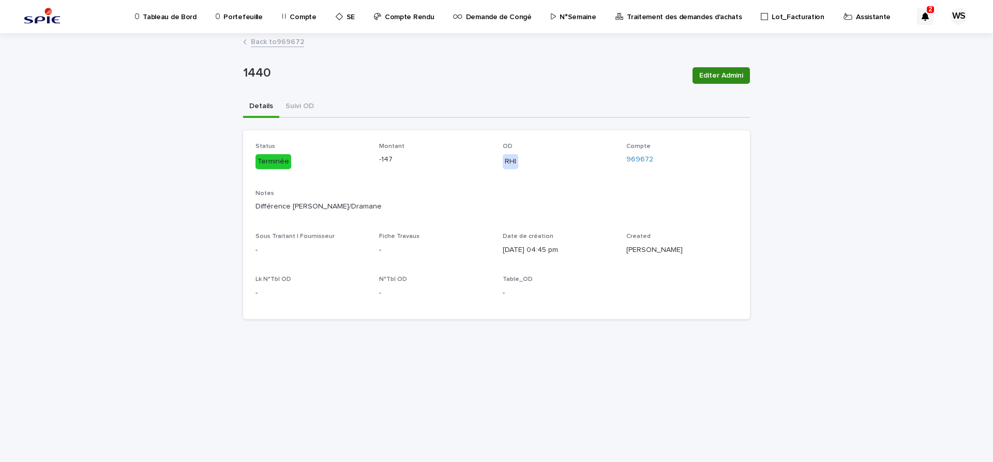
click at [730, 75] on span "Editer Admini" at bounding box center [721, 75] width 44 height 10
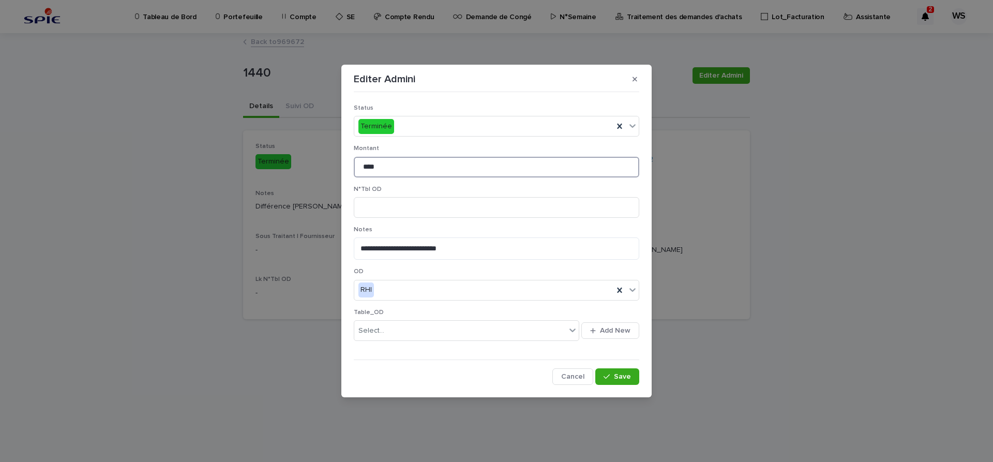
click at [384, 167] on input "****" at bounding box center [496, 167] width 285 height 21
type input "****"
click at [626, 375] on span "Save" at bounding box center [622, 376] width 17 height 7
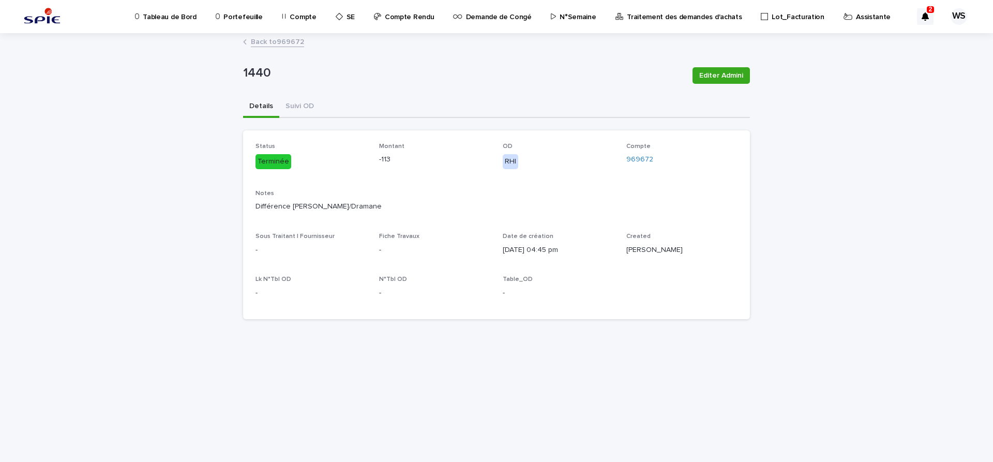
click at [288, 41] on link "Back to 969672" at bounding box center [277, 41] width 53 height 12
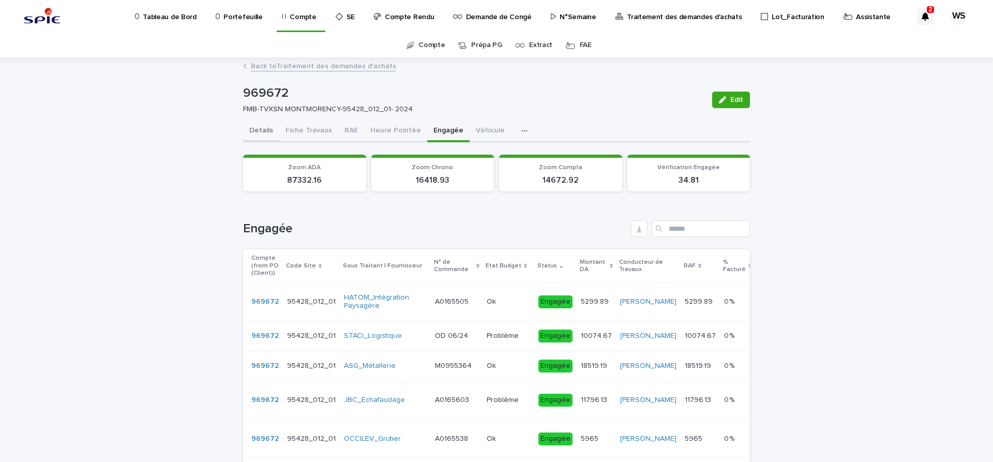
click at [261, 128] on button "Details" at bounding box center [261, 132] width 36 height 22
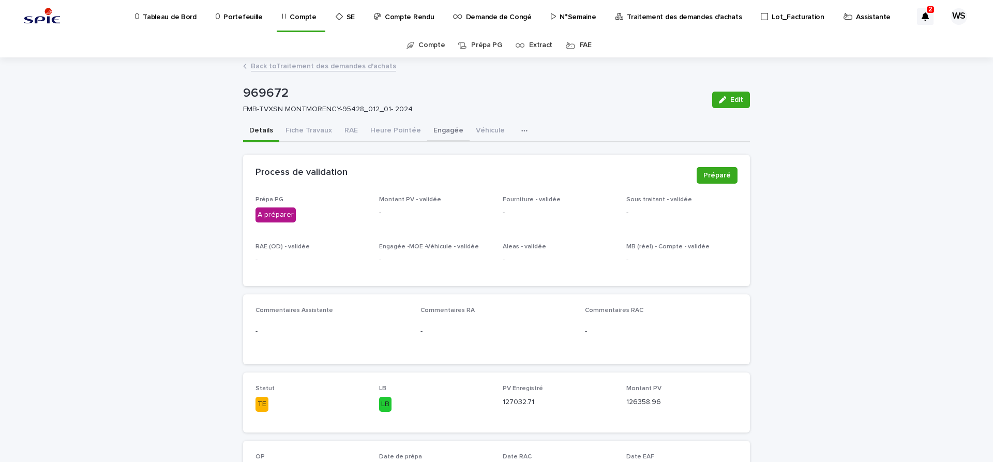
click at [444, 130] on button "Engagée" at bounding box center [448, 132] width 42 height 22
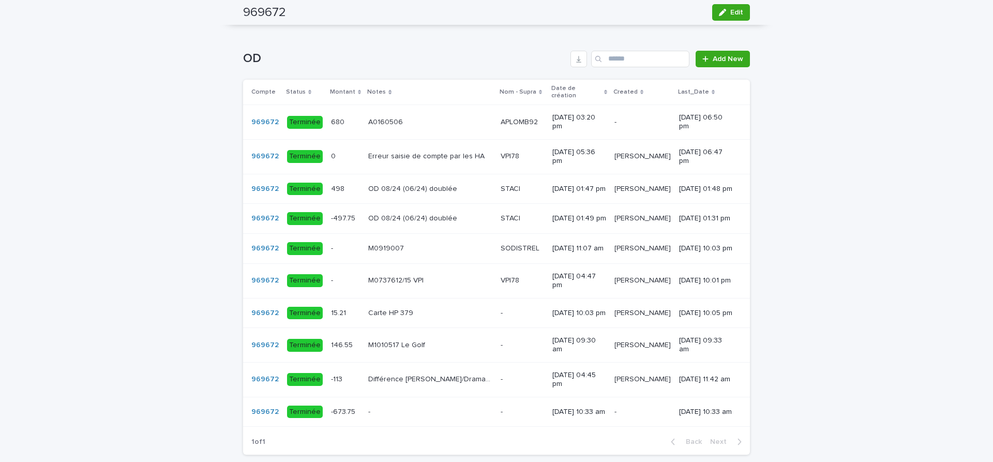
scroll to position [695, 0]
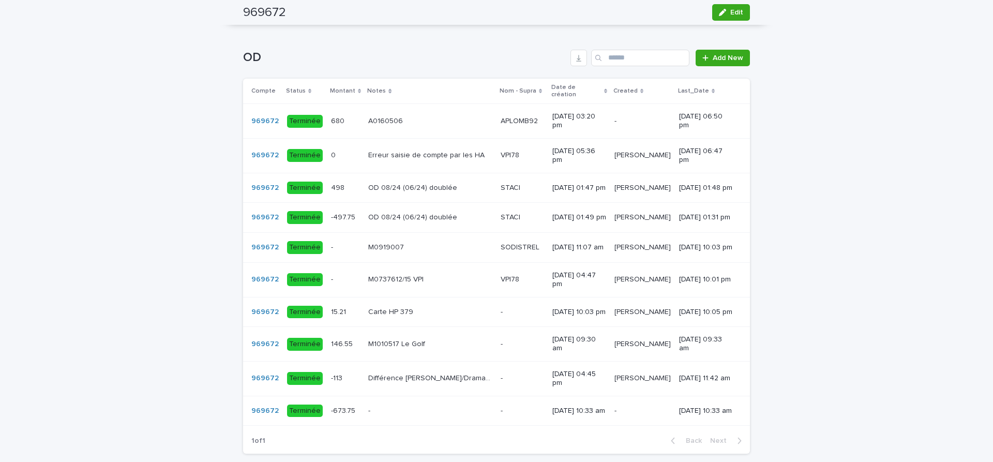
click at [501, 382] on p at bounding box center [522, 378] width 43 height 9
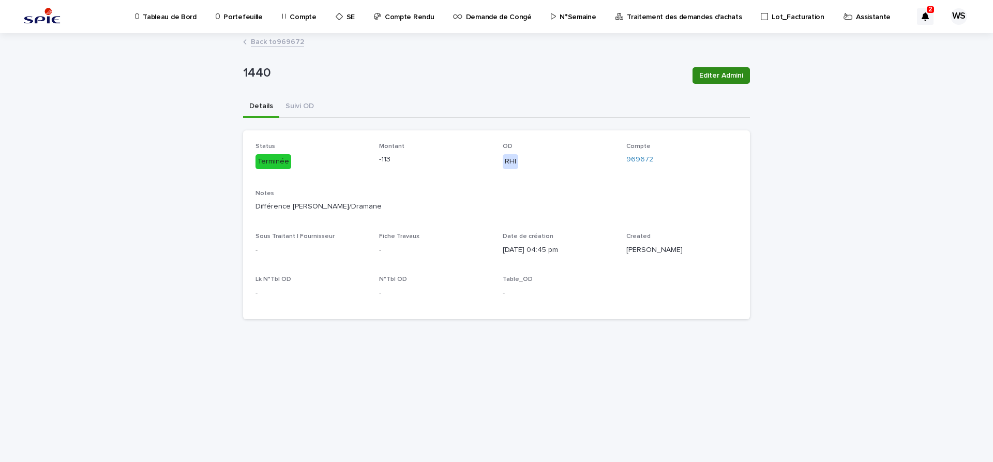
click at [724, 76] on span "Editer Admini" at bounding box center [721, 75] width 44 height 10
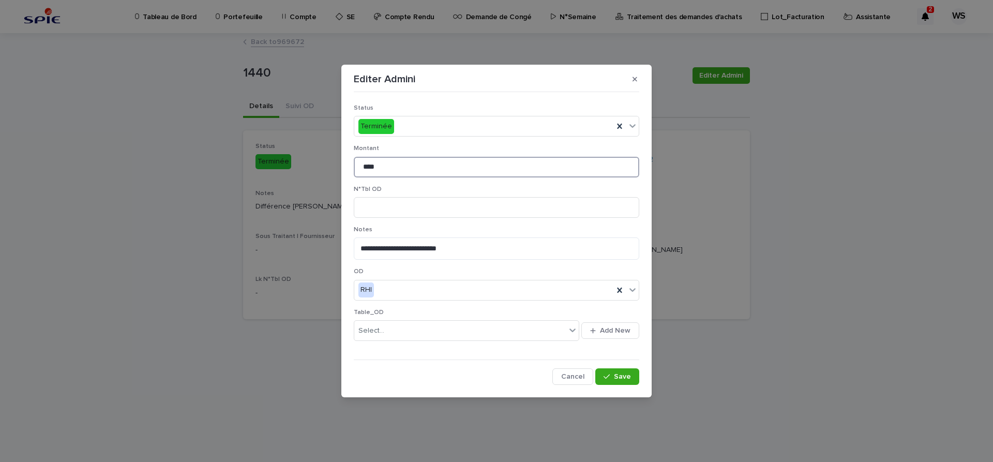
click at [385, 168] on input "****" at bounding box center [496, 167] width 285 height 21
type input "****"
click at [623, 380] on span "Save" at bounding box center [622, 376] width 17 height 7
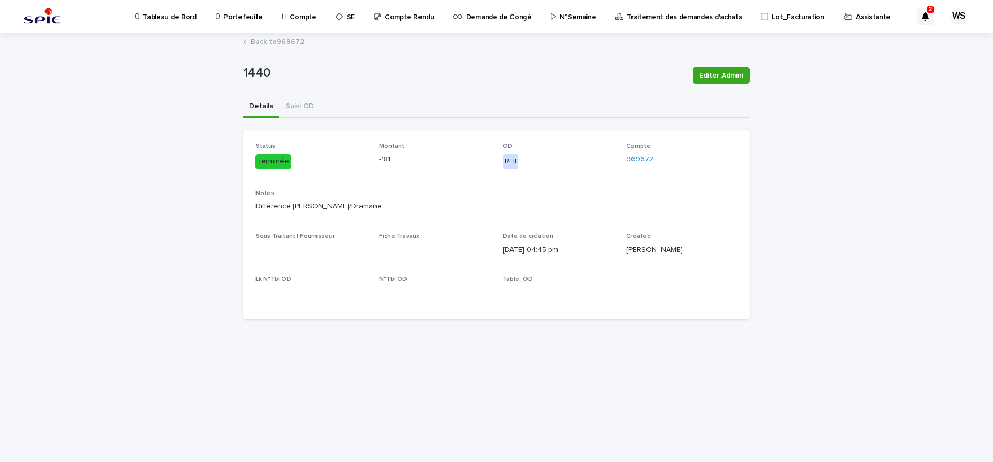
click at [293, 41] on link "Back to 969672" at bounding box center [277, 41] width 53 height 12
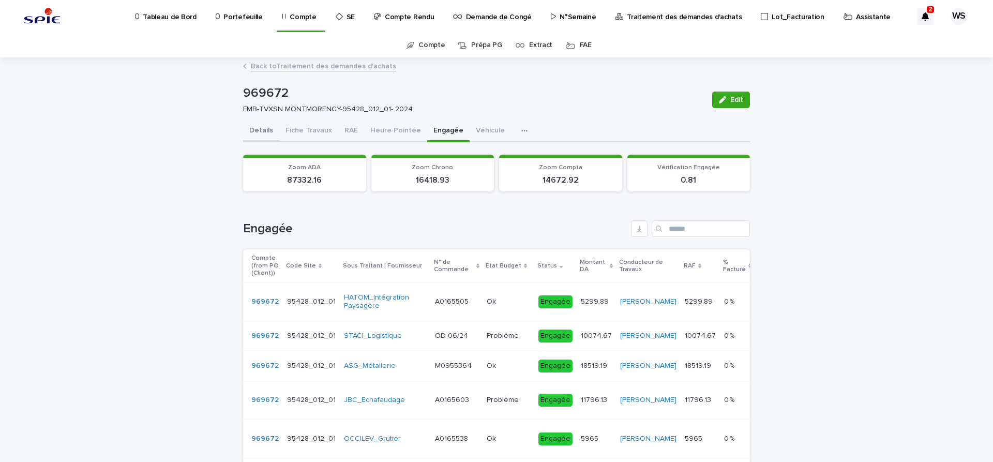
click at [261, 128] on button "Details" at bounding box center [261, 132] width 36 height 22
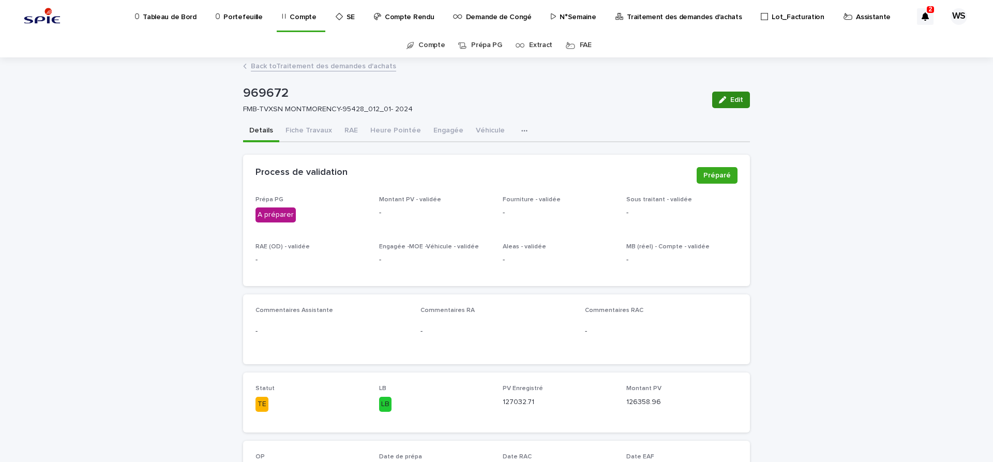
click at [734, 99] on span "Edit" at bounding box center [736, 99] width 13 height 7
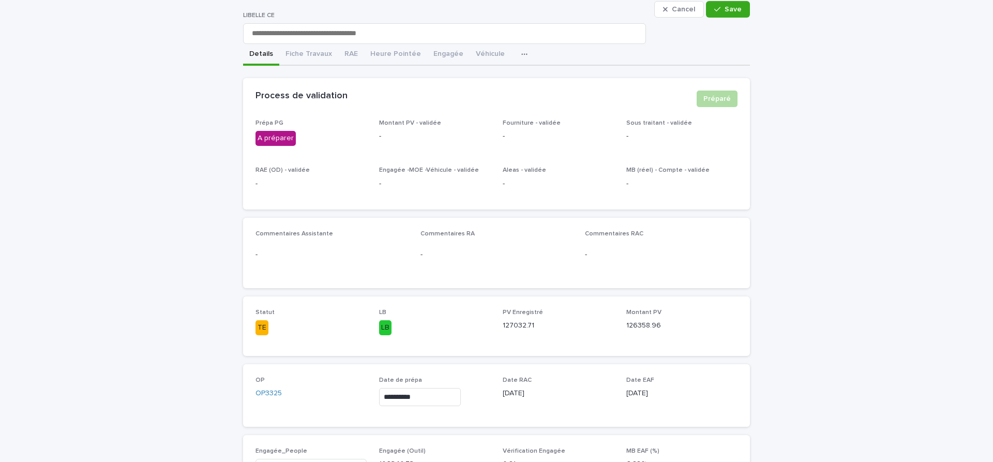
scroll to position [130, 0]
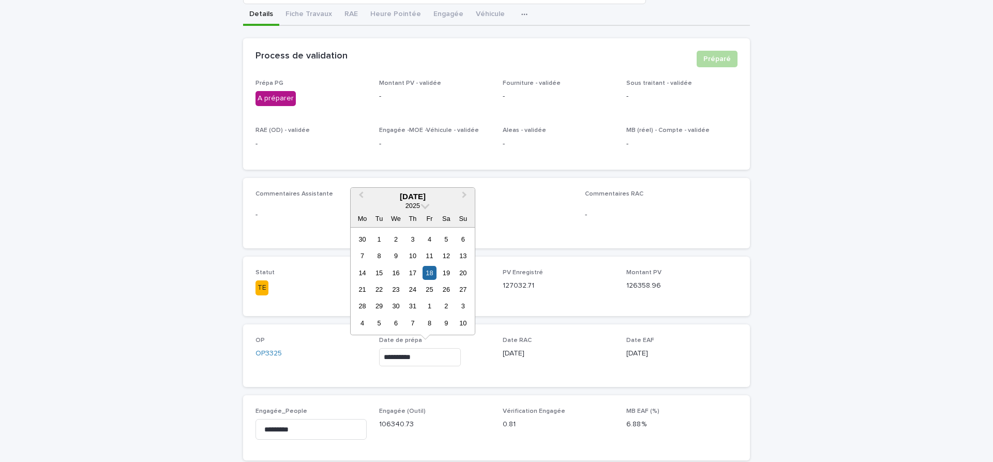
click at [438, 362] on input "**********" at bounding box center [420, 357] width 82 height 18
click at [464, 196] on span "Next Month" at bounding box center [464, 196] width 0 height 14
click at [398, 272] on div "13" at bounding box center [396, 273] width 14 height 14
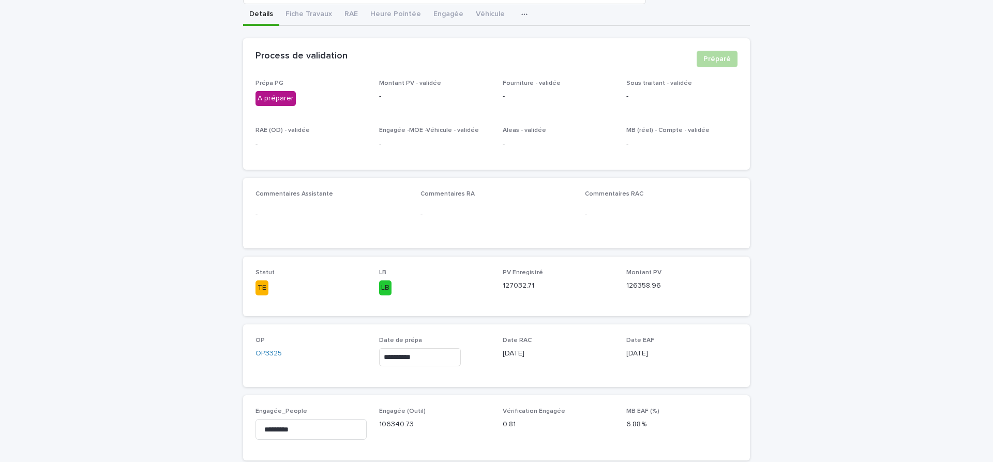
type input "**********"
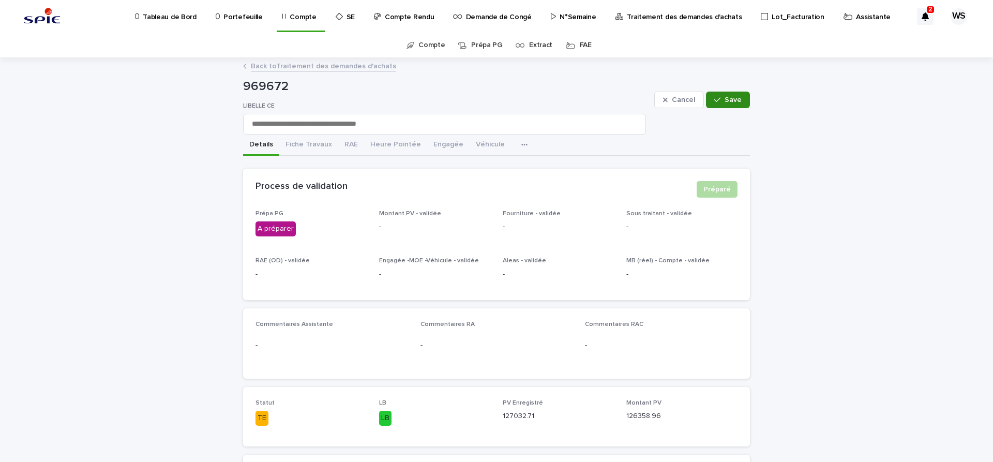
click at [736, 98] on span "Save" at bounding box center [733, 99] width 17 height 7
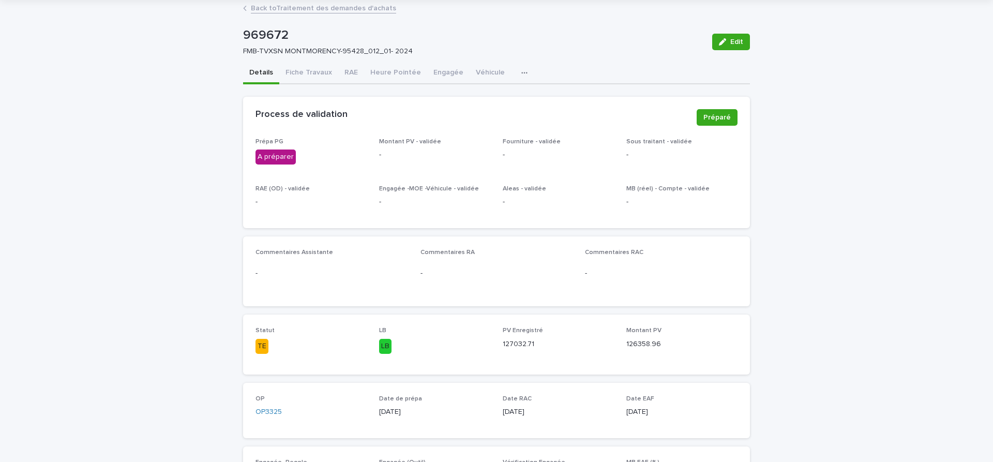
scroll to position [43, 0]
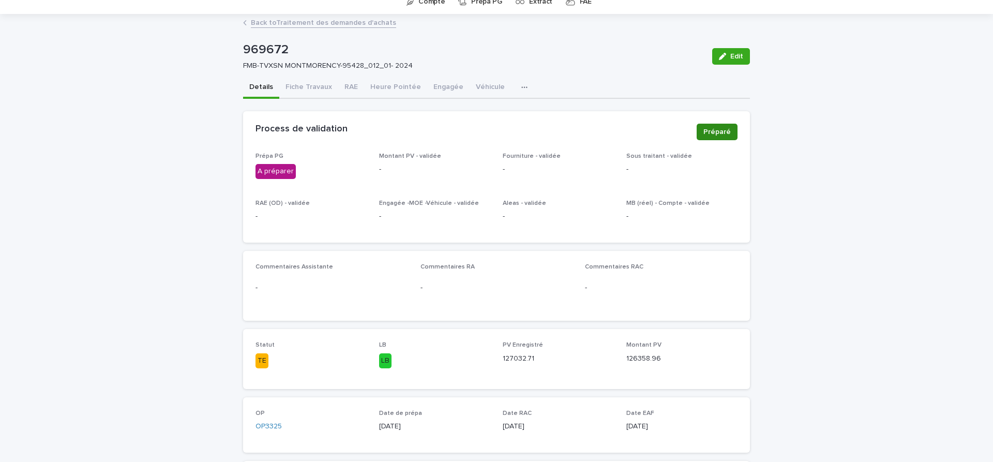
click at [718, 133] on span "Préparé" at bounding box center [716, 132] width 27 height 10
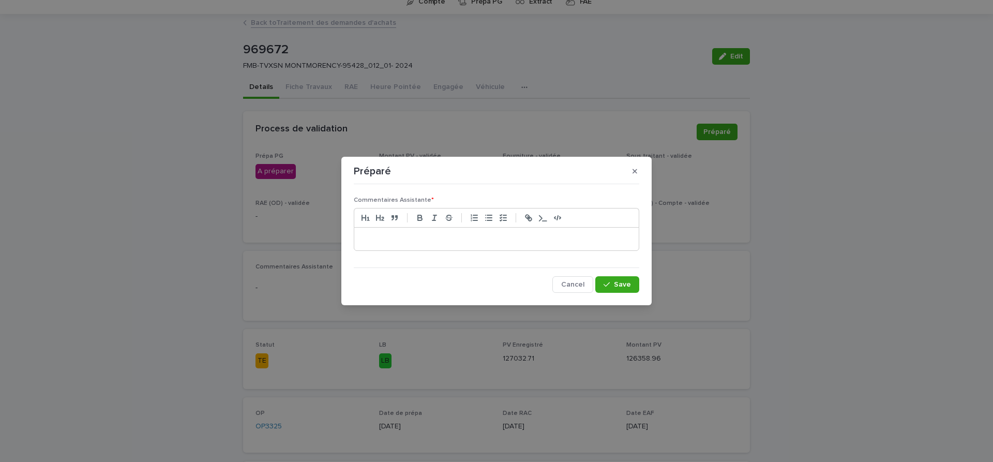
drag, startPoint x: 447, startPoint y: 241, endPoint x: 449, endPoint y: 236, distance: 5.6
click at [447, 240] on p at bounding box center [496, 239] width 269 height 10
click at [626, 283] on span "Save" at bounding box center [622, 284] width 17 height 7
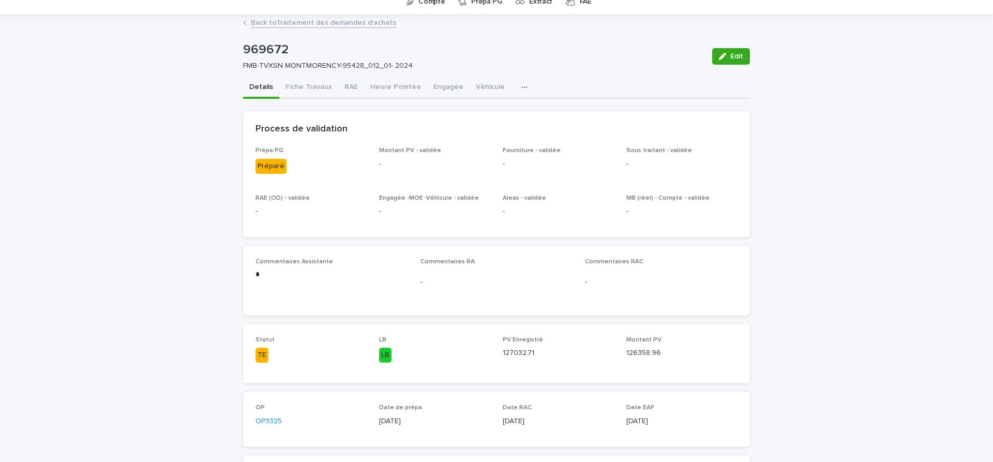
click at [337, 21] on link "Back to Traitement des demandes d'achats" at bounding box center [323, 22] width 145 height 12
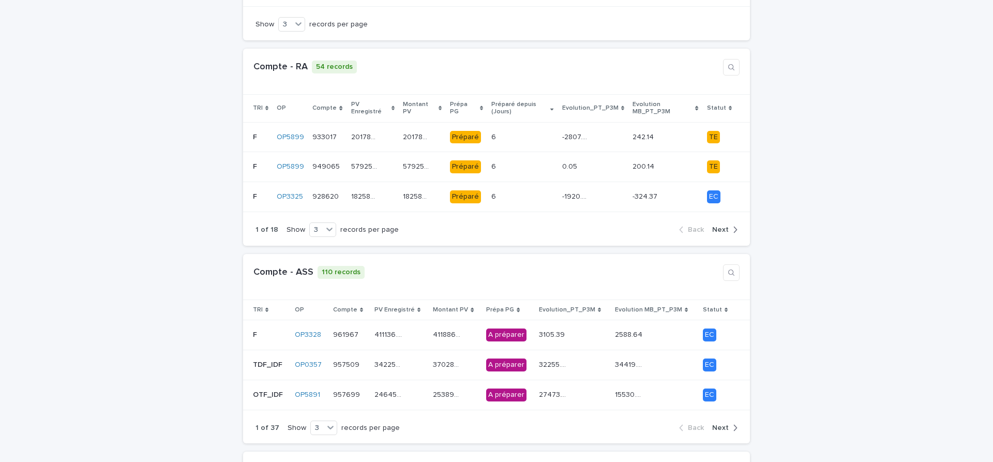
scroll to position [261, 0]
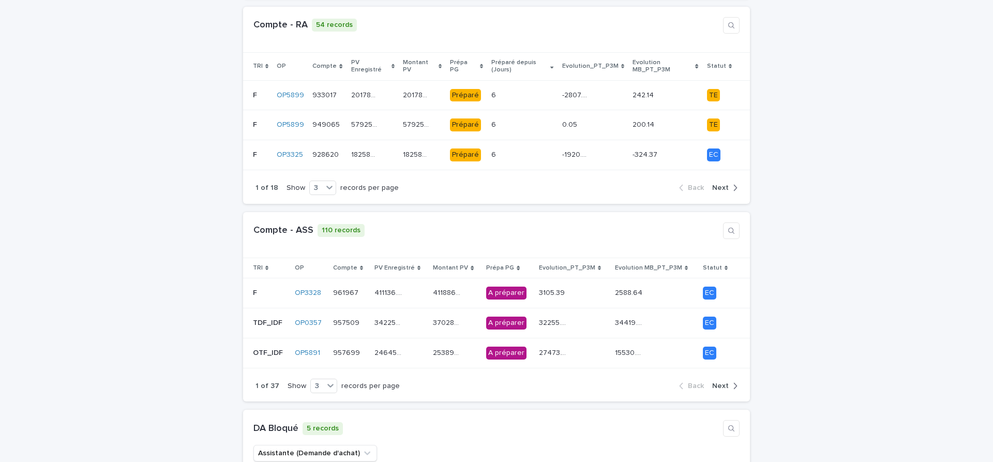
click at [720, 382] on span "Next" at bounding box center [720, 385] width 17 height 7
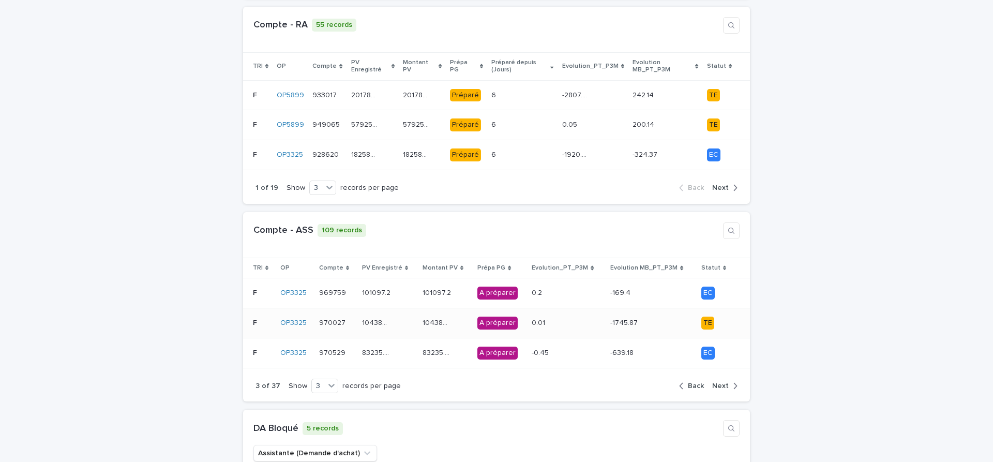
click at [473, 318] on td "104389.01 104389.01" at bounding box center [445, 323] width 55 height 30
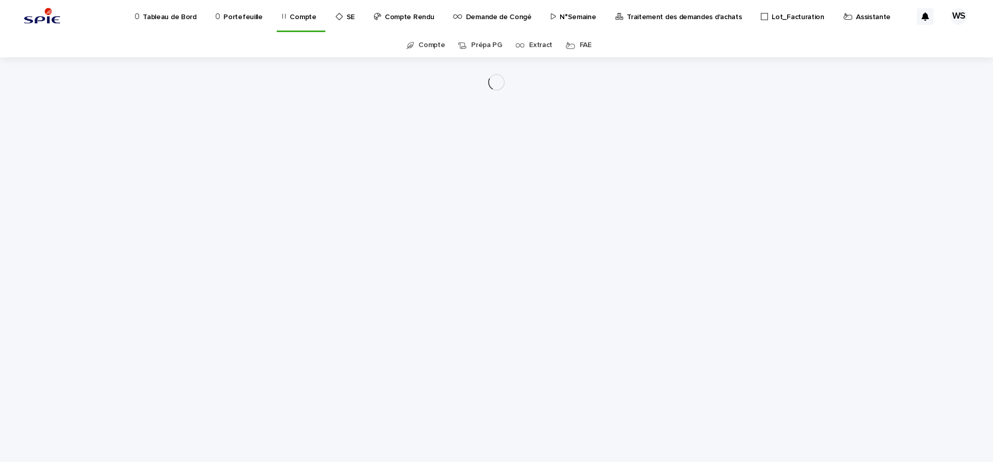
click at [467, 316] on div "Loading... Saving… Loading... Saving…" at bounding box center [496, 246] width 517 height 379
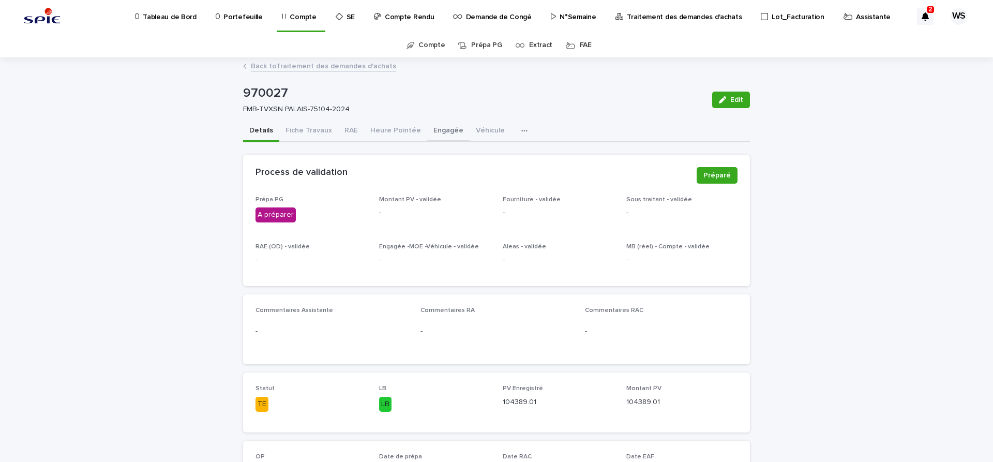
click at [442, 129] on button "Engagée" at bounding box center [448, 132] width 42 height 22
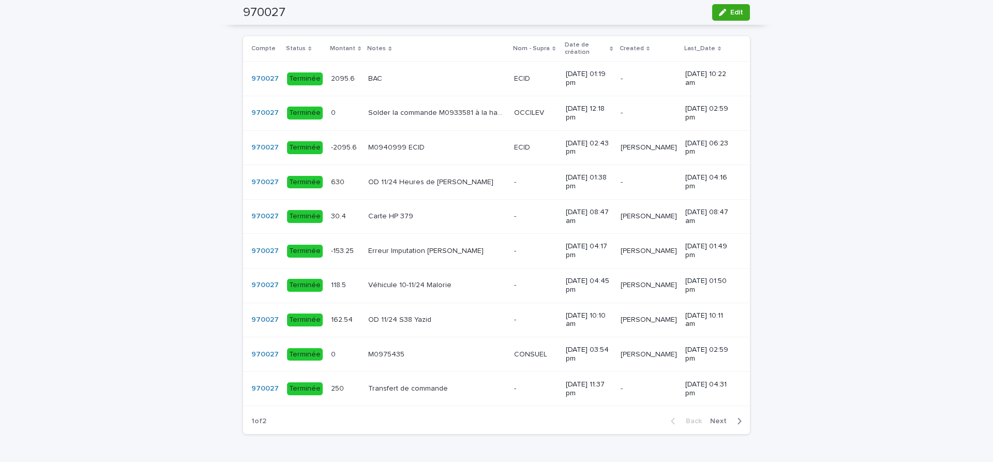
scroll to position [739, 0]
click at [719, 424] on span "Next" at bounding box center [721, 419] width 23 height 7
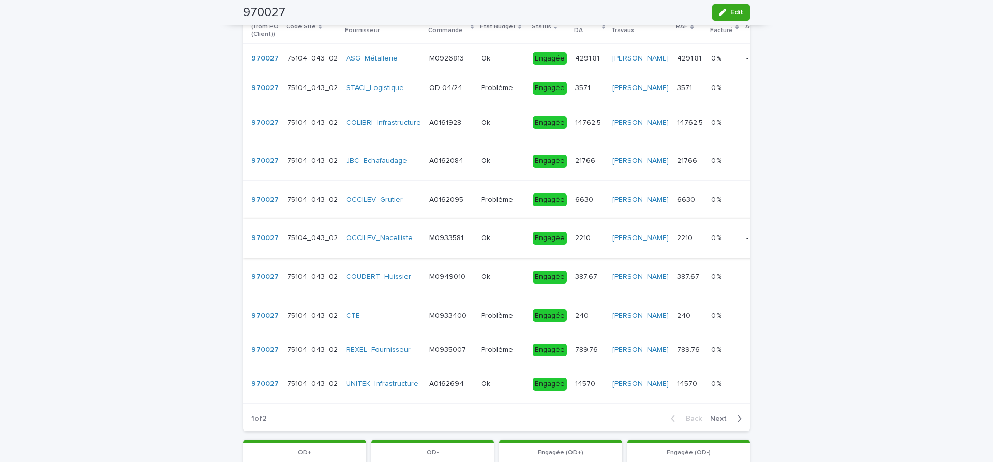
scroll to position [65, 0]
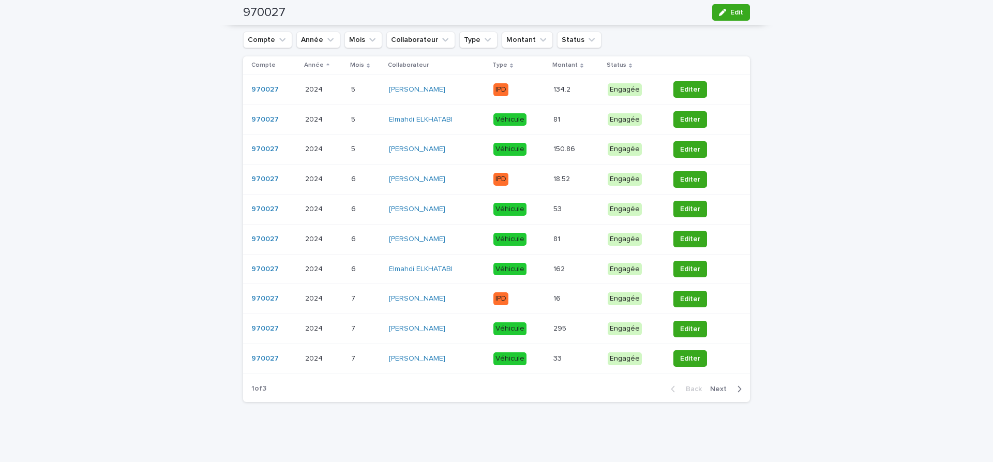
scroll to position [87, 0]
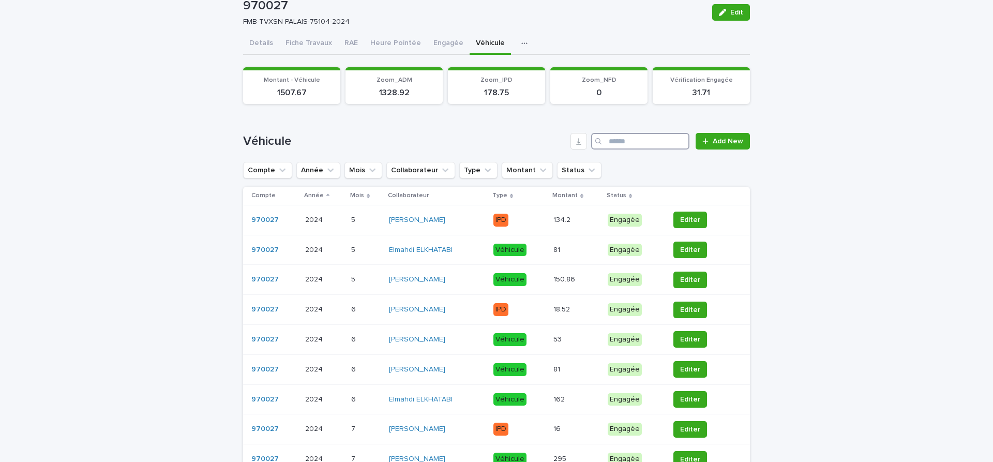
click at [630, 141] on input "Search" at bounding box center [640, 141] width 98 height 17
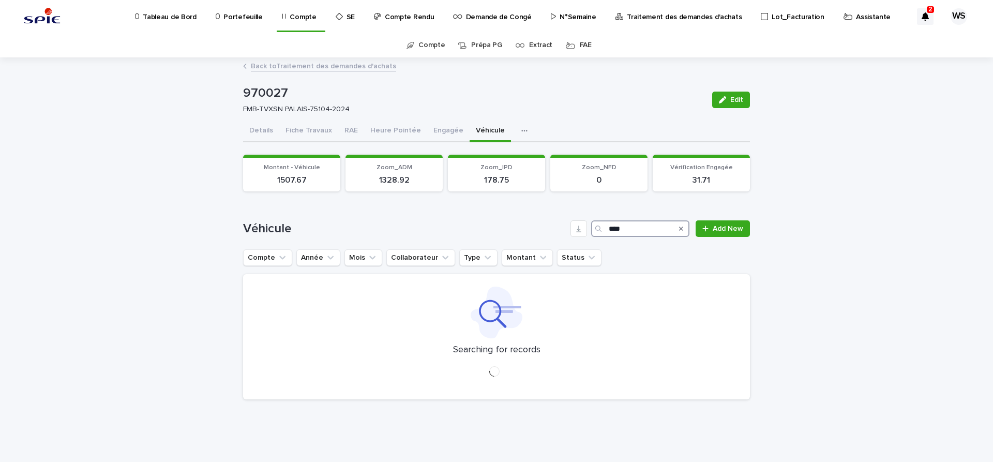
scroll to position [0, 0]
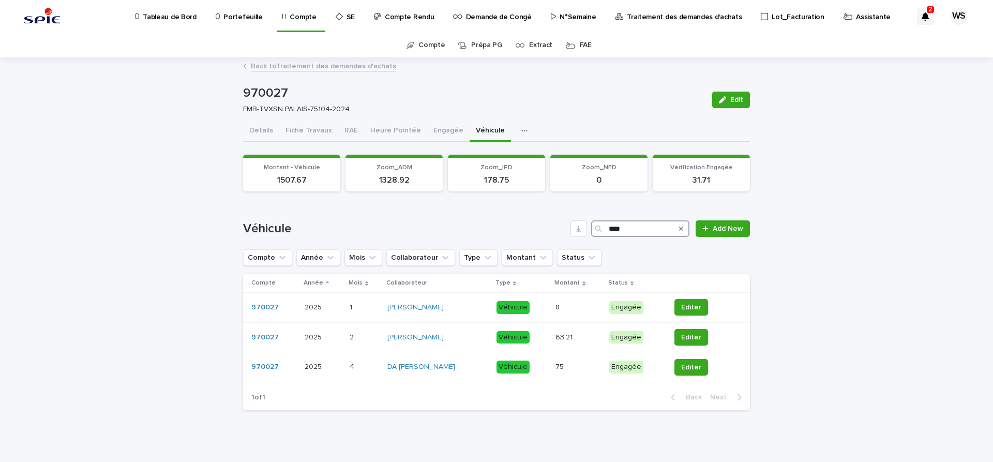
type input "****"
click at [682, 229] on icon "Search" at bounding box center [681, 229] width 4 height 4
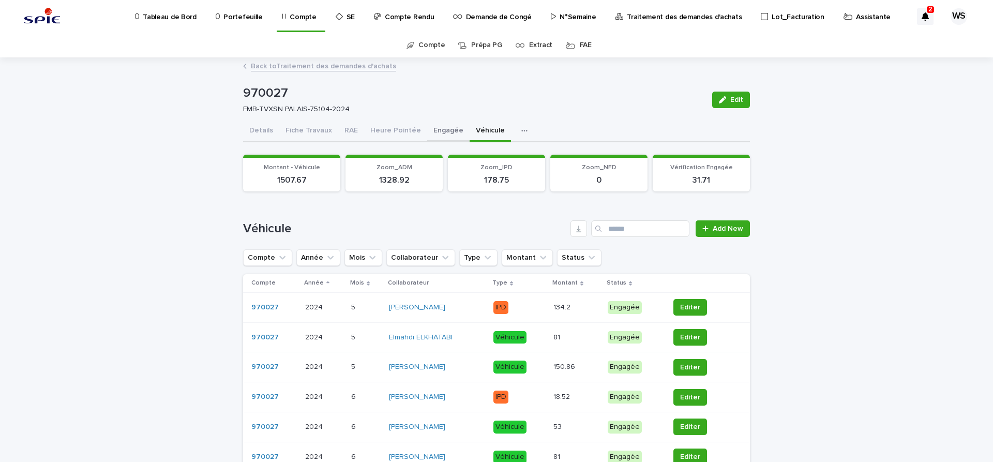
click at [442, 130] on button "Engagée" at bounding box center [448, 132] width 42 height 22
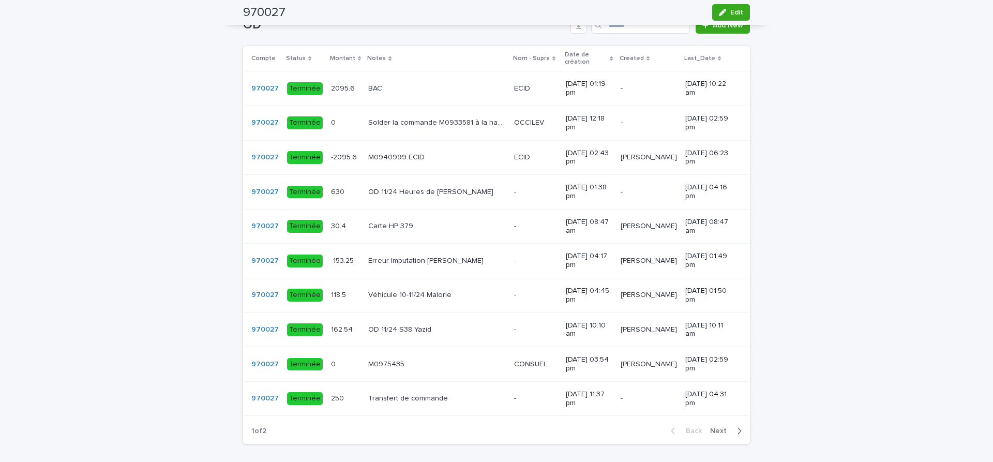
scroll to position [739, 0]
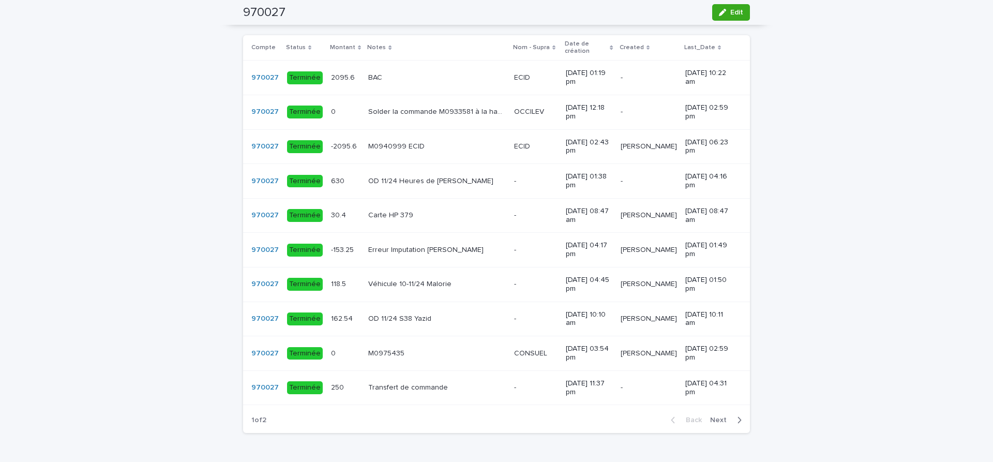
click at [718, 424] on span "Next" at bounding box center [721, 419] width 23 height 7
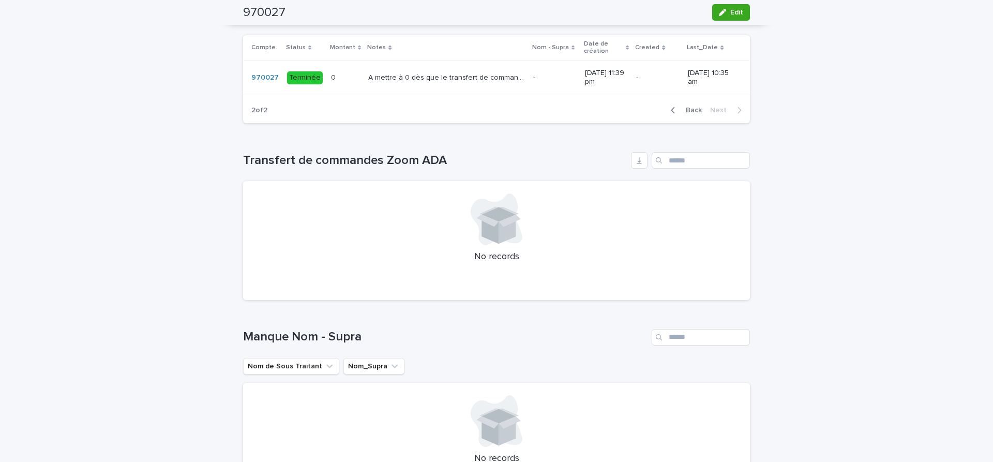
click at [699, 114] on span "Back" at bounding box center [691, 110] width 22 height 7
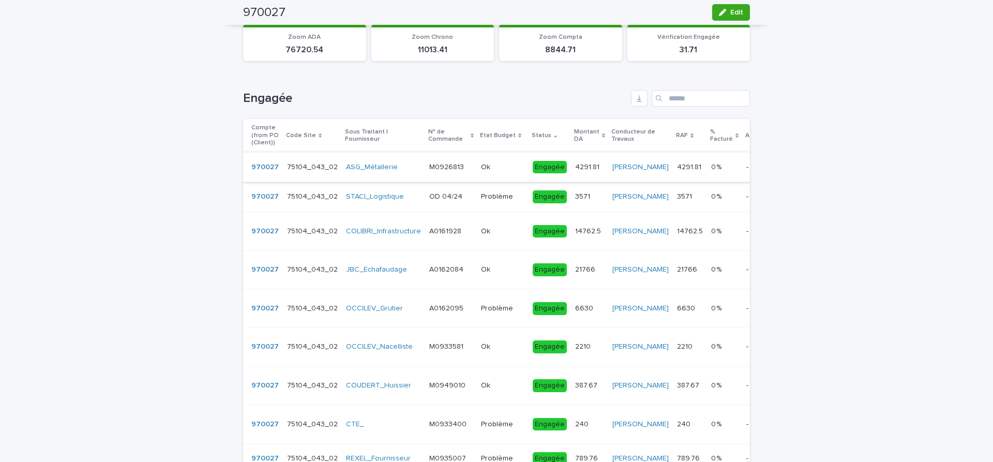
scroll to position [0, 0]
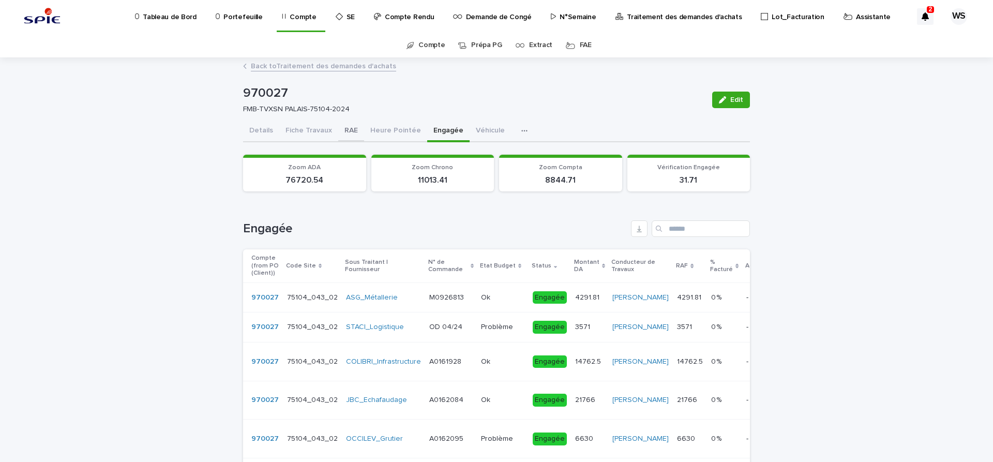
click at [352, 130] on button "RAE" at bounding box center [351, 132] width 26 height 22
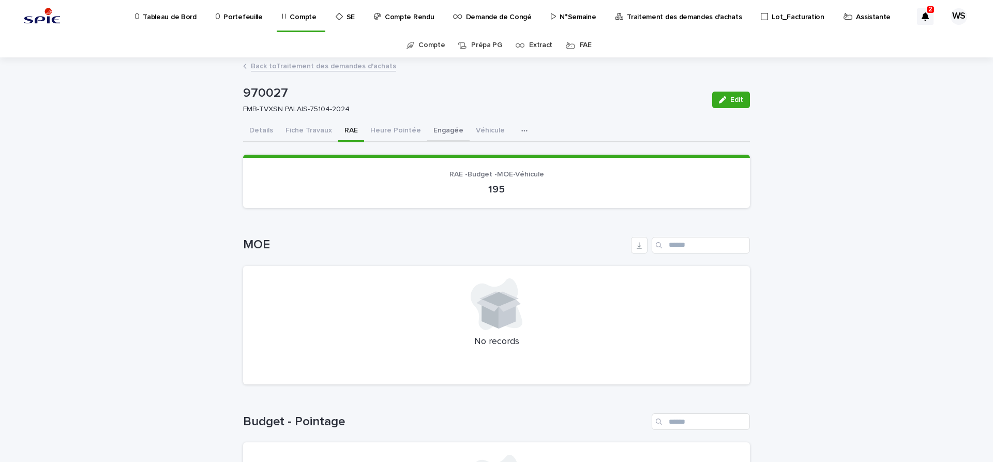
click at [447, 131] on button "Engagée" at bounding box center [448, 132] width 42 height 22
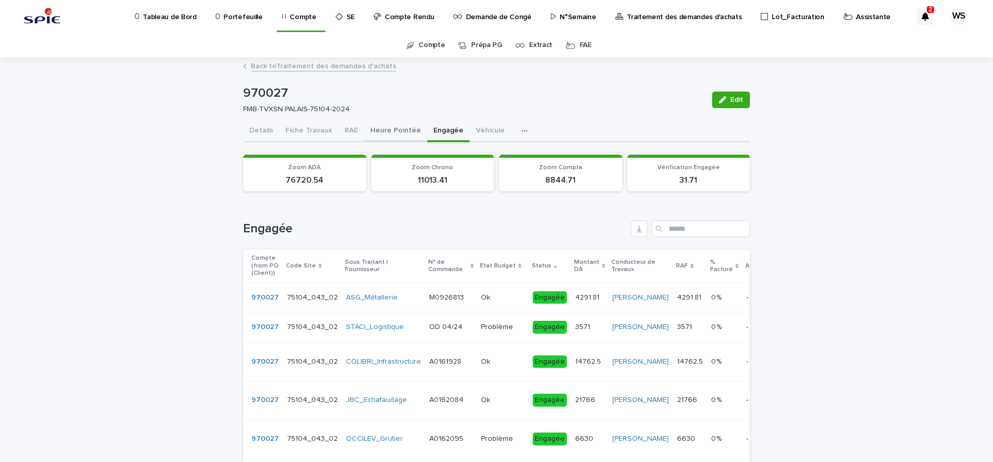
click at [392, 130] on button "Heure Pointée" at bounding box center [395, 132] width 63 height 22
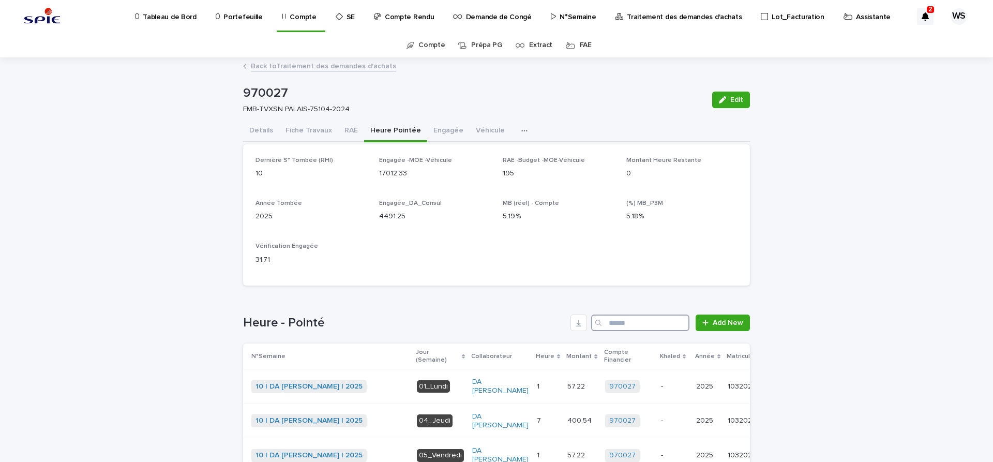
click at [635, 326] on input "Search" at bounding box center [640, 322] width 98 height 17
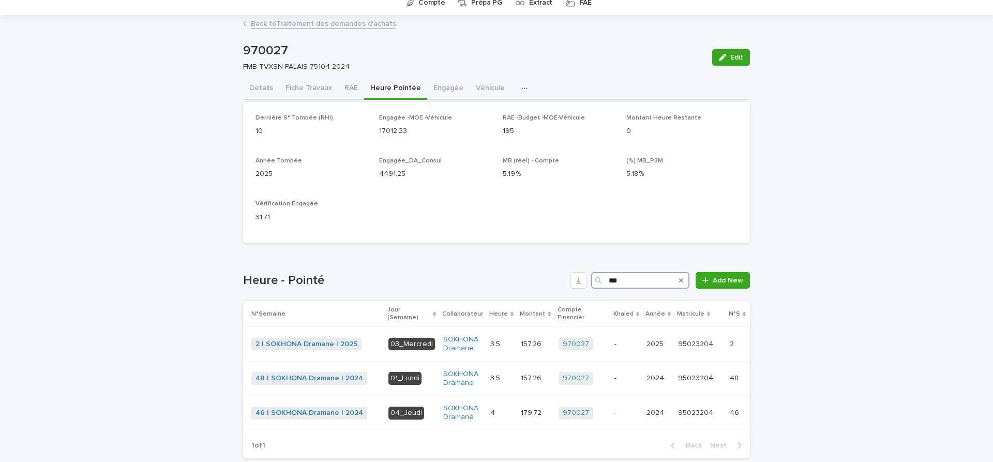
scroll to position [43, 0]
type input "***"
click at [532, 351] on div "157.26 157.26" at bounding box center [535, 343] width 29 height 17
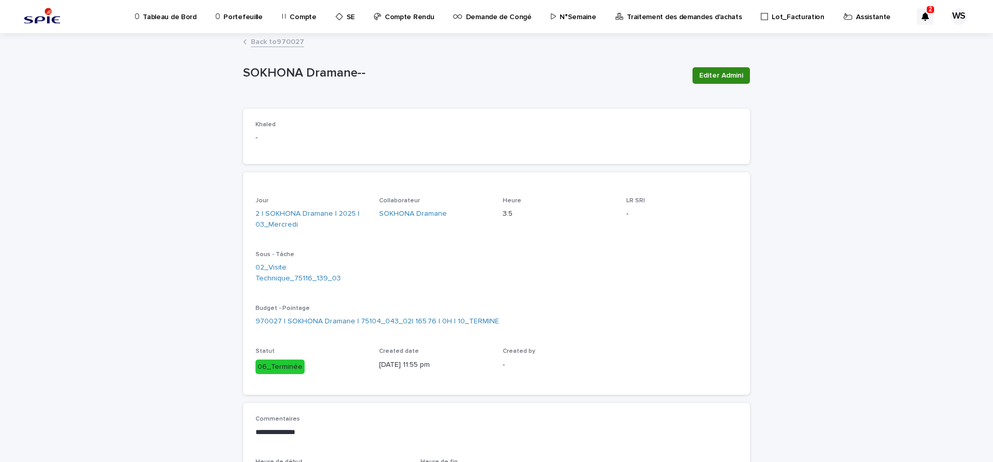
click at [730, 72] on span "Editer Admini" at bounding box center [721, 75] width 44 height 10
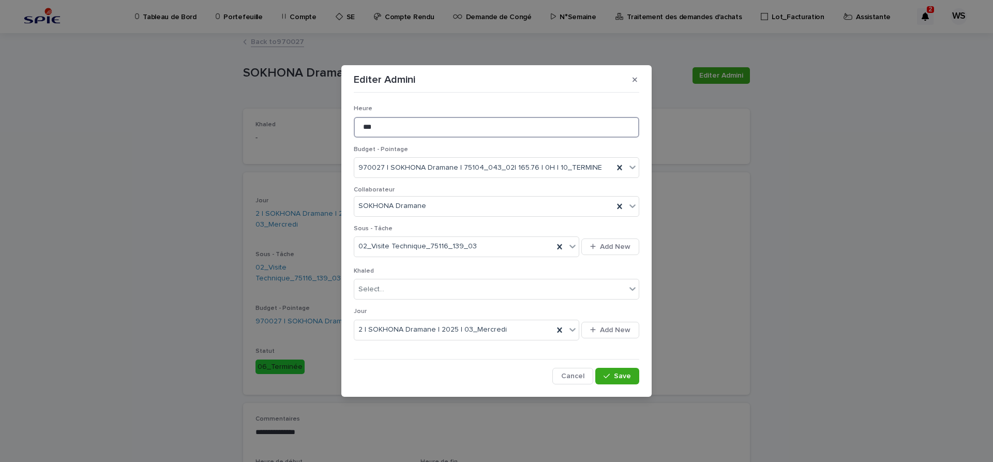
click at [380, 127] on input "***" at bounding box center [496, 127] width 285 height 21
type input "*"
click at [622, 378] on span "Save" at bounding box center [622, 375] width 17 height 7
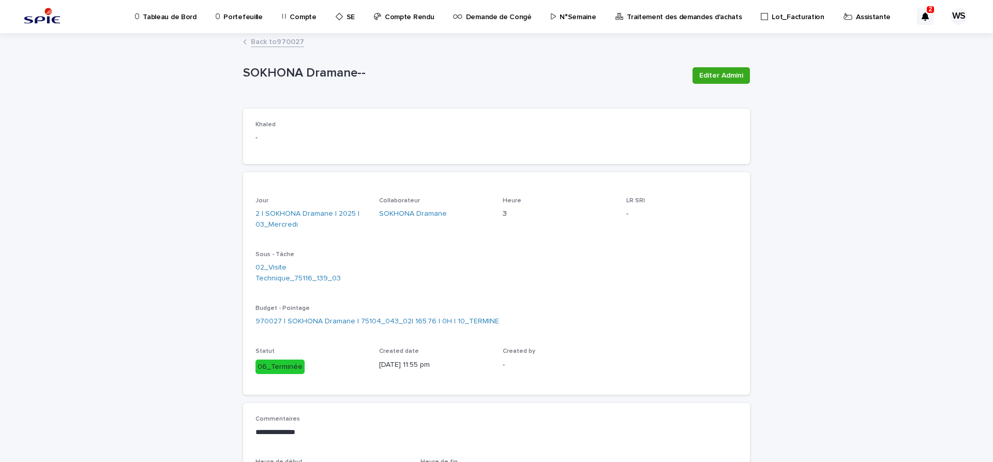
click at [294, 40] on link "Back to 970027" at bounding box center [277, 41] width 53 height 12
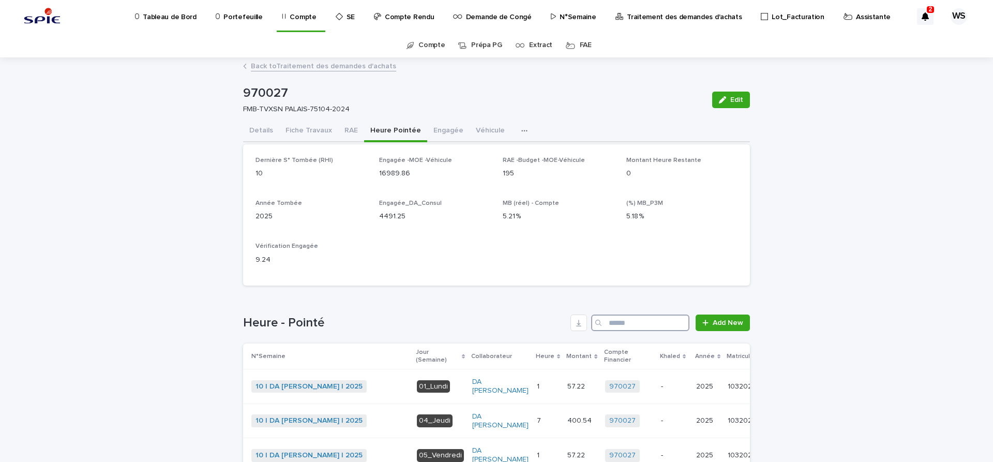
click at [648, 325] on input "Search" at bounding box center [640, 322] width 98 height 17
type input "***"
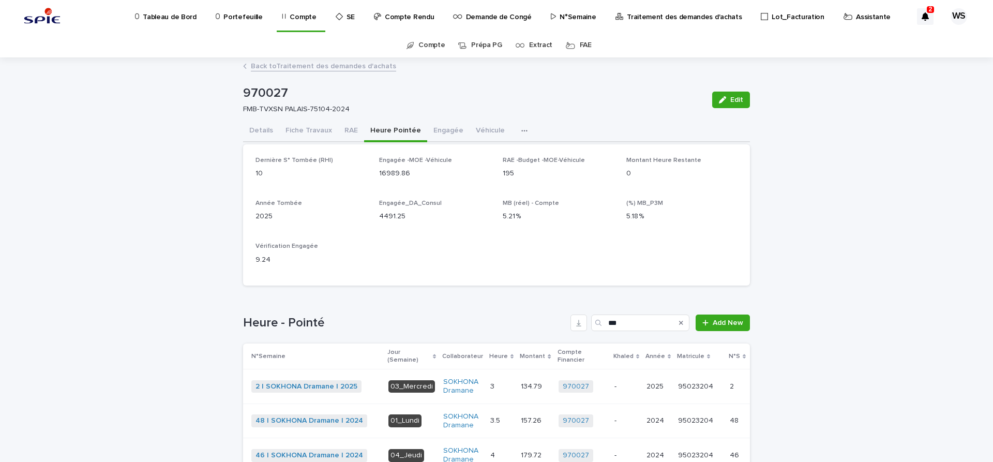
click at [498, 422] on p at bounding box center [501, 420] width 22 height 9
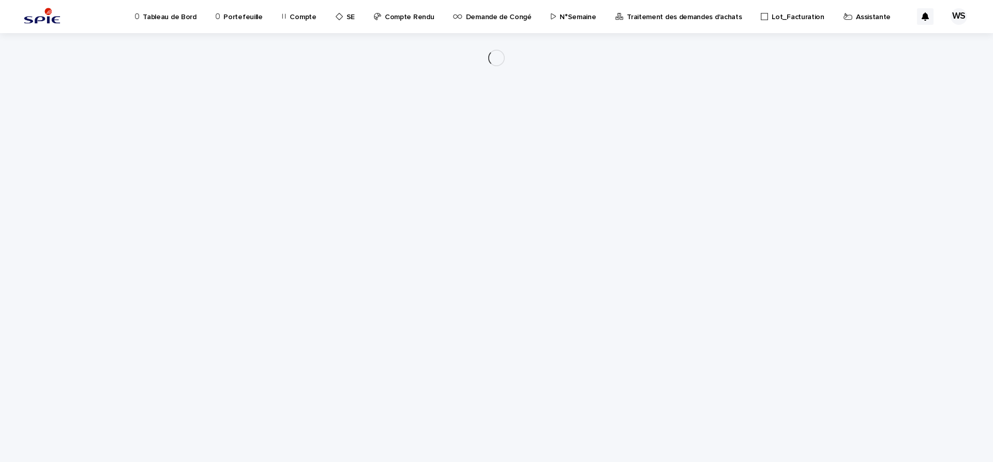
click at [501, 417] on div "Loading... Saving… Loading... Saving…" at bounding box center [496, 234] width 517 height 403
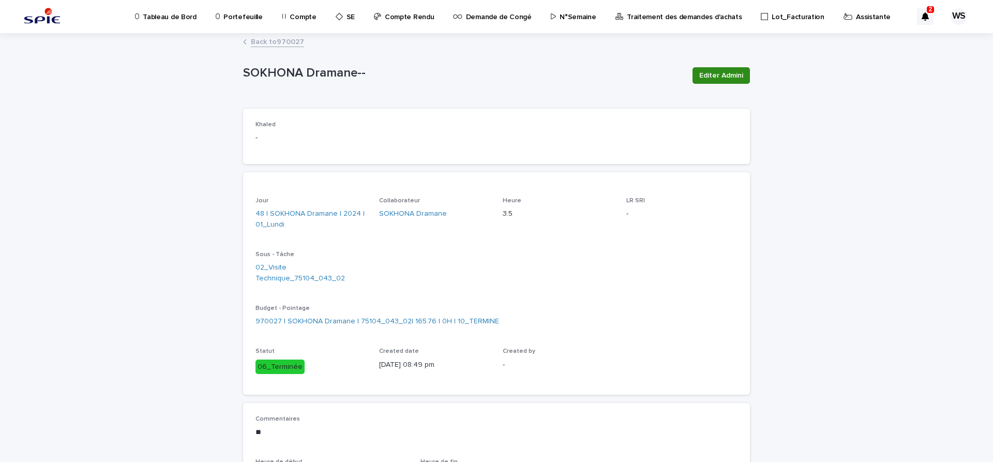
click at [734, 71] on span "Editer Admini" at bounding box center [721, 75] width 44 height 10
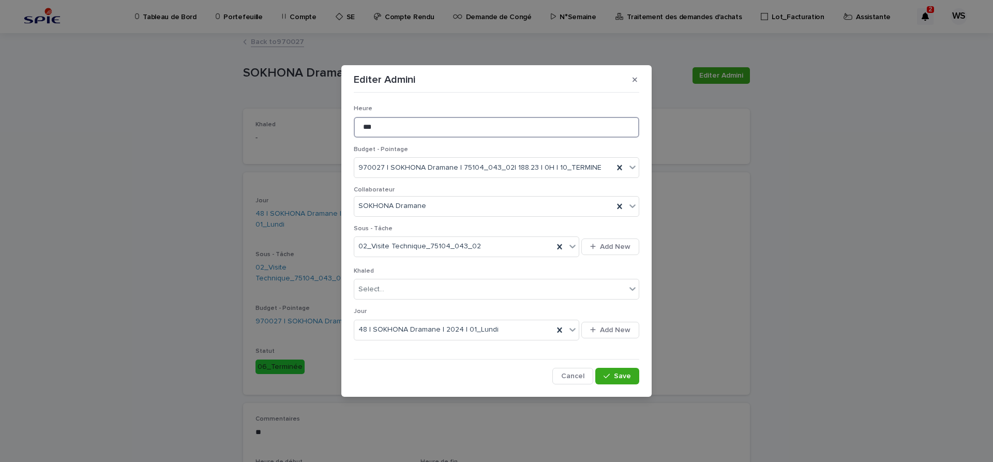
click at [377, 123] on input "***" at bounding box center [496, 127] width 285 height 21
type input "***"
click at [632, 373] on button "Save" at bounding box center [617, 376] width 44 height 17
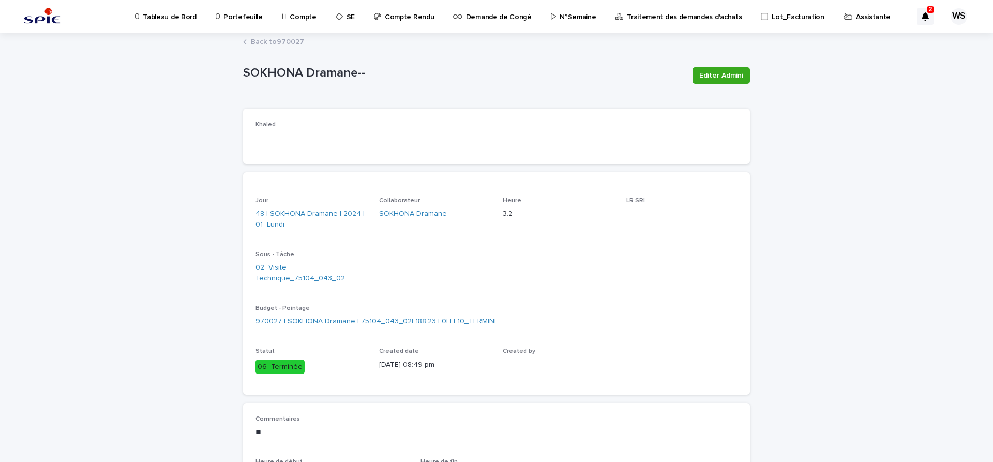
click at [292, 41] on link "Back to 970027" at bounding box center [277, 41] width 53 height 12
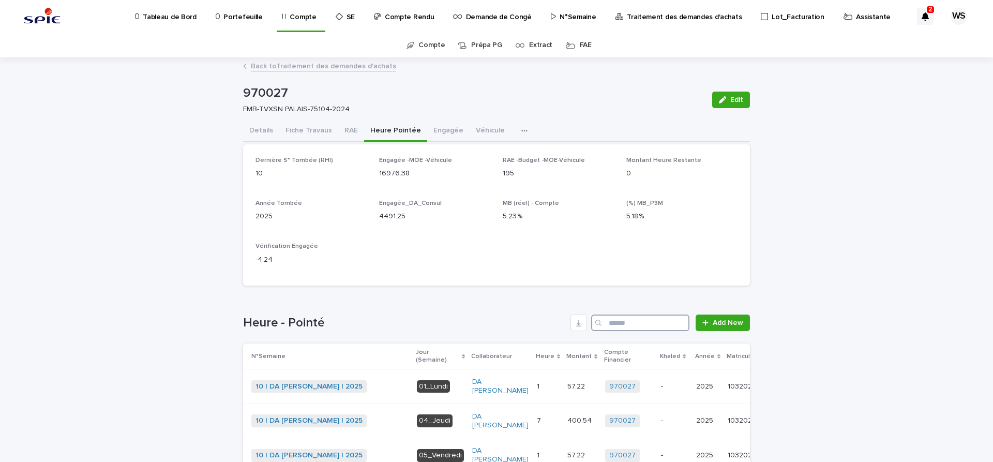
click at [620, 322] on input "Search" at bounding box center [640, 322] width 98 height 17
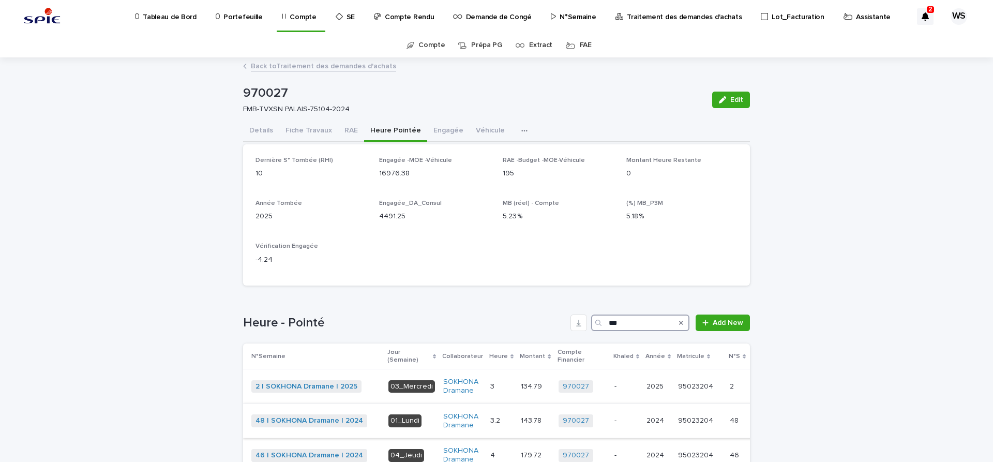
type input "***"
click at [499, 420] on p at bounding box center [501, 420] width 22 height 9
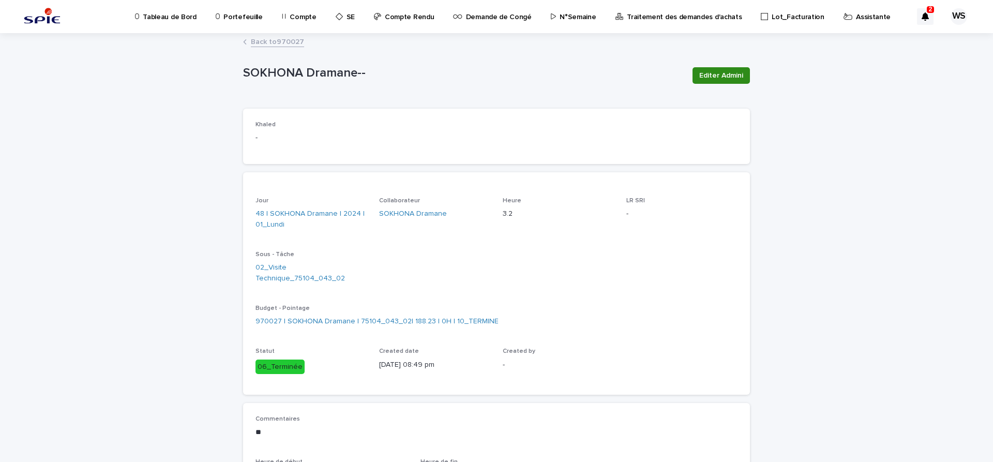
click at [738, 70] on span "Editer Admini" at bounding box center [721, 75] width 44 height 10
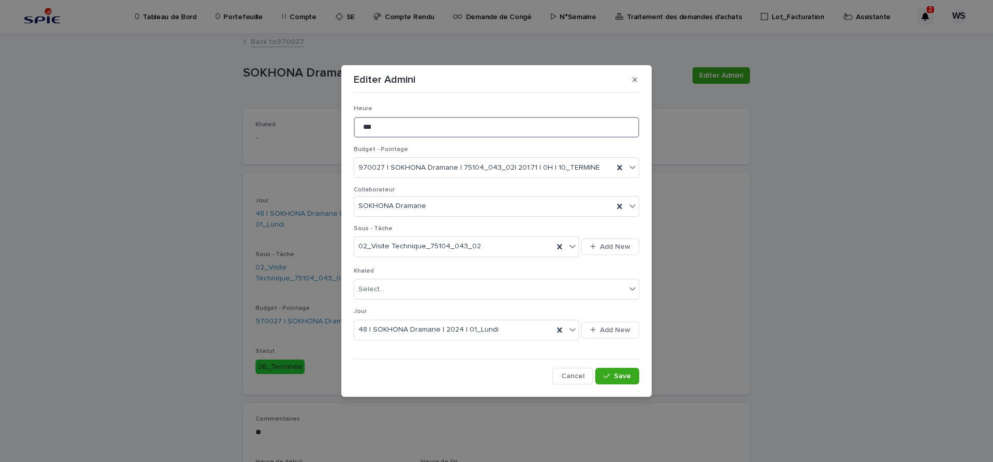
click at [387, 126] on input "***" at bounding box center [496, 127] width 285 height 21
type input "***"
click at [625, 376] on span "Save" at bounding box center [622, 375] width 17 height 7
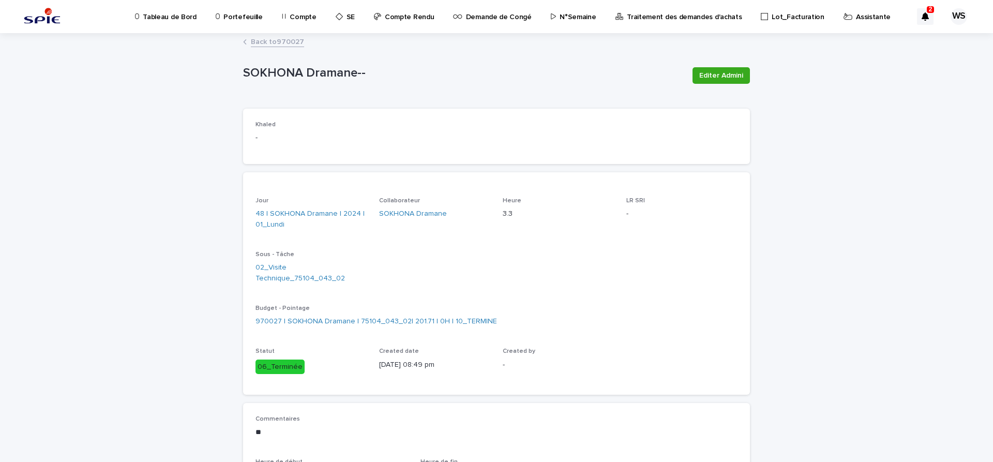
click at [293, 40] on link "Back to 970027" at bounding box center [277, 41] width 53 height 12
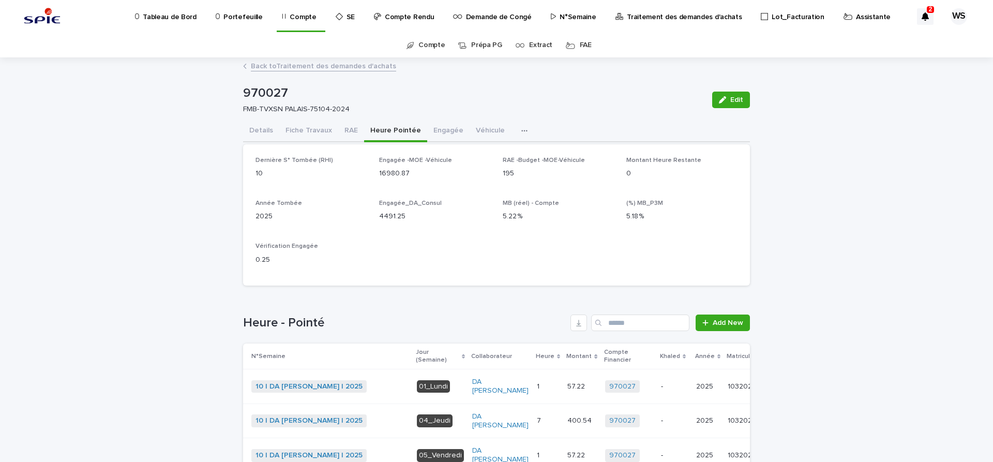
click at [441, 130] on button "Engagée" at bounding box center [448, 132] width 42 height 22
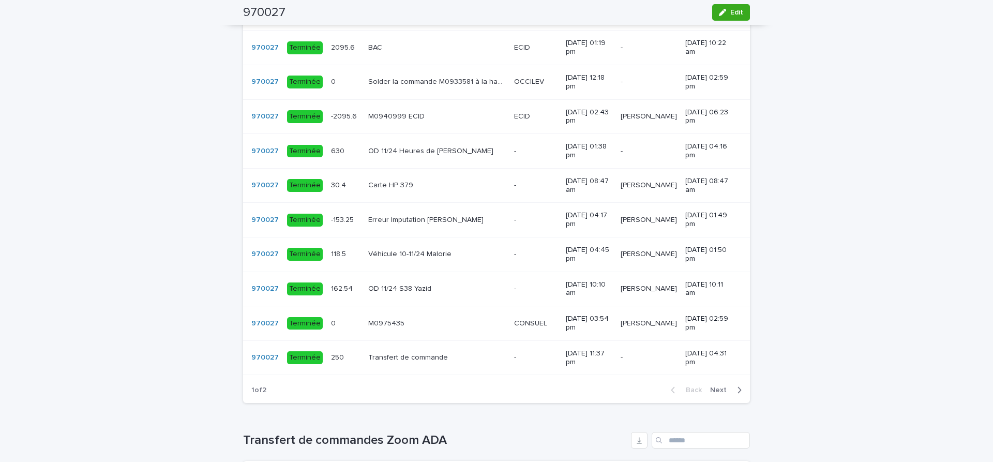
scroll to position [782, 0]
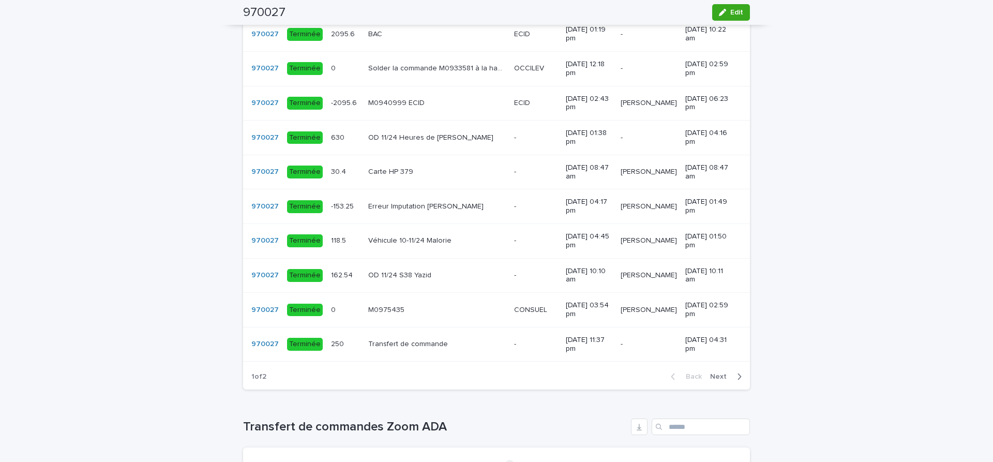
drag, startPoint x: 718, startPoint y: 382, endPoint x: 847, endPoint y: 162, distance: 255.0
click at [718, 380] on span "Next" at bounding box center [721, 376] width 23 height 7
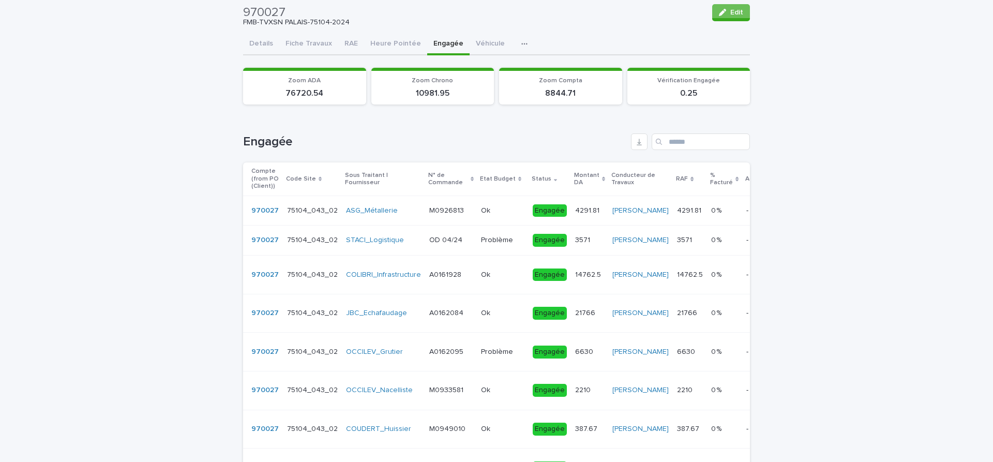
scroll to position [0, 0]
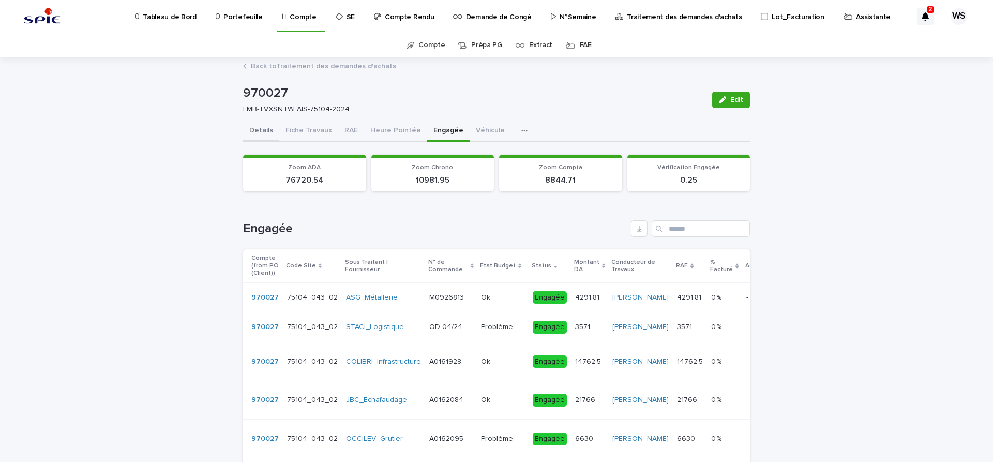
drag, startPoint x: 258, startPoint y: 128, endPoint x: 993, endPoint y: 25, distance: 741.7
click at [257, 128] on button "Details" at bounding box center [261, 132] width 36 height 22
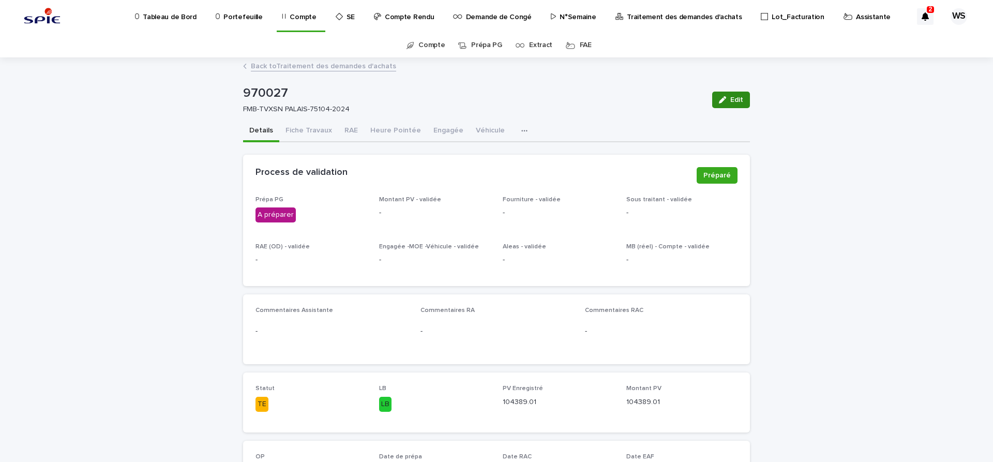
click at [740, 101] on span "Edit" at bounding box center [736, 99] width 13 height 7
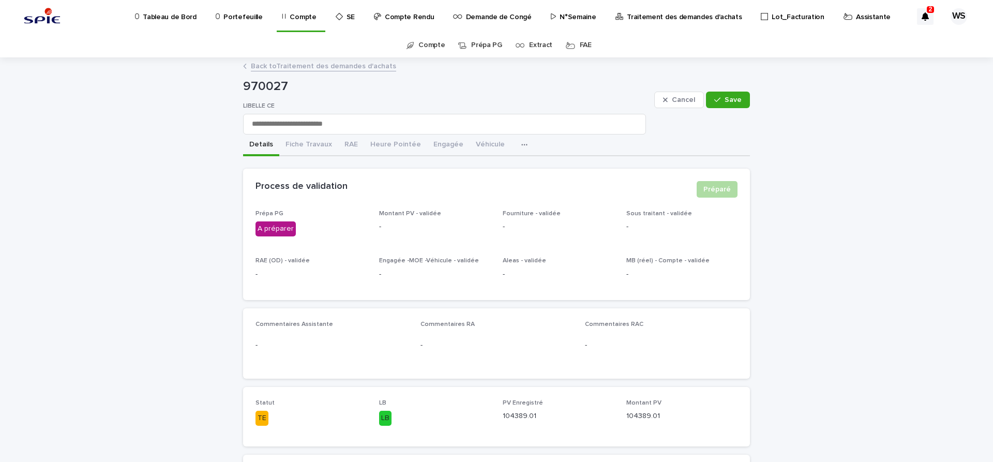
scroll to position [174, 0]
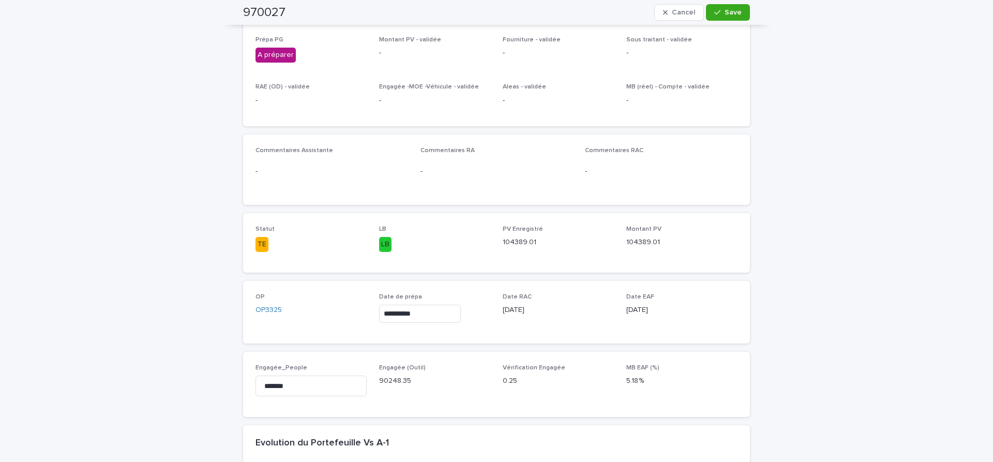
click at [430, 315] on input "**********" at bounding box center [420, 314] width 82 height 18
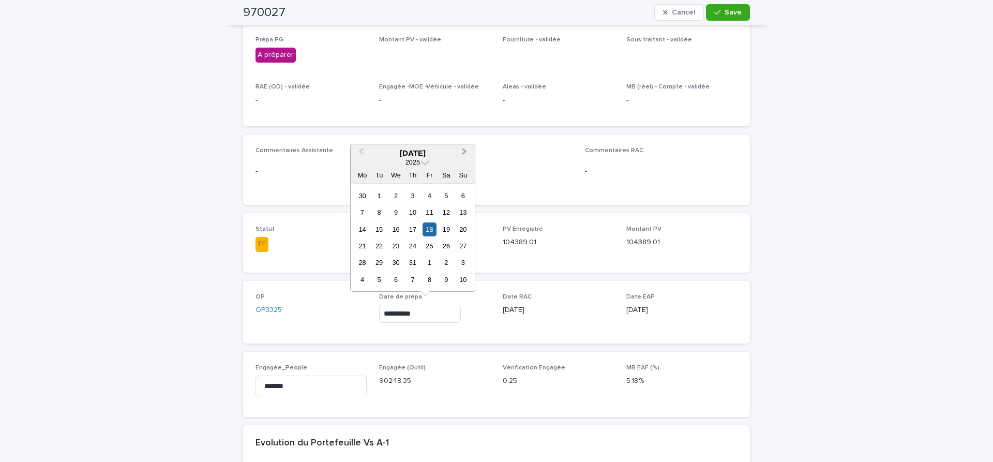
click at [464, 151] on span "Next Month" at bounding box center [464, 153] width 0 height 14
click at [396, 227] on div "13" at bounding box center [396, 229] width 14 height 14
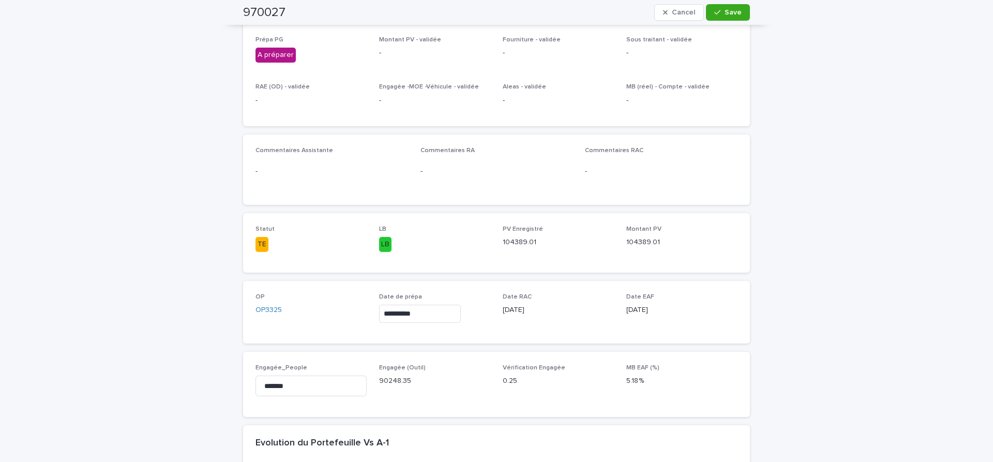
type input "**********"
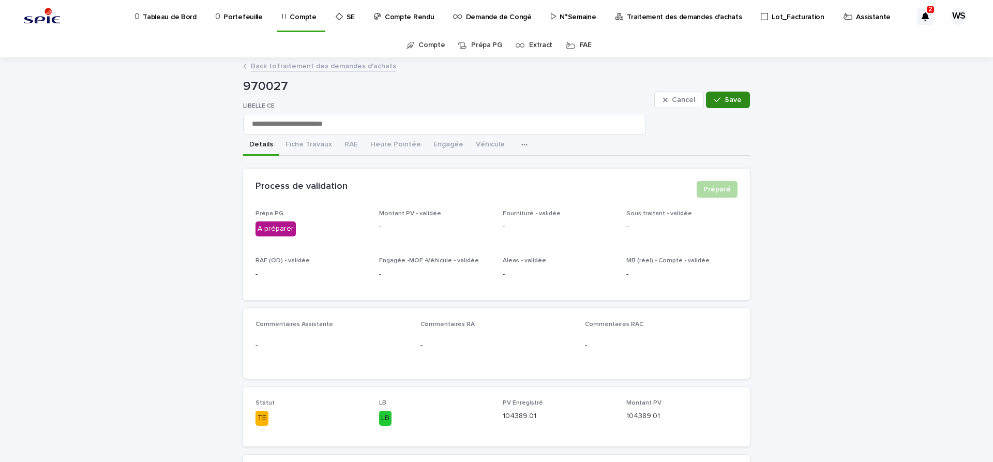
click at [737, 99] on span "Save" at bounding box center [733, 99] width 17 height 7
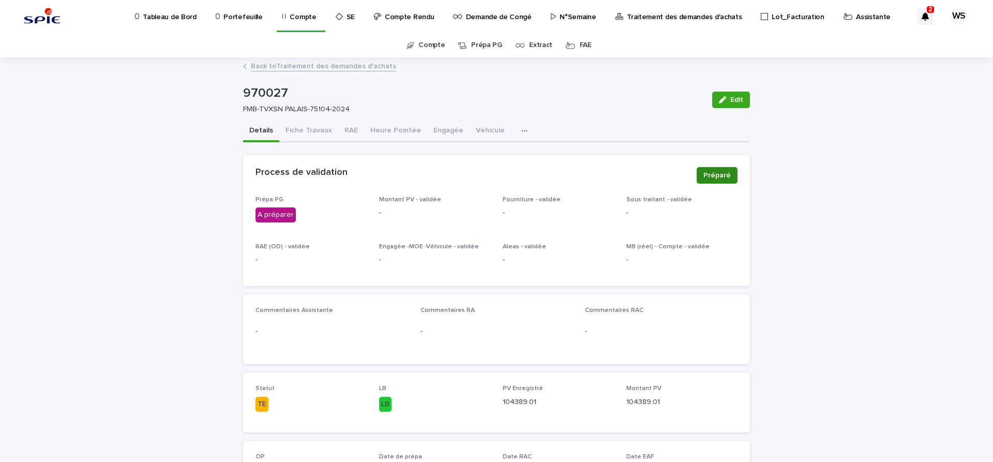
click at [723, 177] on span "Préparé" at bounding box center [716, 175] width 27 height 10
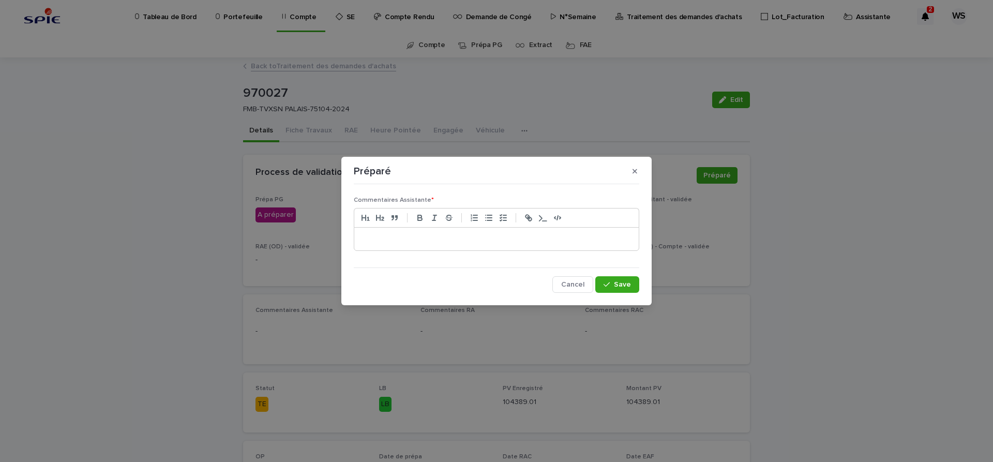
click at [427, 234] on div at bounding box center [496, 239] width 284 height 23
click at [641, 285] on div "Commentaires Assistante * * Cancel Save" at bounding box center [496, 241] width 291 height 110
drag, startPoint x: 623, startPoint y: 288, endPoint x: 619, endPoint y: 282, distance: 7.8
click at [622, 287] on span "Save" at bounding box center [622, 284] width 17 height 7
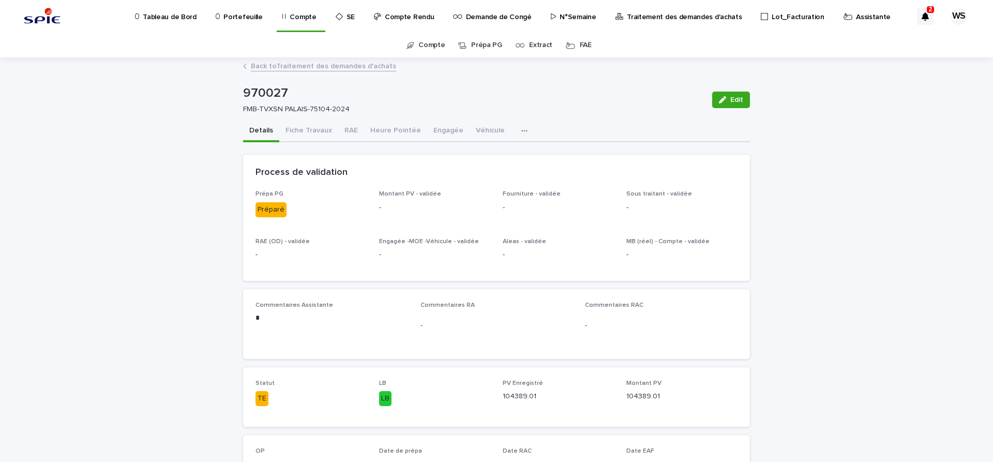
click at [856, 18] on p "Assistante" at bounding box center [873, 11] width 35 height 22
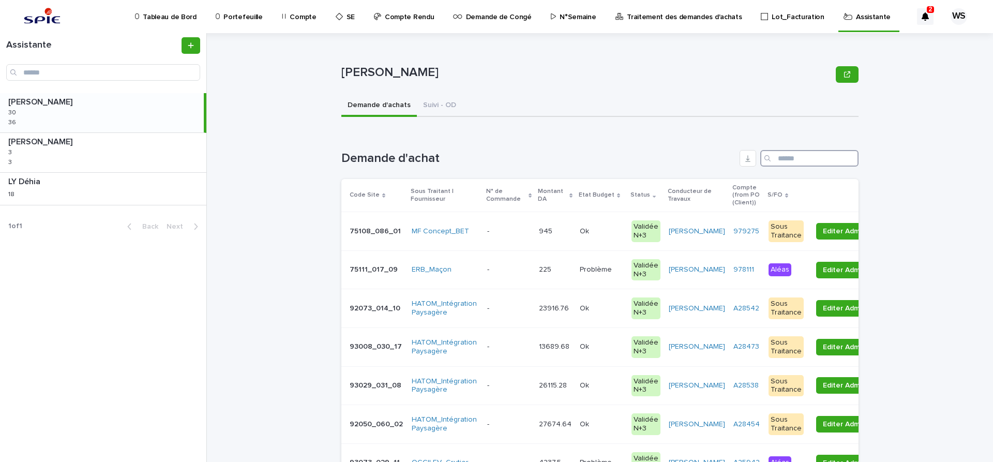
click at [801, 161] on input "Search" at bounding box center [809, 158] width 98 height 17
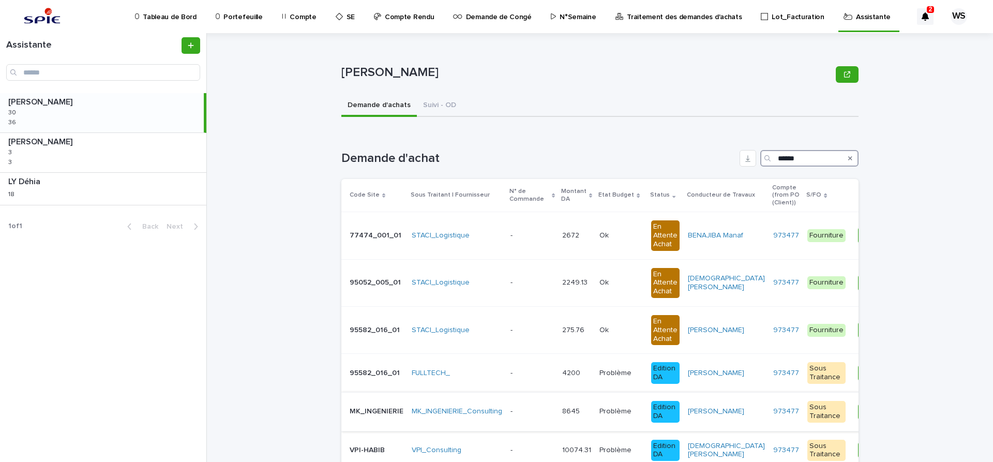
scroll to position [130, 0]
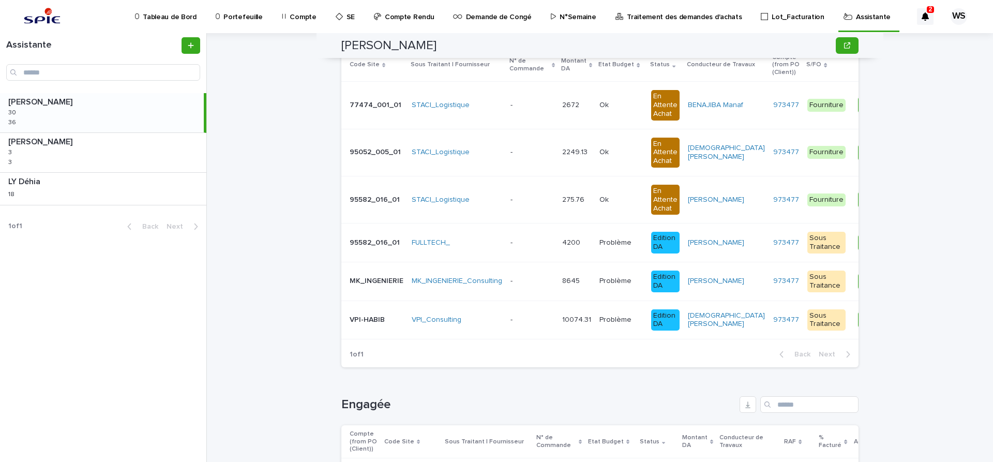
type input "******"
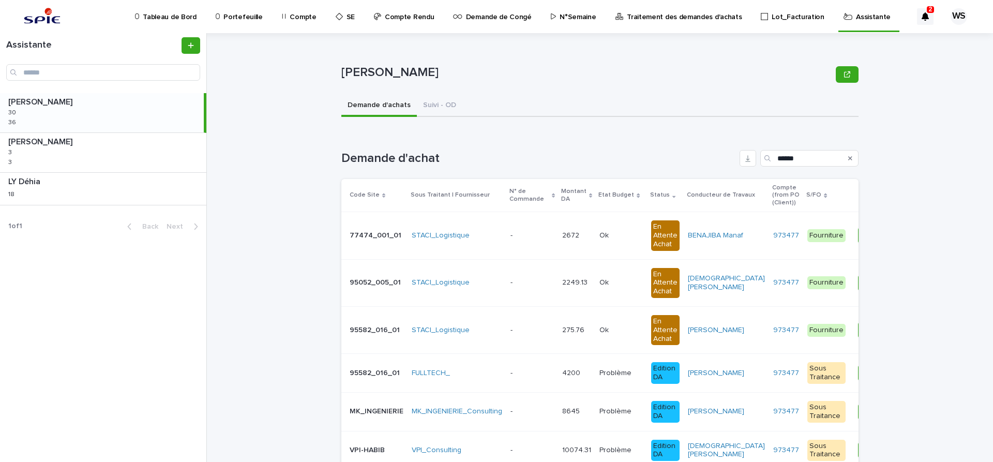
click at [638, 17] on p "Traitement des demandes d'achats" at bounding box center [684, 11] width 115 height 22
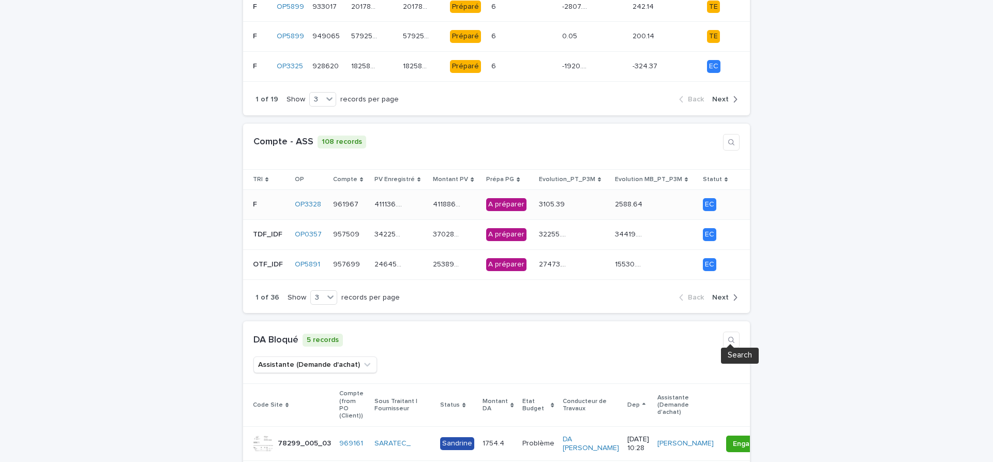
scroll to position [348, 0]
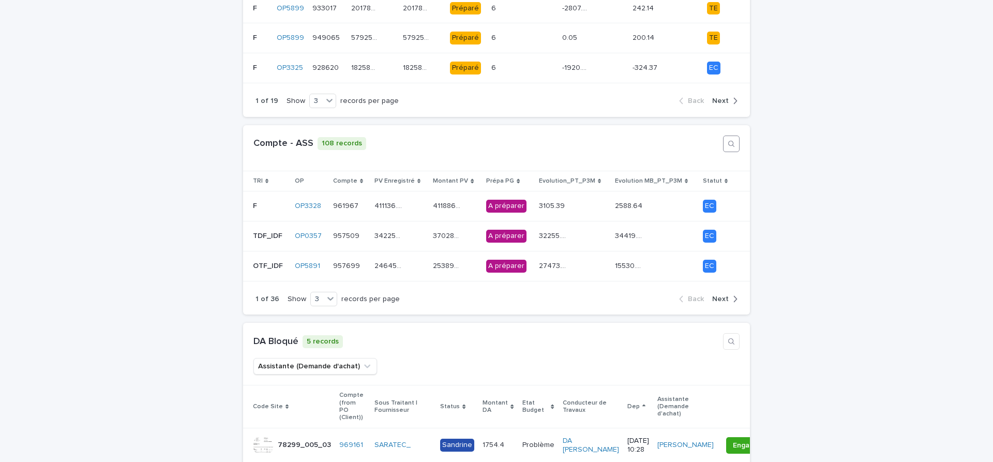
click at [732, 140] on icon "button" at bounding box center [731, 144] width 8 height 8
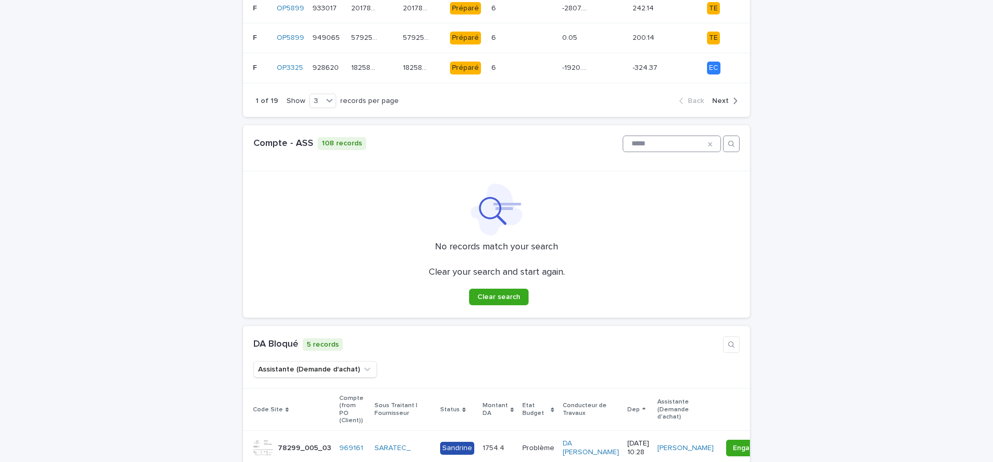
type input "******"
drag, startPoint x: 658, startPoint y: 136, endPoint x: 519, endPoint y: 126, distance: 138.9
click at [623, 136] on input "******" at bounding box center [671, 144] width 97 height 16
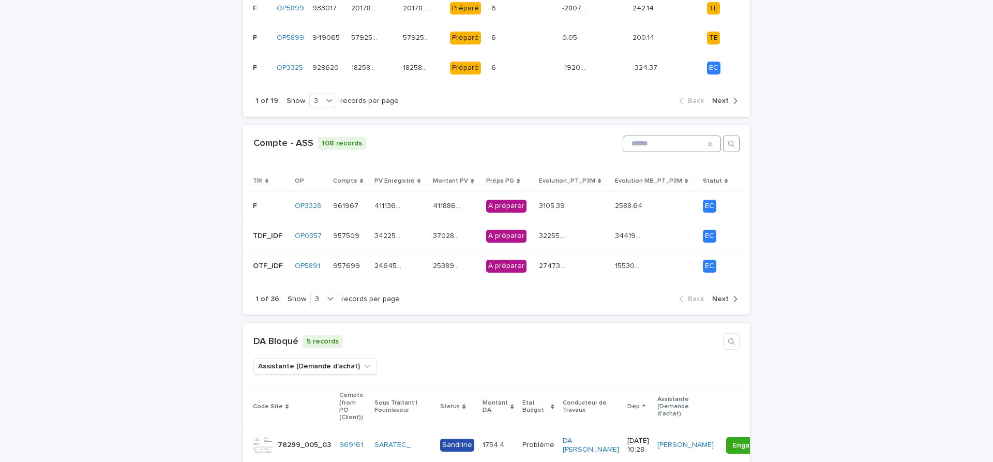
click at [724, 295] on span "Next" at bounding box center [720, 298] width 17 height 7
click at [708, 294] on button "Next" at bounding box center [722, 298] width 29 height 9
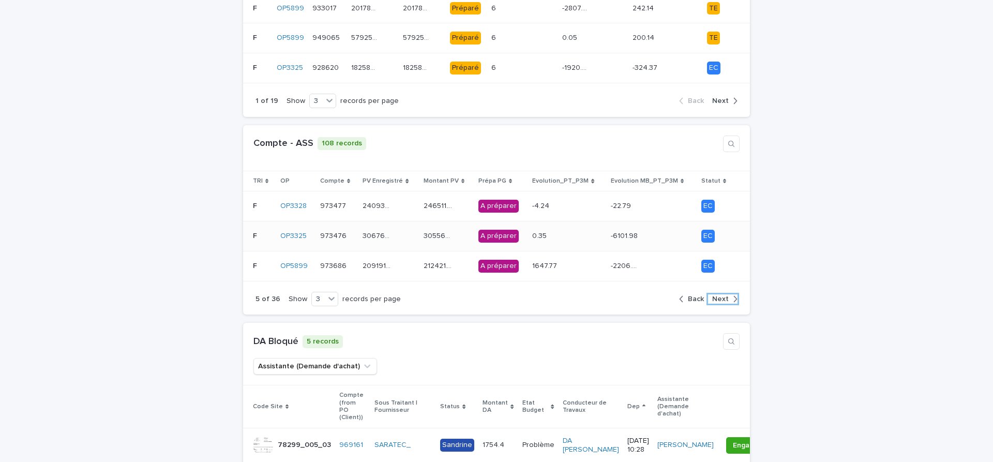
click at [359, 229] on td "973476 973476" at bounding box center [337, 236] width 43 height 30
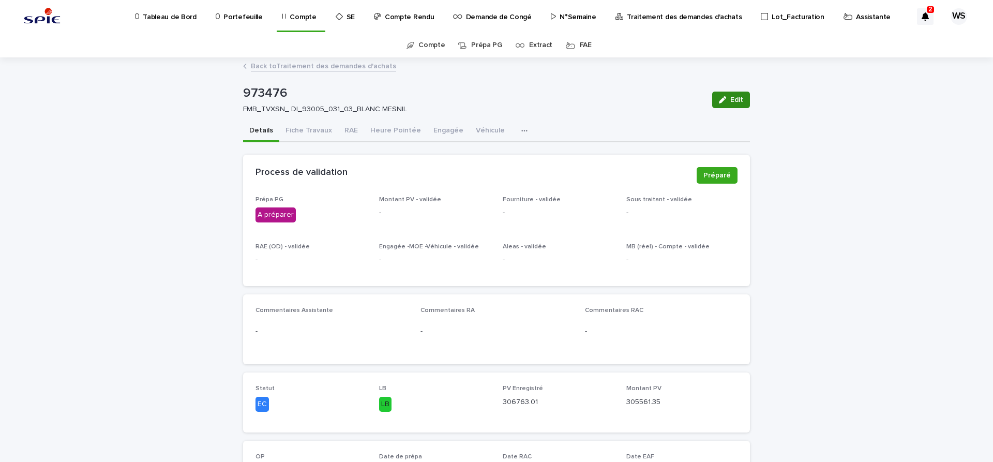
click at [738, 100] on span "Edit" at bounding box center [736, 99] width 13 height 7
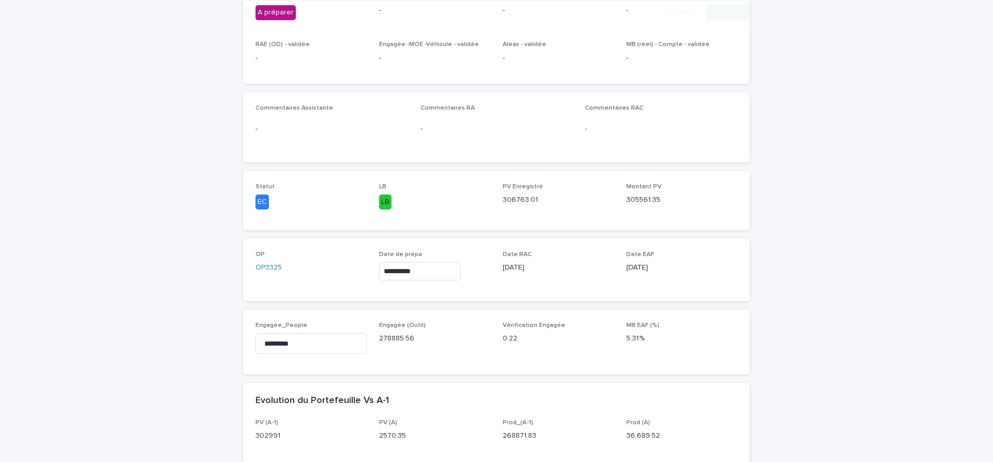
scroll to position [261, 0]
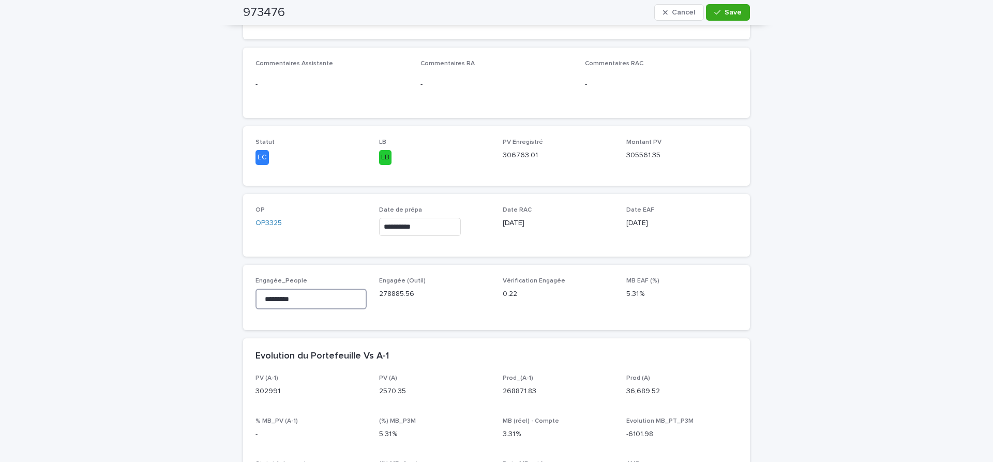
drag, startPoint x: 332, startPoint y: 296, endPoint x: 70, endPoint y: 275, distance: 262.0
click at [255, 289] on input "*********" at bounding box center [310, 299] width 111 height 21
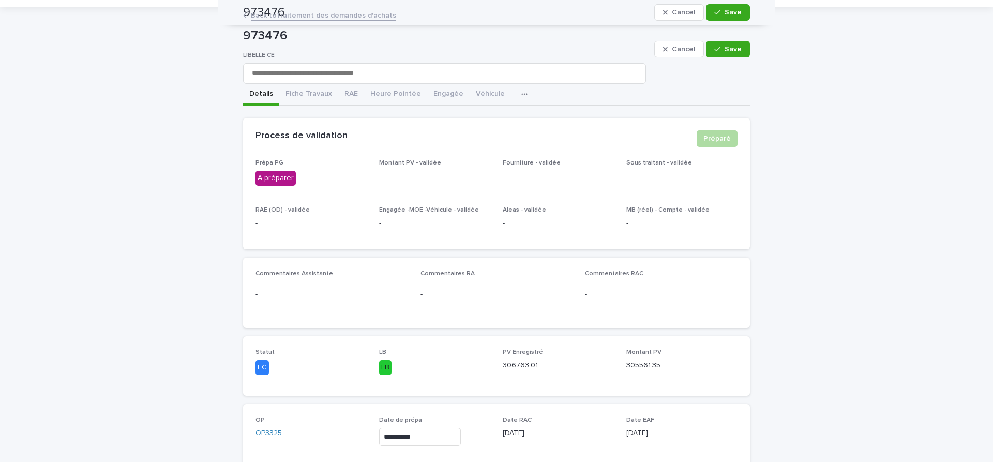
scroll to position [43, 0]
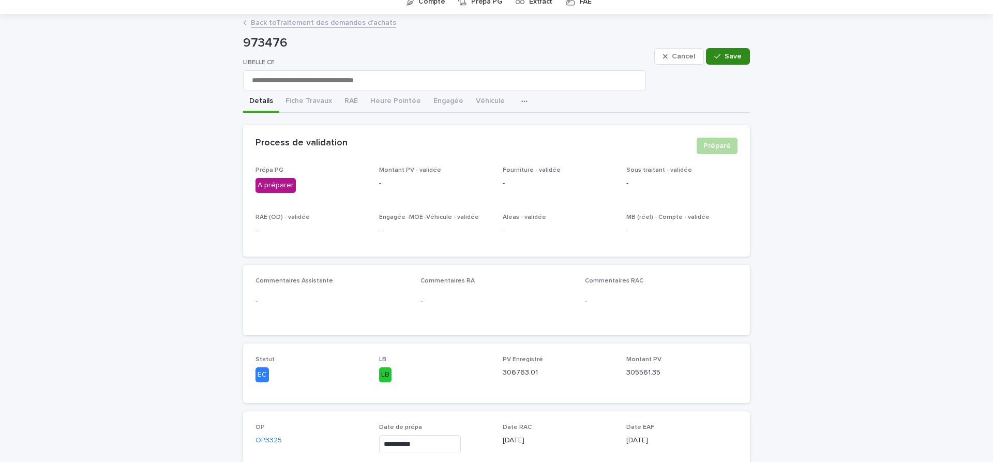
type input "*********"
click at [734, 52] on button "Save" at bounding box center [728, 56] width 44 height 17
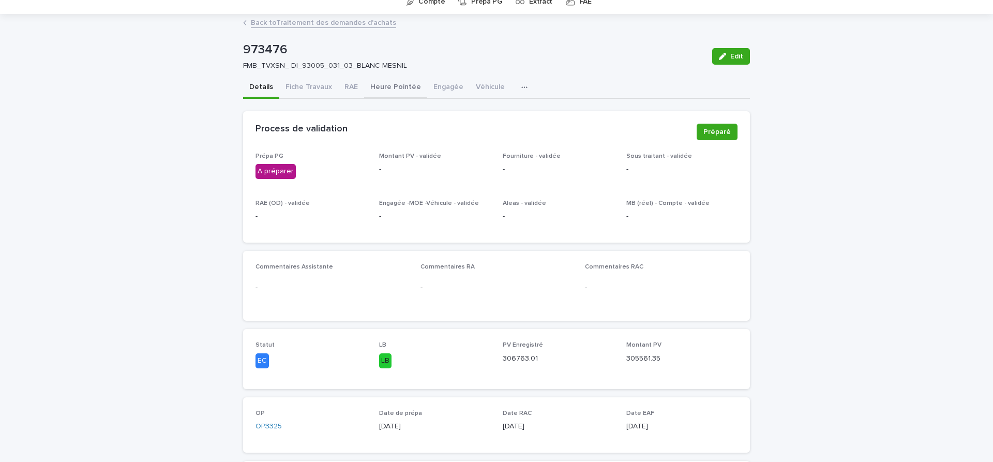
click at [408, 87] on button "Heure Pointée" at bounding box center [395, 88] width 63 height 22
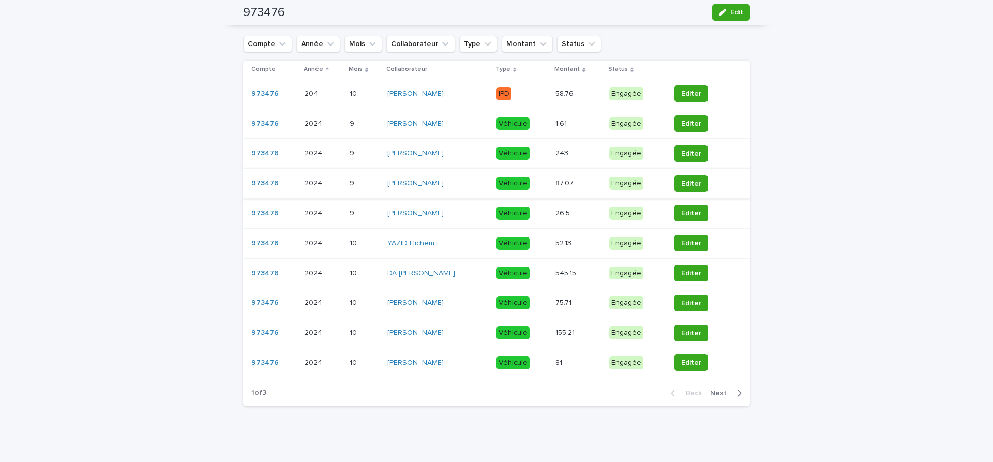
scroll to position [217, 0]
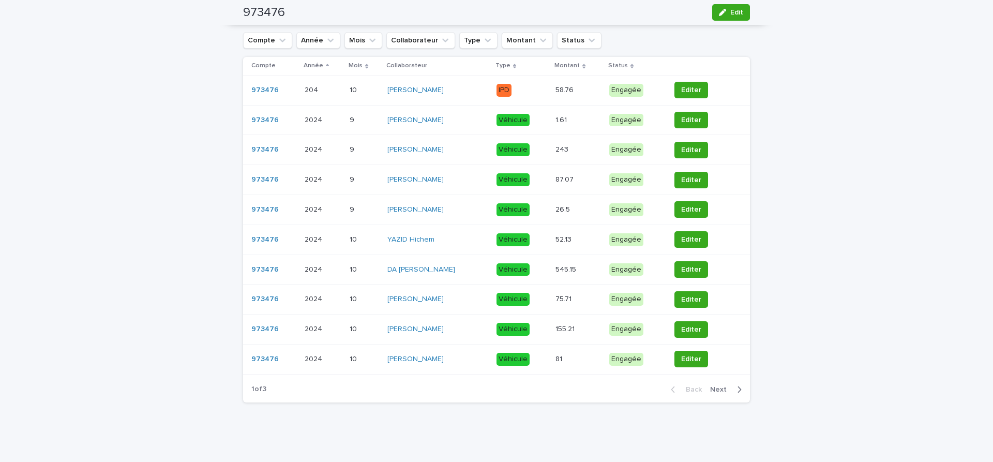
click at [721, 389] on span "Next" at bounding box center [721, 389] width 23 height 7
click at [719, 391] on span "Next" at bounding box center [721, 389] width 23 height 7
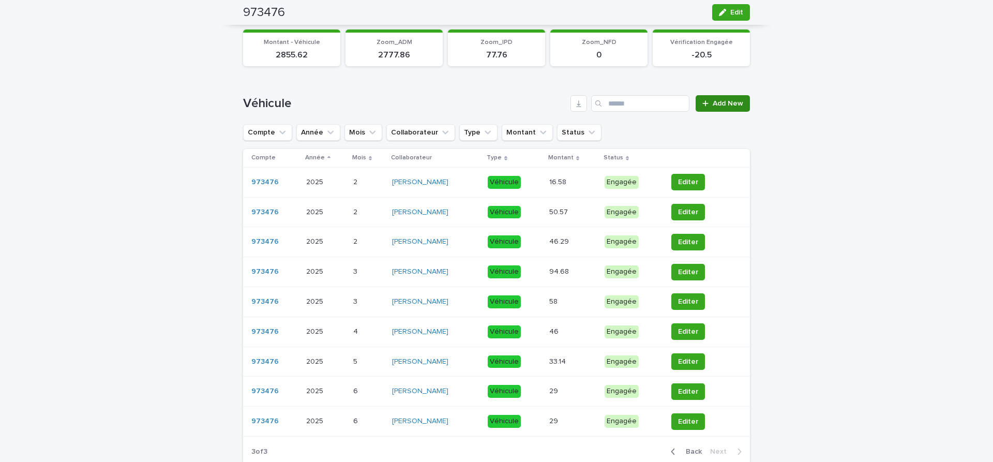
scroll to position [101, 0]
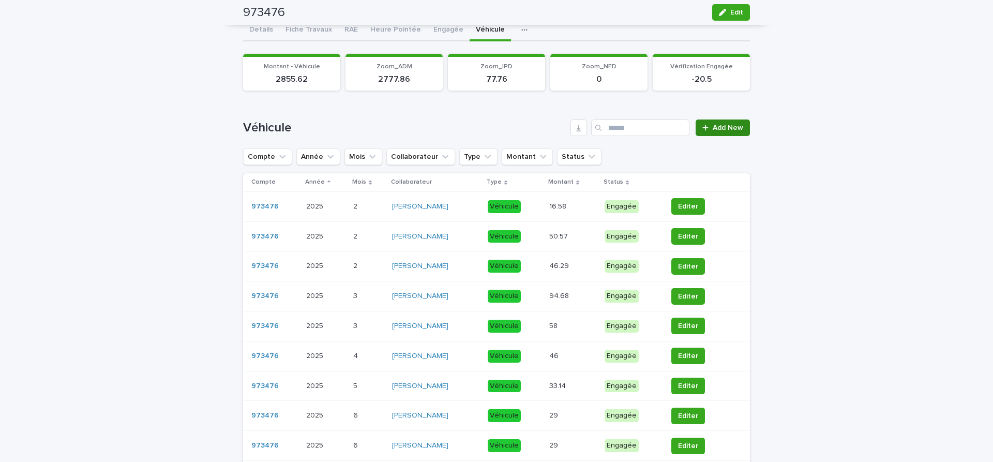
click at [738, 131] on span "Add New" at bounding box center [728, 127] width 31 height 7
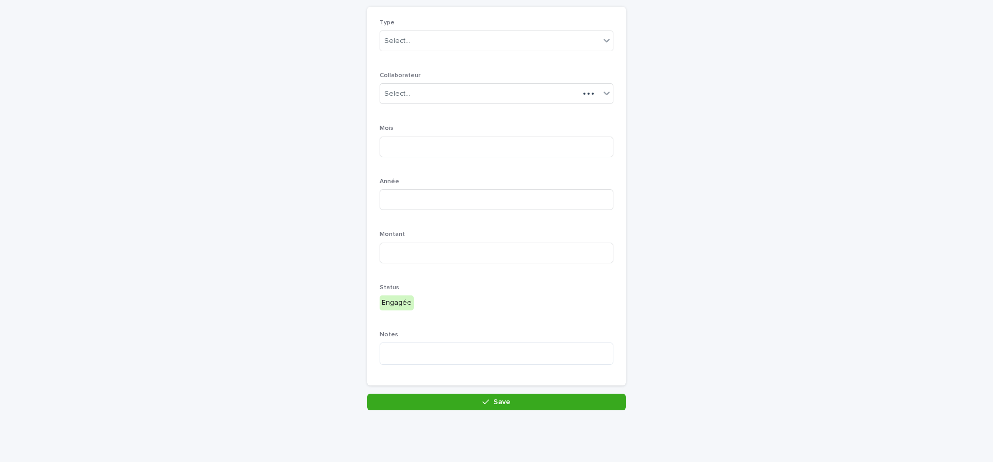
scroll to position [81, 0]
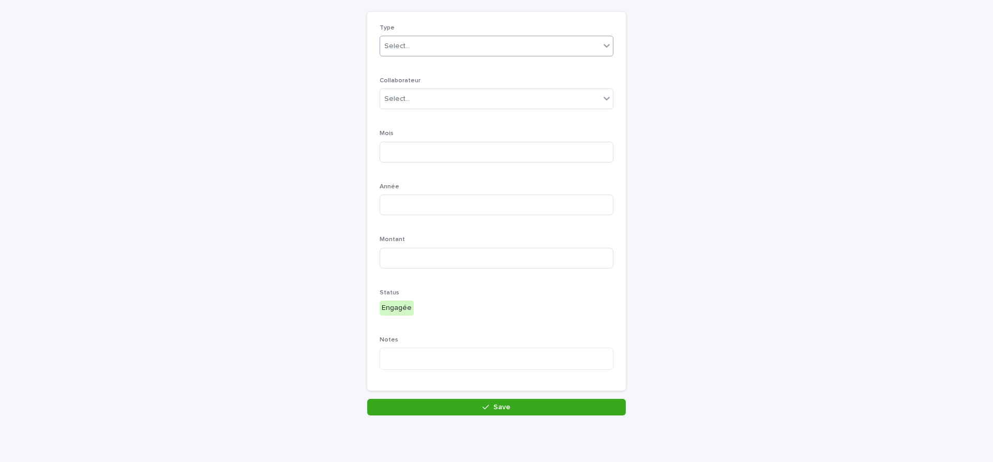
click at [407, 50] on div "Select..." at bounding box center [397, 46] width 26 height 11
drag, startPoint x: 401, startPoint y: 65, endPoint x: 407, endPoint y: 77, distance: 13.0
click at [401, 64] on span "Véhicule" at bounding box center [400, 64] width 33 height 11
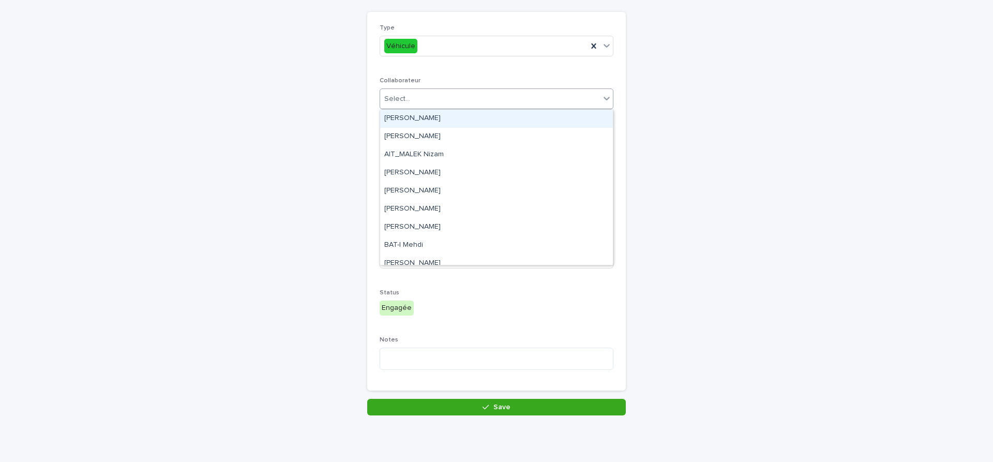
click at [413, 101] on div "Select..." at bounding box center [490, 99] width 220 height 17
type input "***"
click at [412, 114] on div "SADOU Nazim" at bounding box center [496, 119] width 233 height 18
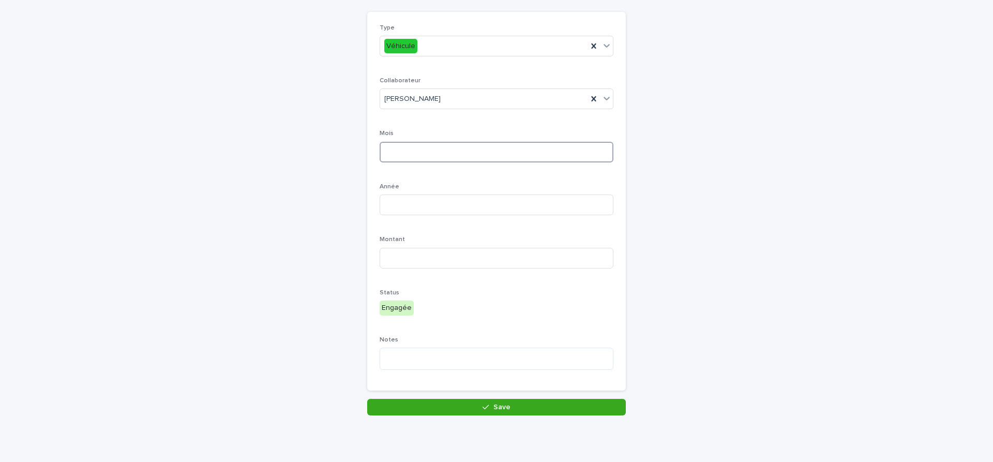
click at [394, 151] on input at bounding box center [497, 152] width 234 height 21
type input "*"
type input "****"
type input "*****"
type textarea "*********"
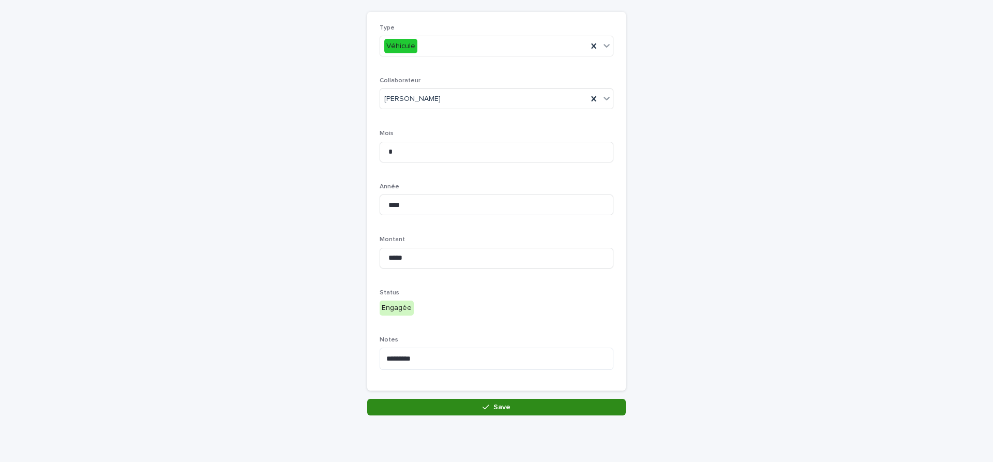
click at [508, 410] on span "Save" at bounding box center [501, 406] width 17 height 7
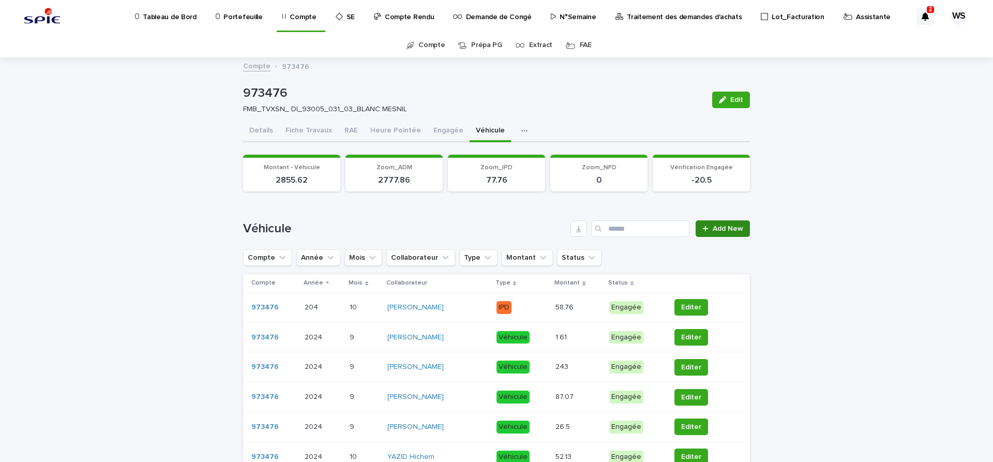
click at [735, 229] on span "Add New" at bounding box center [728, 228] width 31 height 7
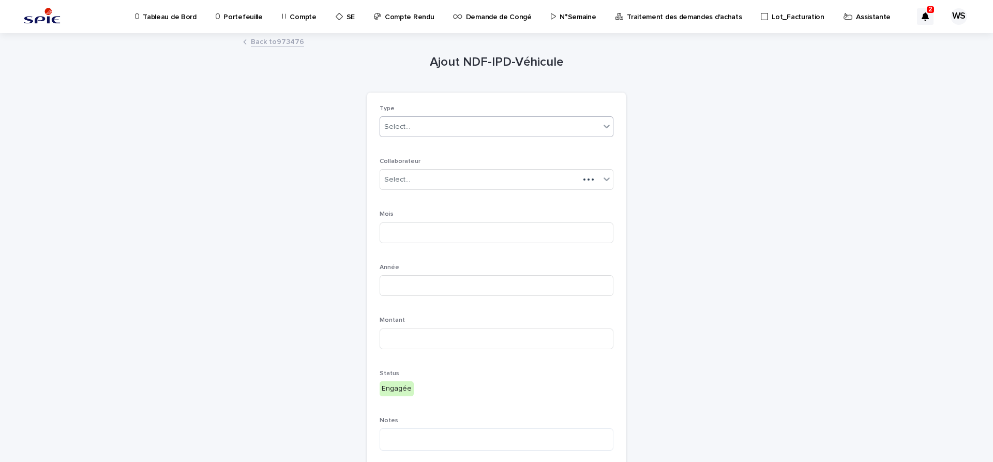
click at [406, 125] on div "Select..." at bounding box center [397, 127] width 26 height 11
click at [394, 143] on span "Véhicule" at bounding box center [400, 145] width 33 height 11
click at [413, 185] on div "Select..." at bounding box center [490, 179] width 220 height 17
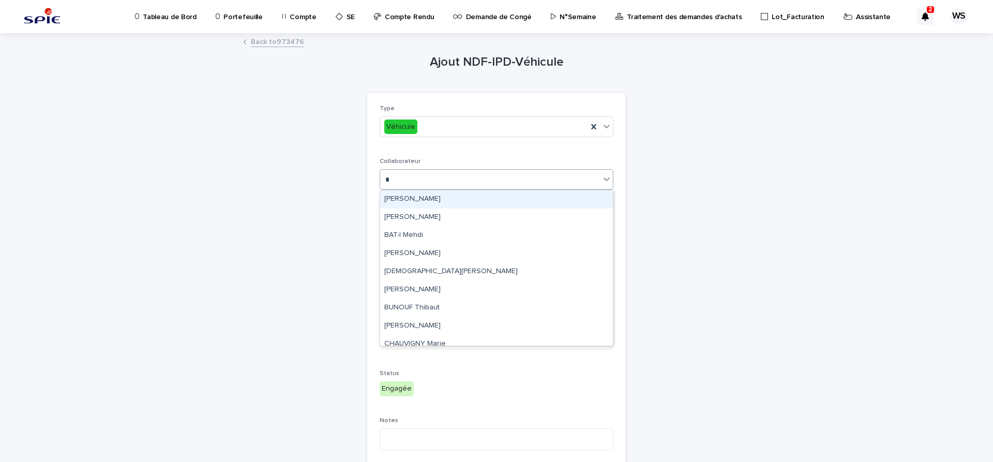
type input "**"
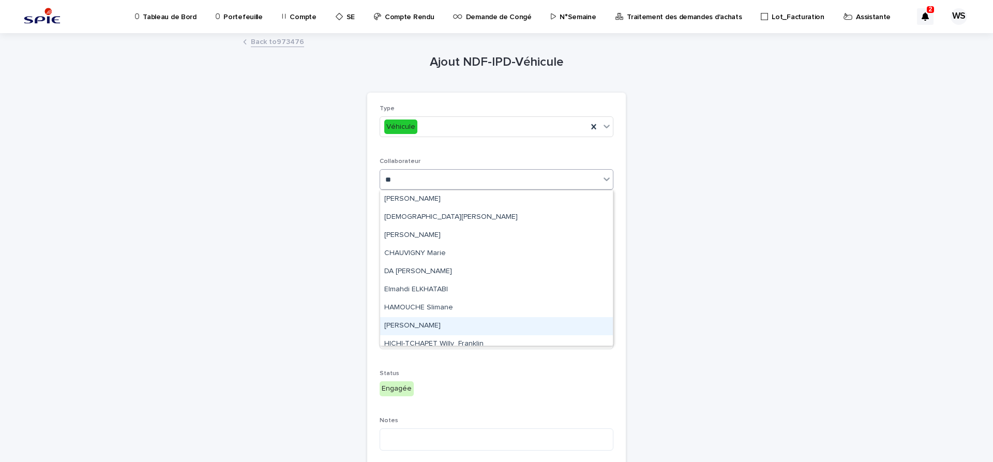
click at [429, 319] on div "HAOUNI Yassine" at bounding box center [496, 326] width 233 height 18
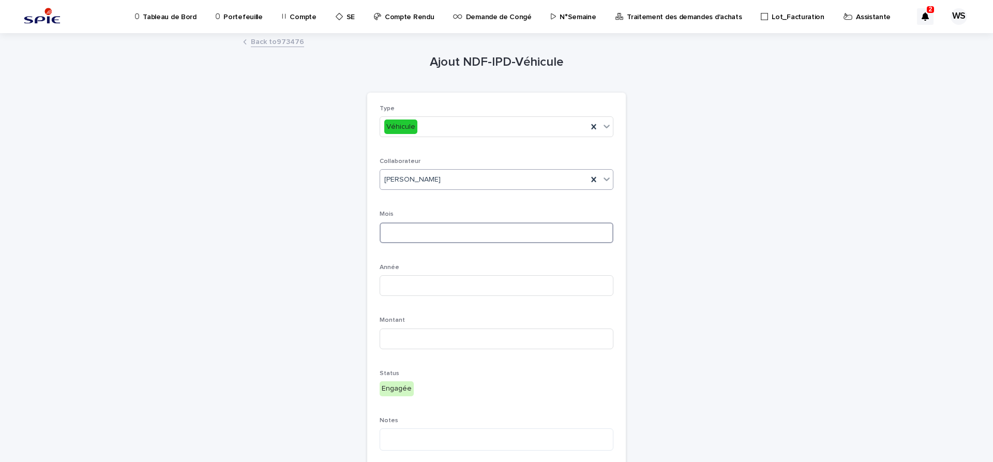
click at [428, 231] on input at bounding box center [497, 232] width 234 height 21
type input "*"
type input "****"
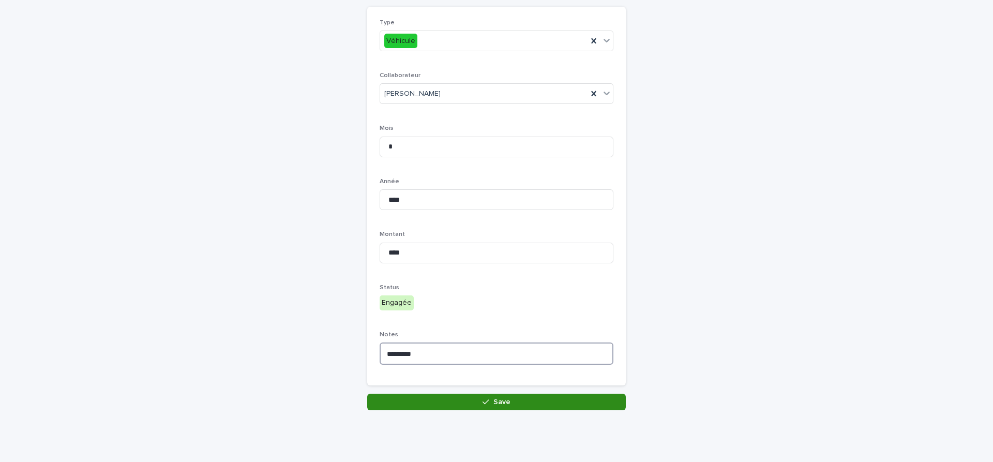
type textarea "*********"
click at [542, 407] on button "Save" at bounding box center [496, 402] width 259 height 17
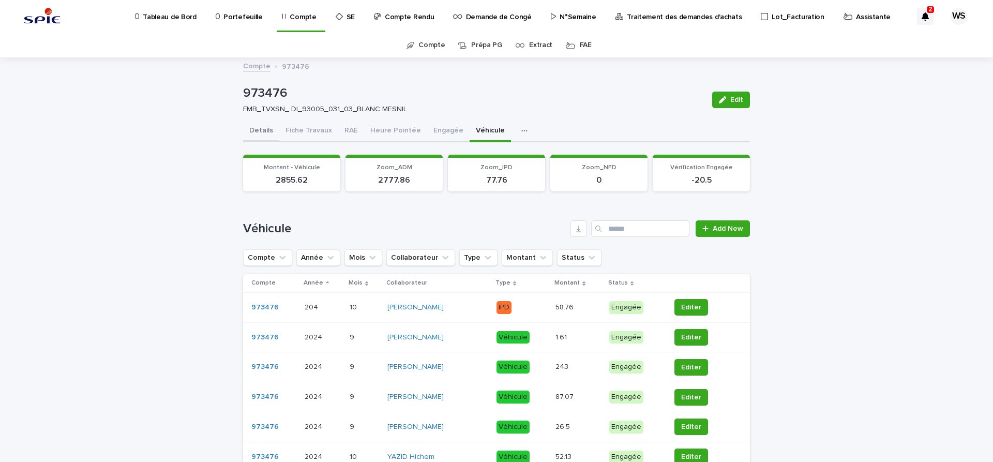
click at [264, 130] on button "Details" at bounding box center [261, 132] width 36 height 22
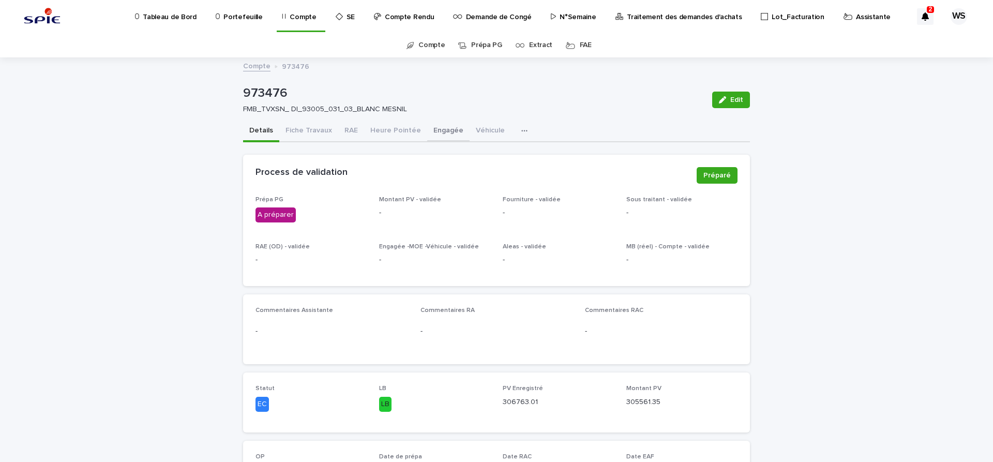
click at [437, 130] on button "Engagée" at bounding box center [448, 132] width 42 height 22
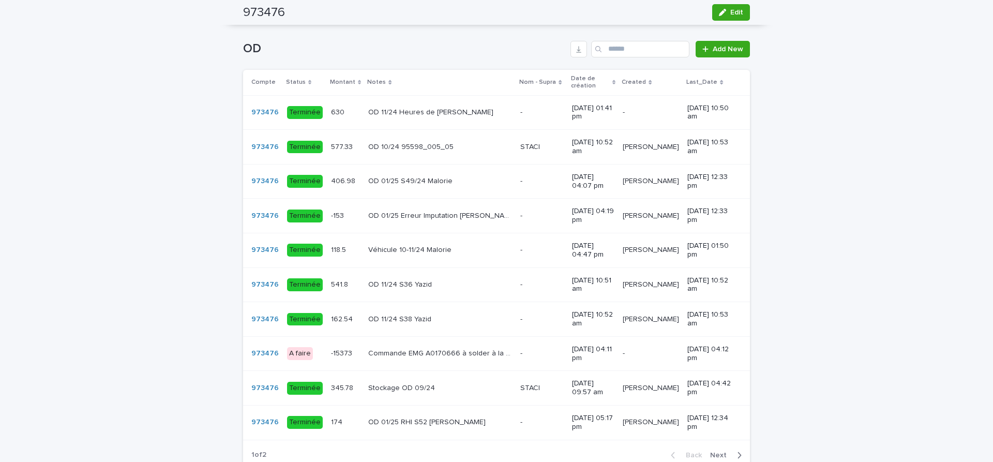
scroll to position [739, 0]
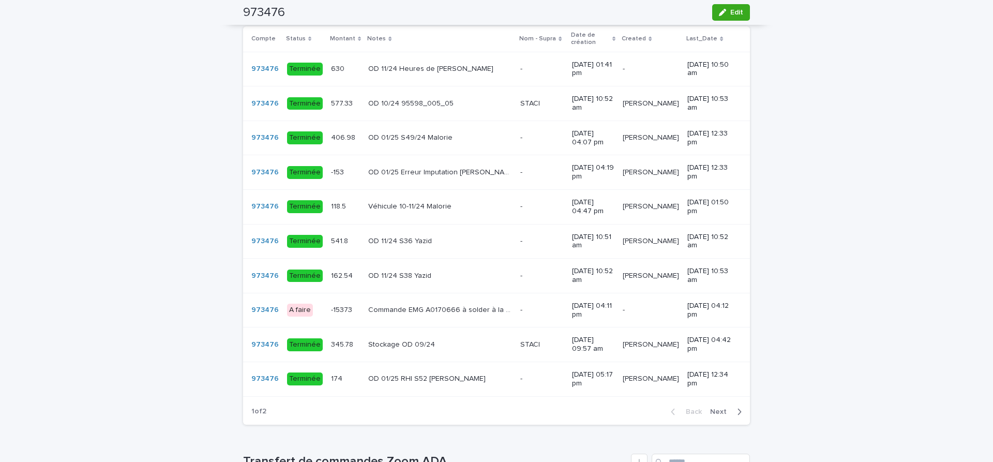
click at [723, 415] on span "Next" at bounding box center [721, 411] width 23 height 7
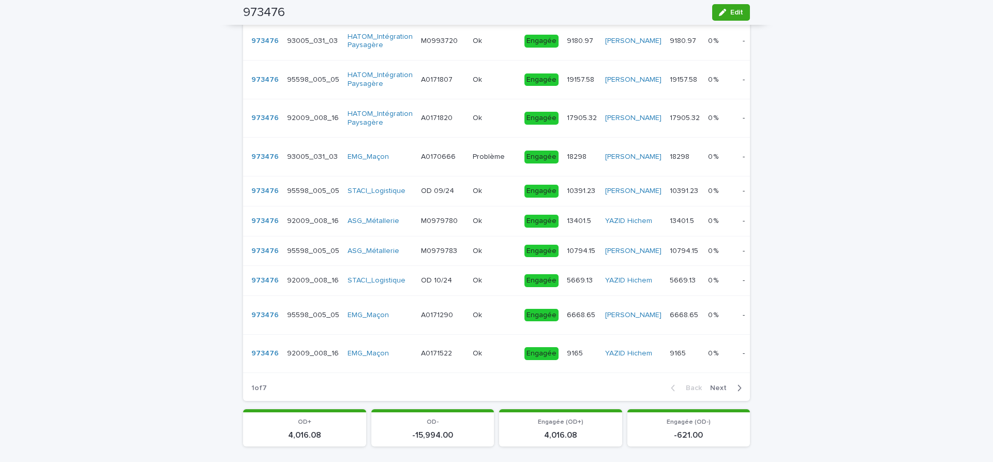
scroll to position [0, 0]
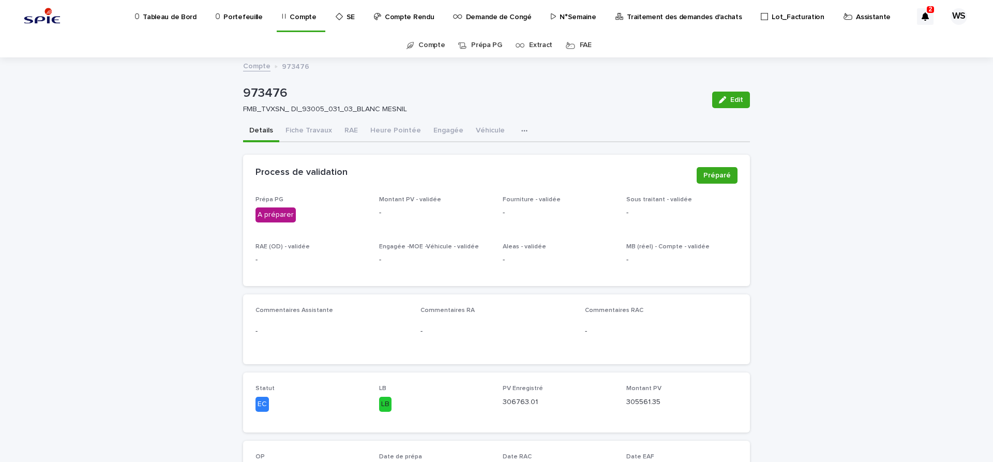
click at [260, 129] on button "Details" at bounding box center [261, 132] width 36 height 22
click at [265, 130] on button "Details" at bounding box center [261, 132] width 36 height 22
click at [742, 101] on span "Edit" at bounding box center [736, 99] width 13 height 7
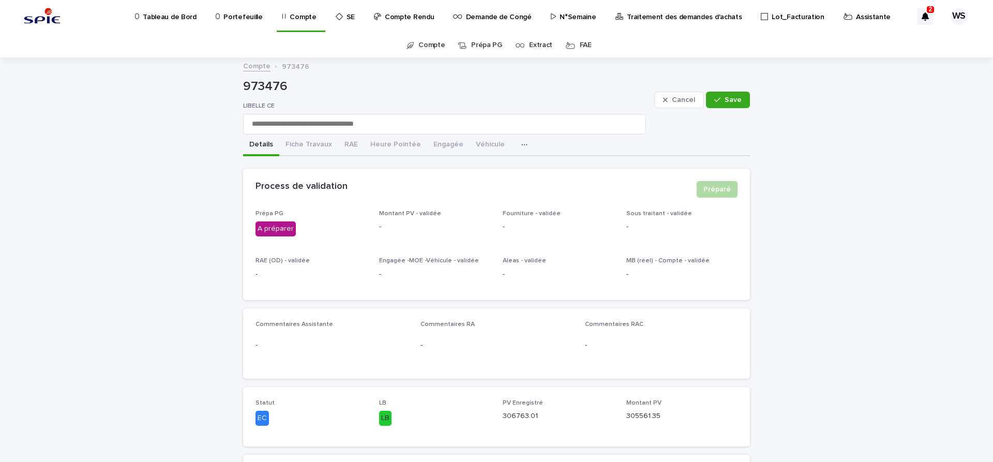
scroll to position [130, 0]
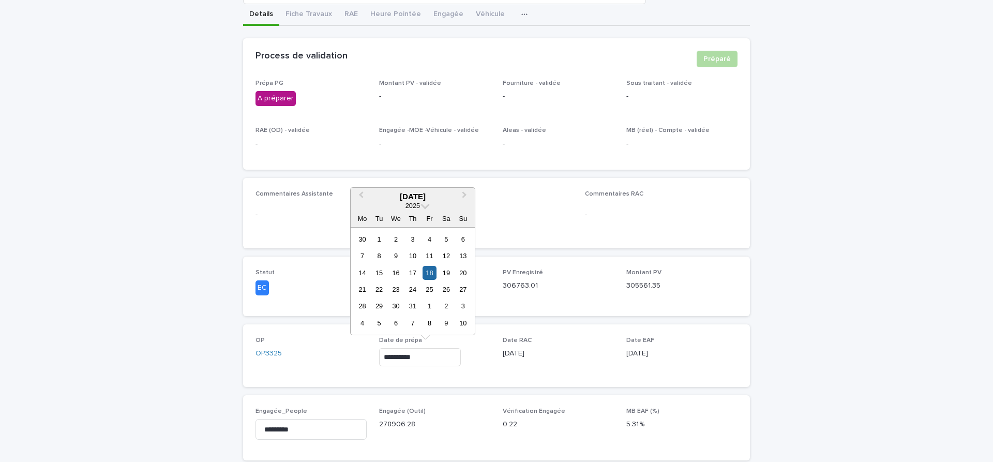
click at [450, 356] on input "**********" at bounding box center [420, 357] width 82 height 18
click at [464, 194] on span "Next Month" at bounding box center [464, 196] width 0 height 14
click at [394, 273] on div "13" at bounding box center [396, 273] width 14 height 14
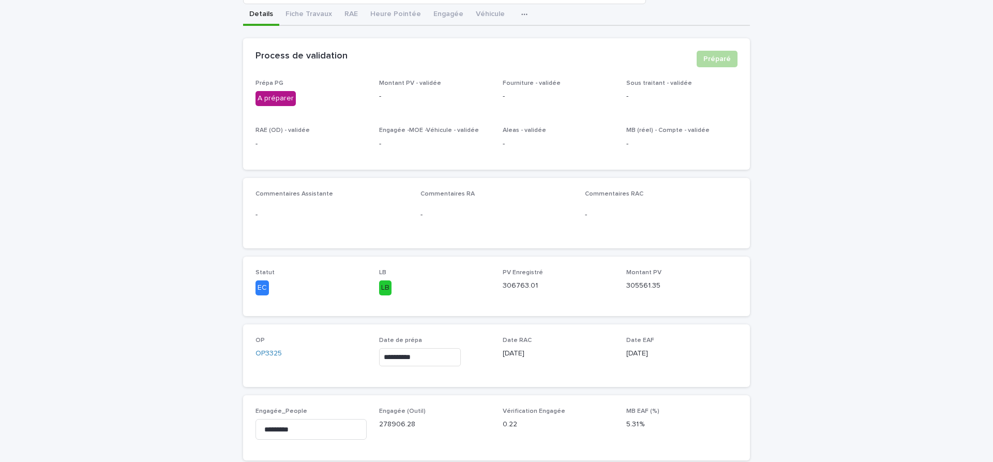
type input "**********"
click at [733, 96] on div "-" at bounding box center [681, 95] width 111 height 13
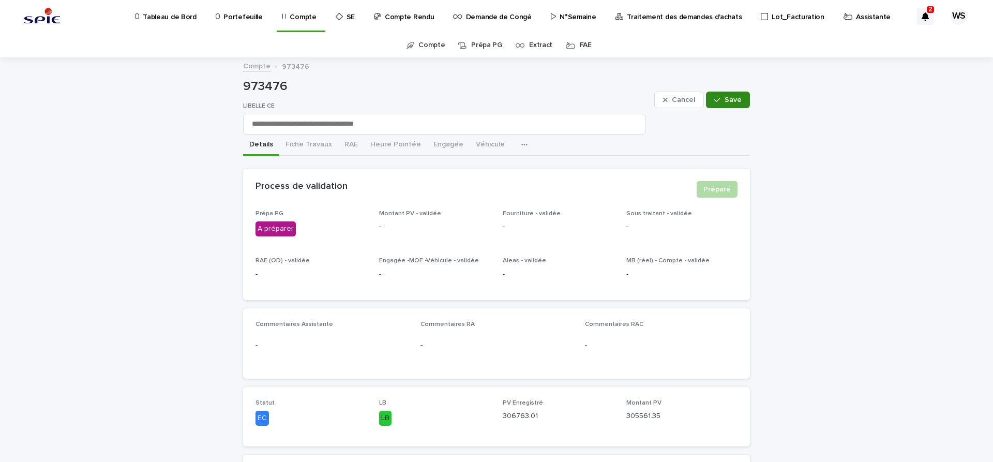
click at [730, 99] on span "Save" at bounding box center [733, 99] width 17 height 7
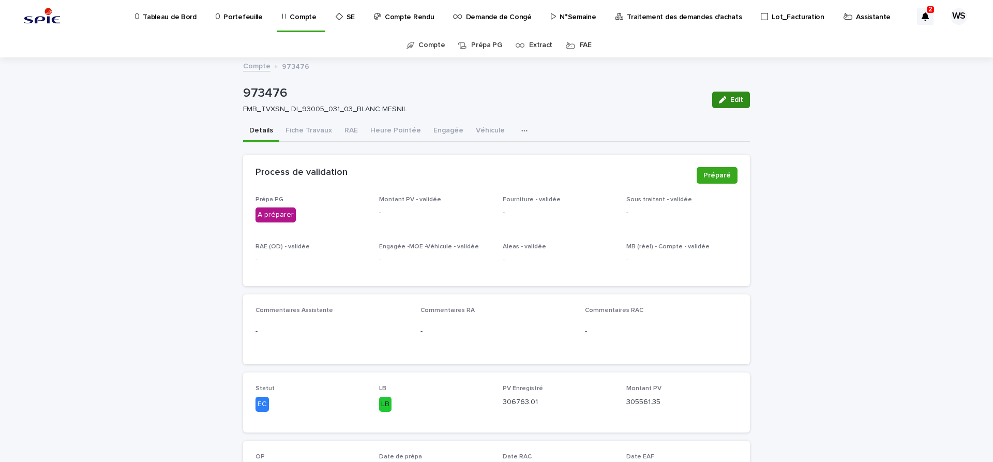
click at [740, 98] on span "Edit" at bounding box center [736, 99] width 13 height 7
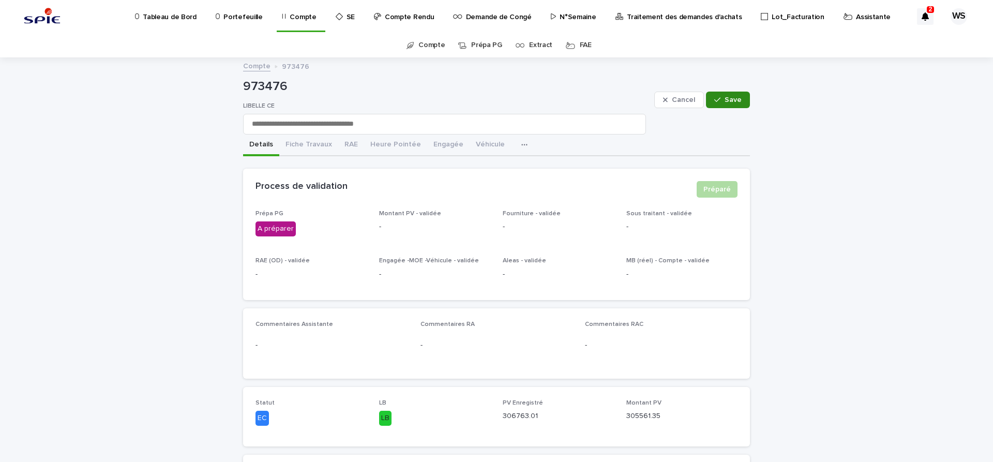
click at [737, 102] on span "Save" at bounding box center [733, 99] width 17 height 7
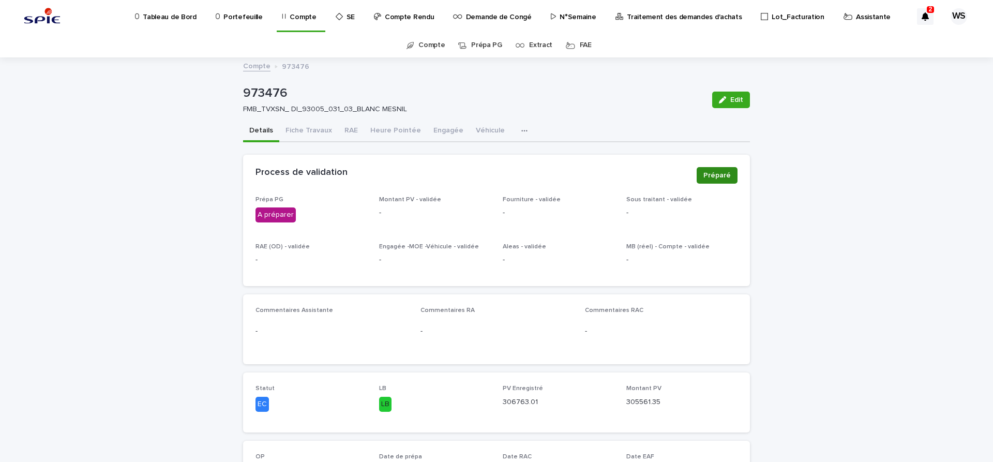
click at [717, 178] on span "Préparé" at bounding box center [716, 175] width 27 height 10
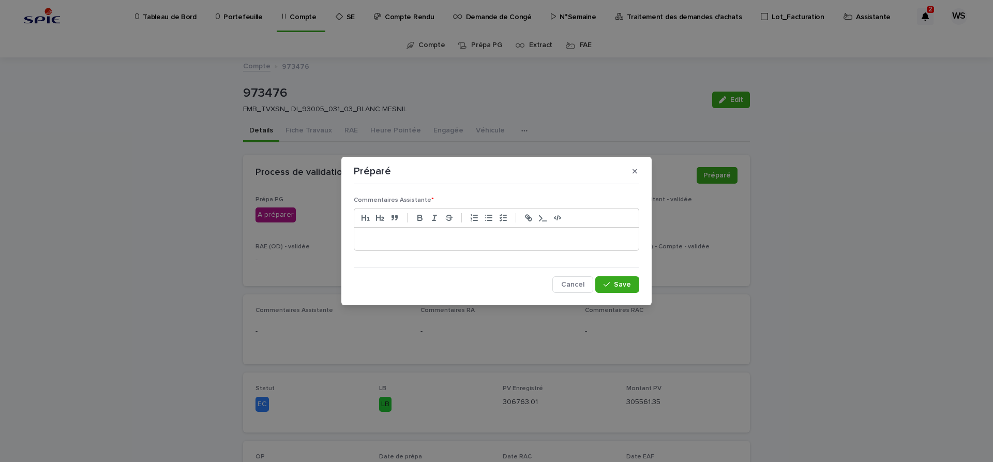
click at [466, 240] on p at bounding box center [496, 239] width 269 height 10
click at [628, 285] on span "Save" at bounding box center [622, 284] width 17 height 7
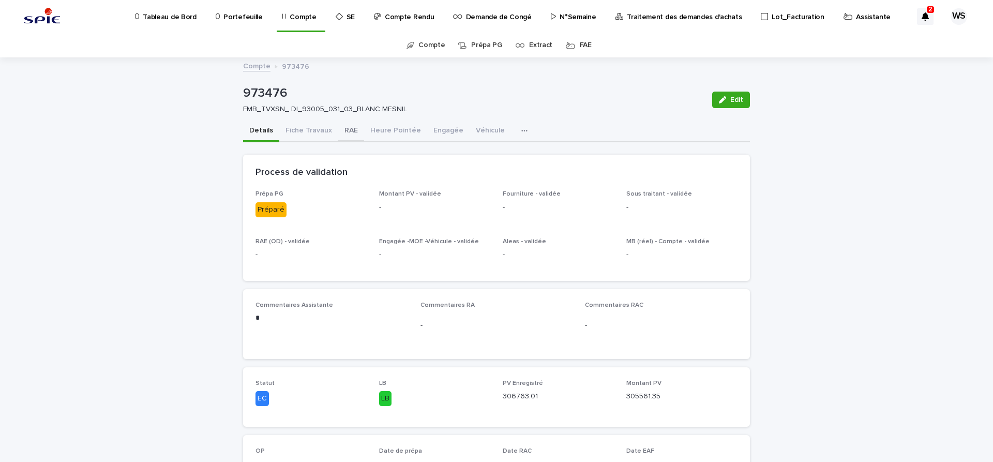
click at [347, 130] on button "RAE" at bounding box center [351, 132] width 26 height 22
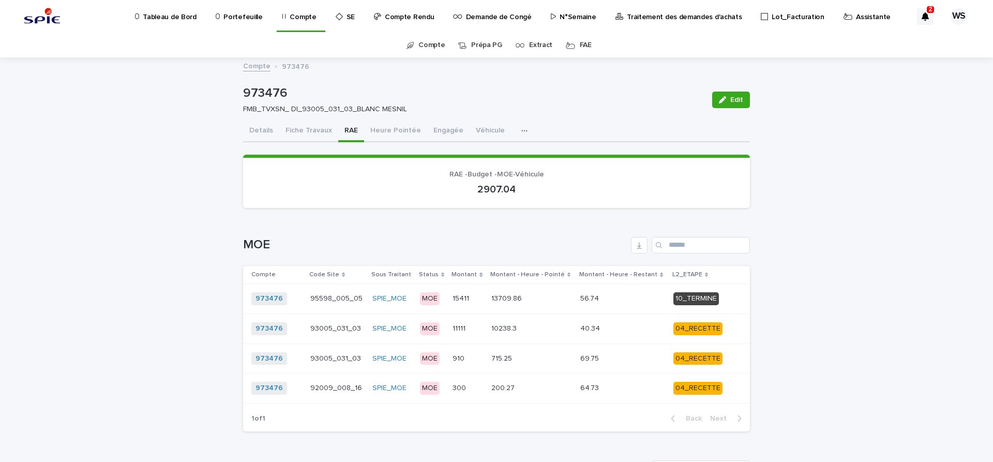
scroll to position [608, 0]
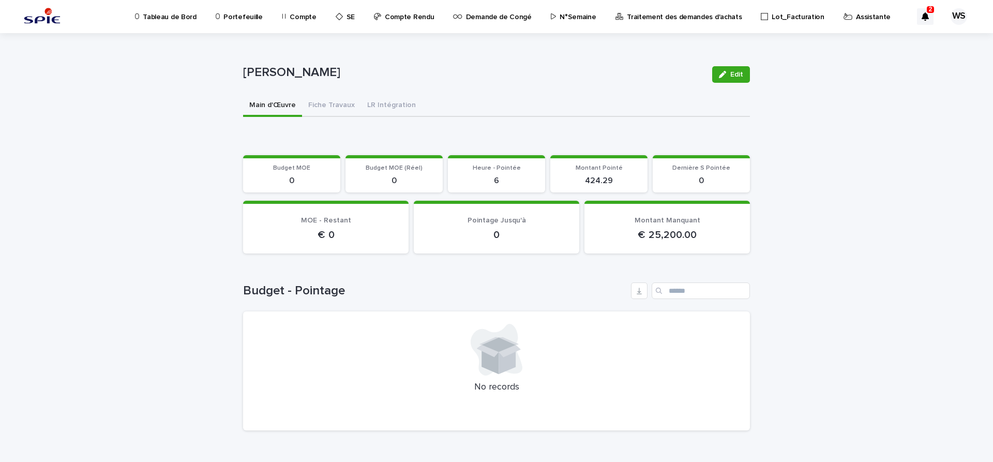
click at [856, 17] on p "Assistante" at bounding box center [873, 11] width 35 height 22
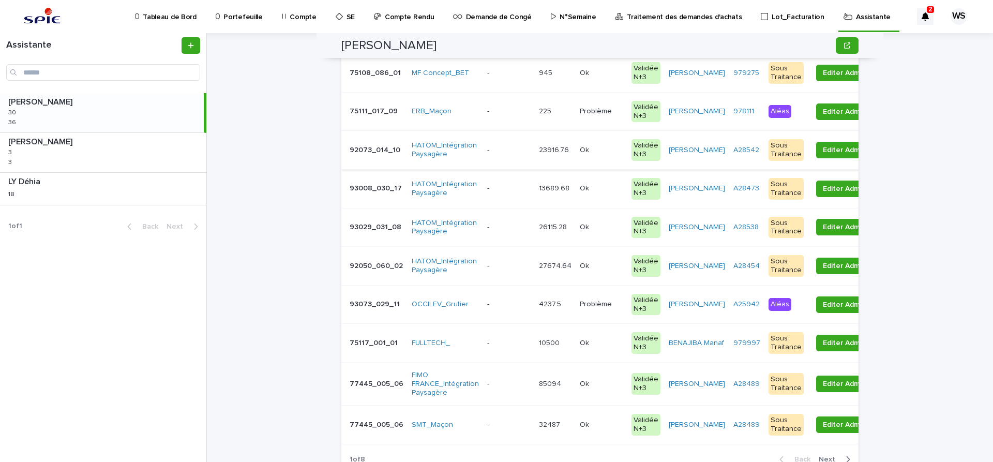
scroll to position [174, 0]
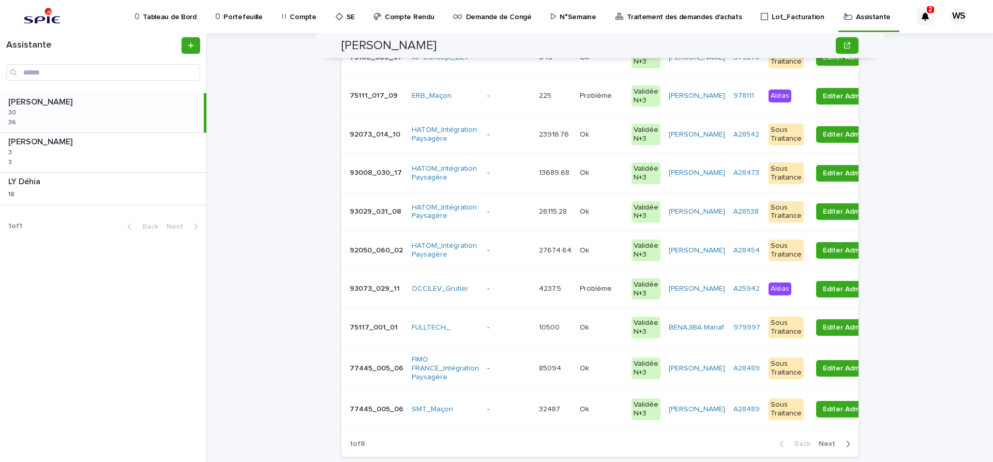
click at [831, 444] on span "Next" at bounding box center [830, 443] width 23 height 7
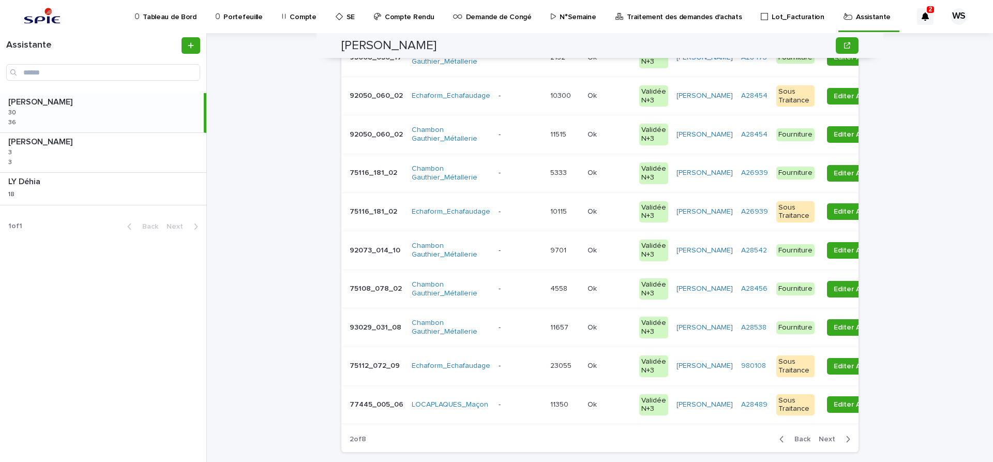
click at [831, 439] on span "Next" at bounding box center [830, 438] width 23 height 7
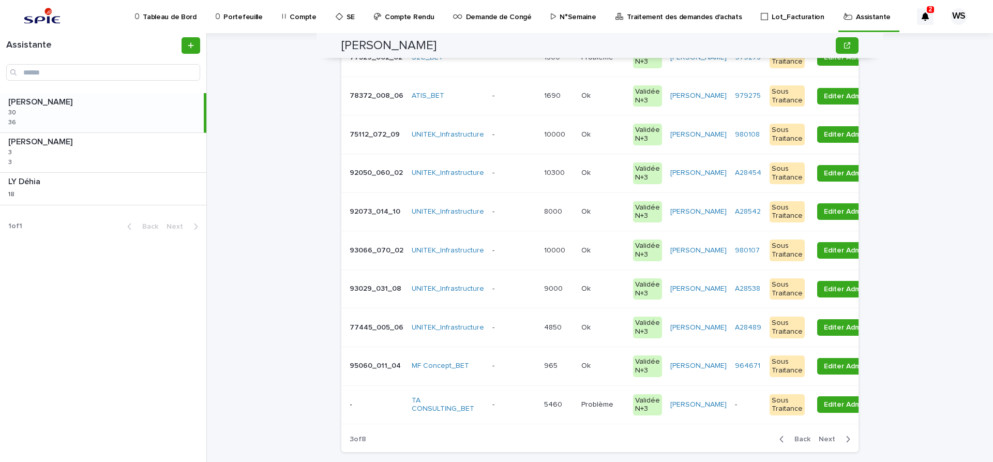
click at [523, 411] on div "- -" at bounding box center [513, 404] width 43 height 17
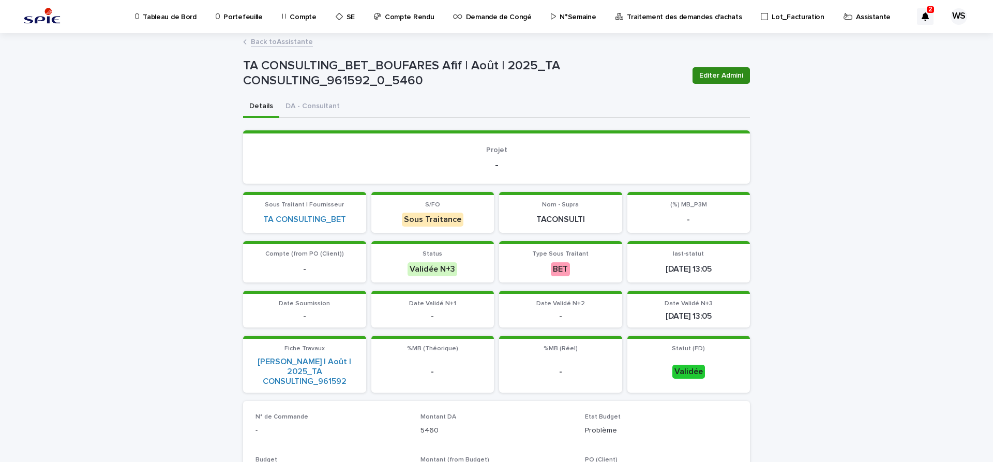
click at [740, 78] on span "Editer Admini" at bounding box center [721, 75] width 44 height 10
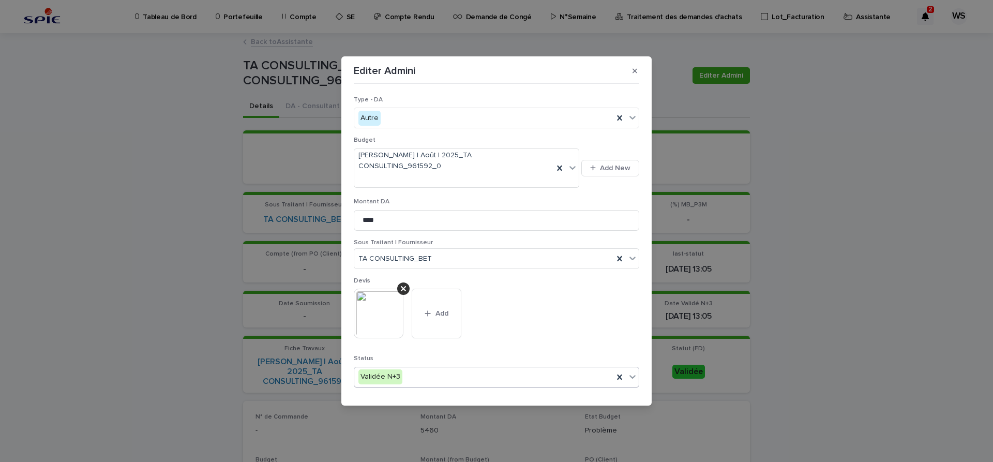
click at [634, 371] on icon at bounding box center [632, 376] width 10 height 10
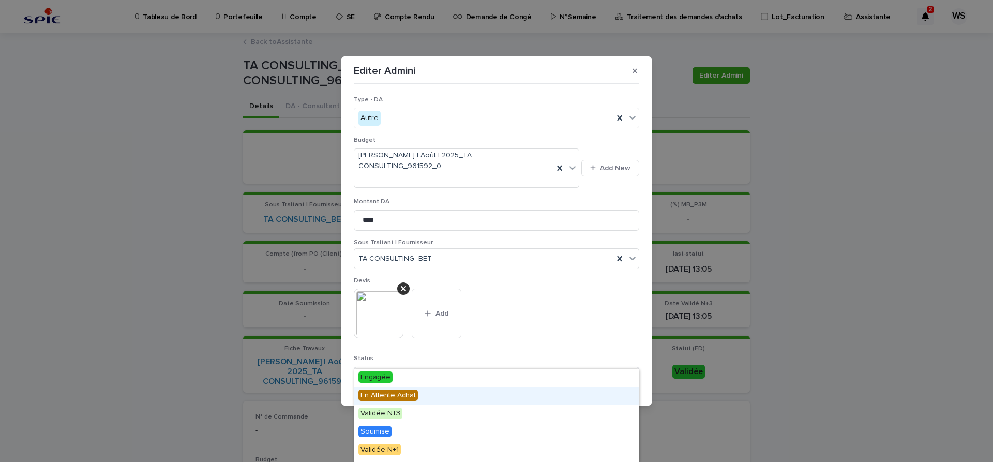
scroll to position [124, 0]
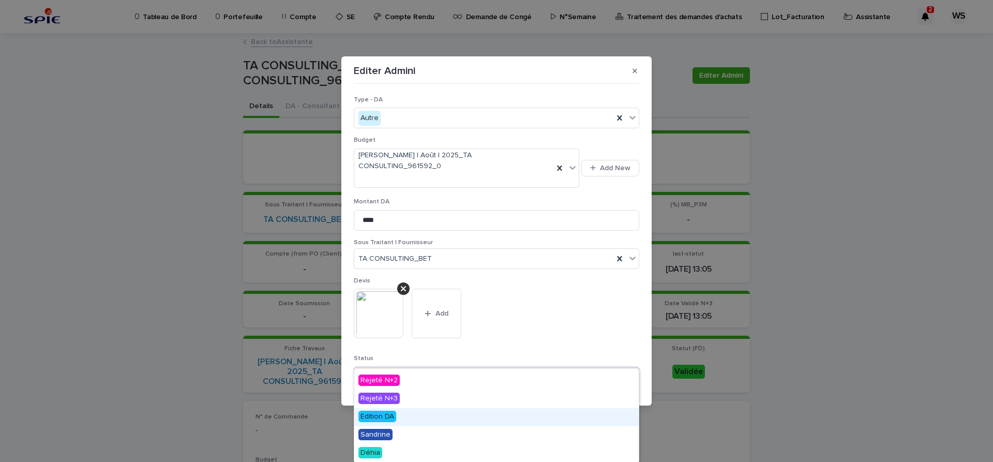
click at [384, 414] on span "Edition DA" at bounding box center [377, 416] width 38 height 11
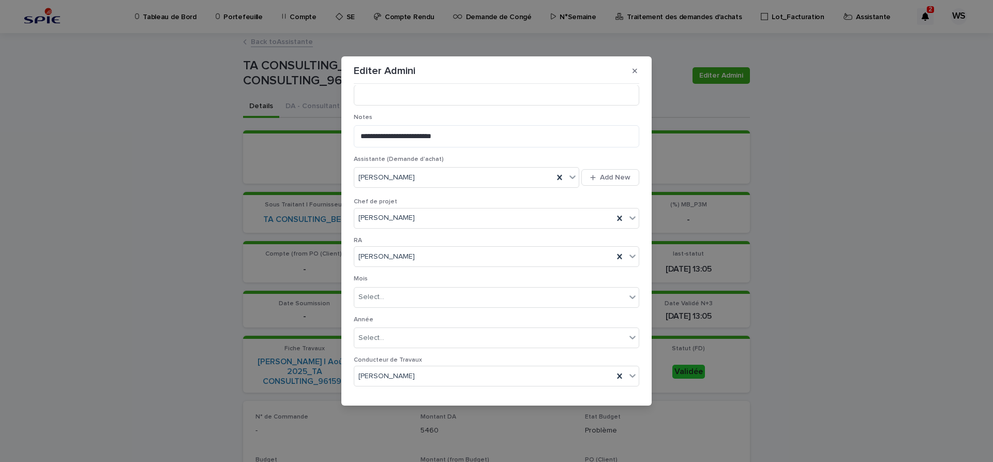
scroll to position [536, 0]
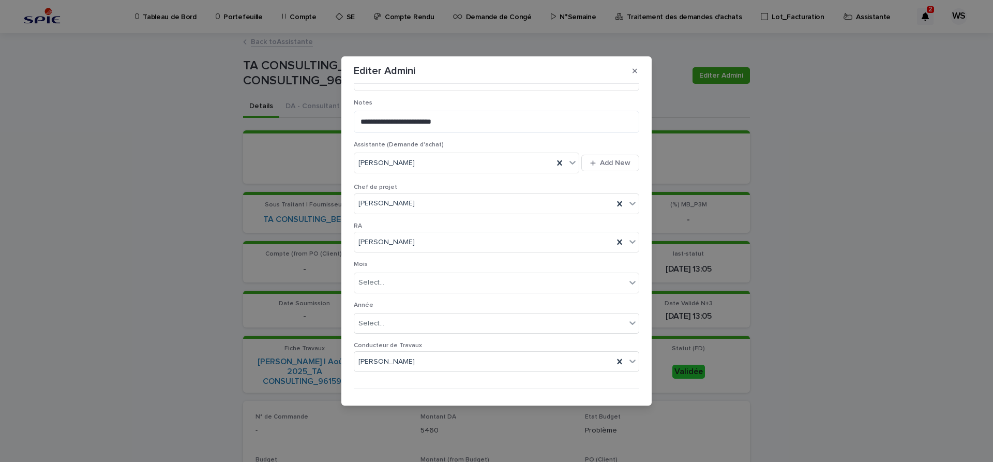
click at [623, 402] on span "Save" at bounding box center [622, 405] width 17 height 7
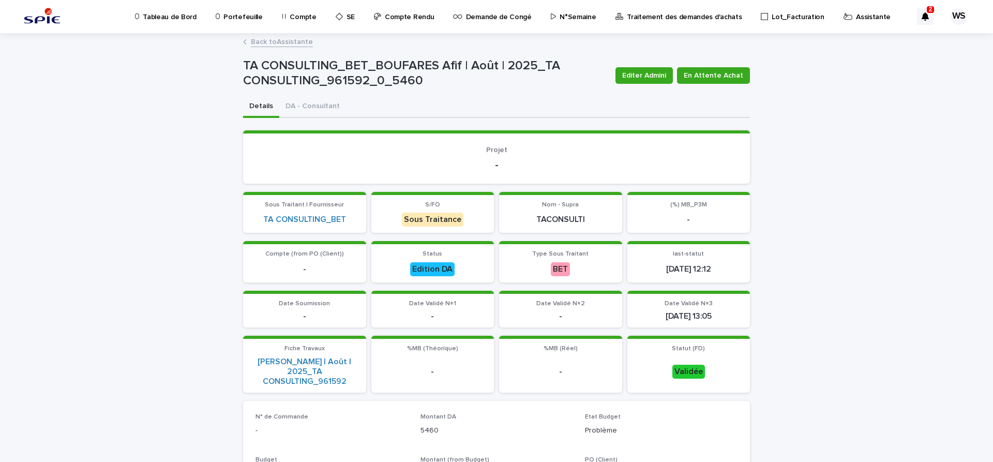
click at [298, 43] on link "Back to Assistante" at bounding box center [282, 41] width 62 height 12
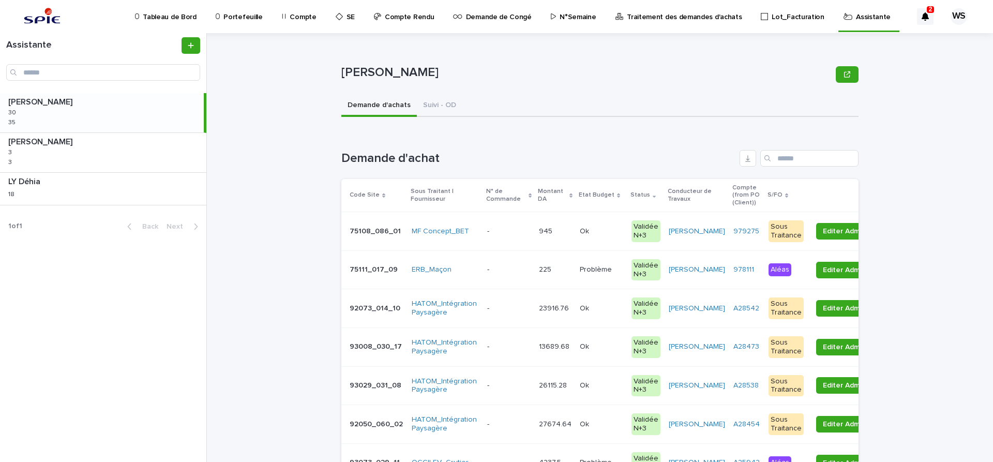
click at [501, 229] on p at bounding box center [508, 231] width 43 height 9
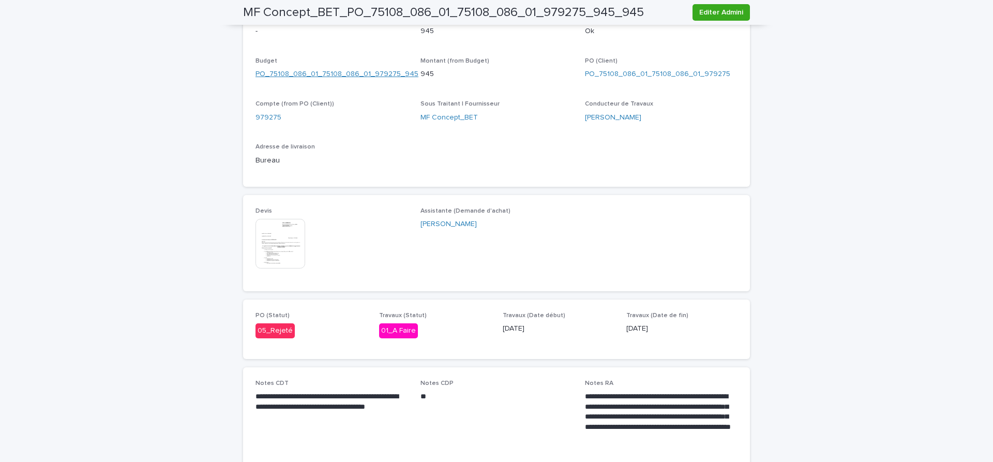
scroll to position [478, 0]
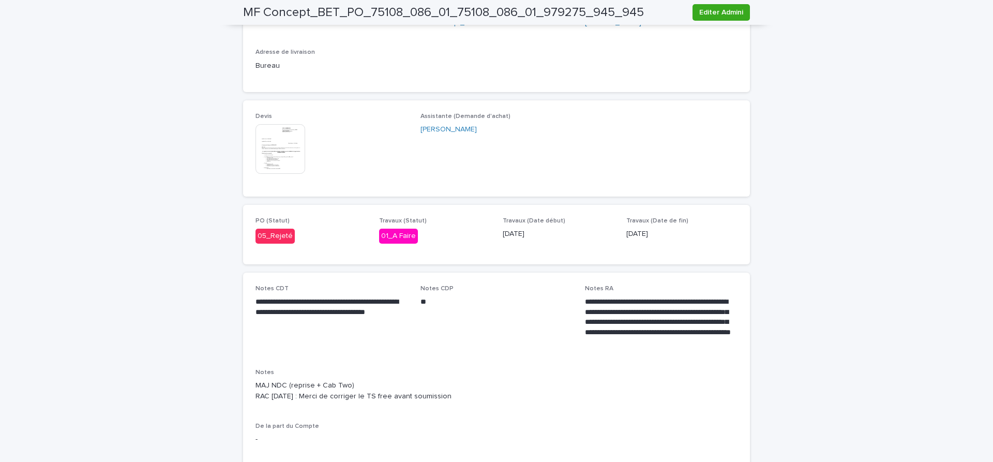
click at [274, 149] on img at bounding box center [280, 149] width 50 height 50
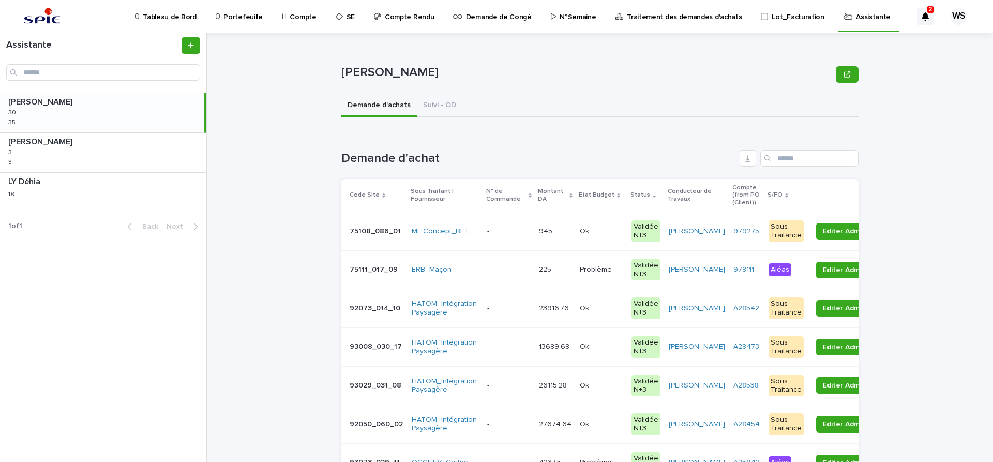
click at [510, 227] on div "- -" at bounding box center [508, 231] width 43 height 17
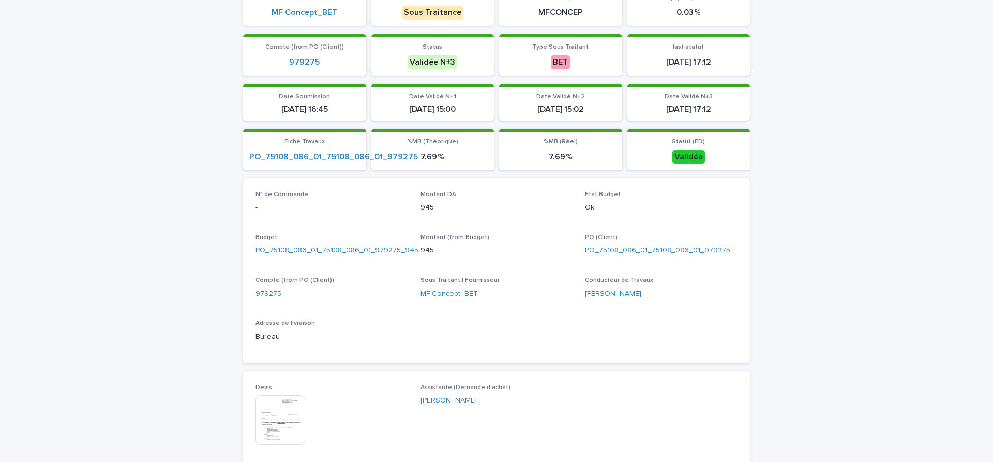
scroll to position [217, 0]
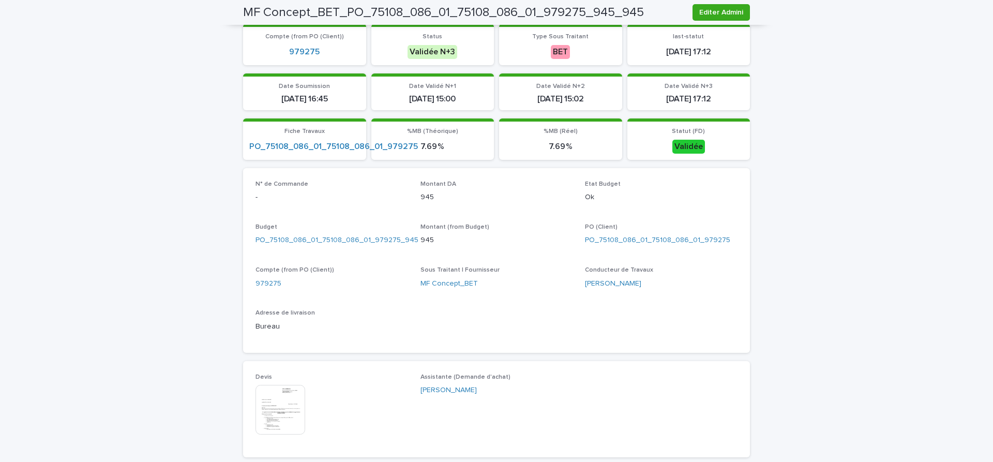
click at [277, 410] on img at bounding box center [280, 410] width 50 height 50
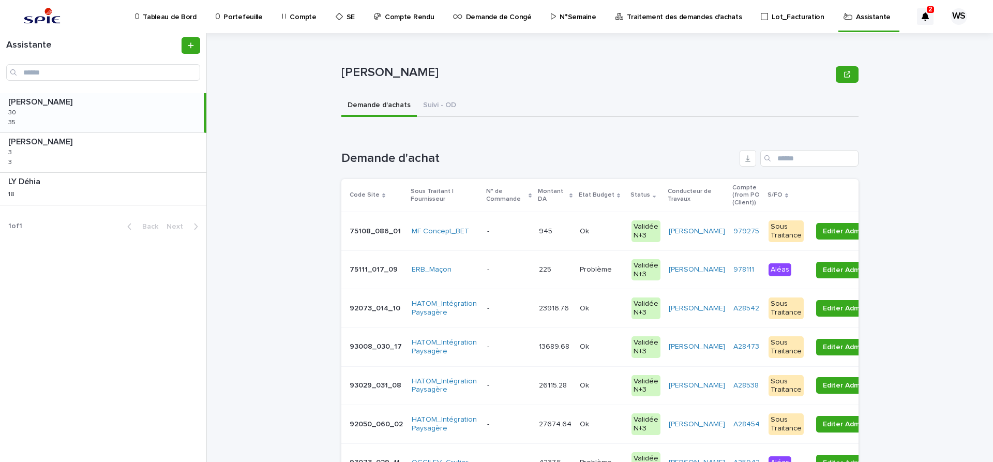
click at [522, 229] on p at bounding box center [508, 231] width 43 height 9
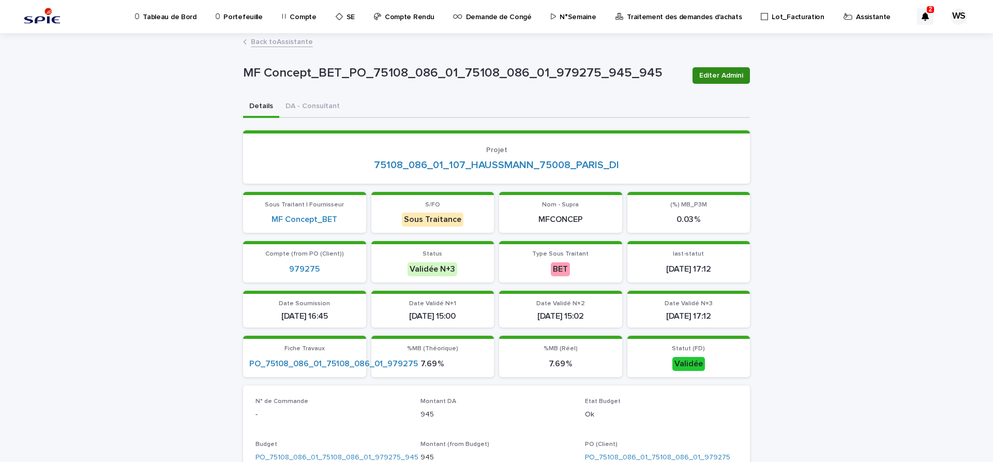
click at [733, 73] on span "Editer Admini" at bounding box center [721, 75] width 44 height 10
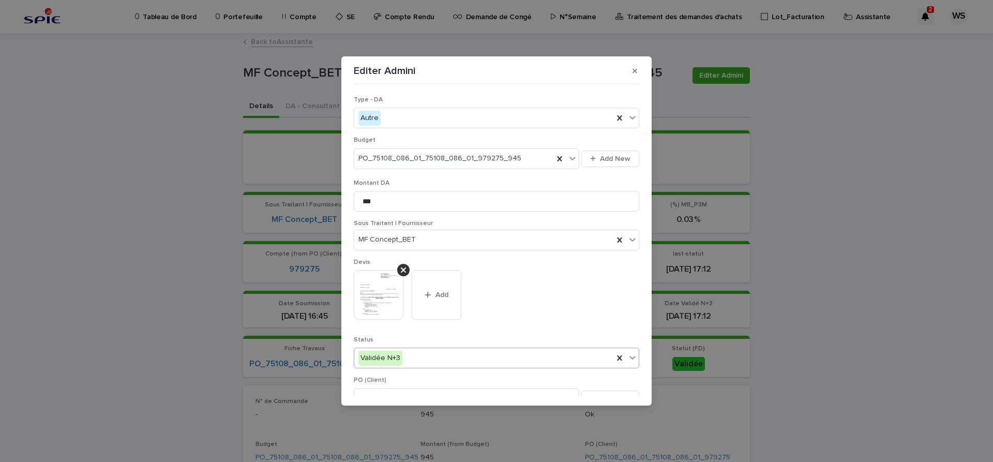
click at [635, 357] on icon at bounding box center [632, 357] width 10 height 10
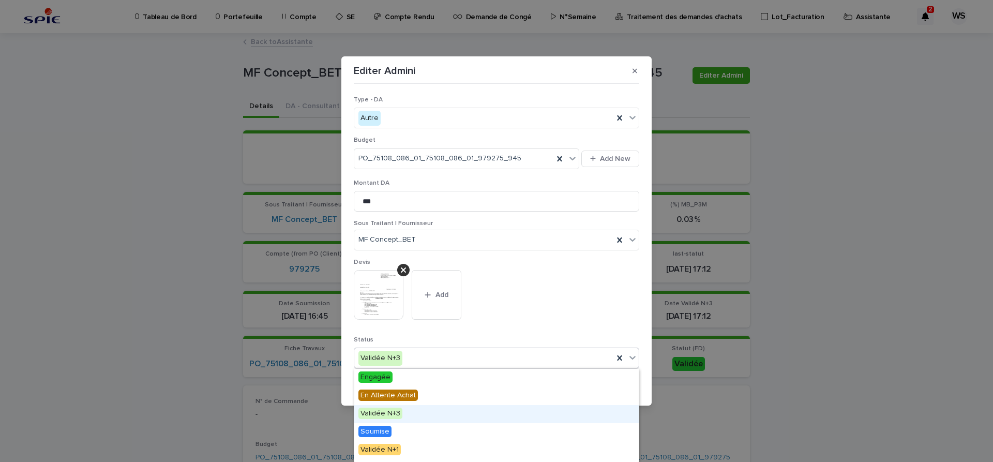
scroll to position [124, 0]
click at [377, 414] on span "Edition DA" at bounding box center [377, 416] width 38 height 11
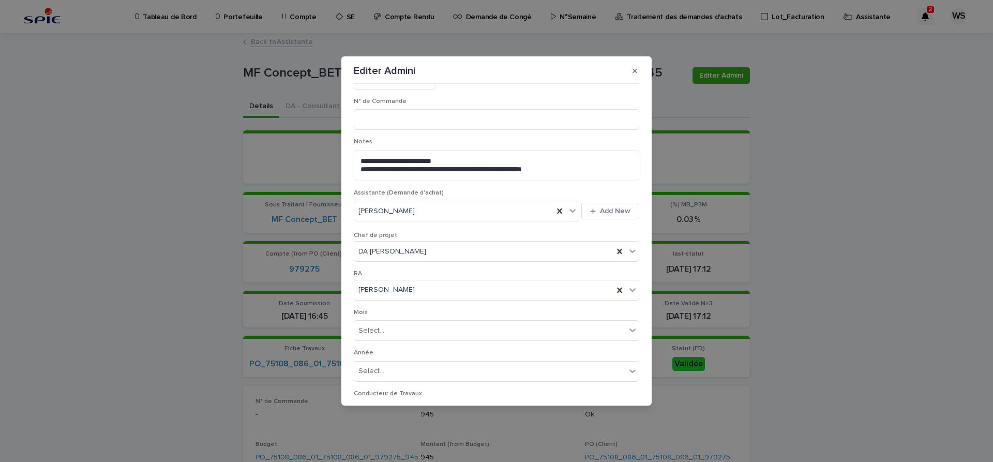
scroll to position [545, 0]
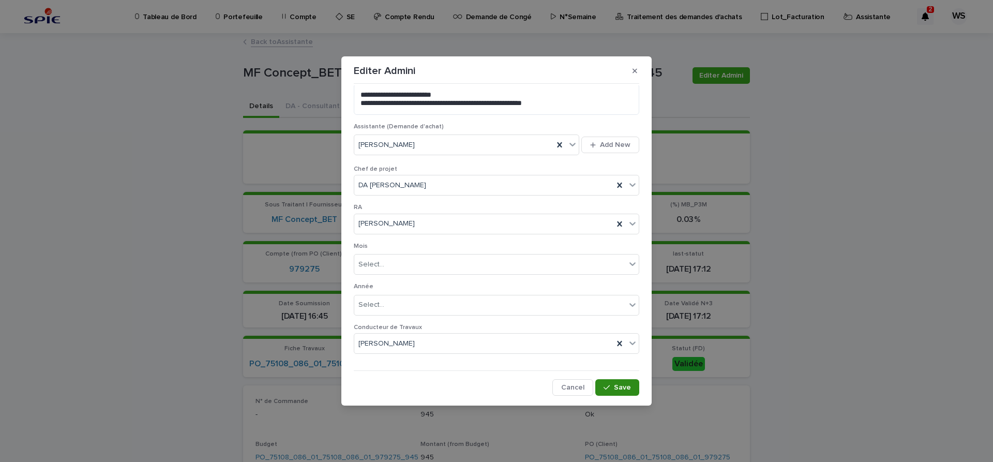
click at [624, 385] on span "Save" at bounding box center [622, 387] width 17 height 7
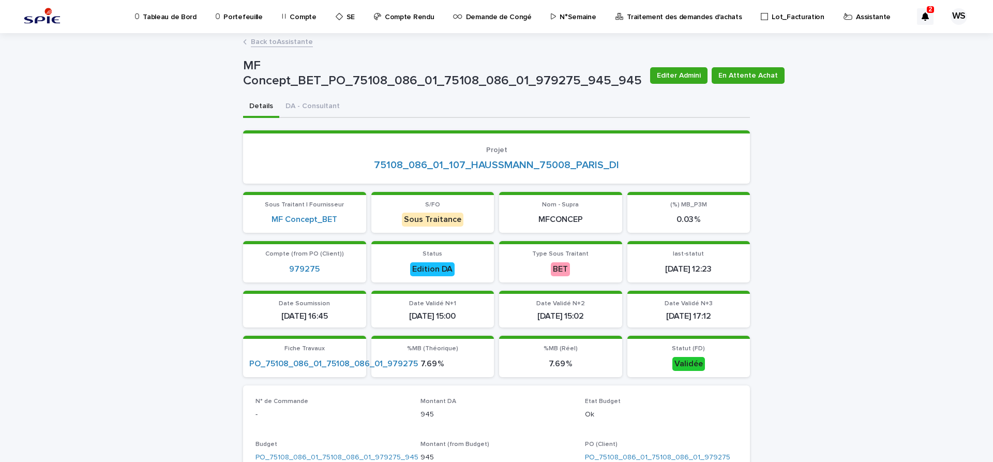
click at [301, 18] on p "Compte" at bounding box center [303, 11] width 26 height 22
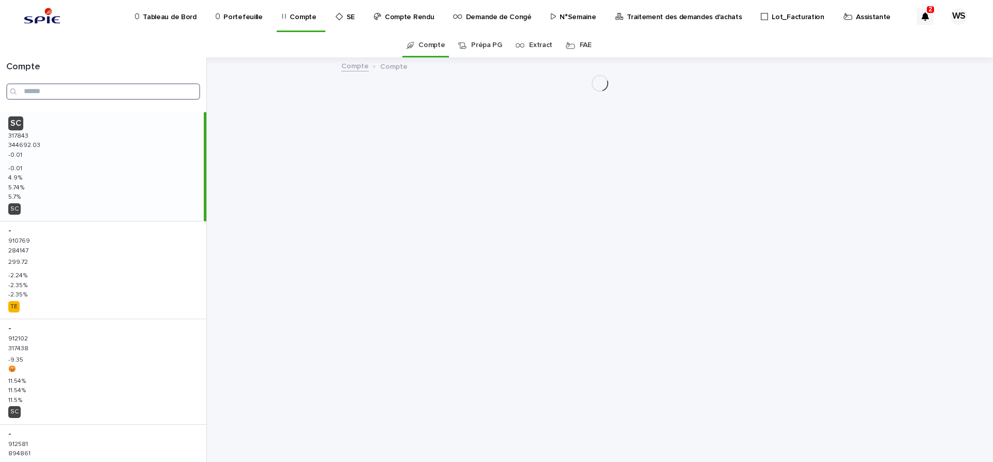
click at [84, 92] on input "Search" at bounding box center [103, 91] width 194 height 17
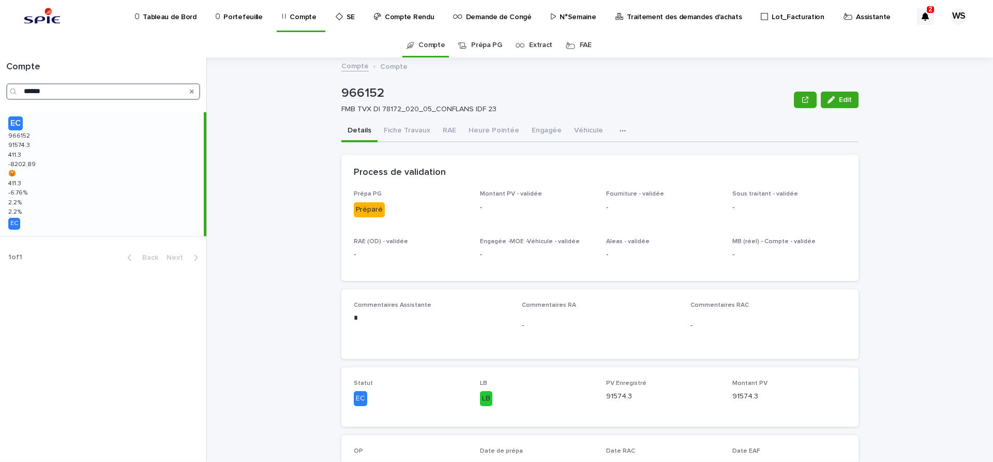
type input "******"
click at [409, 131] on button "Fiche Travaux" at bounding box center [407, 132] width 59 height 22
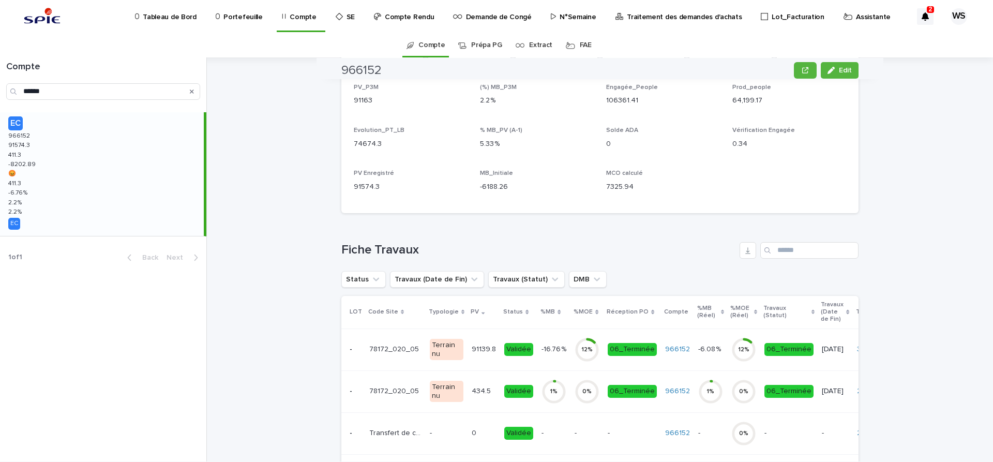
scroll to position [304, 0]
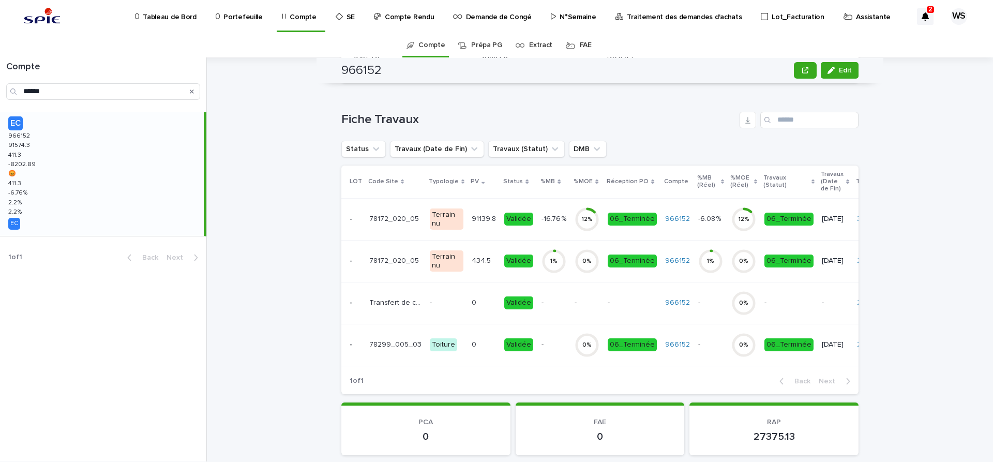
click at [529, 232] on td "Validée" at bounding box center [518, 219] width 37 height 42
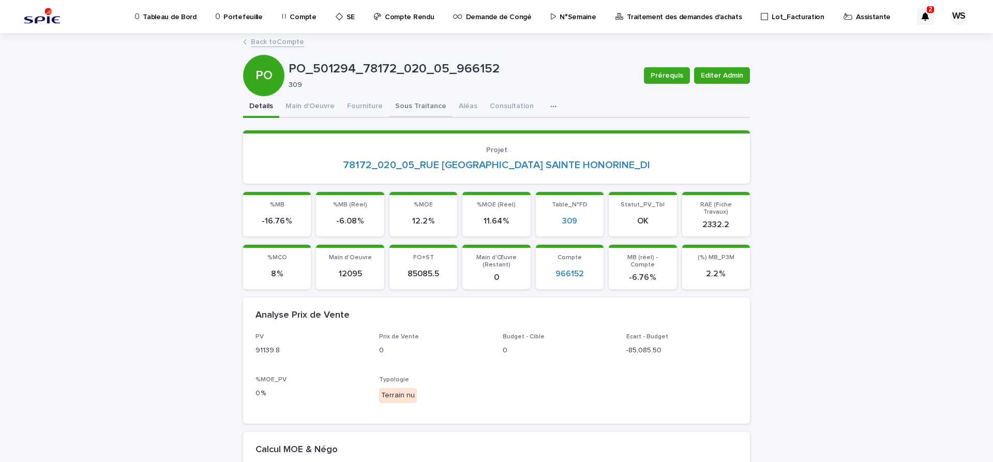
click at [420, 107] on button "Sous Traitance" at bounding box center [421, 107] width 64 height 22
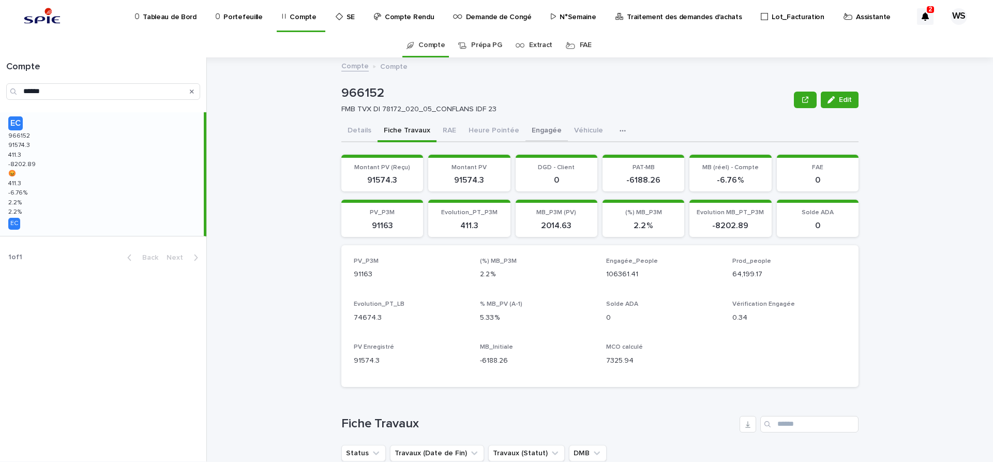
click at [550, 130] on button "Engagée" at bounding box center [546, 132] width 42 height 22
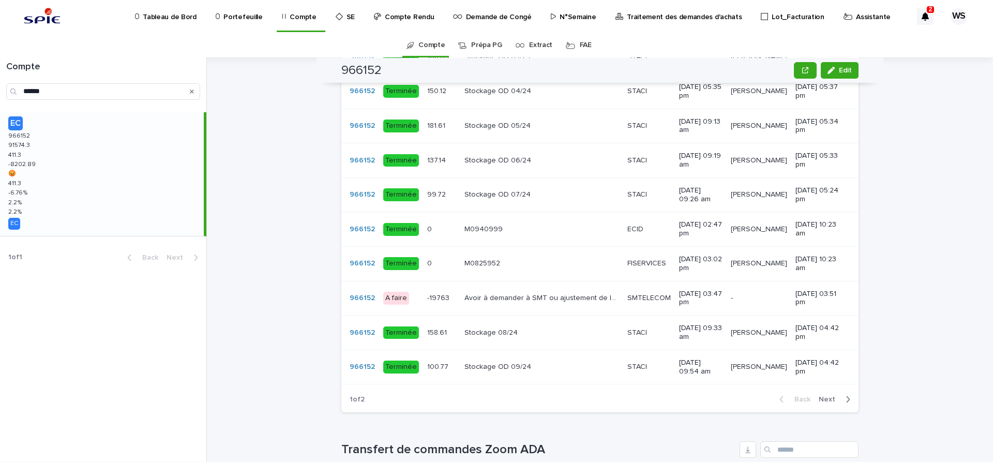
scroll to position [782, 0]
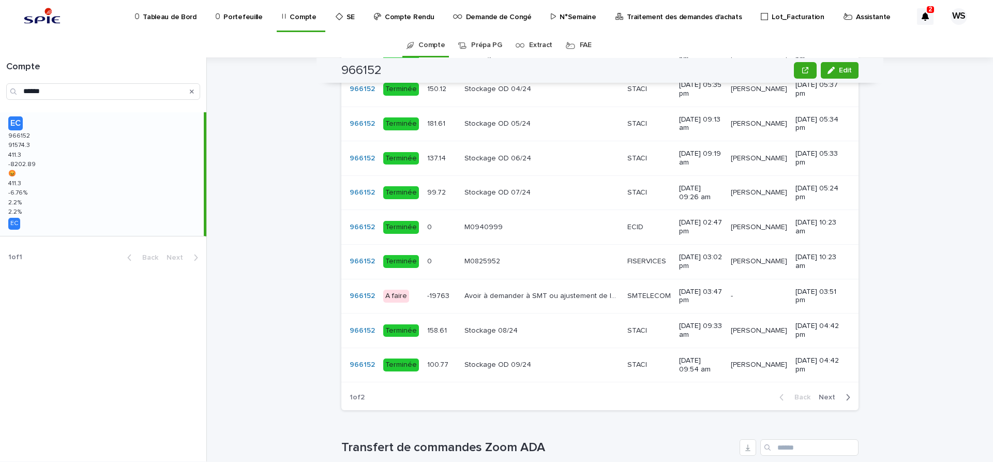
click at [829, 396] on span "Next" at bounding box center [830, 397] width 23 height 7
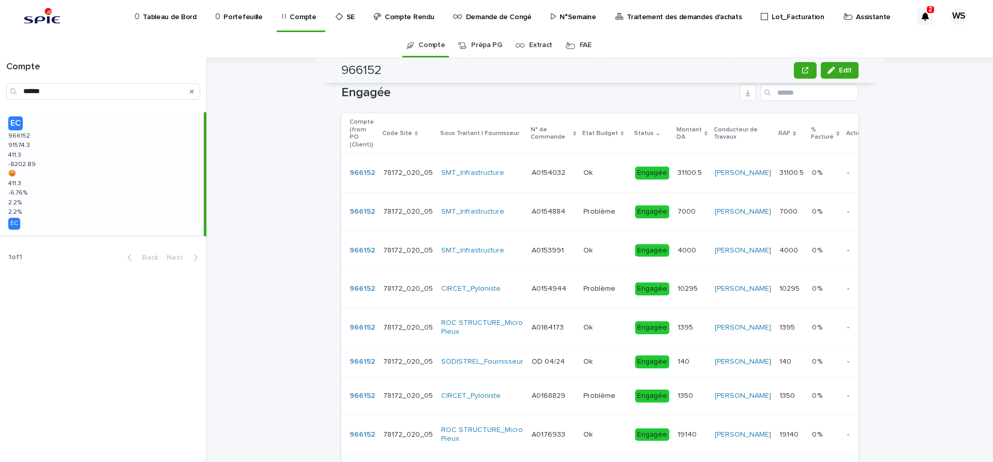
scroll to position [0, 0]
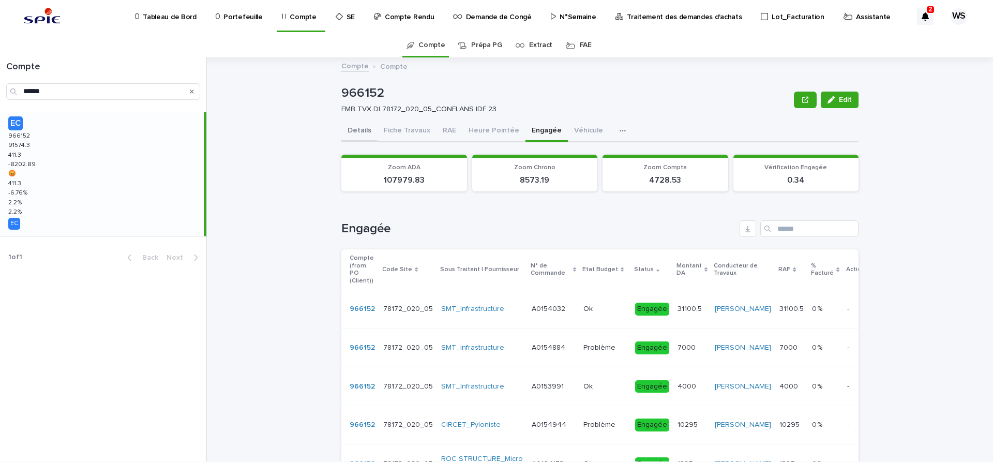
click at [364, 131] on button "Details" at bounding box center [359, 132] width 36 height 22
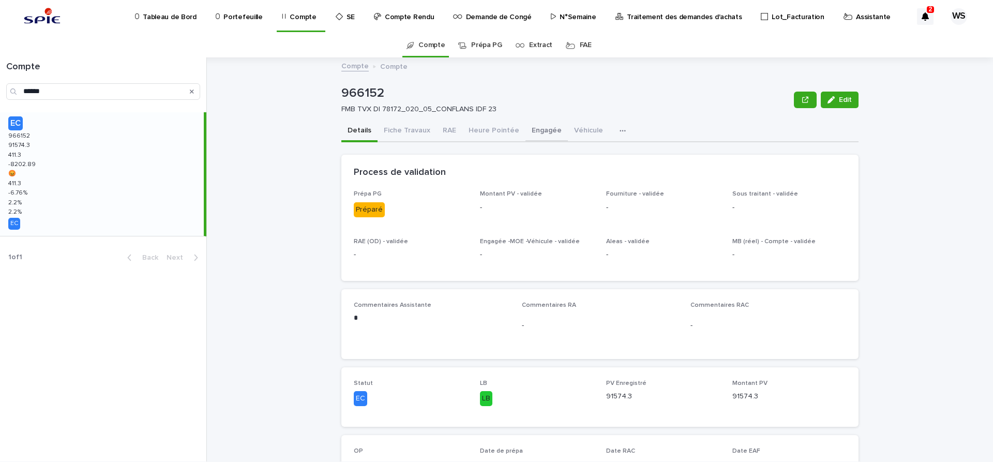
click at [542, 131] on button "Engagée" at bounding box center [546, 132] width 42 height 22
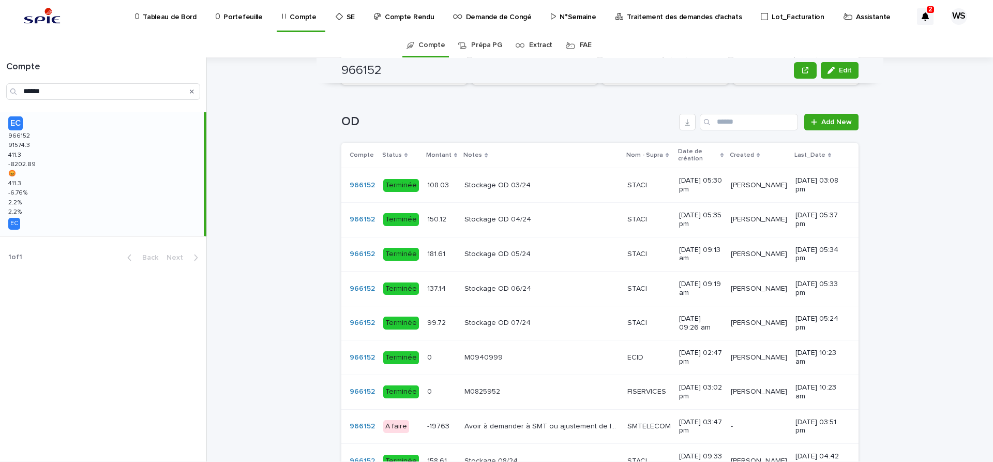
scroll to position [782, 0]
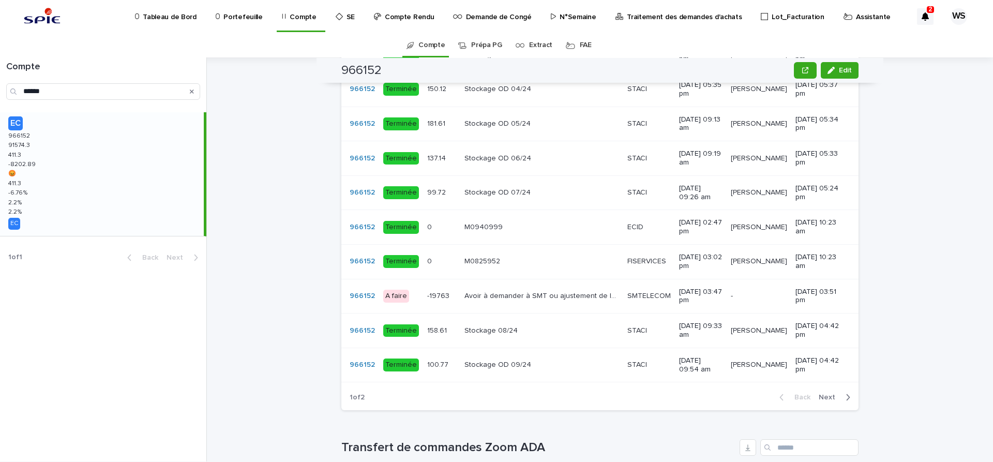
click at [831, 397] on span "Next" at bounding box center [830, 397] width 23 height 7
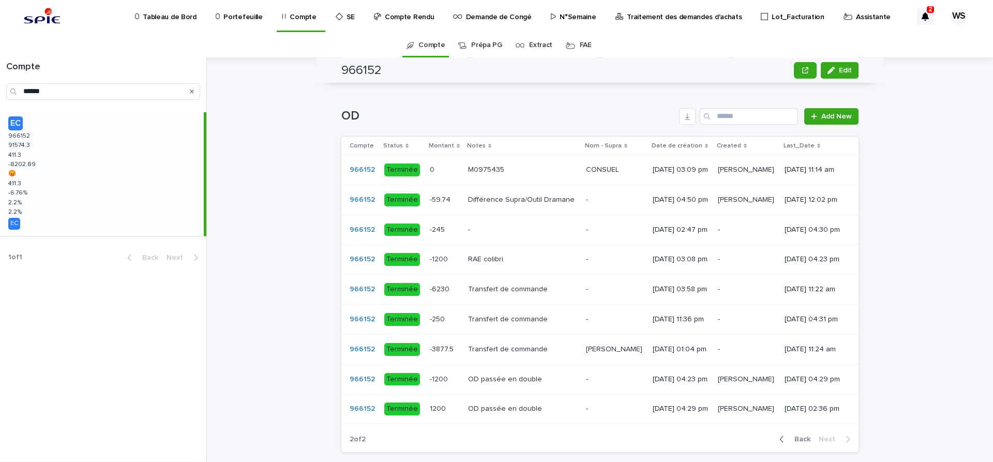
scroll to position [701, 0]
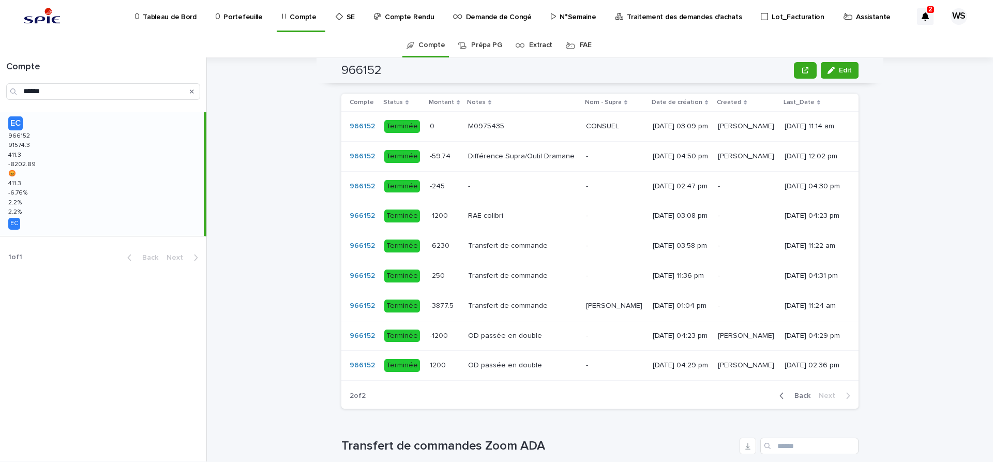
click at [805, 399] on span "Back" at bounding box center [799, 395] width 22 height 7
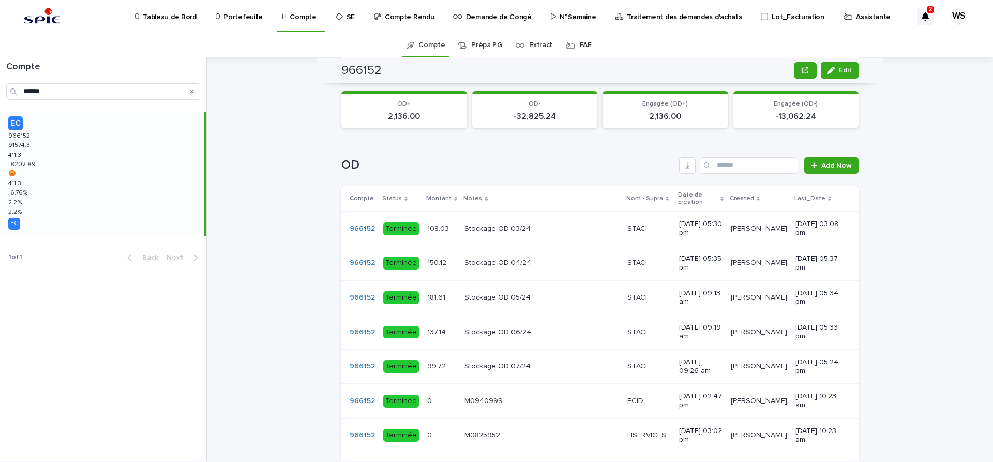
scroll to position [739, 0]
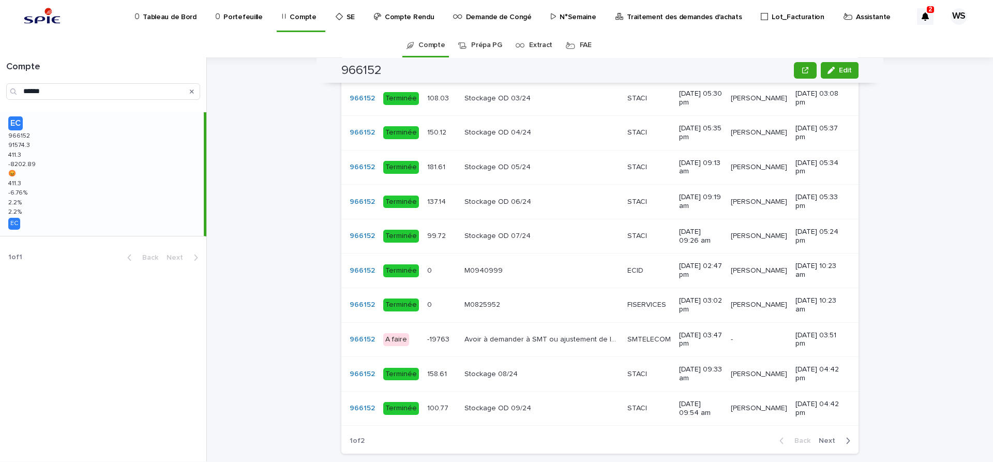
click at [505, 352] on td "Avoir à demander à SMT ou ajustement de la commande initiale A0154032 Avoir à d…" at bounding box center [541, 339] width 163 height 35
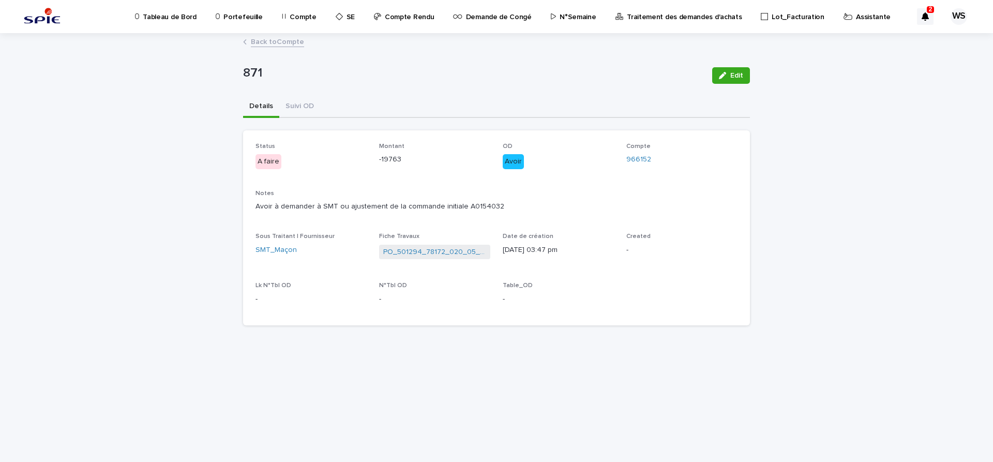
click at [291, 44] on link "Back to Compte" at bounding box center [277, 41] width 53 height 12
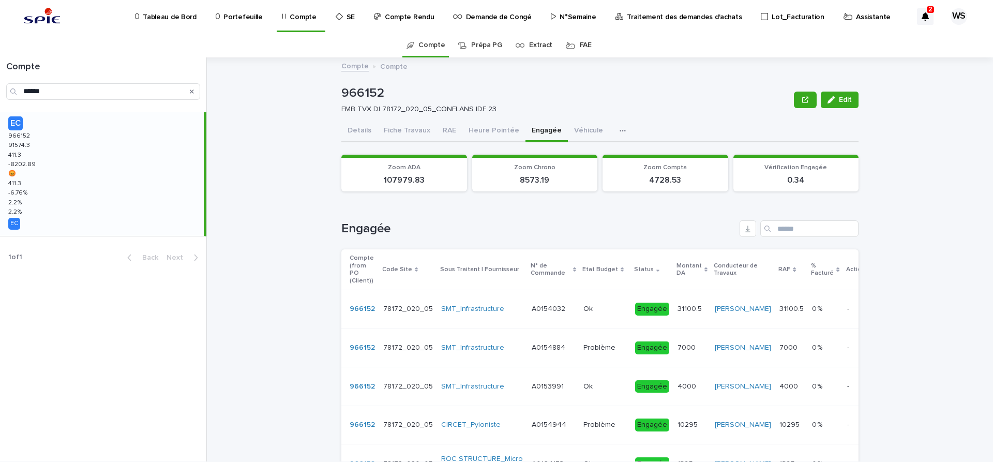
click at [856, 16] on p "Assistante" at bounding box center [873, 11] width 35 height 22
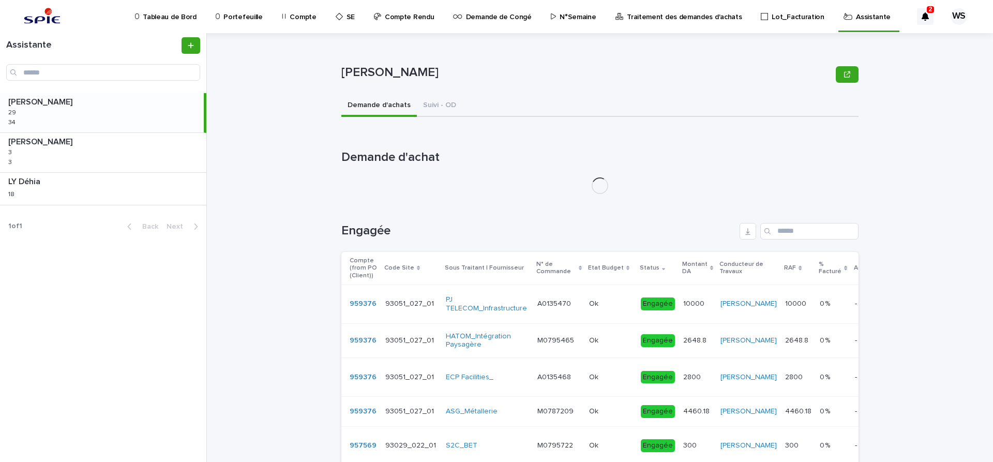
click at [660, 18] on p "Traitement des demandes d'achats" at bounding box center [684, 11] width 115 height 22
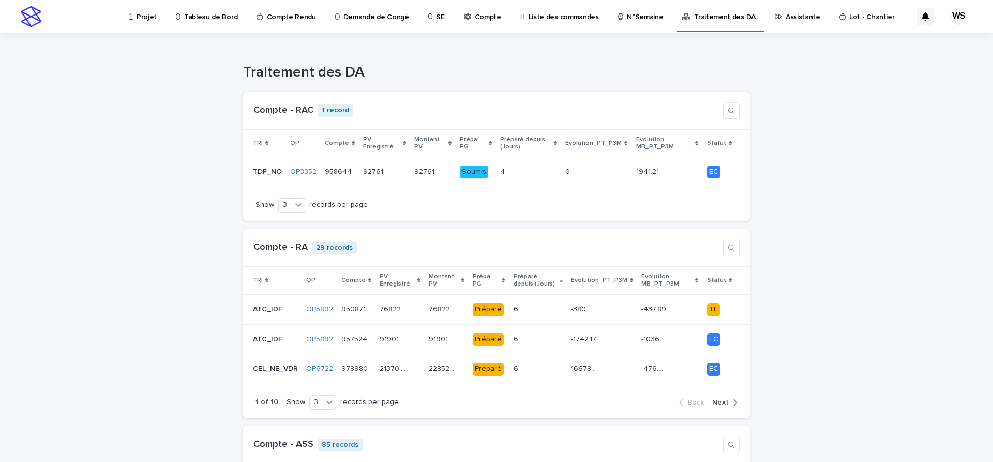
click at [786, 16] on p "Assistante" at bounding box center [803, 11] width 35 height 22
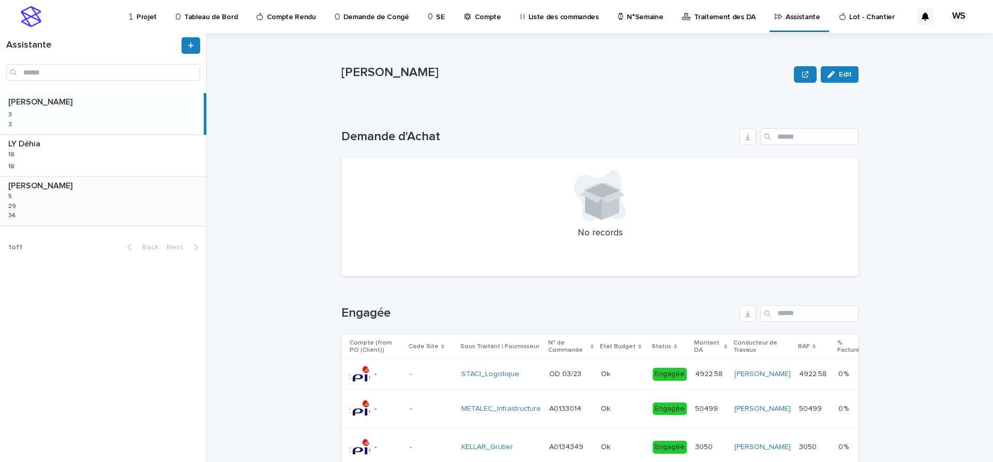
click at [50, 204] on div "[PERSON_NAME] [PERSON_NAME] 5 5 29 29 34 34" at bounding box center [103, 201] width 206 height 49
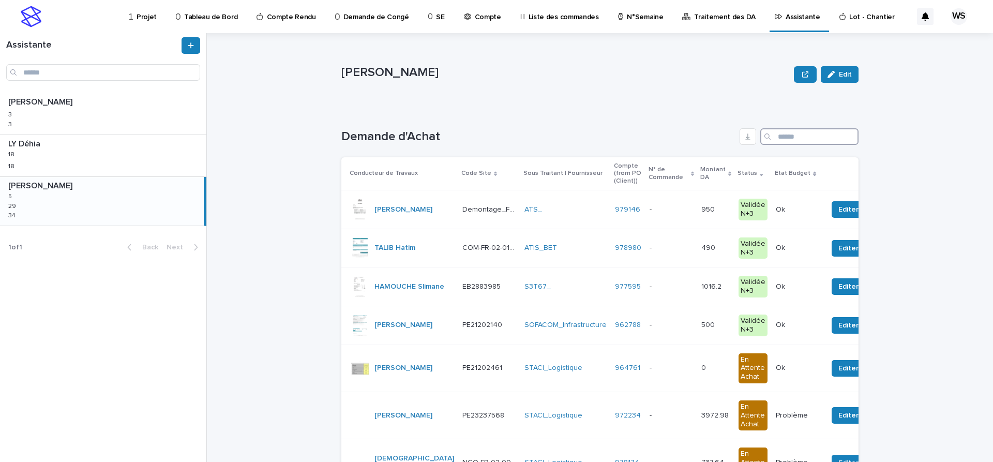
click at [787, 134] on input "Search" at bounding box center [809, 136] width 98 height 17
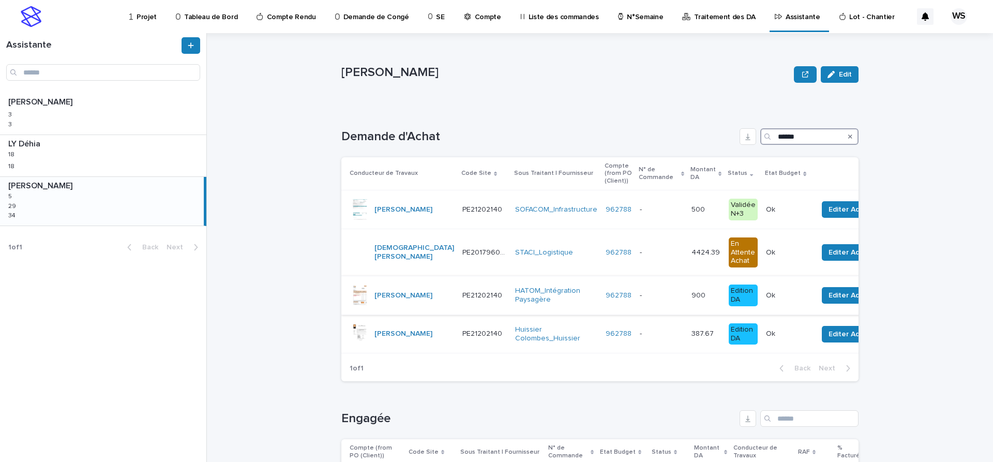
type input "******"
click at [640, 287] on div "- -" at bounding box center [661, 295] width 43 height 17
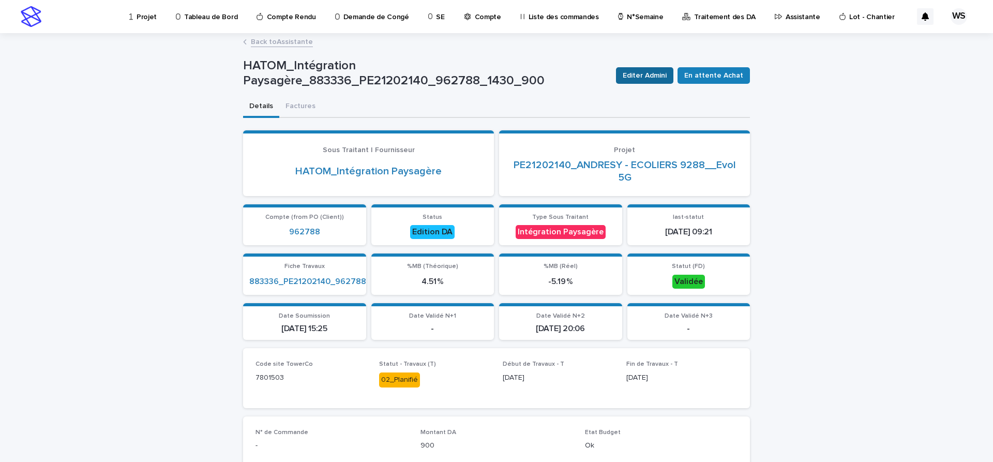
click at [643, 76] on span "Editer Admini" at bounding box center [645, 75] width 44 height 10
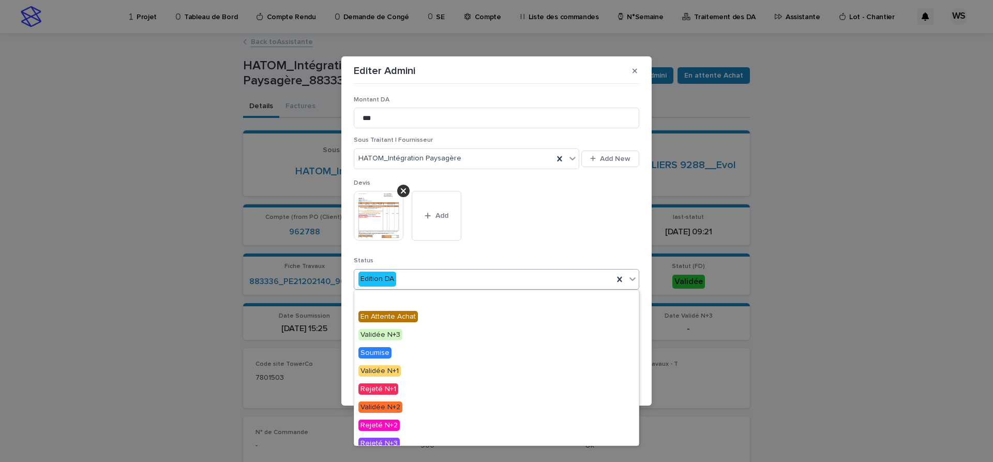
click at [632, 278] on icon at bounding box center [632, 279] width 10 height 10
click at [376, 299] on span "Engagée" at bounding box center [375, 298] width 34 height 11
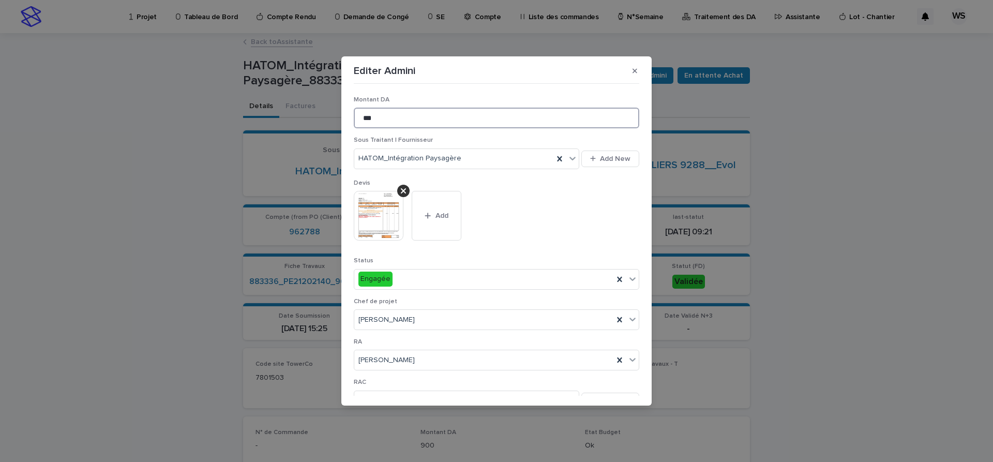
drag, startPoint x: 394, startPoint y: 116, endPoint x: 210, endPoint y: 106, distance: 184.4
click at [354, 108] on input "***" at bounding box center [496, 118] width 285 height 21
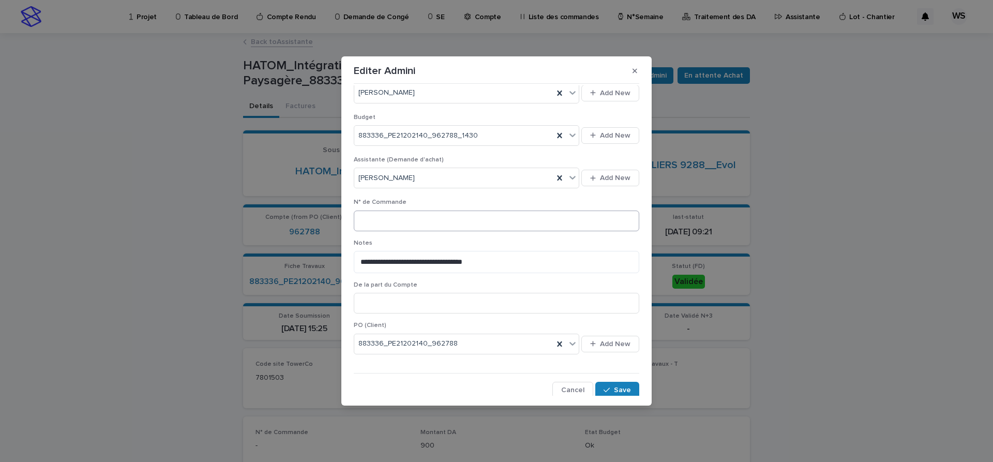
scroll to position [348, 0]
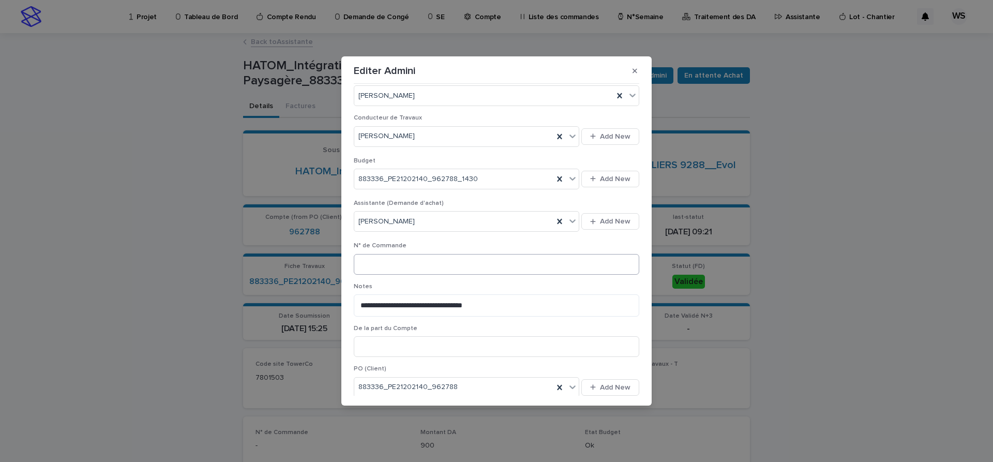
type input "*"
click at [396, 262] on input at bounding box center [496, 264] width 285 height 21
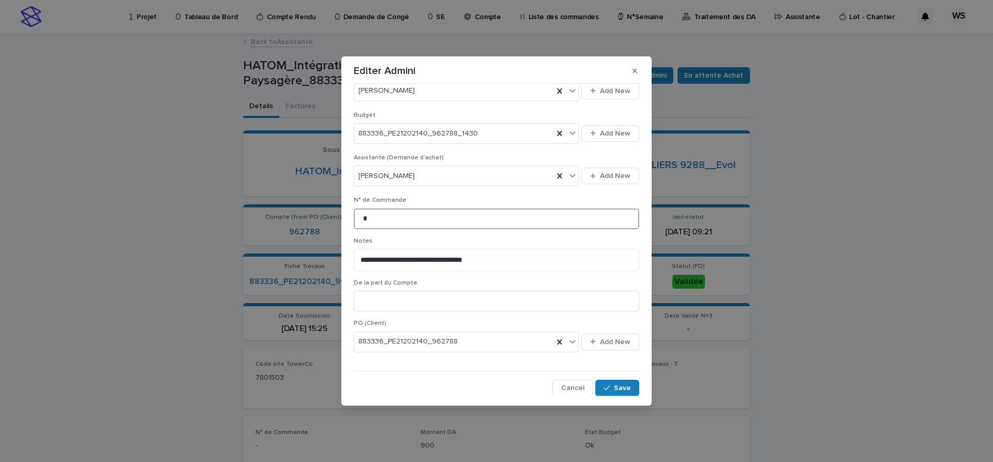
scroll to position [394, 0]
type input "*"
click at [626, 386] on span "Save" at bounding box center [622, 387] width 17 height 7
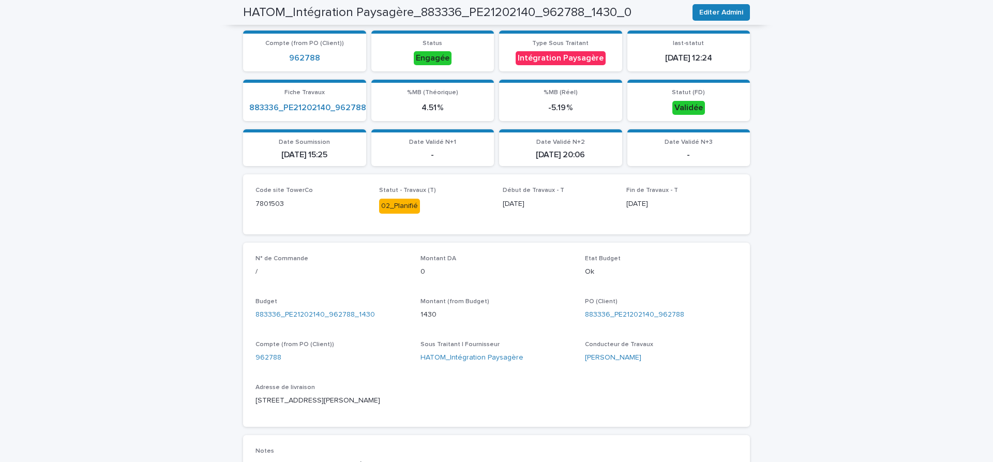
scroll to position [0, 0]
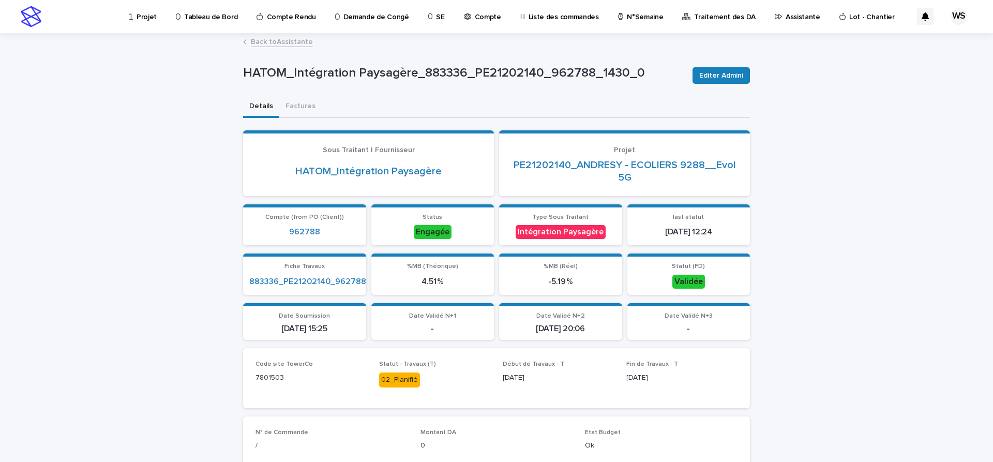
click at [299, 39] on link "Back to Assistante" at bounding box center [282, 41] width 62 height 12
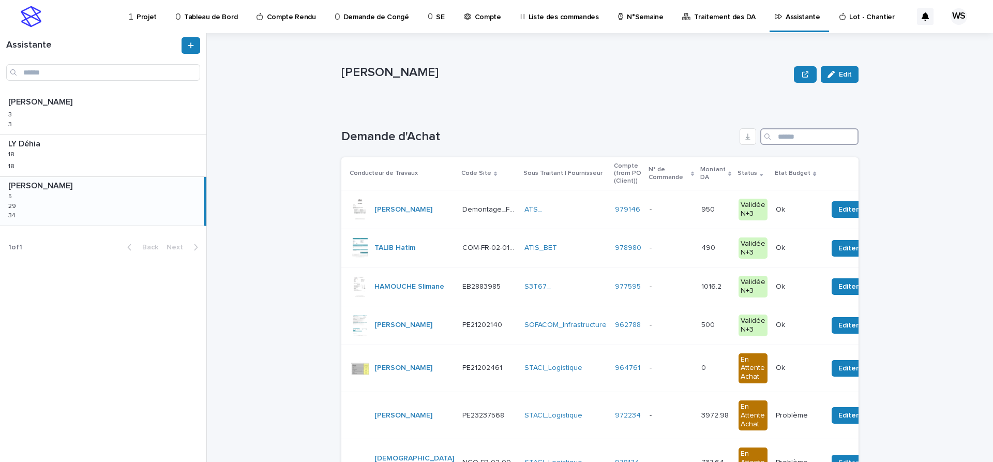
click at [795, 134] on input "Search" at bounding box center [809, 136] width 98 height 17
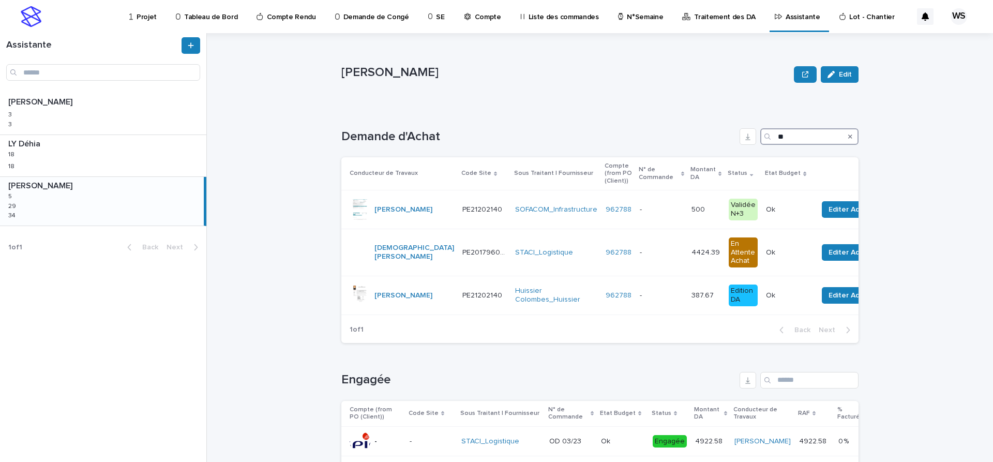
type input "*"
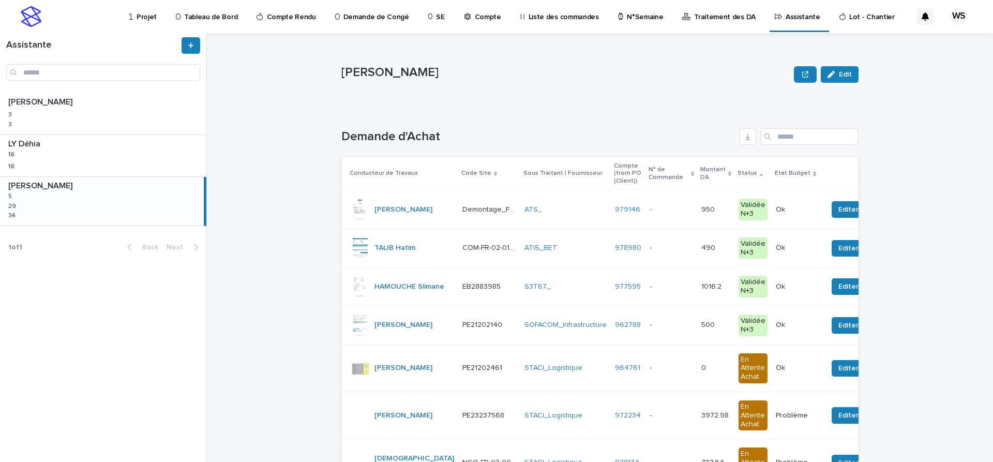
click at [694, 18] on p "Traitement des DA" at bounding box center [725, 11] width 62 height 22
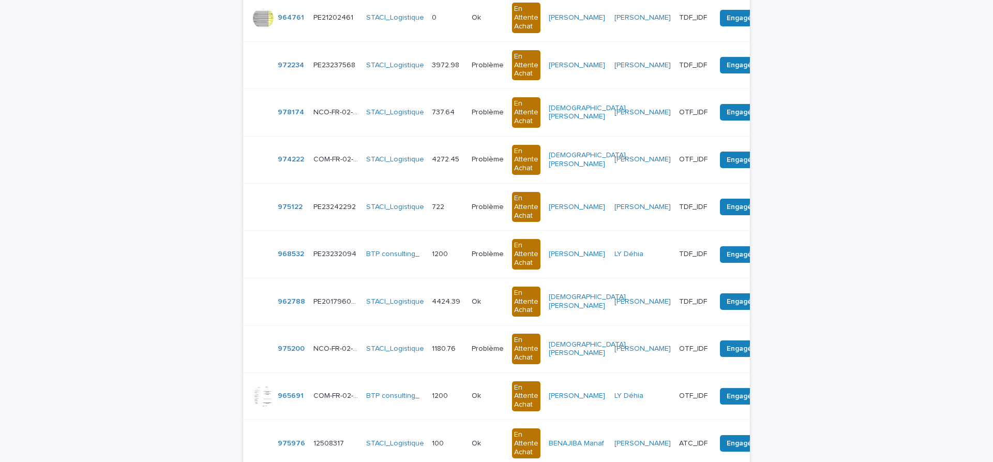
scroll to position [1138, 0]
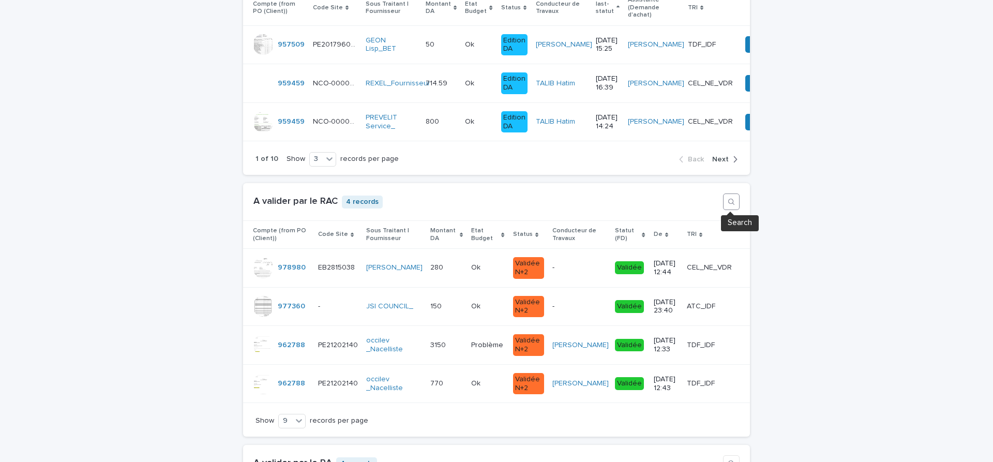
click at [731, 202] on icon "button" at bounding box center [731, 202] width 8 height 8
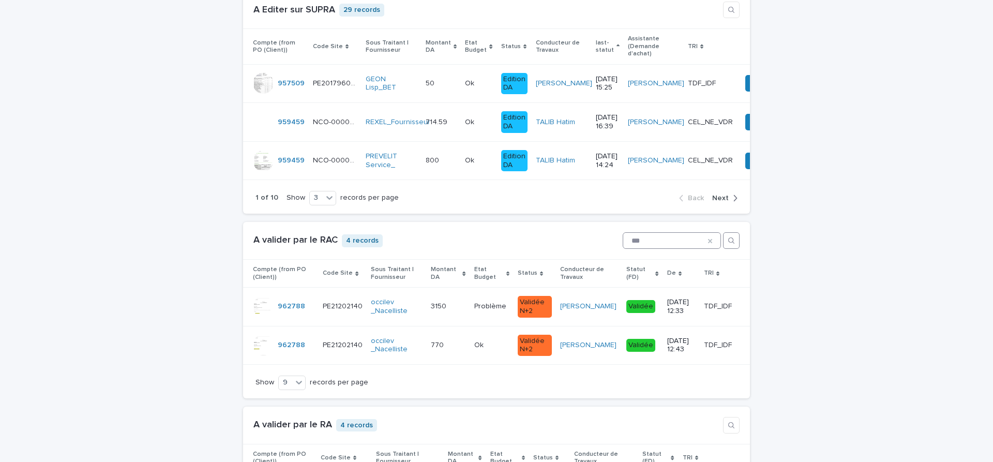
scroll to position [1103, 0]
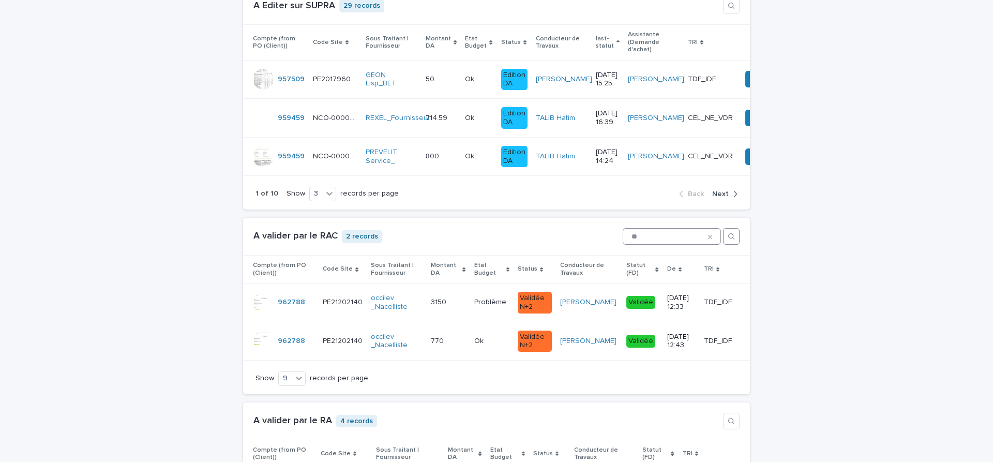
type input "*"
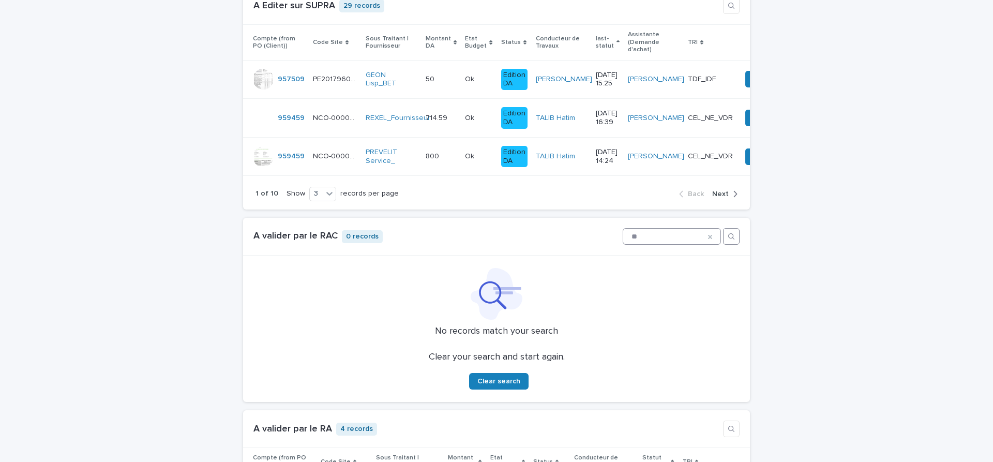
type input "*"
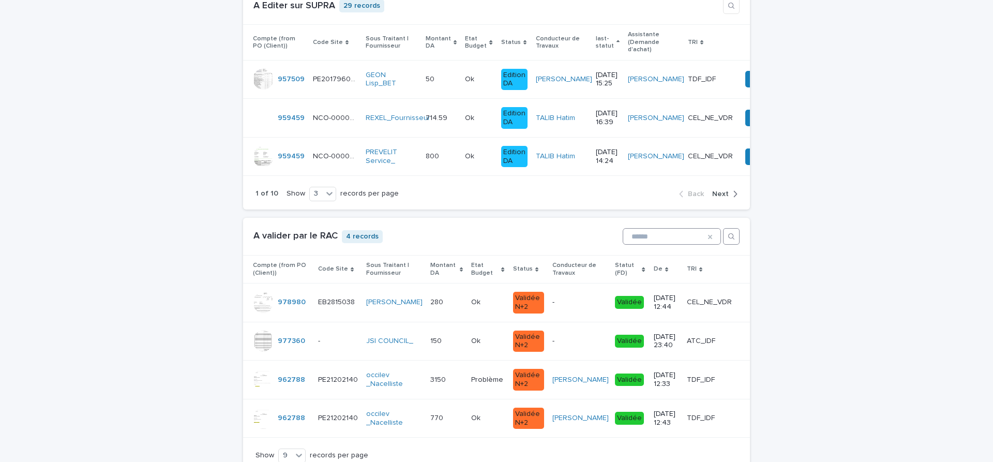
scroll to position [1138, 0]
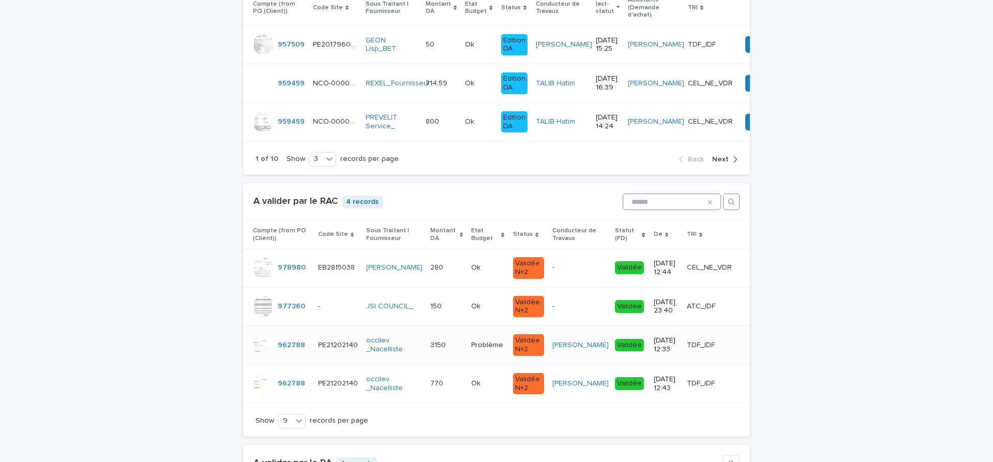
click at [446, 345] on p at bounding box center [443, 345] width 26 height 9
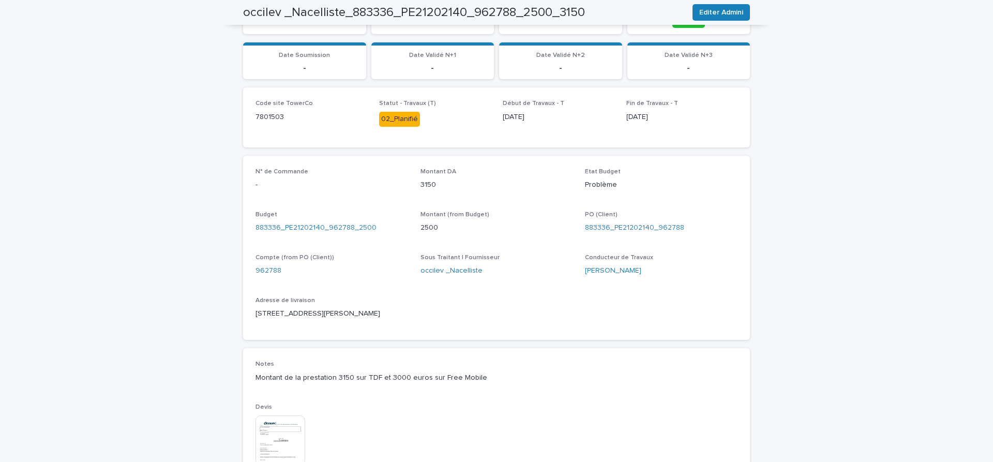
scroll to position [434, 0]
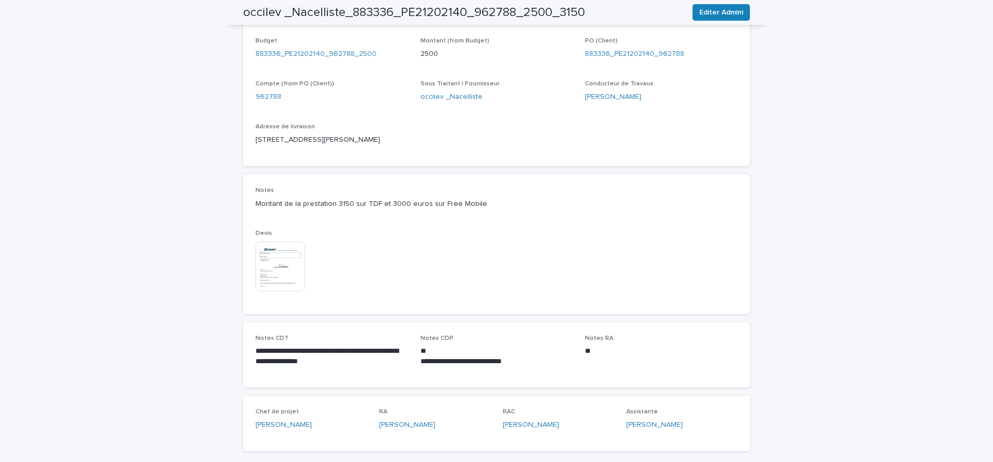
click at [273, 264] on img at bounding box center [280, 267] width 50 height 50
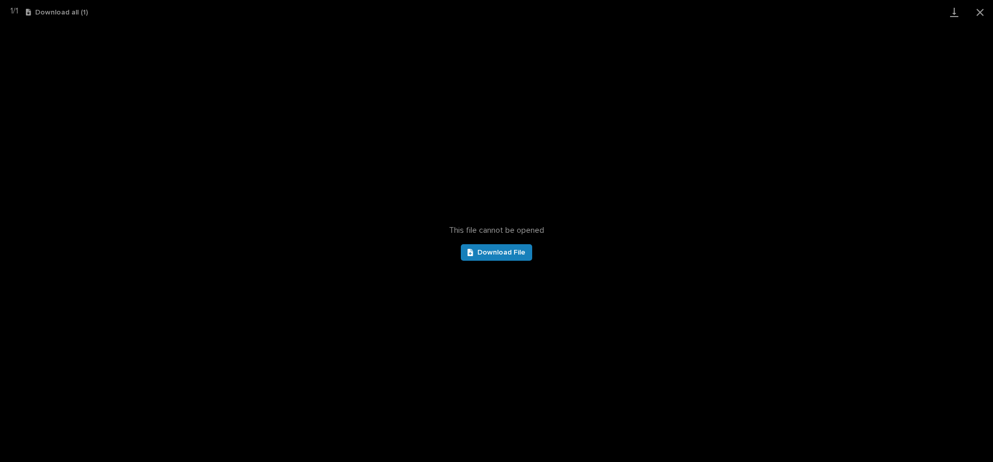
click at [207, 224] on div "This file cannot be opened Download File" at bounding box center [496, 243] width 993 height 438
